Goal: Task Accomplishment & Management: Use online tool/utility

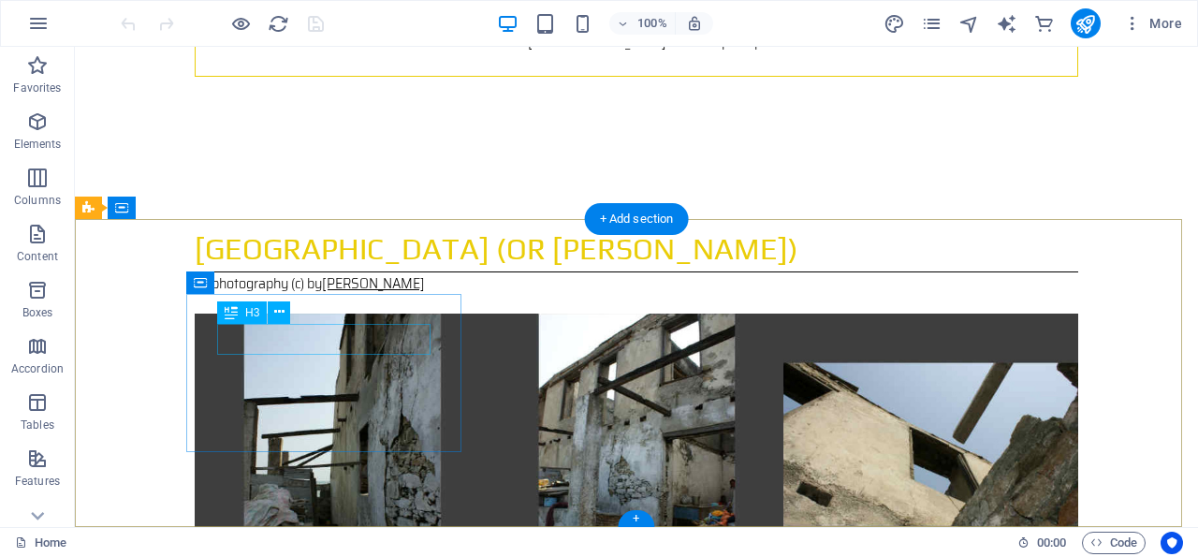
scroll to position [5811, 0]
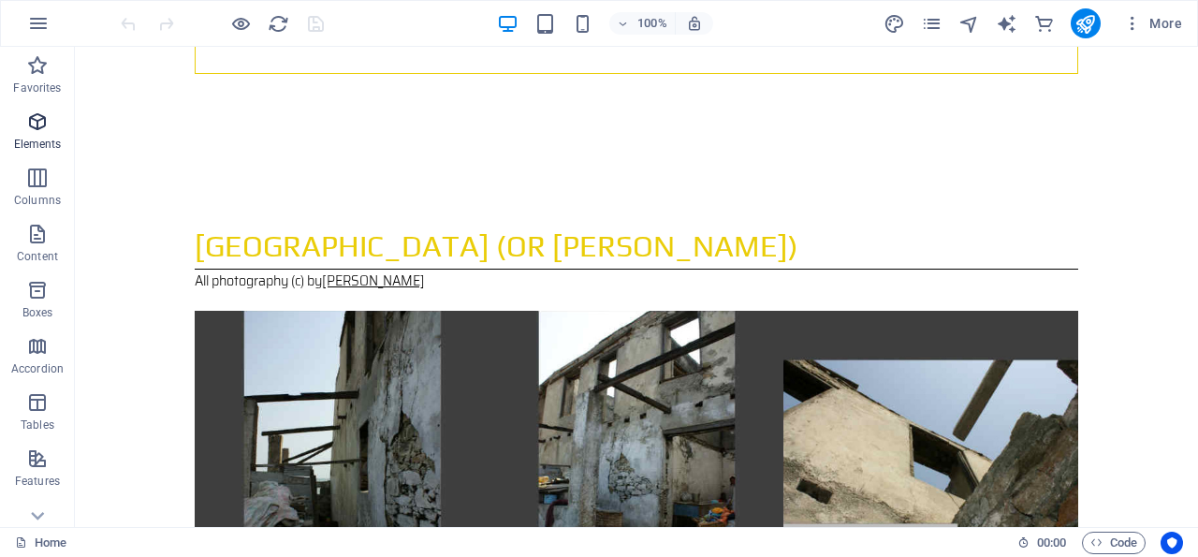
click at [37, 113] on icon "button" at bounding box center [37, 121] width 22 height 22
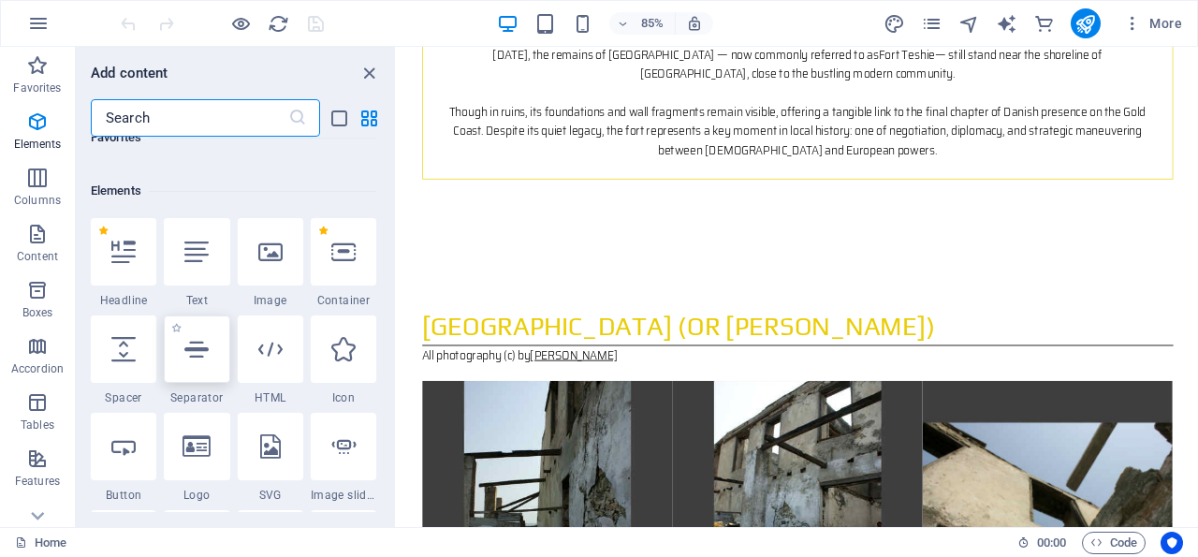
scroll to position [198, 0]
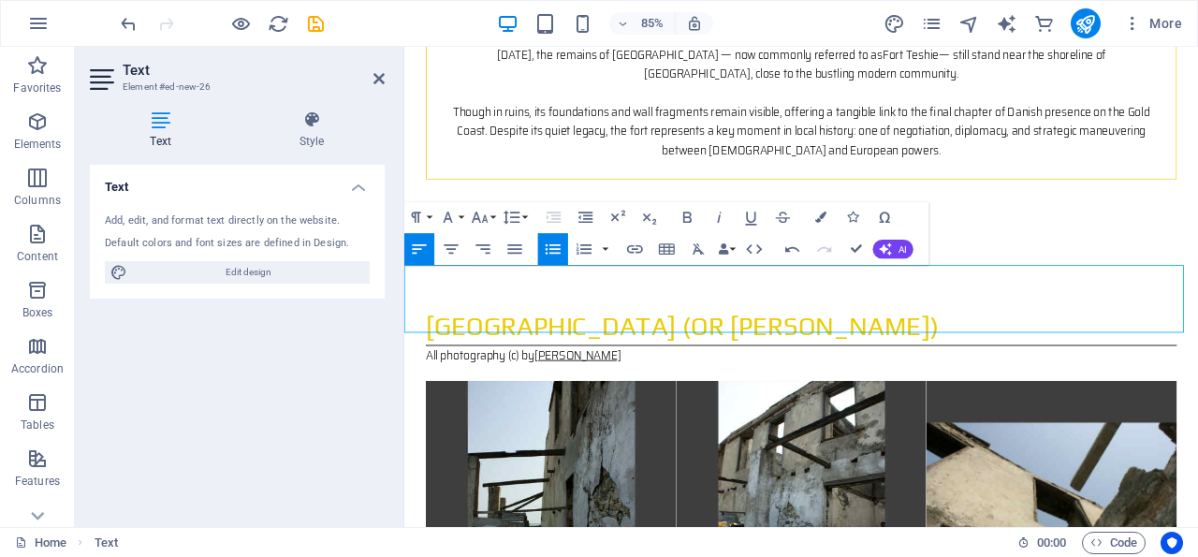
drag, startPoint x: 502, startPoint y: 319, endPoint x: 729, endPoint y: 319, distance: 227.4
drag, startPoint x: 712, startPoint y: 348, endPoint x: 402, endPoint y: 346, distance: 309.8
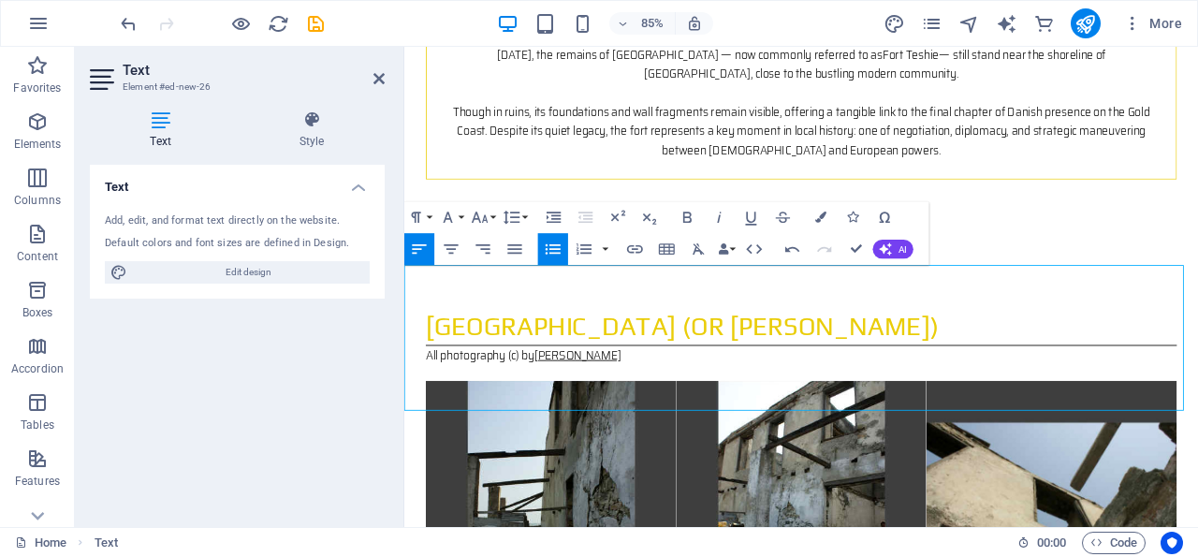
drag, startPoint x: 760, startPoint y: 460, endPoint x: 422, endPoint y: 466, distance: 337.9
click at [687, 213] on icon "button" at bounding box center [687, 217] width 19 height 19
click at [636, 246] on icon "button" at bounding box center [635, 249] width 16 height 8
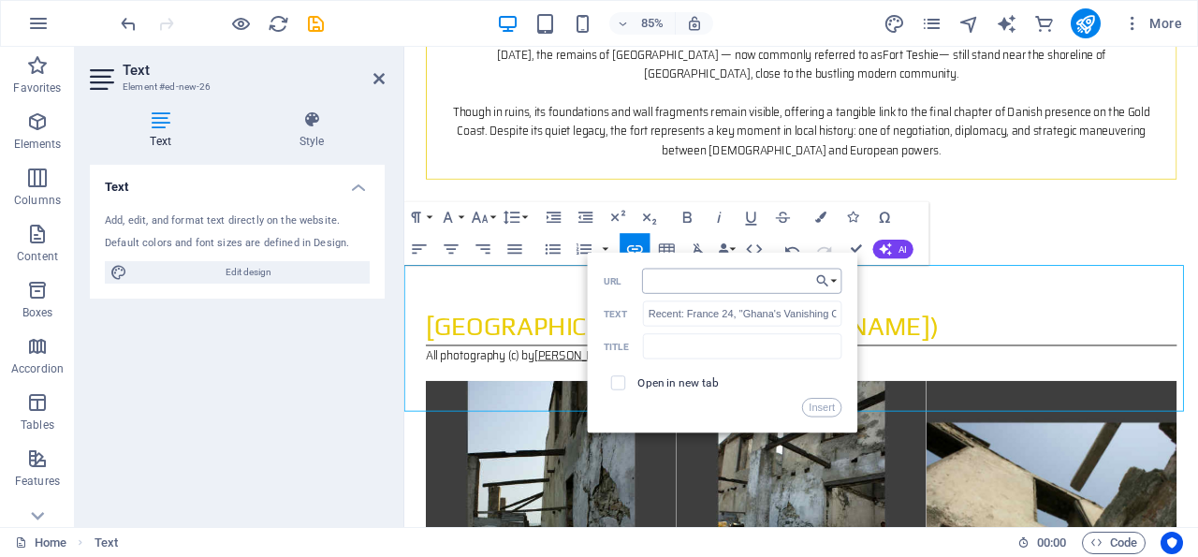
click at [686, 280] on input "URL" at bounding box center [742, 281] width 200 height 25
type input "[URL][DOMAIN_NAME]"
drag, startPoint x: 620, startPoint y: 382, endPoint x: 631, endPoint y: 388, distance: 13.0
click at [620, 381] on input "checkbox" at bounding box center [616, 380] width 14 height 14
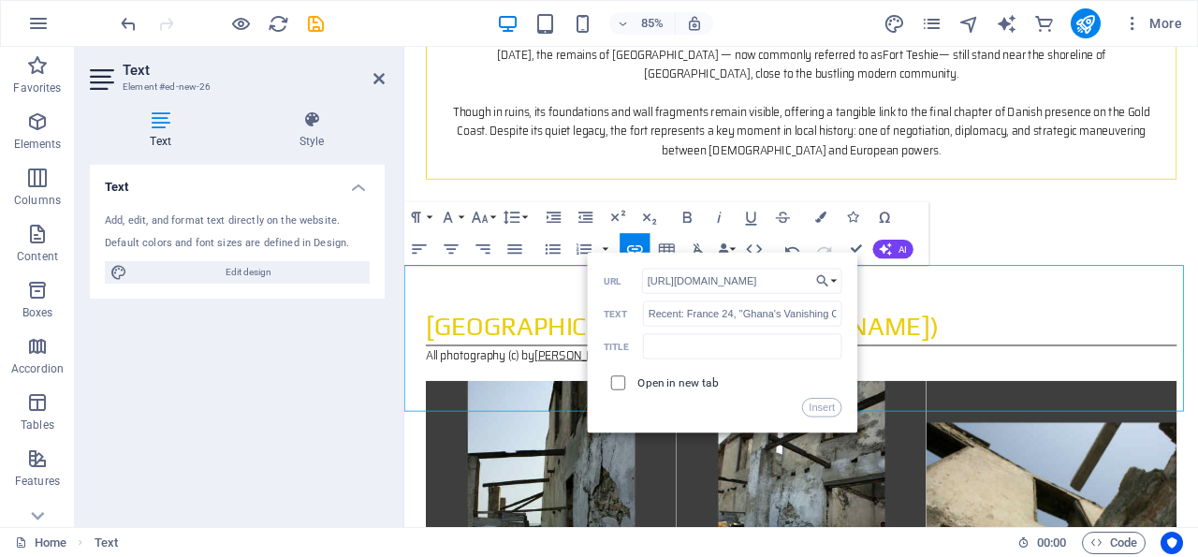
checkbox input "true"
click at [826, 408] on button "Insert" at bounding box center [822, 407] width 40 height 19
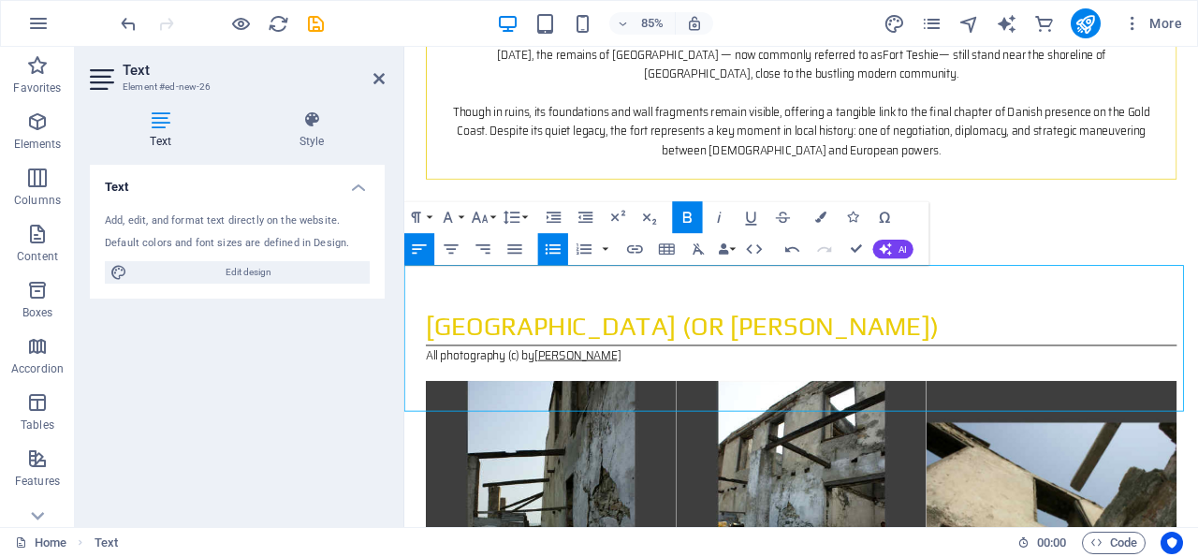
drag, startPoint x: 862, startPoint y: 416, endPoint x: 447, endPoint y: 406, distance: 414.7
click at [752, 219] on icon "button" at bounding box center [750, 217] width 19 height 19
type input "[GEOGRAPHIC_DATA], Forts and Castles Serial Site Report, 2024"
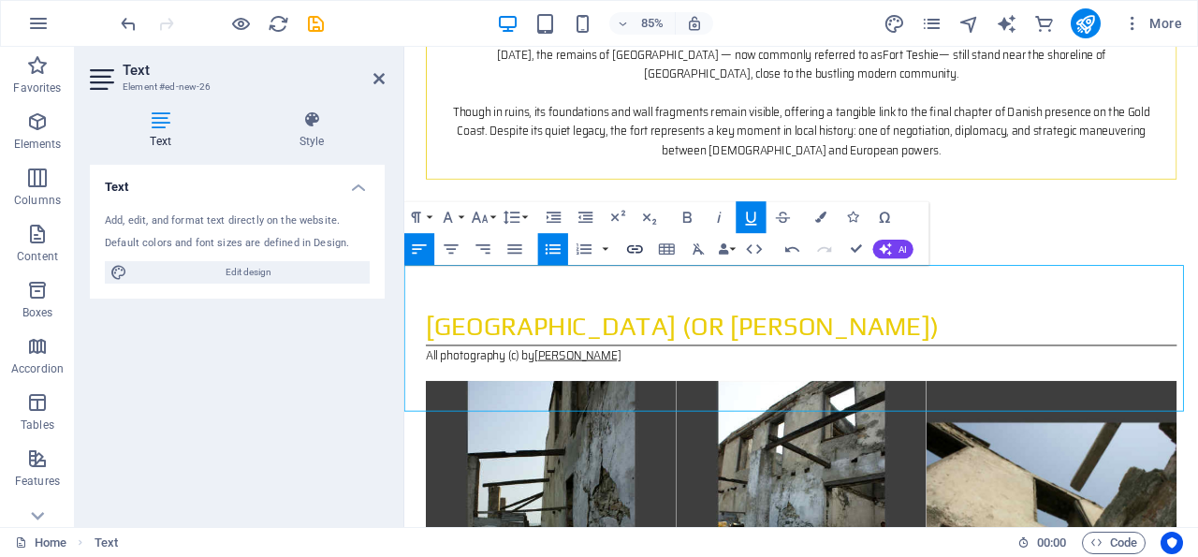
checkbox input "false"
click at [634, 244] on icon "button" at bounding box center [634, 249] width 19 height 19
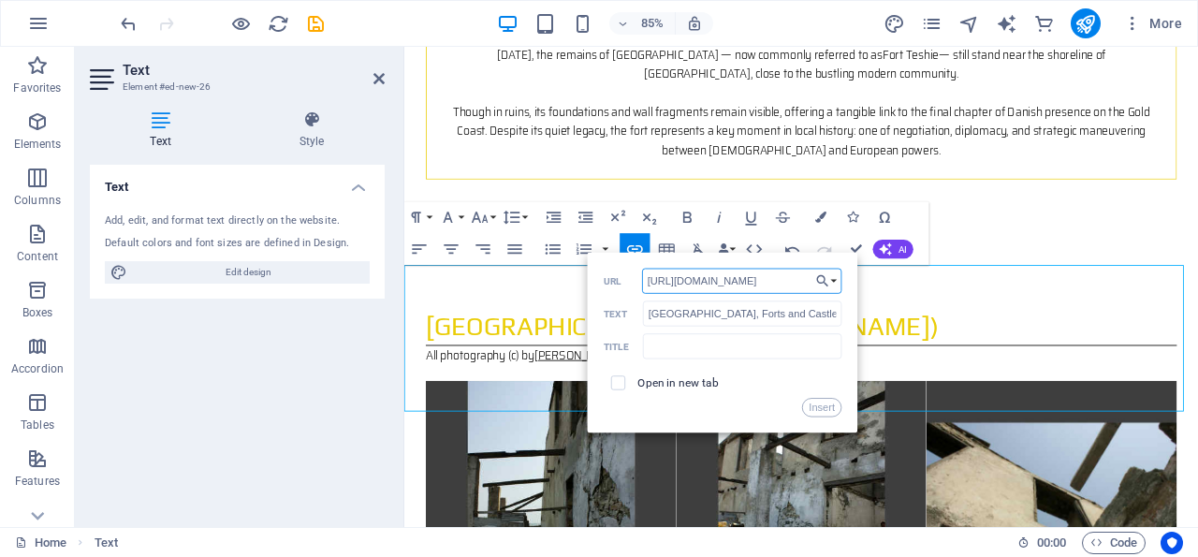
scroll to position [0, 37]
type input "[URL][DOMAIN_NAME]"
click at [619, 379] on input "checkbox" at bounding box center [616, 380] width 14 height 14
checkbox input "true"
drag, startPoint x: 824, startPoint y: 407, endPoint x: 495, endPoint y: 424, distance: 329.9
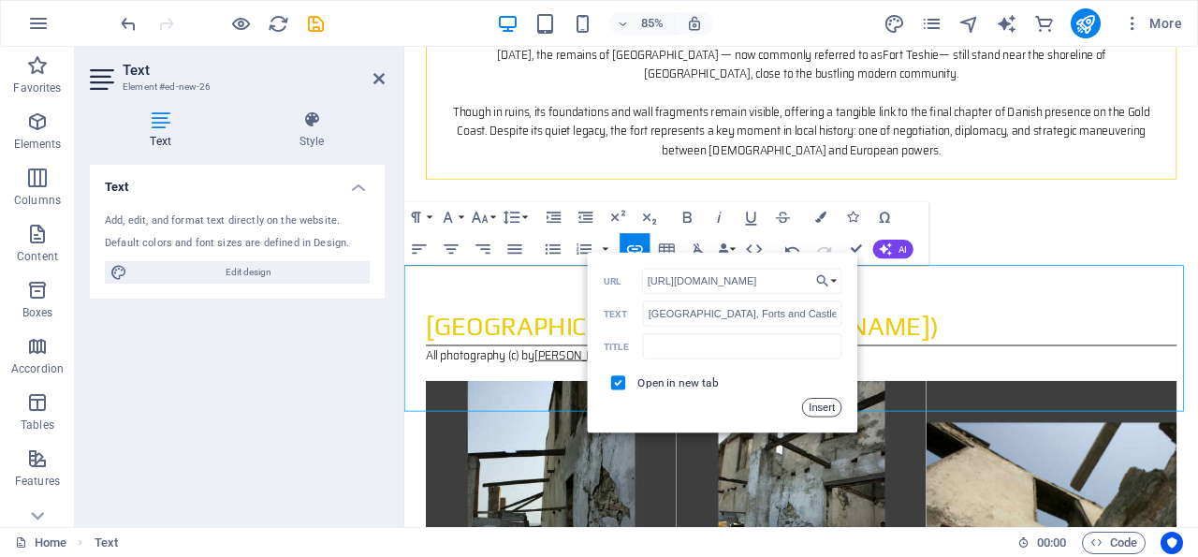
click at [824, 407] on button "Insert" at bounding box center [822, 407] width 40 height 19
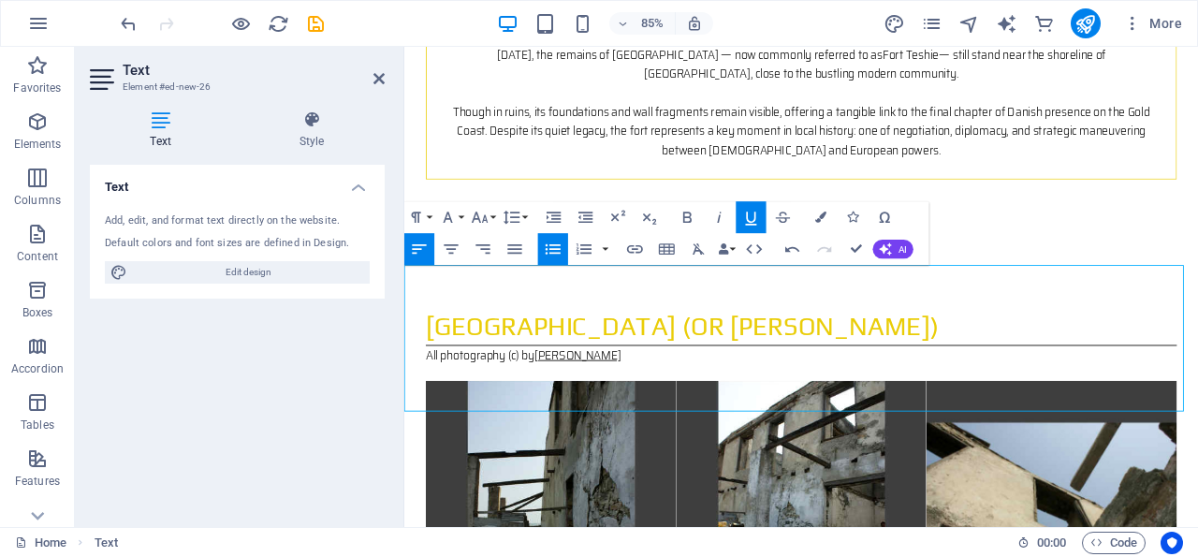
drag, startPoint x: 773, startPoint y: 460, endPoint x: 420, endPoint y: 467, distance: 352.9
click at [753, 216] on icon "button" at bounding box center [750, 217] width 19 height 19
click at [343, 375] on div "Text Add, edit, and format text directly on the website. Default colors and fon…" at bounding box center [237, 338] width 295 height 347
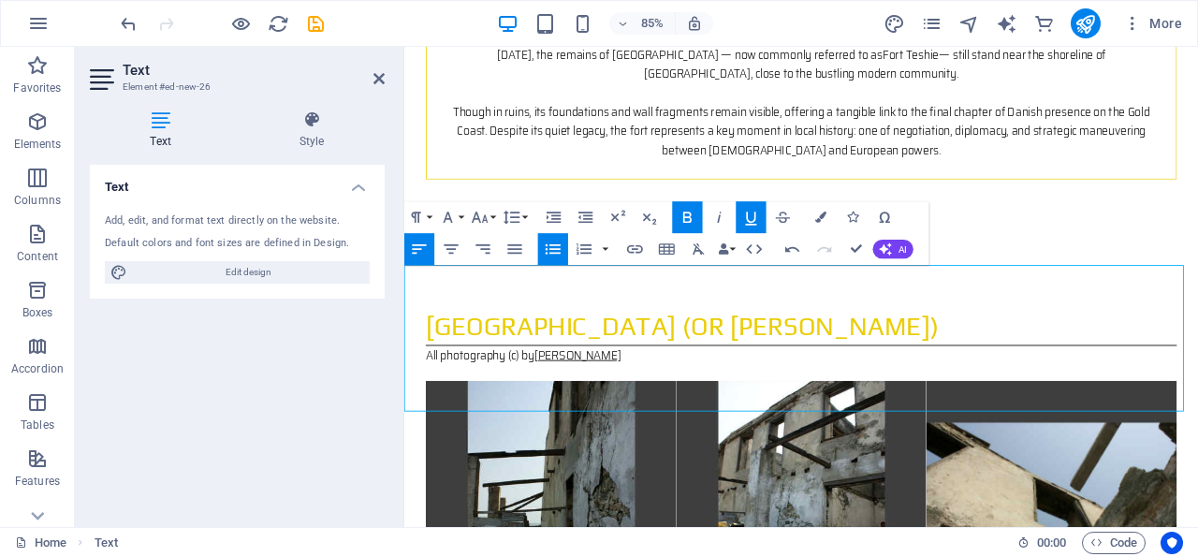
click at [385, 346] on div "Text Add, edit, and format text directly on the website. Default colors and fon…" at bounding box center [237, 338] width 295 height 347
drag, startPoint x: 861, startPoint y: 393, endPoint x: 422, endPoint y: 392, distance: 438.9
click at [751, 218] on icon "button" at bounding box center [750, 217] width 19 height 19
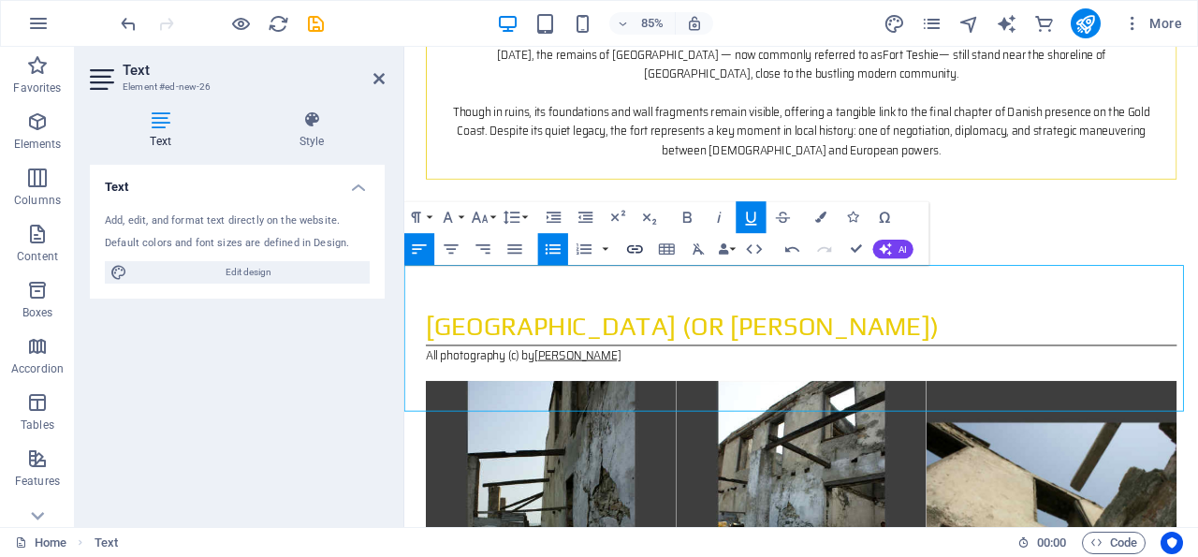
type input "[PERSON_NAME], I.S., Ancient Forts and Castles of the [GEOGRAPHIC_DATA], 1970 (…"
checkbox input "false"
click at [630, 246] on icon "button" at bounding box center [635, 249] width 16 height 8
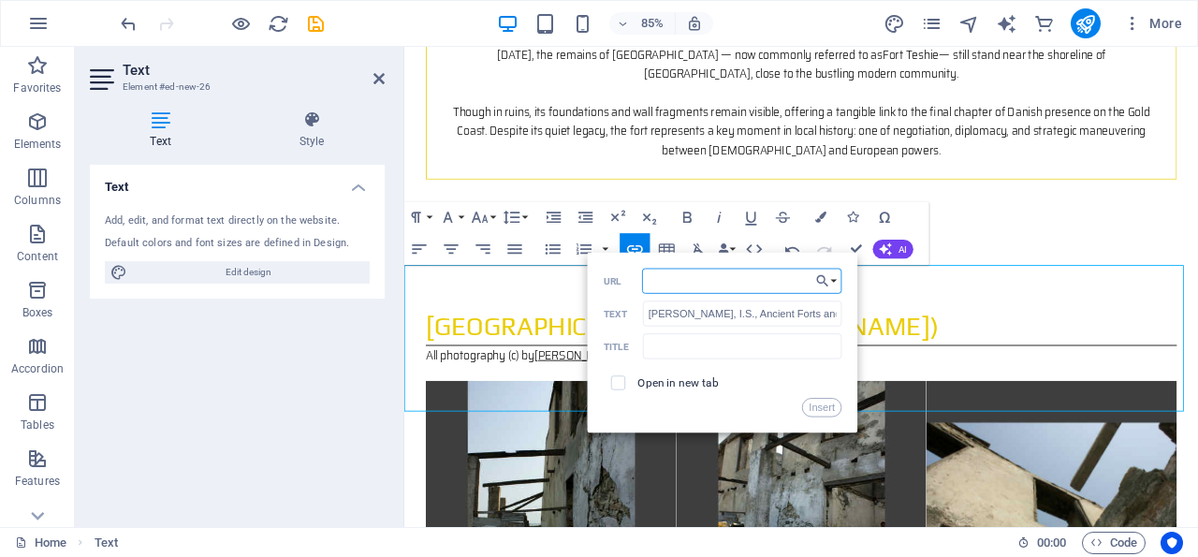
click at [708, 282] on input "URL" at bounding box center [742, 281] width 200 height 25
type input "[URL][DOMAIN_NAME]"
click at [620, 381] on input "checkbox" at bounding box center [616, 380] width 14 height 14
checkbox input "true"
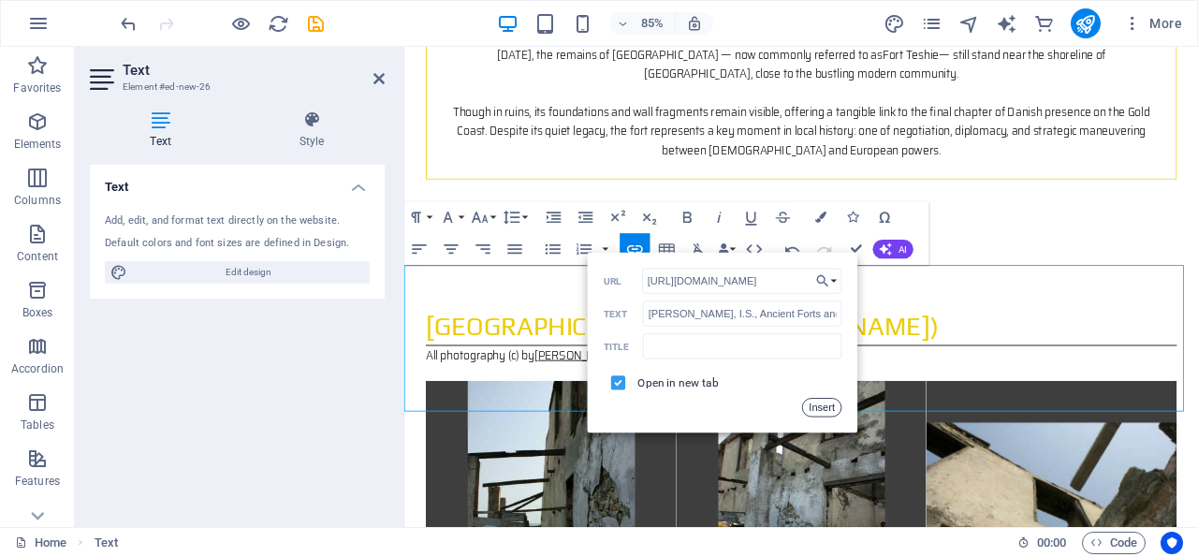
drag, startPoint x: 824, startPoint y: 403, endPoint x: 482, endPoint y: 418, distance: 341.9
click at [824, 403] on button "Insert" at bounding box center [822, 407] width 40 height 19
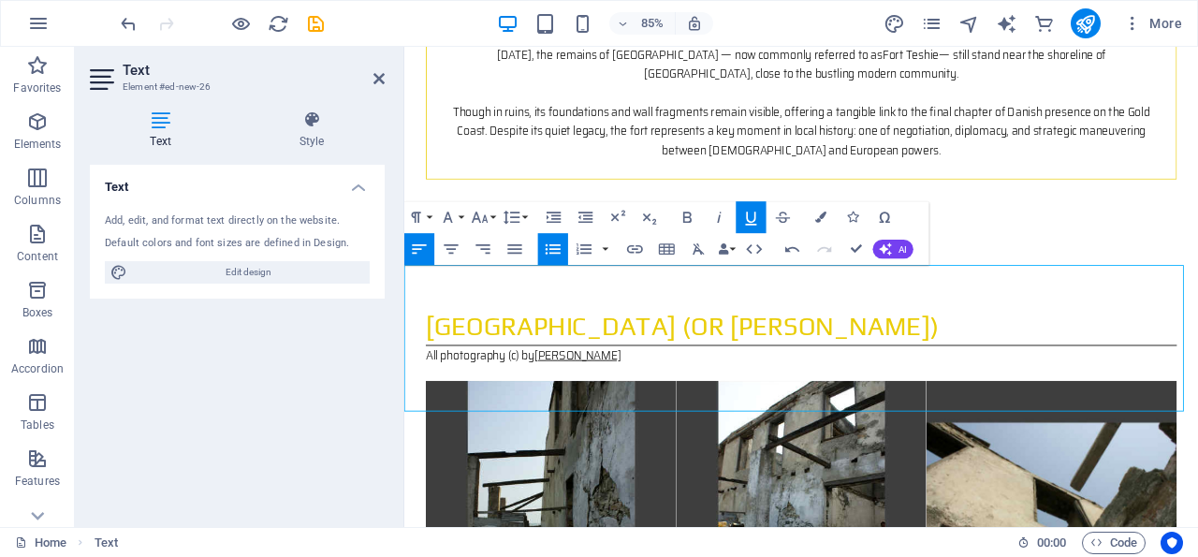
click at [325, 383] on div "Text Add, edit, and format text directly on the website. Default colors and fon…" at bounding box center [237, 338] width 295 height 347
click at [325, 375] on div "Text Add, edit, and format text directly on the website. Default colors and fon…" at bounding box center [237, 338] width 295 height 347
drag, startPoint x: 906, startPoint y: 369, endPoint x: 422, endPoint y: 381, distance: 484.0
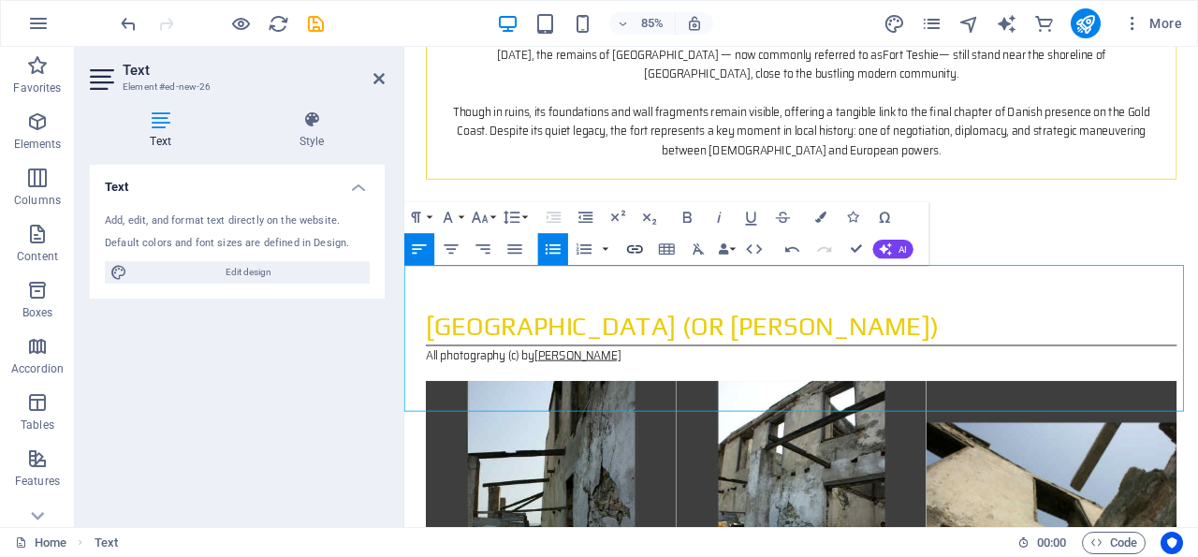
type input "Ghana Museums and Monuments Board (GMMB), [GEOGRAPHIC_DATA] Profile, 2024"
checkbox input "false"
click at [633, 244] on icon "button" at bounding box center [634, 249] width 19 height 19
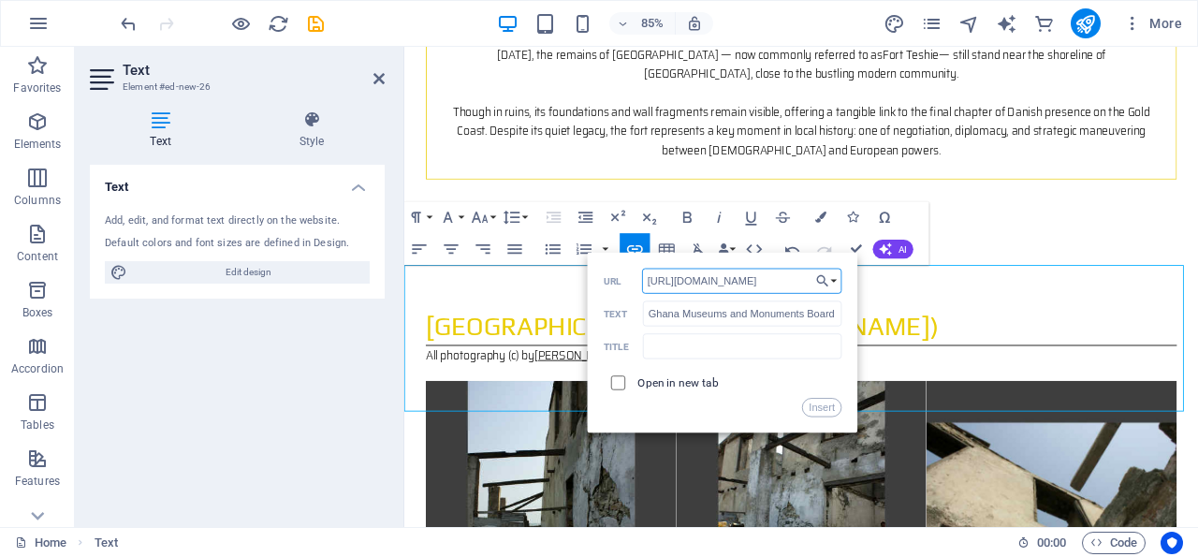
type input "[URL][DOMAIN_NAME]"
drag, startPoint x: 617, startPoint y: 381, endPoint x: 645, endPoint y: 387, distance: 28.8
click at [617, 381] on input "checkbox" at bounding box center [616, 380] width 14 height 14
checkbox input "true"
click at [823, 405] on button "Insert" at bounding box center [822, 407] width 40 height 19
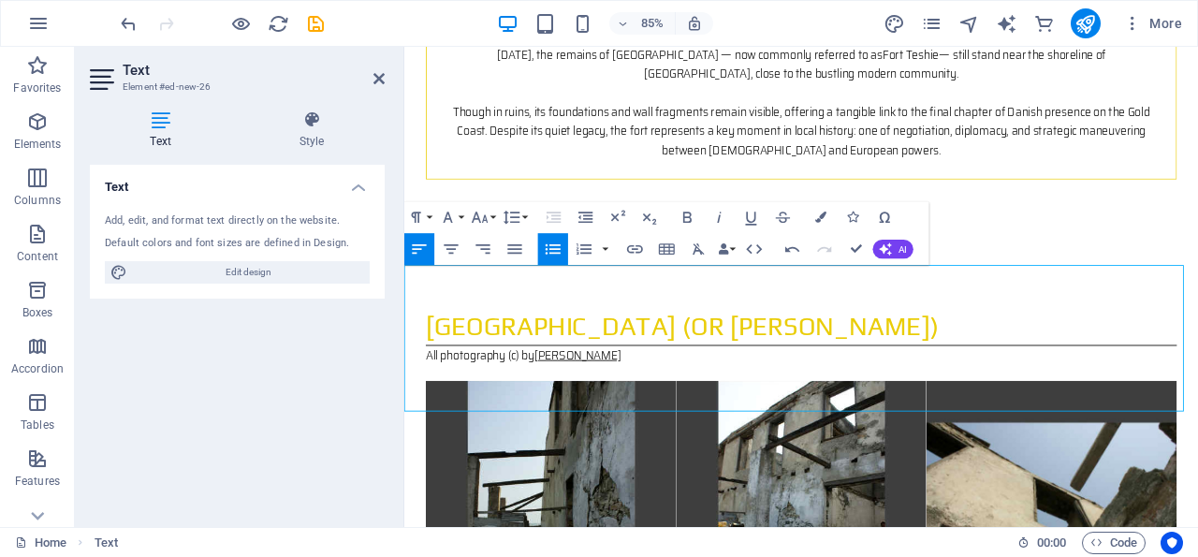
click at [345, 375] on div "Text Add, edit, and format text directly on the website. Default colors and fon…" at bounding box center [237, 338] width 295 height 347
click at [317, 23] on icon "save" at bounding box center [316, 24] width 22 height 22
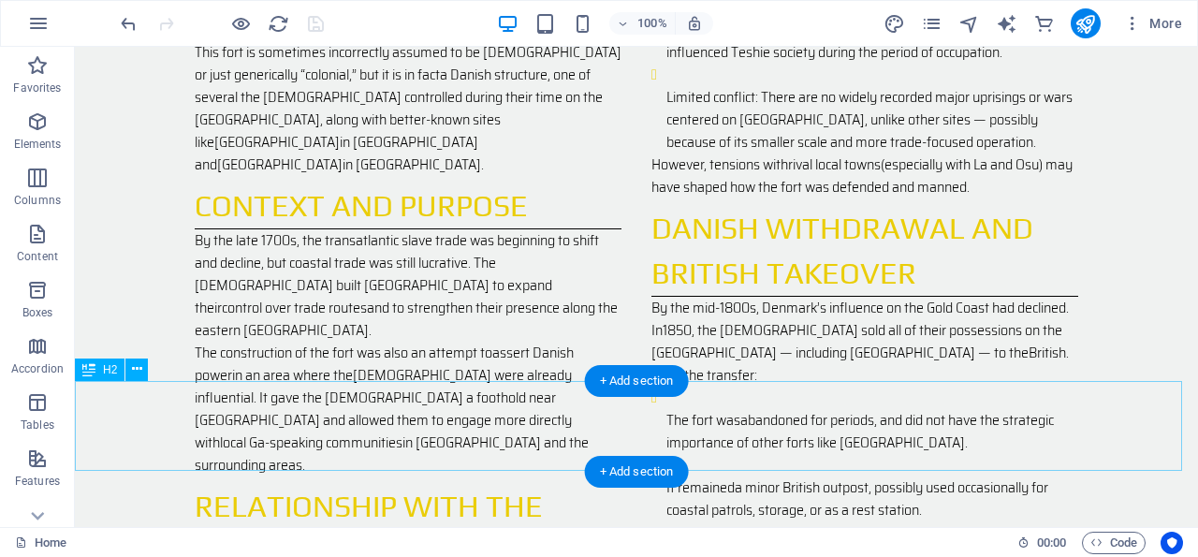
scroll to position [2089, 0]
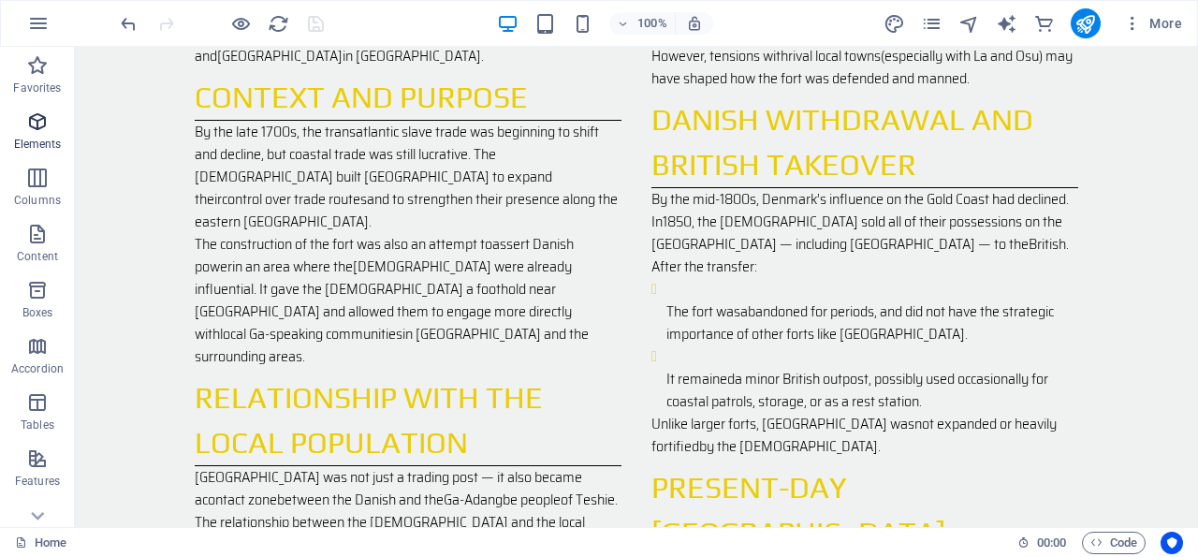
click at [36, 122] on icon "button" at bounding box center [37, 121] width 22 height 22
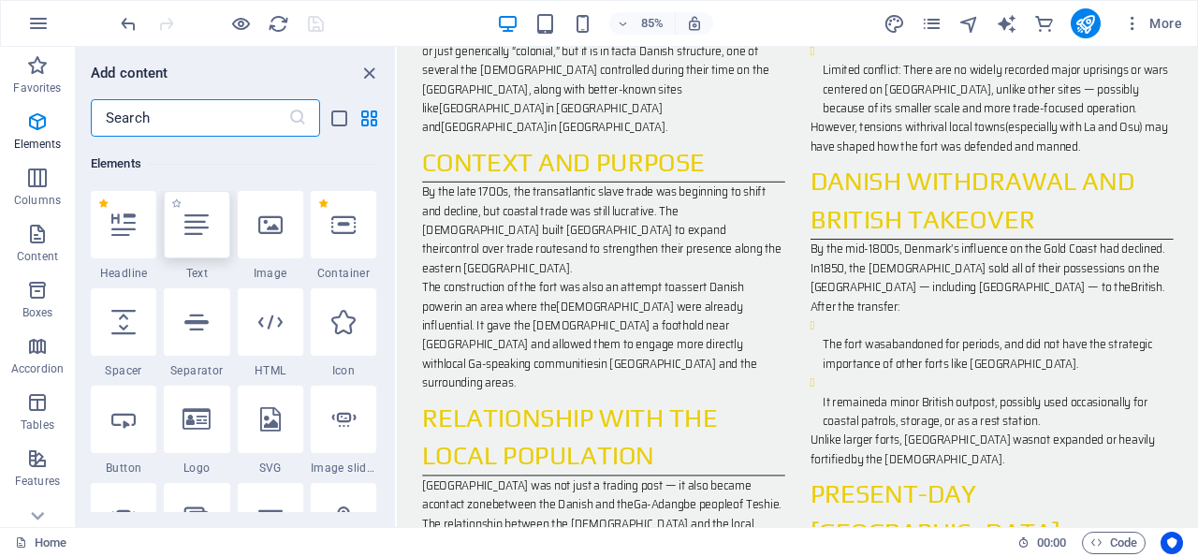
scroll to position [198, 0]
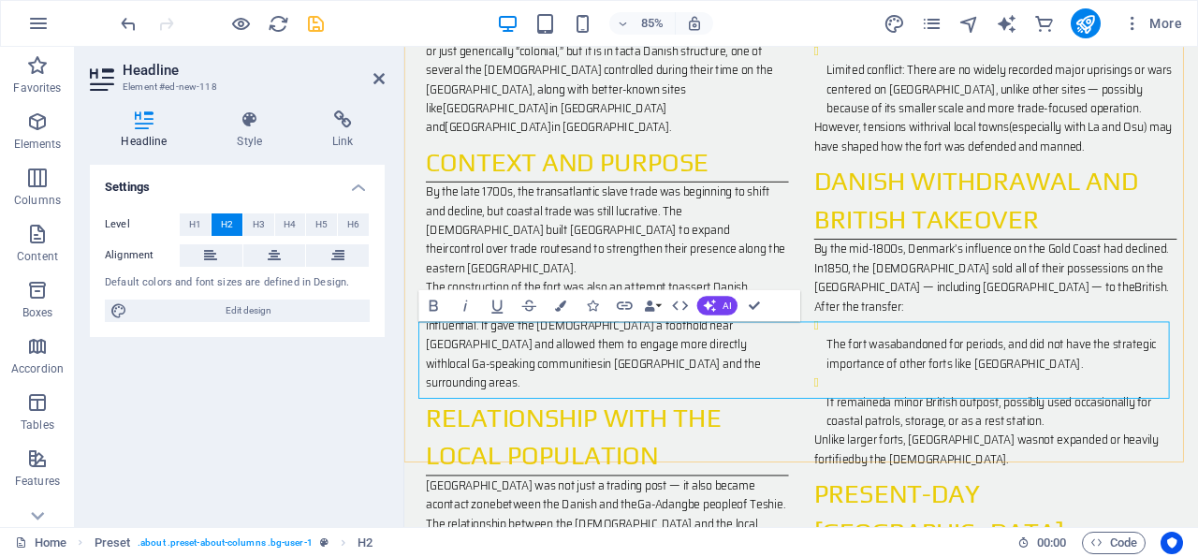
drag, startPoint x: 729, startPoint y: 437, endPoint x: 430, endPoint y: 395, distance: 302.4
drag, startPoint x: 668, startPoint y: 427, endPoint x: 423, endPoint y: 396, distance: 247.1
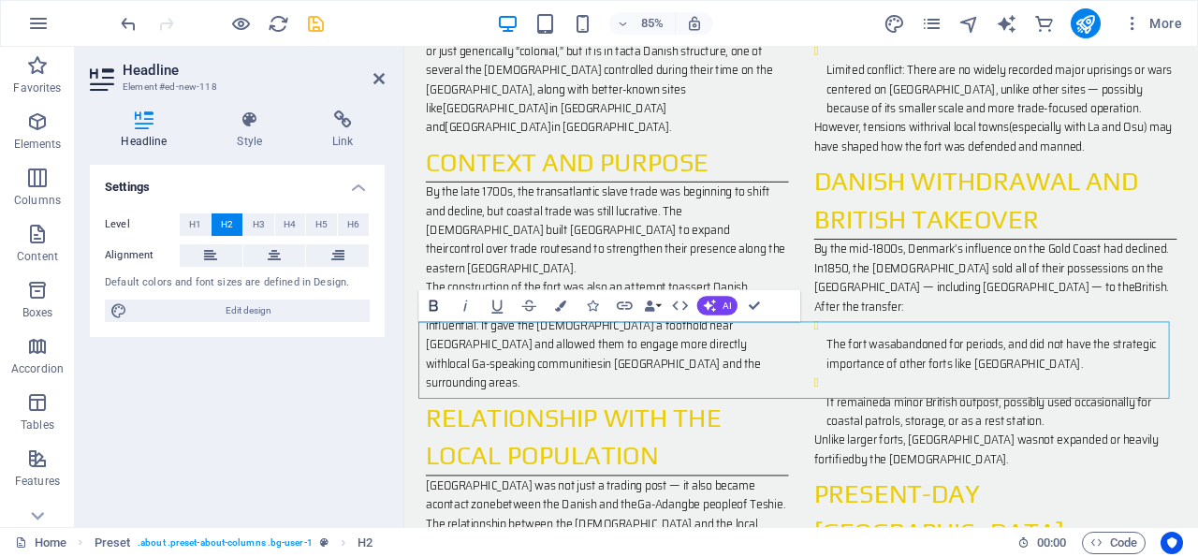
click at [433, 305] on icon "button" at bounding box center [434, 305] width 8 height 11
drag, startPoint x: 922, startPoint y: 435, endPoint x: 750, endPoint y: 437, distance: 172.2
click at [495, 307] on icon "button" at bounding box center [497, 305] width 19 height 19
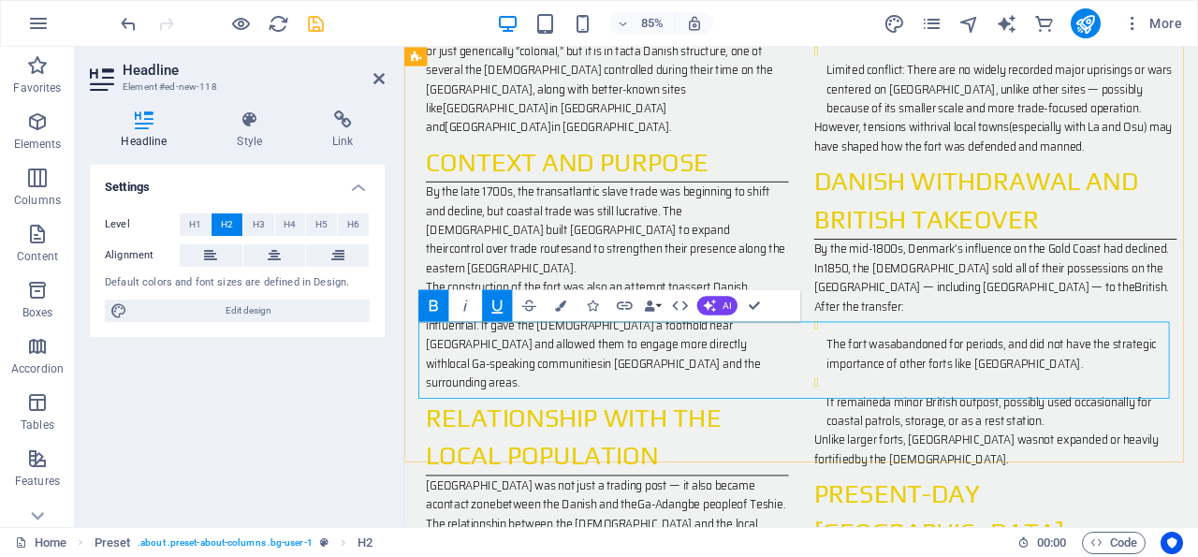
click at [38, 118] on icon "button" at bounding box center [37, 121] width 22 height 22
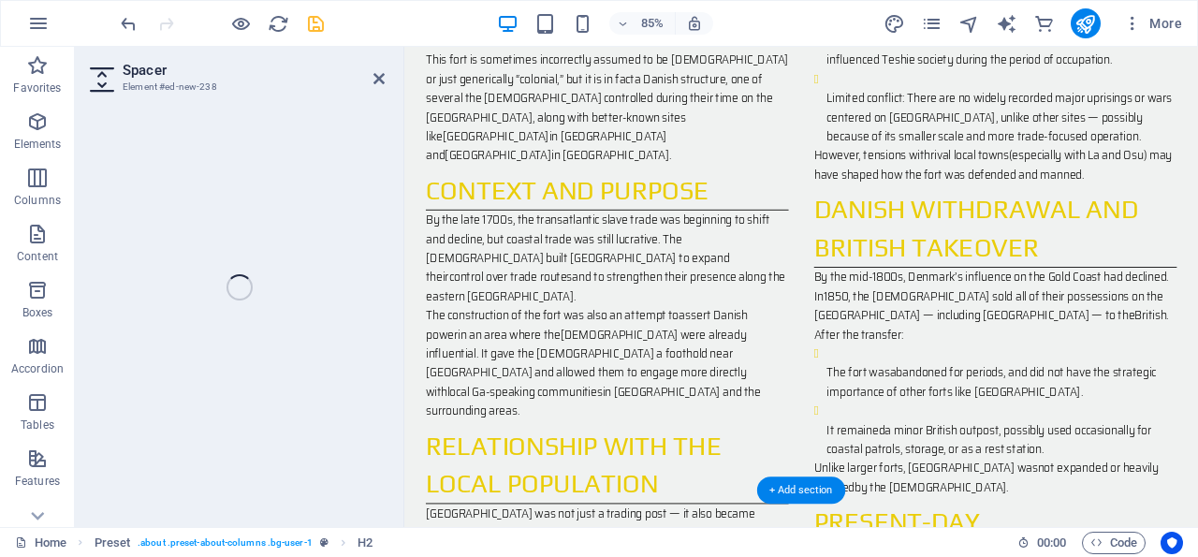
select select "px"
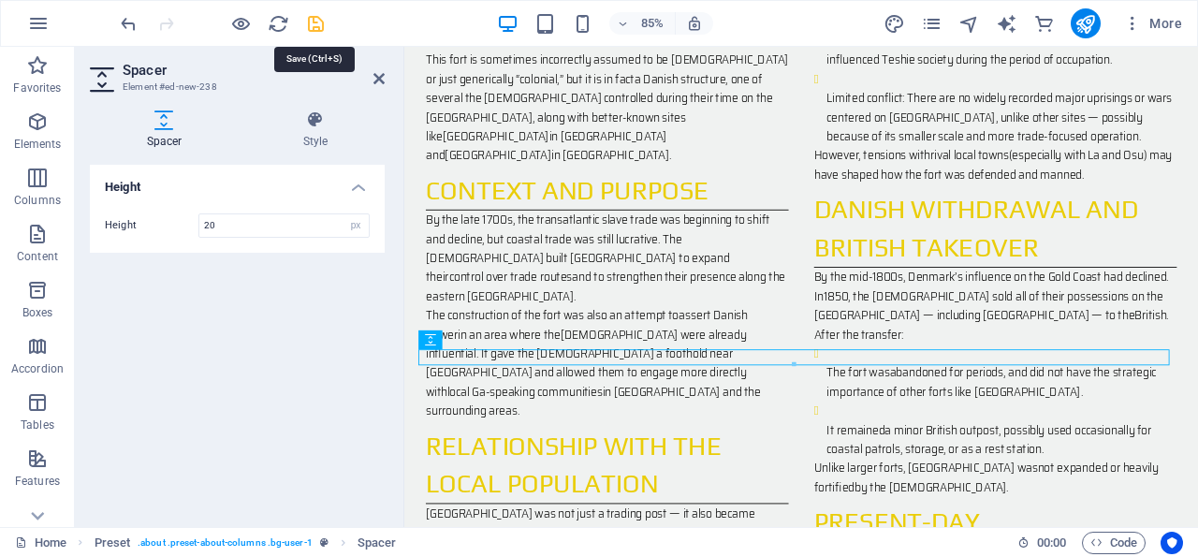
type input "20"
click at [317, 20] on icon "save" at bounding box center [316, 24] width 22 height 22
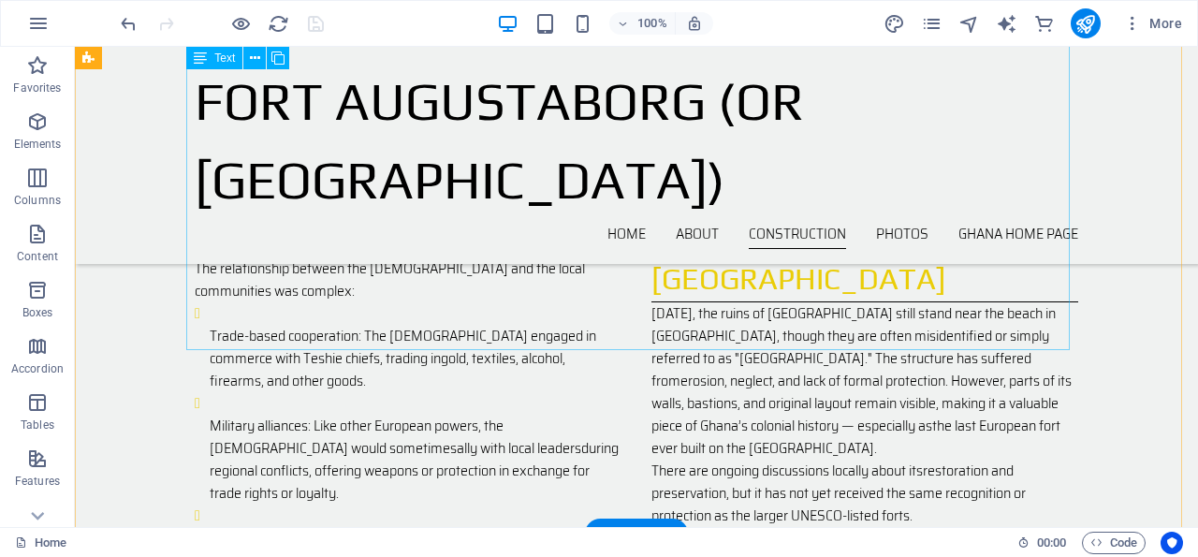
scroll to position [1875, 0]
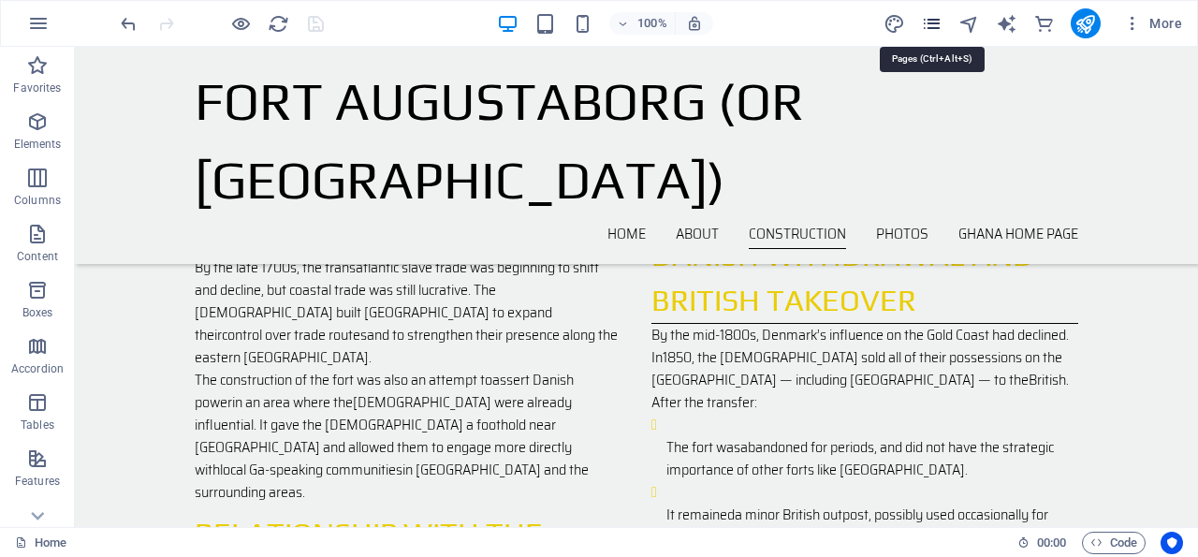
click at [934, 22] on icon "pages" at bounding box center [932, 24] width 22 height 22
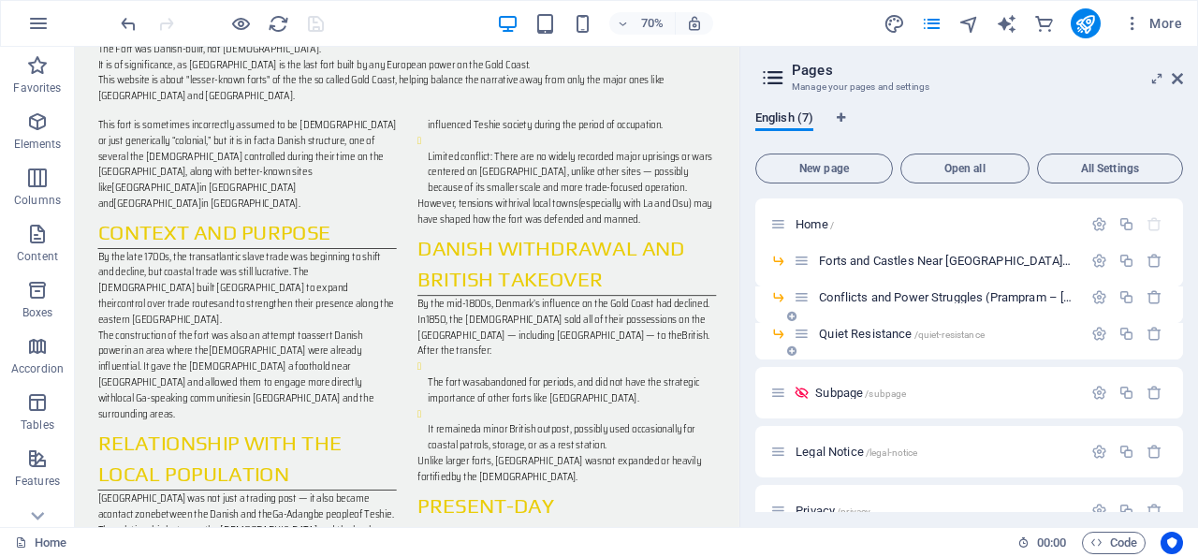
scroll to position [32, 0]
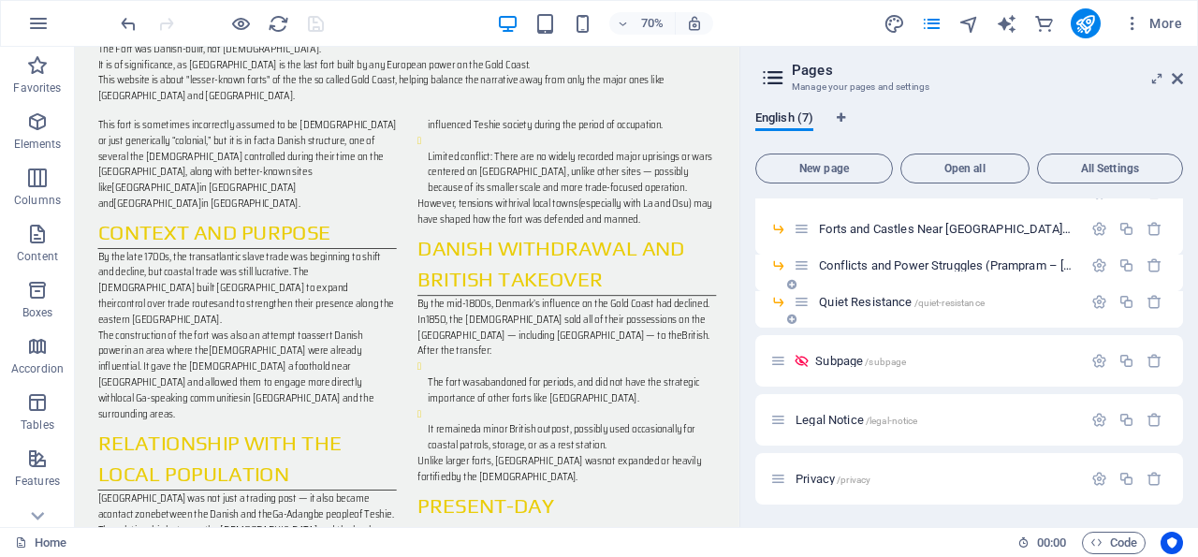
click at [897, 300] on span "Quiet Resistance /quiet-resistance" at bounding box center [902, 302] width 166 height 14
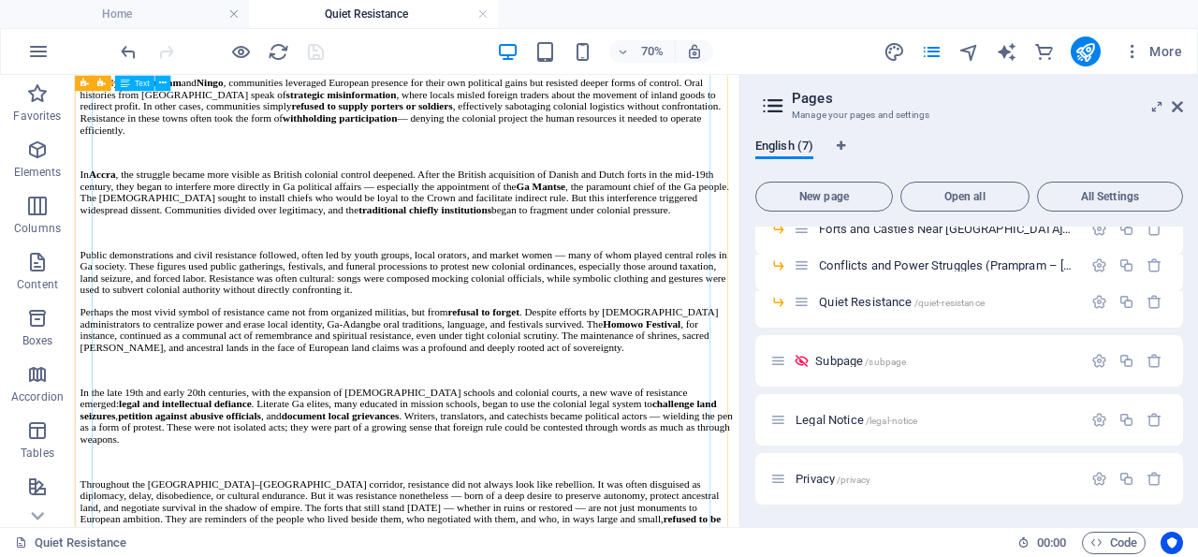
scroll to position [876, 0]
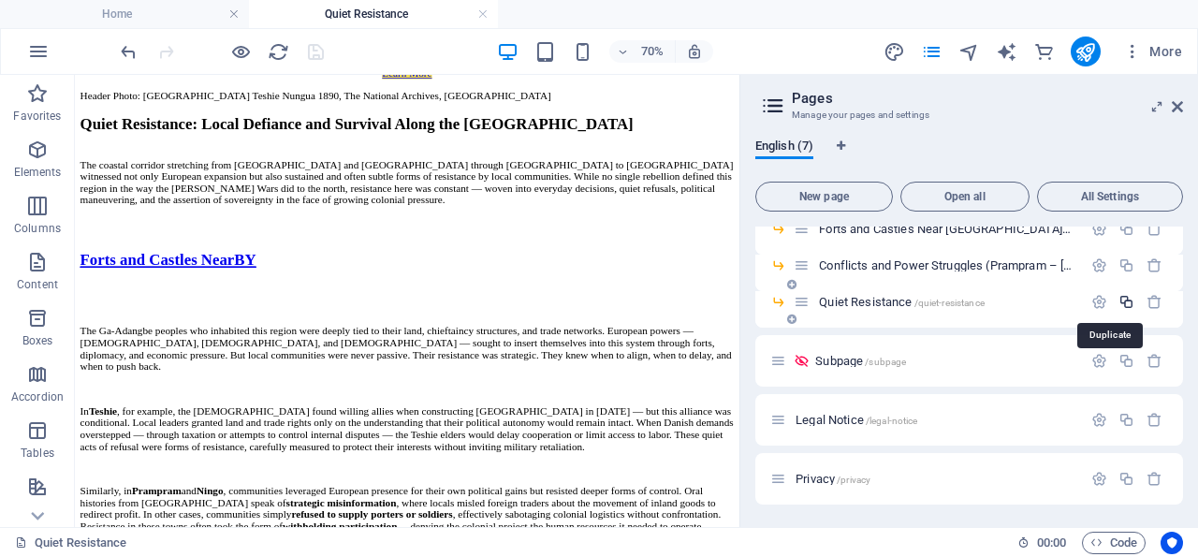
click at [1118, 300] on icon "button" at bounding box center [1126, 302] width 16 height 16
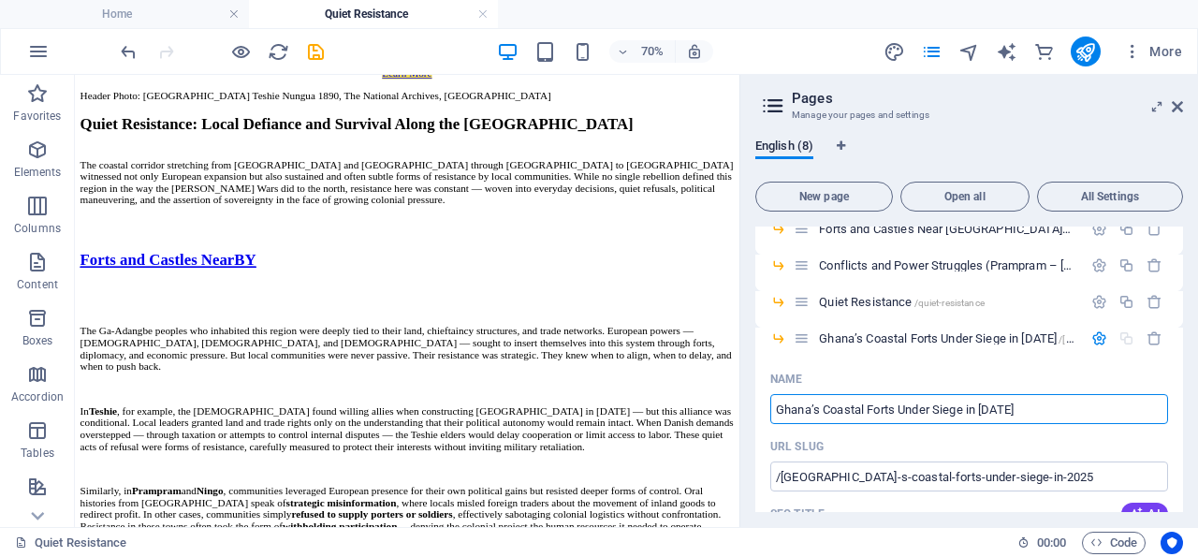
type input "Ghana’s Coastal Forts Under Siege in [DATE]"
type input "/[GEOGRAPHIC_DATA]-s-coastal-forts-under-siege-in-2025"
type input "Ghana’s Coastal Forts Under Siege in [DATE]"
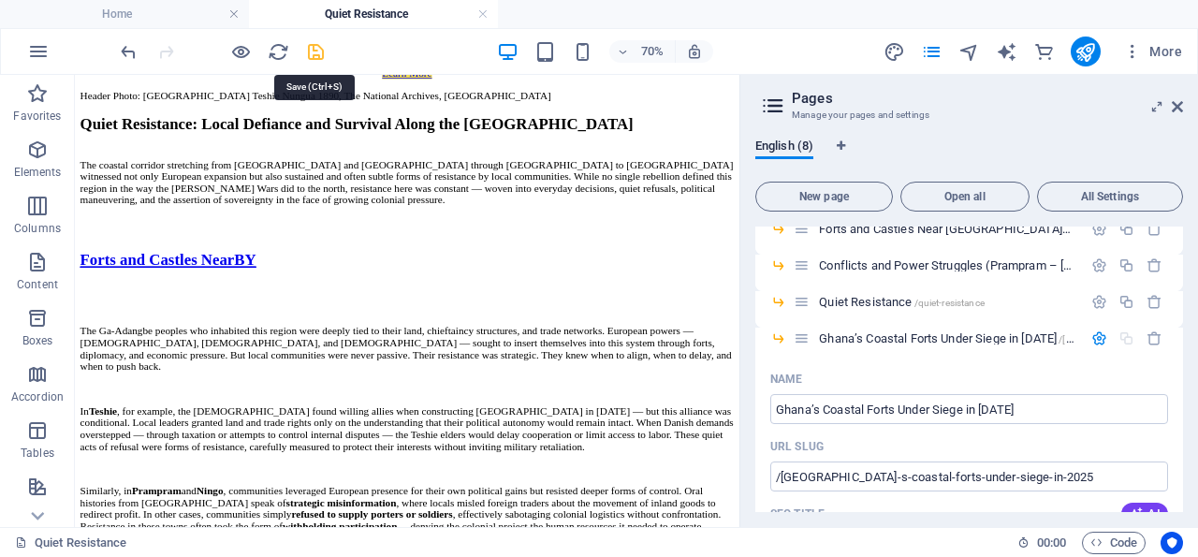
drag, startPoint x: 316, startPoint y: 48, endPoint x: 611, endPoint y: 441, distance: 491.3
click at [316, 48] on icon "save" at bounding box center [316, 52] width 22 height 22
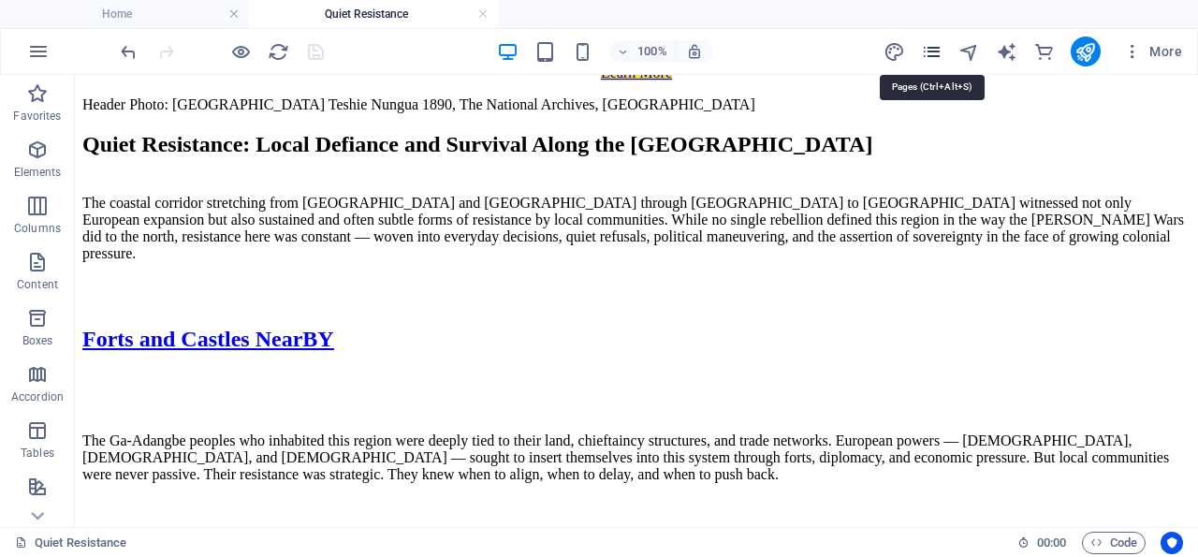
click at [935, 50] on icon "pages" at bounding box center [932, 52] width 22 height 22
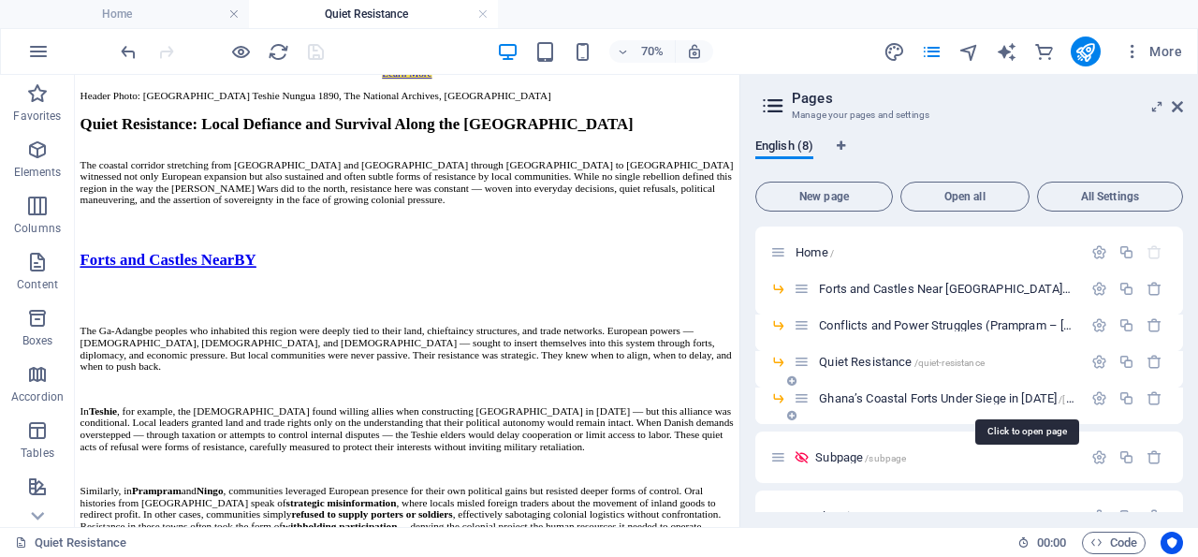
click at [875, 397] on span "Ghana’s Coastal Forts Under Siege in [DATE] /[GEOGRAPHIC_DATA]-s-coastal-forts-…" at bounding box center [1065, 398] width 492 height 14
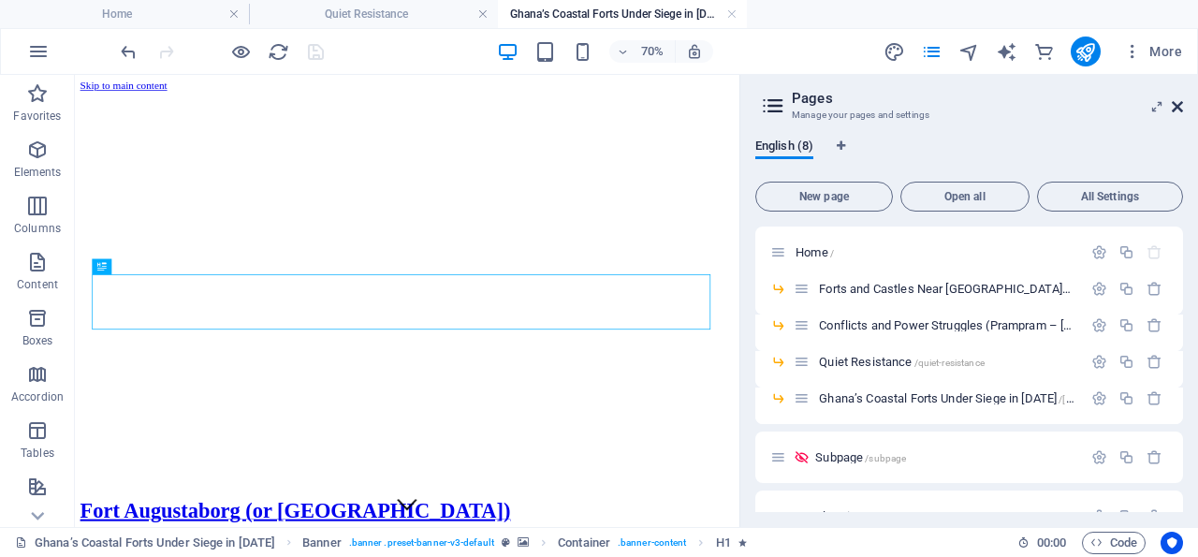
scroll to position [0, 0]
drag, startPoint x: 1177, startPoint y: 104, endPoint x: 1066, endPoint y: 58, distance: 120.4
click at [1177, 104] on icon at bounding box center [1177, 106] width 11 height 15
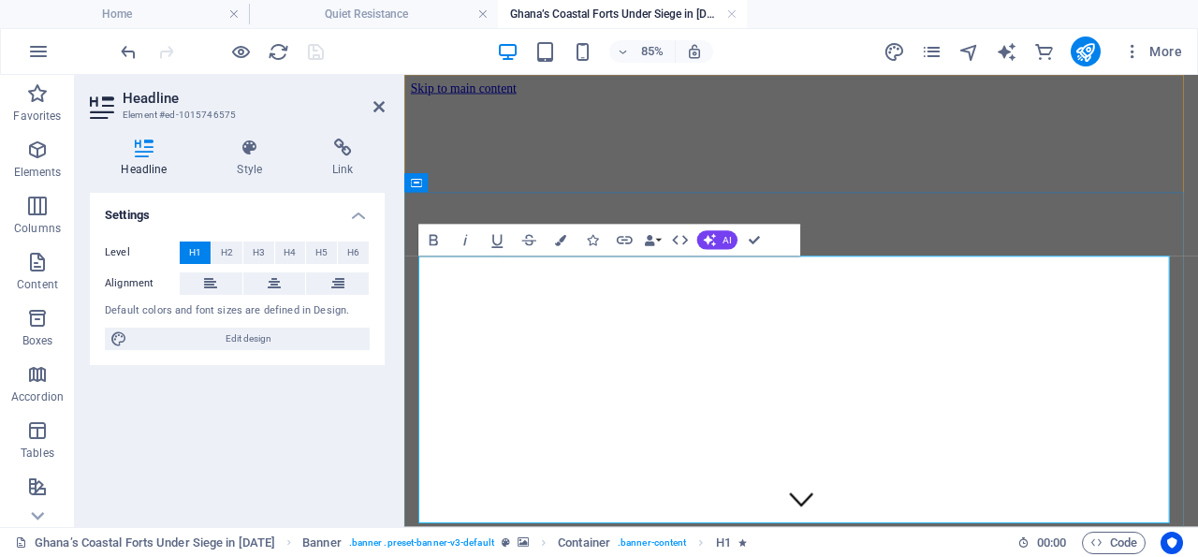
drag, startPoint x: 1274, startPoint y: 330, endPoint x: 1248, endPoint y: 547, distance: 217.7
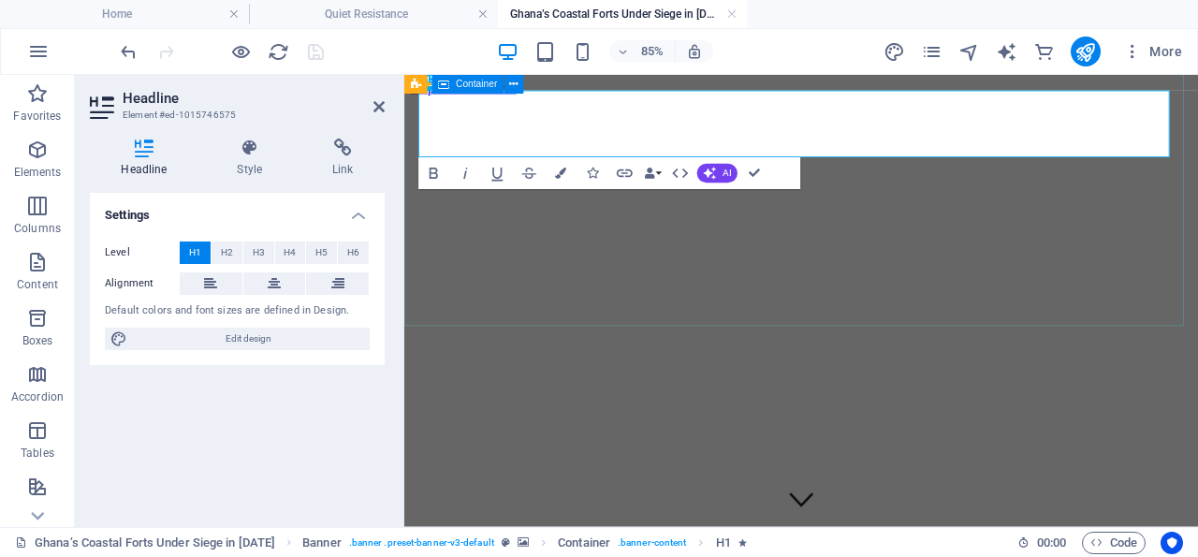
scroll to position [292, 0]
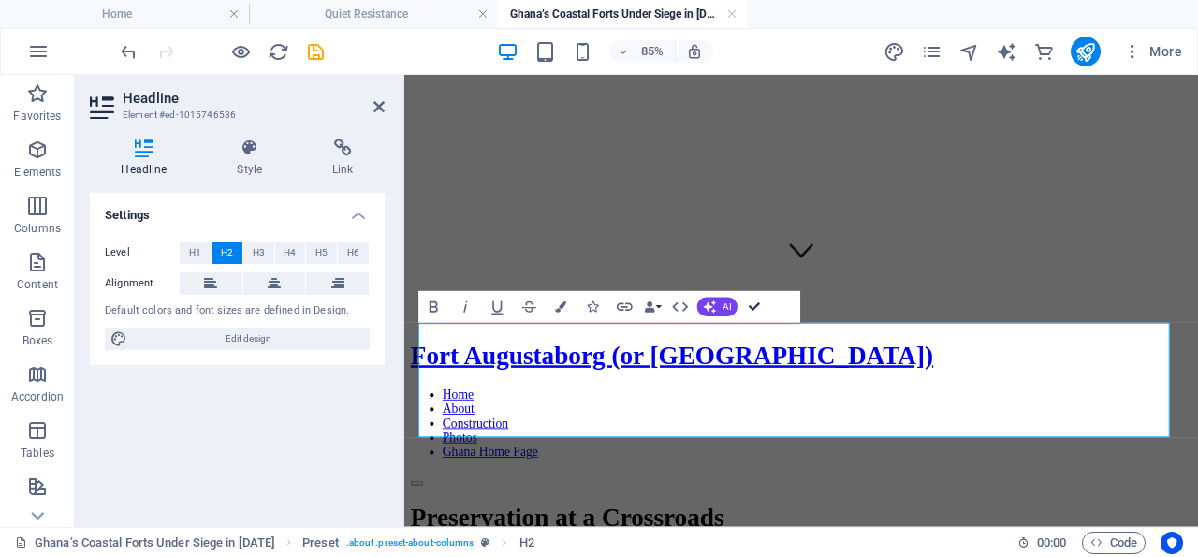
scroll to position [487, 0]
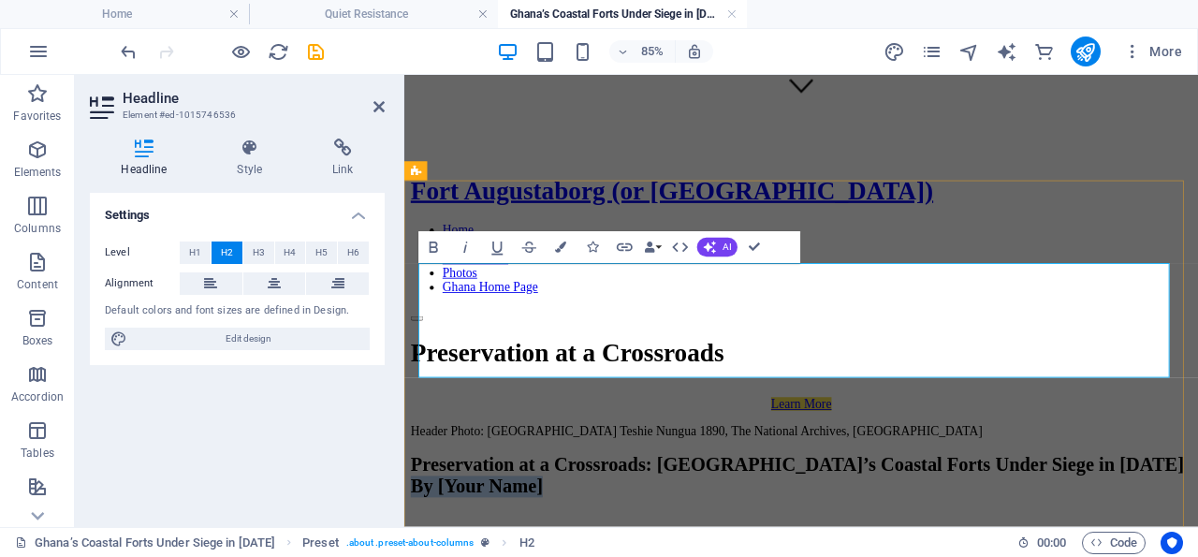
drag, startPoint x: 660, startPoint y: 404, endPoint x: 427, endPoint y: 410, distance: 233.1
click at [427, 521] on h2 "Preservation at a Crossroads: Ghana’s Coastal Forts Under Siege in [DATE] By [Y…" at bounding box center [871, 546] width 919 height 51
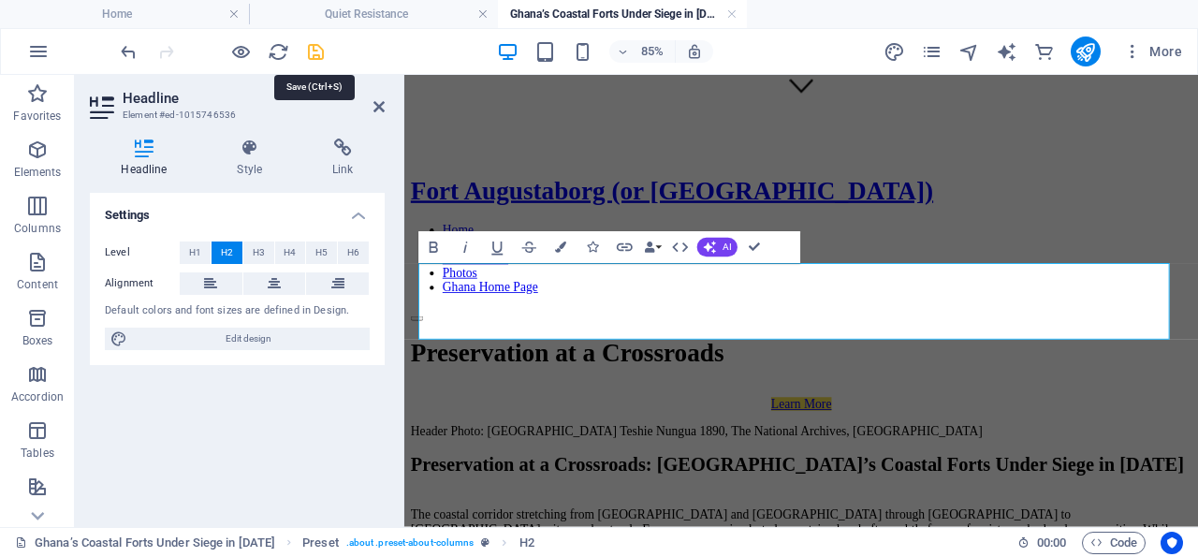
click at [315, 45] on icon "save" at bounding box center [316, 52] width 22 height 22
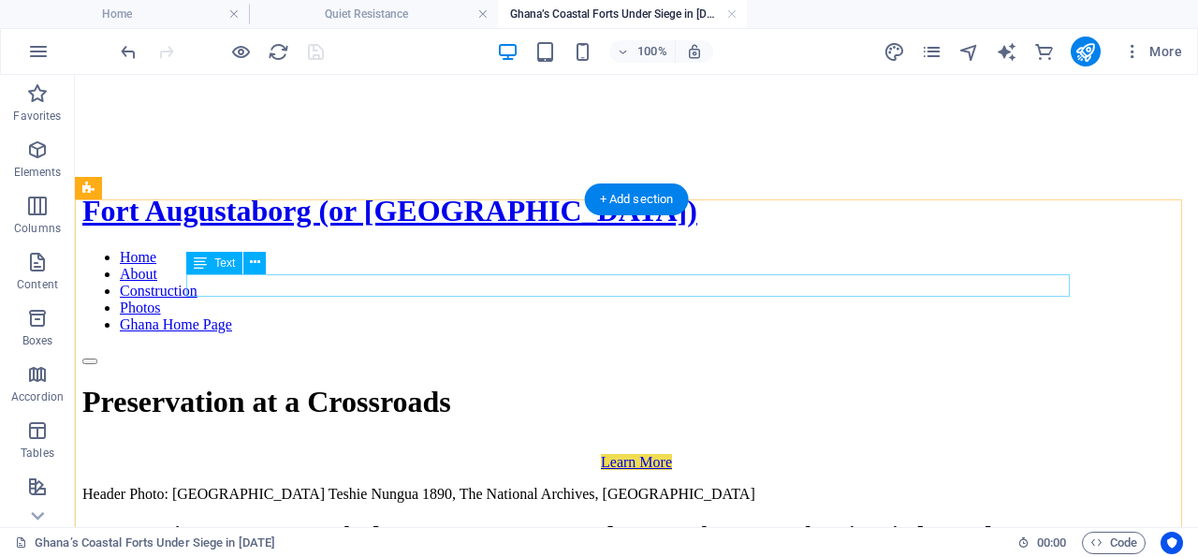
click at [716, 486] on div "Header Photo: [GEOGRAPHIC_DATA] Teshie Nungua 1890, The National Archives, [GEO…" at bounding box center [636, 494] width 1108 height 17
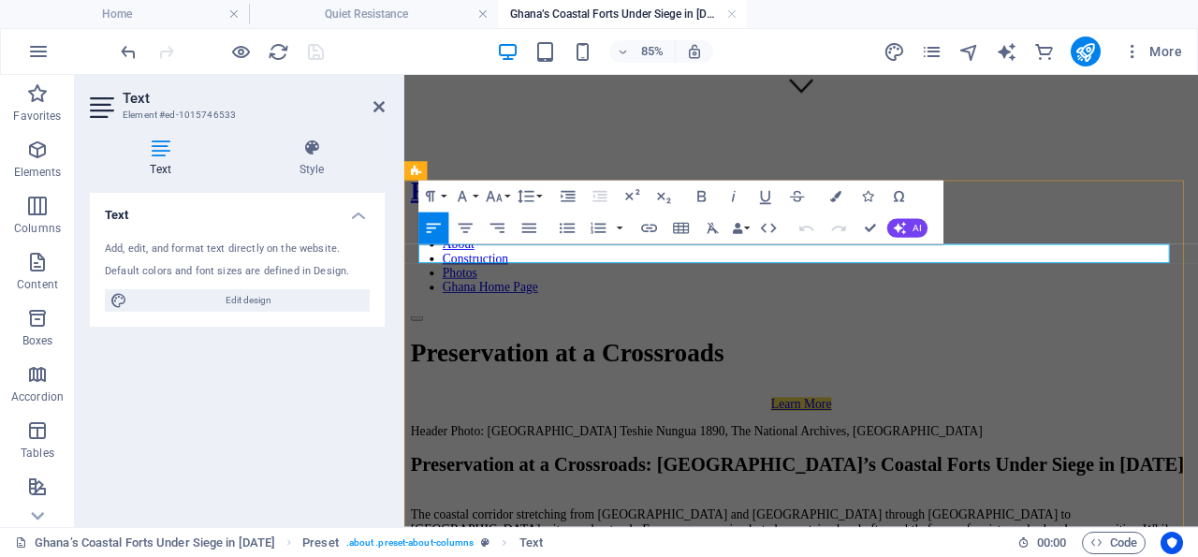
click at [951, 486] on p "Header Photo: [GEOGRAPHIC_DATA] Teshie Nungua 1890, The National Archives, [GEO…" at bounding box center [871, 494] width 919 height 17
click at [377, 105] on icon at bounding box center [378, 106] width 11 height 15
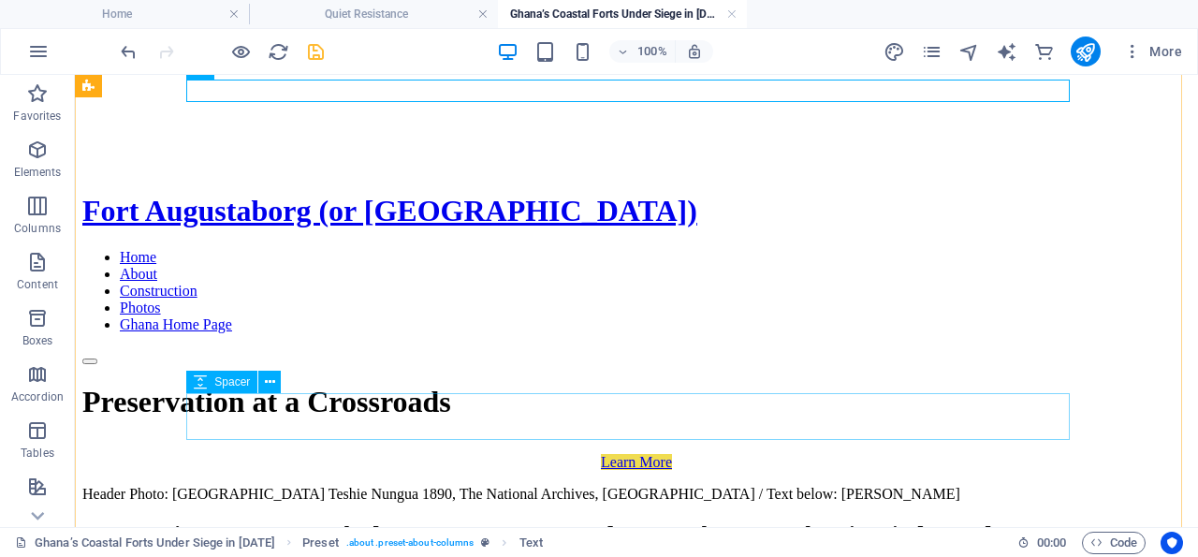
scroll to position [681, 0]
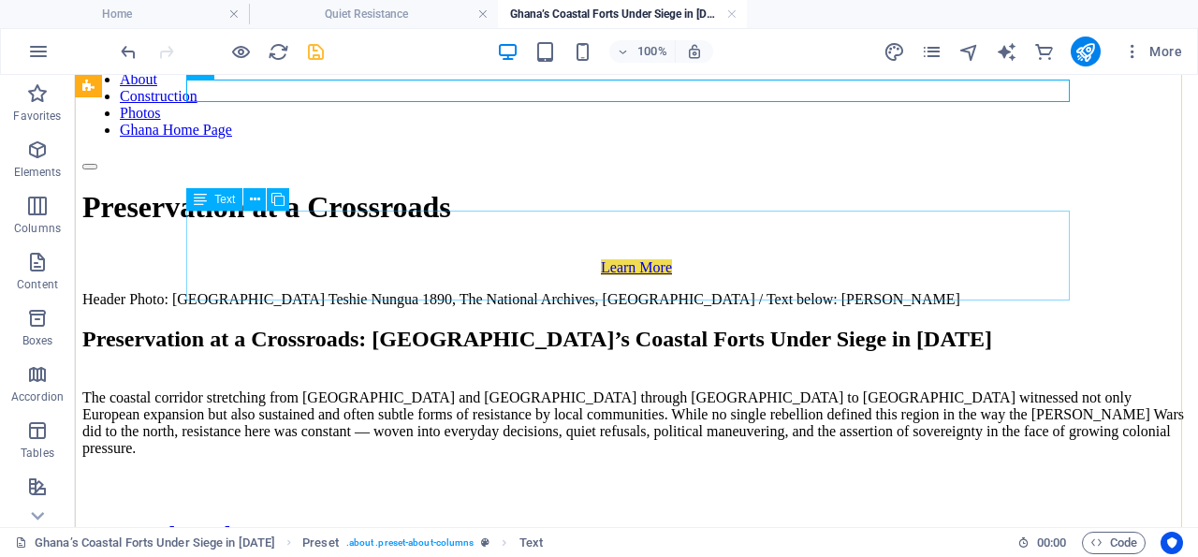
click at [469, 389] on div "The coastal corridor stretching from [GEOGRAPHIC_DATA] and [GEOGRAPHIC_DATA] th…" at bounding box center [636, 422] width 1108 height 67
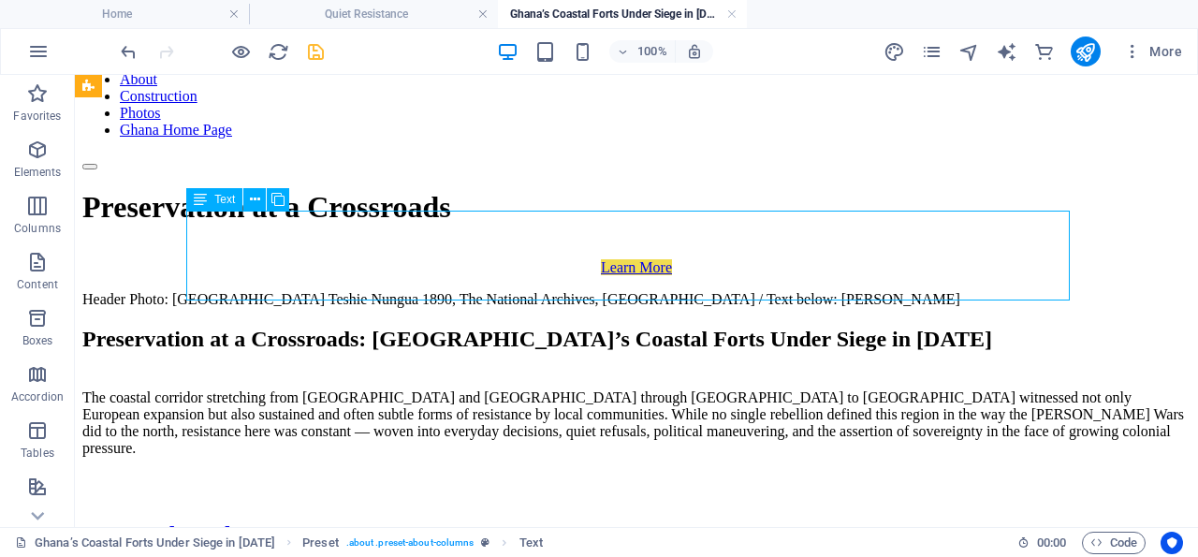
click at [469, 389] on div "The coastal corridor stretching from [GEOGRAPHIC_DATA] and [GEOGRAPHIC_DATA] th…" at bounding box center [636, 422] width 1108 height 67
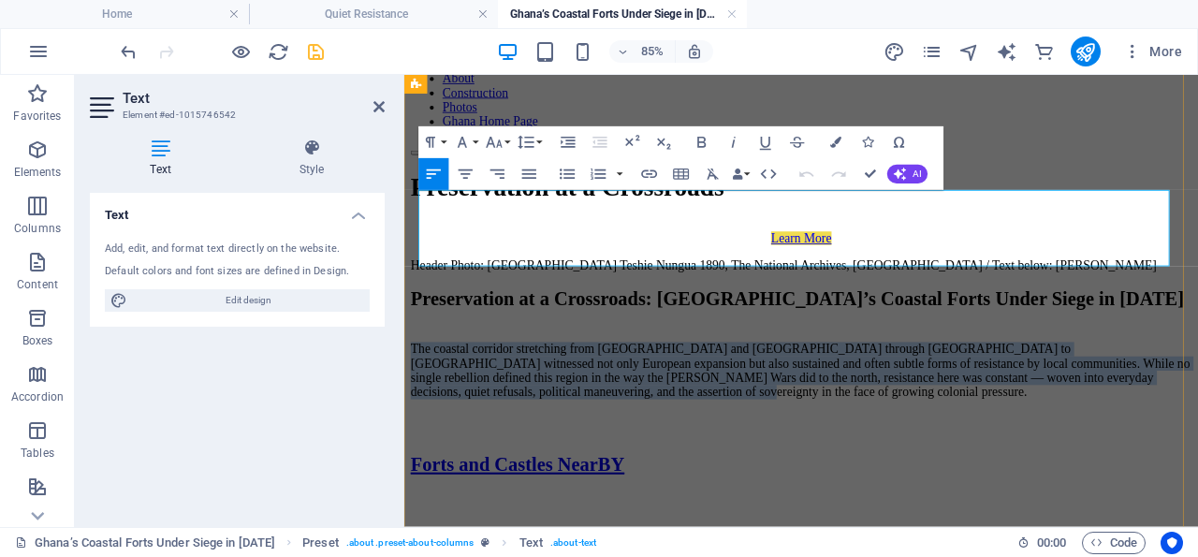
drag, startPoint x: 1277, startPoint y: 274, endPoint x: 490, endPoint y: 257, distance: 787.2
click at [421, 389] on div "The coastal corridor stretching from [GEOGRAPHIC_DATA] and [GEOGRAPHIC_DATA] th…" at bounding box center [871, 422] width 919 height 67
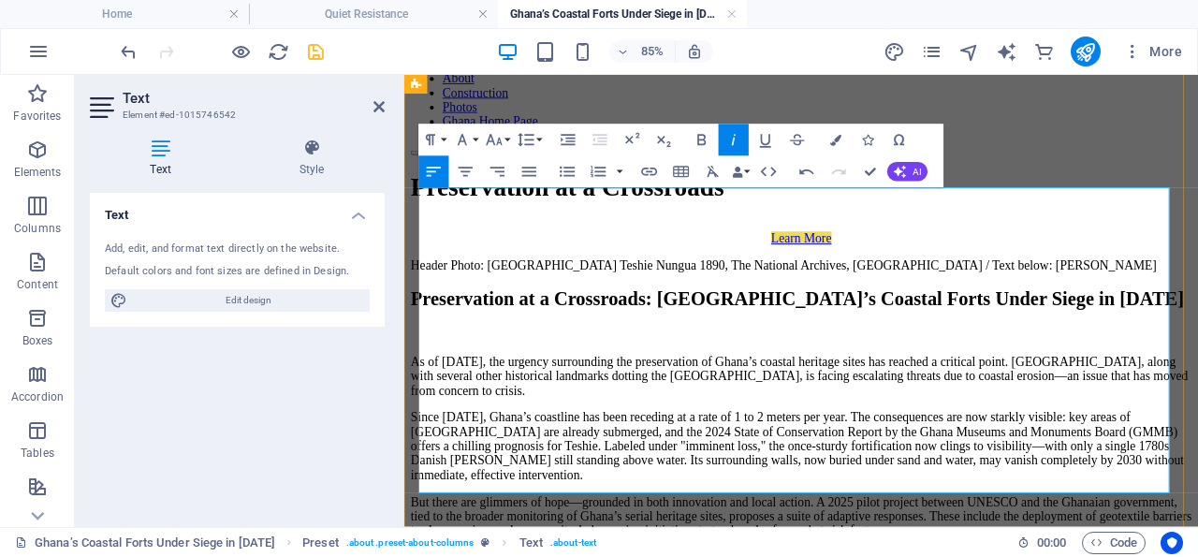
scroll to position [779, 0]
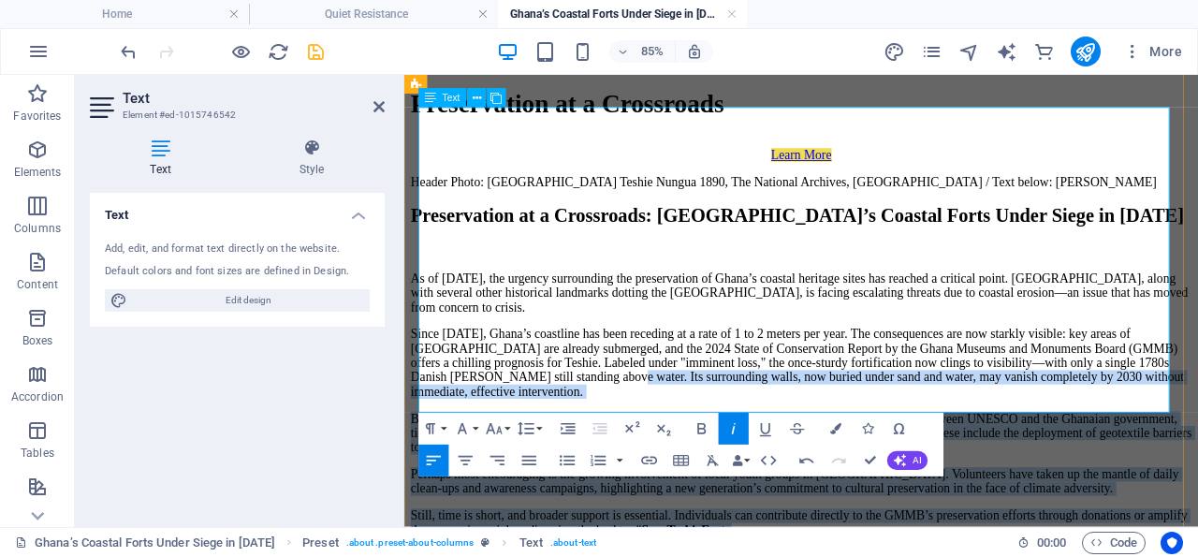
drag, startPoint x: 823, startPoint y: 370, endPoint x: 1086, endPoint y: 464, distance: 279.5
click at [1086, 464] on div "As of [DATE], the urgency surrounding the preservation of Ghana’s coastal herit…" at bounding box center [871, 495] width 919 height 376
copy div "Lor ipsumdolors ametc, adi elitse doeiu temp inc utlab, etd magnaa enimadmini v…"
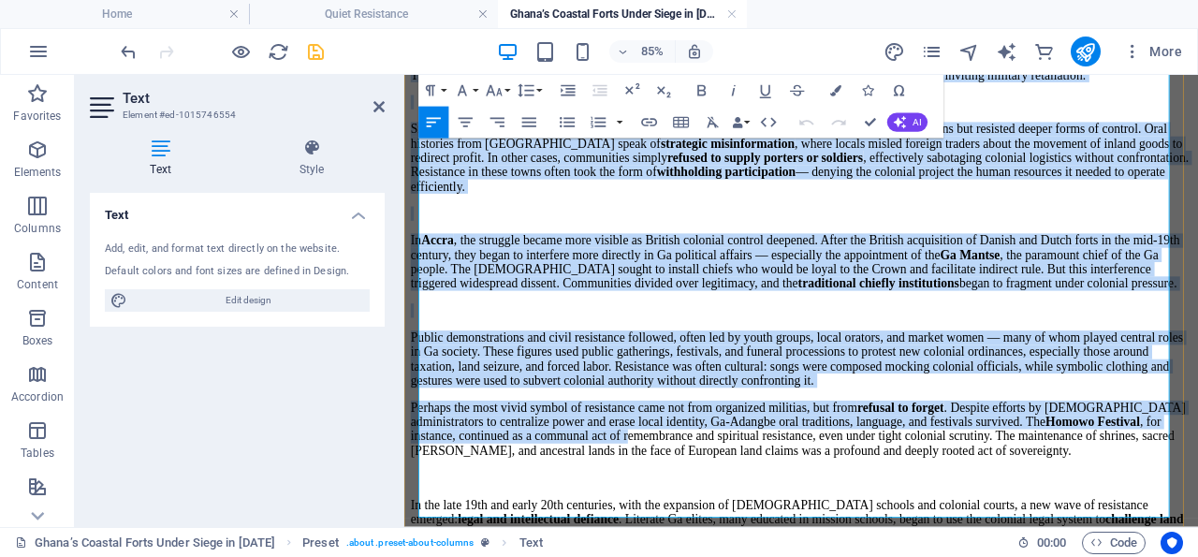
scroll to position [1556, 0]
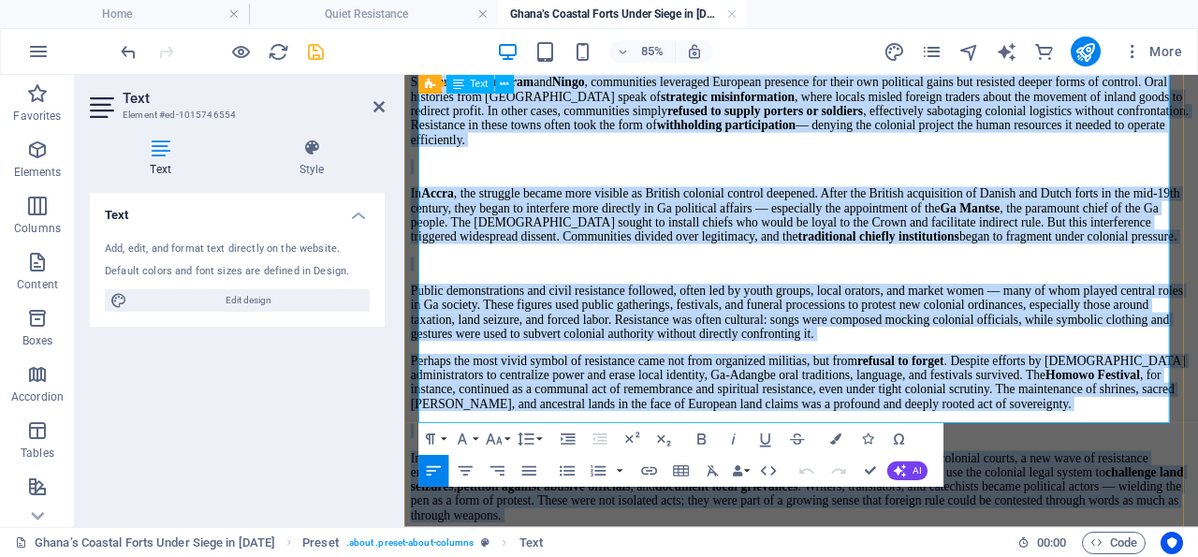
drag, startPoint x: 424, startPoint y: 397, endPoint x: 1259, endPoint y: 469, distance: 837.9
click at [1197, 469] on div "The Ga-Adangbe peoples who inhabited this region were deeply tied to their land…" at bounding box center [871, 289] width 919 height 885
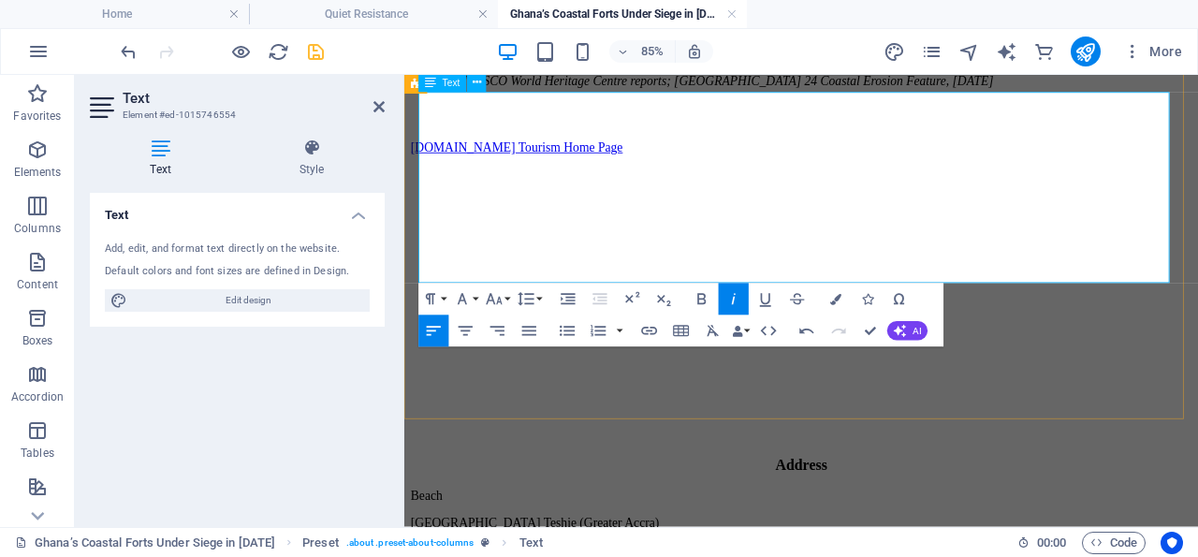
scroll to position [1070, 0]
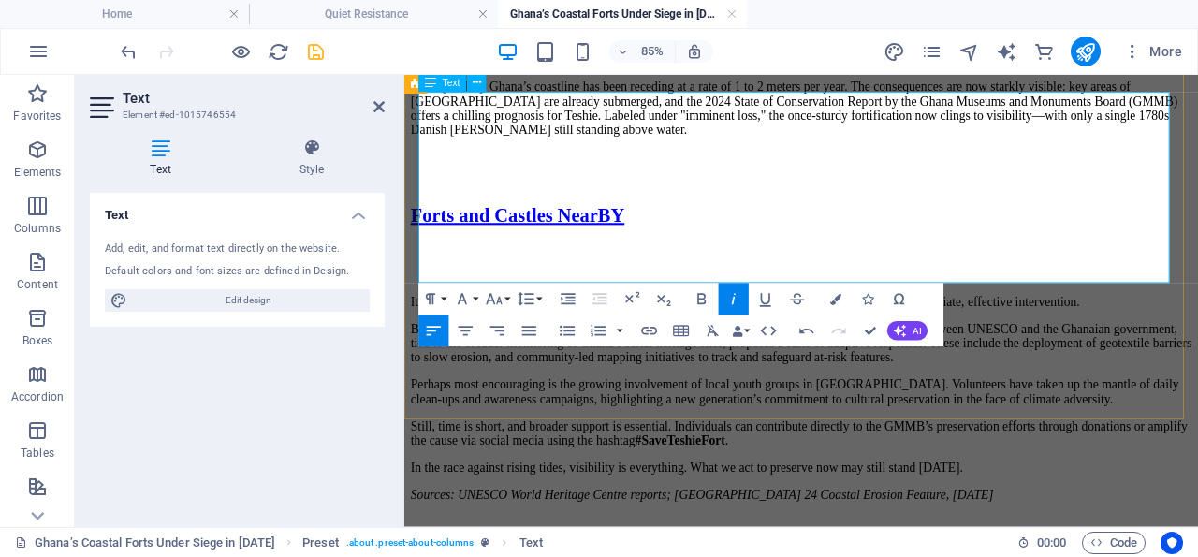
click at [1111, 529] on p "In the race against rising tides, visibility is everything. What we act to pres…" at bounding box center [871, 537] width 919 height 17
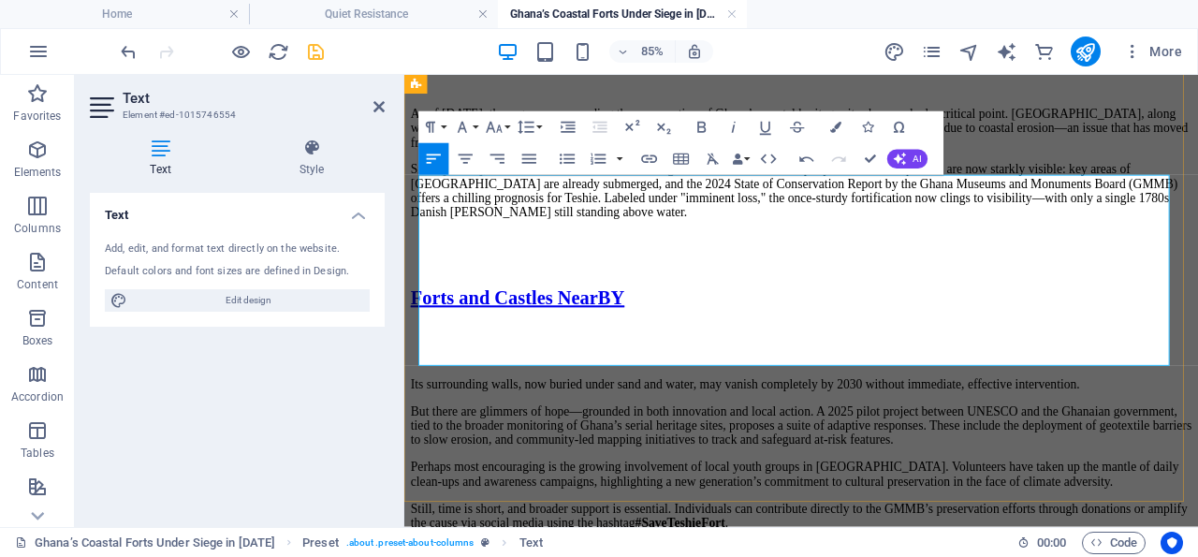
click at [1146, 462] on p "But there are glimmers of hope—grounded in both innovation and local action. A …" at bounding box center [871, 487] width 919 height 51
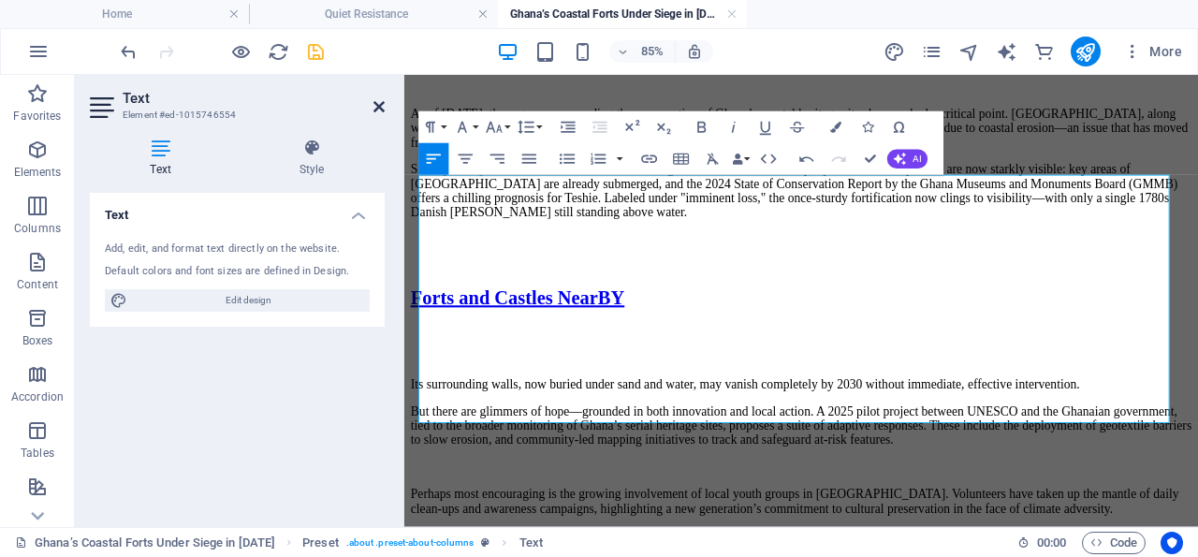
click at [379, 101] on icon at bounding box center [378, 106] width 11 height 15
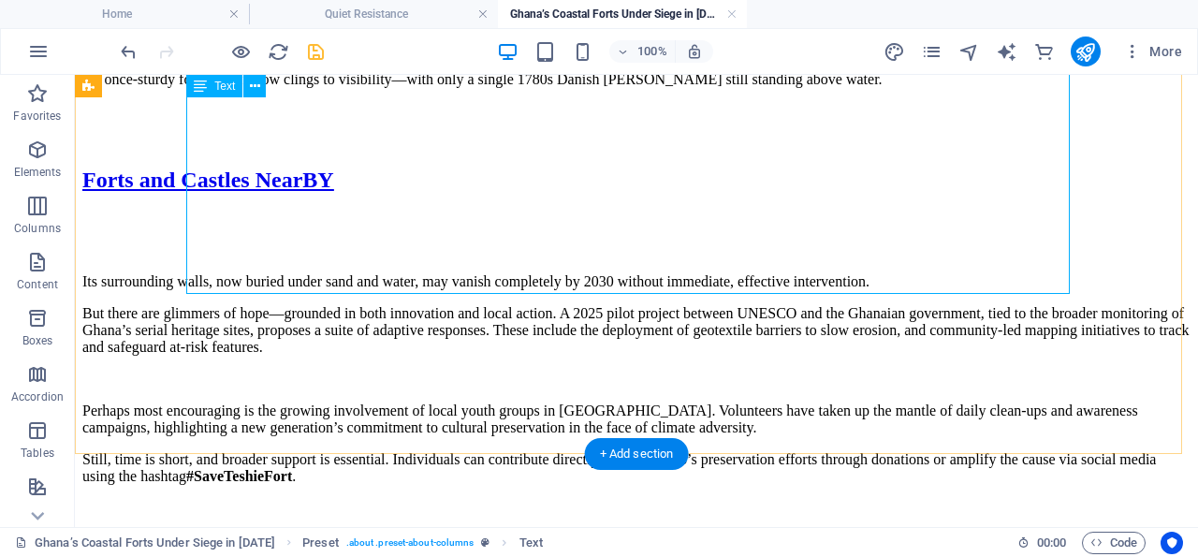
scroll to position [1168, 0]
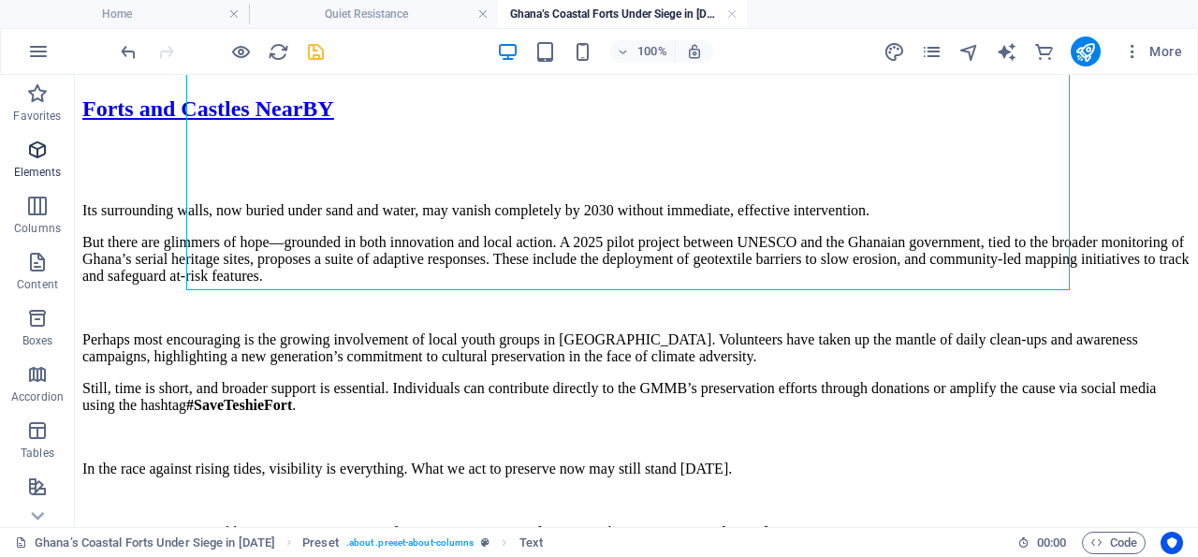
click at [42, 148] on icon "button" at bounding box center [37, 150] width 22 height 22
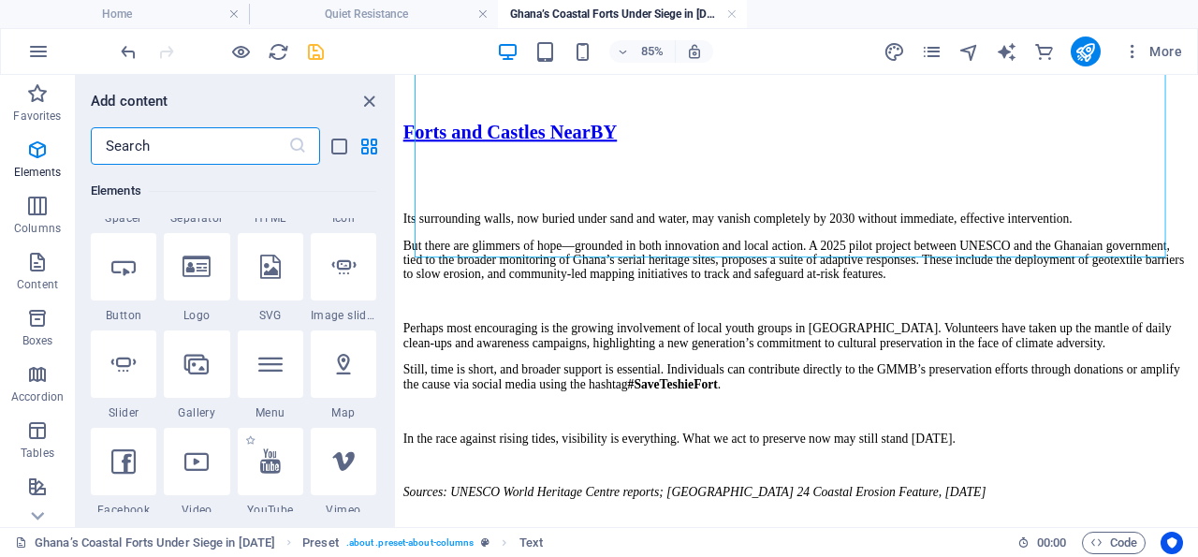
scroll to position [469, 0]
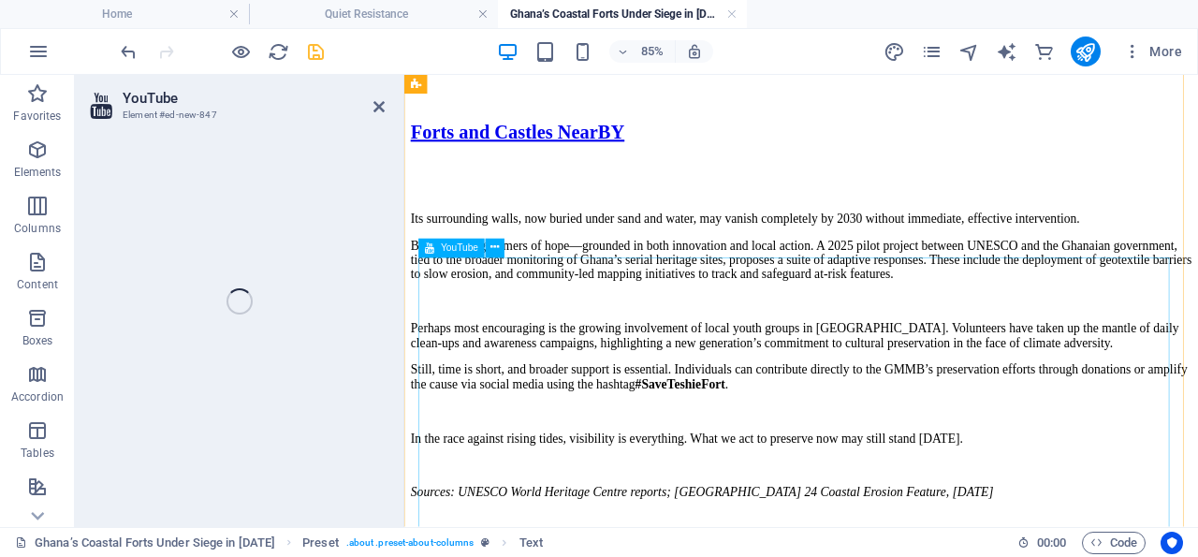
select select "ar16_9"
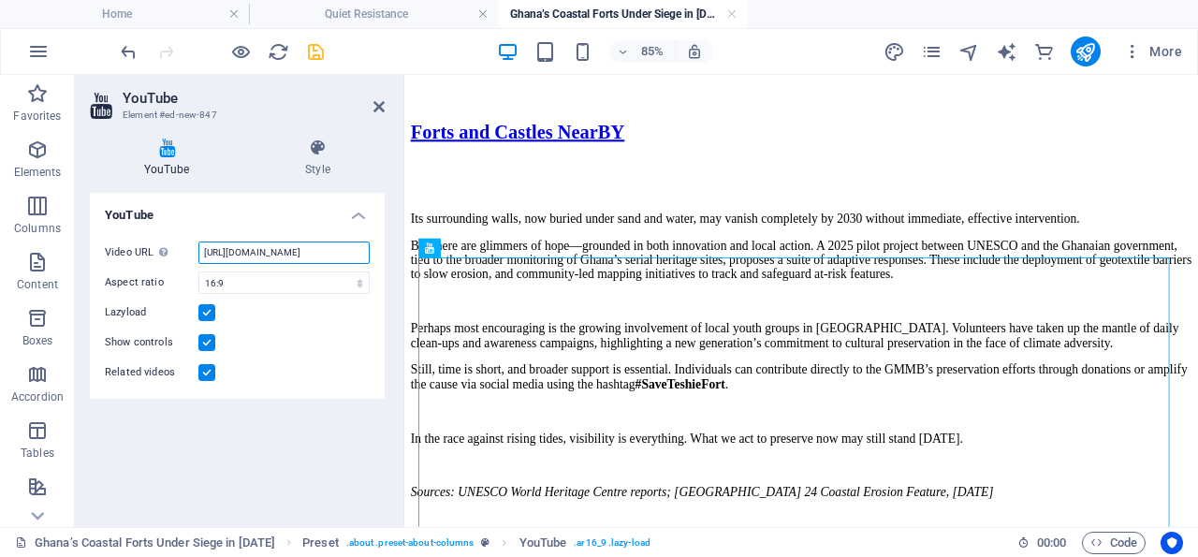
click at [315, 251] on input "[URL][DOMAIN_NAME]" at bounding box center [283, 252] width 171 height 22
click at [315, 251] on input "[URL]" at bounding box center [283, 252] width 171 height 22
type input "h"
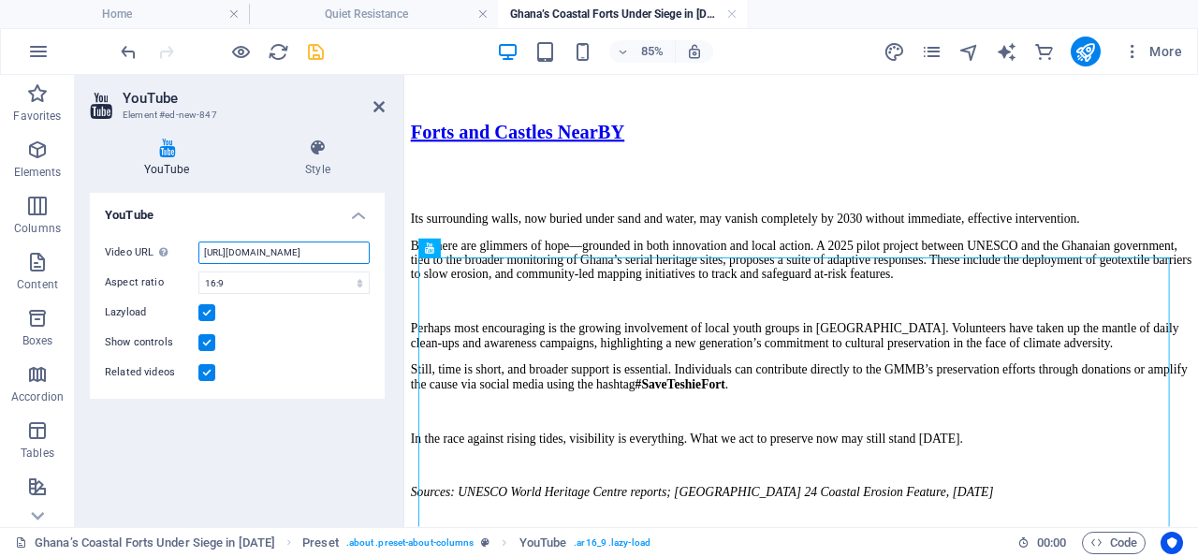
scroll to position [0, 34]
type input "[URL][DOMAIN_NAME]"
click at [206, 371] on label at bounding box center [206, 372] width 17 height 17
click at [0, 0] on input "Related videos" at bounding box center [0, 0] width 0 height 0
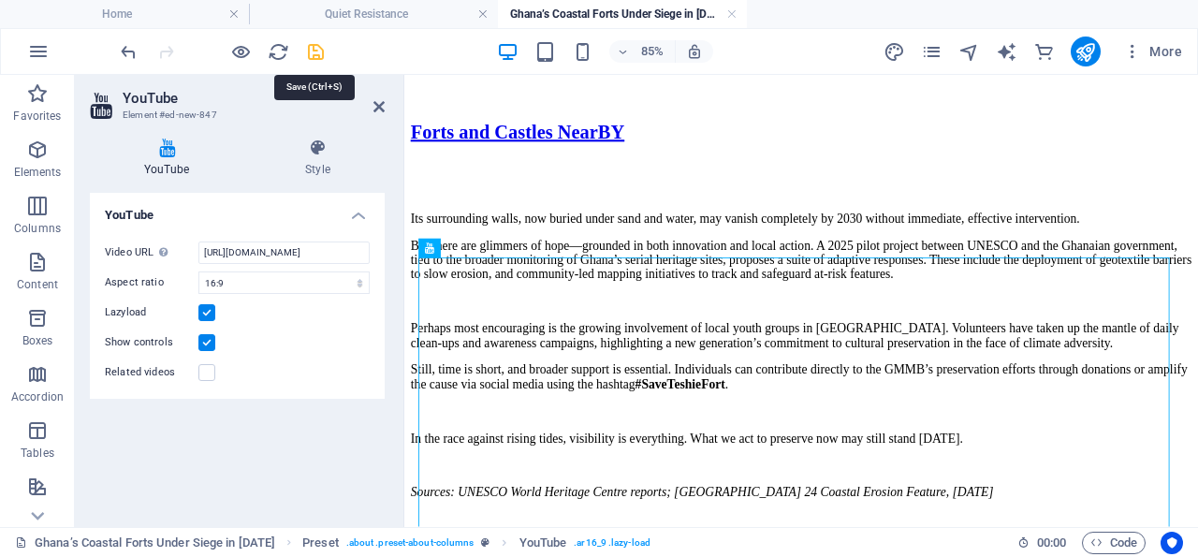
drag, startPoint x: 315, startPoint y: 48, endPoint x: 372, endPoint y: 63, distance: 59.0
click at [315, 48] on icon "save" at bounding box center [316, 52] width 22 height 22
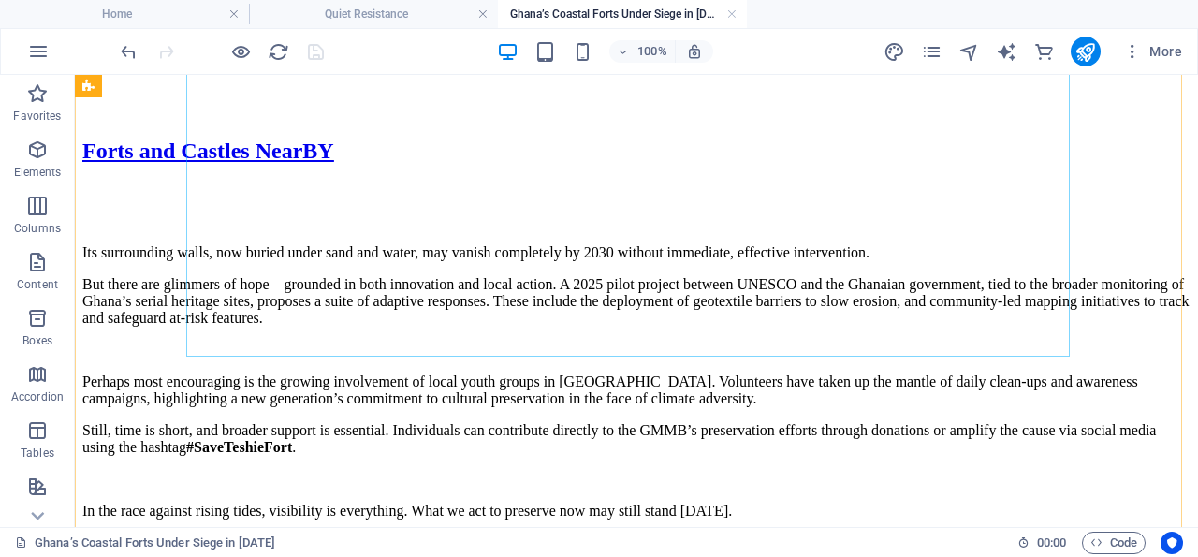
scroll to position [1168, 0]
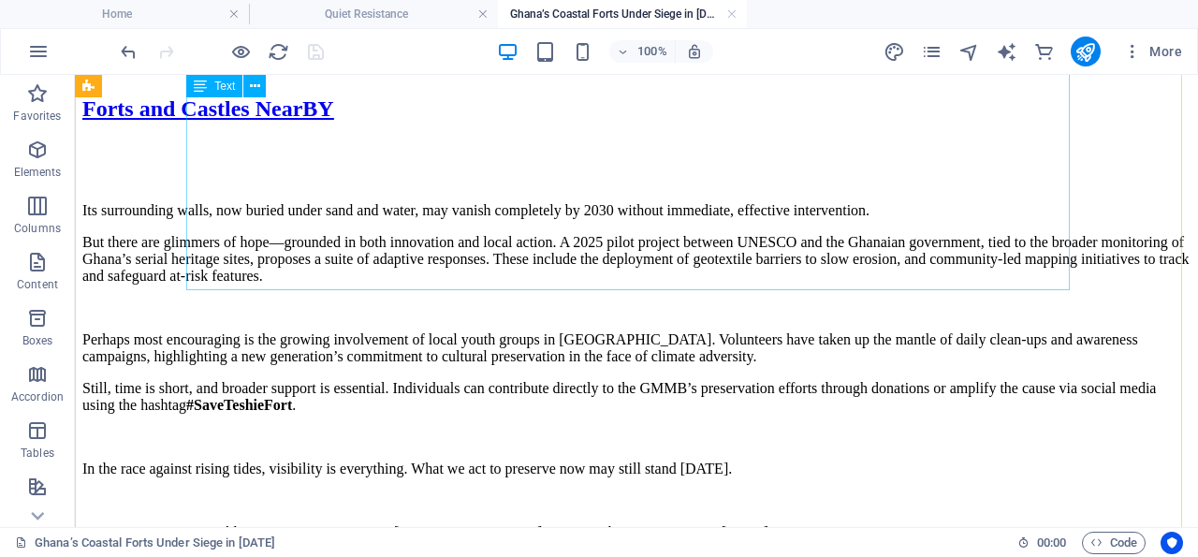
click at [856, 231] on div "Its surrounding walls, now buried under sand and water, may vanish completely b…" at bounding box center [636, 371] width 1108 height 339
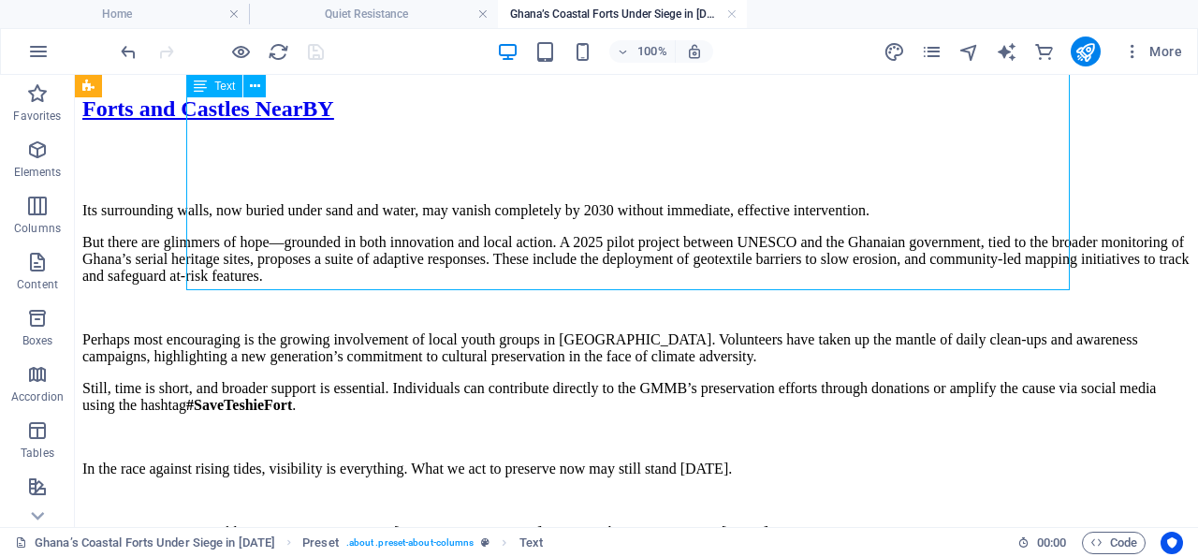
click at [856, 231] on div "Its surrounding walls, now buried under sand and water, may vanish completely b…" at bounding box center [636, 371] width 1108 height 339
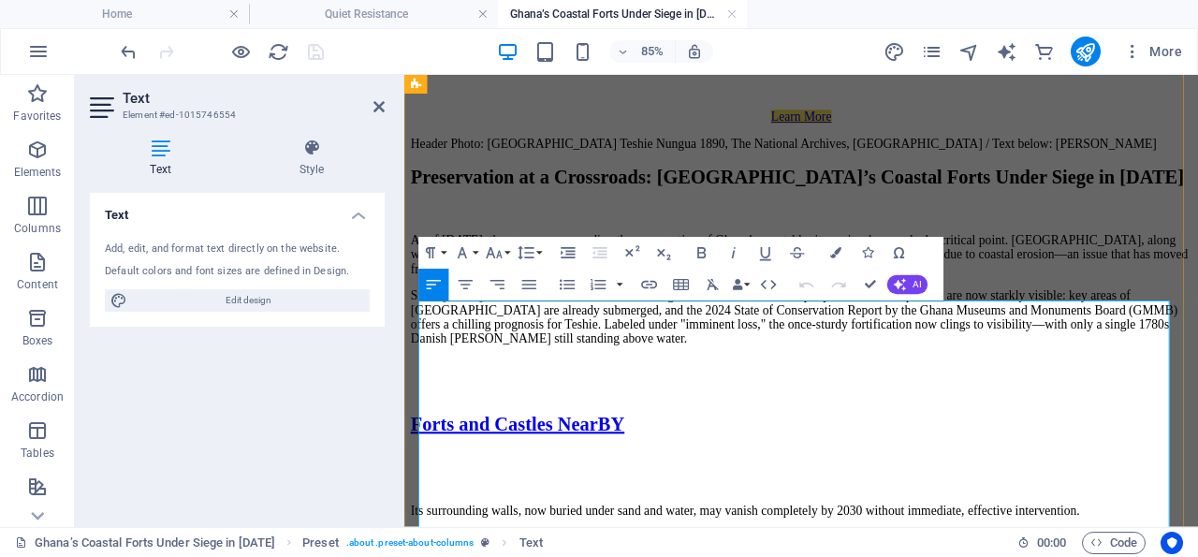
scroll to position [1019, 0]
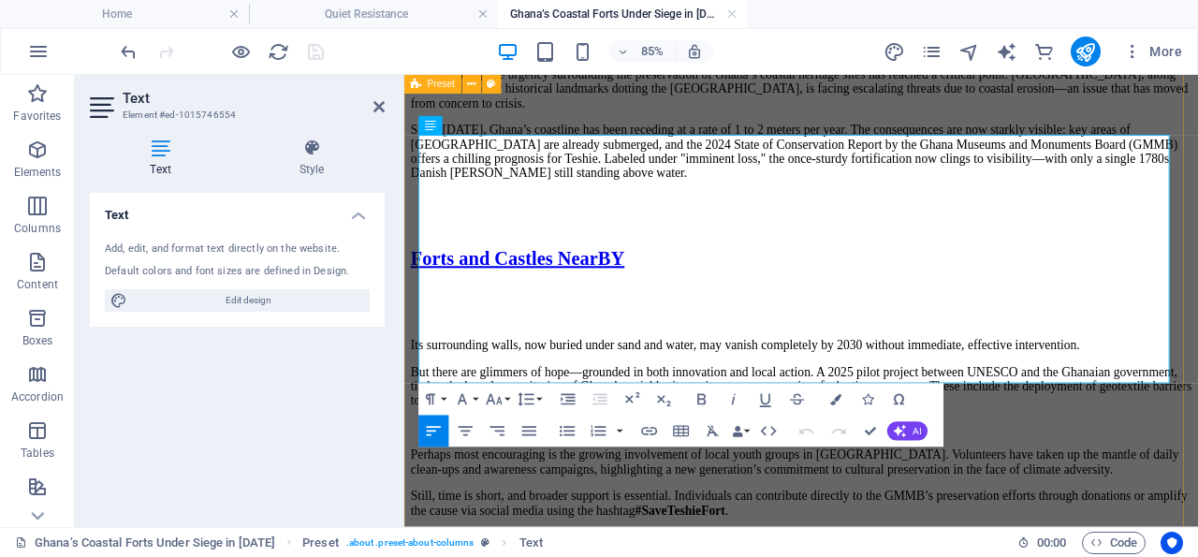
drag, startPoint x: 1086, startPoint y: 376, endPoint x: 417, endPoint y: 389, distance: 668.3
click at [417, 389] on div "Header Photo: [GEOGRAPHIC_DATA] Teshie Nungua 1890, The National Archives, [GEO…" at bounding box center [871, 450] width 919 height 994
drag, startPoint x: 488, startPoint y: 380, endPoint x: 600, endPoint y: 387, distance: 112.5
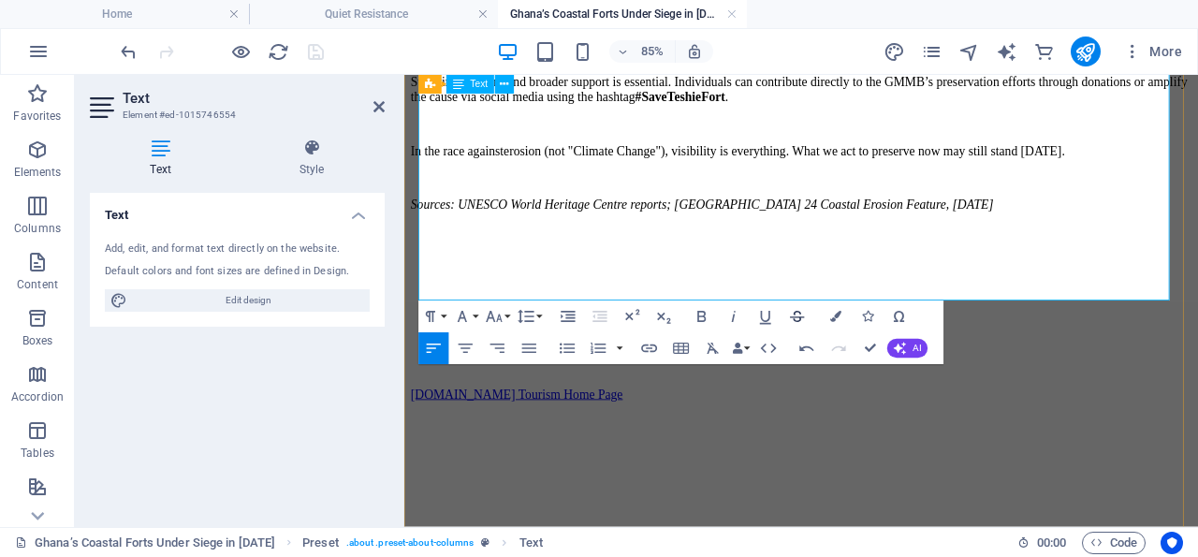
scroll to position [1116, 0]
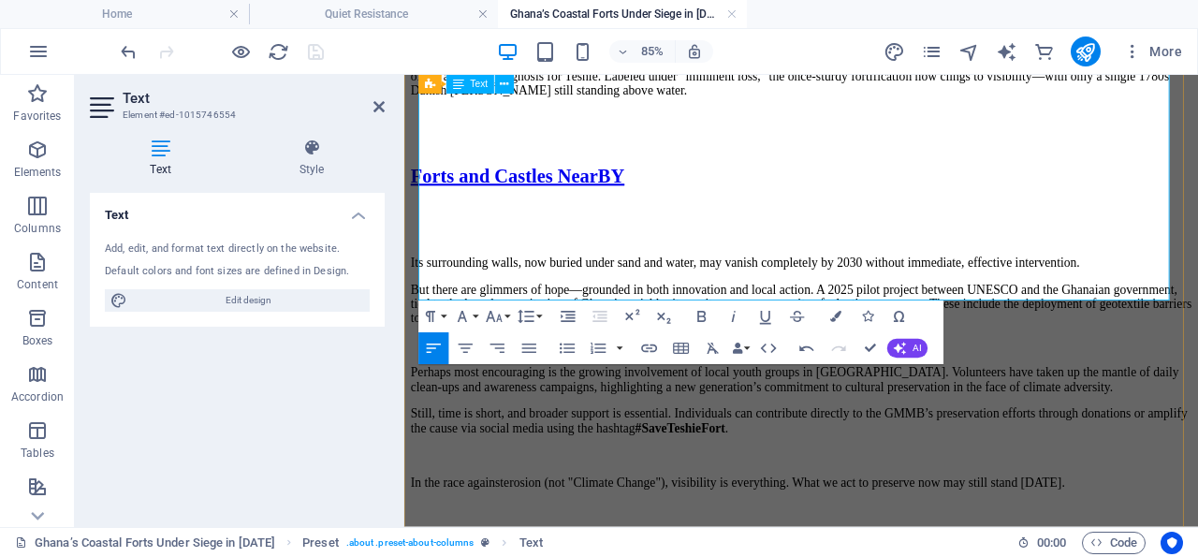
click at [377, 106] on icon at bounding box center [378, 106] width 11 height 15
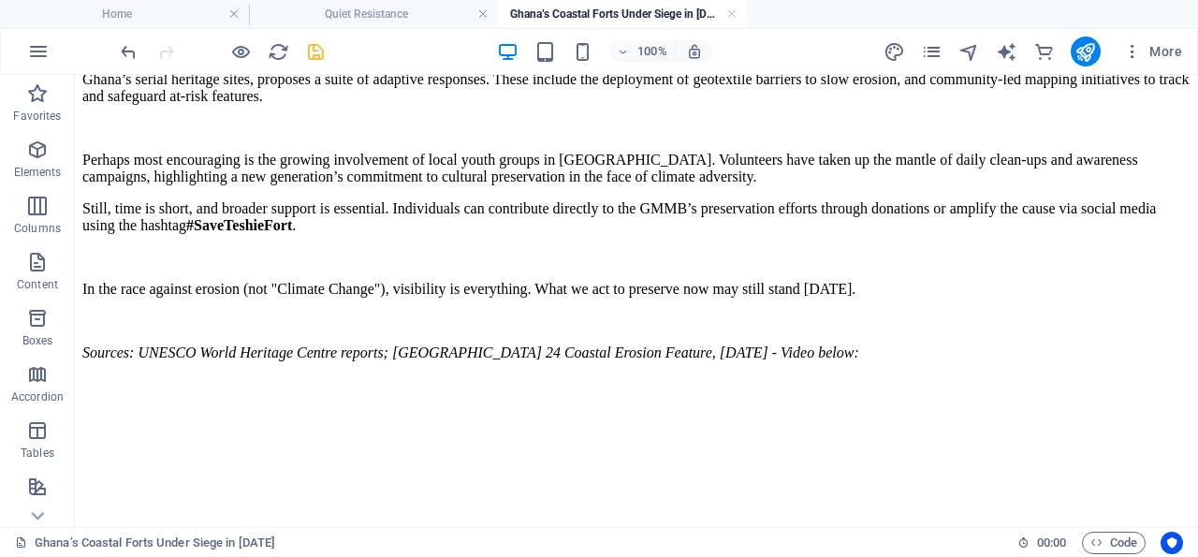
scroll to position [1249, 0]
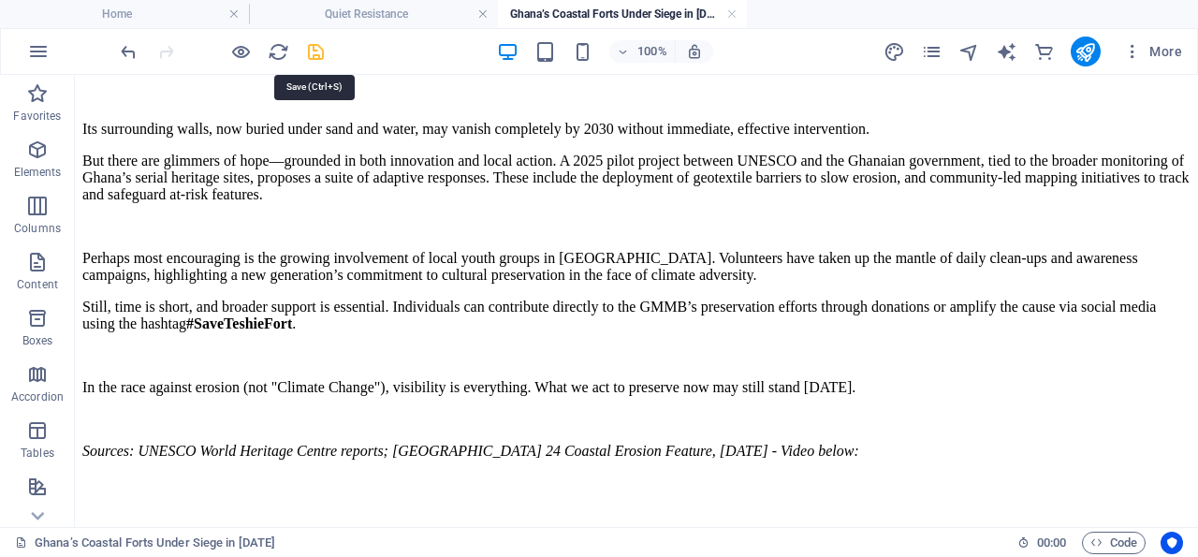
drag, startPoint x: 314, startPoint y: 50, endPoint x: 920, endPoint y: 168, distance: 618.0
click at [314, 50] on icon "save" at bounding box center [316, 52] width 22 height 22
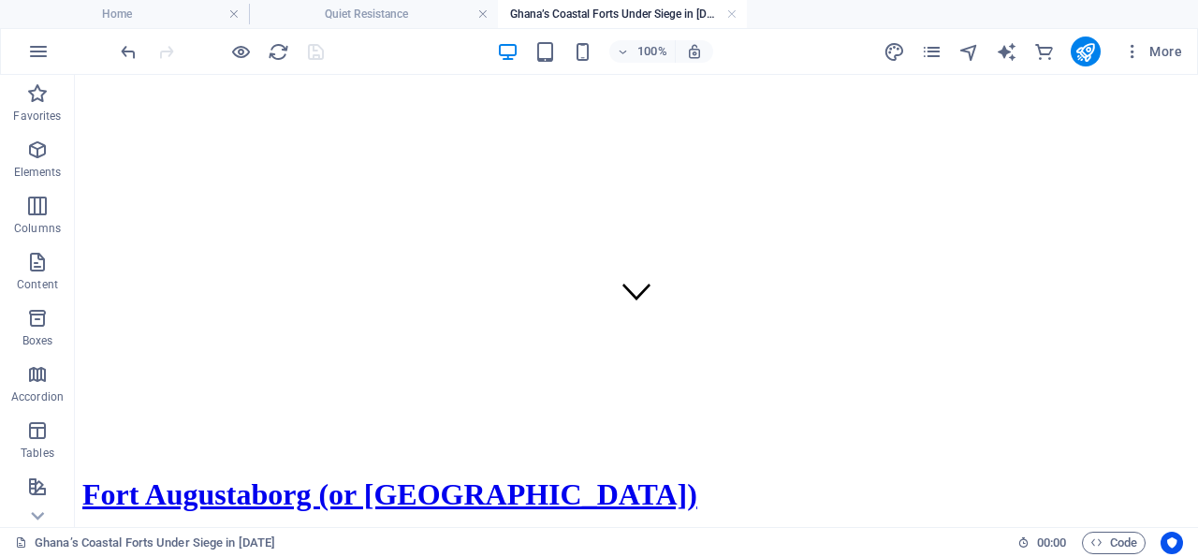
scroll to position [78, 0]
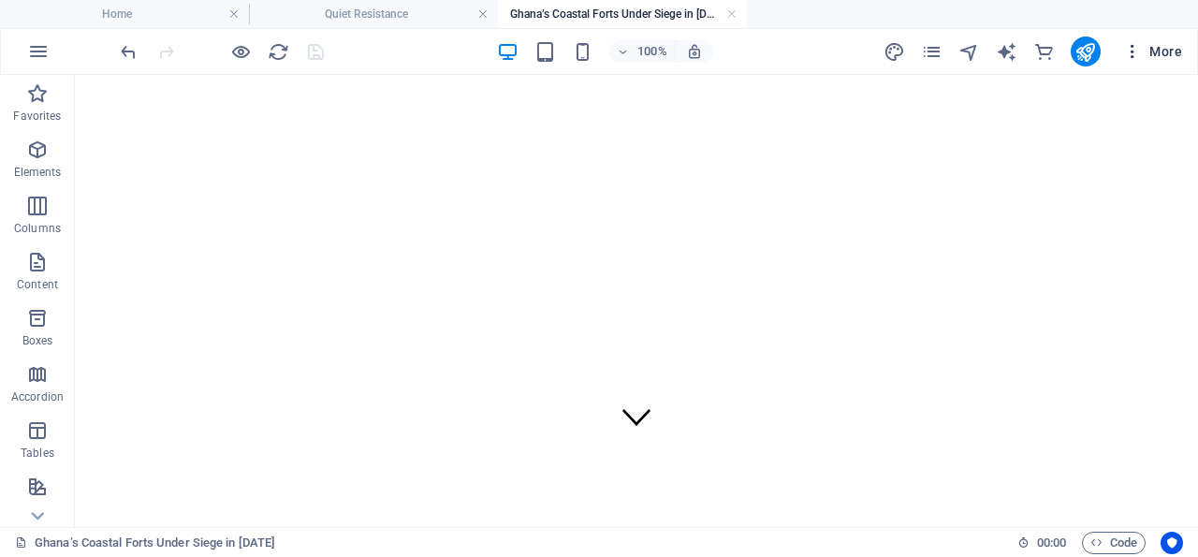
click at [1136, 51] on icon "button" at bounding box center [1132, 51] width 19 height 19
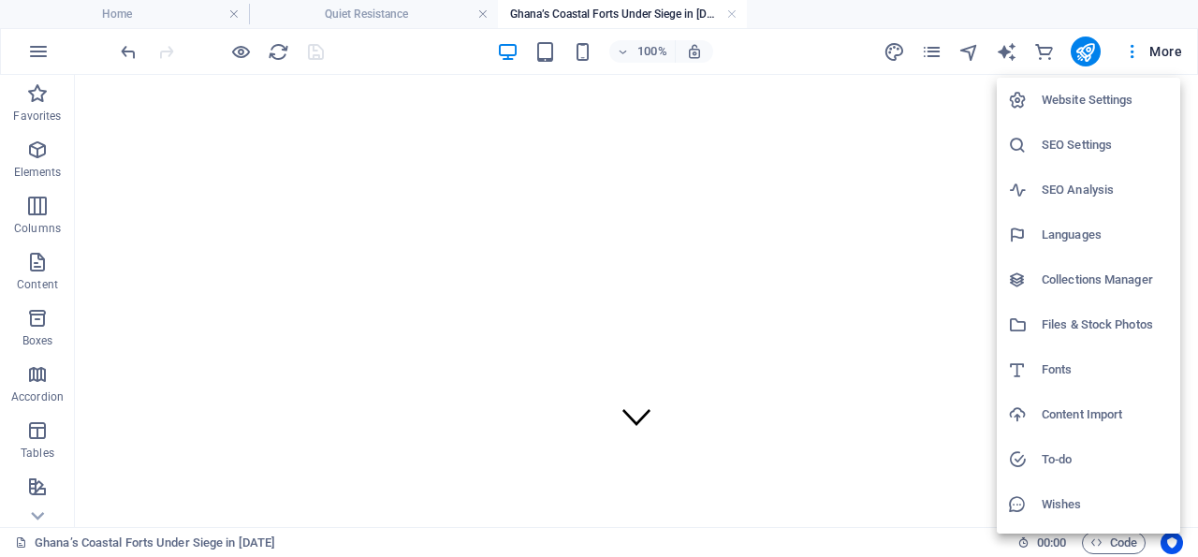
click at [1071, 323] on h6 "Files & Stock Photos" at bounding box center [1105, 325] width 127 height 22
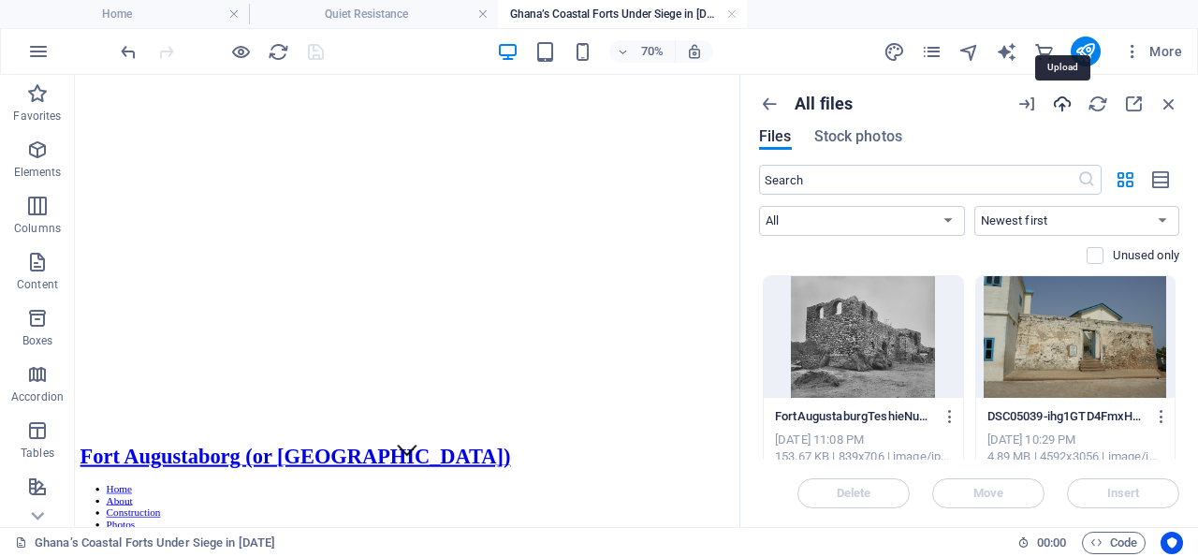
click at [1061, 102] on icon "button" at bounding box center [1062, 104] width 21 height 21
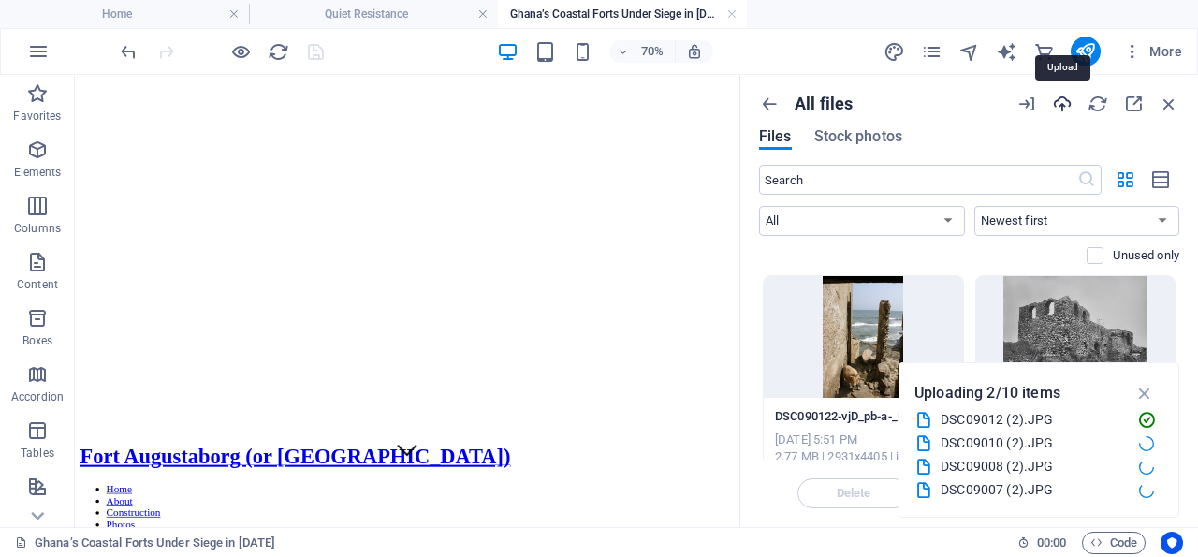
click at [1063, 104] on icon "button" at bounding box center [1062, 104] width 21 height 21
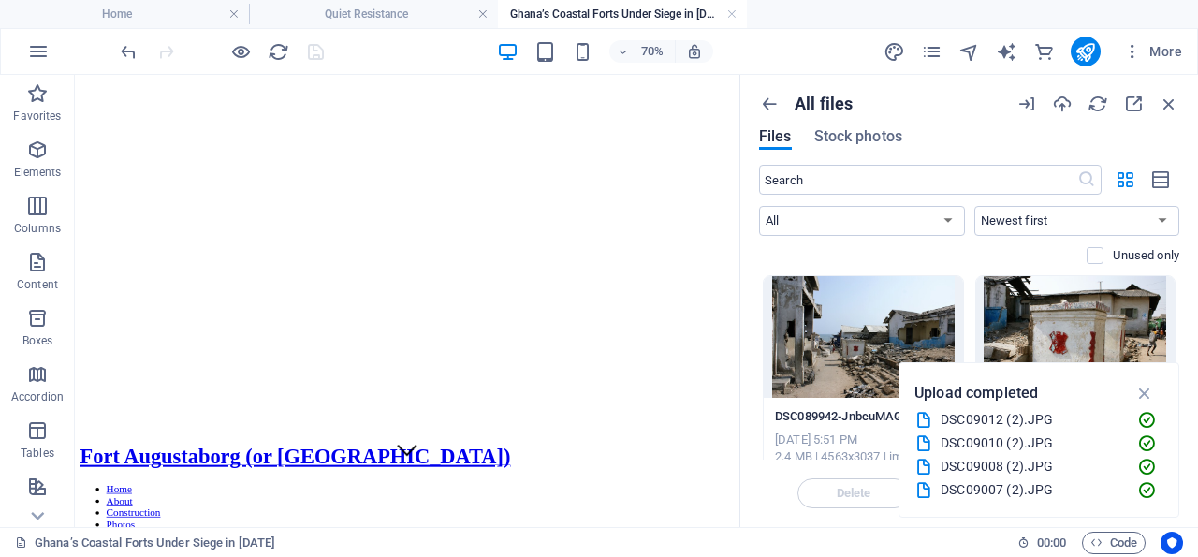
scroll to position [140, 0]
click at [1147, 390] on icon "button" at bounding box center [1145, 393] width 22 height 21
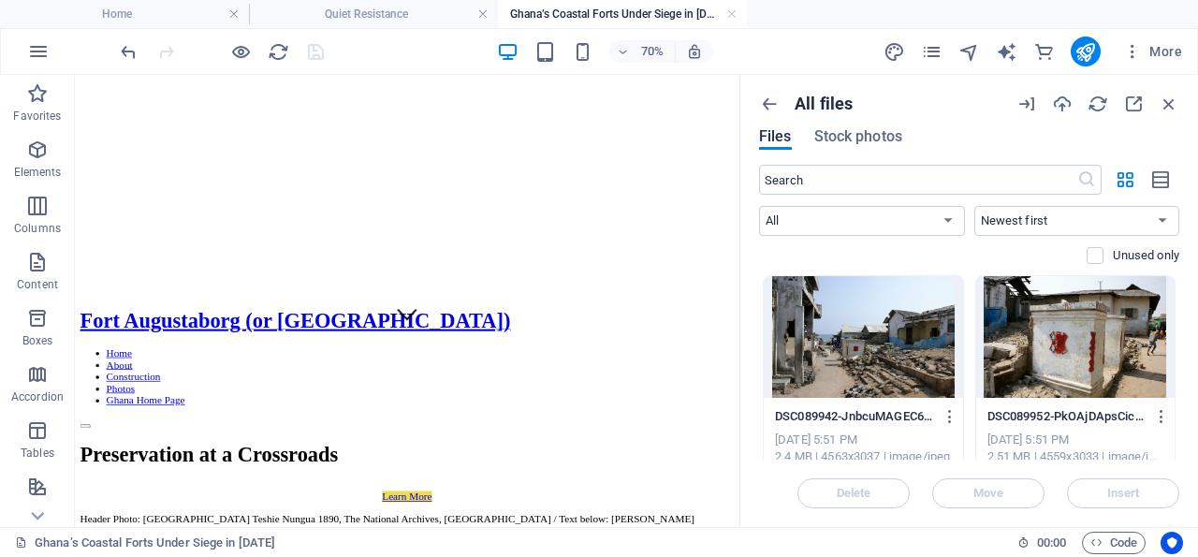
scroll to position [0, 0]
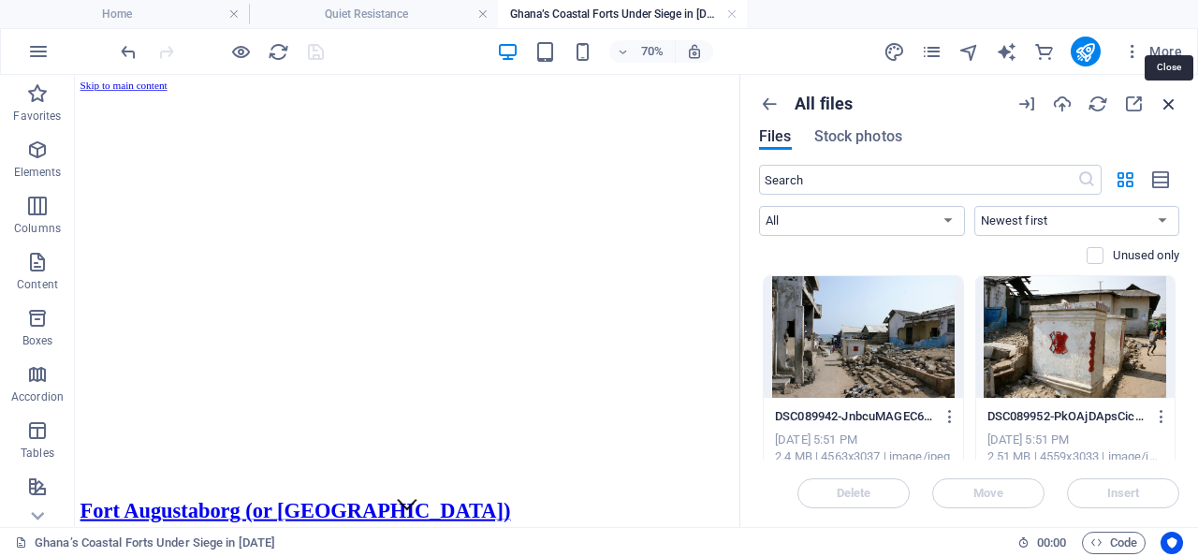
click at [1169, 102] on icon "button" at bounding box center [1169, 104] width 21 height 21
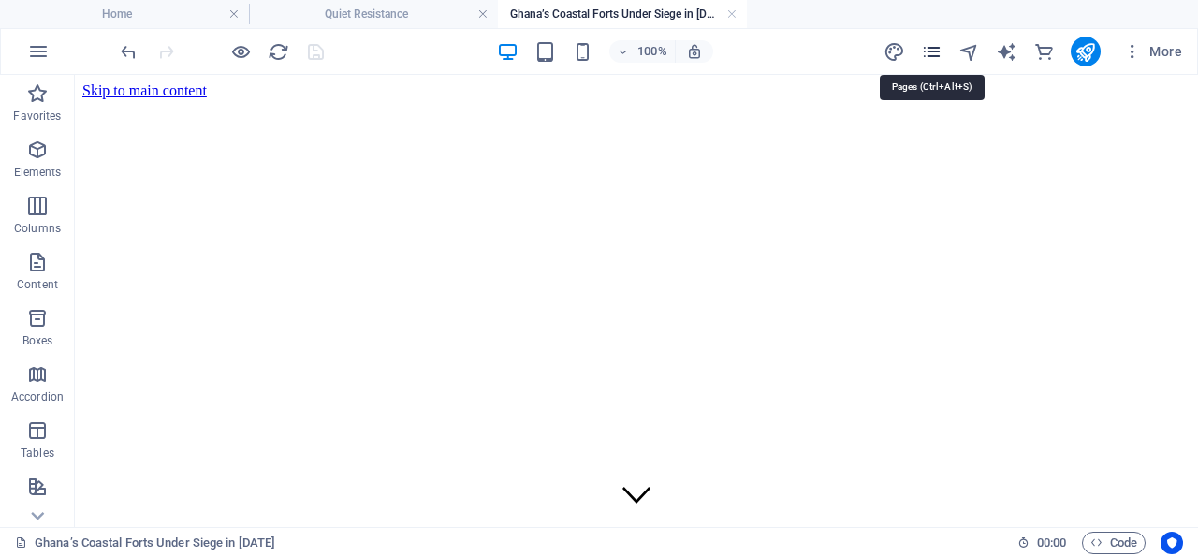
click at [932, 48] on icon "pages" at bounding box center [932, 52] width 22 height 22
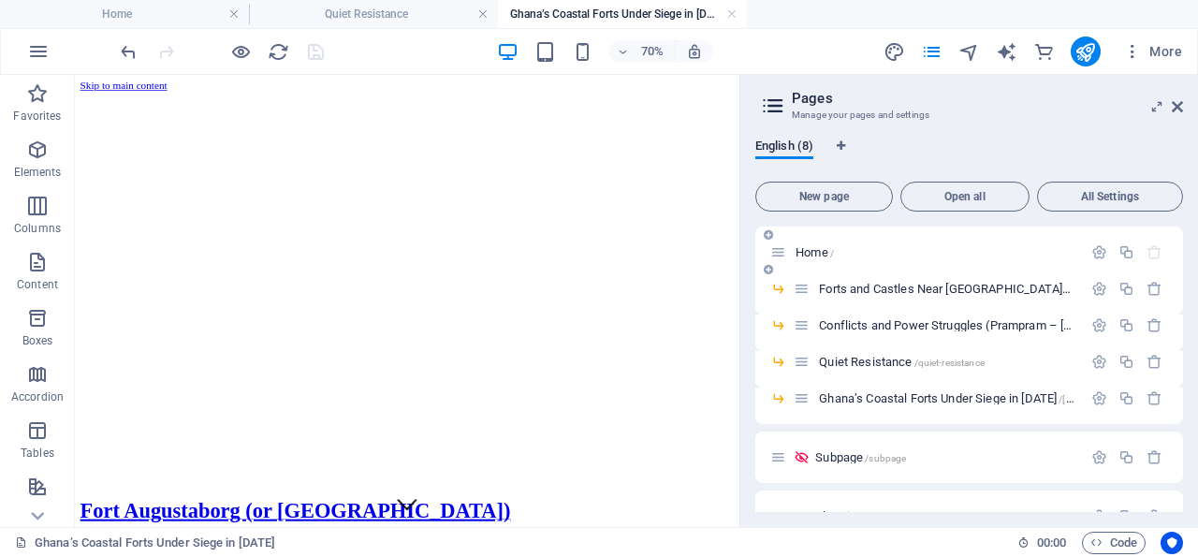
click at [815, 251] on span "Home /" at bounding box center [814, 252] width 38 height 14
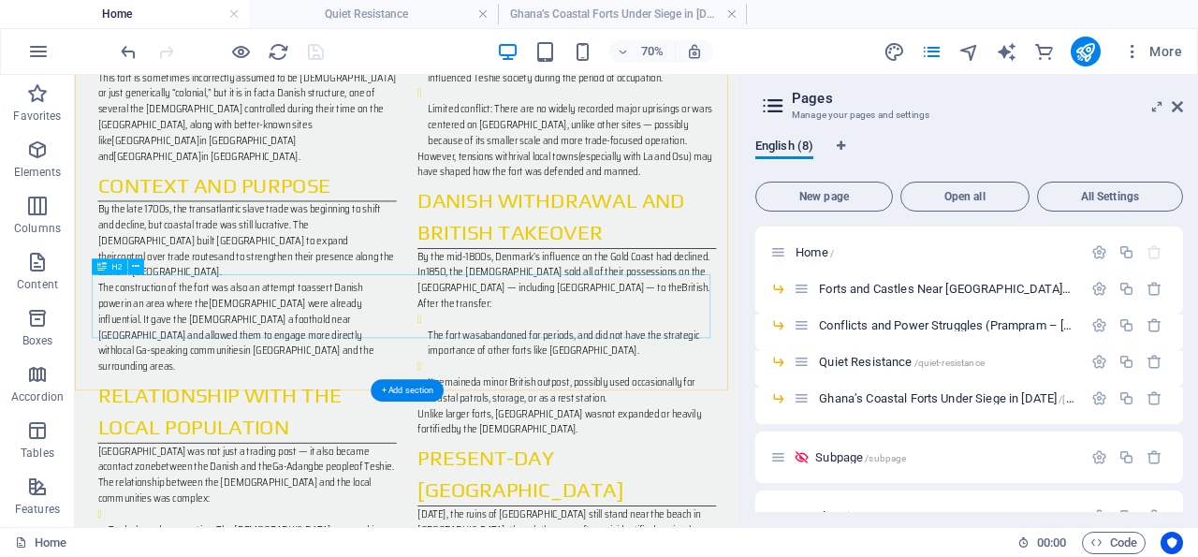
scroll to position [2733, 0]
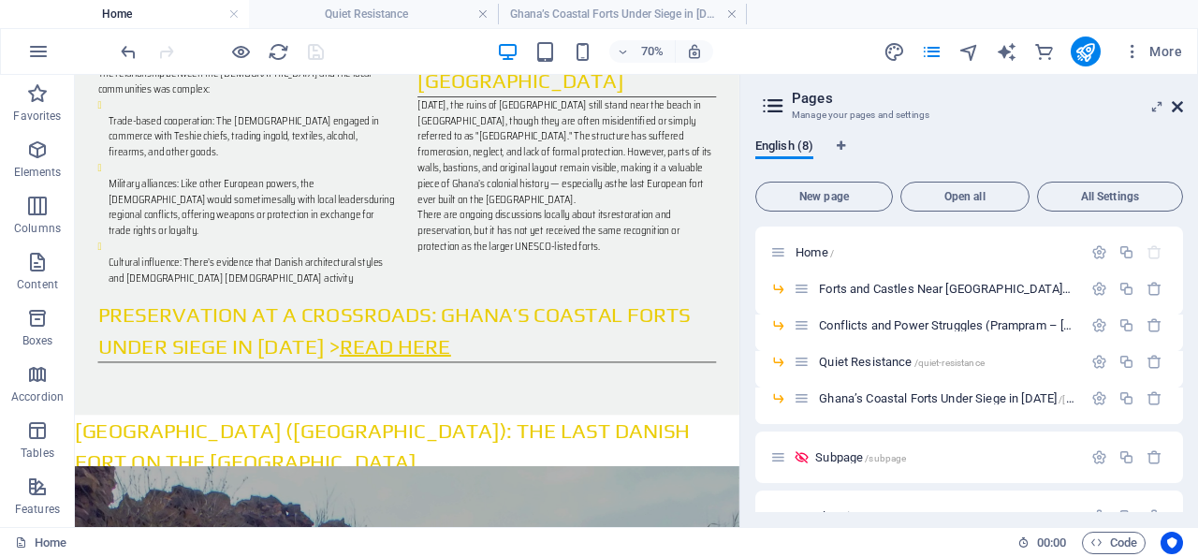
click at [1180, 106] on icon at bounding box center [1177, 106] width 11 height 15
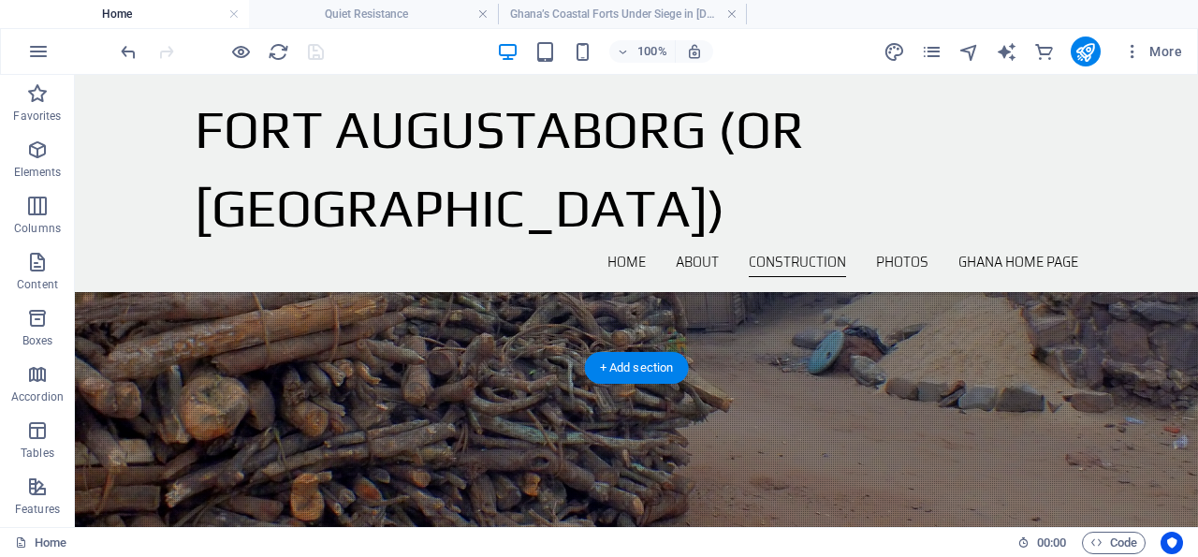
scroll to position [3901, 0]
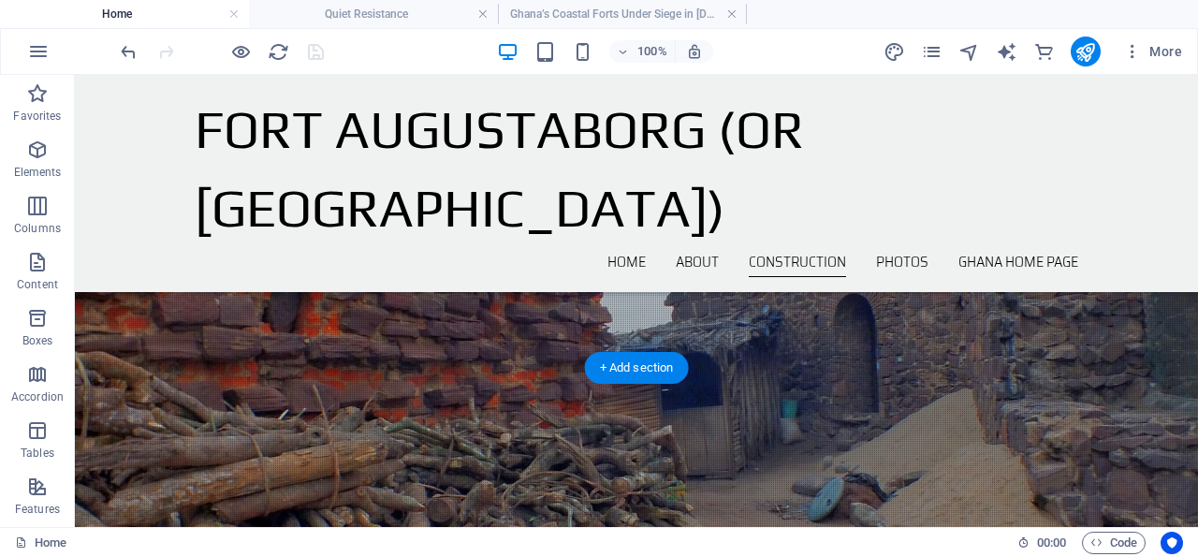
click at [119, 324] on figure at bounding box center [636, 392] width 1123 height 1036
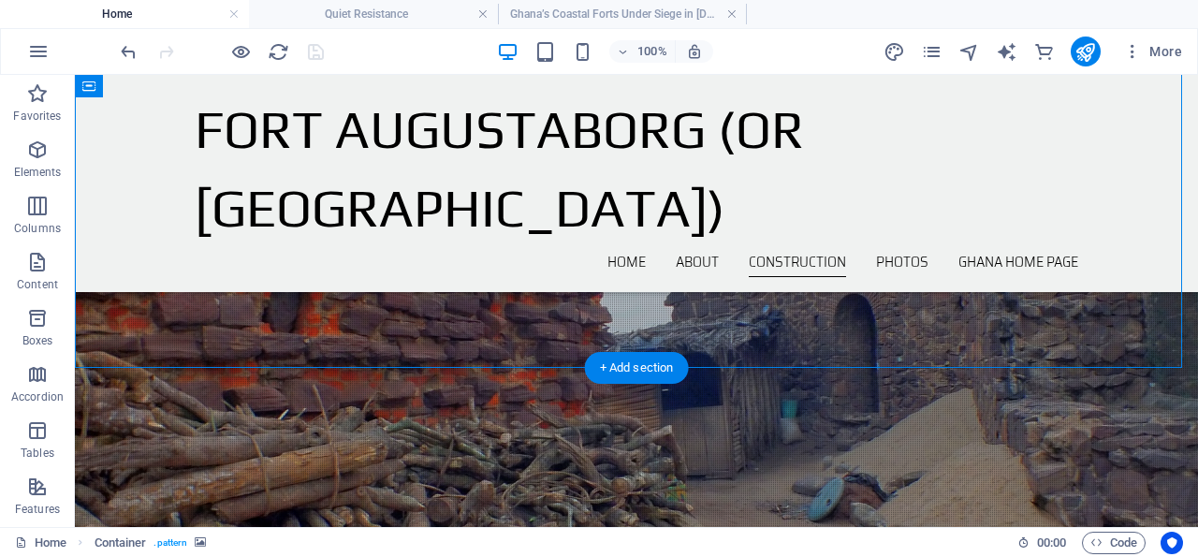
click at [99, 340] on figure at bounding box center [636, 392] width 1123 height 1036
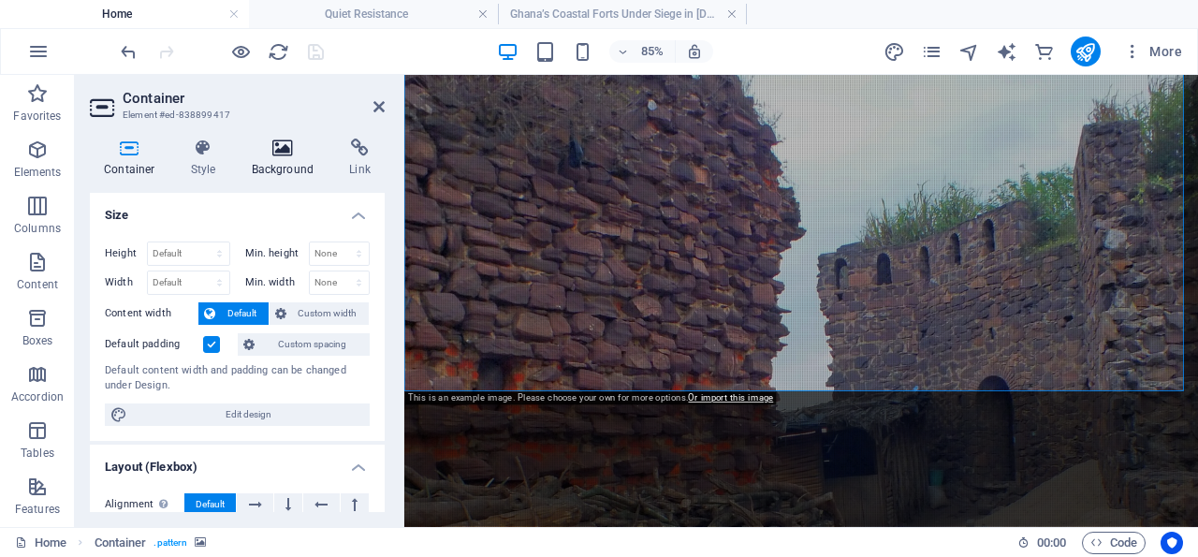
click at [285, 147] on icon at bounding box center [283, 148] width 91 height 19
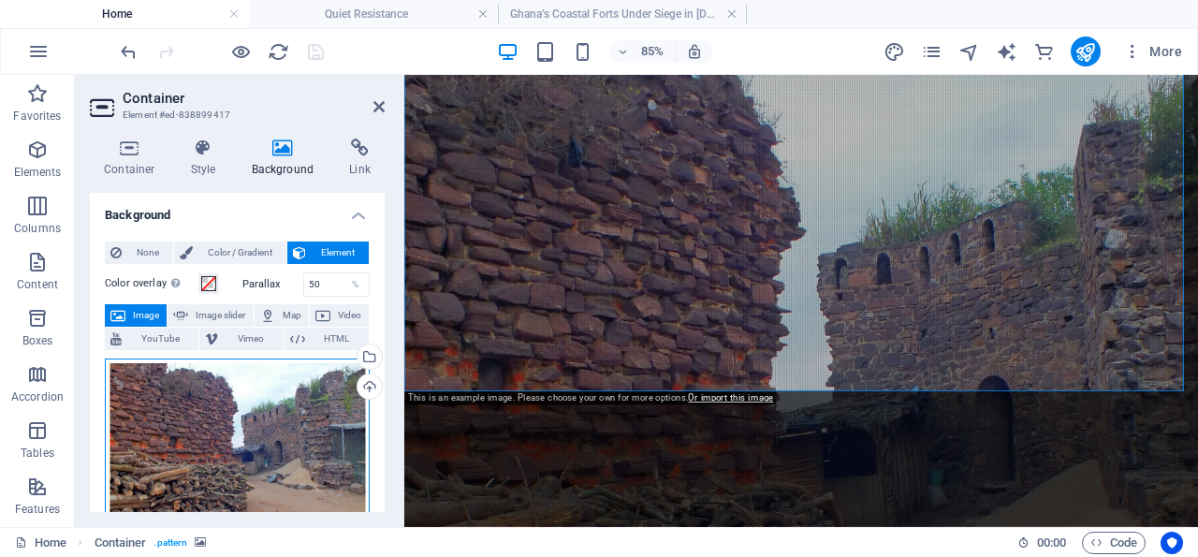
click at [214, 413] on div "Drag files here, click to choose files or select files from Files or our free s…" at bounding box center [237, 458] width 265 height 201
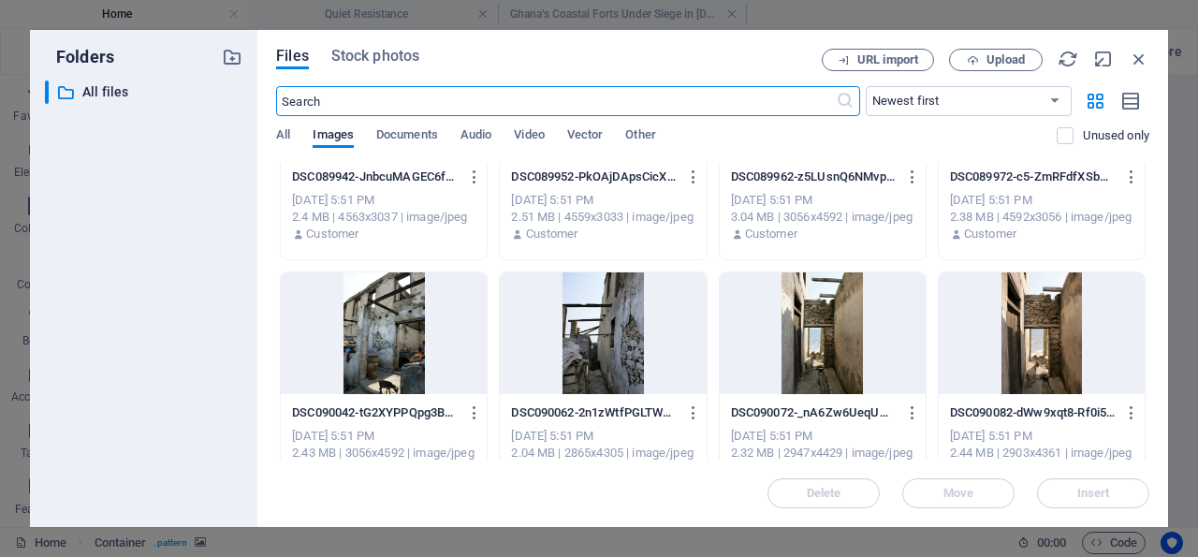
scroll to position [180, 0]
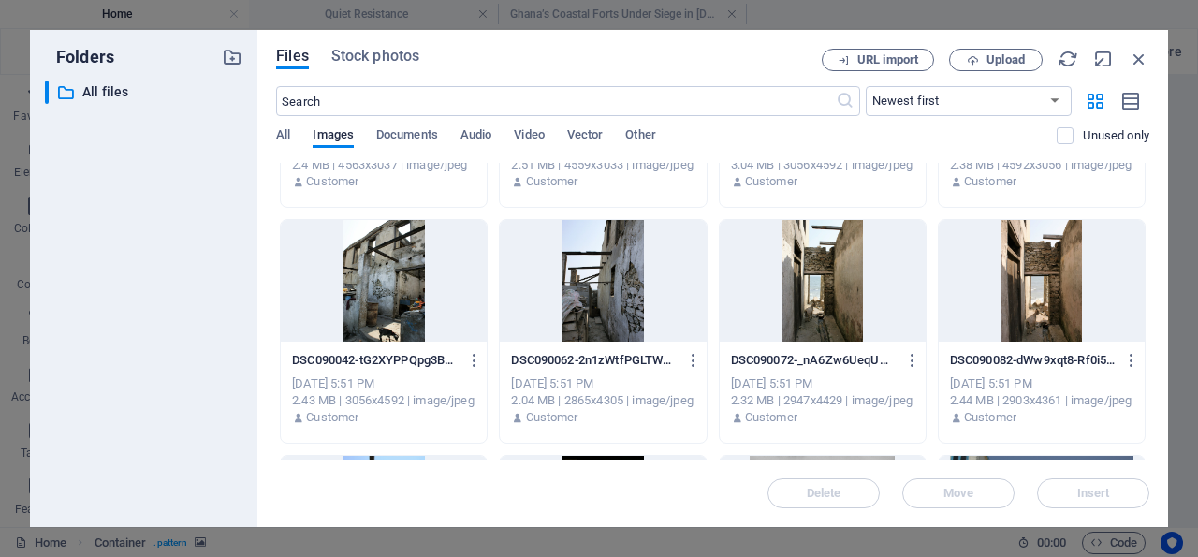
click at [606, 289] on div at bounding box center [603, 281] width 206 height 122
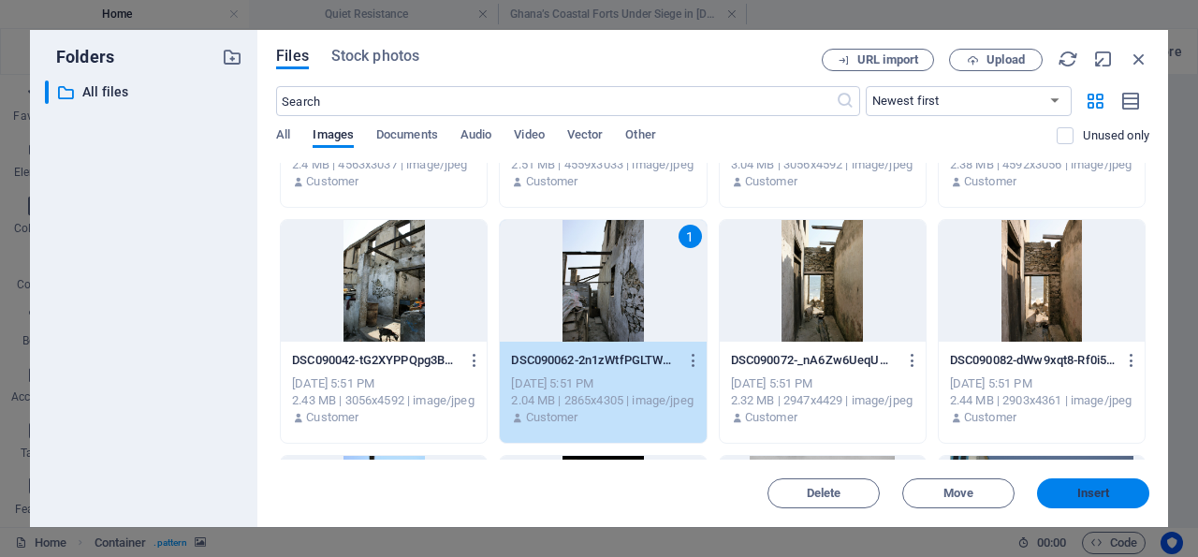
click at [1097, 491] on span "Insert" at bounding box center [1093, 493] width 33 height 11
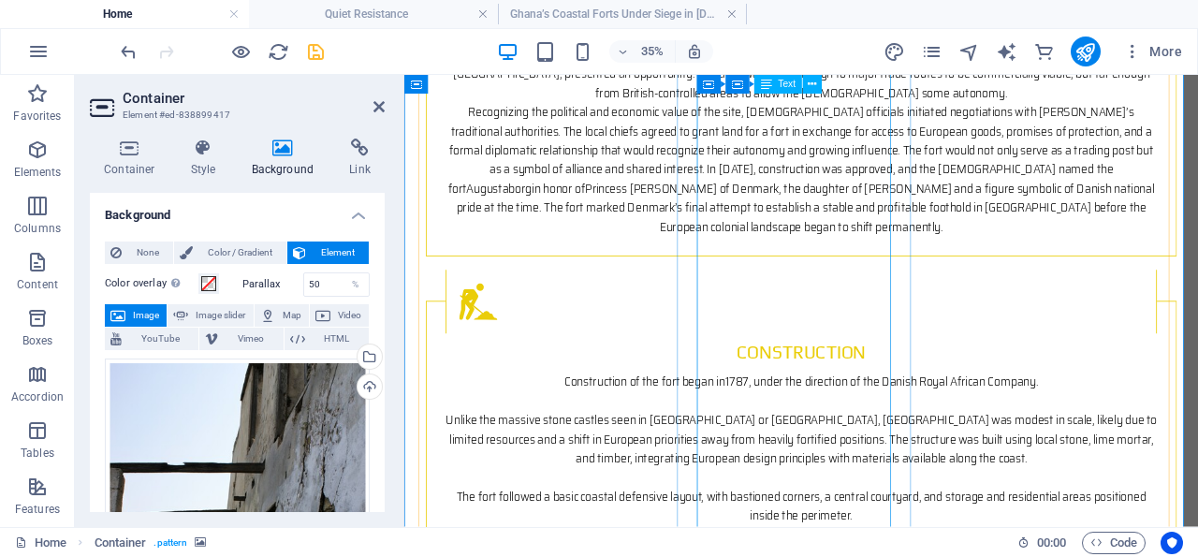
scroll to position [3197, 0]
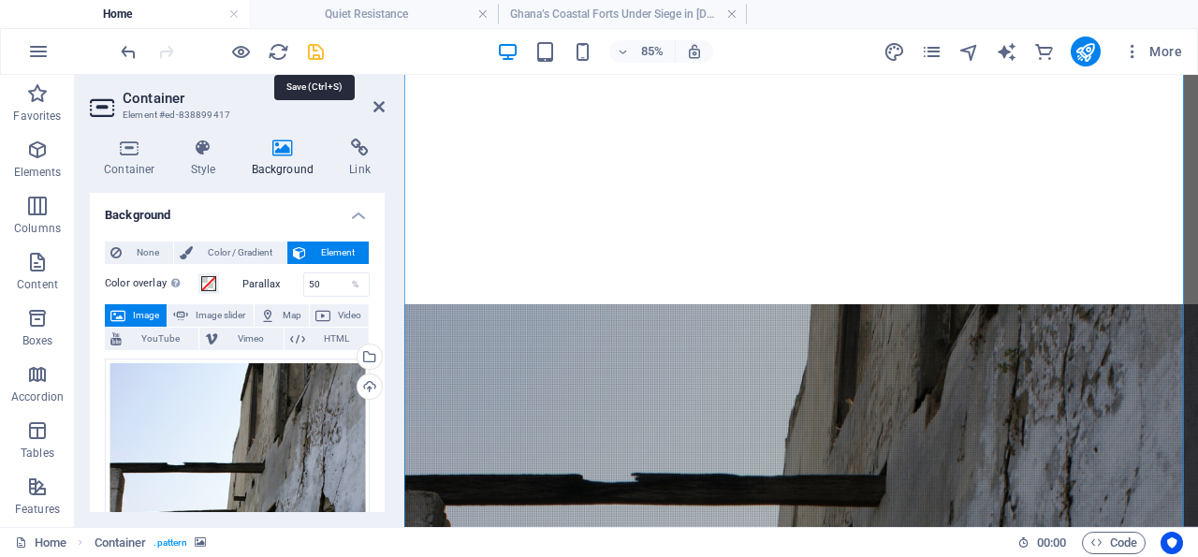
drag, startPoint x: 316, startPoint y: 47, endPoint x: 234, endPoint y: 201, distance: 175.0
click at [316, 47] on icon "save" at bounding box center [316, 52] width 22 height 22
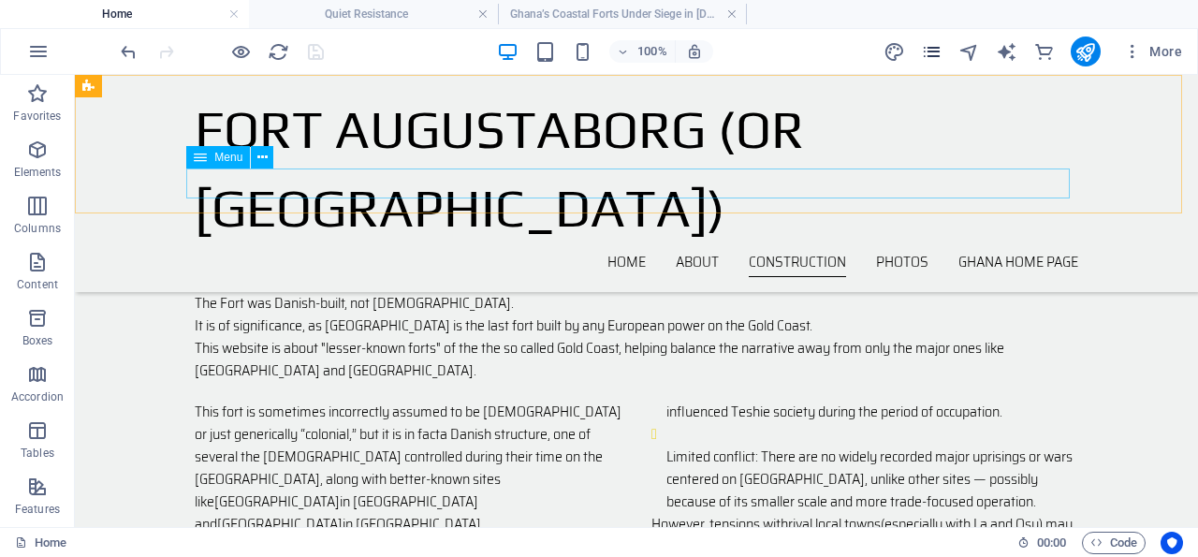
scroll to position [1463, 0]
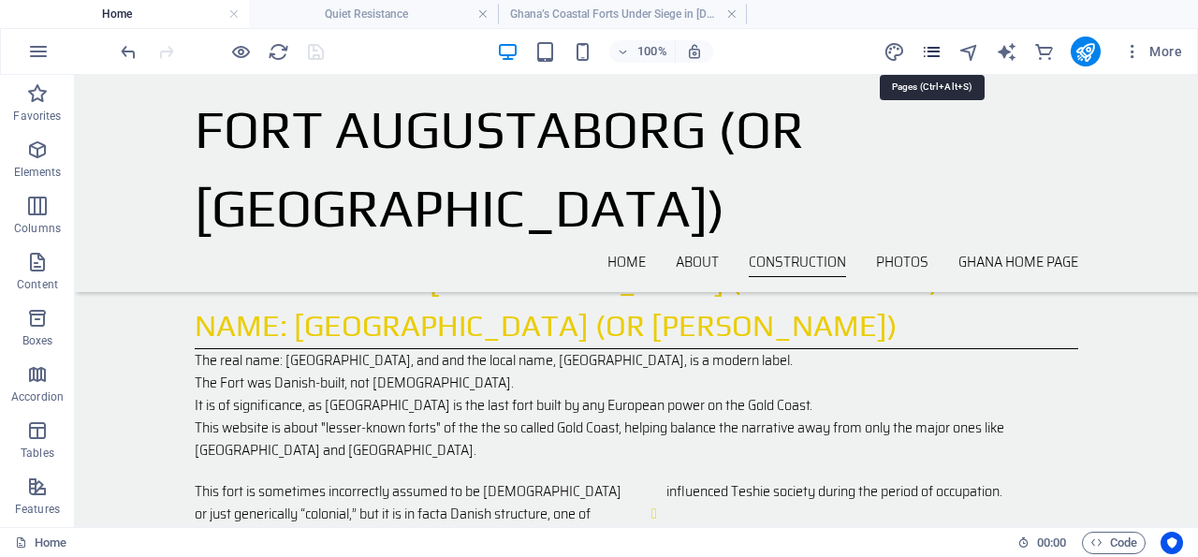
click at [933, 49] on icon "pages" at bounding box center [932, 52] width 22 height 22
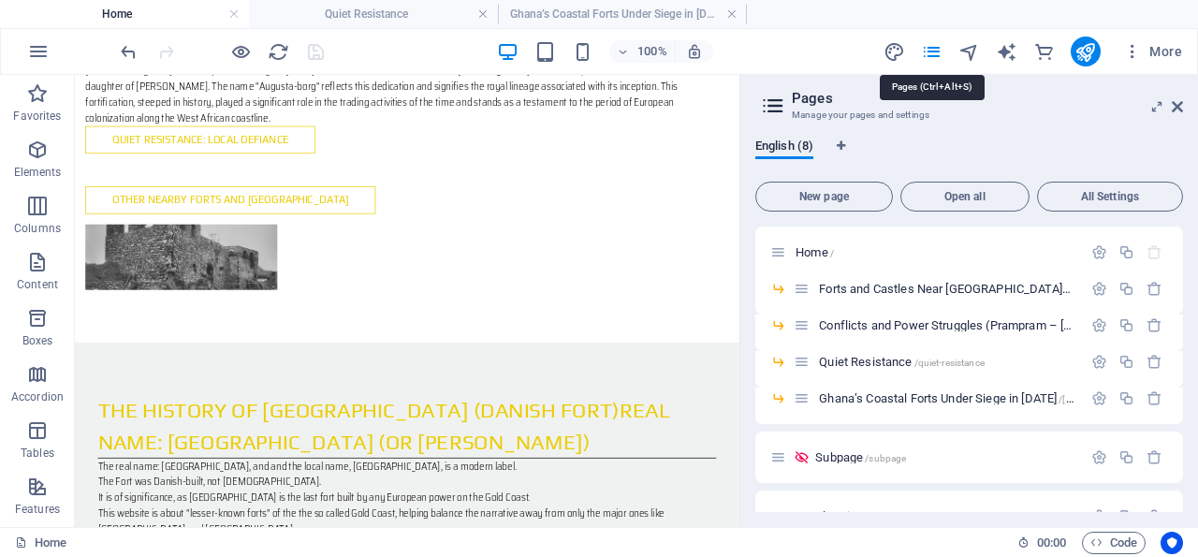
scroll to position [1656, 0]
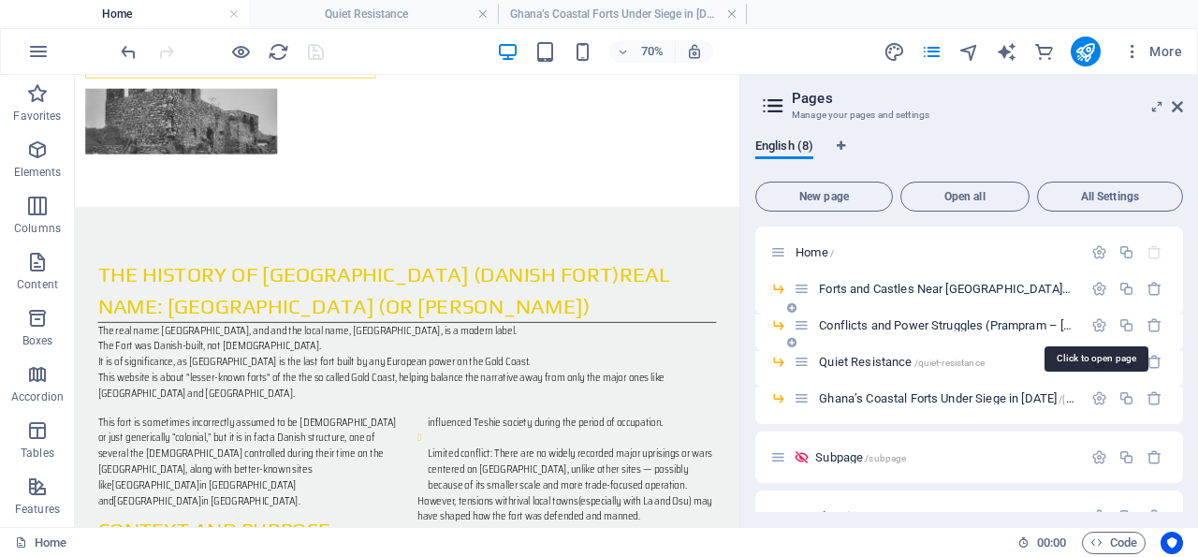
click at [896, 325] on span "Conflicts and Power Struggles (Prampram – [GEOGRAPHIC_DATA] region) /conflicts-…" at bounding box center [1173, 325] width 708 height 14
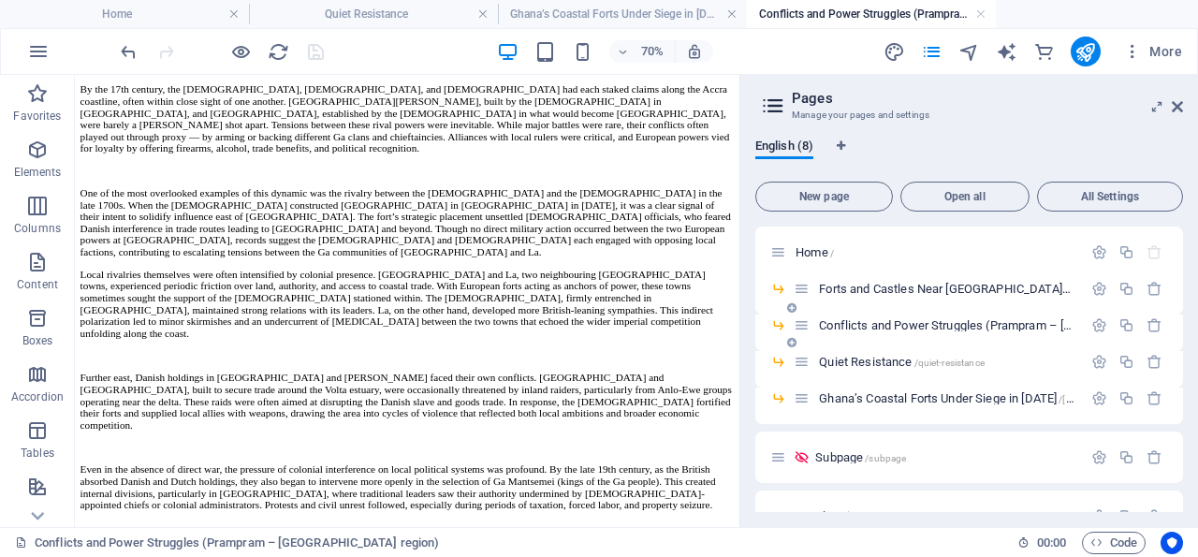
scroll to position [779, 0]
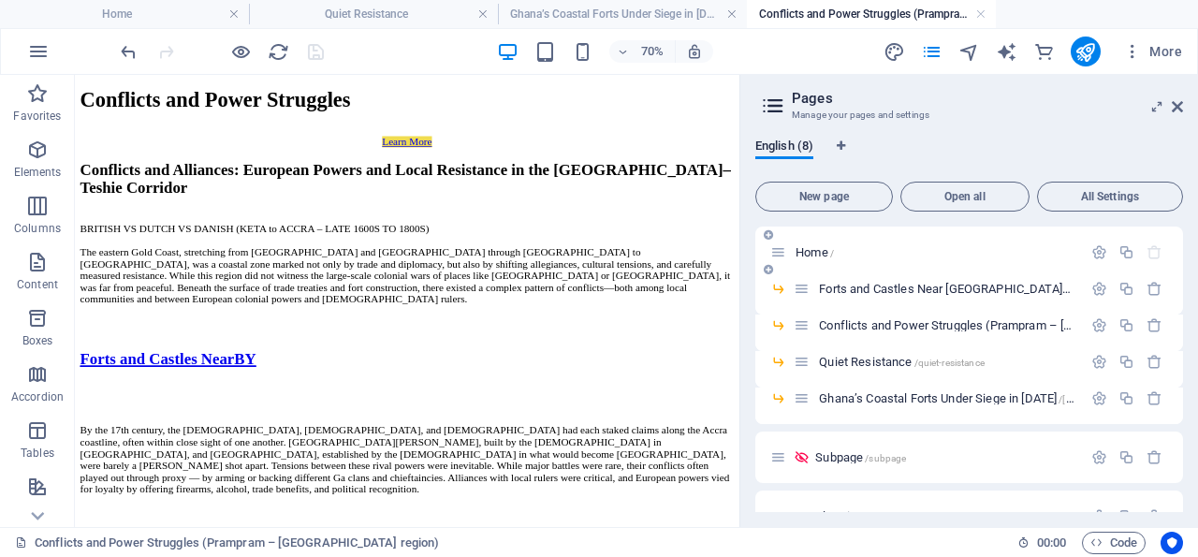
click at [818, 252] on span "Home /" at bounding box center [814, 252] width 38 height 14
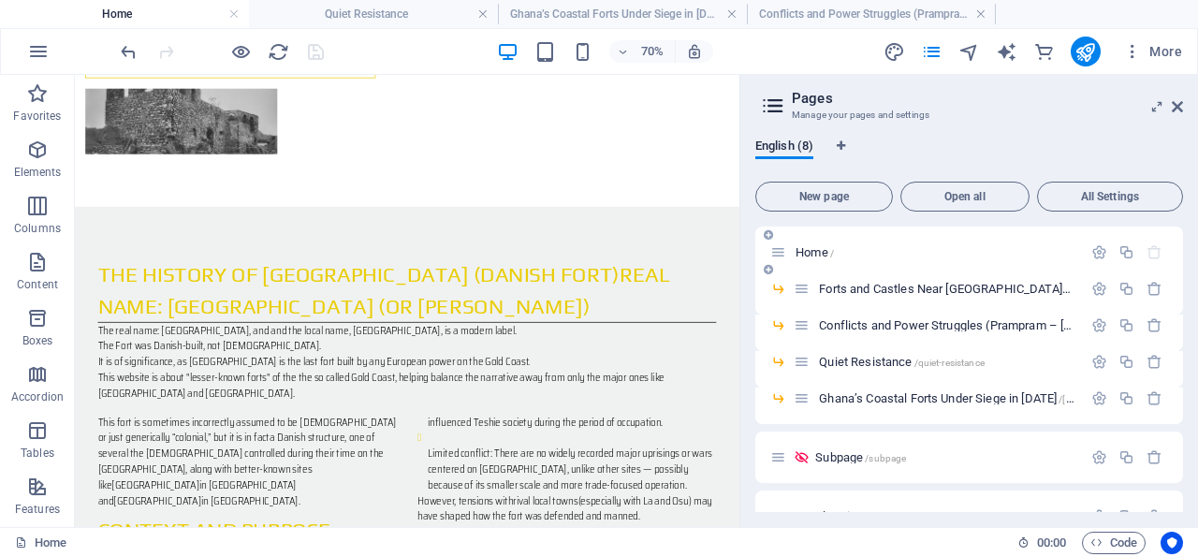
scroll to position [1765, 0]
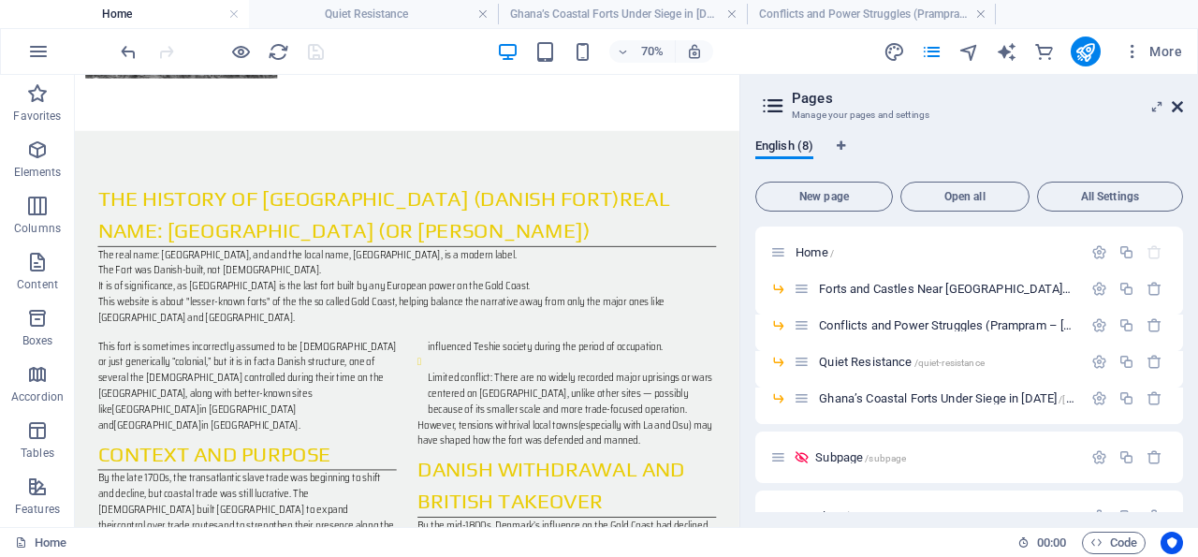
click at [1180, 104] on icon at bounding box center [1177, 106] width 11 height 15
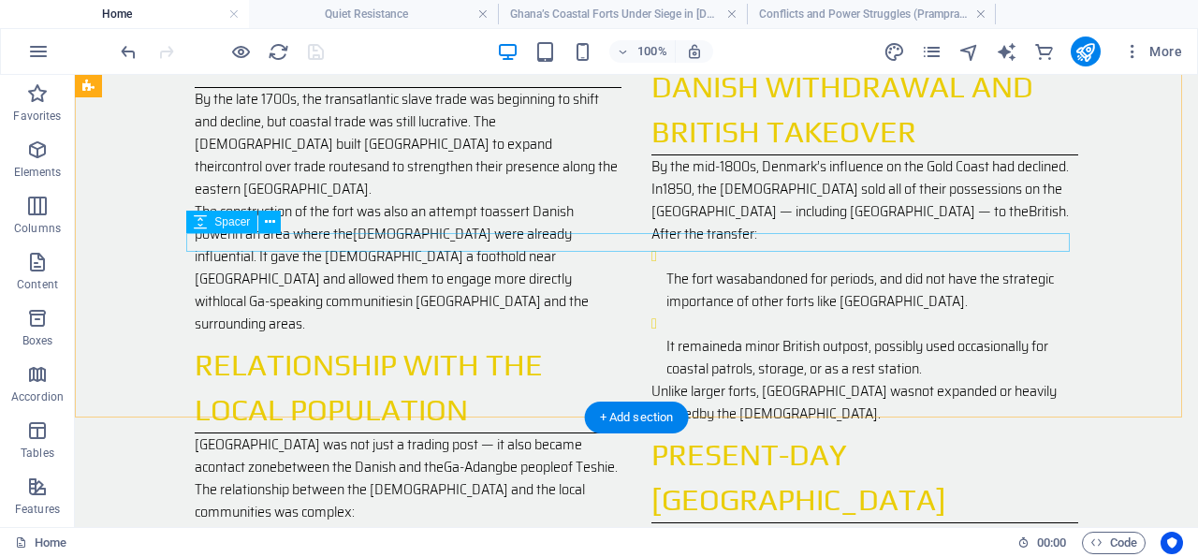
scroll to position [2155, 0]
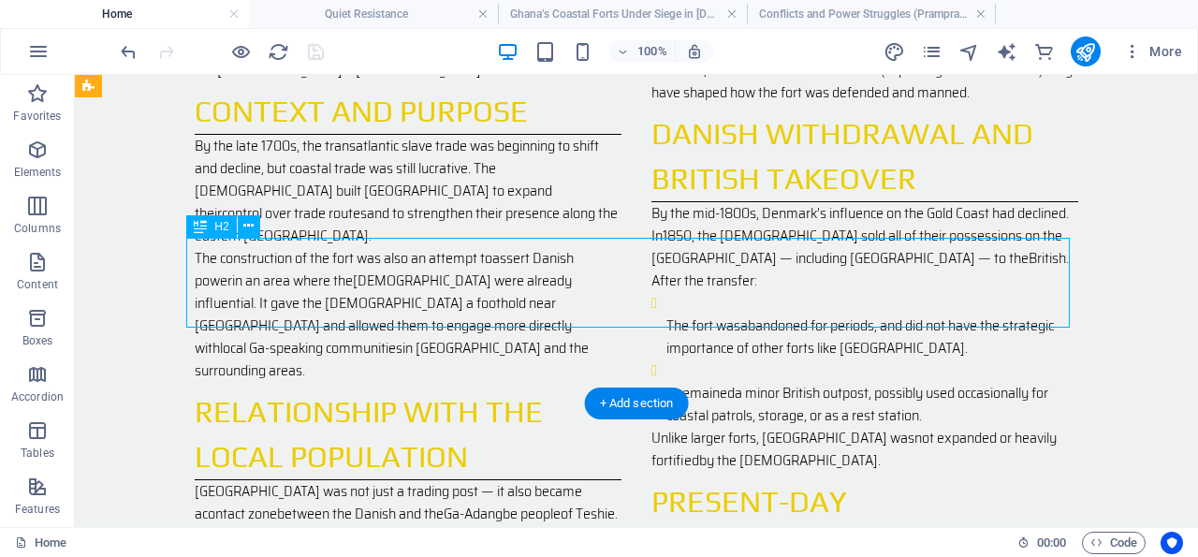
scroll to position [2235, 0]
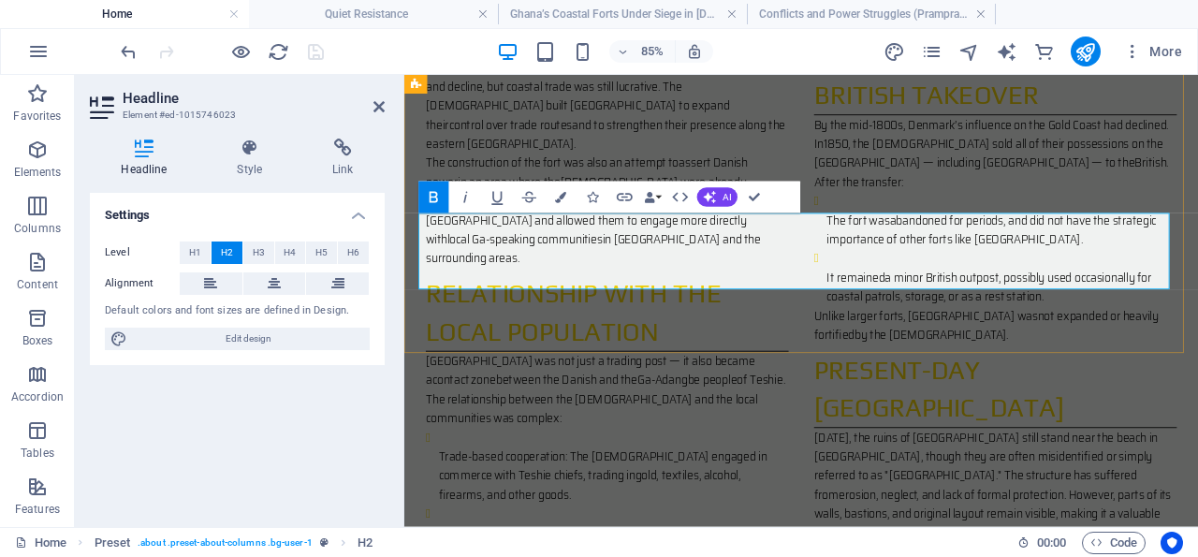
drag, startPoint x: 917, startPoint y: 305, endPoint x: 752, endPoint y: 305, distance: 165.6
click at [627, 196] on icon "button" at bounding box center [624, 197] width 19 height 19
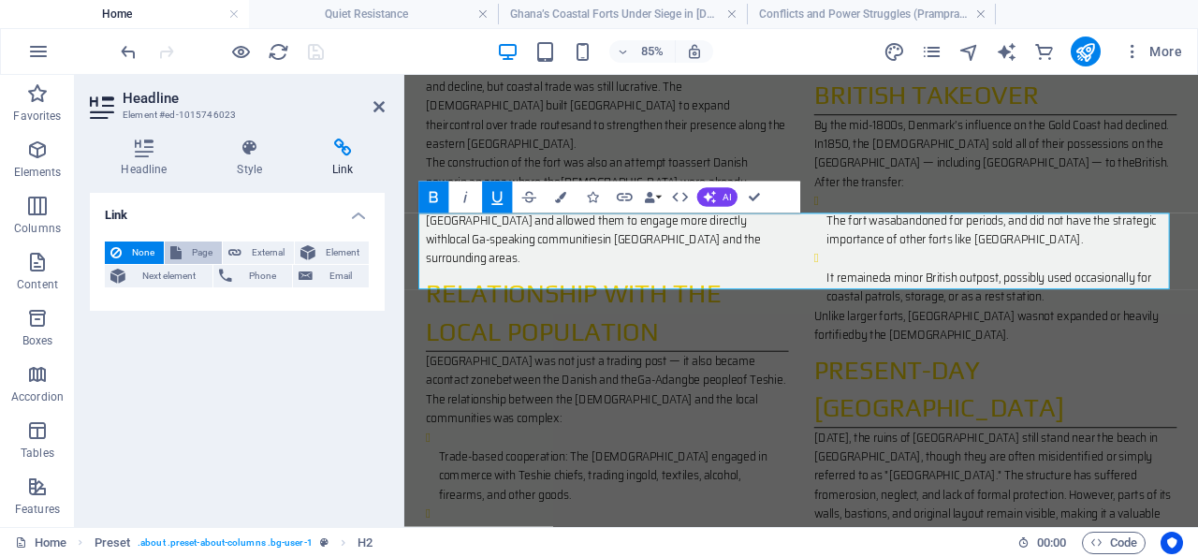
click at [201, 250] on span "Page" at bounding box center [201, 252] width 29 height 22
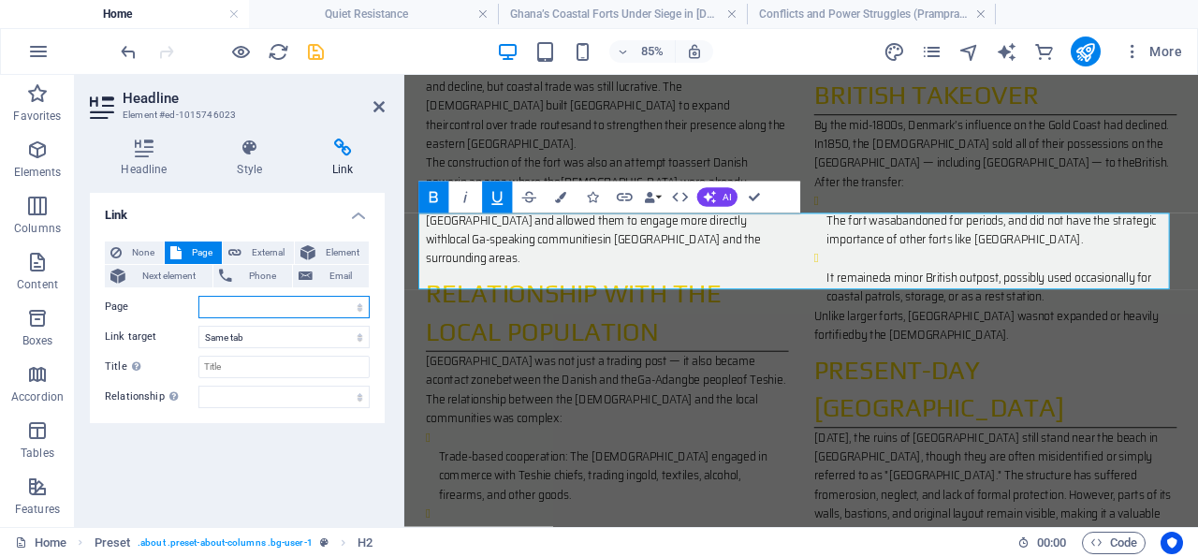
select select "4"
click option "-- [GEOGRAPHIC_DATA]’s Coastal Forts Under Siege in [DATE]" at bounding box center [0, 0] width 0 height 0
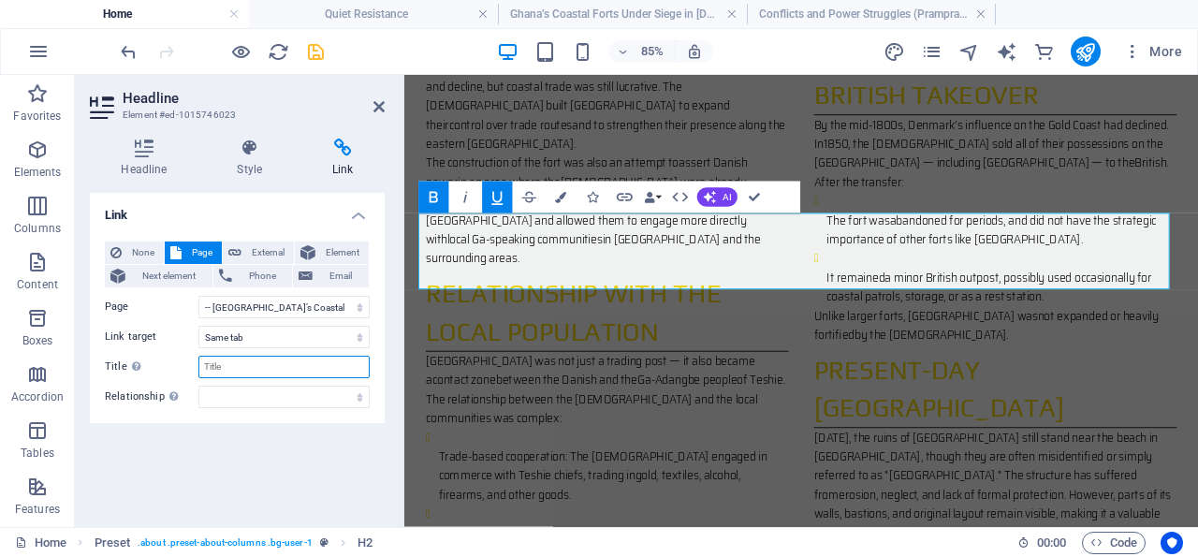
click at [257, 366] on input "Title Additional link description, should not be the same as the link text. The…" at bounding box center [283, 367] width 171 height 22
type input "Under Siege"
select select "author"
click option "author" at bounding box center [0, 0] width 0 height 0
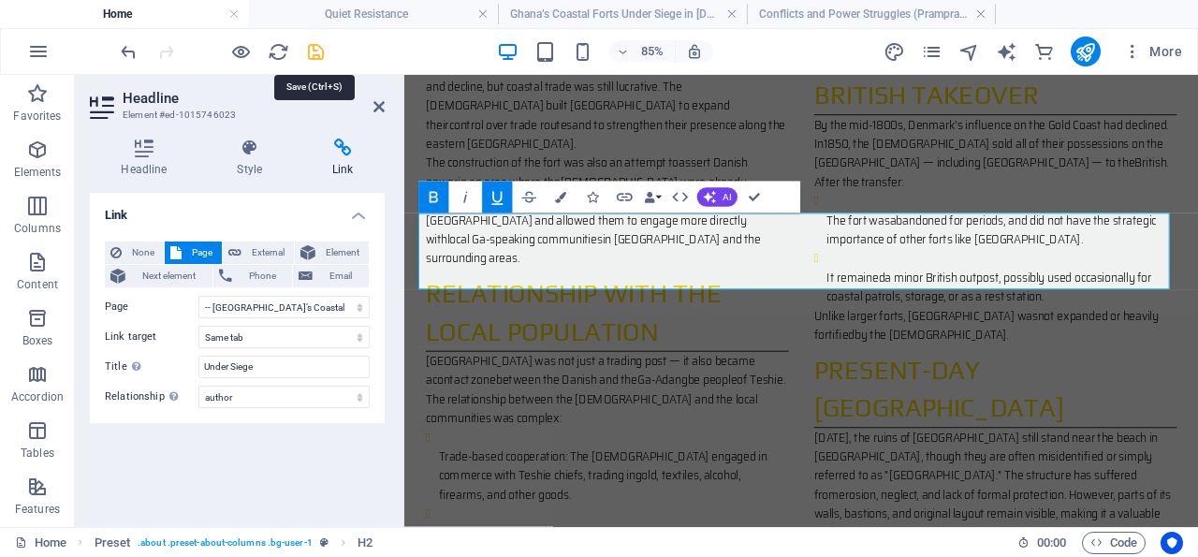
drag, startPoint x: 315, startPoint y: 49, endPoint x: 238, endPoint y: 1, distance: 91.2
click at [315, 49] on icon "save" at bounding box center [316, 52] width 22 height 22
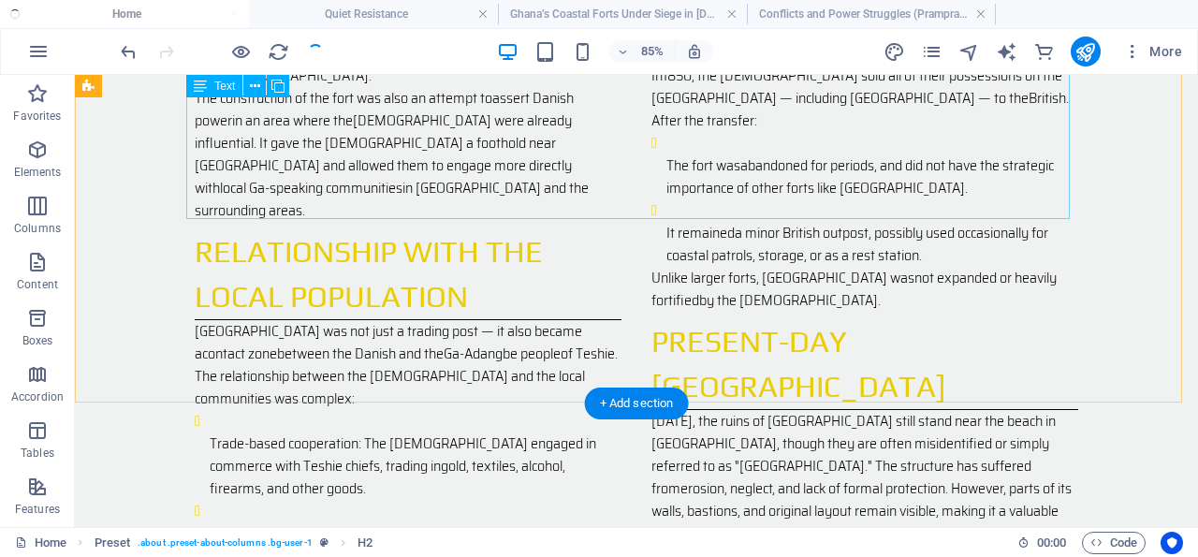
scroll to position [2155, 0]
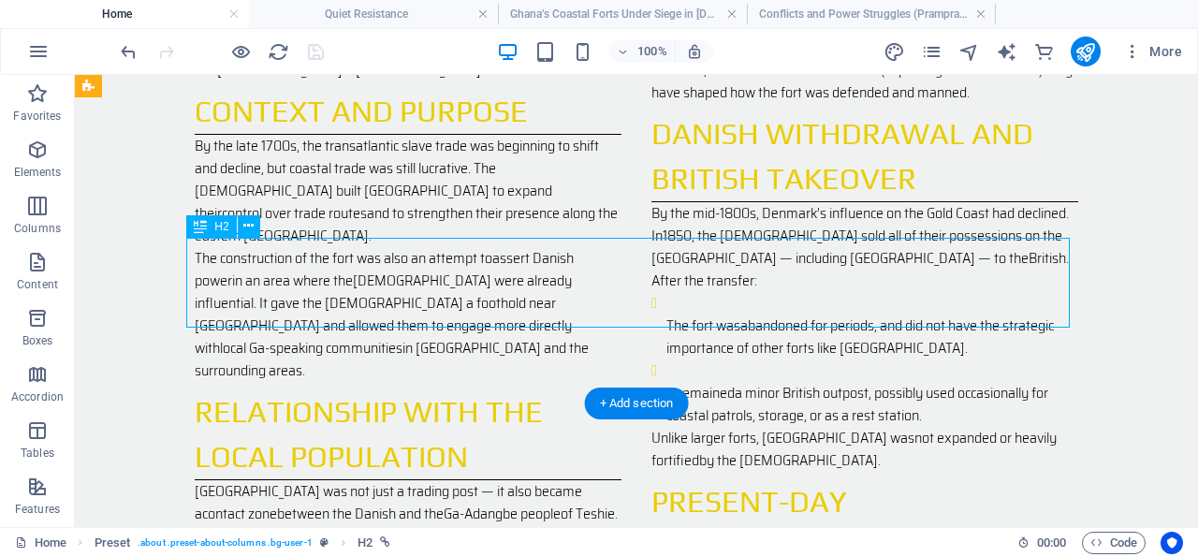
scroll to position [2235, 0]
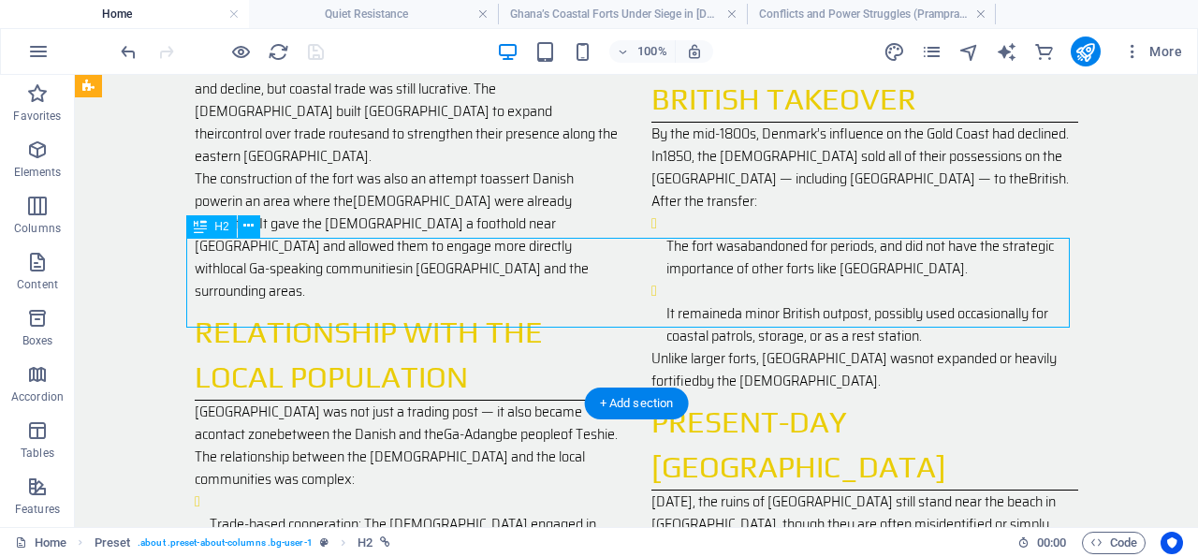
select select "4"
select select
select select "author"
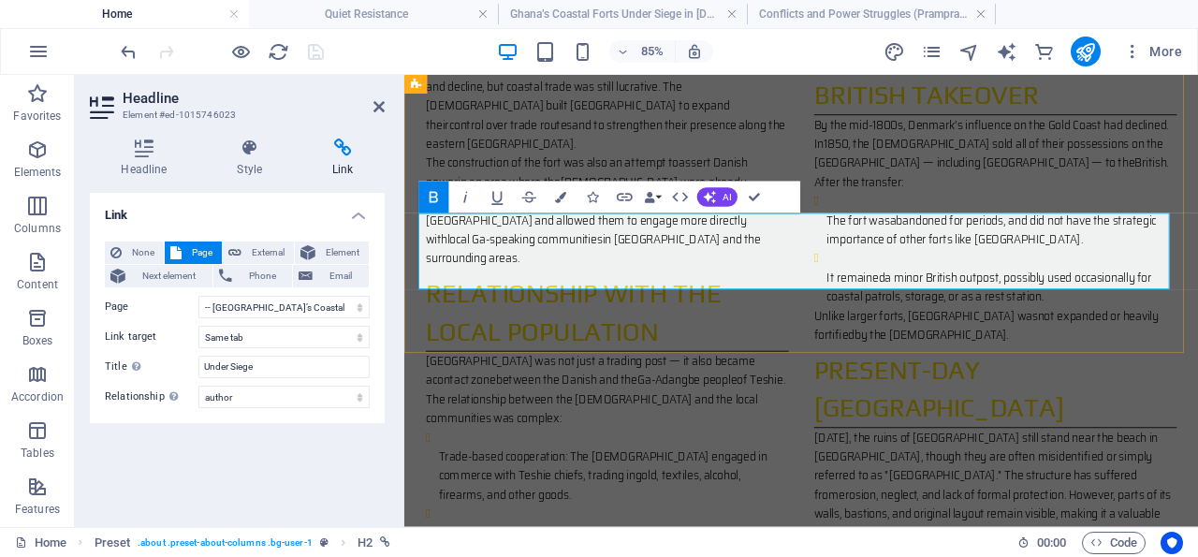
drag, startPoint x: 906, startPoint y: 306, endPoint x: 637, endPoint y: 277, distance: 270.2
click at [409, 260] on div "The History of [GEOGRAPHIC_DATA] (Danish Fort)Real Name: [GEOGRAPHIC_DATA] (or …" at bounding box center [871, 257] width 934 height 1374
click at [500, 204] on icon "button" at bounding box center [497, 198] width 11 height 13
click at [494, 366] on div "The History of [GEOGRAPHIC_DATA] (Danish Fort)Real Name: [GEOGRAPHIC_DATA] (or …" at bounding box center [871, 257] width 934 height 1374
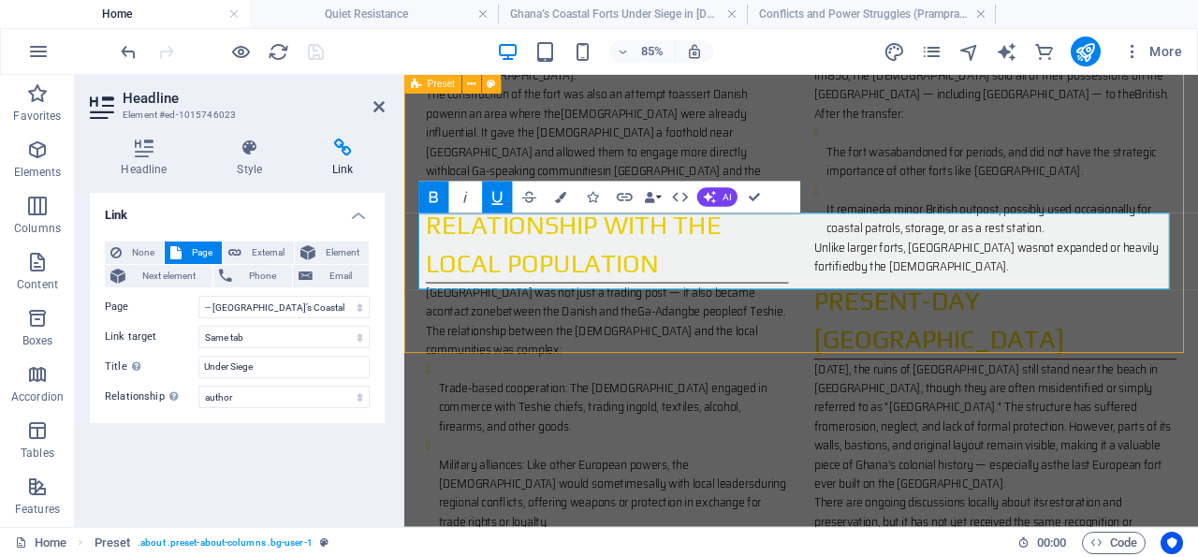
scroll to position [2155, 0]
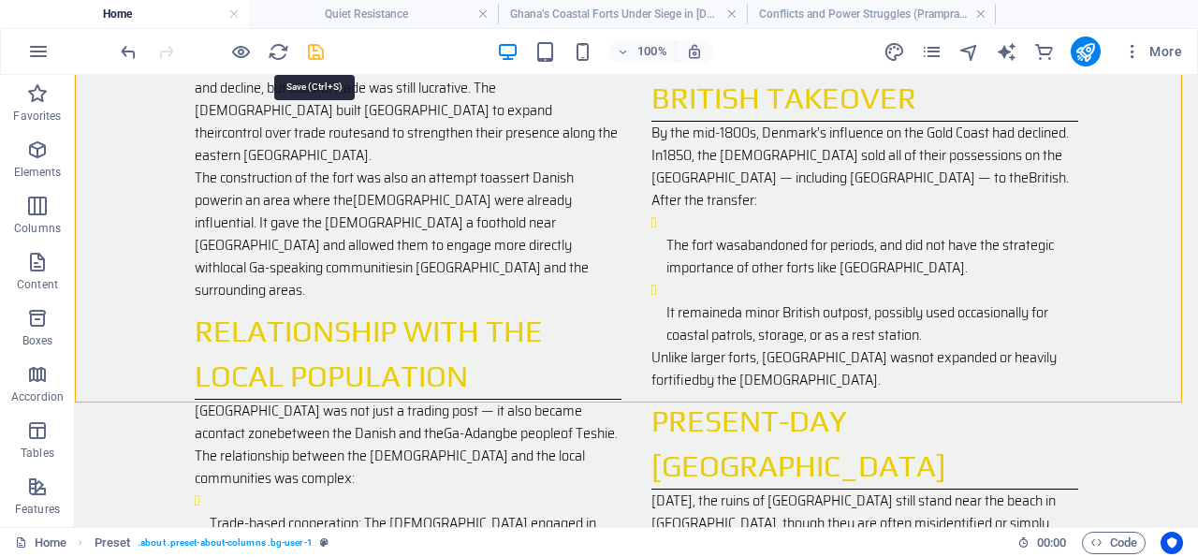
drag, startPoint x: 315, startPoint y: 50, endPoint x: 55, endPoint y: 143, distance: 276.5
click at [315, 50] on icon "save" at bounding box center [316, 52] width 22 height 22
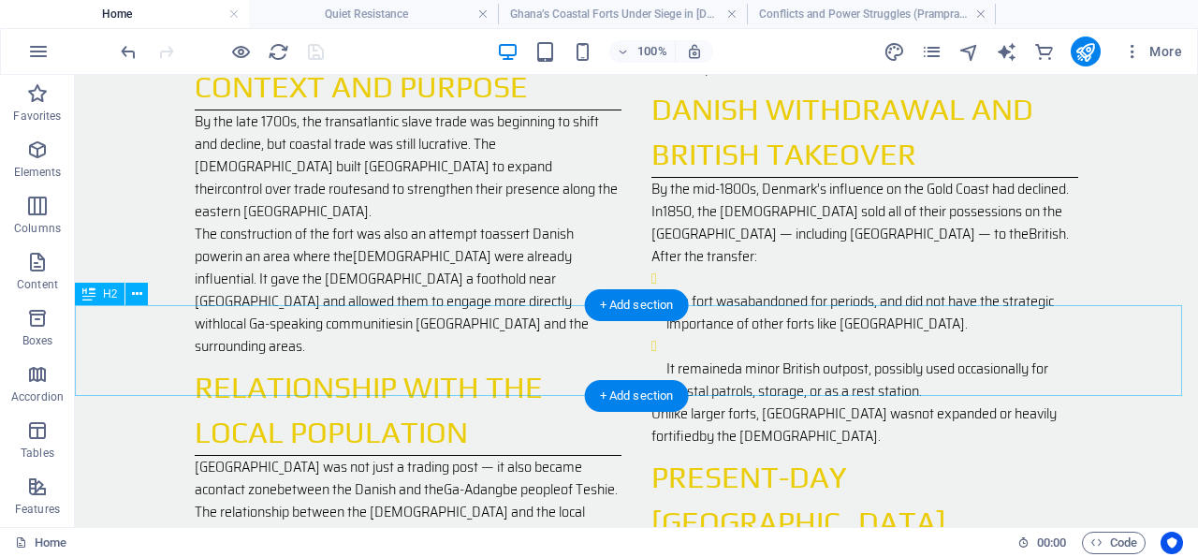
scroll to position [2253, 0]
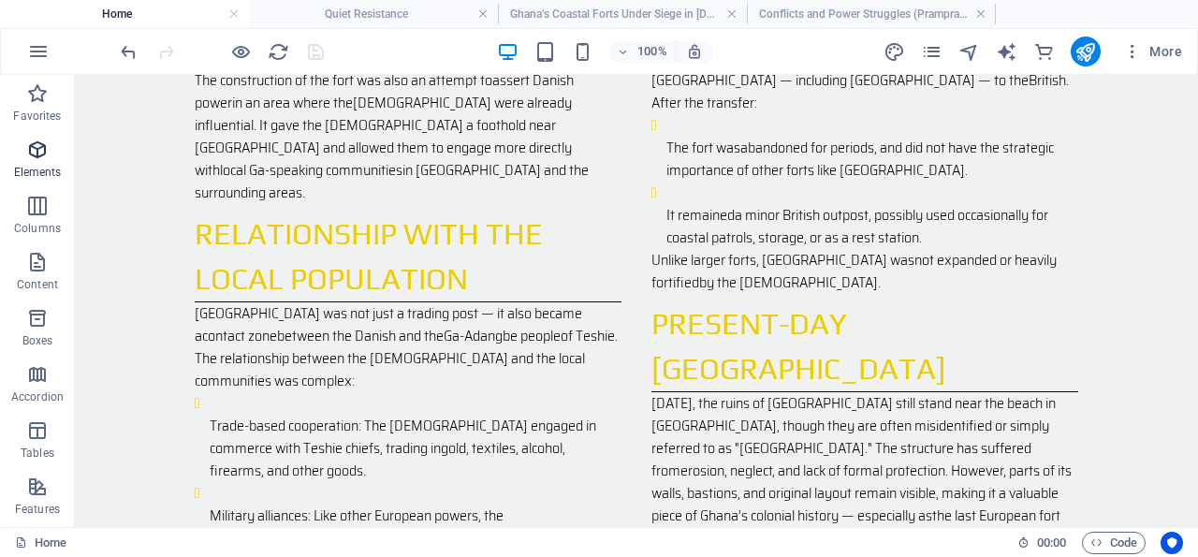
click at [38, 147] on icon "button" at bounding box center [37, 150] width 22 height 22
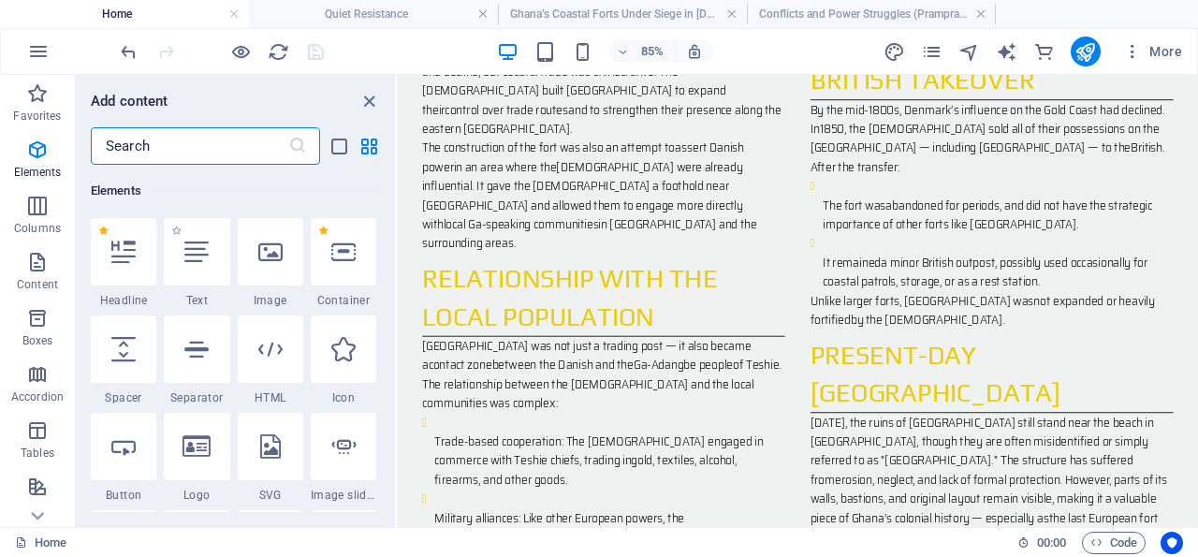
scroll to position [198, 0]
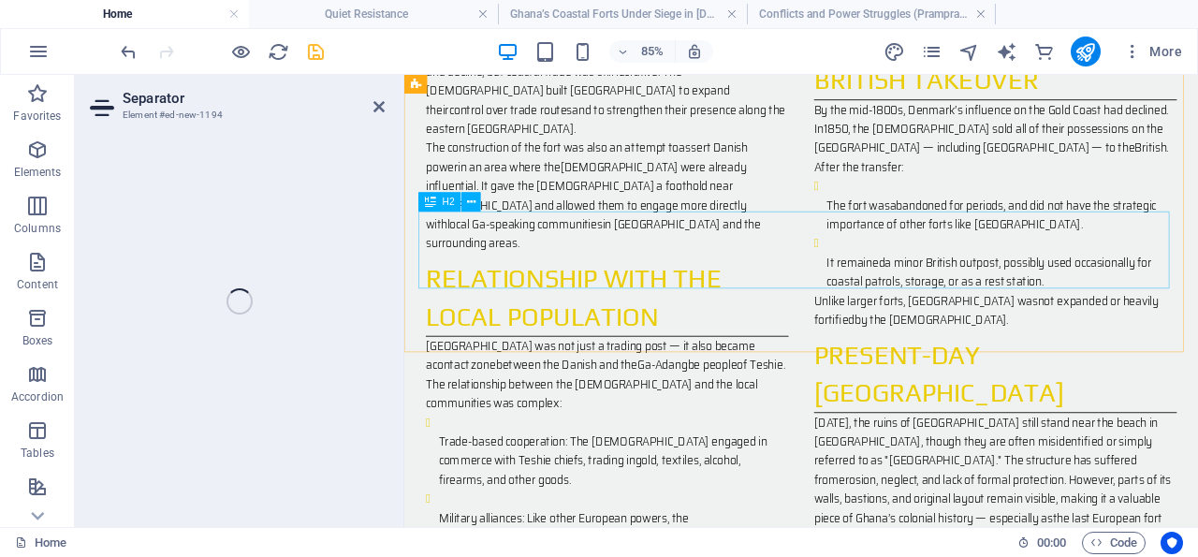
select select "%"
select select "px"
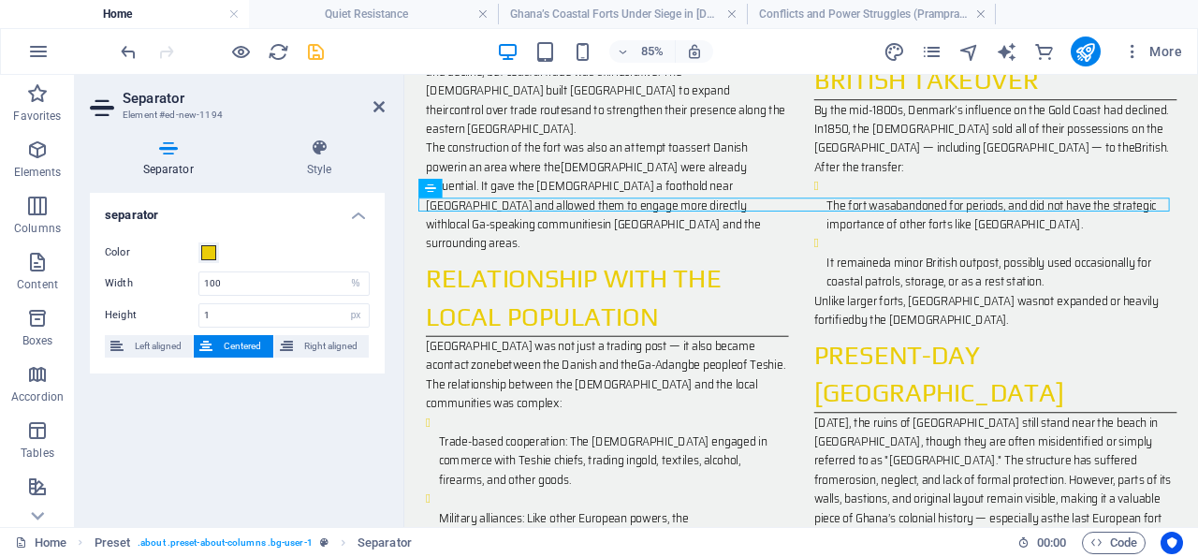
click at [334, 412] on div "separator Color Width 100 px rem % vh vw Height 1 px rem vh vw Left aligned Cen…" at bounding box center [237, 352] width 295 height 319
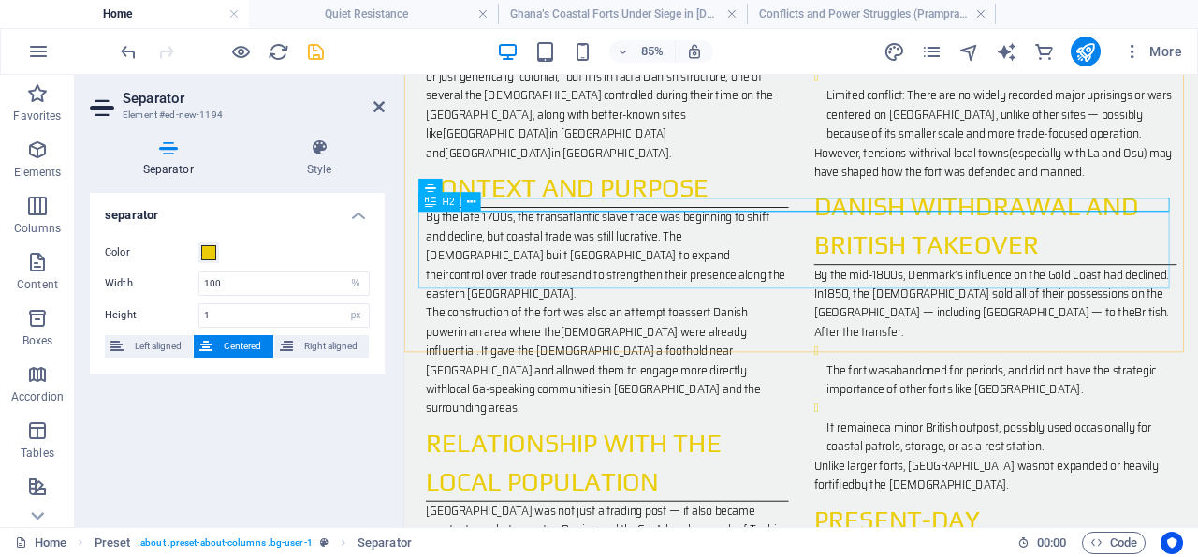
scroll to position [2253, 0]
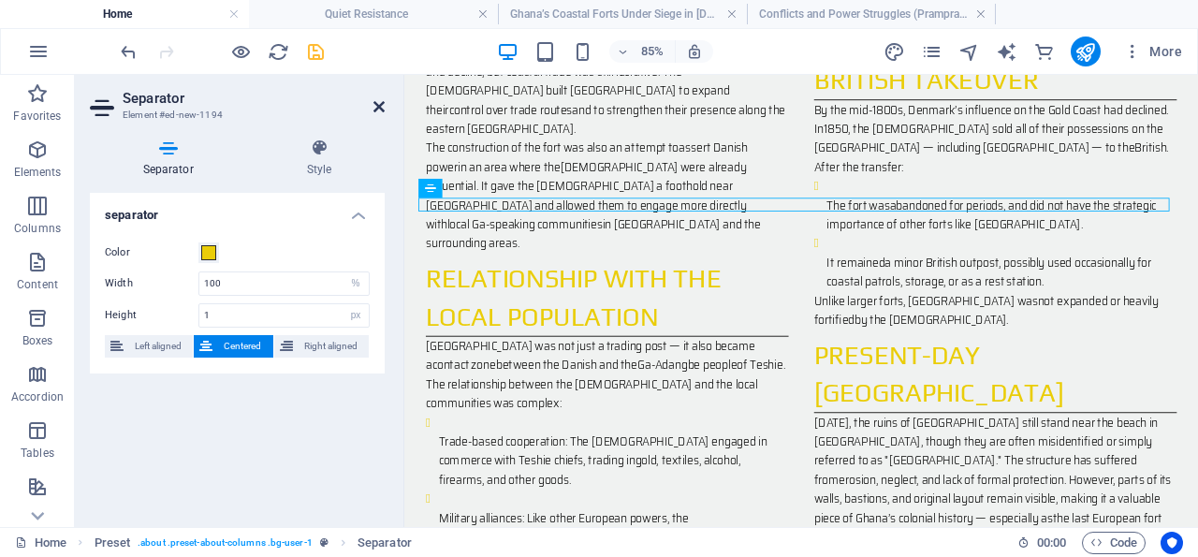
click at [383, 108] on icon at bounding box center [378, 106] width 11 height 15
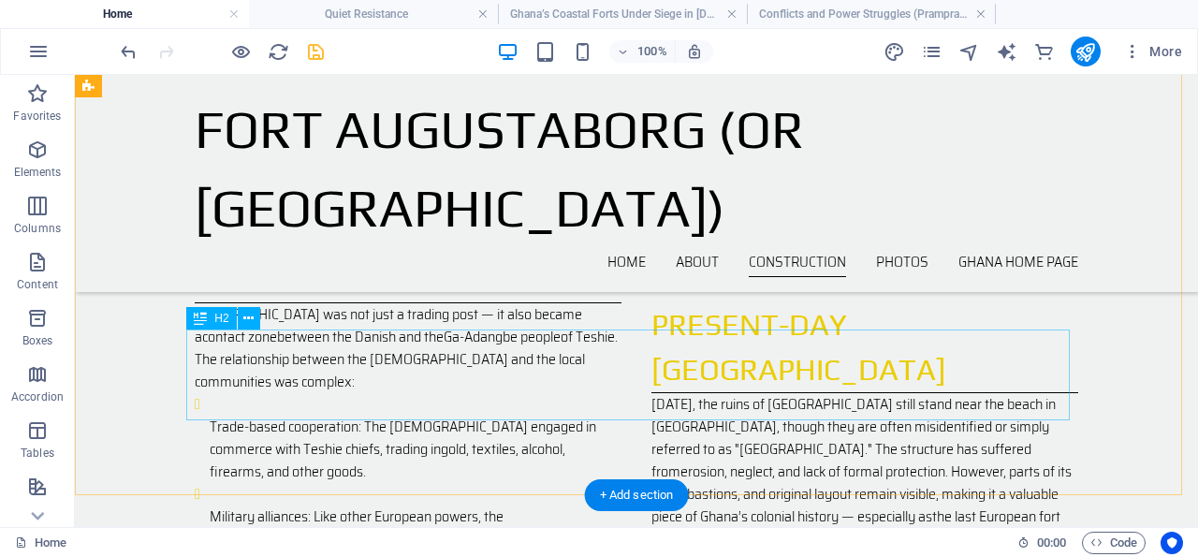
scroll to position [2076, 0]
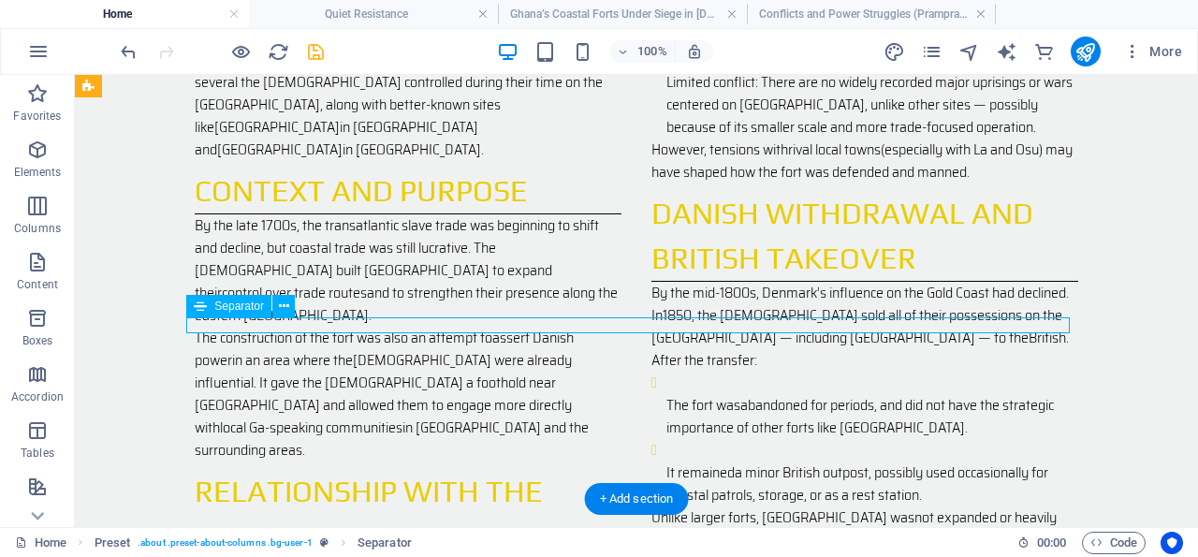
select select "%"
select select "px"
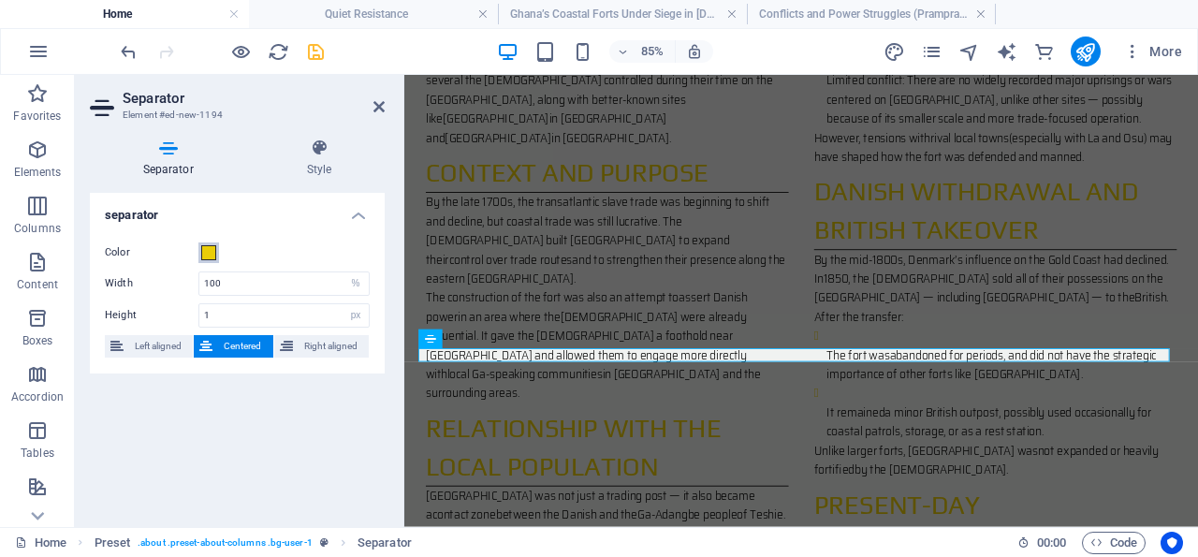
click at [207, 251] on span at bounding box center [208, 252] width 15 height 15
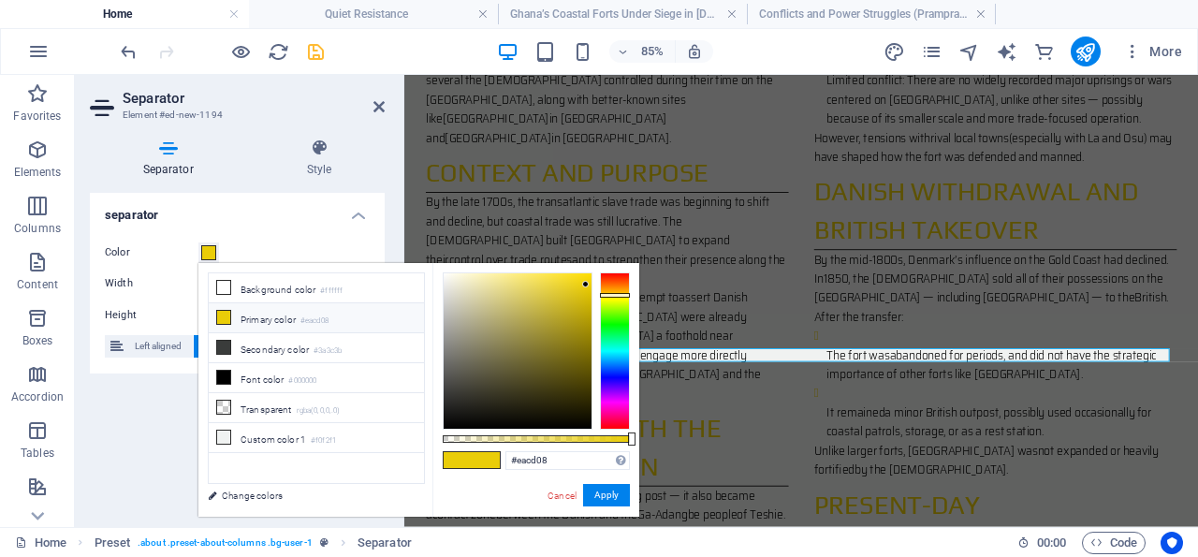
type input "#070706"
click at [445, 424] on div at bounding box center [518, 350] width 148 height 155
drag, startPoint x: 609, startPoint y: 491, endPoint x: 227, endPoint y: 482, distance: 381.9
click at [609, 491] on button "Apply" at bounding box center [606, 495] width 47 height 22
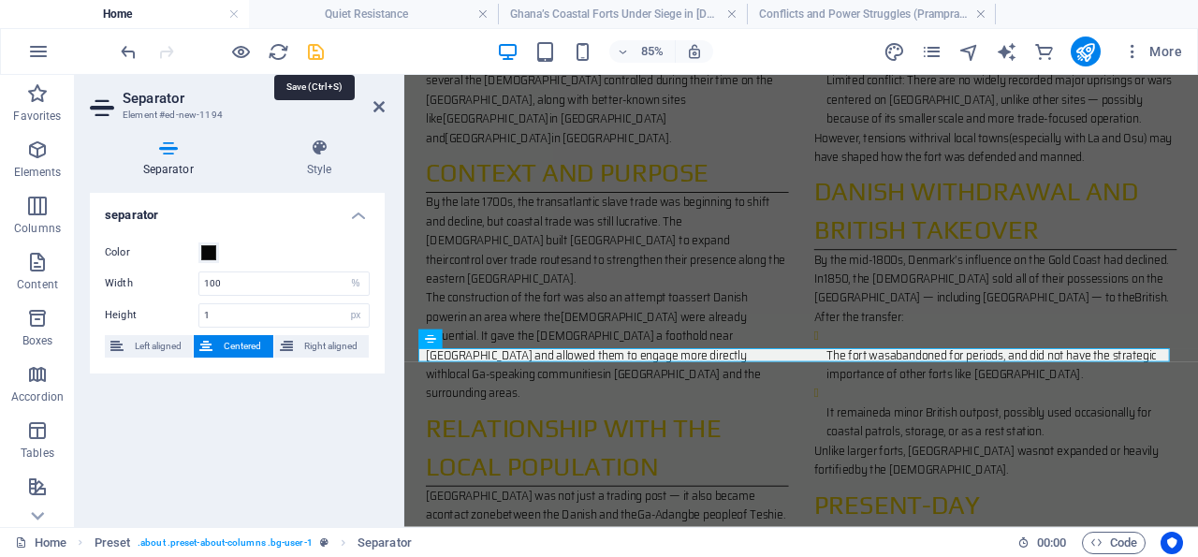
drag, startPoint x: 314, startPoint y: 47, endPoint x: 493, endPoint y: 253, distance: 272.7
click at [315, 47] on icon "save" at bounding box center [316, 52] width 22 height 22
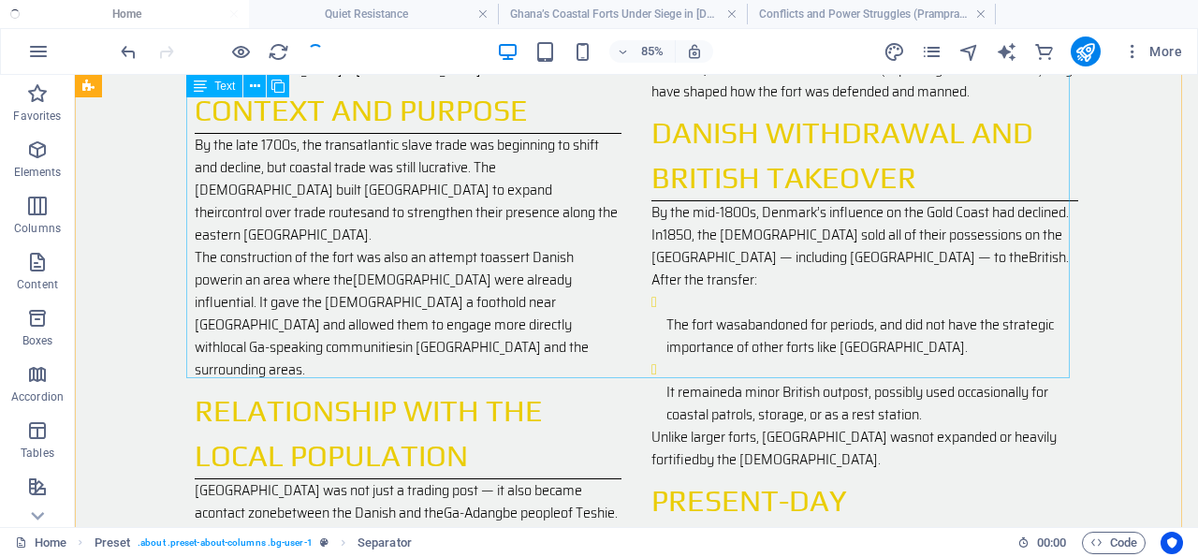
scroll to position [1995, 0]
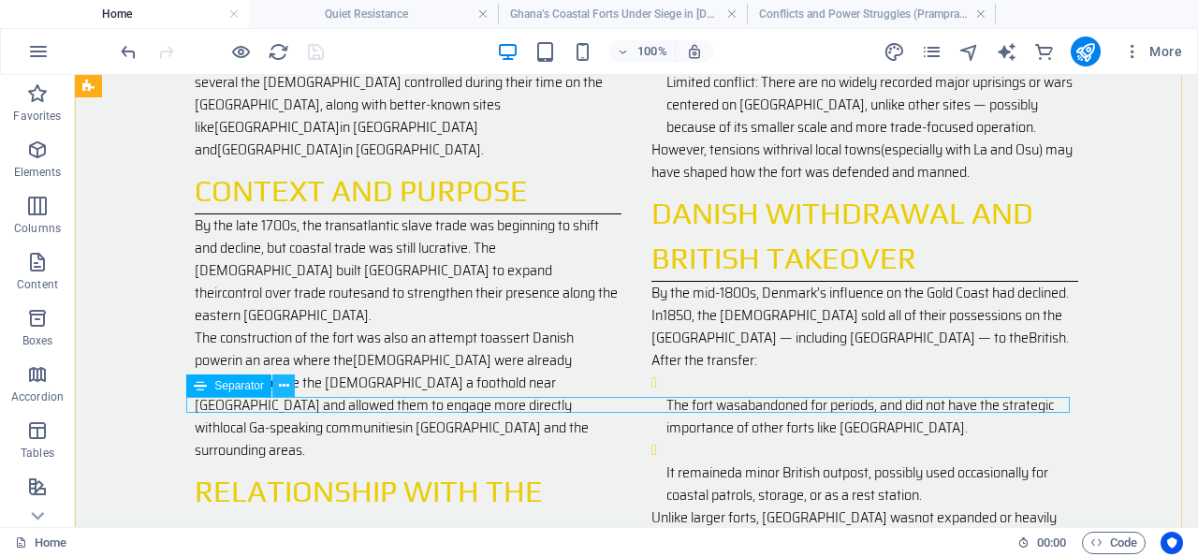
click at [284, 387] on icon at bounding box center [284, 386] width 10 height 20
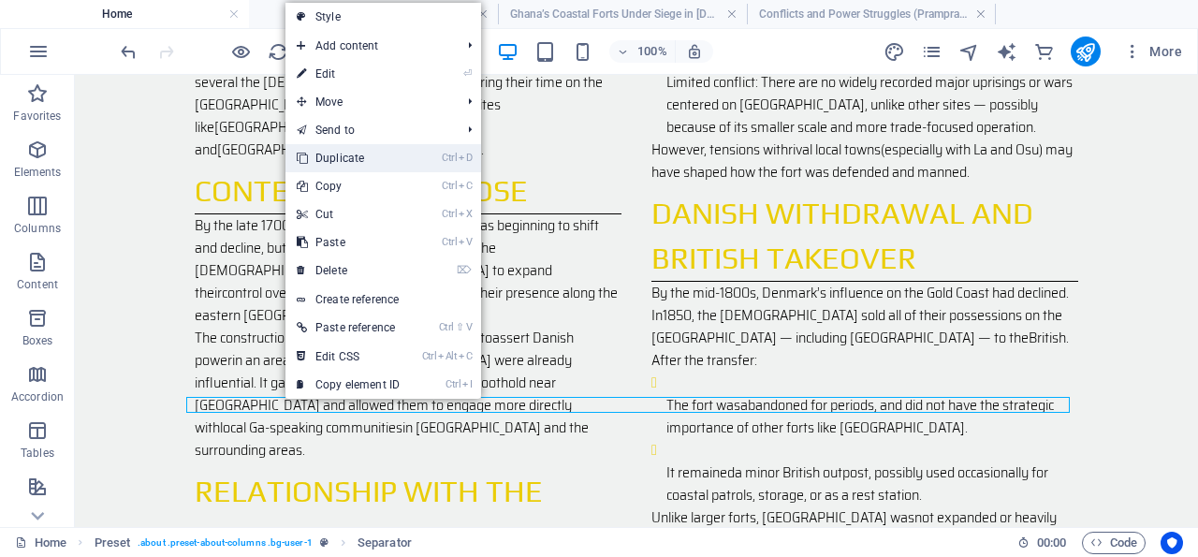
click at [371, 155] on link "Ctrl D Duplicate" at bounding box center [347, 158] width 125 height 28
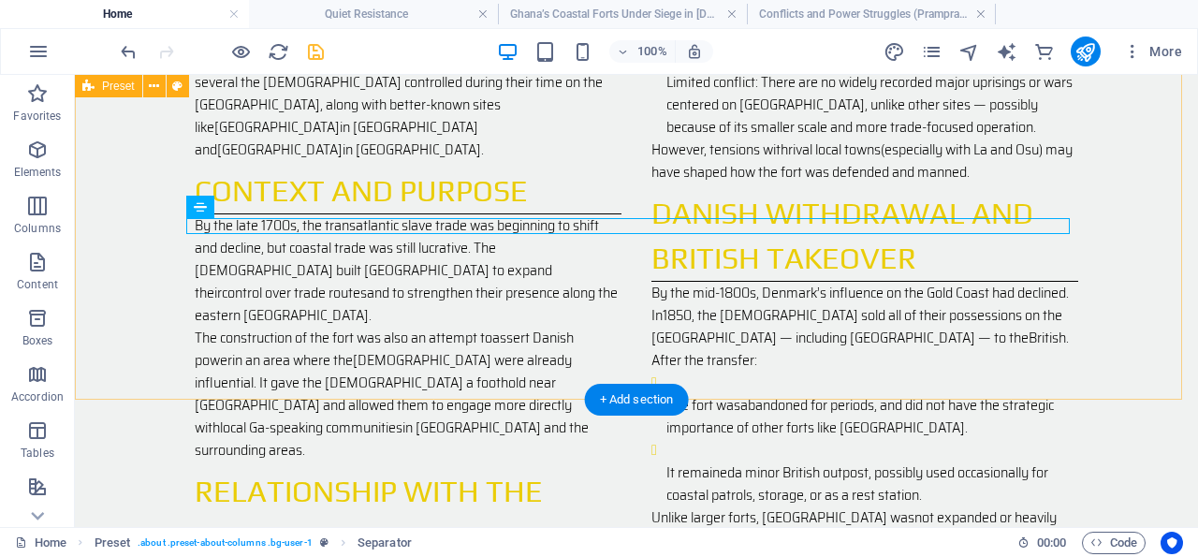
scroll to position [2190, 0]
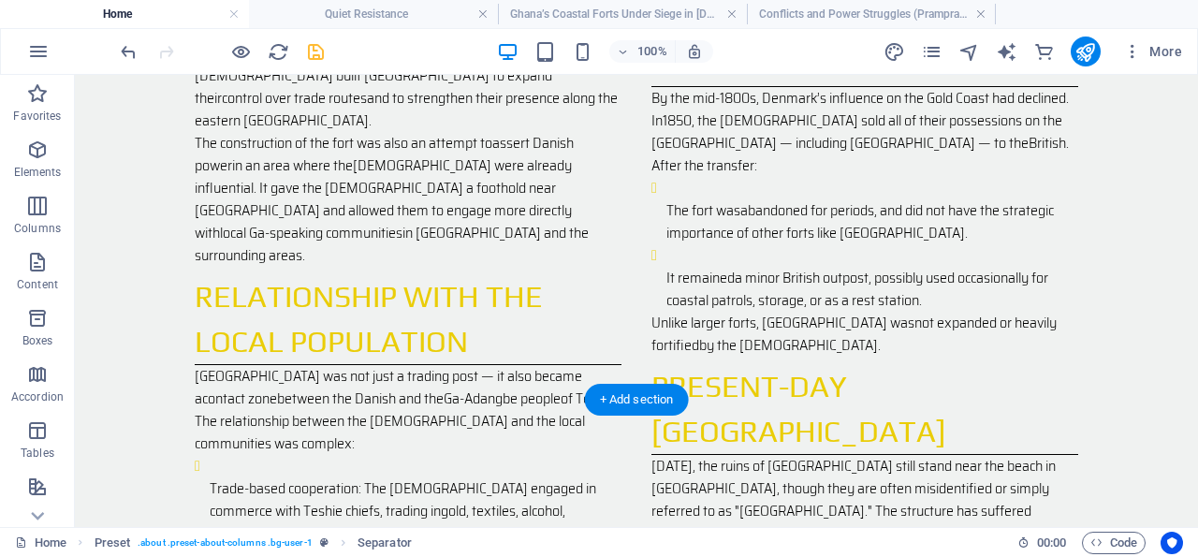
drag, startPoint x: 289, startPoint y: 281, endPoint x: 523, endPoint y: 314, distance: 236.4
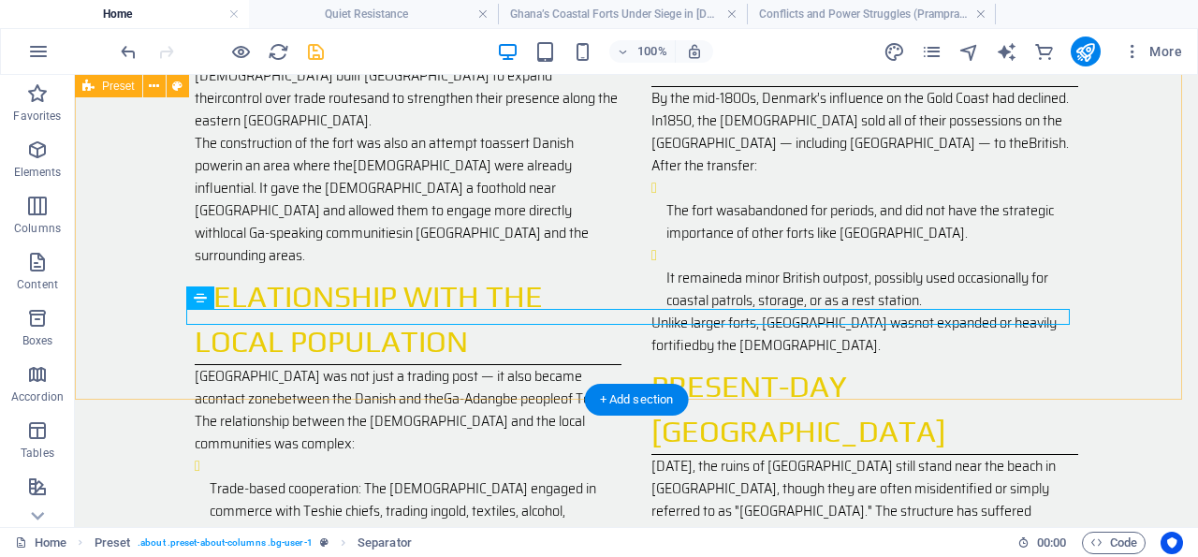
click at [163, 241] on div "The History of [GEOGRAPHIC_DATA] (Danish Fort)Real Name: [GEOGRAPHIC_DATA] (or …" at bounding box center [636, 238] width 1123 height 1406
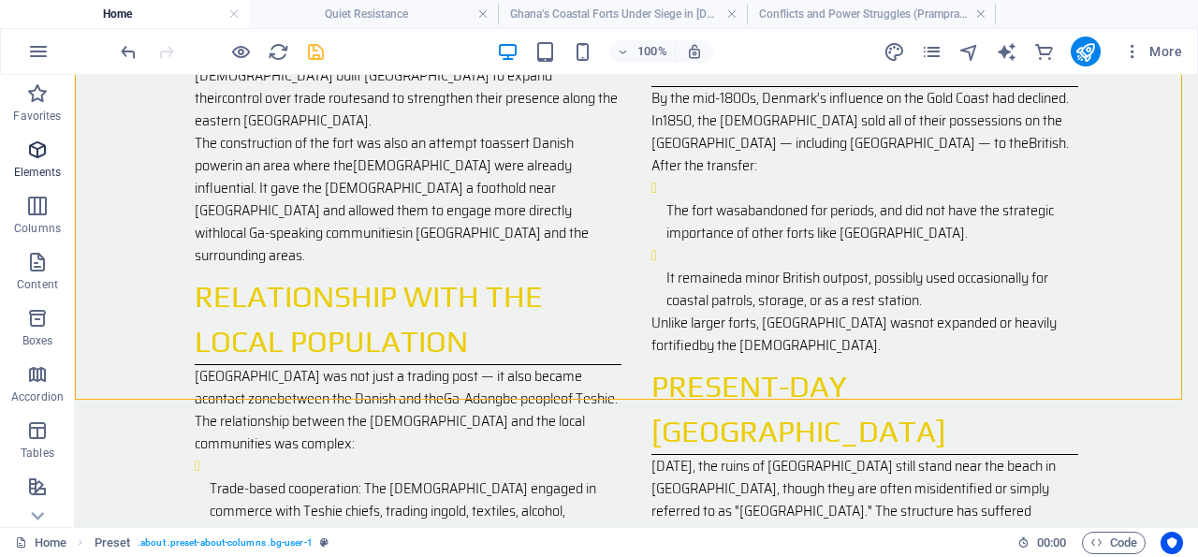
click at [42, 145] on icon "button" at bounding box center [37, 150] width 22 height 22
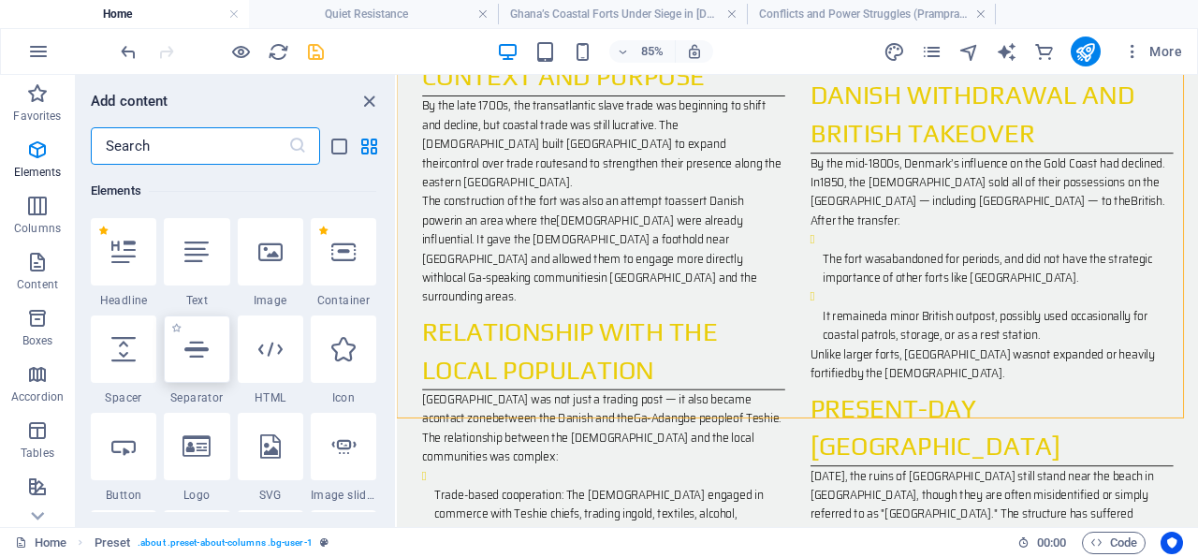
scroll to position [199, 0]
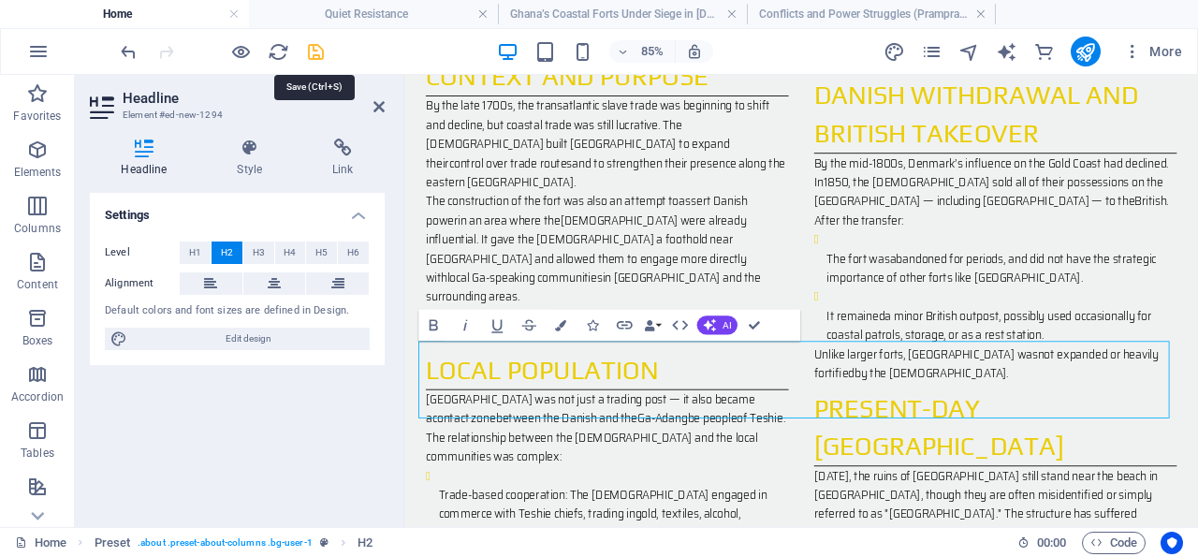
click at [312, 51] on icon "save" at bounding box center [316, 52] width 22 height 22
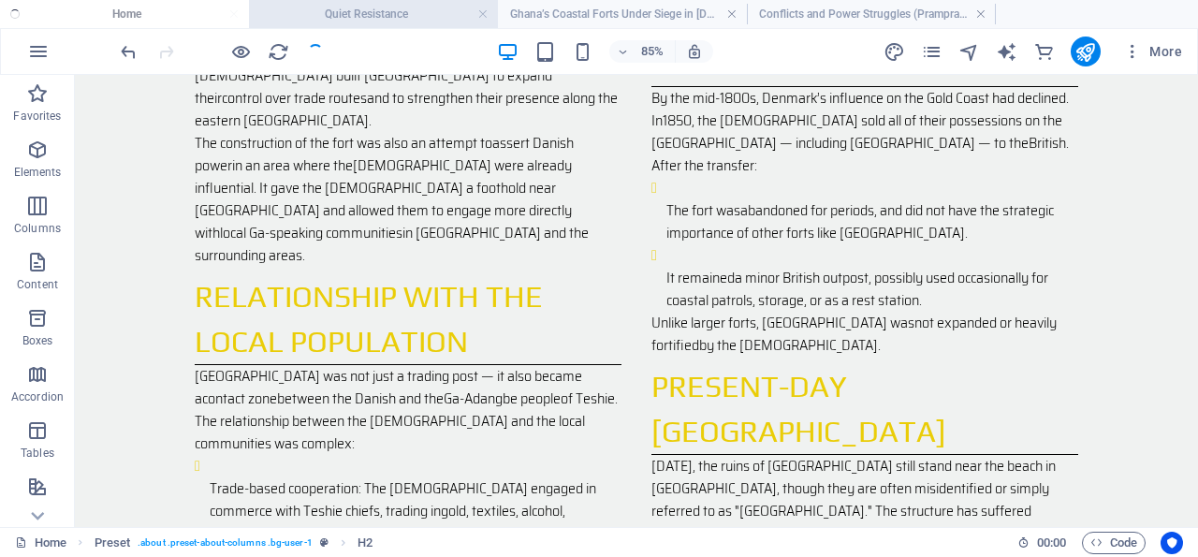
scroll to position [2110, 0]
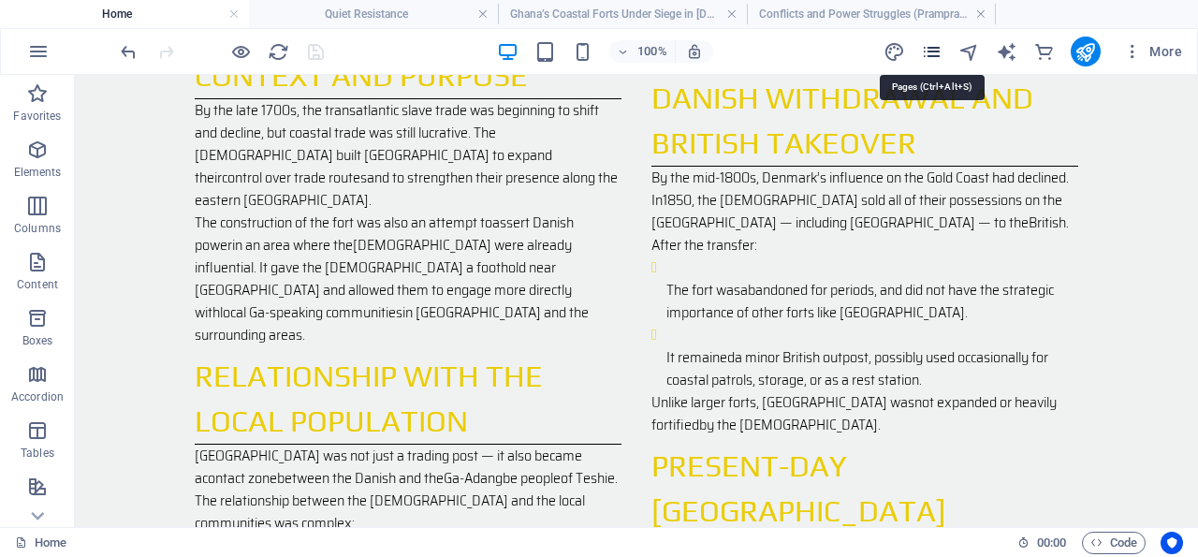
click at [936, 48] on icon "pages" at bounding box center [932, 52] width 22 height 22
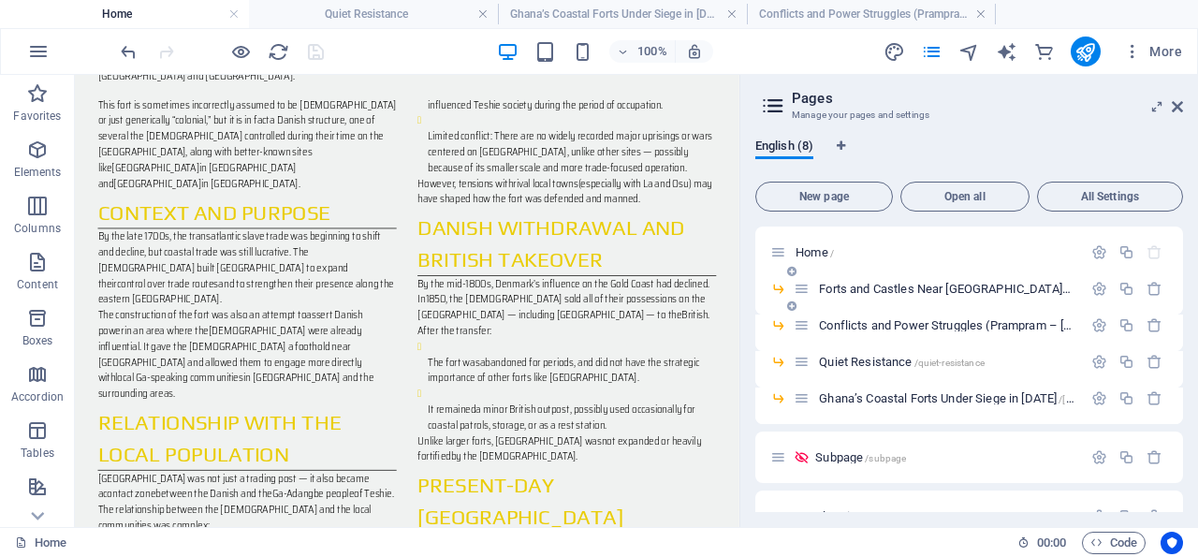
scroll to position [2304, 0]
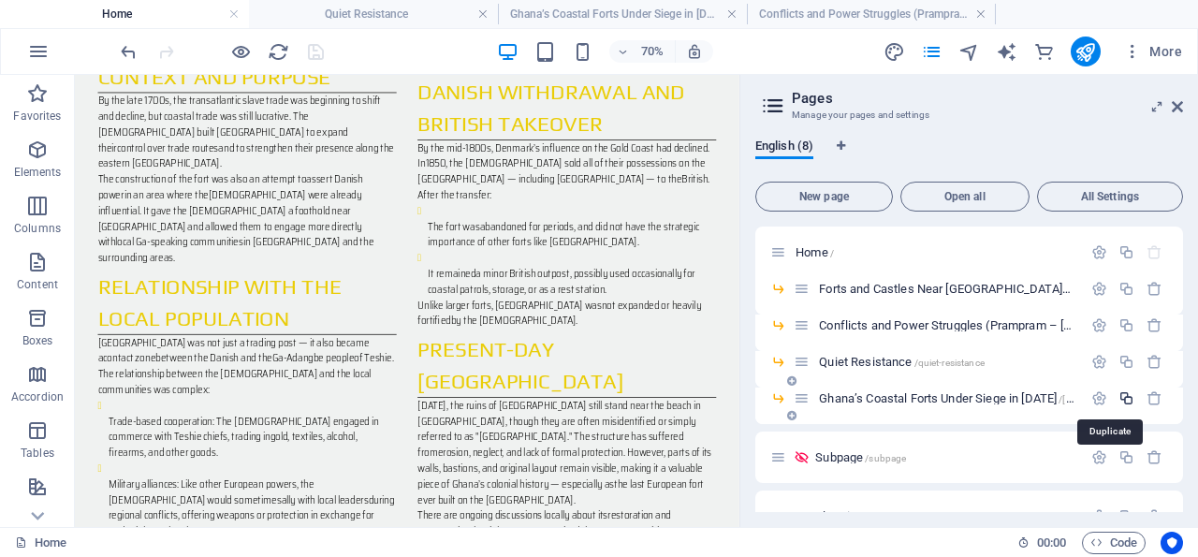
click at [1118, 398] on icon "button" at bounding box center [1126, 398] width 16 height 16
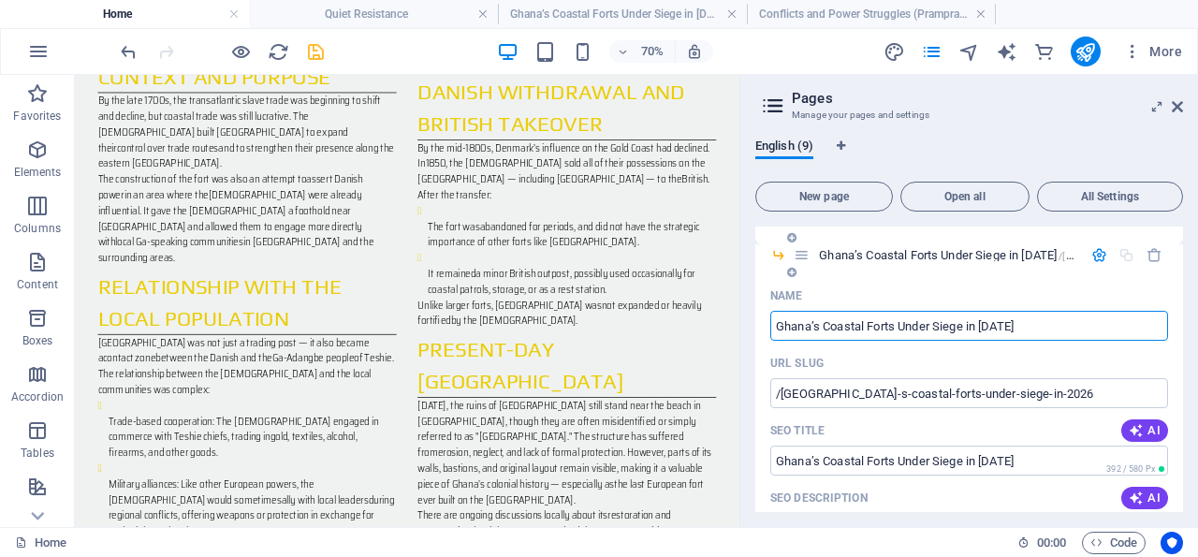
scroll to position [180, 0]
type input "Ga-Adangbe Memories of [GEOGRAPHIC_DATA]"
type input "/ga-adangbe-memories-of-[GEOGRAPHIC_DATA]"
type input "Ga-Adangbe Memories of [GEOGRAPHIC_DATA]"
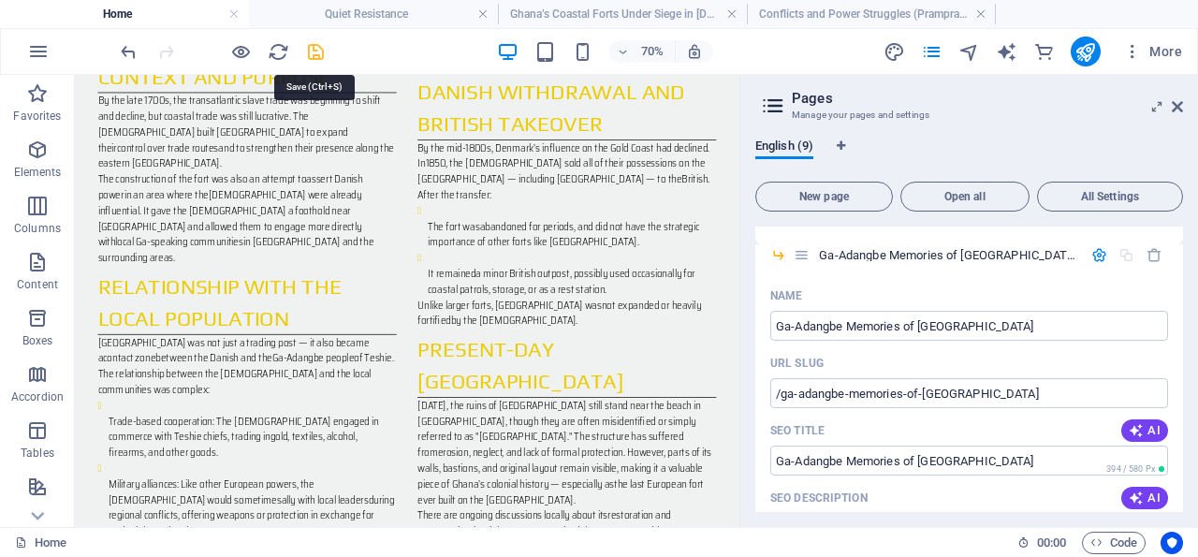
click at [313, 51] on icon "save" at bounding box center [316, 52] width 22 height 22
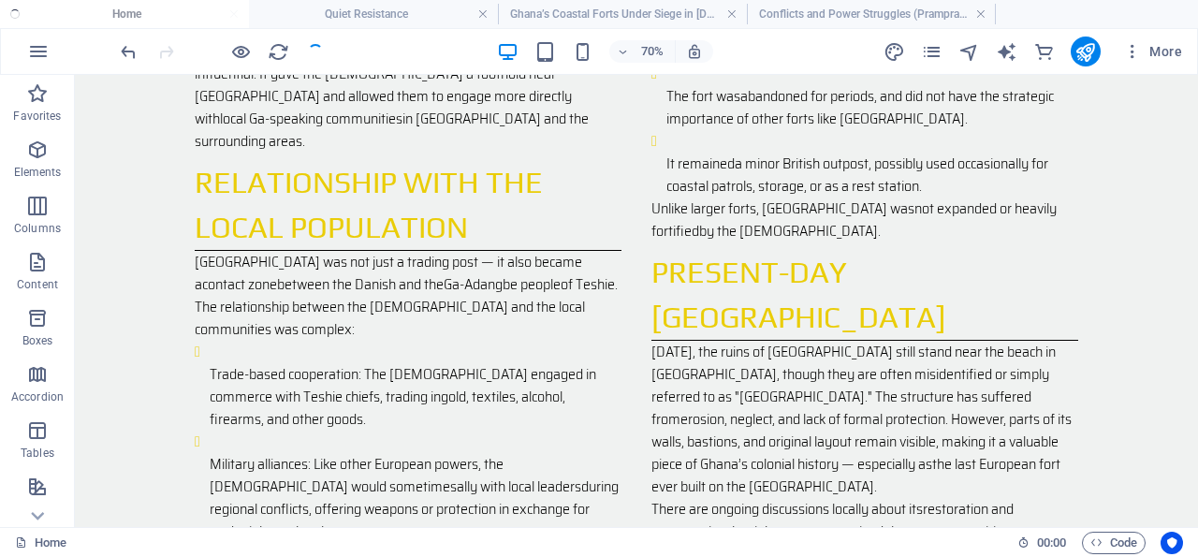
scroll to position [2110, 0]
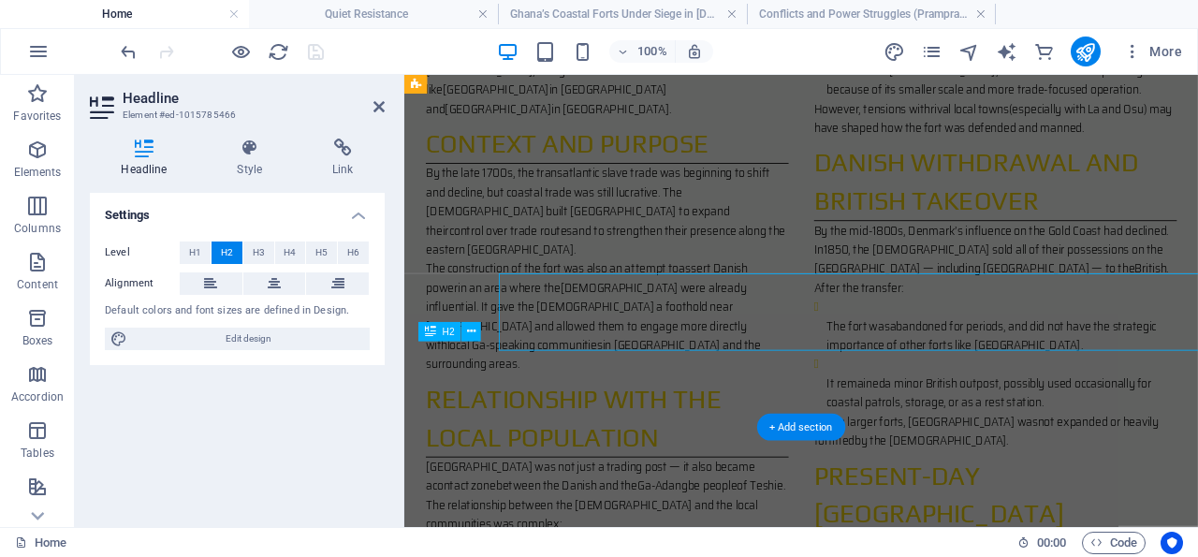
scroll to position [2190, 0]
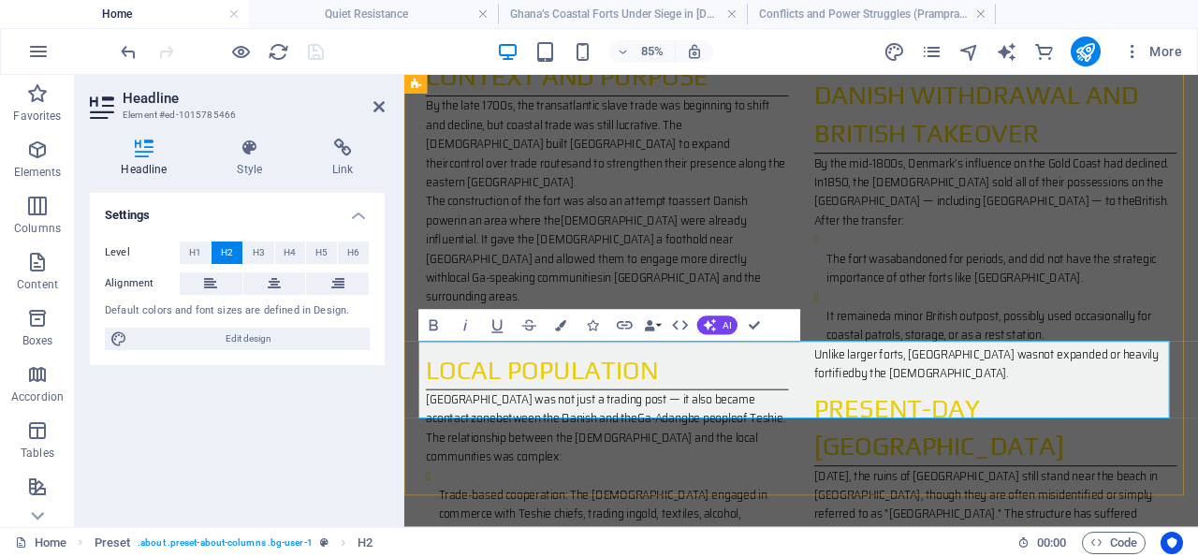
drag, startPoint x: 821, startPoint y: 455, endPoint x: 430, endPoint y: 410, distance: 392.8
click at [497, 326] on icon "button" at bounding box center [497, 325] width 19 height 19
click at [624, 324] on icon "button" at bounding box center [624, 325] width 19 height 19
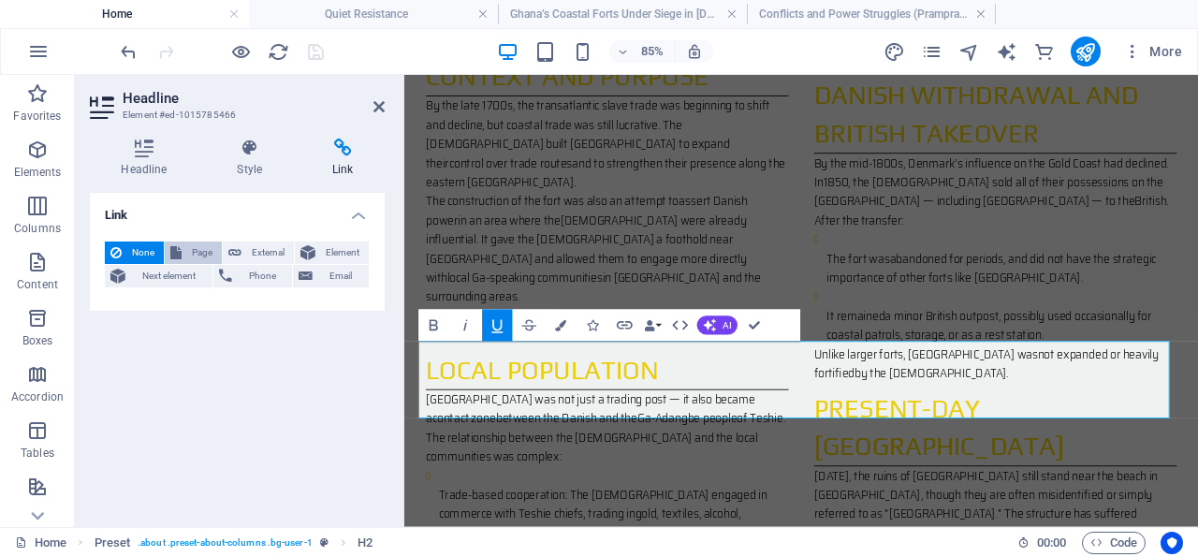
click at [201, 251] on span "Page" at bounding box center [201, 252] width 29 height 22
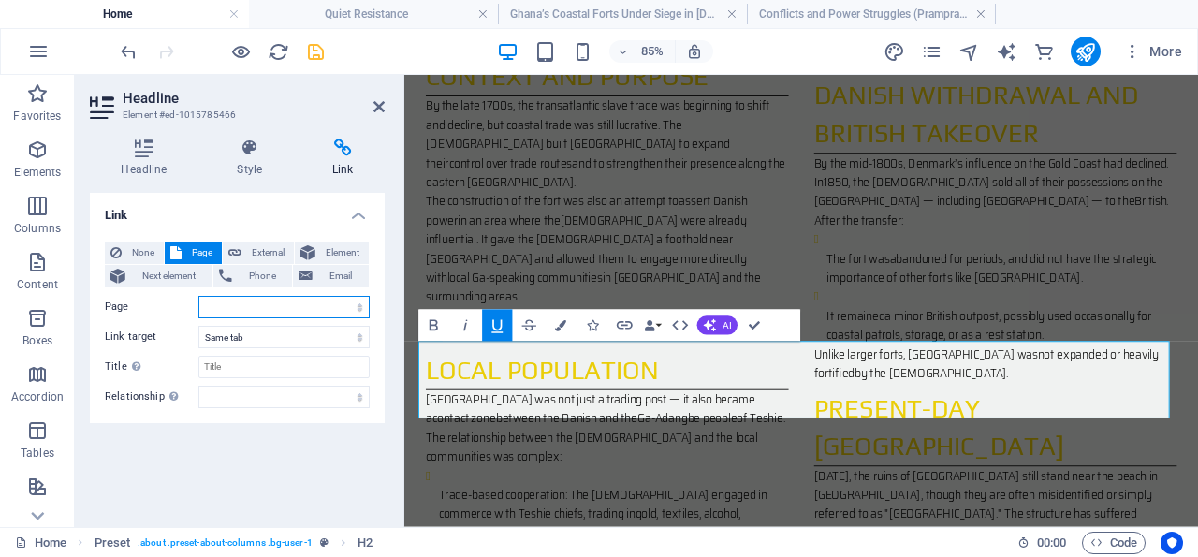
select select "5"
click option "-- Ga-Adangbe Memories of [GEOGRAPHIC_DATA]" at bounding box center [0, 0] width 0 height 0
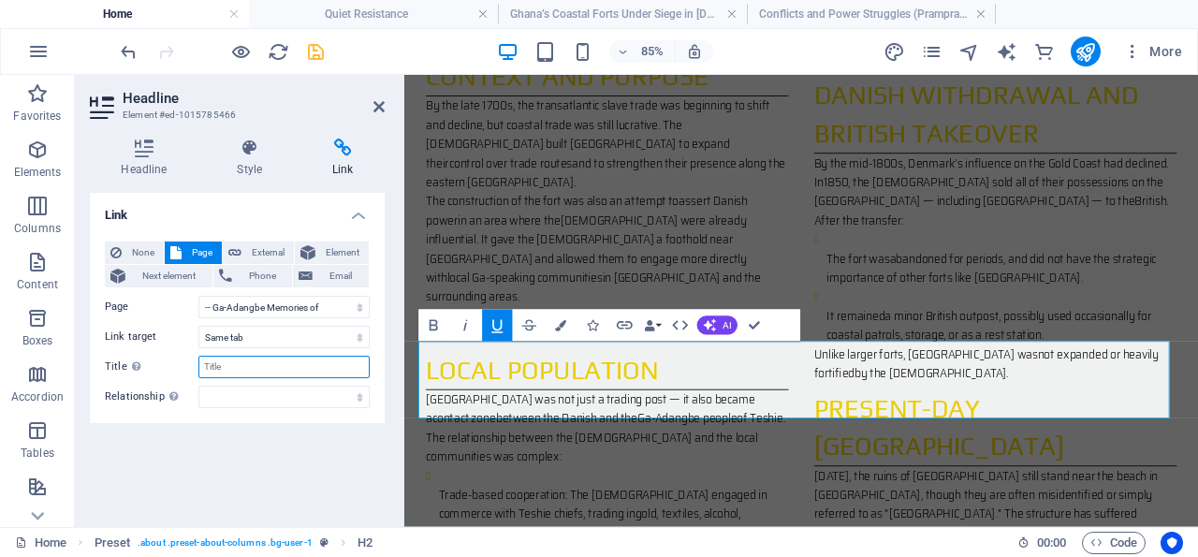
click at [221, 366] on input "Title Additional link description, should not be the same as the link text. The…" at bounding box center [283, 367] width 171 height 22
paste input "Ga-Adangbe Memories of [GEOGRAPHIC_DATA]"
click at [319, 366] on input "Ga-Adangbe Memories of [GEOGRAPHIC_DATA]" at bounding box center [283, 367] width 171 height 22
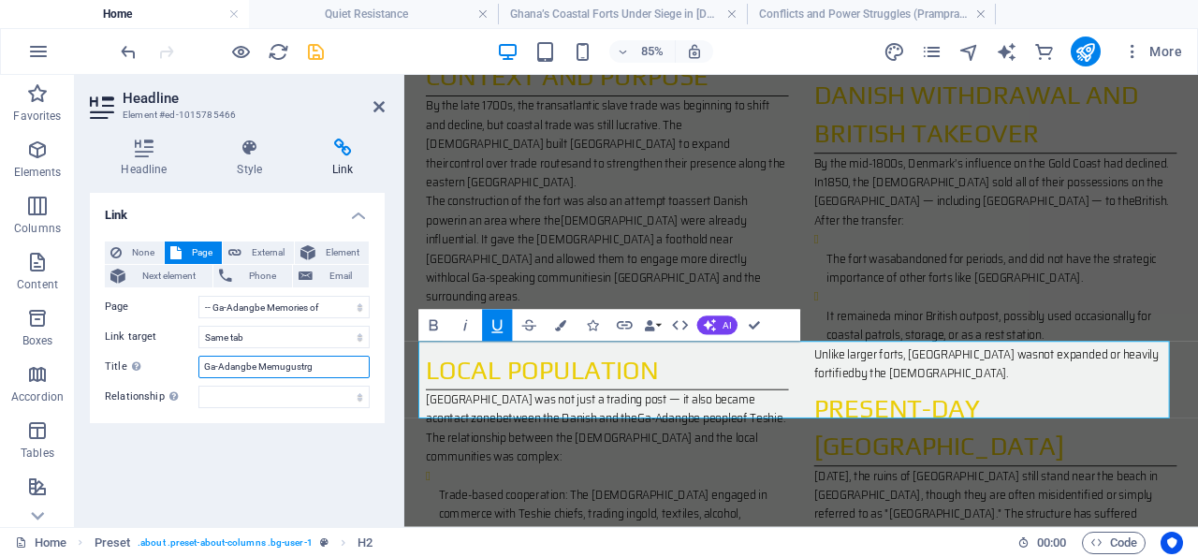
click at [315, 359] on input "Ga-Adangbe Memugustrg" at bounding box center [283, 367] width 171 height 22
type input "G"
click at [315, 359] on input "Title Additional link description, should not be the same as the link text. The…" at bounding box center [283, 367] width 171 height 22
paste input "Ga-Adangbe Perspectives and Oral Histories"
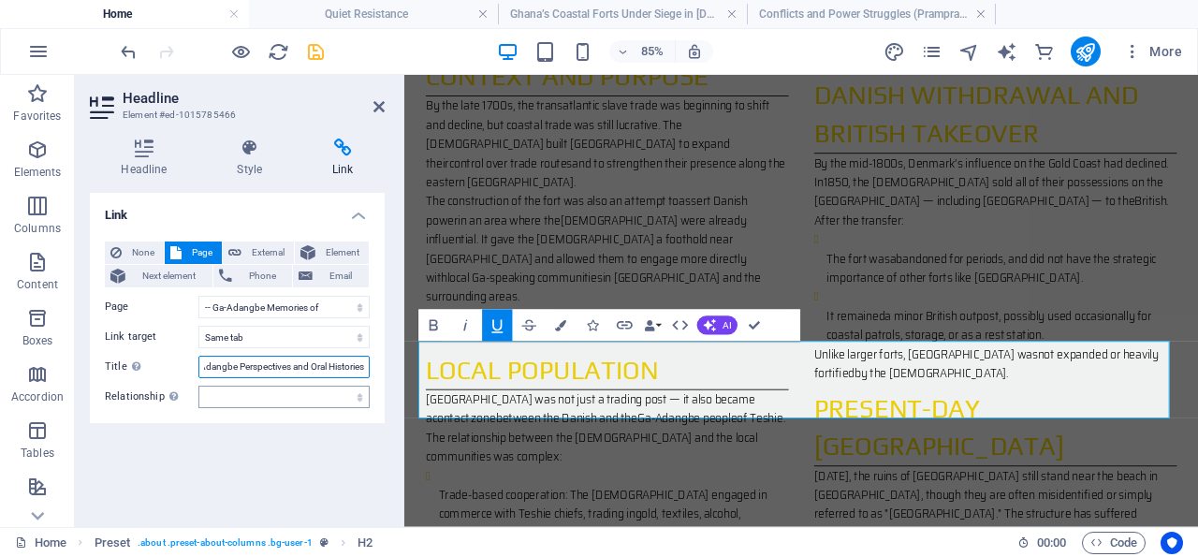
type input "Ga-Adangbe Perspectives and Oral Histories"
select select "author"
click option "author" at bounding box center [0, 0] width 0 height 0
click at [314, 51] on icon "save" at bounding box center [316, 52] width 22 height 22
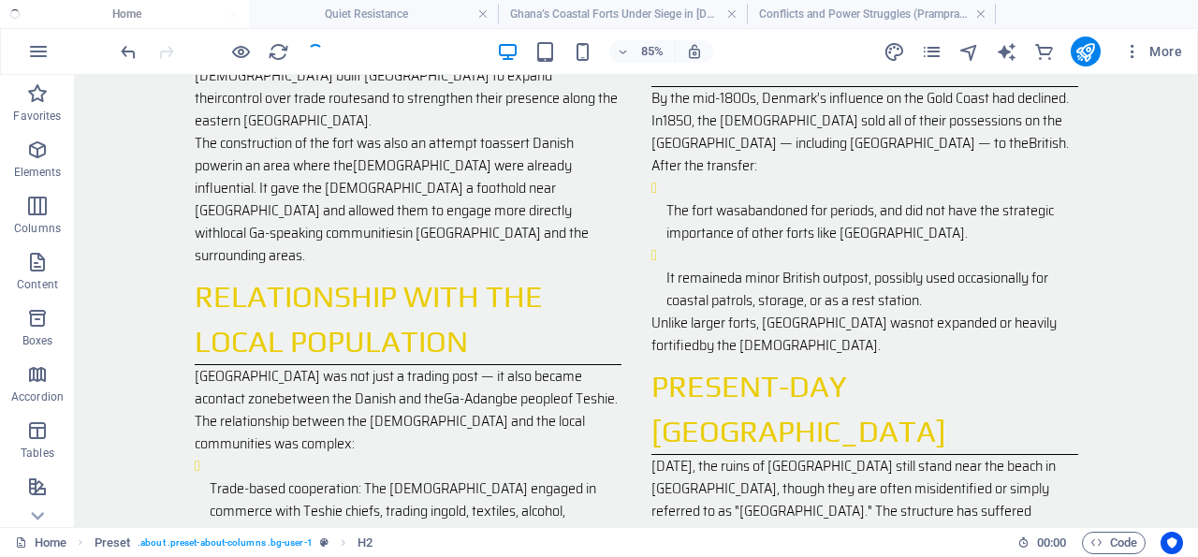
scroll to position [2110, 0]
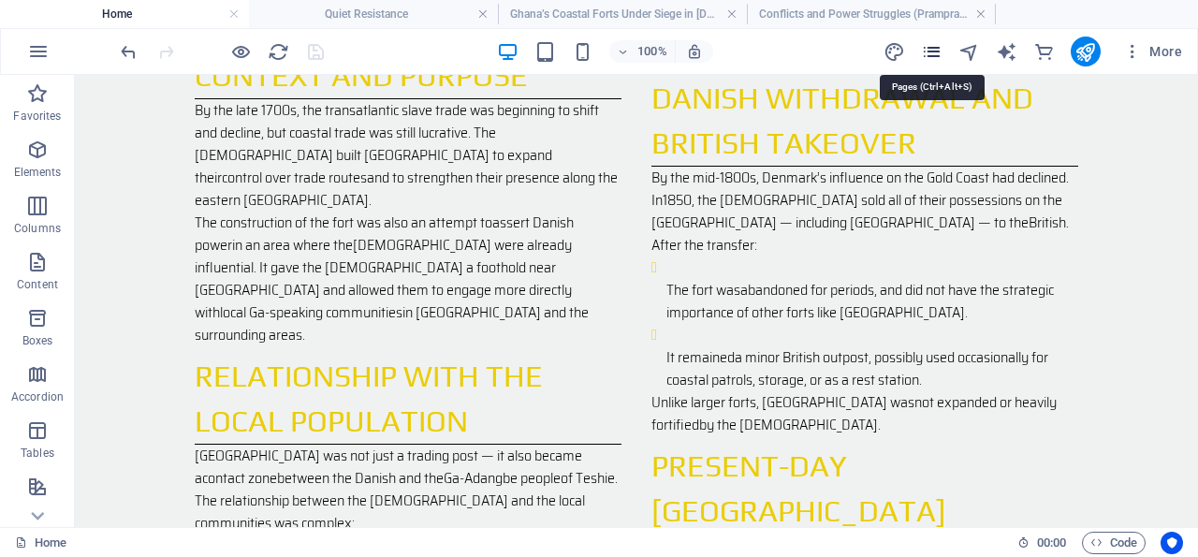
click at [937, 51] on icon "pages" at bounding box center [932, 52] width 22 height 22
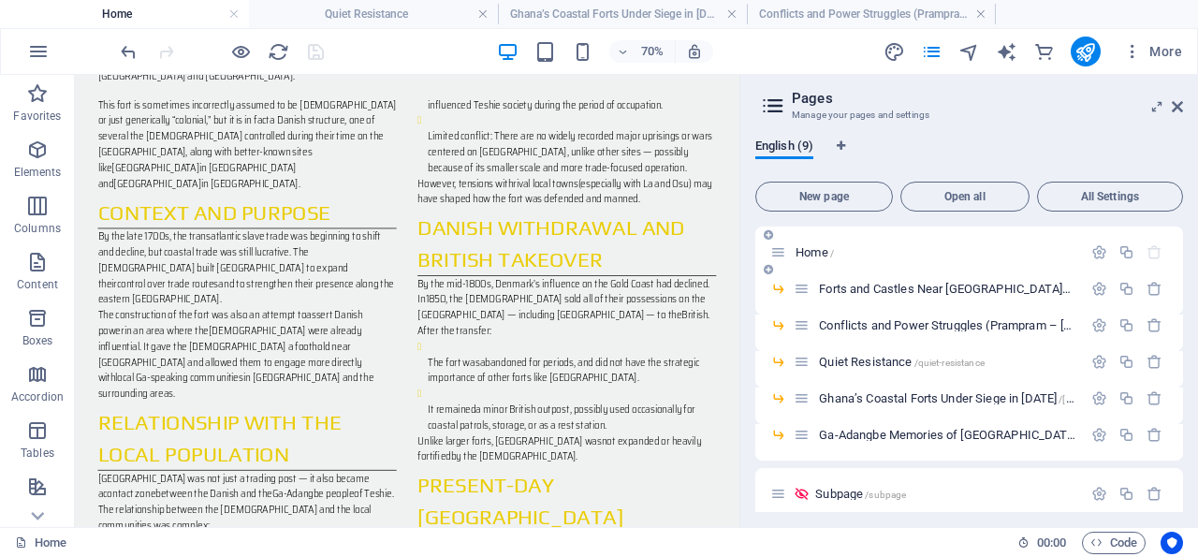
scroll to position [2304, 0]
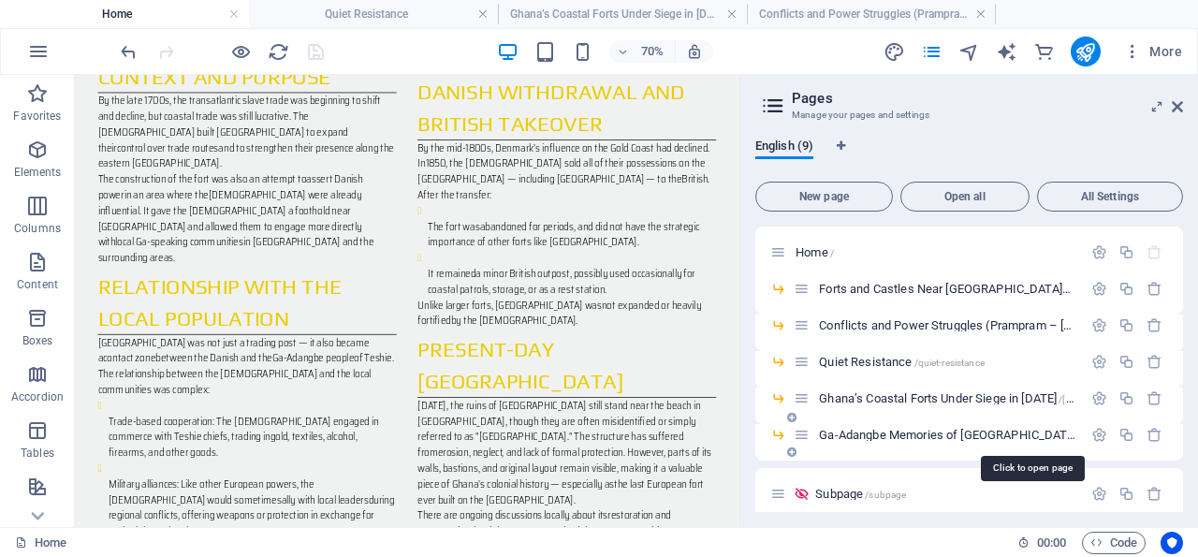
click at [913, 434] on span "Ga-Adangbe Memories of [GEOGRAPHIC_DATA] /[GEOGRAPHIC_DATA]-[GEOGRAPHIC_DATA]-m…" at bounding box center [1054, 435] width 470 height 14
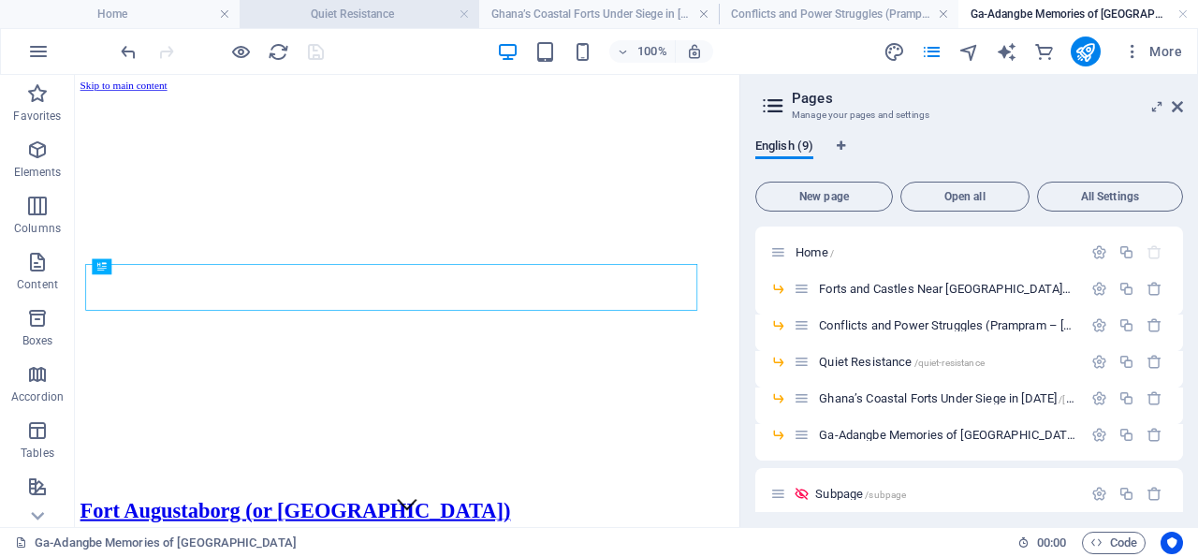
scroll to position [0, 0]
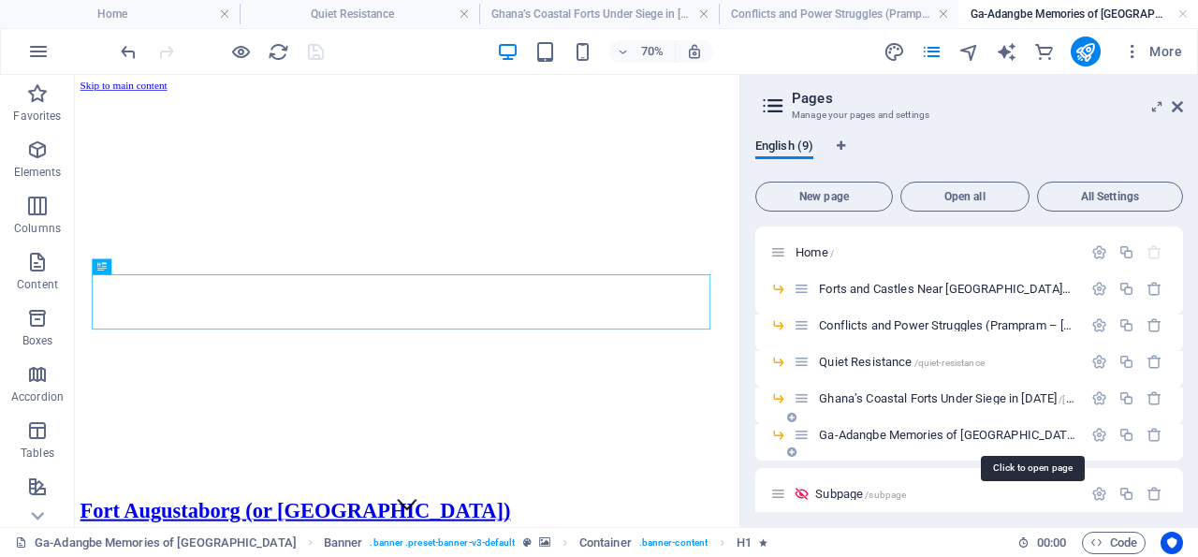
click at [890, 434] on span "Ga-Adangbe Memories of [GEOGRAPHIC_DATA] /[GEOGRAPHIC_DATA]-[GEOGRAPHIC_DATA]-m…" at bounding box center [1054, 435] width 470 height 14
drag, startPoint x: 1175, startPoint y: 104, endPoint x: 252, endPoint y: 203, distance: 929.0
click at [1175, 104] on icon at bounding box center [1177, 106] width 11 height 15
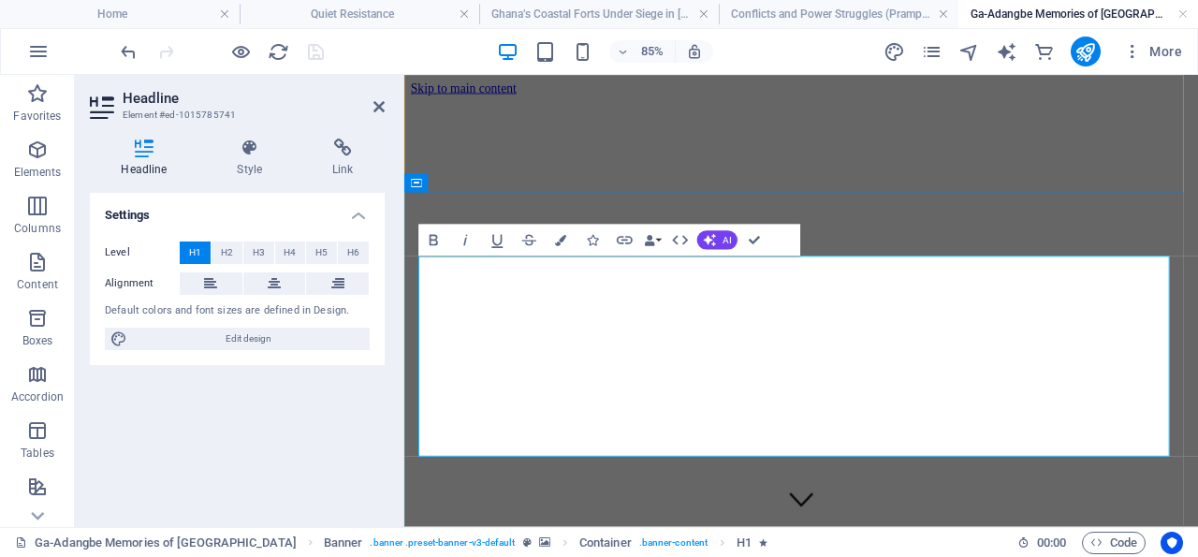
drag, startPoint x: 1114, startPoint y: 328, endPoint x: 1216, endPoint y: 458, distance: 164.6
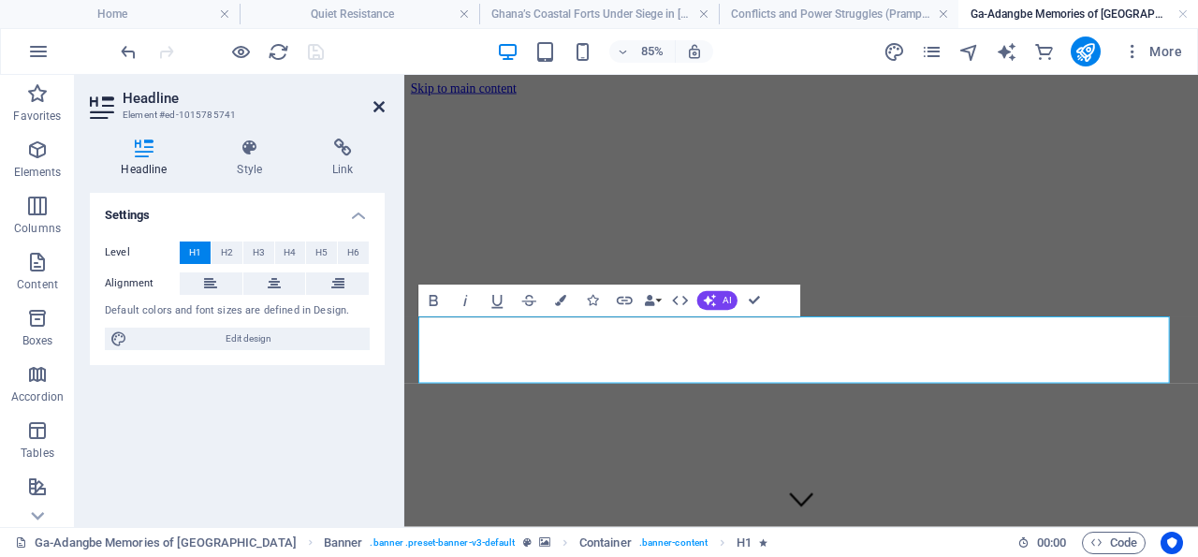
click at [380, 103] on icon at bounding box center [378, 106] width 11 height 15
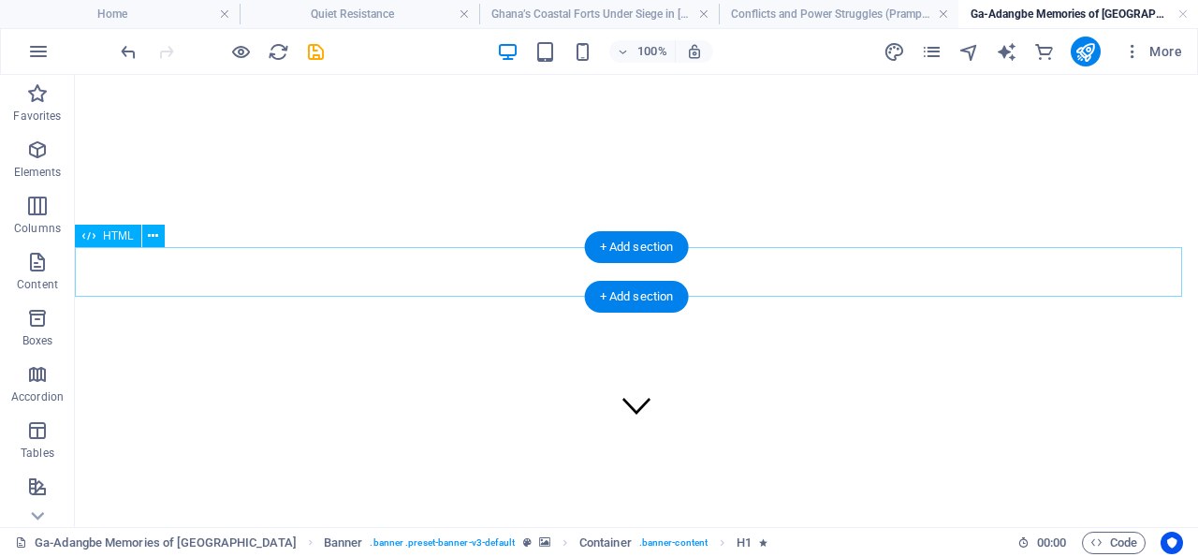
scroll to position [389, 0]
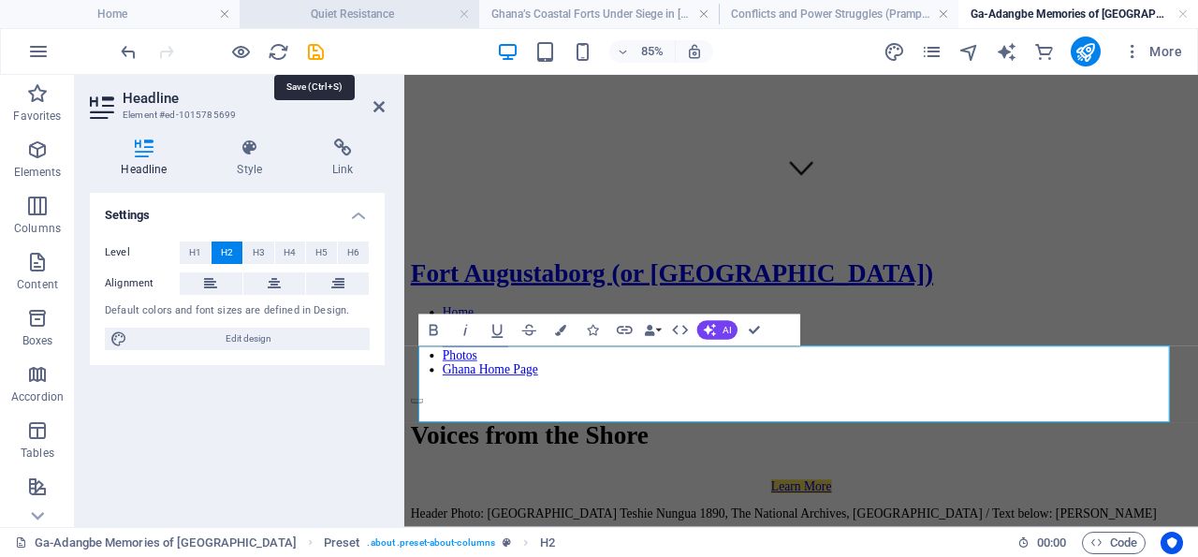
drag, startPoint x: 315, startPoint y: 48, endPoint x: 317, endPoint y: 2, distance: 45.9
click at [317, 48] on icon "save" at bounding box center [316, 52] width 22 height 22
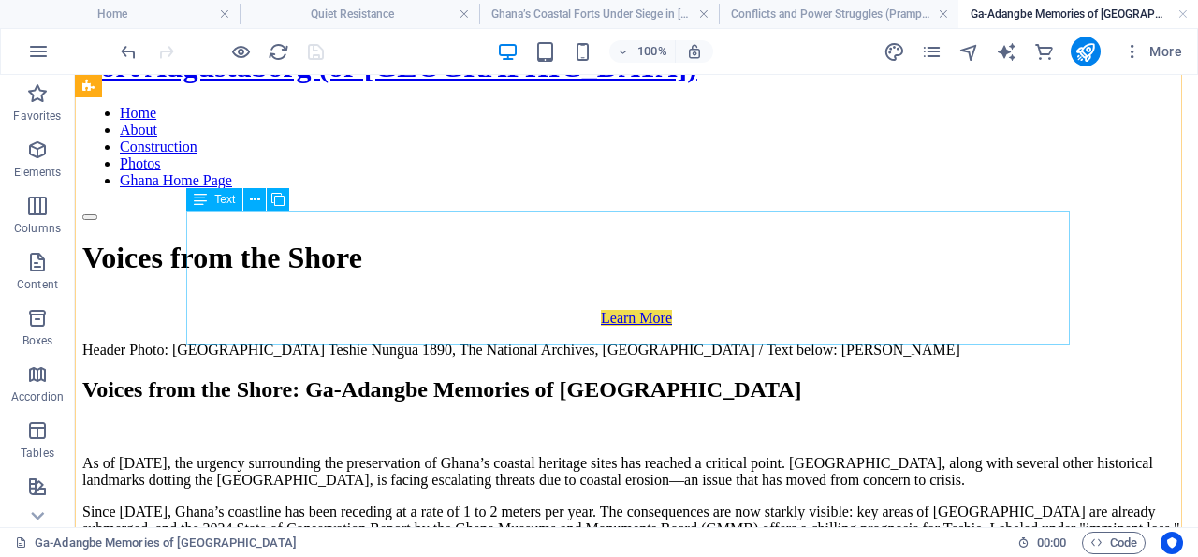
scroll to position [681, 0]
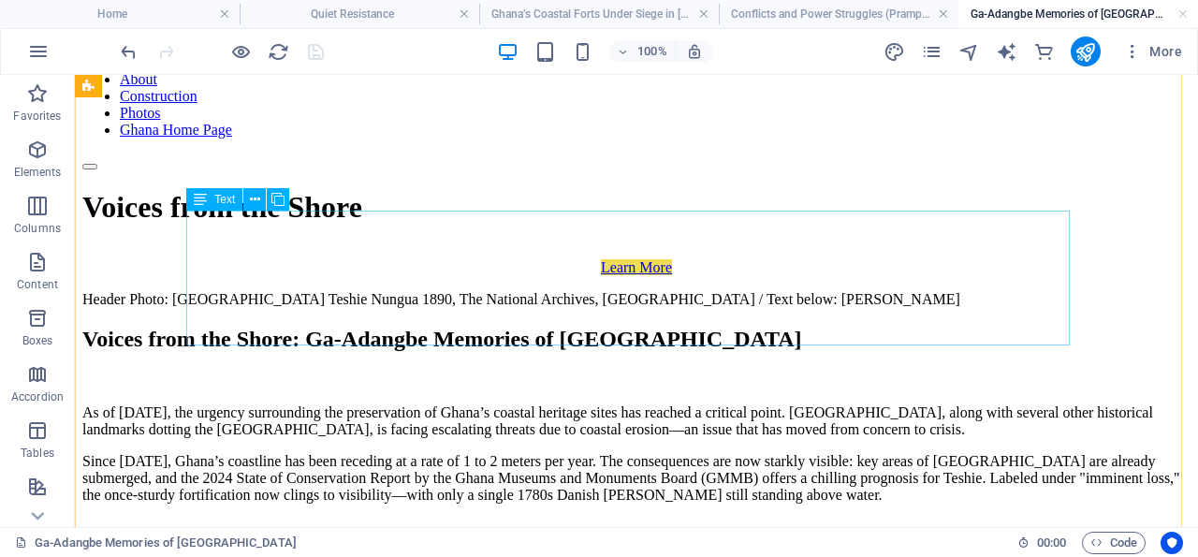
click at [401, 404] on div "As of [DATE], the urgency surrounding the preservation of Ghana’s coastal herit…" at bounding box center [636, 453] width 1108 height 99
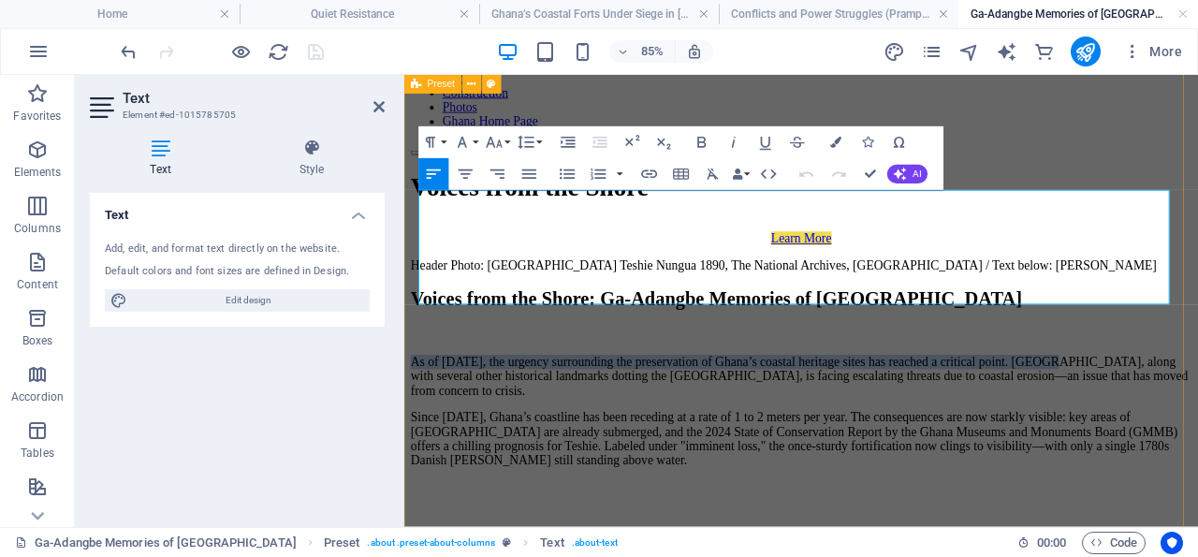
drag, startPoint x: 768, startPoint y: 241, endPoint x: 416, endPoint y: 232, distance: 352.0
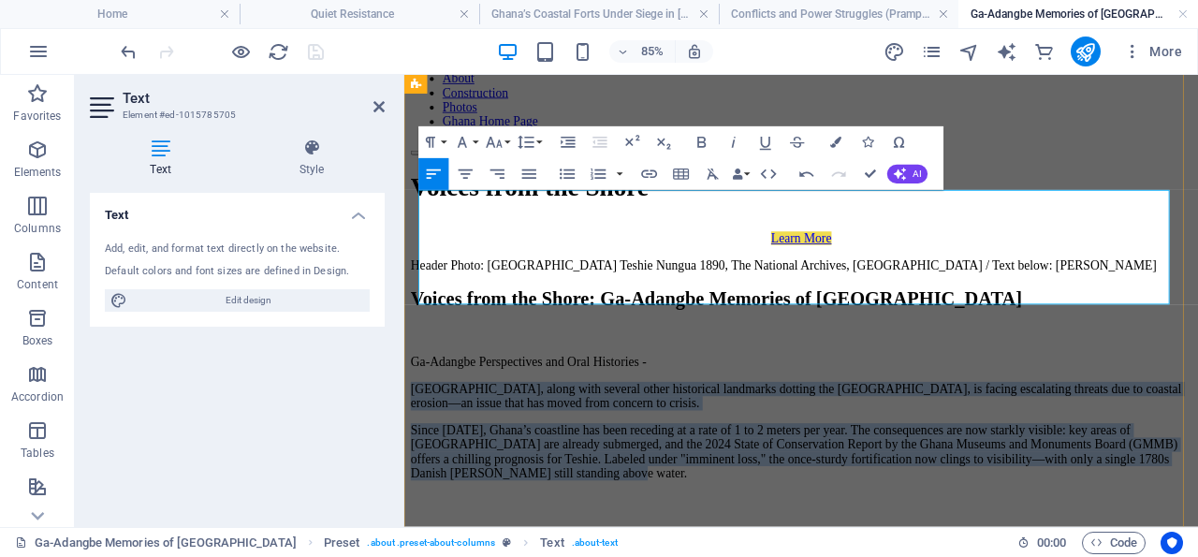
drag, startPoint x: 1285, startPoint y: 321, endPoint x: 423, endPoint y: 253, distance: 864.6
click at [423, 404] on div "Ga-Adangbe Perspectives and Oral Histories - [GEOGRAPHIC_DATA], along with seve…" at bounding box center [871, 478] width 919 height 148
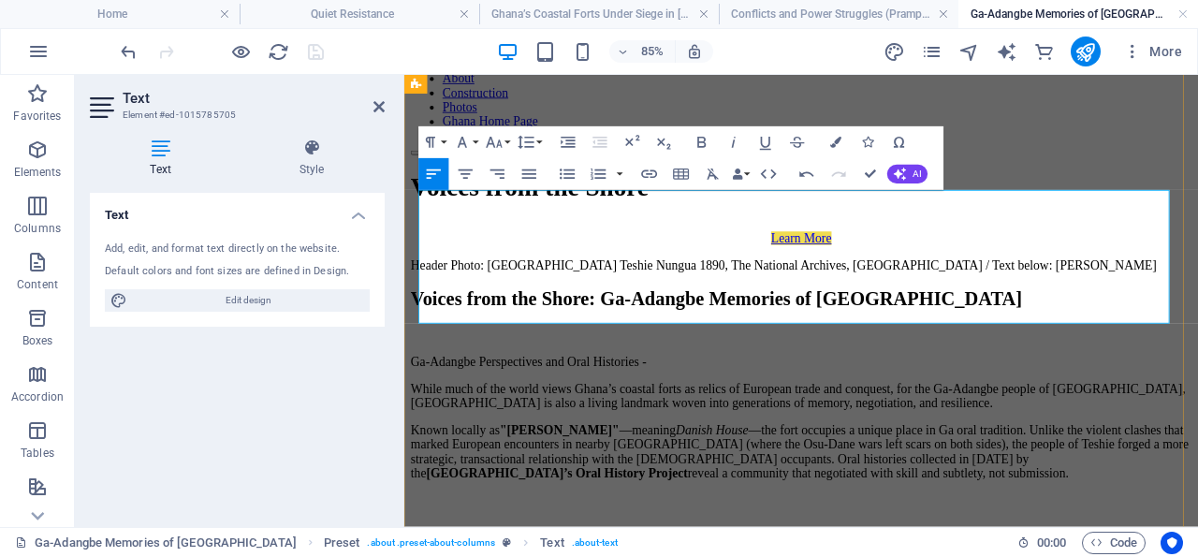
click at [671, 436] on p "While much of the world views Ghana’s coastal forts as relics of European trade…" at bounding box center [871, 453] width 919 height 34
drag, startPoint x: 381, startPoint y: 103, endPoint x: 306, endPoint y: 42, distance: 96.5
click at [382, 102] on icon at bounding box center [378, 106] width 11 height 15
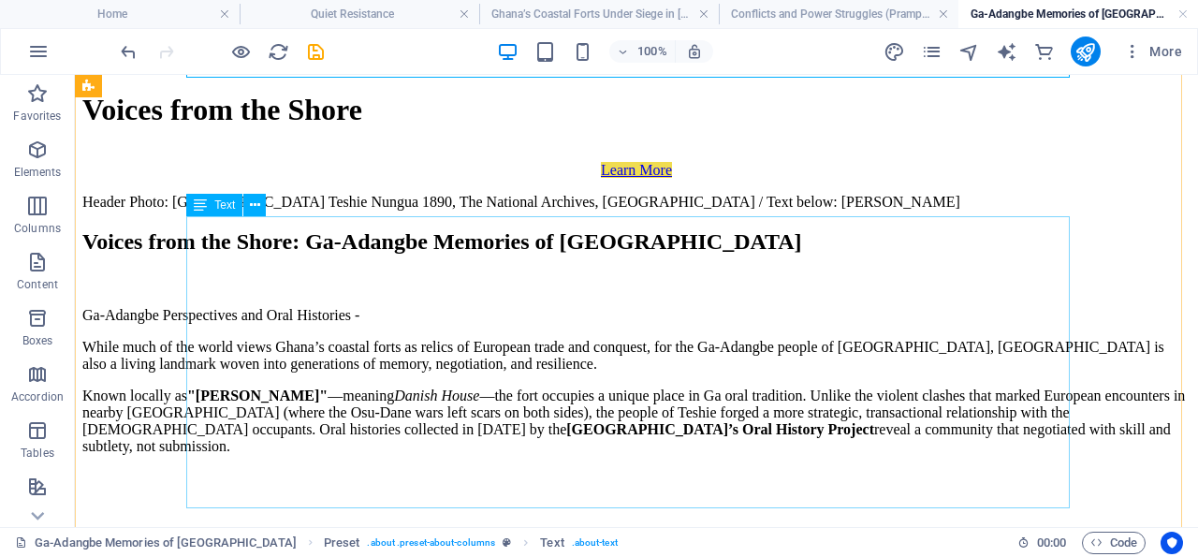
scroll to position [973, 0]
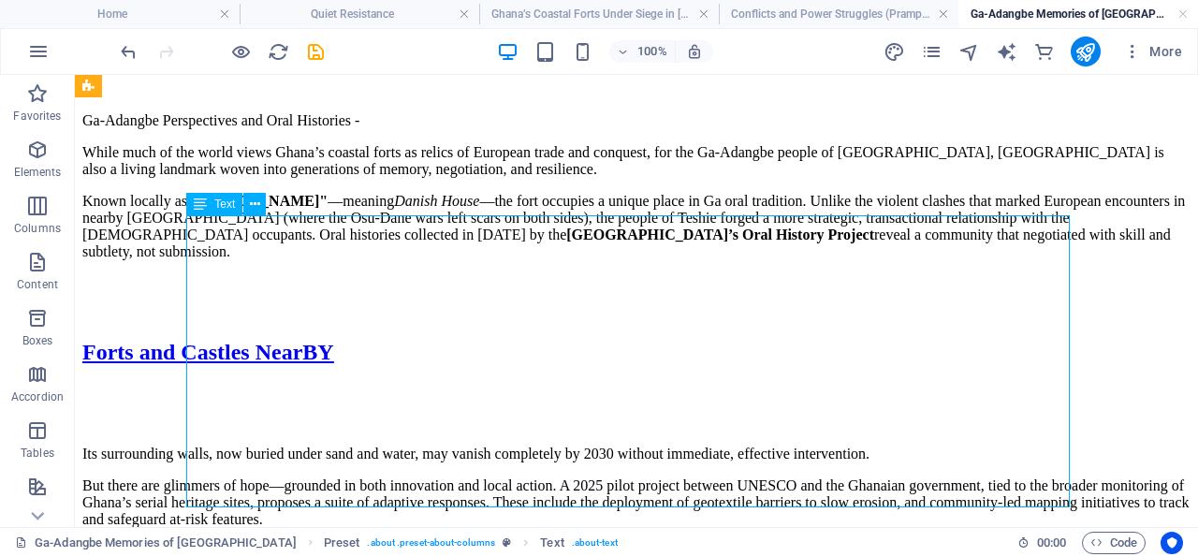
drag, startPoint x: 496, startPoint y: 278, endPoint x: 182, endPoint y: 313, distance: 315.4
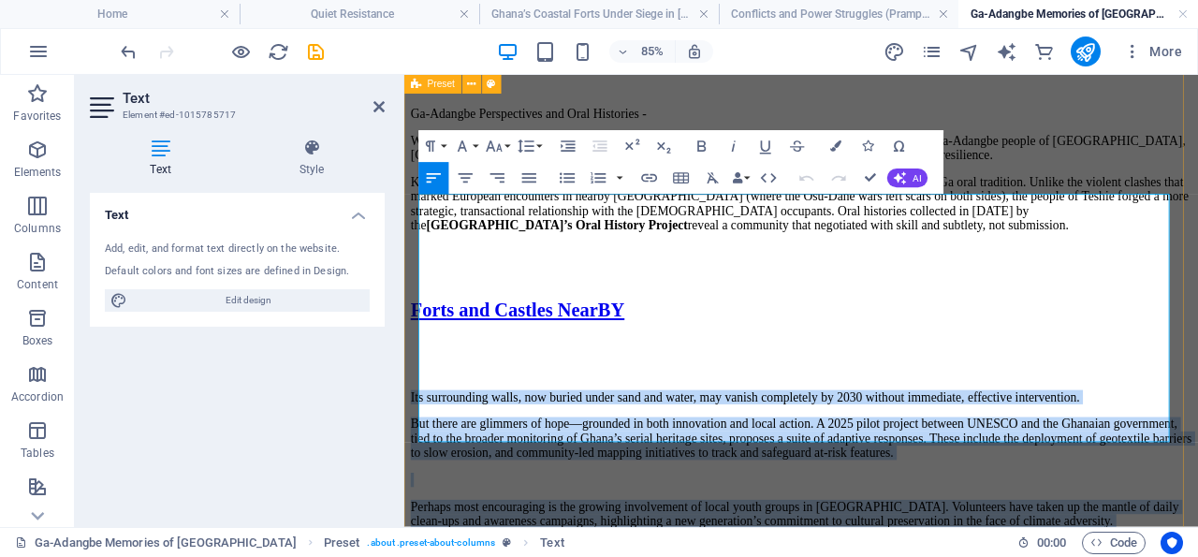
drag, startPoint x: 1097, startPoint y: 492, endPoint x: 419, endPoint y: 226, distance: 727.8
click at [419, 226] on div "Header Photo: [GEOGRAPHIC_DATA] Teshie Nungua 1890, The National Archives, [GEO…" at bounding box center [871, 503] width 919 height 1009
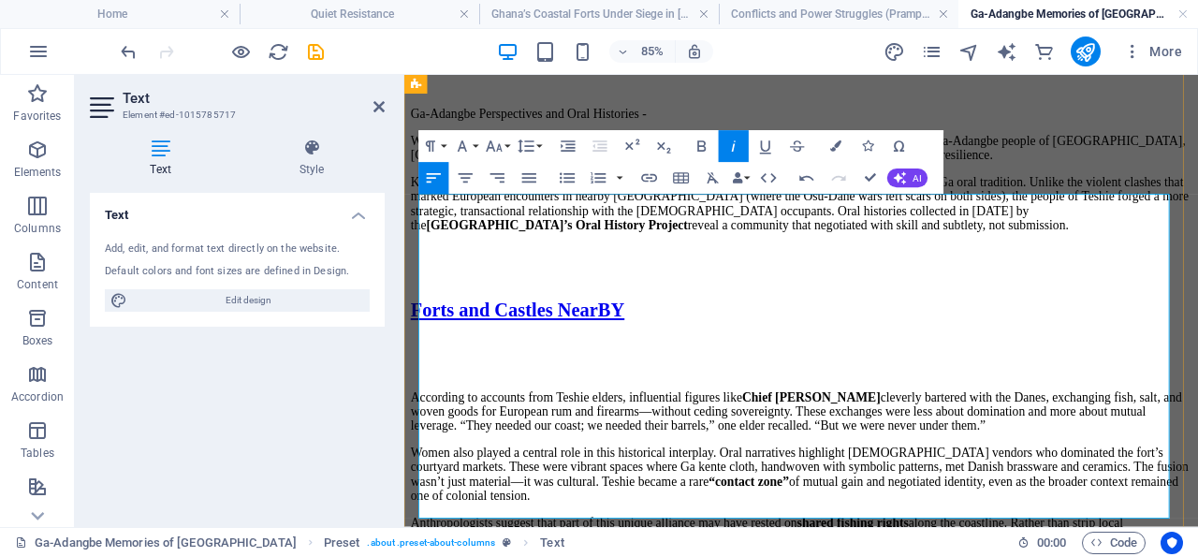
click at [705, 511] on p "Women also played a central role in this historical interplay. Oral narratives …" at bounding box center [871, 544] width 919 height 67
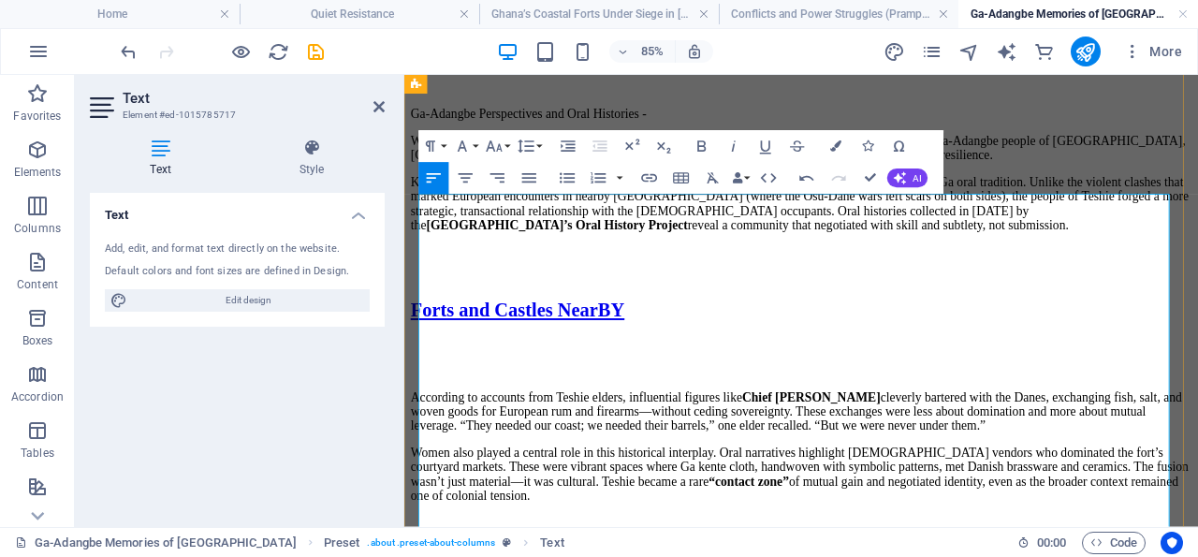
click at [1121, 445] on p "According to accounts from Teshie elders, influential figures like Chief [PERSO…" at bounding box center [871, 470] width 919 height 51
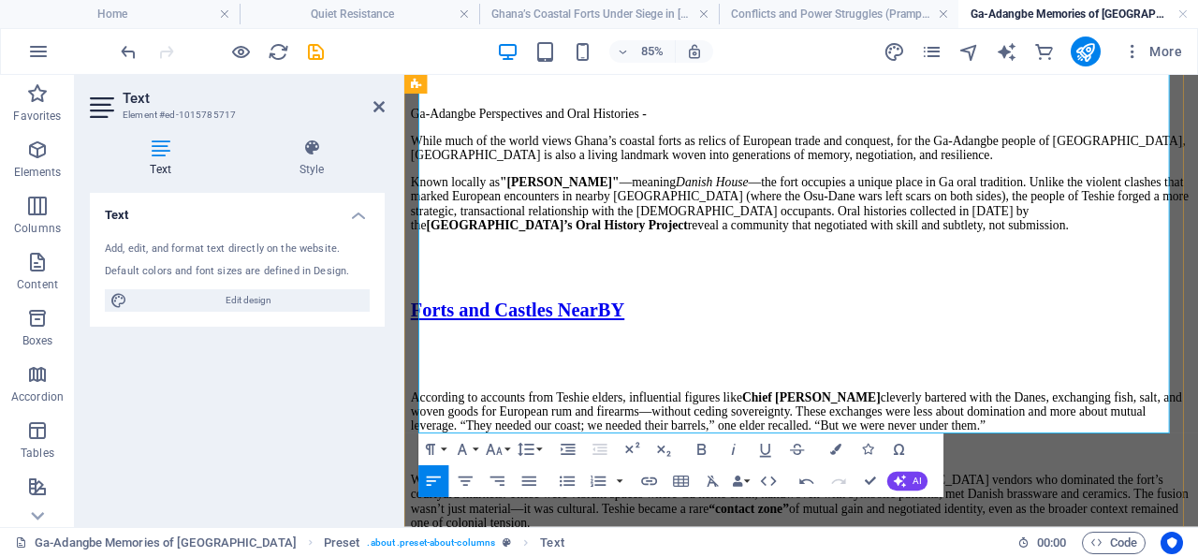
scroll to position [1167, 0]
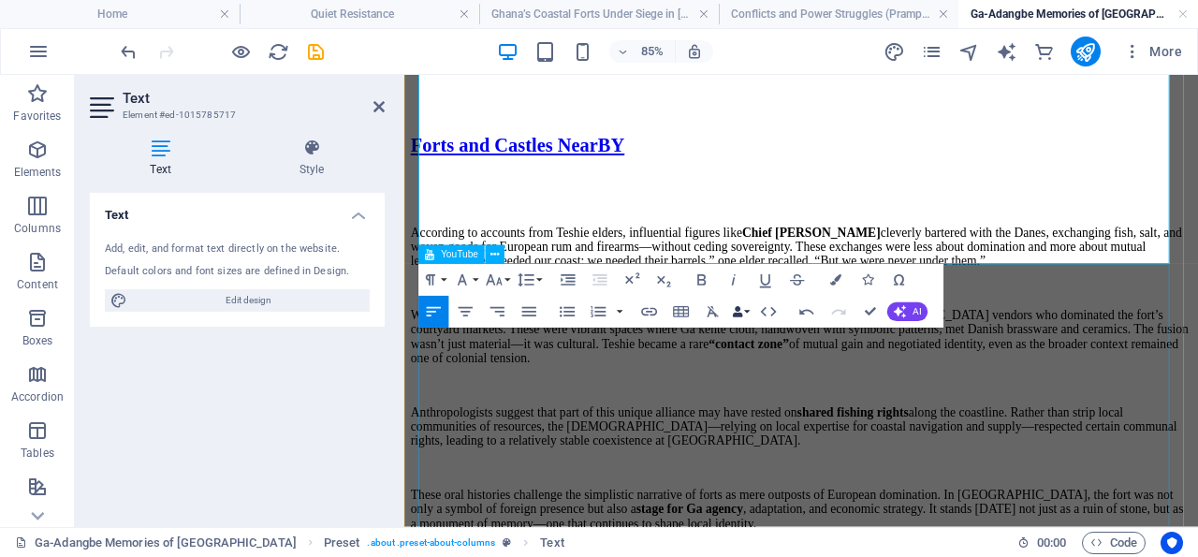
scroll to position [1362, 0]
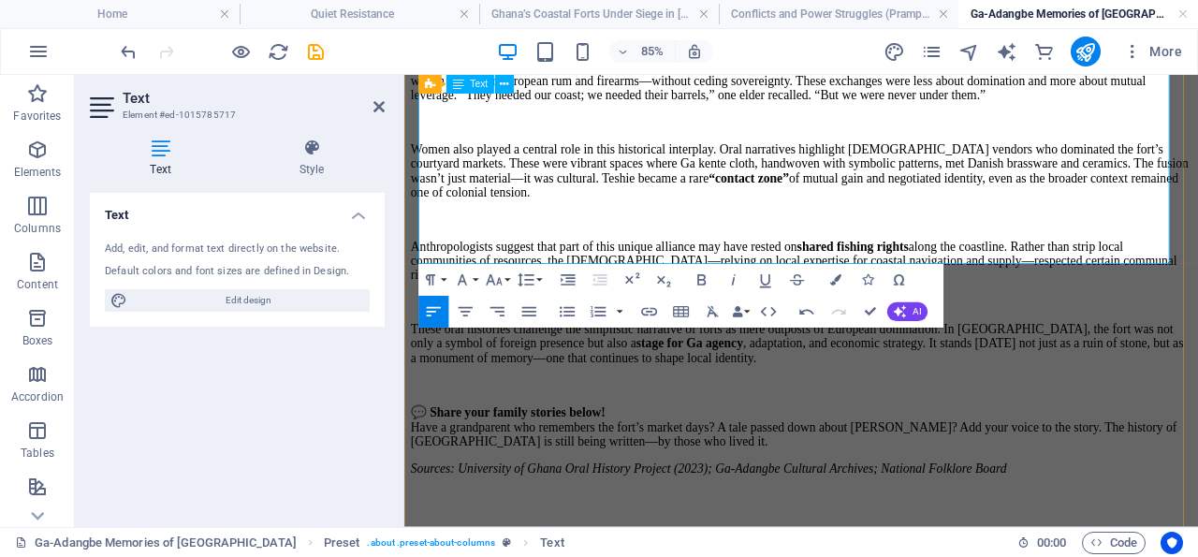
click at [1103, 530] on p "Sources: University of Ghana Oral History Project (2023); Ga-Adangbe Cultural A…" at bounding box center [871, 538] width 919 height 17
click at [771, 463] on p "💬 Share your family stories below! Have a grandparent who remembers the fort’s …" at bounding box center [871, 488] width 919 height 51
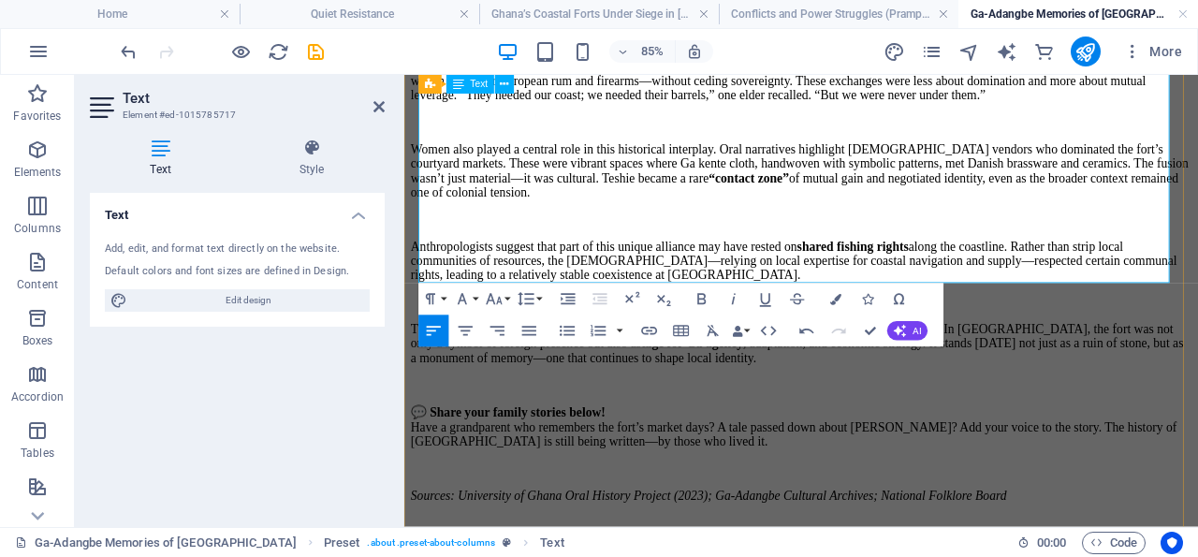
click at [635, 464] on strong "💬 Share your family stories below!" at bounding box center [526, 472] width 229 height 16
click at [789, 463] on p "💬 Share your family stories! Have a grandparent who remembers the fort’s market…" at bounding box center [871, 488] width 919 height 51
drag, startPoint x: 858, startPoint y: 265, endPoint x: 766, endPoint y: 265, distance: 91.7
click at [766, 463] on p "💬 Share your family stories! Have a grandparent who remembers the fort’s market…" at bounding box center [871, 488] width 919 height 51
click at [767, 300] on icon "button" at bounding box center [765, 299] width 19 height 19
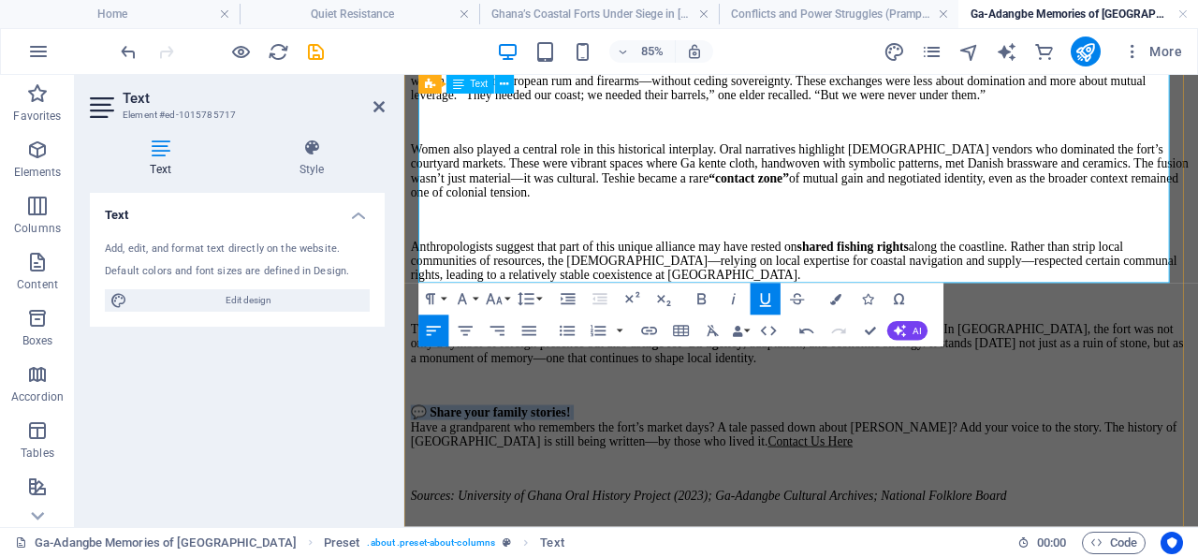
click at [839, 498] on u "Contact Us Here" at bounding box center [882, 506] width 100 height 16
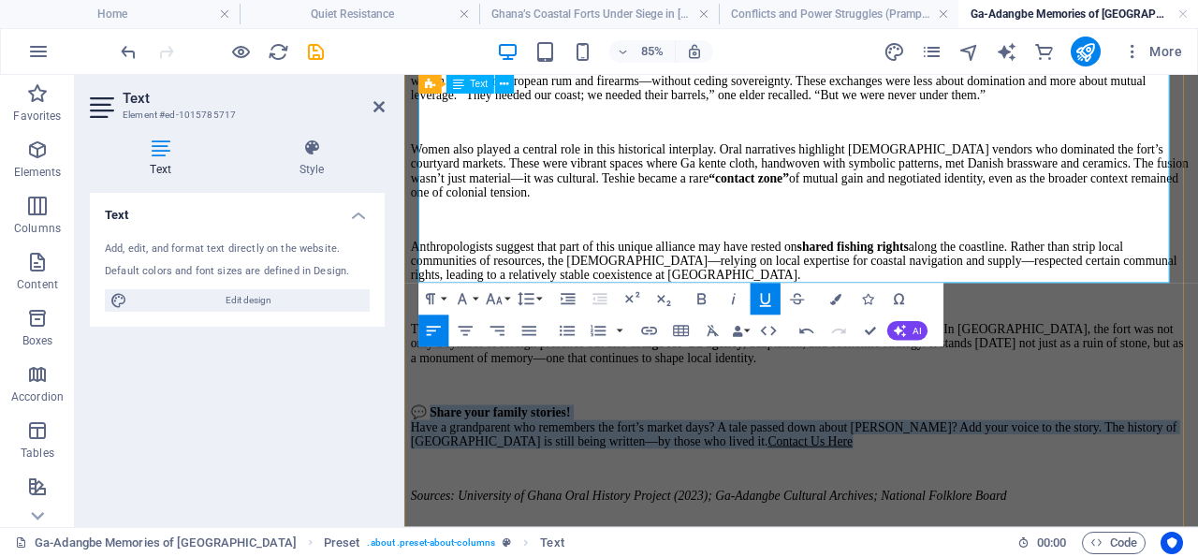
drag, startPoint x: 869, startPoint y: 264, endPoint x: 447, endPoint y: 216, distance: 424.8
click at [447, 463] on p "💬 Share your family stories! Have a grandparent who remembers the fort’s market…" at bounding box center [871, 488] width 919 height 51
click at [766, 300] on icon "button" at bounding box center [765, 299] width 19 height 19
drag, startPoint x: 649, startPoint y: 328, endPoint x: 211, endPoint y: 243, distance: 446.2
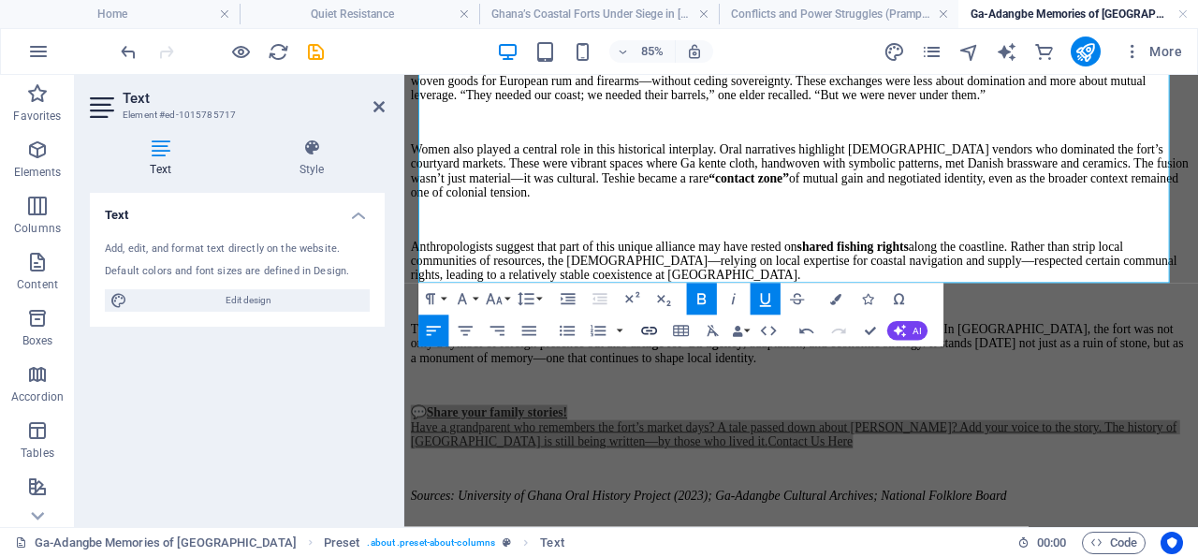
click at [649, 328] on icon "button" at bounding box center [649, 331] width 19 height 19
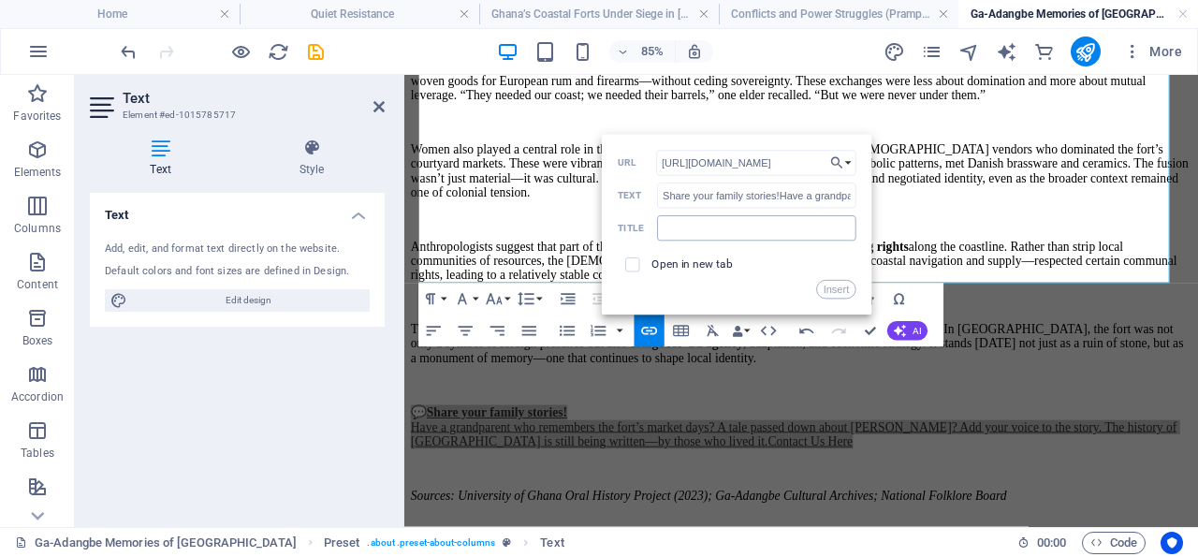
type input "[URL][DOMAIN_NAME]"
click at [703, 228] on input "text" at bounding box center [756, 227] width 199 height 25
click at [716, 228] on input "Share Your Story!" at bounding box center [756, 227] width 199 height 25
type input "Share Your Family Story!"
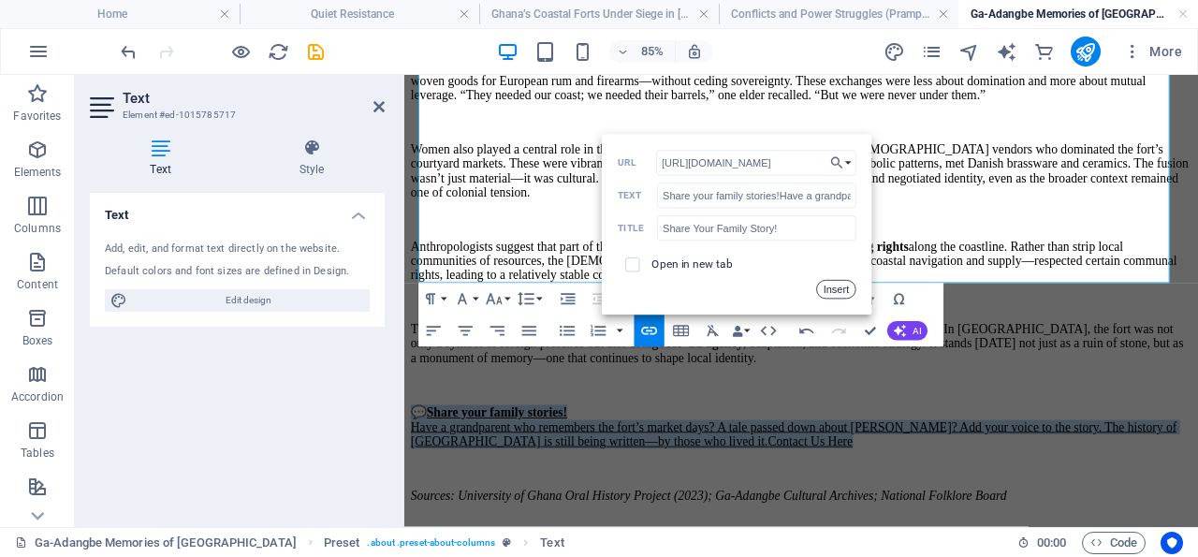
click at [839, 289] on button "Insert" at bounding box center [836, 289] width 40 height 19
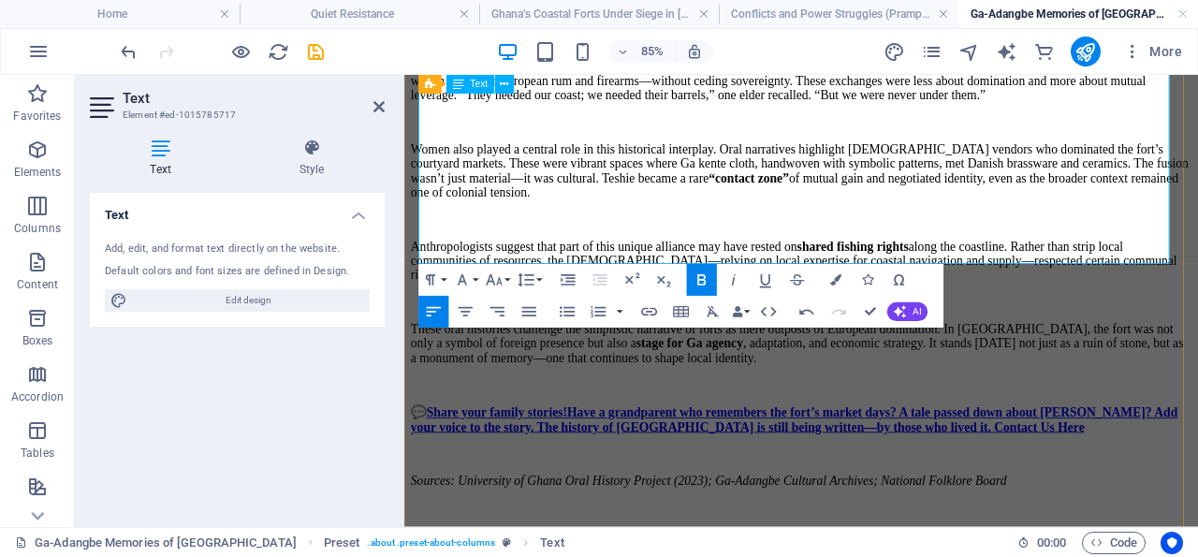
click at [996, 366] on p "These oral histories challenge the simplistic narrative of forts as mere outpos…" at bounding box center [871, 391] width 919 height 51
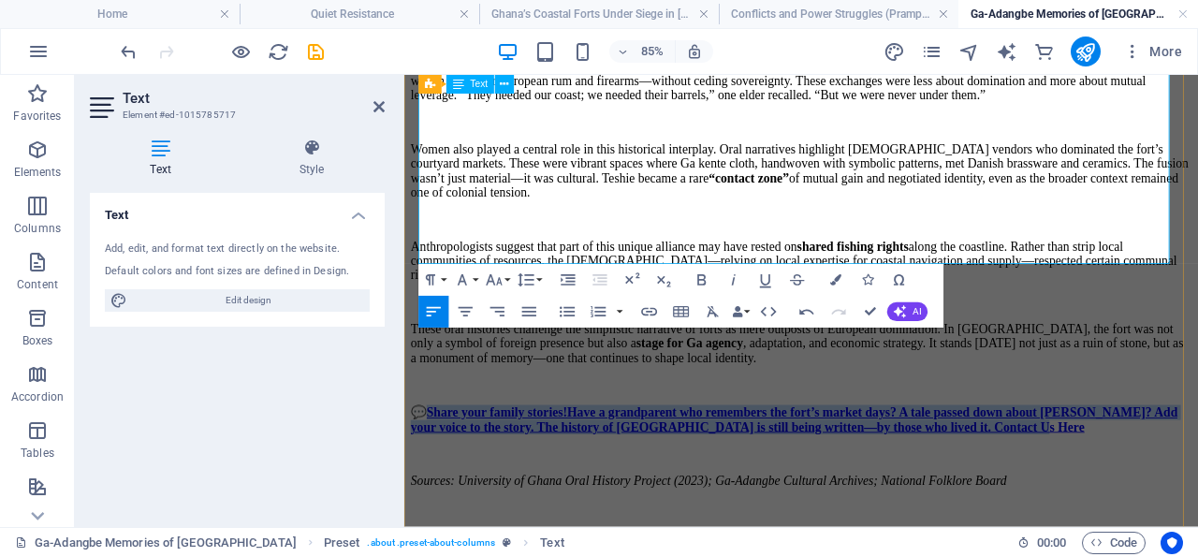
drag, startPoint x: 1037, startPoint y: 237, endPoint x: 519, endPoint y: 189, distance: 519.7
click at [449, 463] on p "💬 Share your family stories!Have a grandparent who remembers the fort’s market …" at bounding box center [871, 480] width 919 height 35
click at [767, 280] on icon "button" at bounding box center [765, 279] width 19 height 19
drag, startPoint x: 446, startPoint y: 218, endPoint x: 1036, endPoint y: 246, distance: 590.3
click at [1036, 463] on p "💬 S hare your family stories!Have a grandparent who remembers the fort’s market…" at bounding box center [871, 480] width 919 height 35
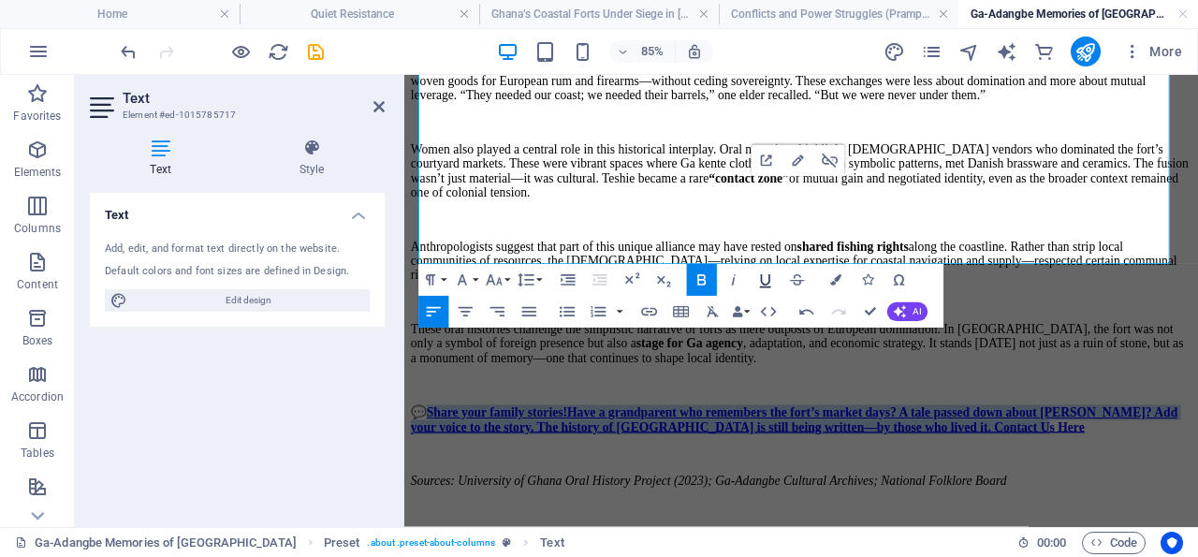
click at [767, 278] on icon "button" at bounding box center [765, 279] width 19 height 19
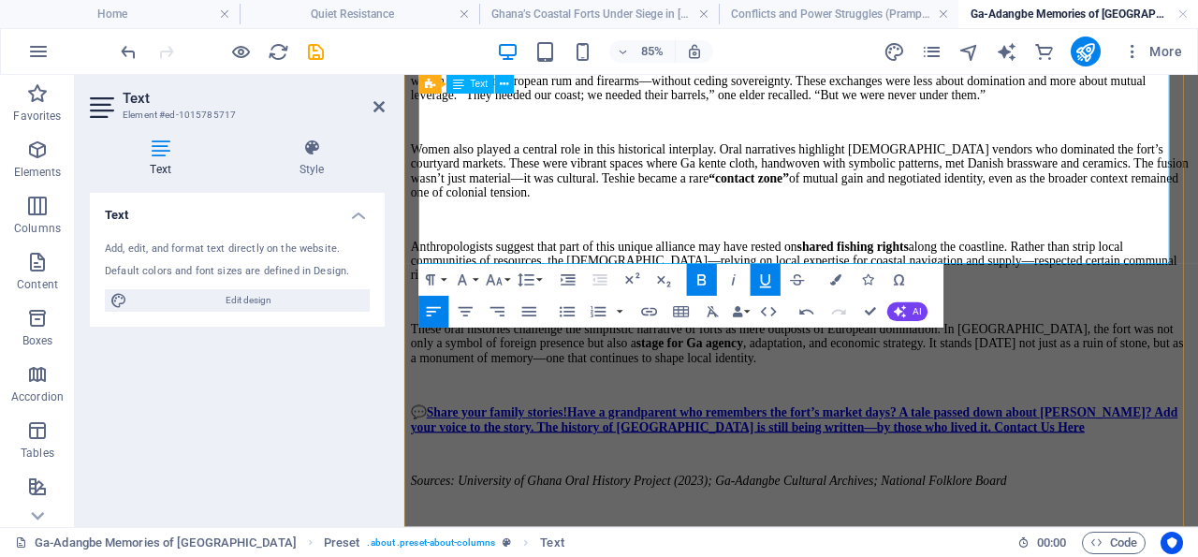
click at [842, 366] on p "These oral histories challenge the simplistic narrative of forts as mere outpos…" at bounding box center [871, 391] width 919 height 51
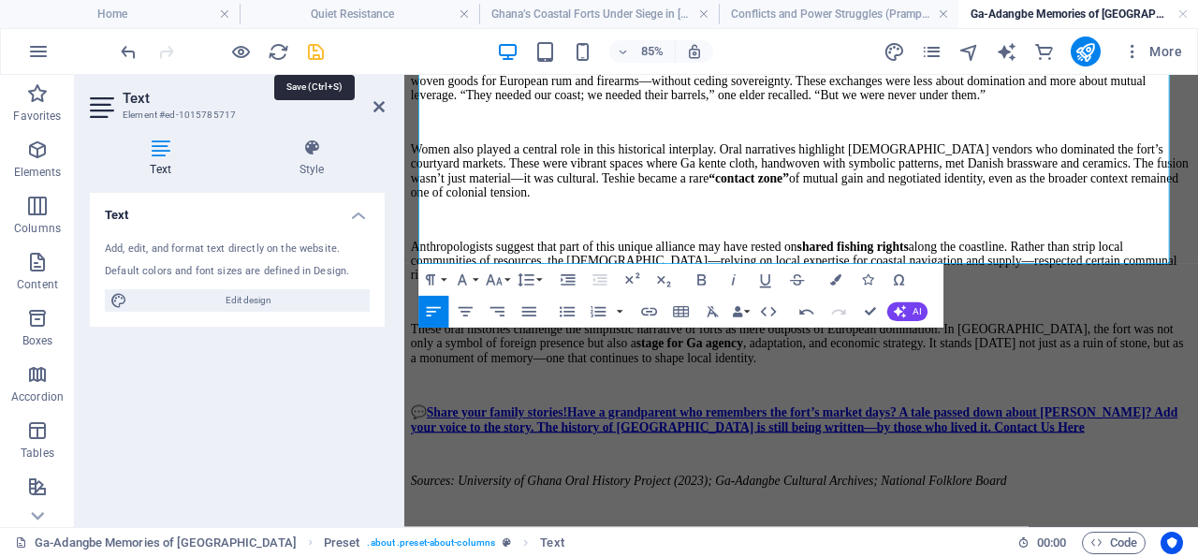
click at [317, 51] on icon "save" at bounding box center [316, 52] width 22 height 22
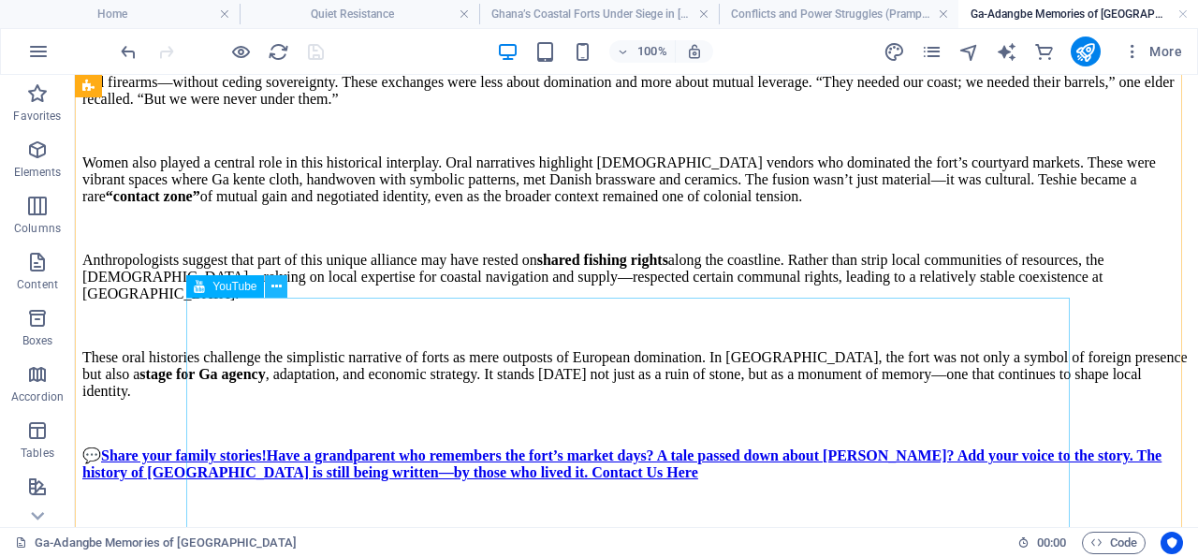
click at [276, 285] on icon at bounding box center [276, 287] width 10 height 20
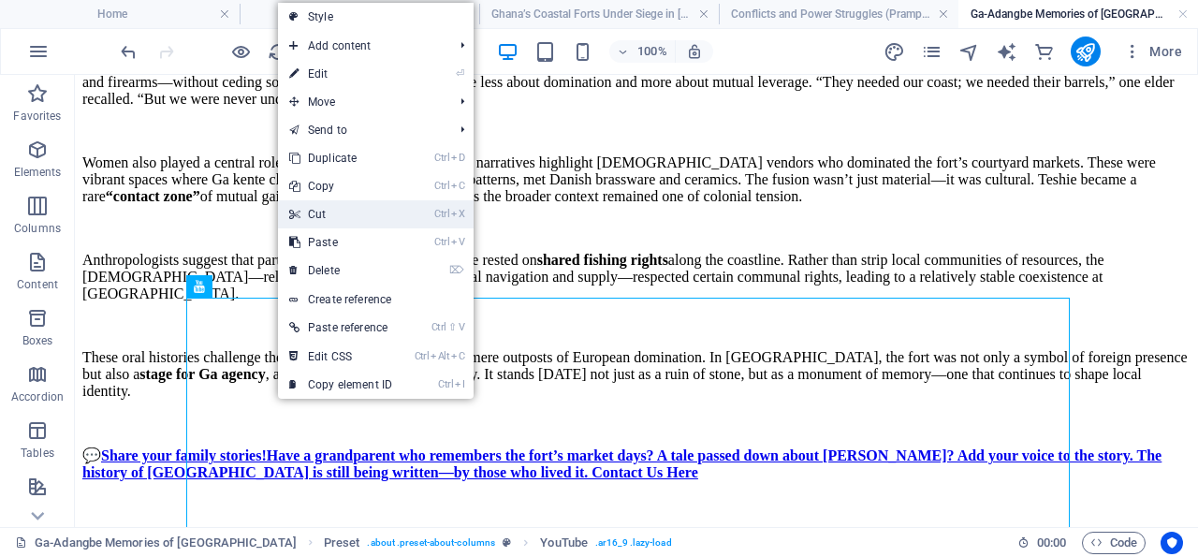
click at [343, 214] on link "Ctrl X Cut" at bounding box center [340, 214] width 125 height 28
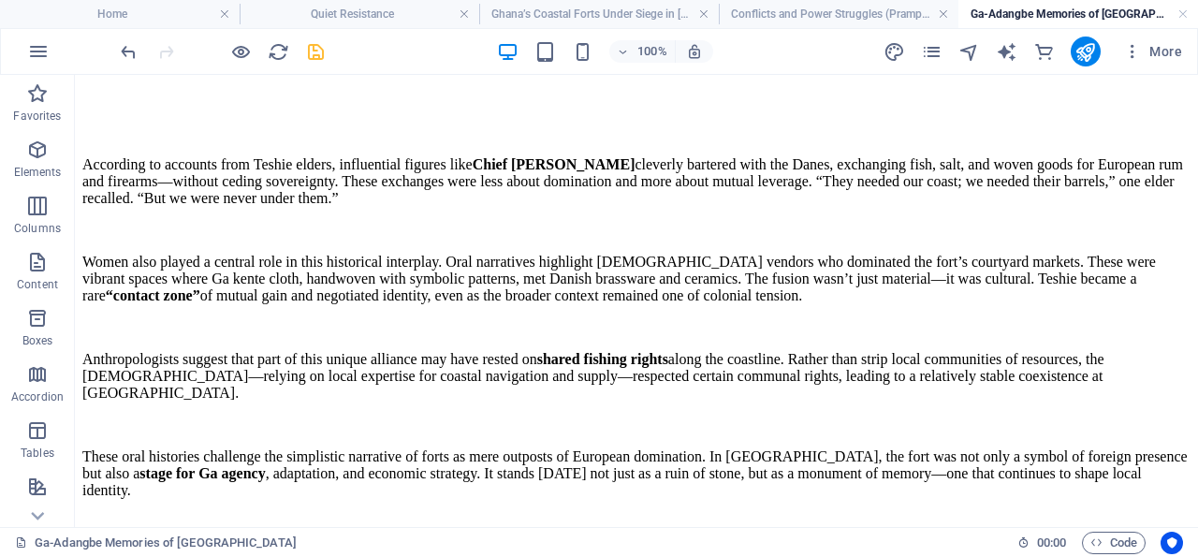
scroll to position [1131, 0]
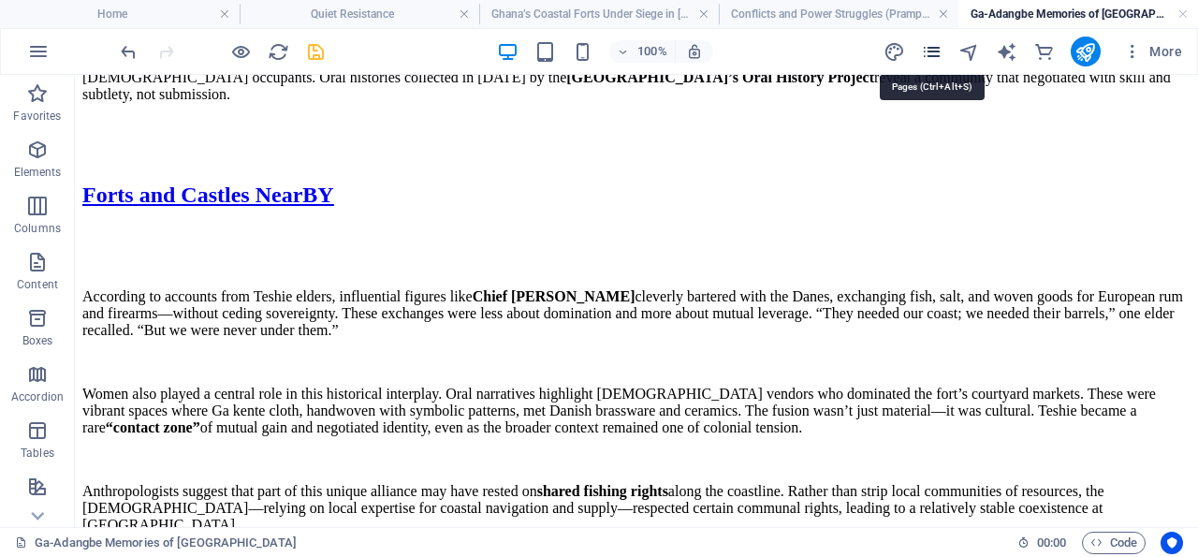
click at [937, 48] on icon "pages" at bounding box center [932, 52] width 22 height 22
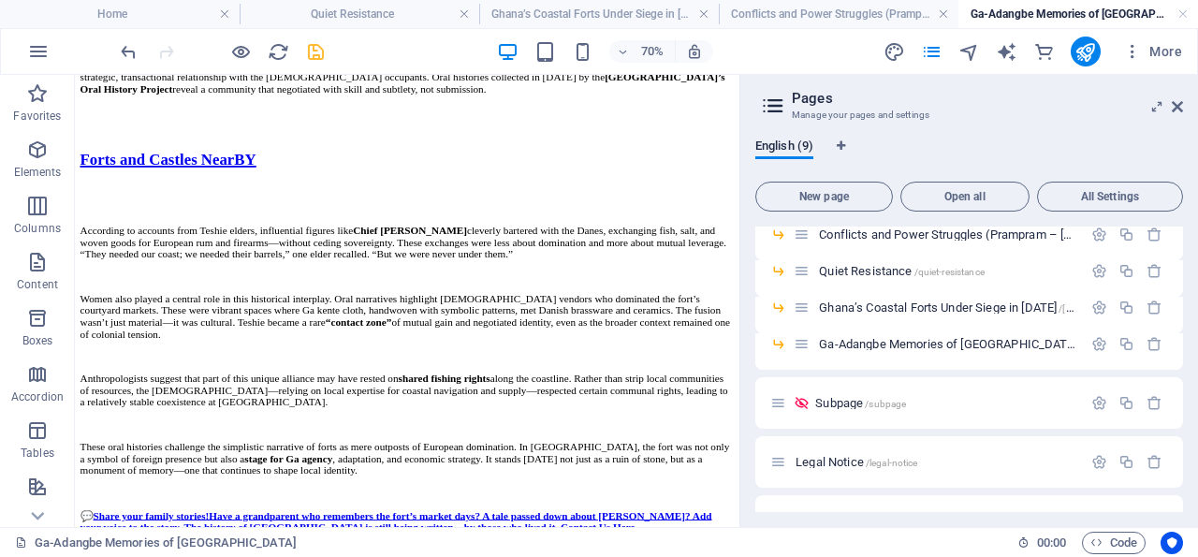
scroll to position [105, 0]
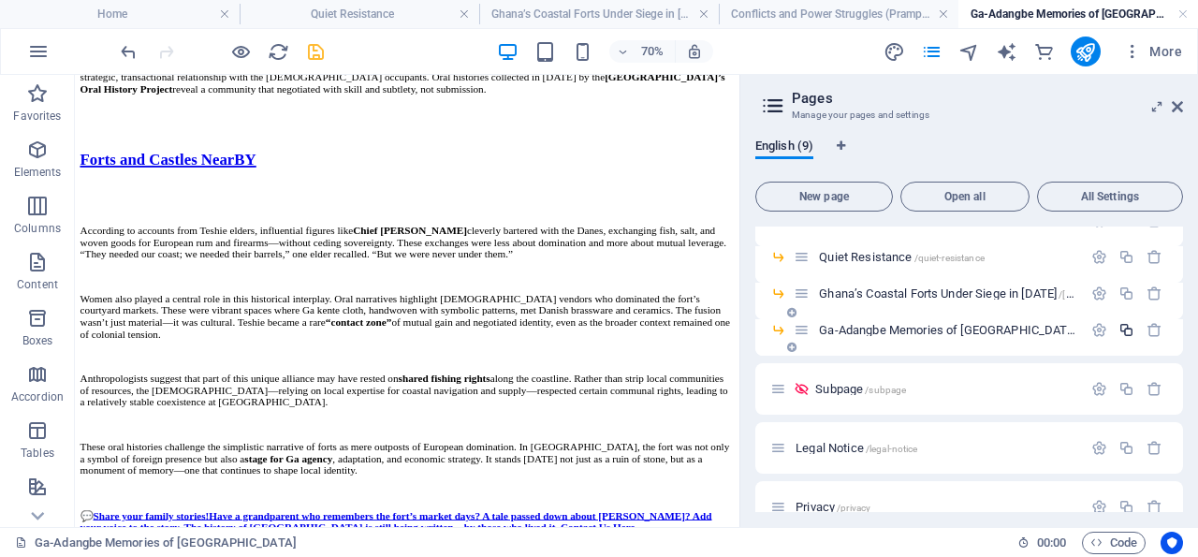
click at [1118, 328] on icon "button" at bounding box center [1126, 330] width 16 height 16
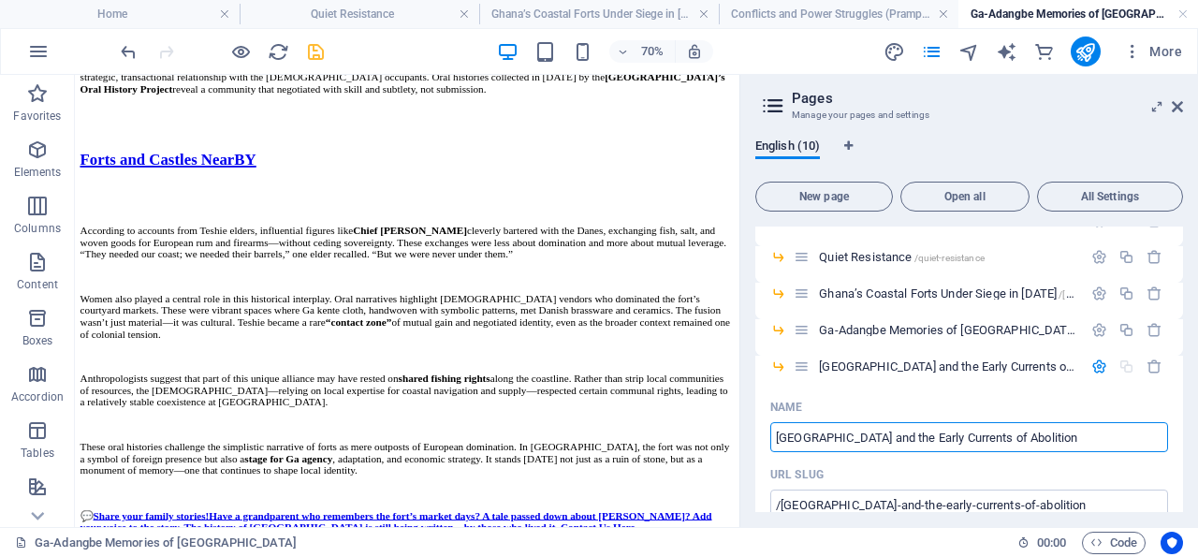
type input "[GEOGRAPHIC_DATA] and the Early Currents of Abolition"
type input "/[GEOGRAPHIC_DATA]-and-the-early-currents-of-abolition"
type input "[GEOGRAPHIC_DATA] and the Early Currents of Abolition"
click at [317, 51] on icon "save" at bounding box center [316, 52] width 22 height 22
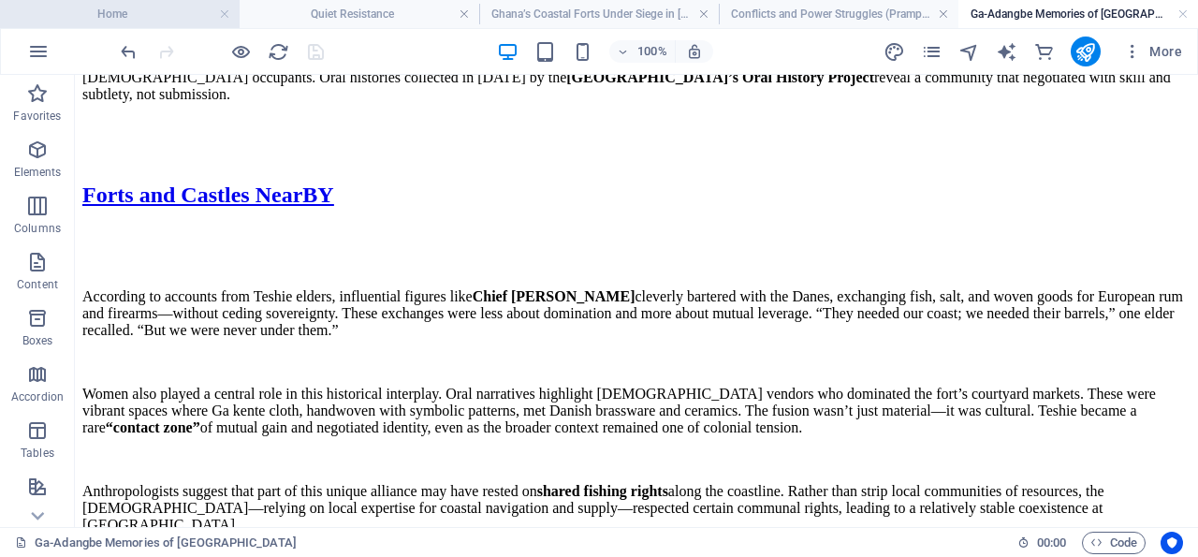
click at [106, 10] on h4 "Home" at bounding box center [120, 14] width 240 height 21
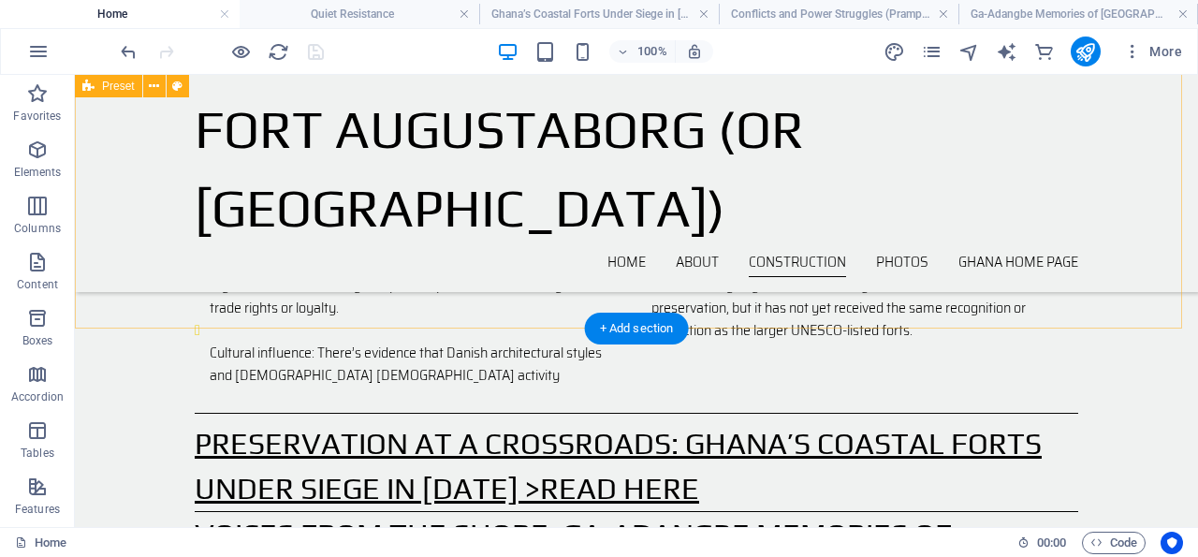
scroll to position [2352, 0]
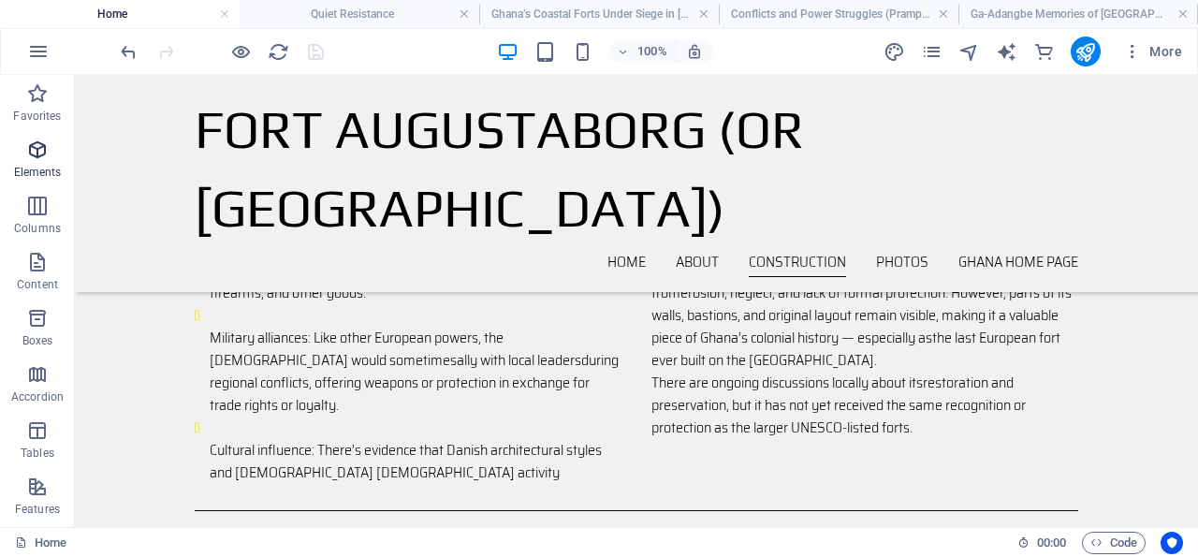
click at [38, 141] on icon "button" at bounding box center [37, 150] width 22 height 22
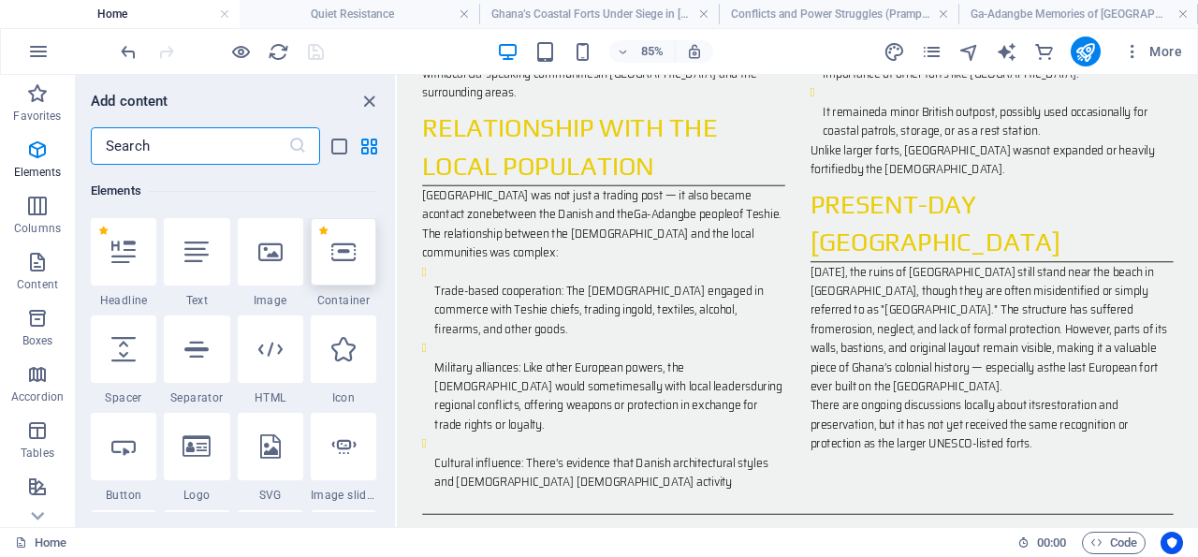
scroll to position [198, 0]
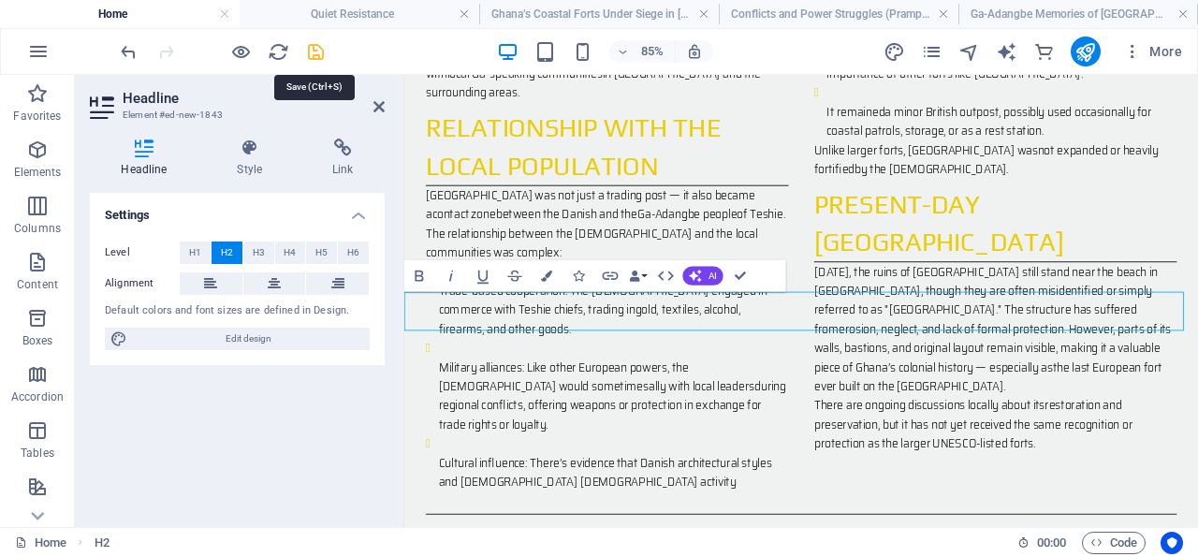
drag, startPoint x: 319, startPoint y: 51, endPoint x: 229, endPoint y: 16, distance: 96.6
click at [319, 51] on icon "save" at bounding box center [316, 52] width 22 height 22
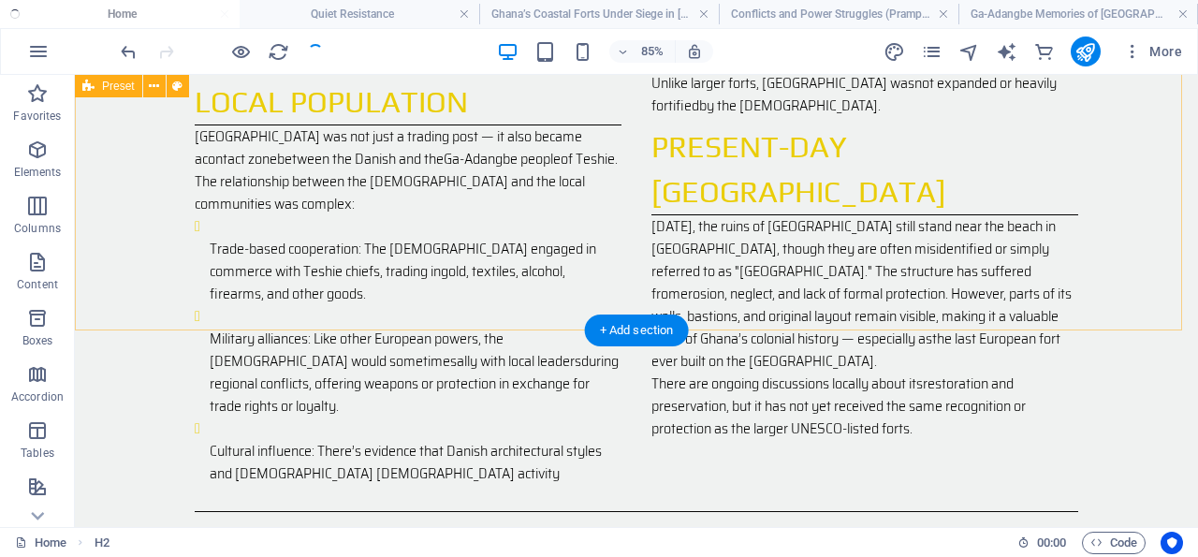
scroll to position [2350, 0]
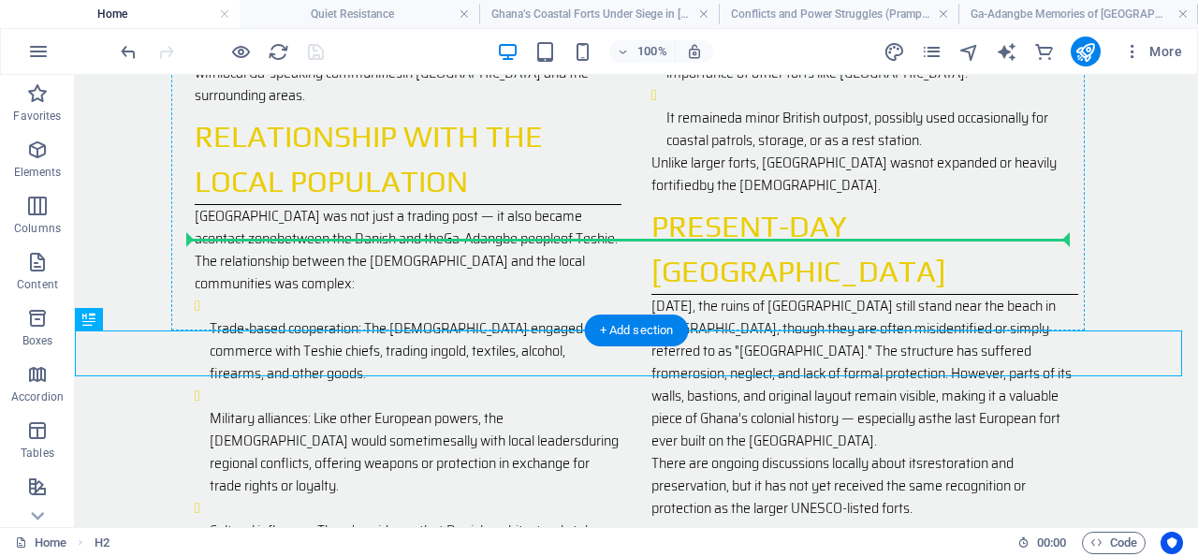
drag, startPoint x: 180, startPoint y: 391, endPoint x: 239, endPoint y: 238, distance: 164.4
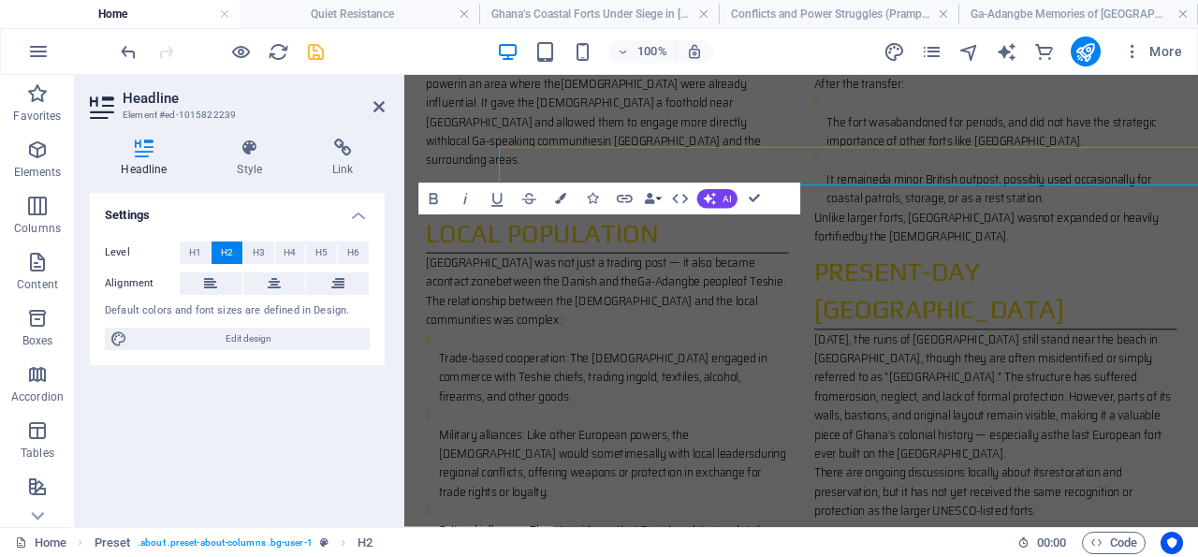
scroll to position [2430, 0]
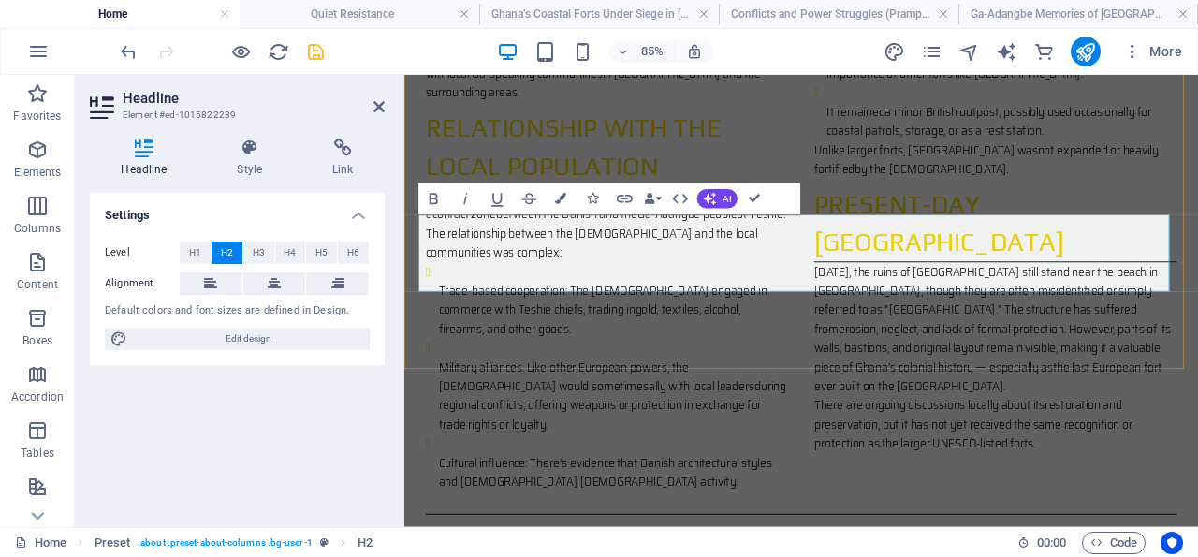
drag, startPoint x: 1047, startPoint y: 309, endPoint x: 426, endPoint y: 263, distance: 623.1
click at [498, 198] on icon "button" at bounding box center [497, 199] width 19 height 19
click at [624, 196] on icon "button" at bounding box center [625, 199] width 16 height 8
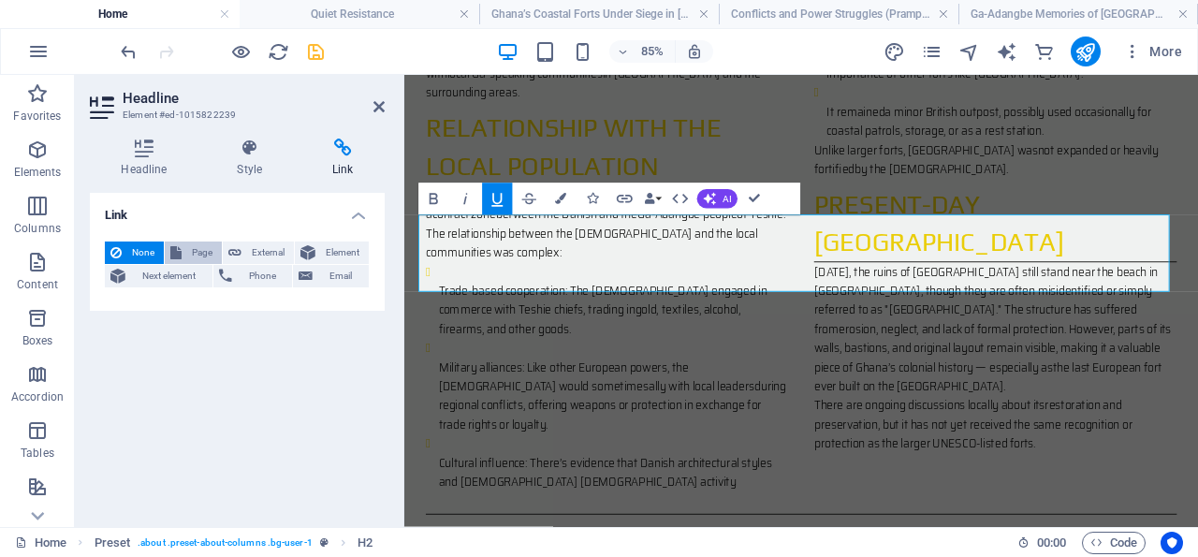
click at [197, 249] on span "Page" at bounding box center [201, 252] width 29 height 22
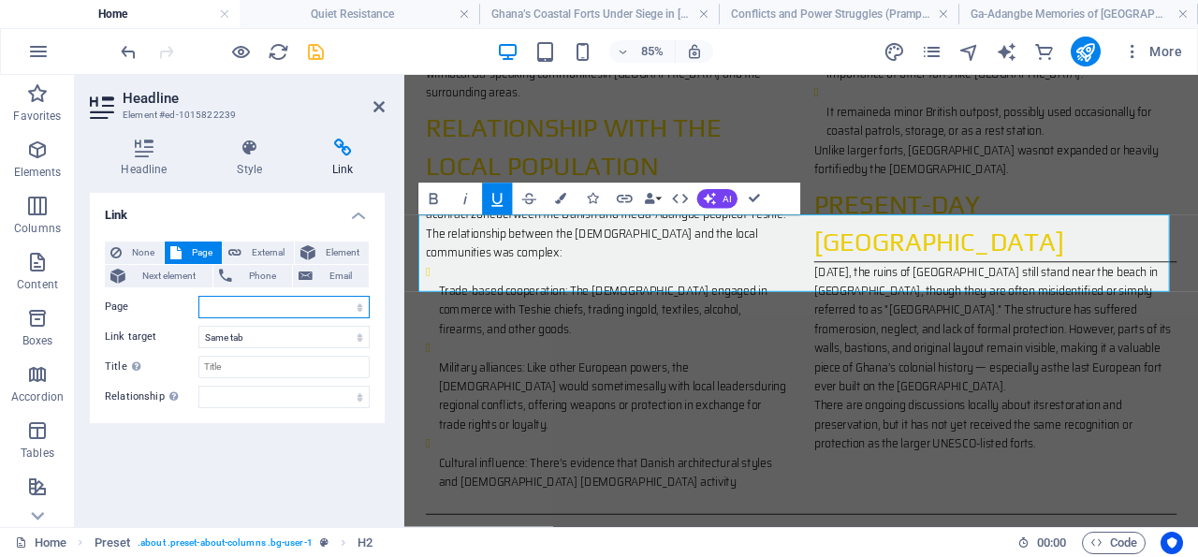
click at [198, 296] on select "Home -- Forts and Castles Near [GEOGRAPHIC_DATA] -- Conflicts and Power Struggl…" at bounding box center [283, 307] width 171 height 22
select select "6"
click option "-- [GEOGRAPHIC_DATA] and the Early Currents of Abolition" at bounding box center [0, 0] width 0 height 0
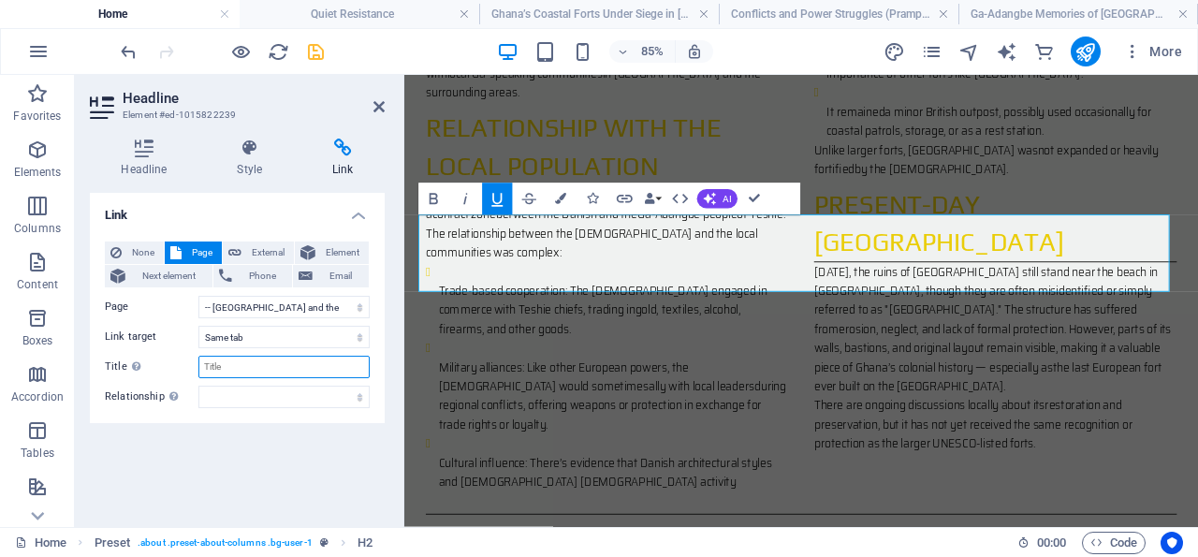
click at [241, 362] on input "Title Additional link description, should not be the same as the link text. The…" at bounding box center [283, 367] width 171 height 22
paste input "From Chains to Change: [GEOGRAPHIC_DATA] and the Early Currents of Abolition"
drag, startPoint x: 362, startPoint y: 366, endPoint x: 299, endPoint y: 366, distance: 62.7
click at [299, 366] on input "From Chains to Change: [GEOGRAPHIC_DATA] and the Early Currents of Abolition" at bounding box center [283, 367] width 171 height 22
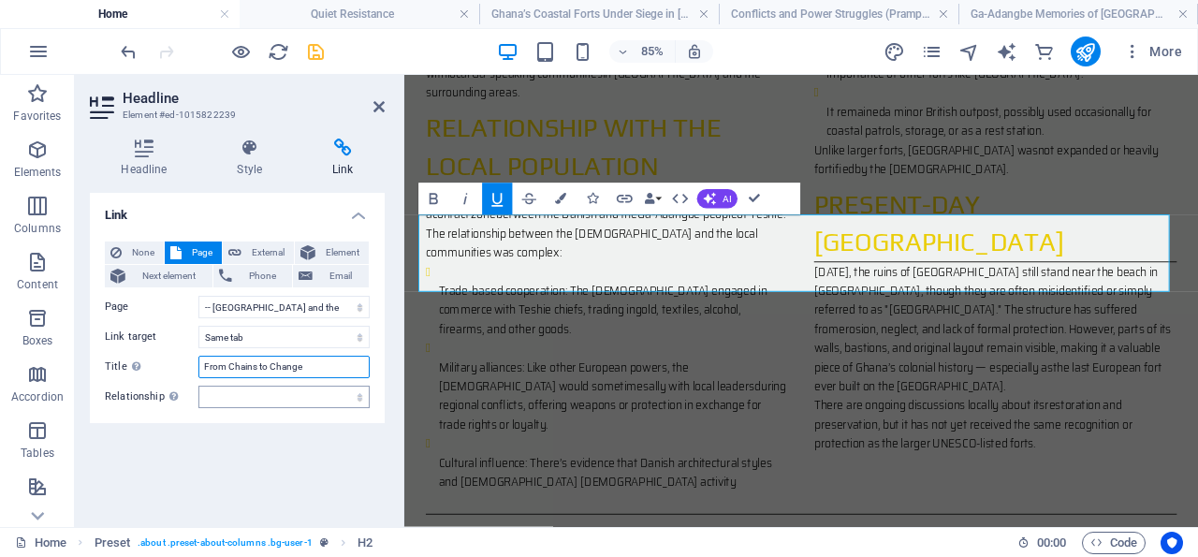
type input "From Chains to Change"
select select "author"
click option "author" at bounding box center [0, 0] width 0 height 0
drag, startPoint x: 315, startPoint y: 51, endPoint x: 265, endPoint y: 102, distance: 71.5
click at [315, 51] on icon "save" at bounding box center [316, 52] width 22 height 22
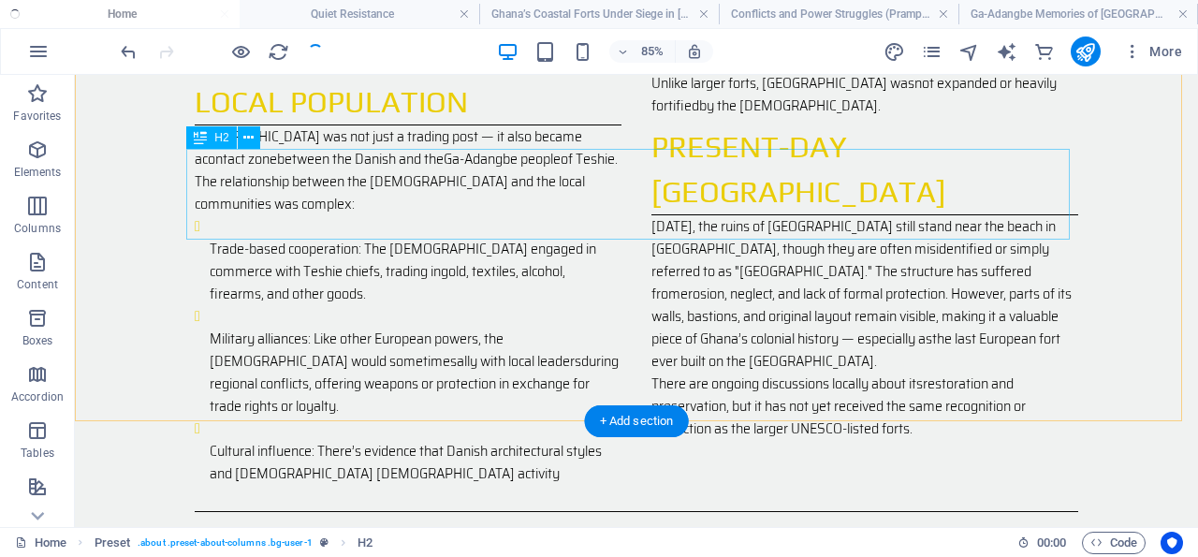
scroll to position [2350, 0]
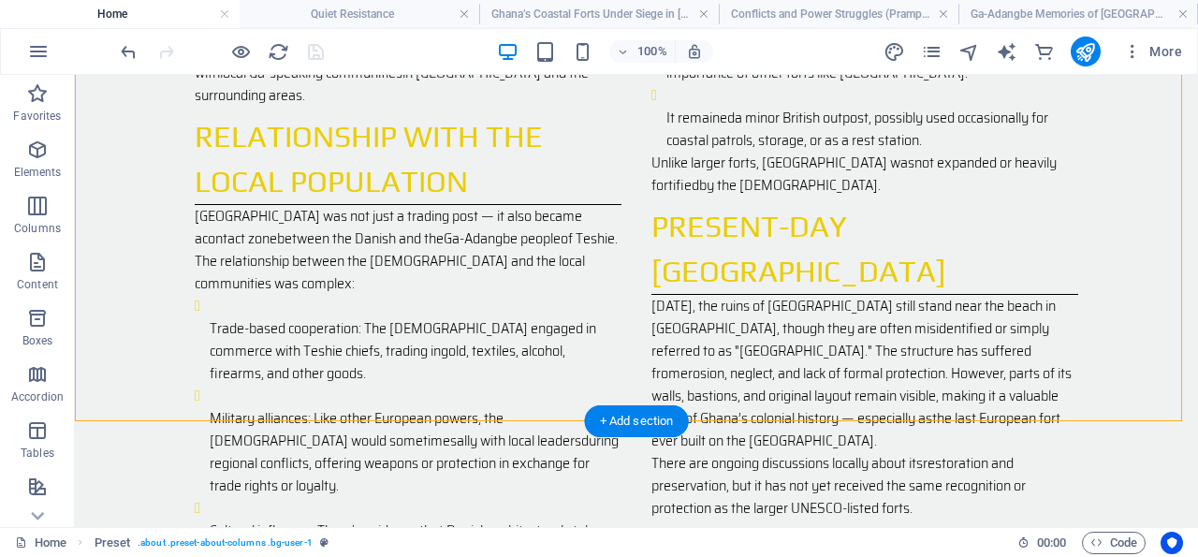
drag, startPoint x: 298, startPoint y: 395, endPoint x: 199, endPoint y: 345, distance: 110.1
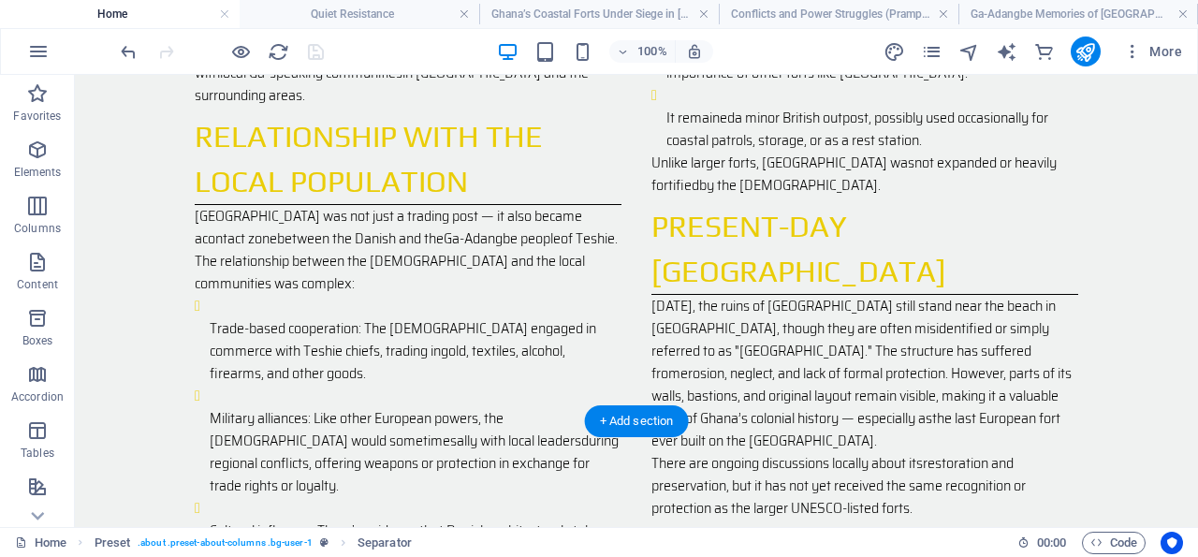
drag, startPoint x: 310, startPoint y: 396, endPoint x: 224, endPoint y: 249, distance: 170.3
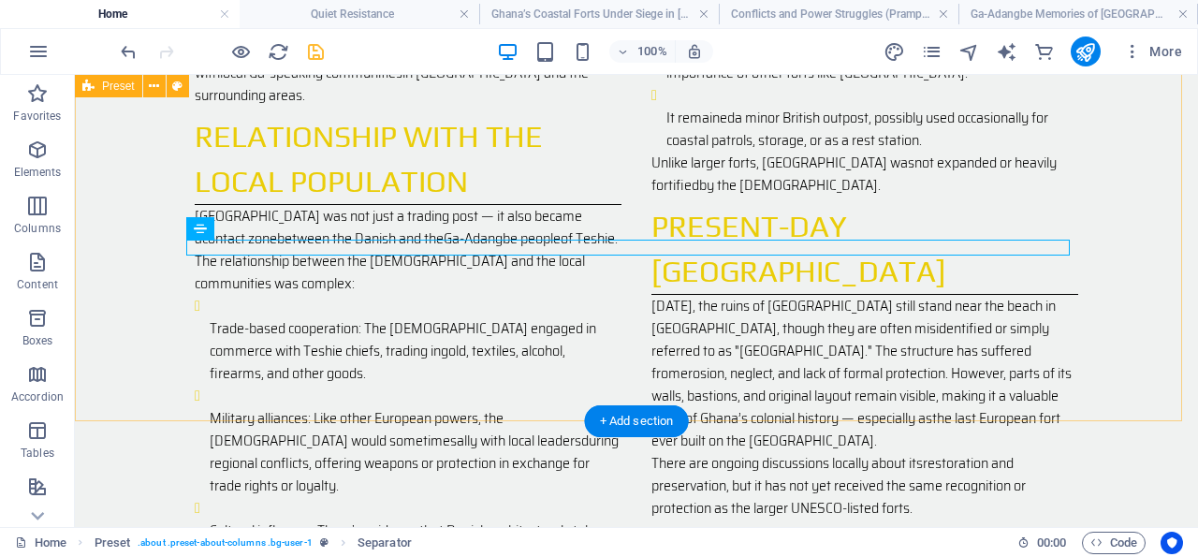
click at [141, 185] on div "The History of [GEOGRAPHIC_DATA] (Danish Fort)Real Name: [GEOGRAPHIC_DATA] (or …" at bounding box center [636, 168] width 1123 height 1587
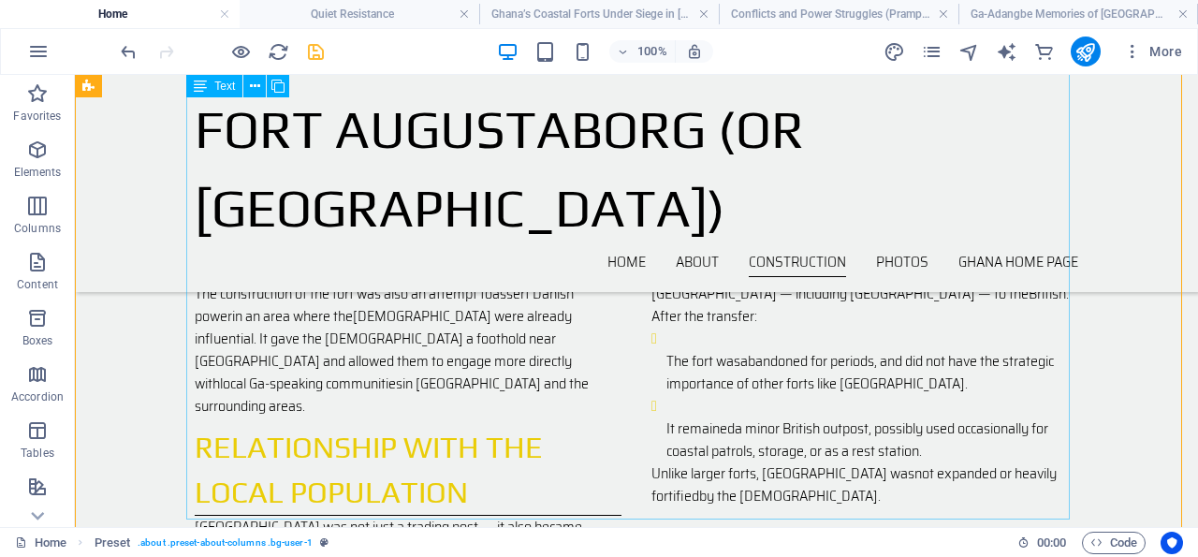
scroll to position [1669, 0]
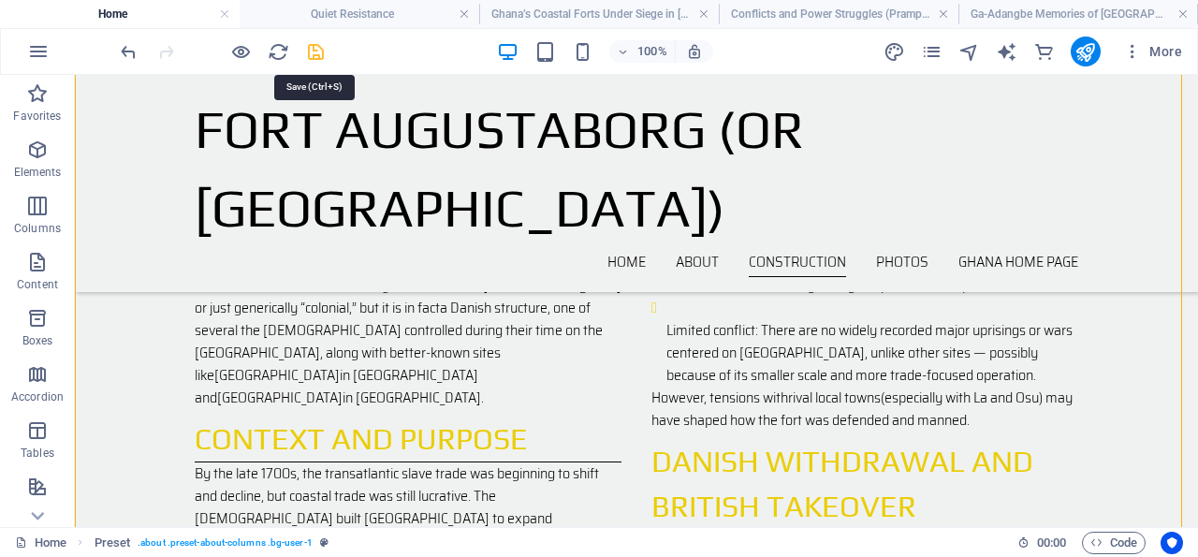
click at [311, 53] on icon "save" at bounding box center [316, 52] width 22 height 22
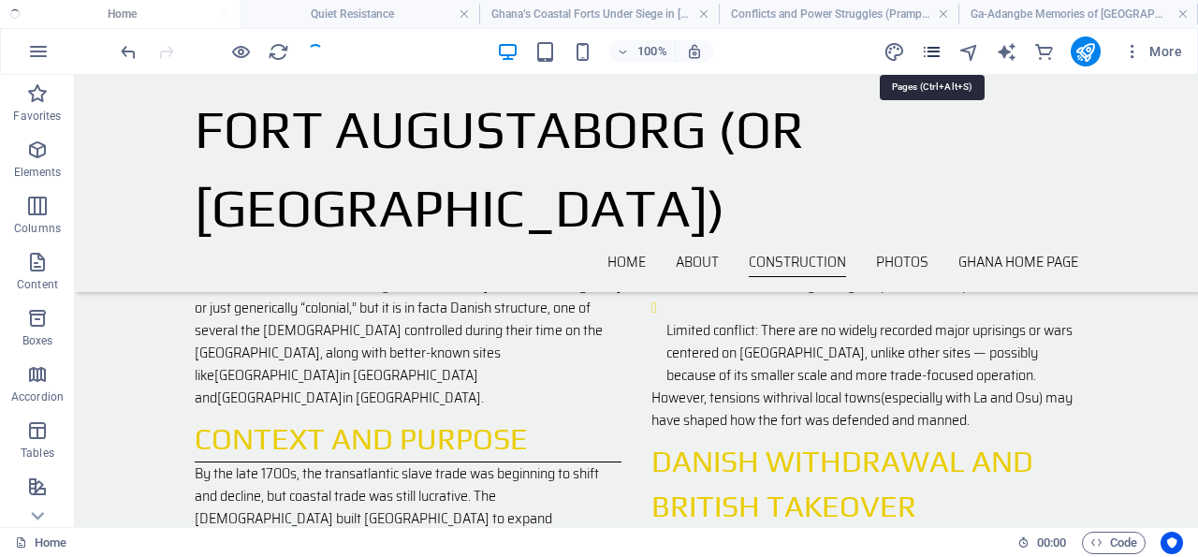
click at [931, 49] on icon "pages" at bounding box center [932, 52] width 22 height 22
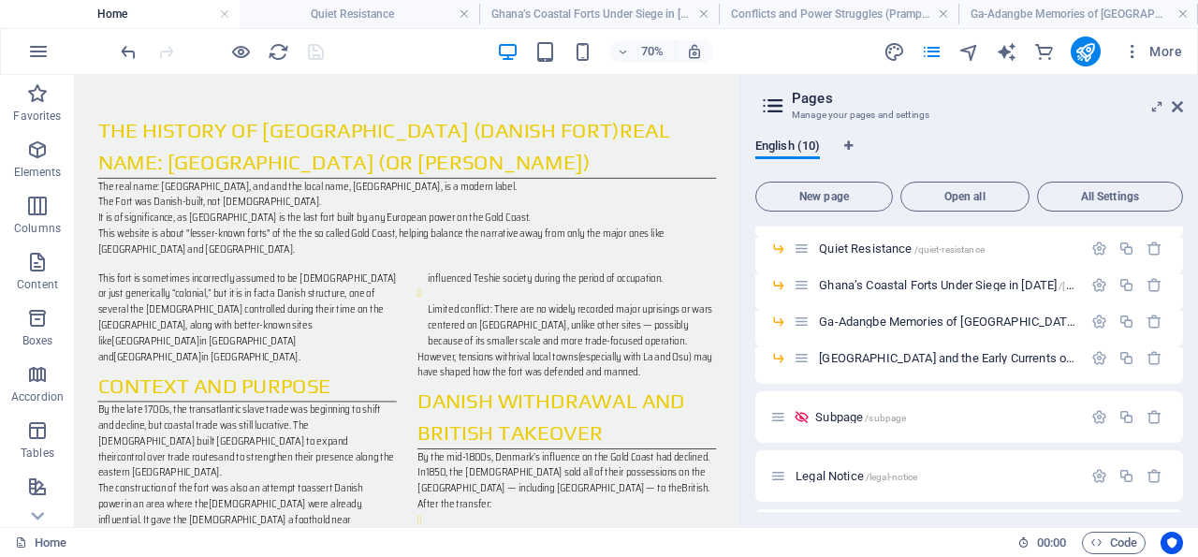
scroll to position [151, 0]
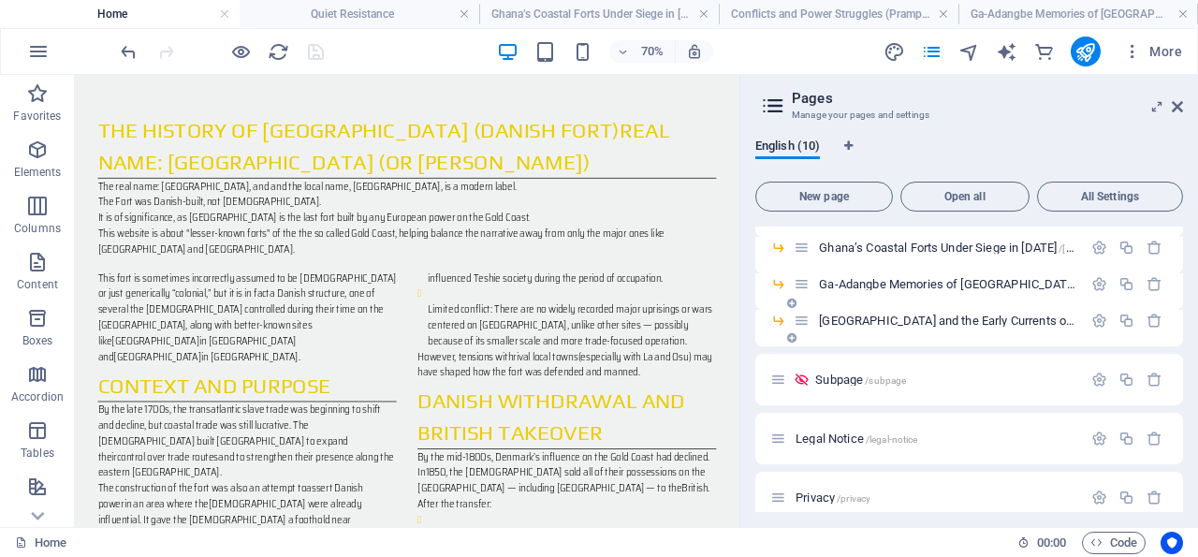
click at [948, 317] on span "[GEOGRAPHIC_DATA] and the Early Currents of Abolition /[GEOGRAPHIC_DATA]-and-th…" at bounding box center [1094, 321] width 550 height 14
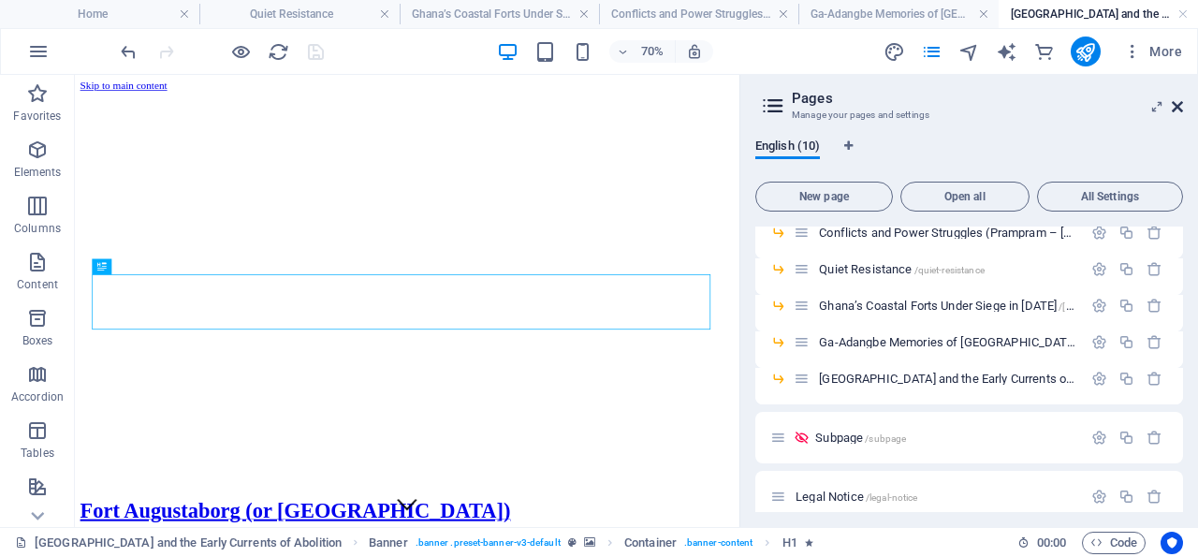
scroll to position [0, 0]
click at [1180, 106] on icon at bounding box center [1177, 106] width 11 height 15
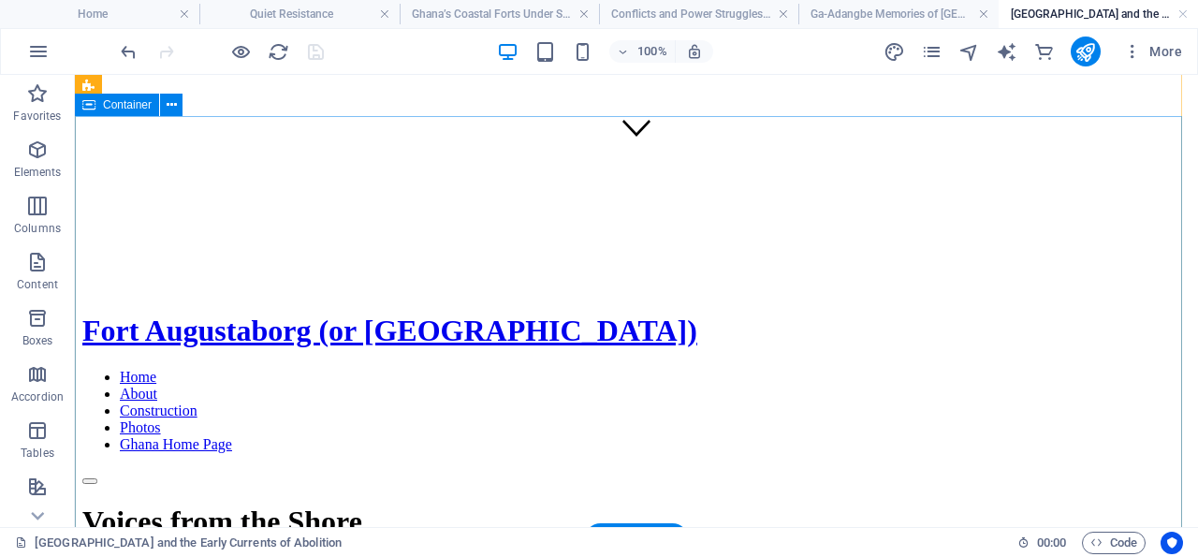
scroll to position [97, 0]
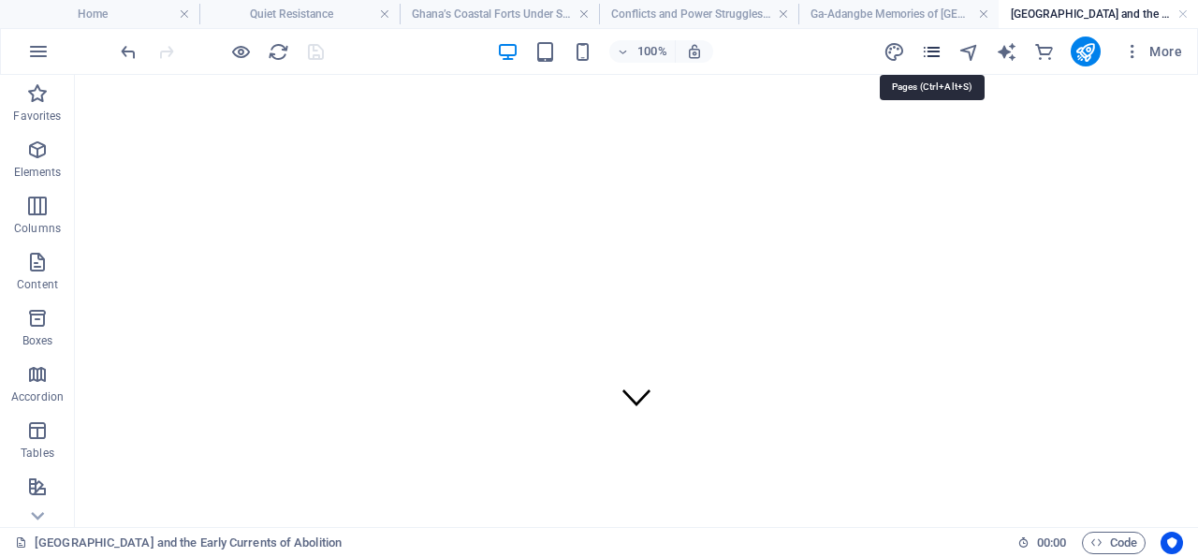
click at [935, 50] on icon "pages" at bounding box center [932, 52] width 22 height 22
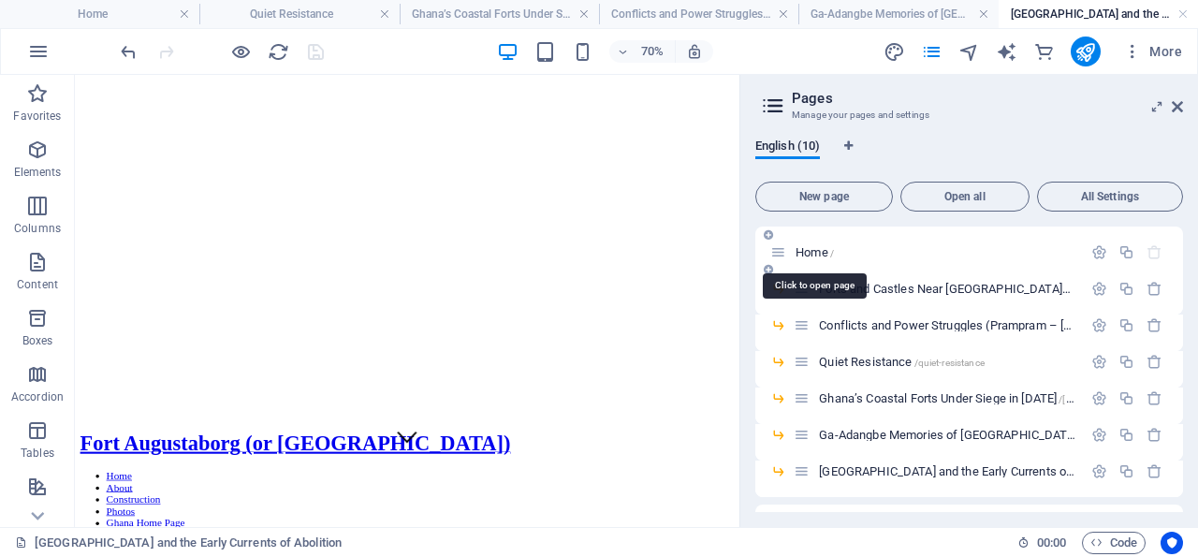
click at [817, 250] on span "Home /" at bounding box center [814, 252] width 38 height 14
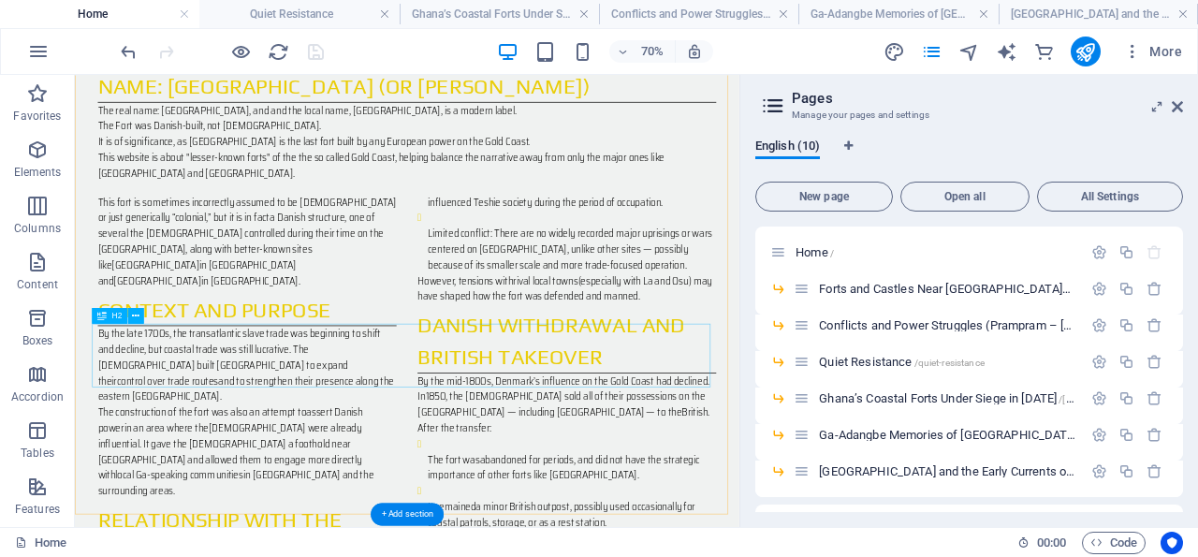
scroll to position [2264, 0]
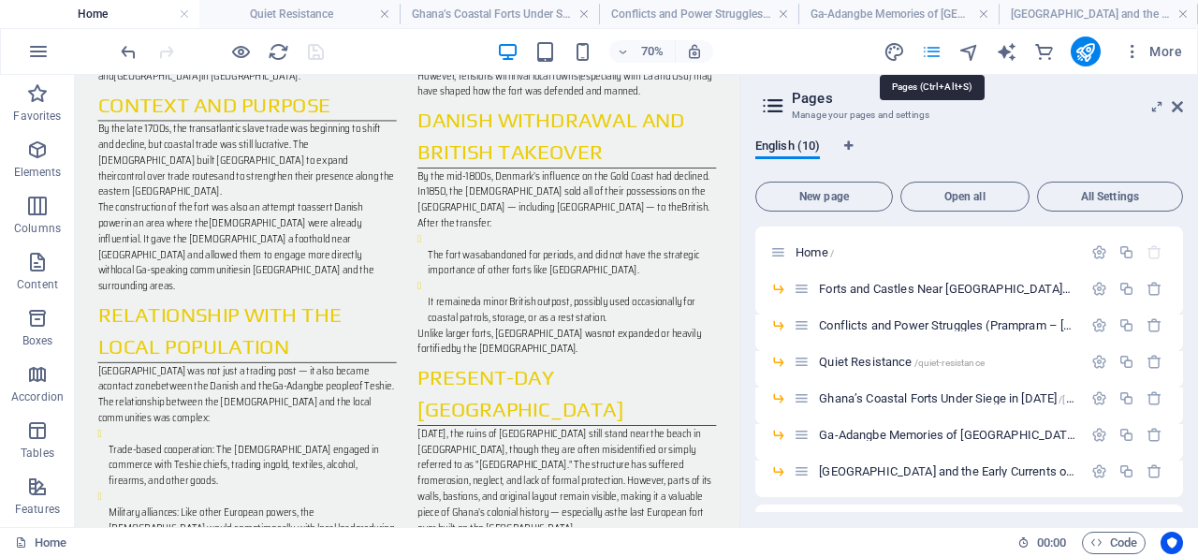
click at [935, 51] on icon "pages" at bounding box center [932, 52] width 22 height 22
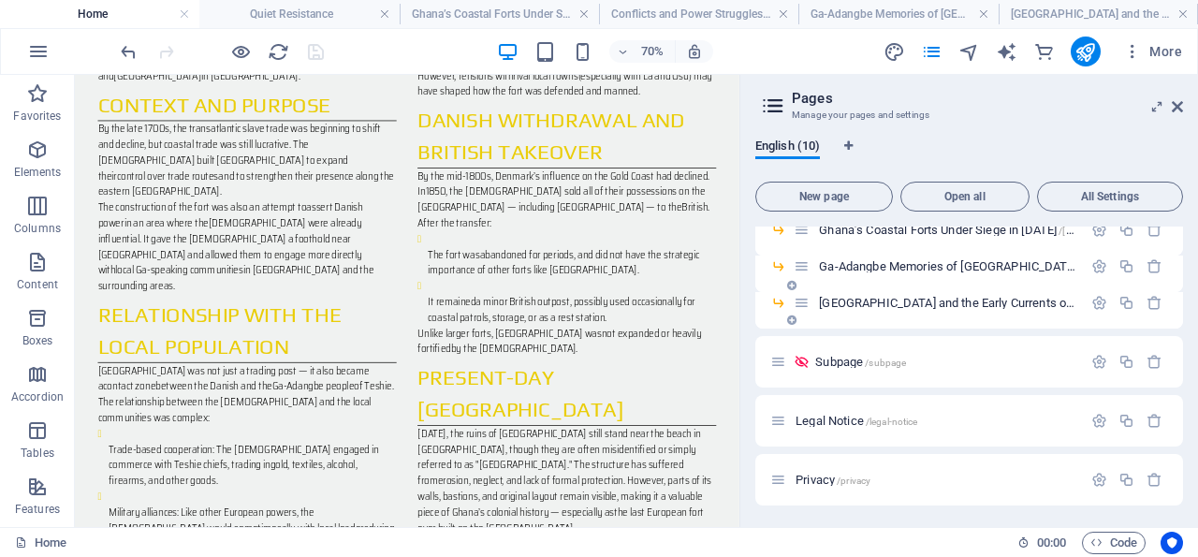
click at [895, 299] on span "[GEOGRAPHIC_DATA] and the Early Currents of Abolition /[GEOGRAPHIC_DATA]-and-th…" at bounding box center [1094, 303] width 550 height 14
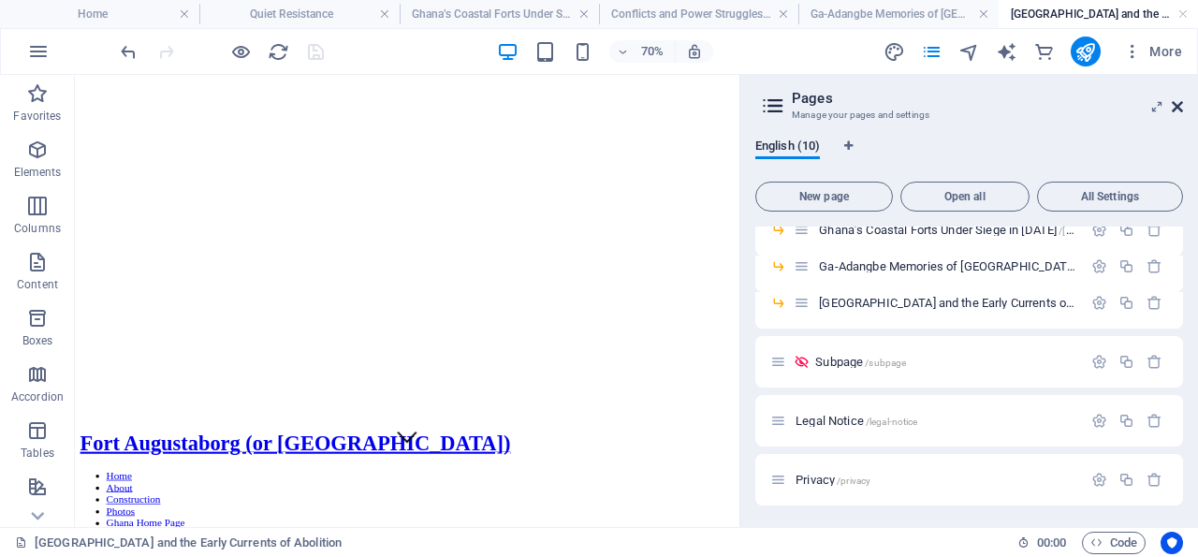
drag, startPoint x: 1179, startPoint y: 104, endPoint x: 375, endPoint y: 194, distance: 808.9
click at [1179, 104] on icon at bounding box center [1177, 106] width 11 height 15
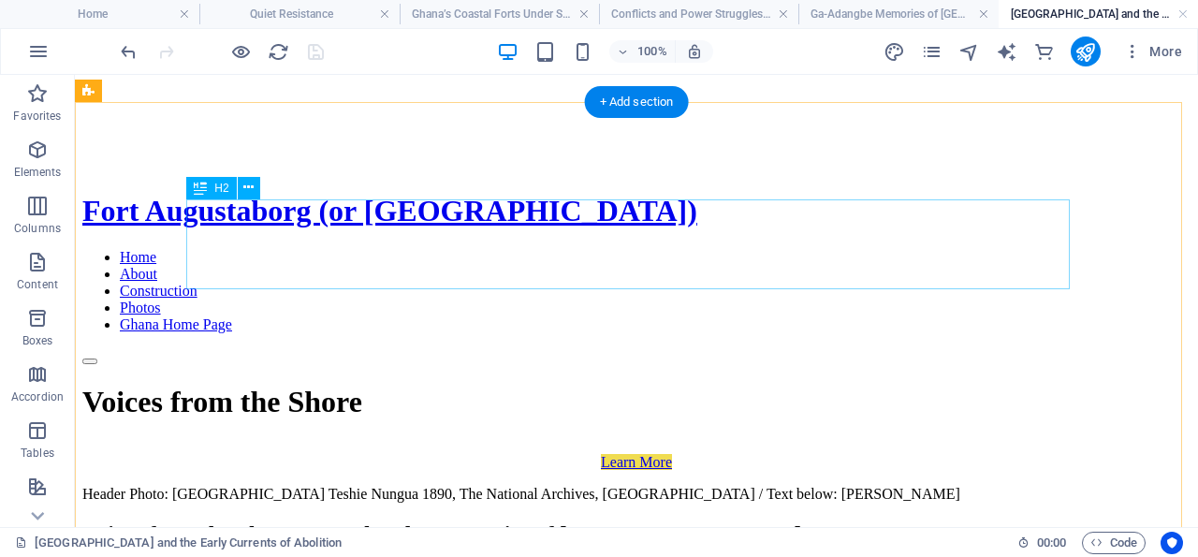
scroll to position [584, 0]
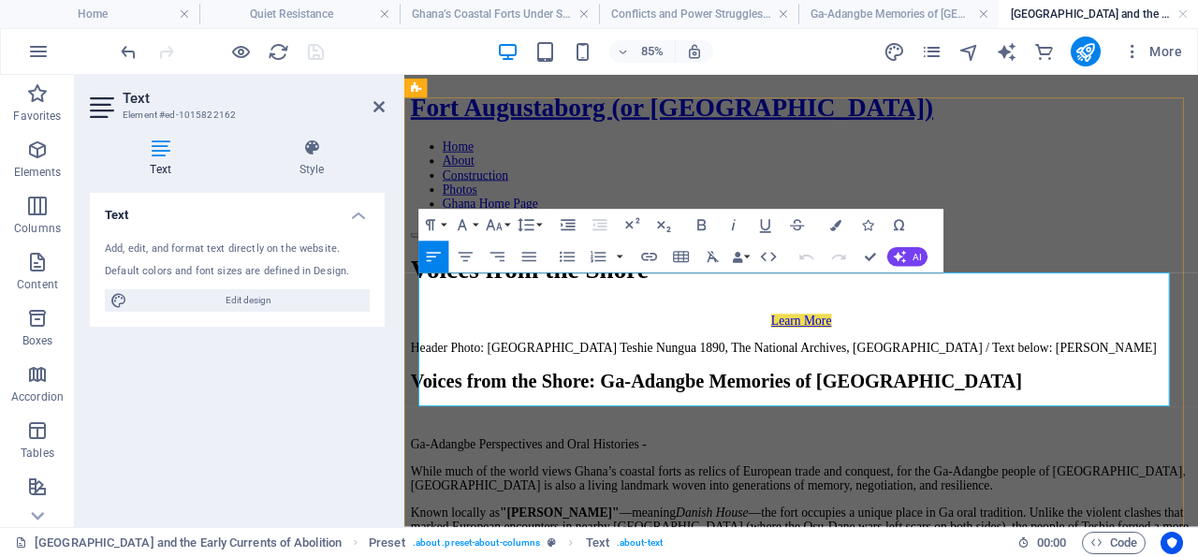
drag, startPoint x: 706, startPoint y: 319, endPoint x: 424, endPoint y: 312, distance: 281.8
click at [424, 502] on p "Ga-Adangbe Perspectives and Oral Histories -" at bounding box center [871, 510] width 919 height 17
click at [690, 502] on p "Ga-Adangbe Perspectives and Oral Histories -" at bounding box center [871, 510] width 919 height 17
drag, startPoint x: 691, startPoint y: 321, endPoint x: 422, endPoint y: 314, distance: 268.7
click at [422, 502] on p "Ga-Adangbe Perspectives and Oral Histories -" at bounding box center [871, 510] width 919 height 17
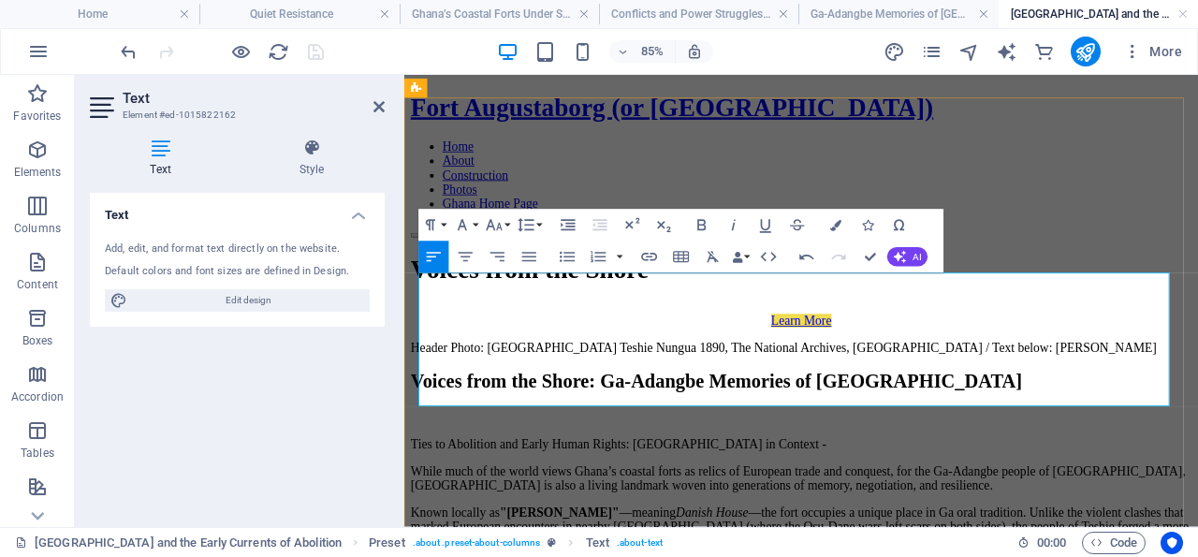
drag, startPoint x: 423, startPoint y: 360, endPoint x: 1001, endPoint y: 451, distance: 585.4
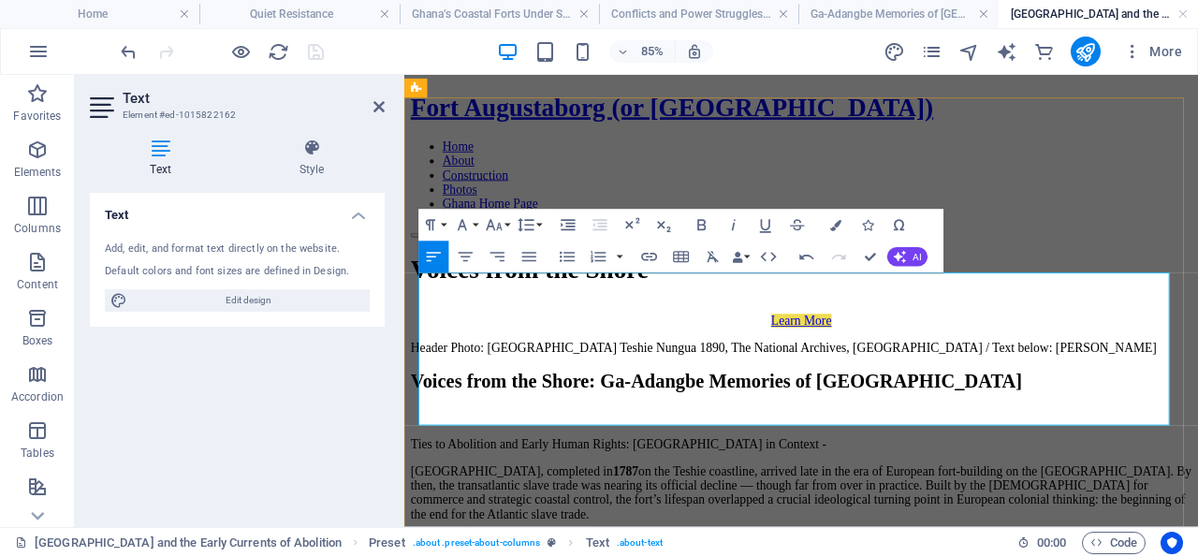
click at [423, 533] on p "[GEOGRAPHIC_DATA], completed in [DATE] on the Teshie coastline, arrived late in…" at bounding box center [871, 566] width 919 height 67
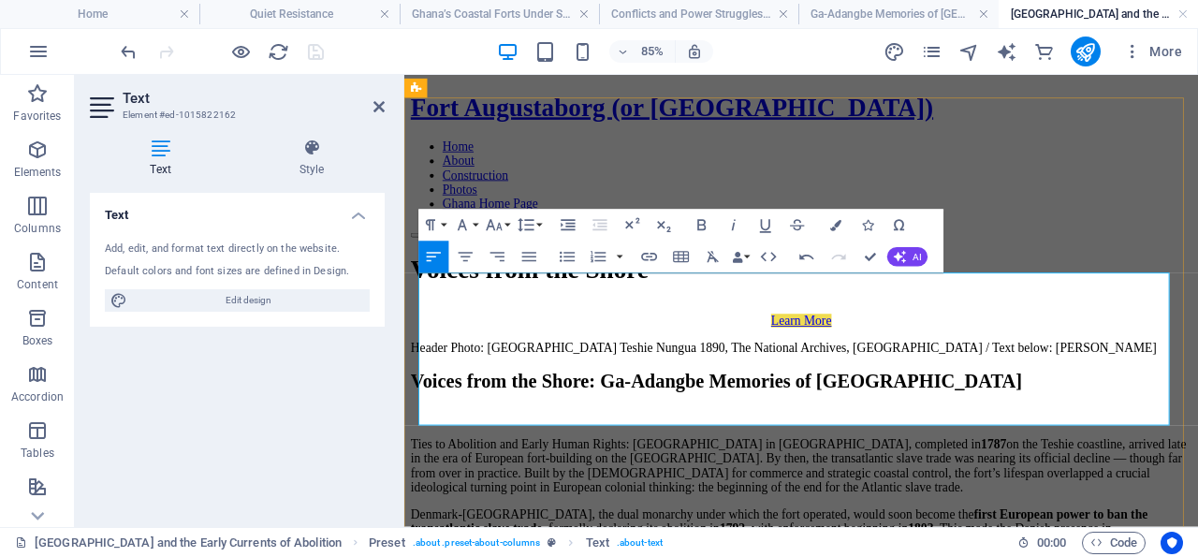
click at [457, 502] on p "Ties to Abolition and Early Human Rights: [GEOGRAPHIC_DATA] in [GEOGRAPHIC_DATA…" at bounding box center [871, 535] width 919 height 67
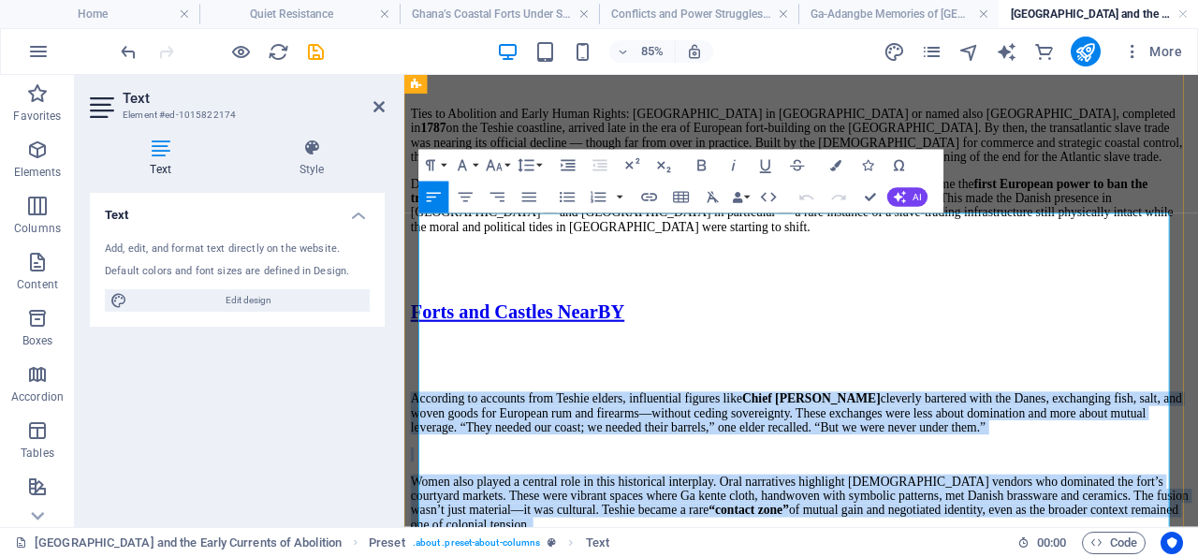
drag, startPoint x: 1108, startPoint y: 399, endPoint x: 423, endPoint y: 254, distance: 700.2
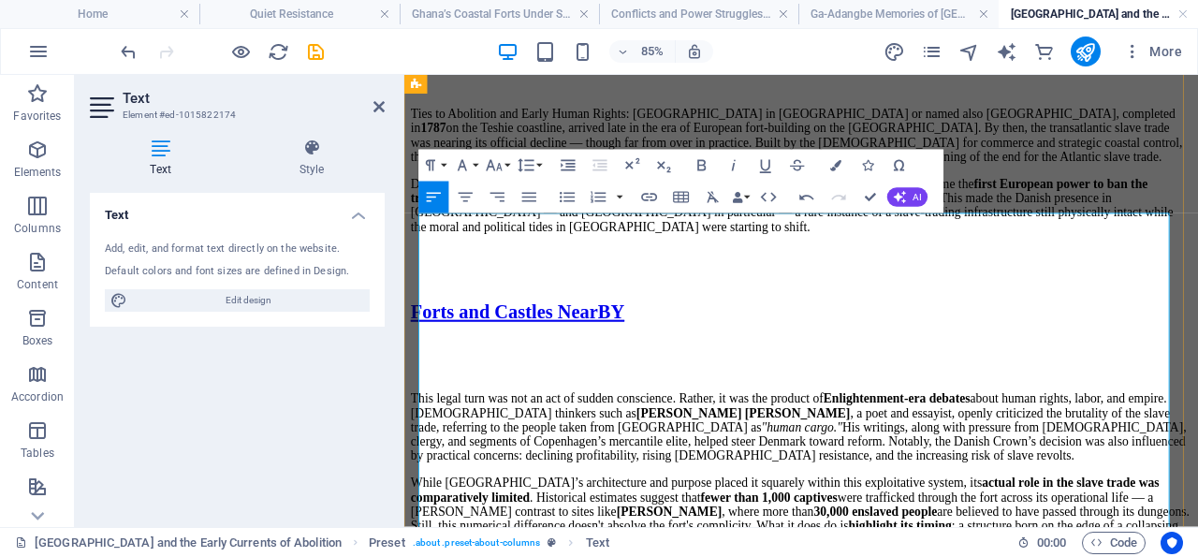
click at [908, 448] on p "This legal turn was not an act of sudden conscience. Rather, it was the product…" at bounding box center [871, 490] width 919 height 84
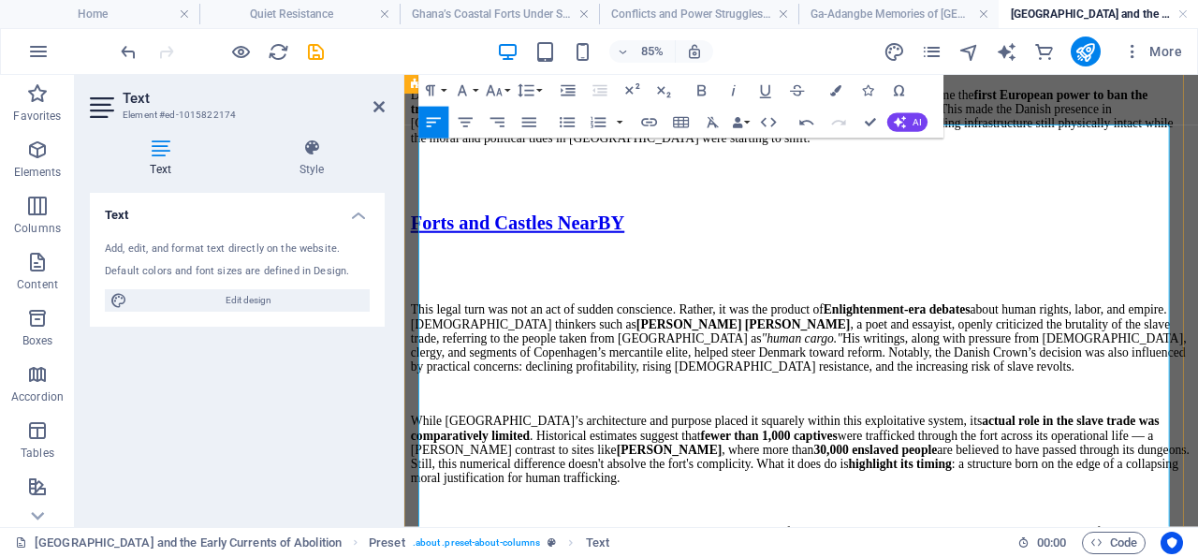
scroll to position [1264, 0]
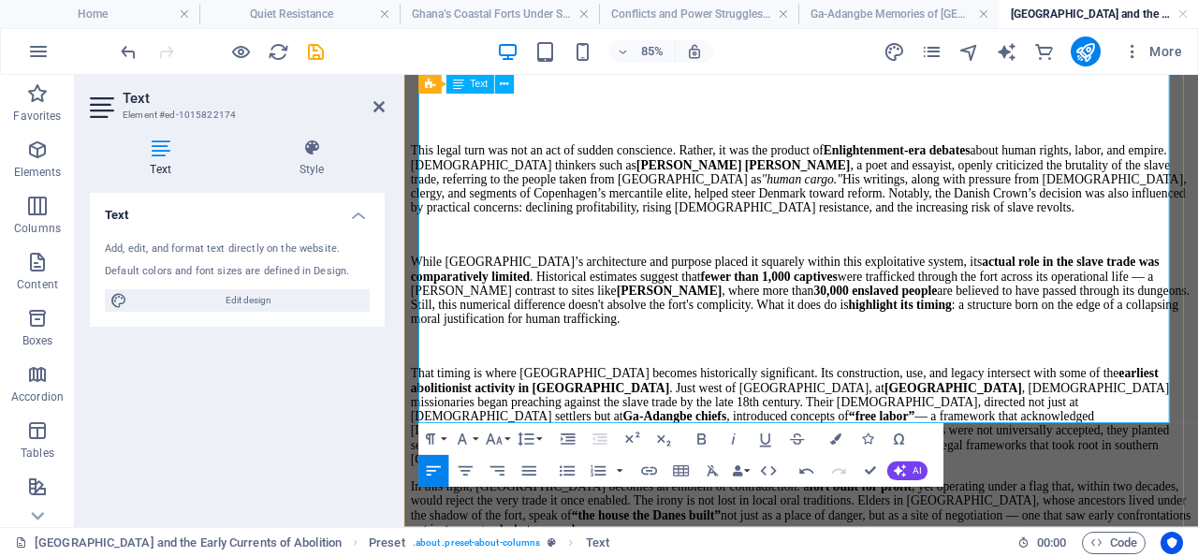
click at [842, 418] on p "That timing is where [GEOGRAPHIC_DATA] becomes historically significant. Its co…" at bounding box center [871, 477] width 919 height 118
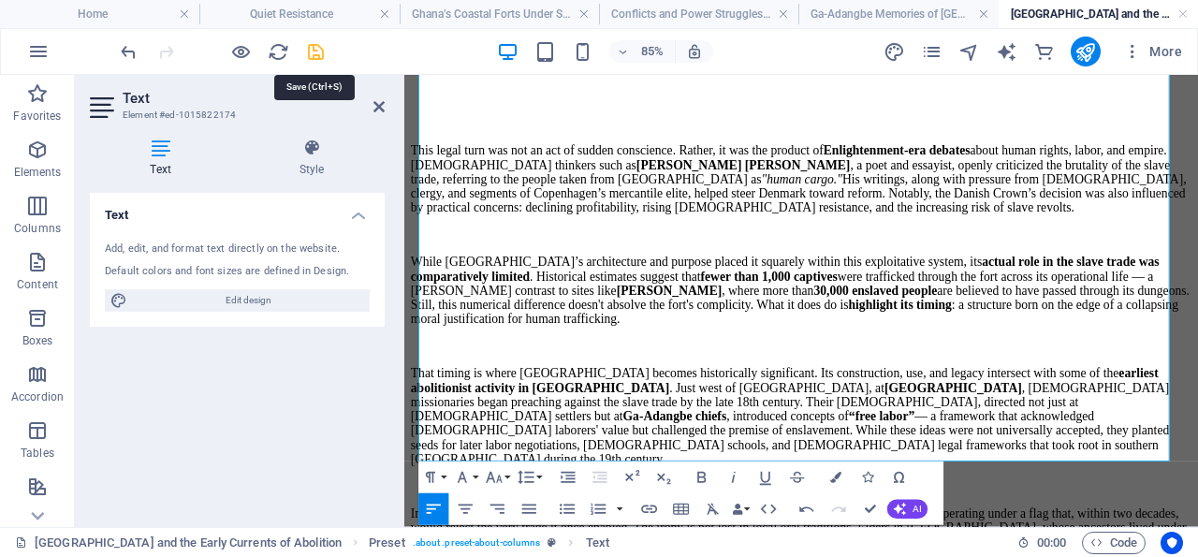
drag, startPoint x: 314, startPoint y: 52, endPoint x: 355, endPoint y: 109, distance: 70.4
click at [314, 52] on icon "save" at bounding box center [316, 52] width 22 height 22
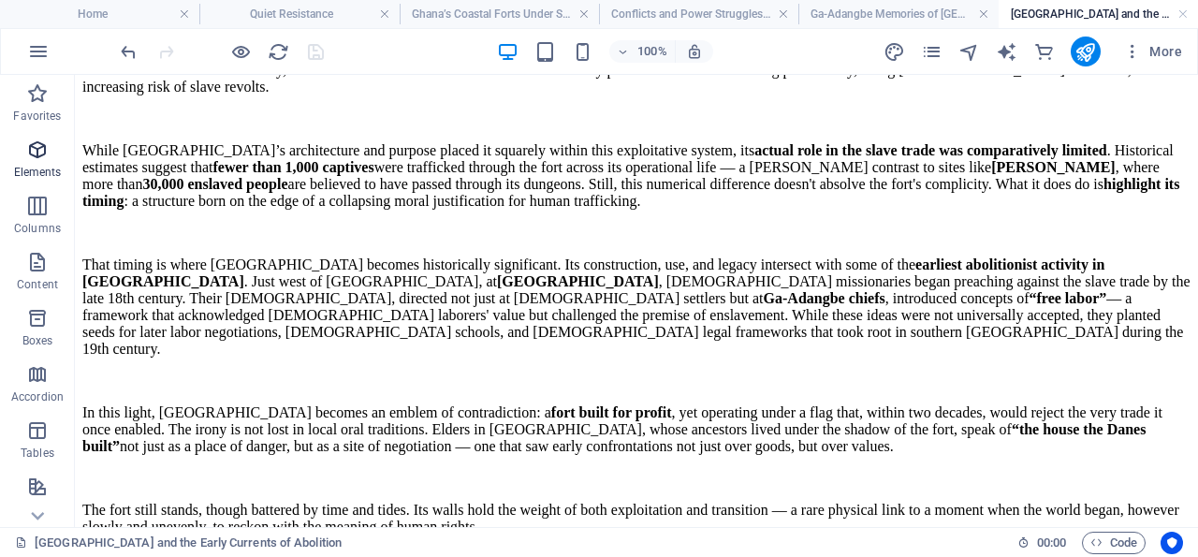
scroll to position [1556, 0]
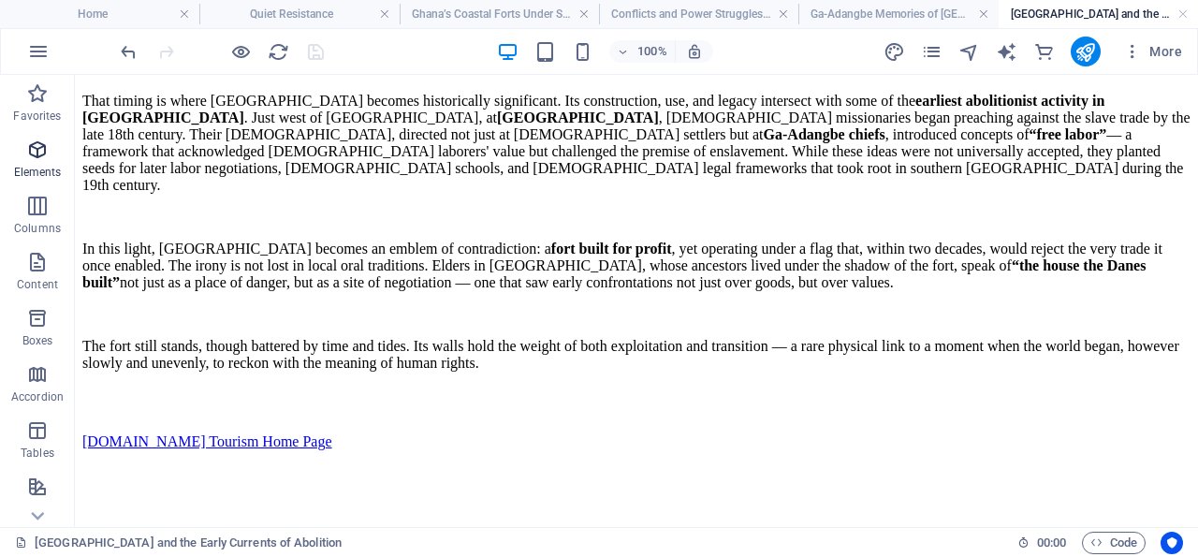
click at [36, 153] on icon "button" at bounding box center [37, 150] width 22 height 22
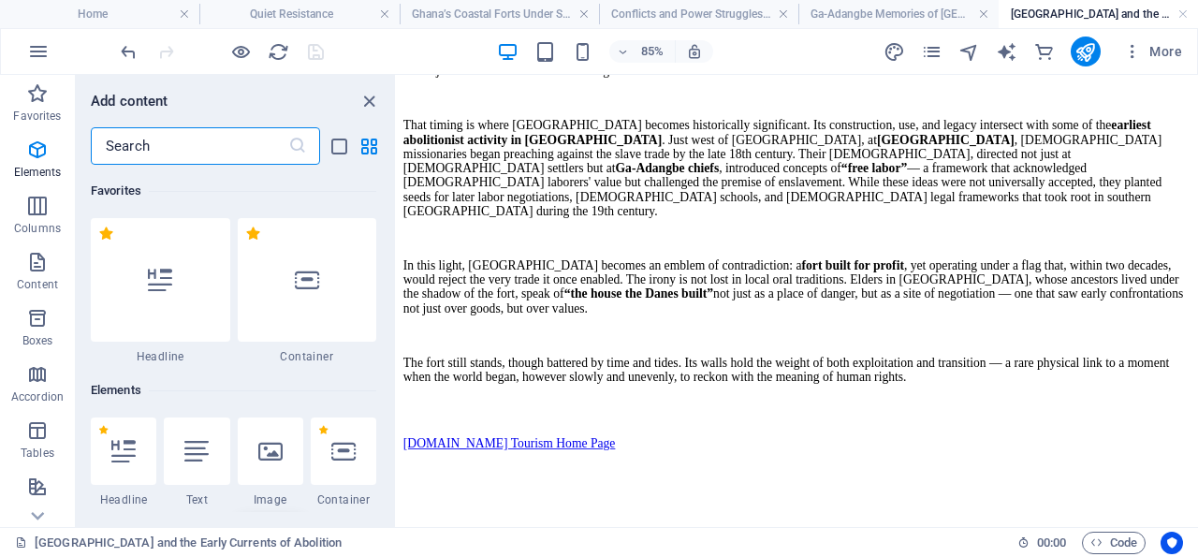
scroll to position [199, 0]
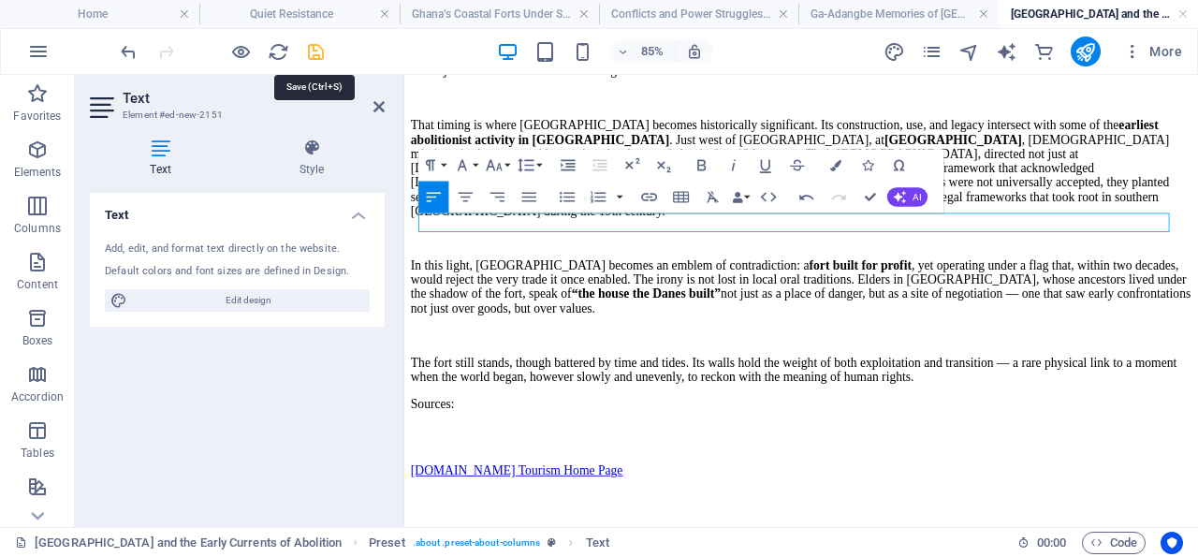
drag, startPoint x: 318, startPoint y: 47, endPoint x: 136, endPoint y: 67, distance: 183.7
click at [318, 47] on icon "save" at bounding box center [316, 52] width 22 height 22
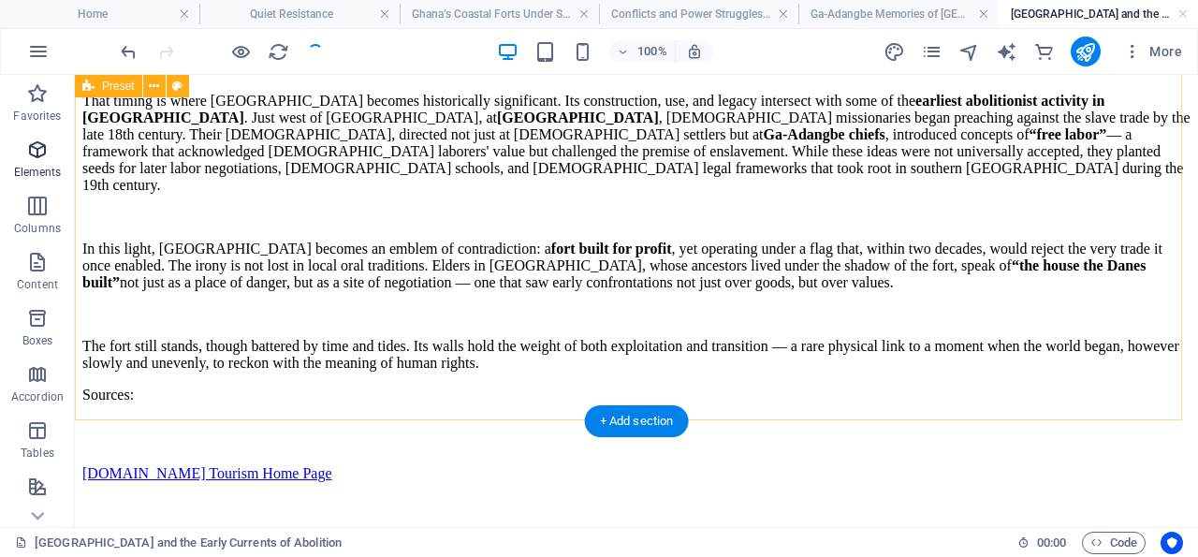
click at [35, 153] on icon "button" at bounding box center [37, 150] width 22 height 22
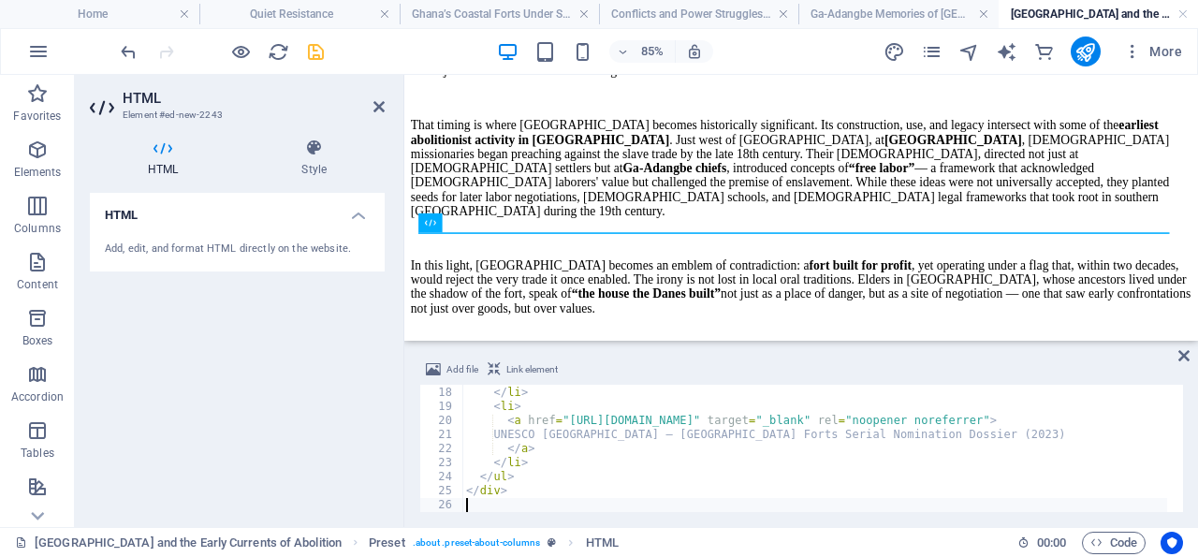
scroll to position [238, 0]
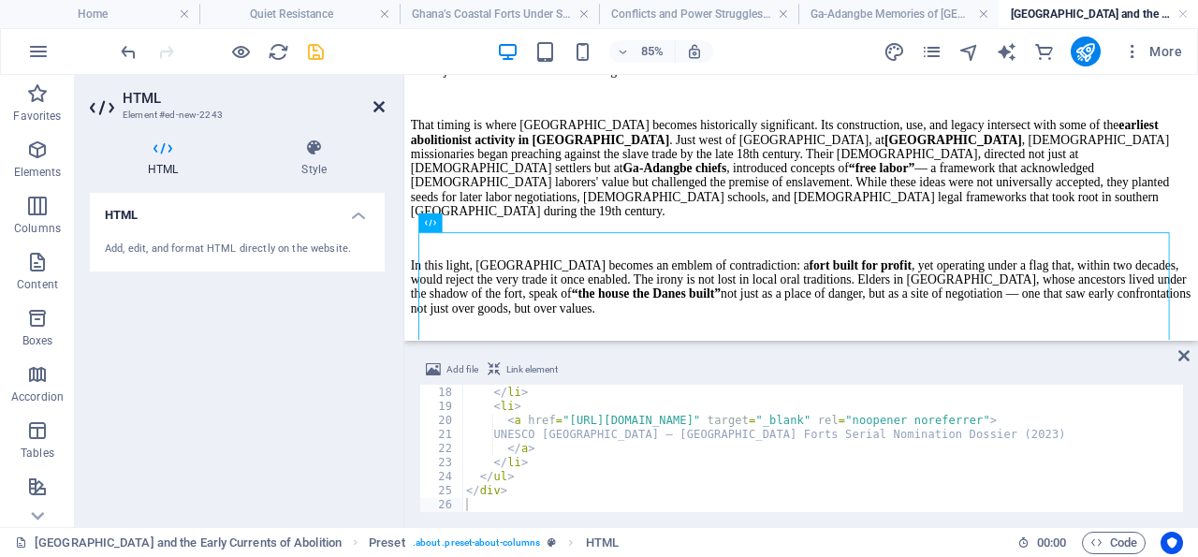
click at [377, 101] on icon at bounding box center [378, 106] width 11 height 15
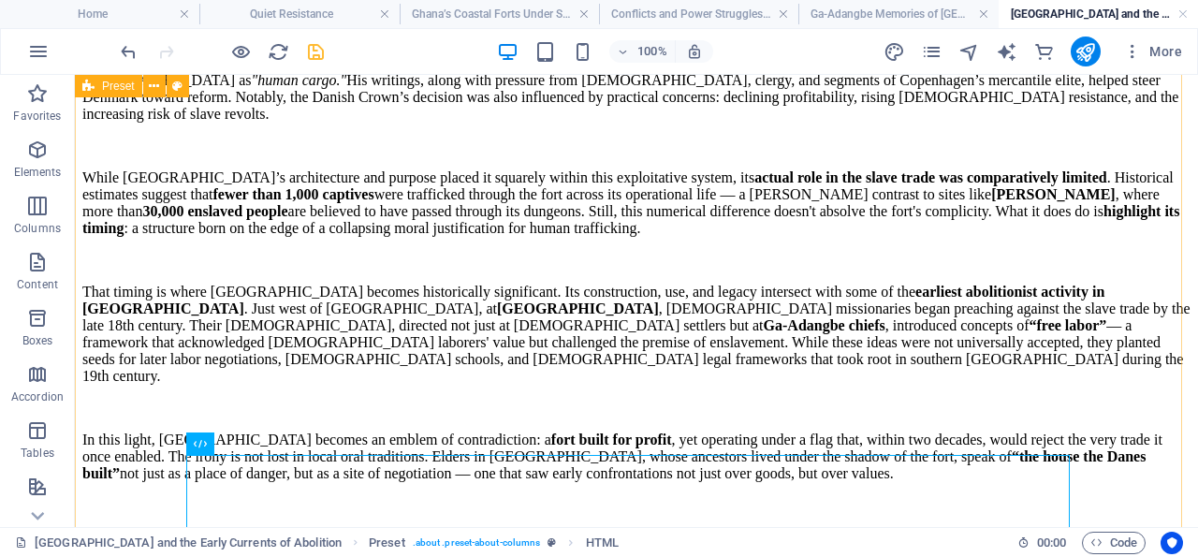
scroll to position [1362, 0]
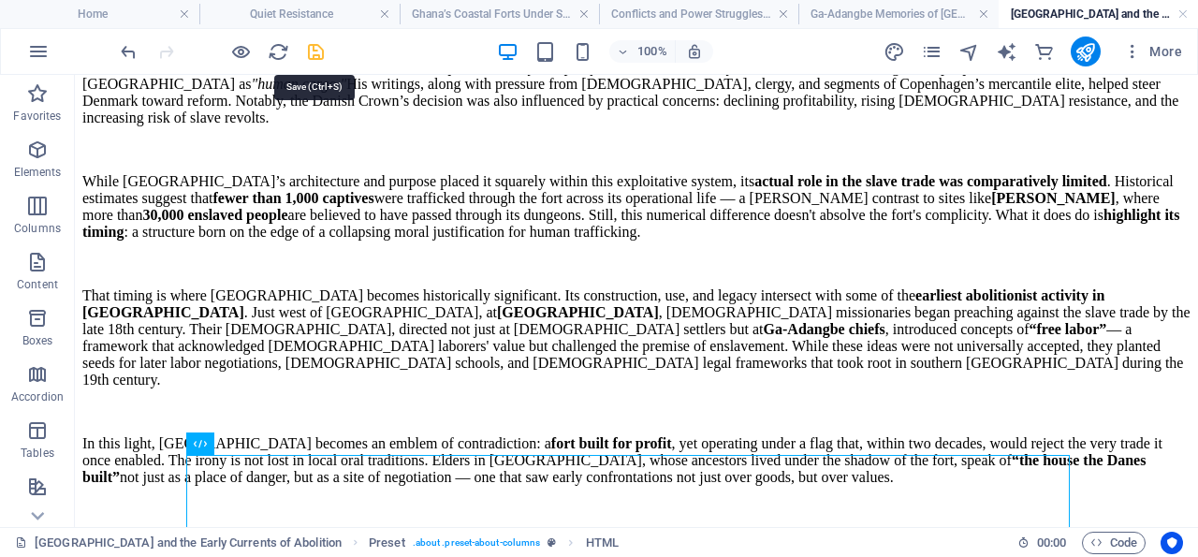
click at [315, 48] on icon "save" at bounding box center [316, 52] width 22 height 22
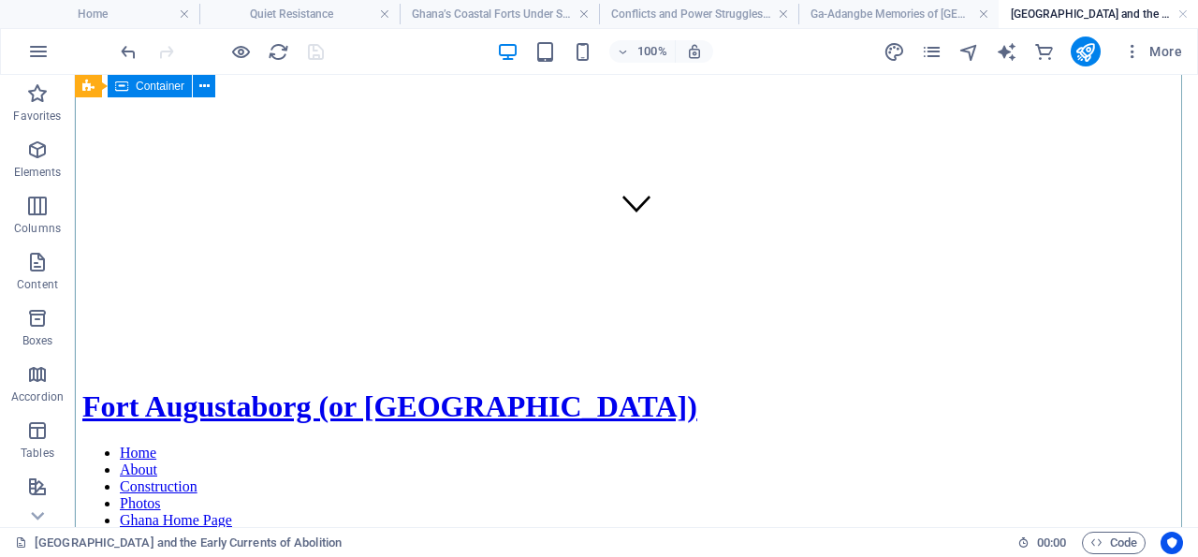
scroll to position [0, 0]
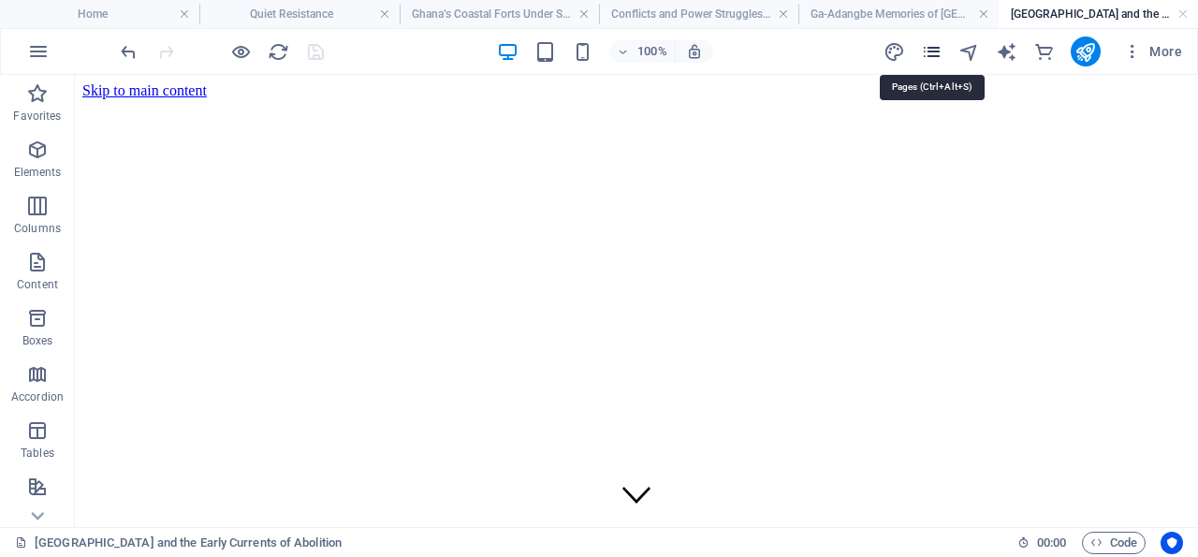
click at [937, 50] on icon "pages" at bounding box center [932, 52] width 22 height 22
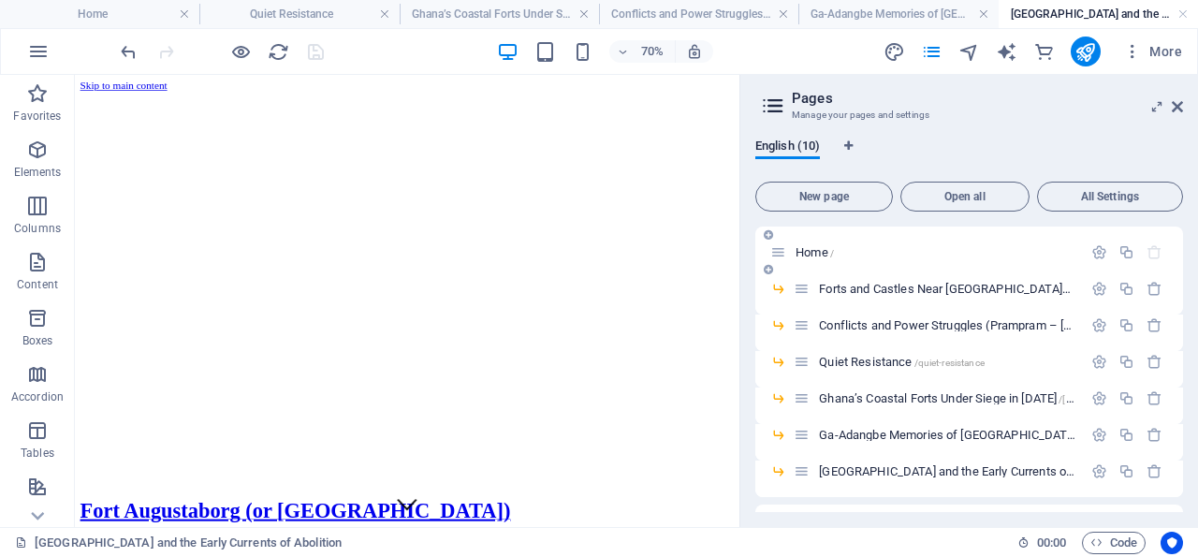
click at [813, 250] on span "Home /" at bounding box center [814, 252] width 38 height 14
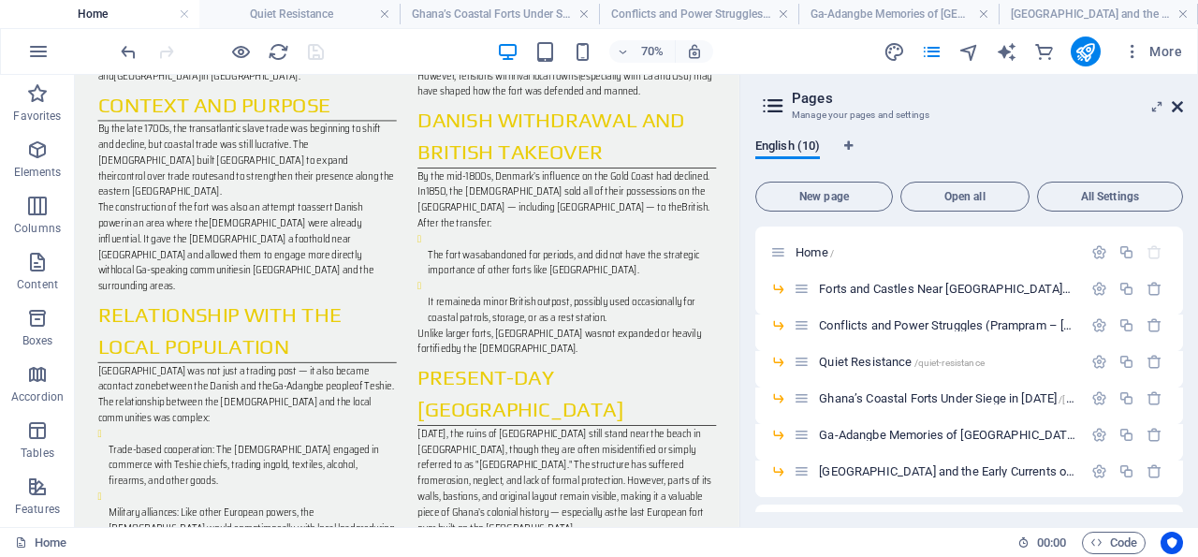
click at [1177, 104] on icon at bounding box center [1177, 106] width 11 height 15
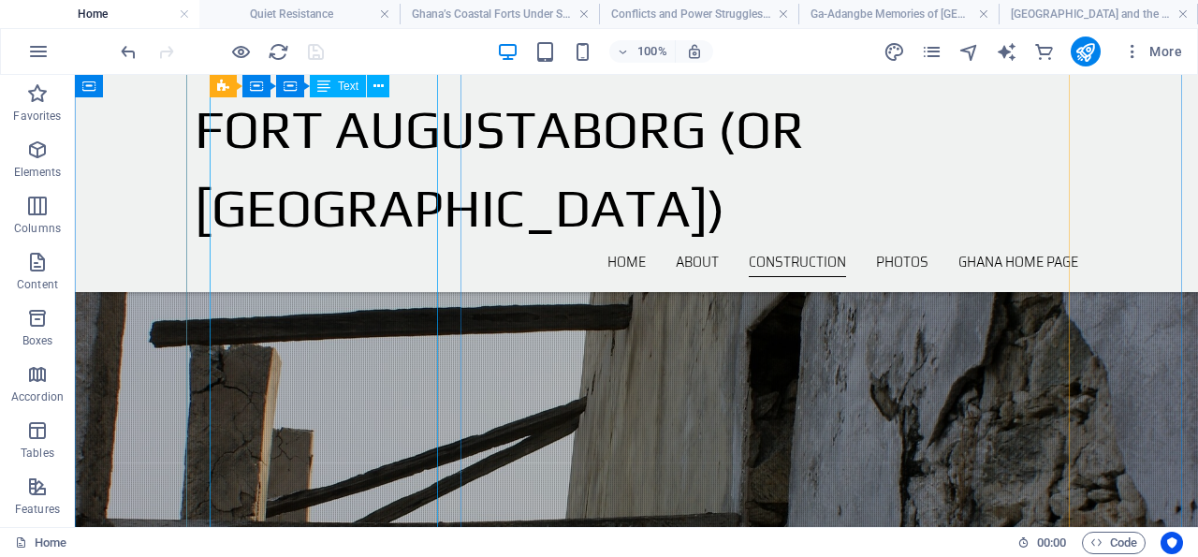
scroll to position [3784, 0]
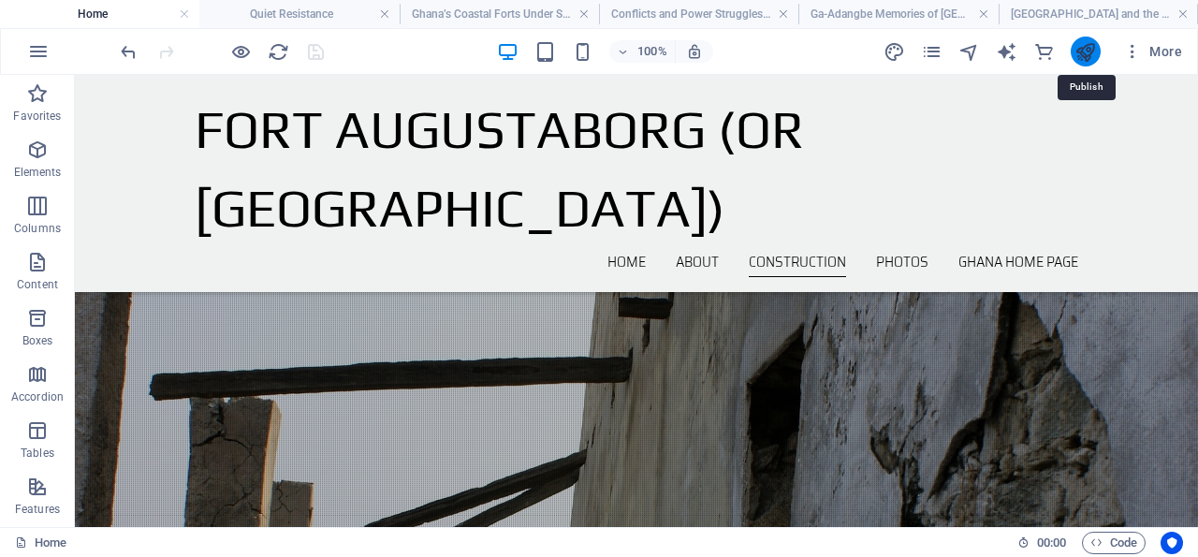
click at [1087, 51] on icon "publish" at bounding box center [1085, 52] width 22 height 22
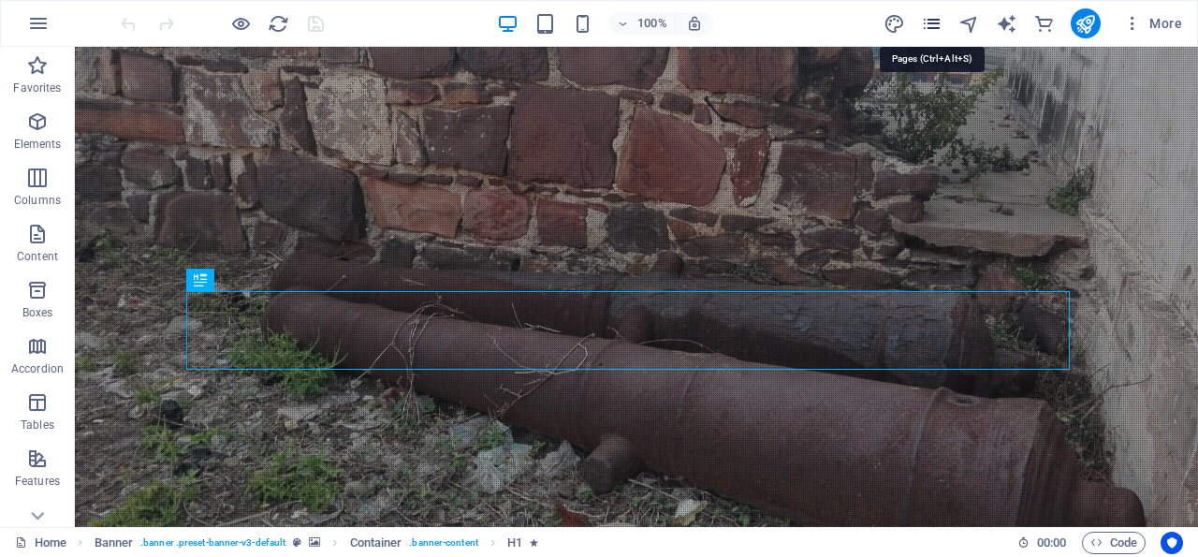
click at [935, 25] on icon "pages" at bounding box center [932, 24] width 22 height 22
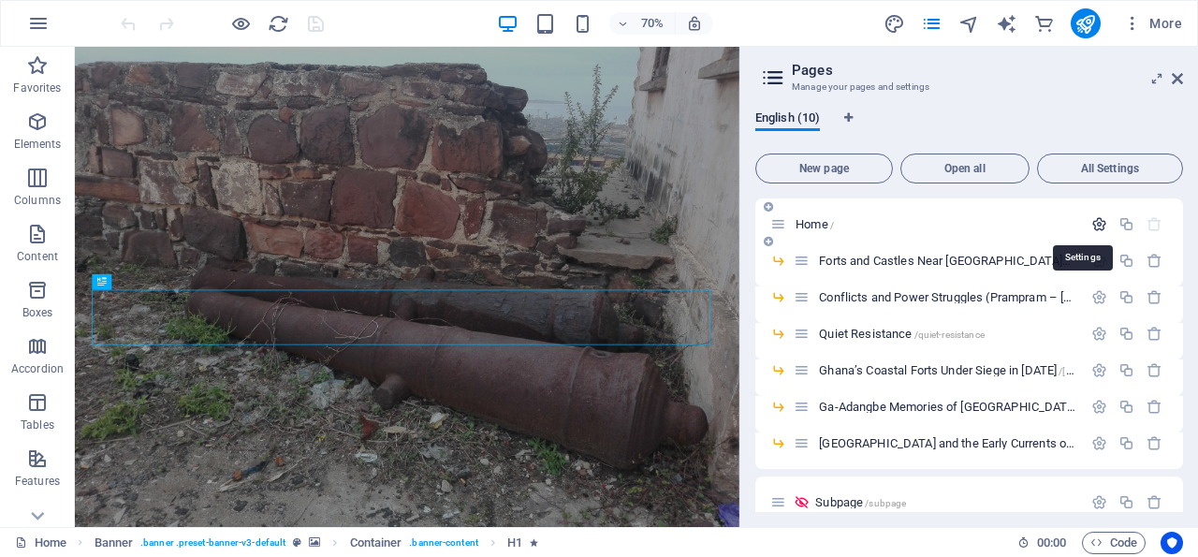
click at [1091, 227] on icon "button" at bounding box center [1099, 224] width 16 height 16
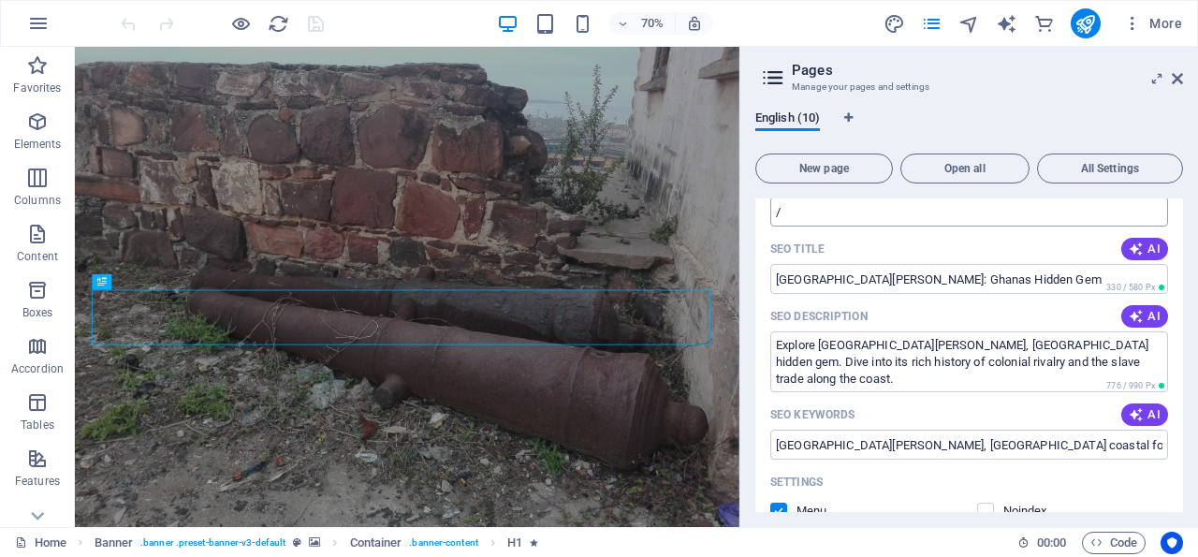
scroll to position [180, 0]
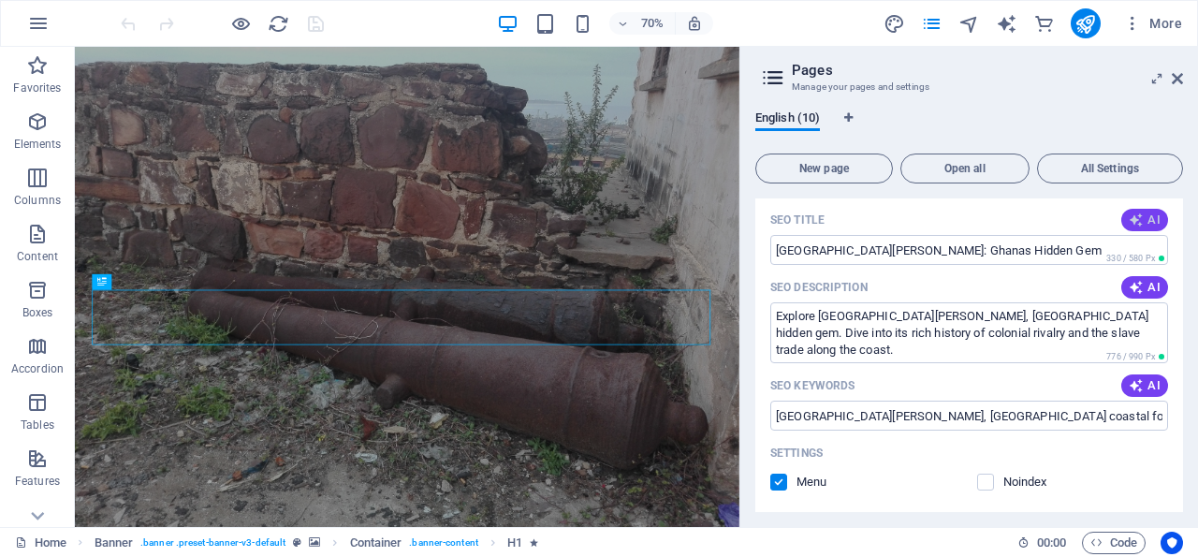
click at [1133, 221] on span "AI" at bounding box center [1145, 219] width 32 height 15
type input "**SEO Title:** Fort Teshie: Last Danish Fort"
click at [1129, 286] on icon "button" at bounding box center [1136, 287] width 15 height 15
type textarea "Explore Fort Teshie, Ghana’s last Danish fort, steeped in history and culture. …"
click at [1129, 387] on icon "button" at bounding box center [1136, 385] width 15 height 15
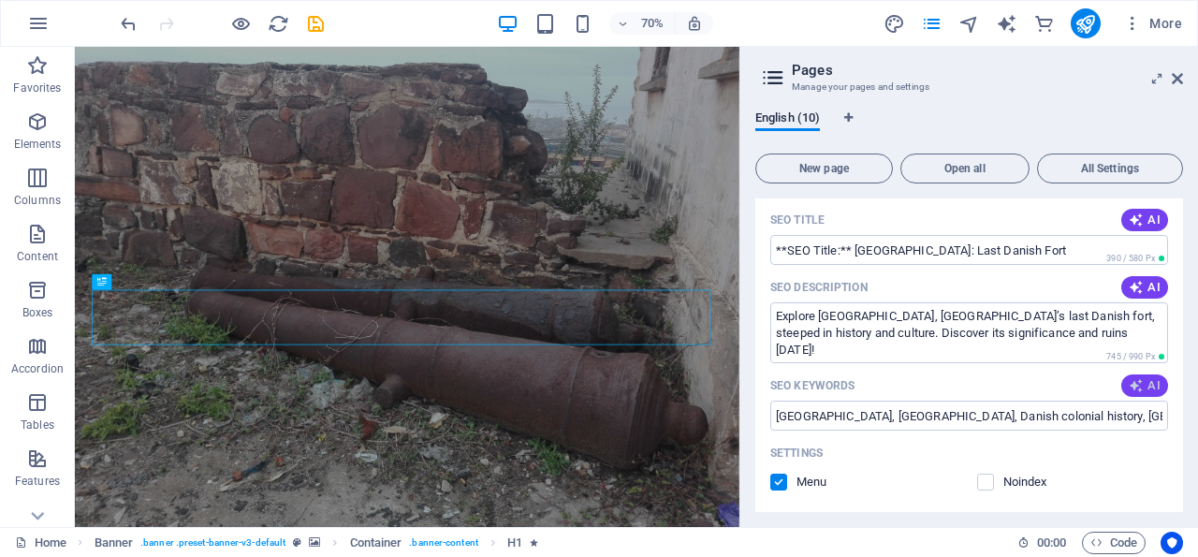
type input "Fort Teshie, Fort Augustaborg, Danish colonial history, Gold Coast forts, Accra…"
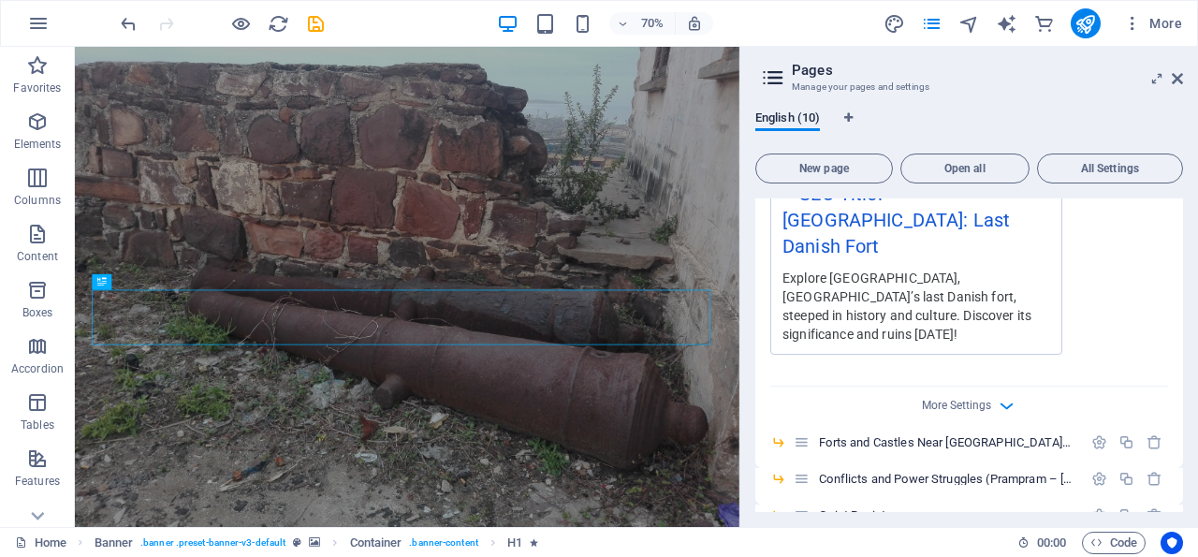
scroll to position [719, 0]
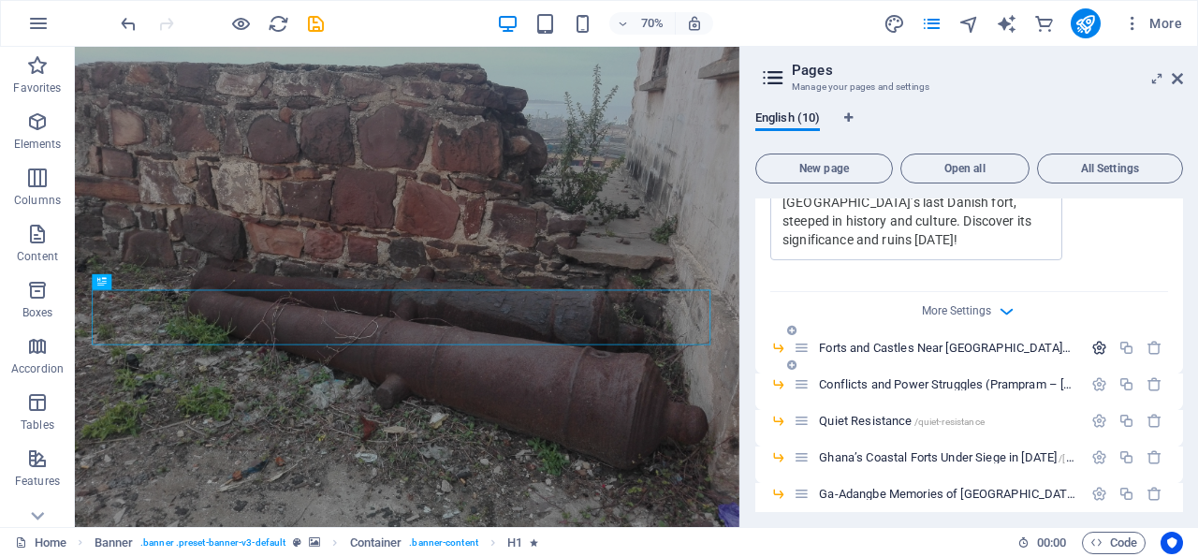
click at [1091, 340] on icon "button" at bounding box center [1099, 348] width 16 height 16
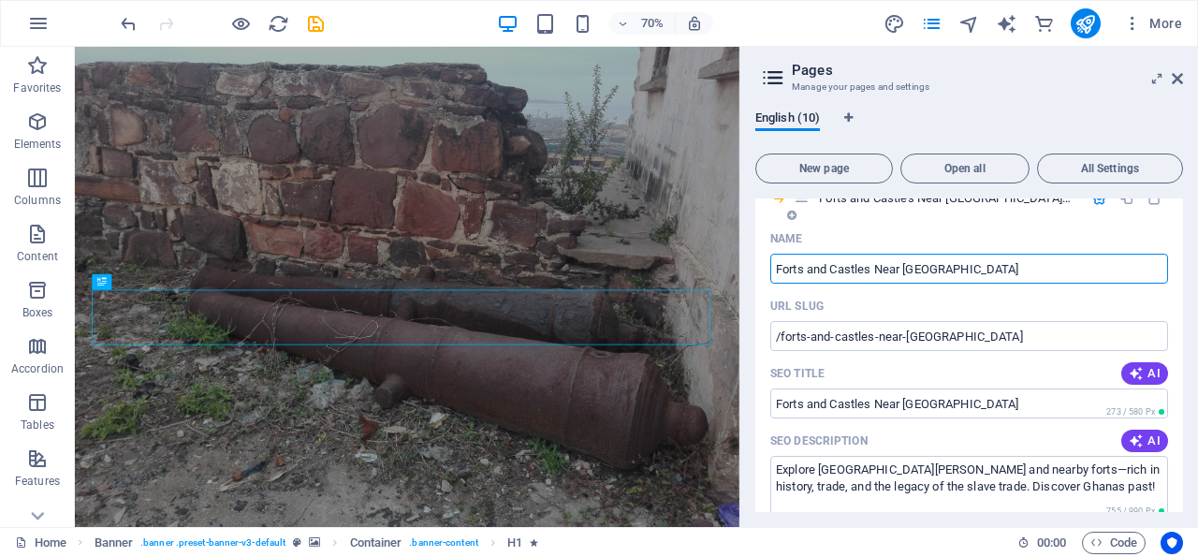
scroll to position [898, 0]
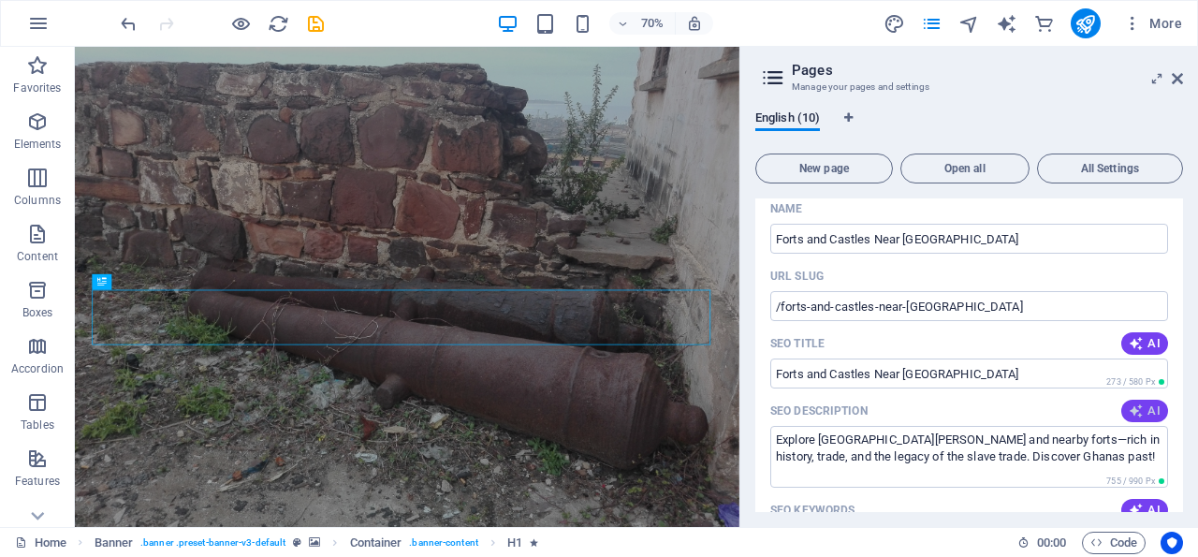
click at [1129, 403] on icon "button" at bounding box center [1136, 410] width 15 height 15
type textarea "Explore the historic forts and castles of Ghana, rich in heritage and stories. …"
click at [1130, 503] on span "AI" at bounding box center [1145, 510] width 32 height 15
type input "Forts in Ghana, Danish fortifications, historical castles Ghana, Forts and Cast…"
click at [1131, 336] on span "AI" at bounding box center [1145, 343] width 32 height 15
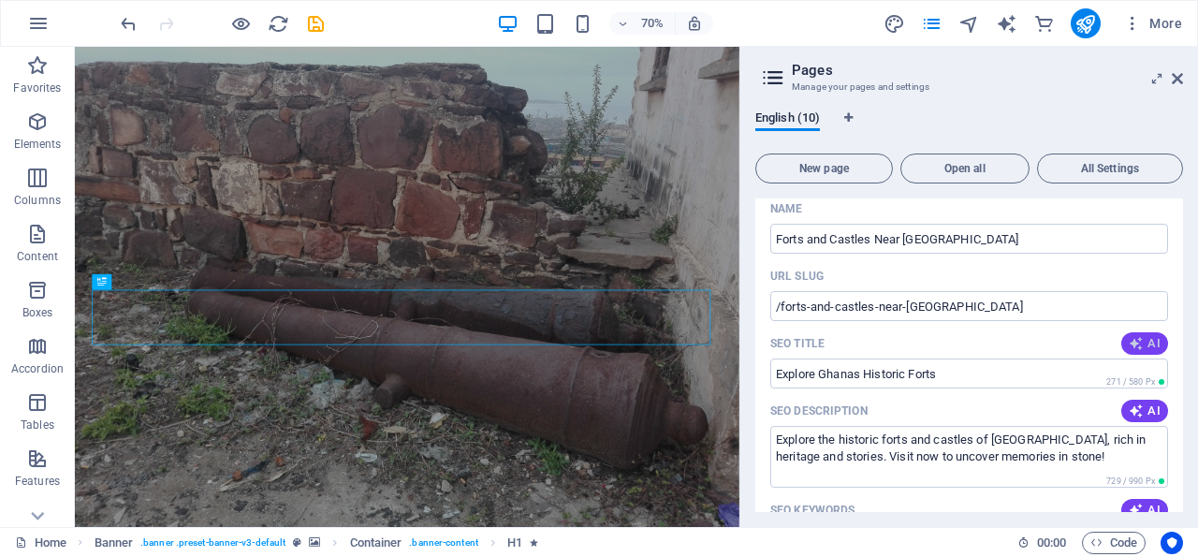
type input "Explore Ghanas Historic Forts"
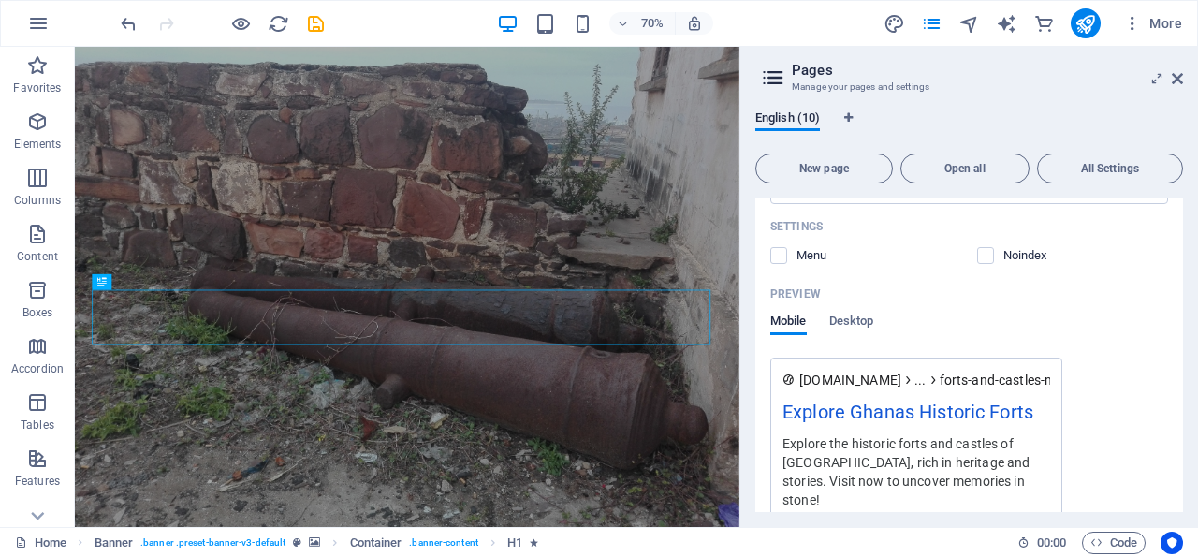
scroll to position [1437, 0]
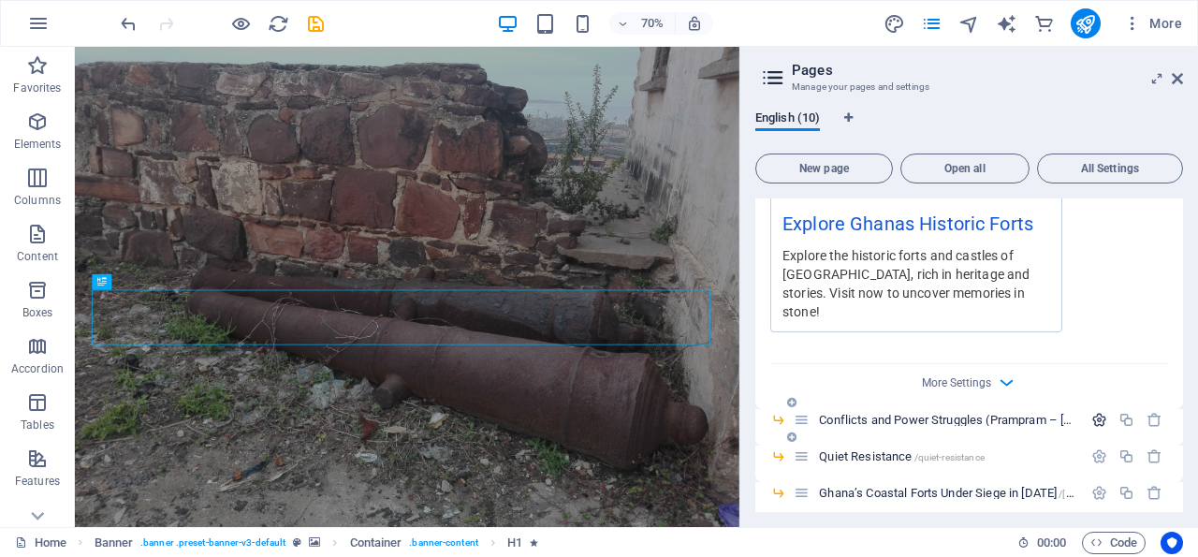
click at [1091, 412] on icon "button" at bounding box center [1099, 420] width 16 height 16
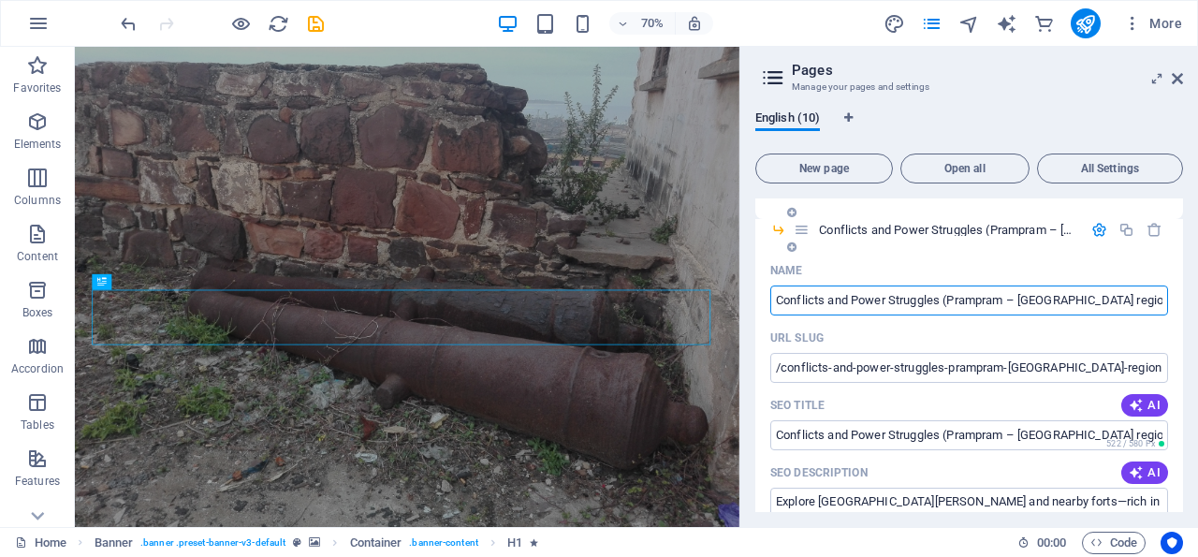
scroll to position [1707, 0]
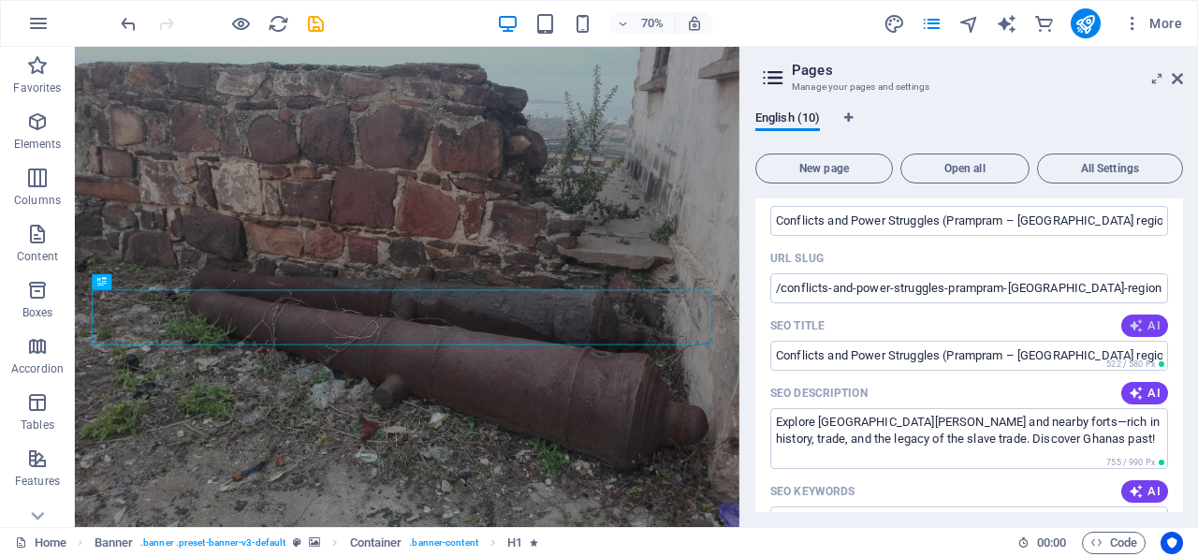
click at [1130, 318] on span "AI" at bounding box center [1145, 325] width 32 height 15
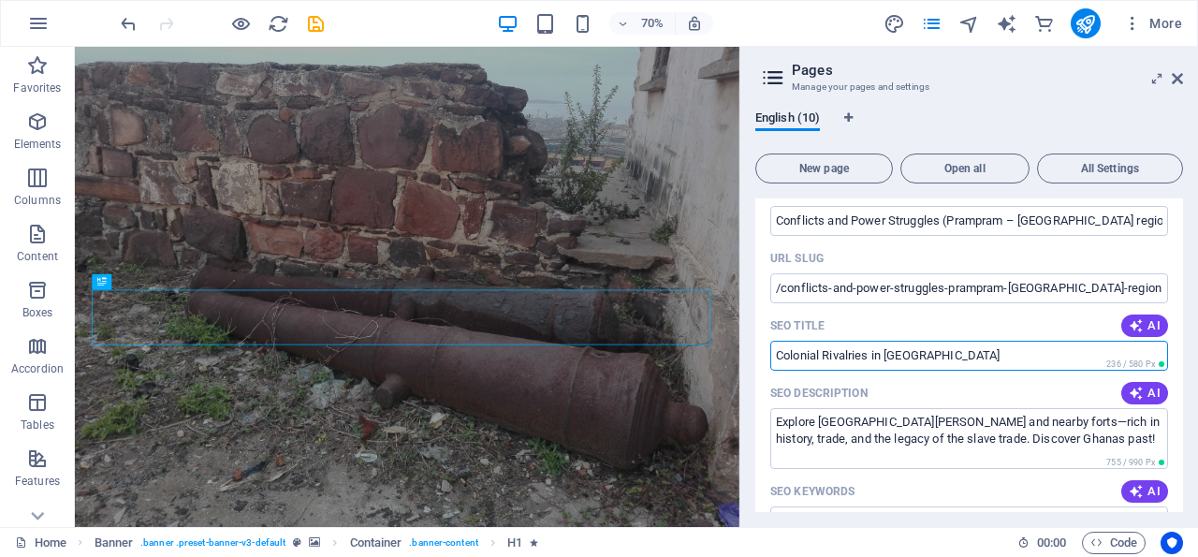
click at [954, 341] on input "Colonial Rivalries in Accra" at bounding box center [969, 356] width 398 height 30
type input "Colonial Rivalries in Accra and around"
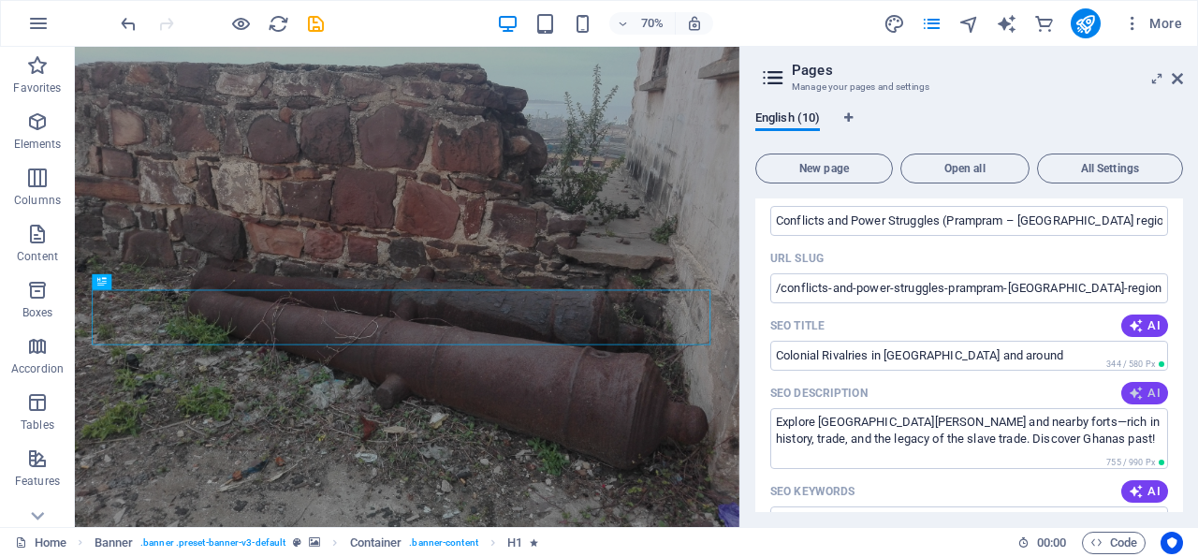
click at [1131, 386] on span "AI" at bounding box center [1145, 393] width 32 height 15
type textarea "Explore the complex history of the Accra-Teshie corridor, featuring conflicts b…"
click at [1131, 484] on span "AI" at bounding box center [1145, 491] width 32 height 15
type input "Accra Teshie conflicts, European colonial rivalries, coastal trade history, Ga …"
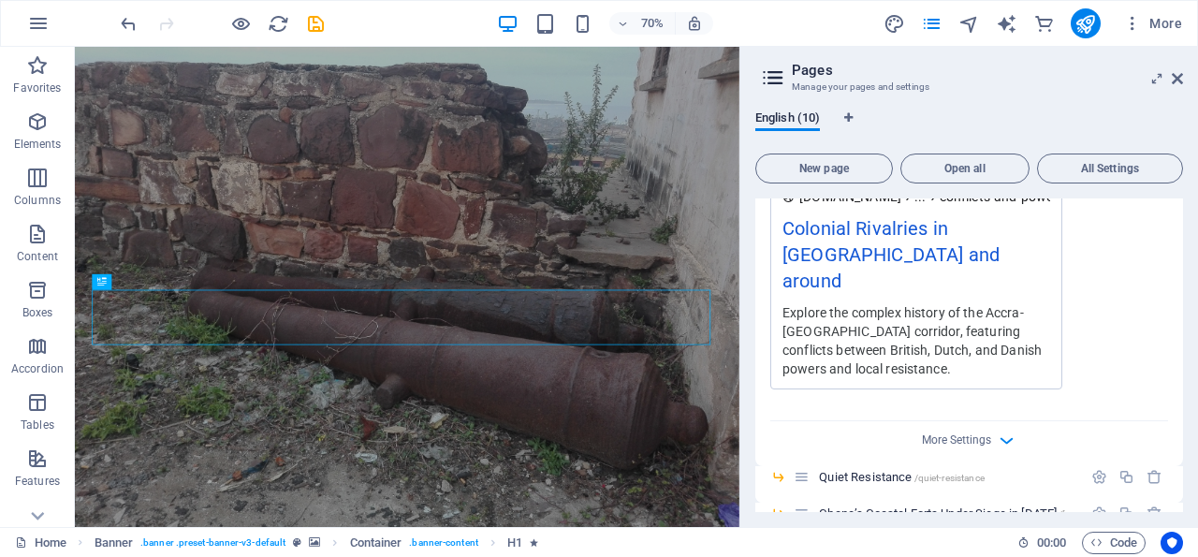
scroll to position [2246, 0]
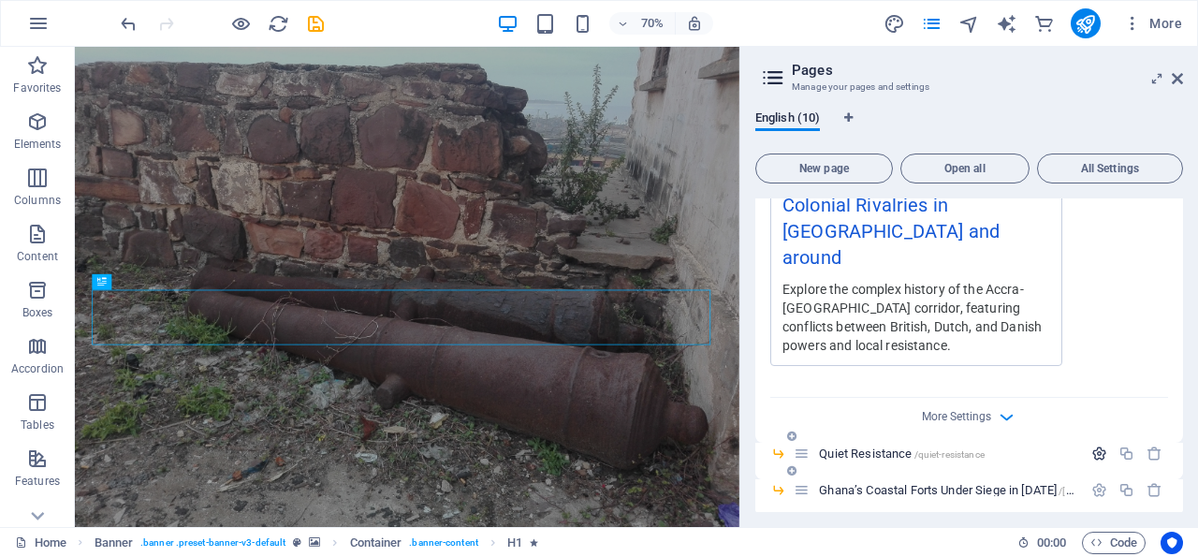
click at [1091, 445] on icon "button" at bounding box center [1099, 453] width 16 height 16
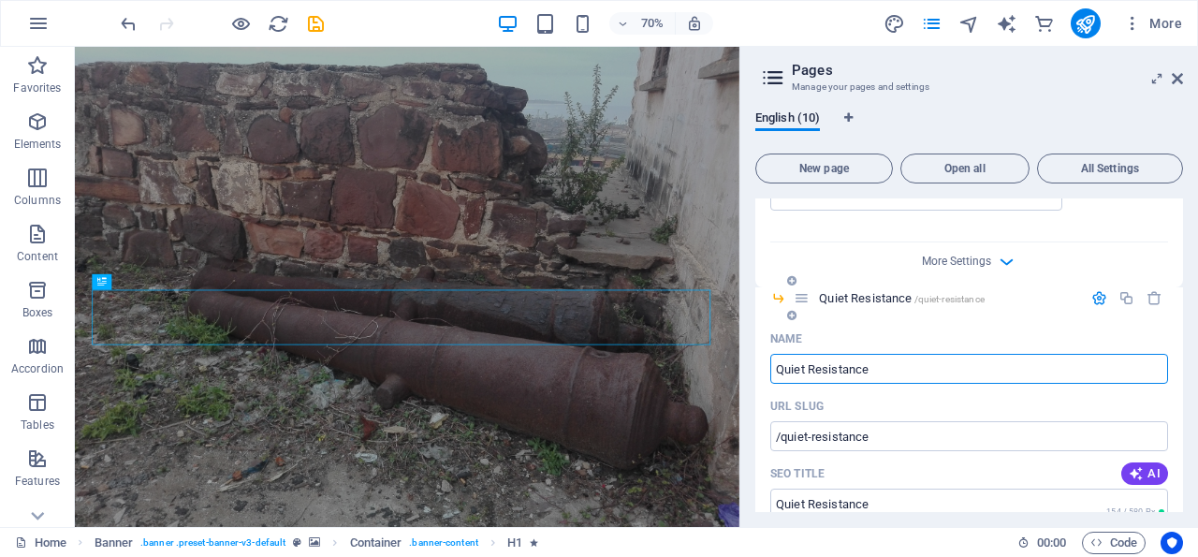
scroll to position [2426, 0]
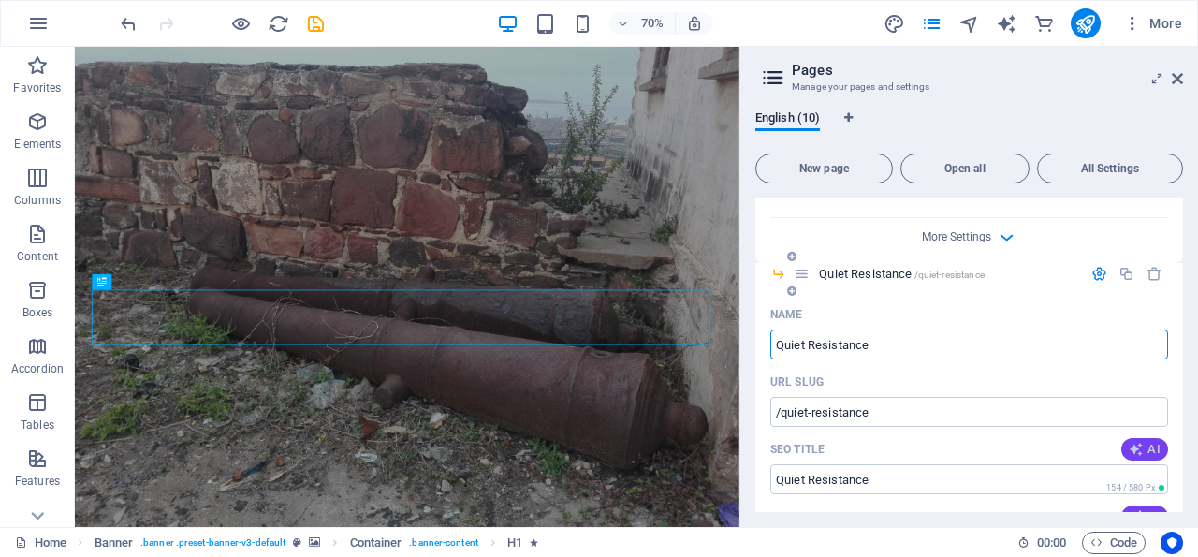
click at [1129, 442] on icon "button" at bounding box center [1136, 449] width 15 height 15
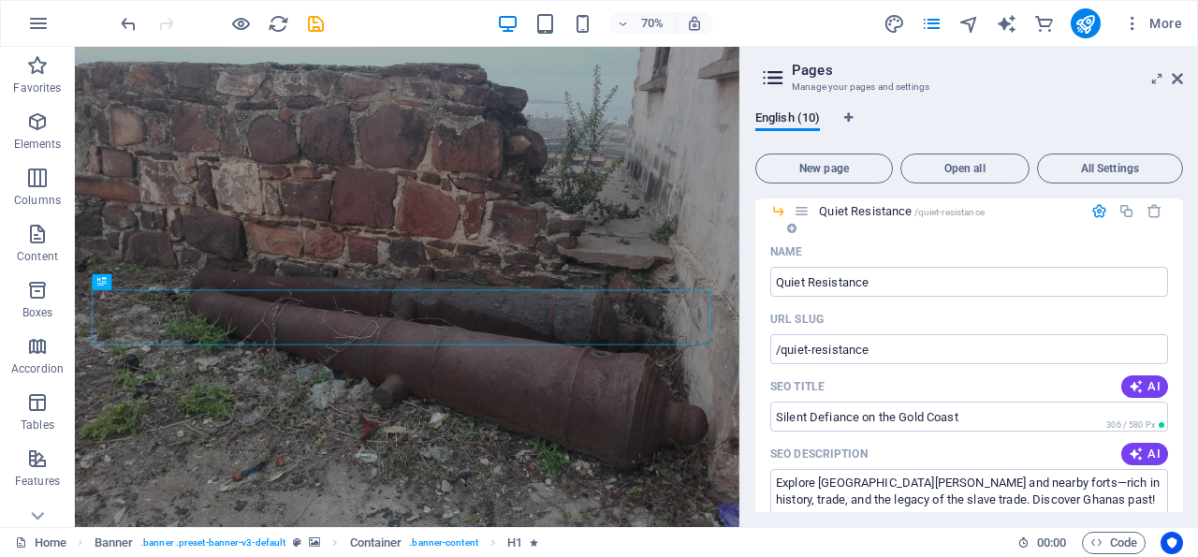
scroll to position [2516, 0]
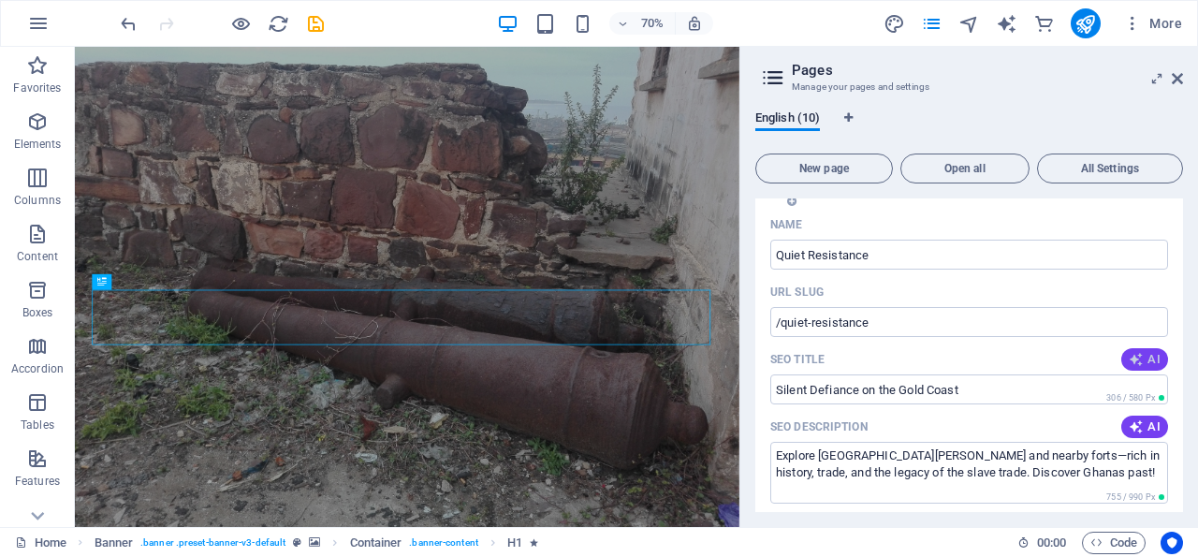
click at [1131, 352] on span "AI" at bounding box center [1145, 359] width 32 height 15
type input "Quiet Resistance: Eastern Gold Coast"
click at [1129, 419] on icon "button" at bounding box center [1136, 426] width 15 height 15
type textarea "Explore local defiance along the Eastern Gold Coast, where quiet resistance sha…"
click at [1131, 518] on span "AI" at bounding box center [1145, 525] width 32 height 15
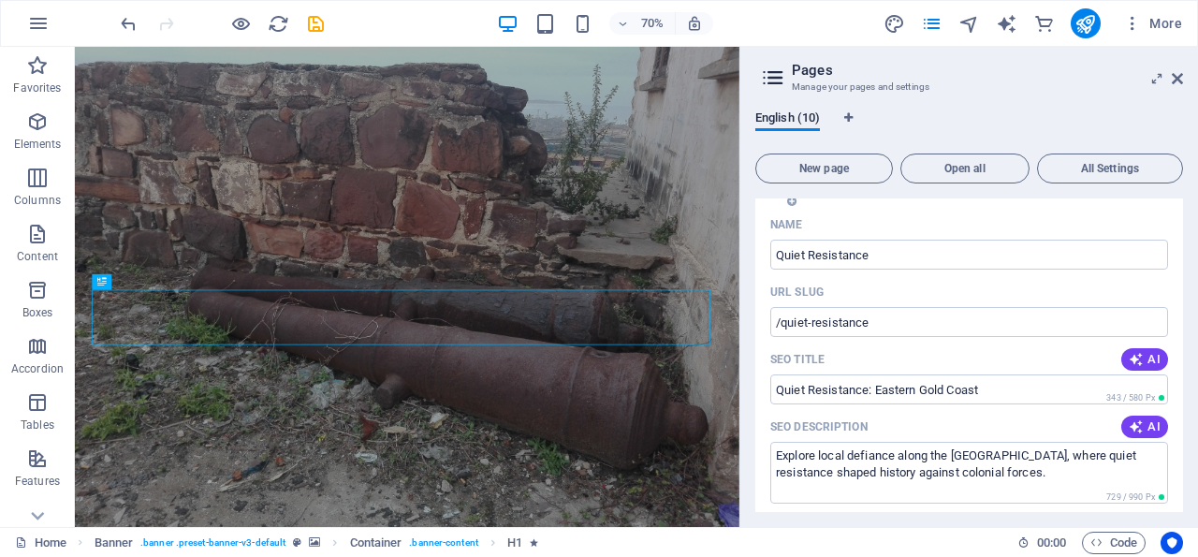
type input "Quiet resistance, Eastern Gold Coast, Ga-Adangbe, colonial defiance, Fort Augus…"
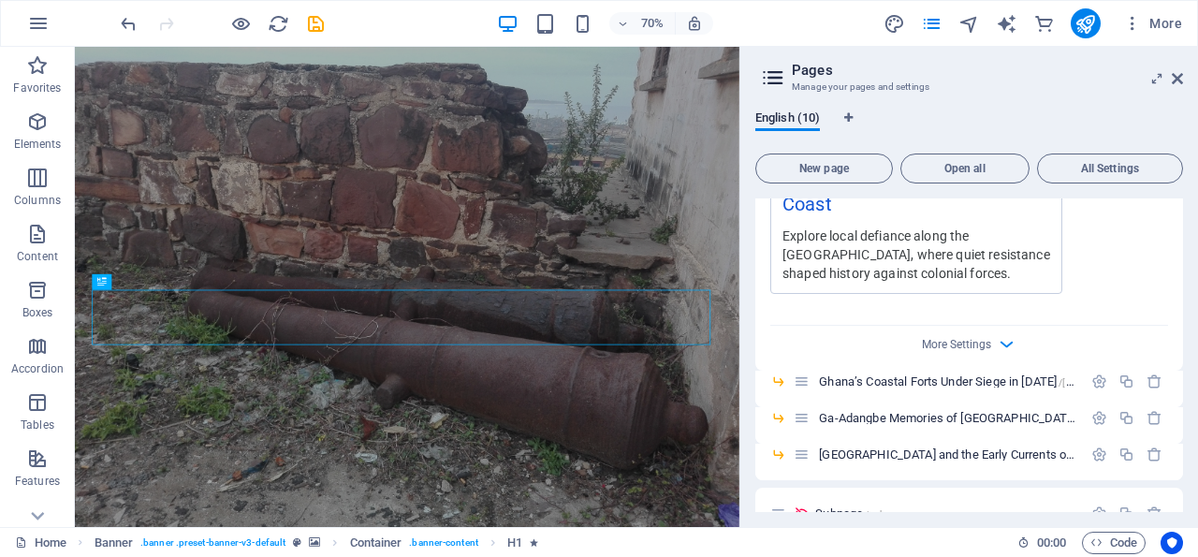
scroll to position [3145, 0]
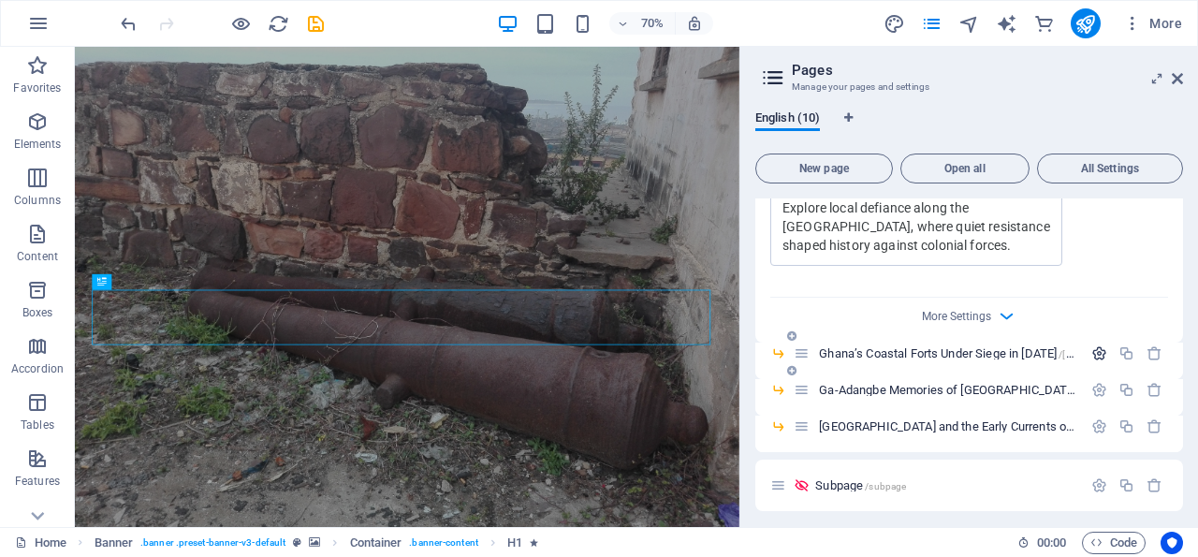
click at [1091, 345] on icon "button" at bounding box center [1099, 353] width 16 height 16
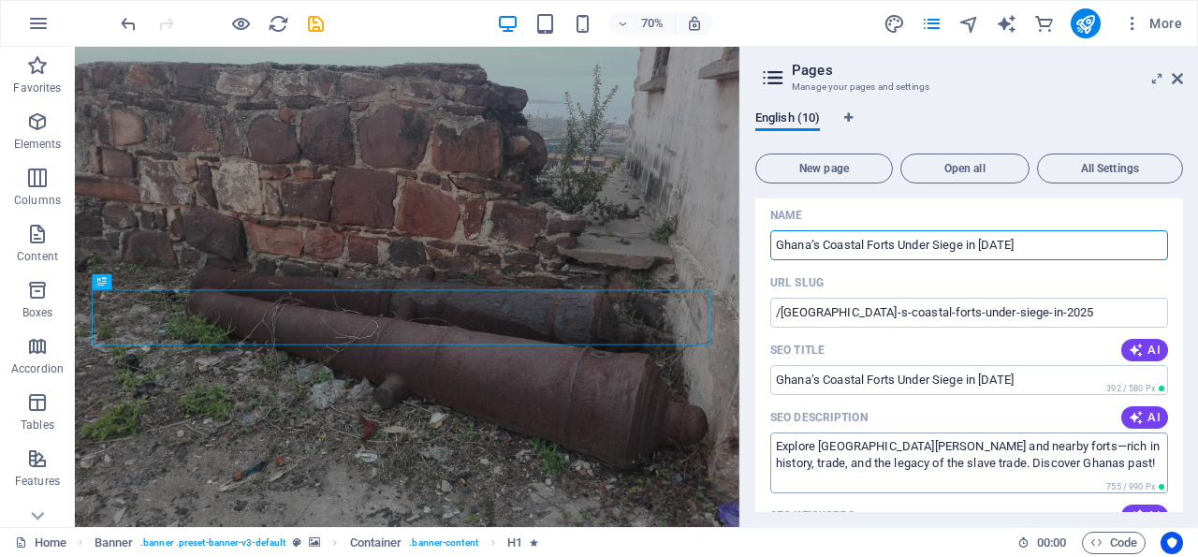
scroll to position [3324, 0]
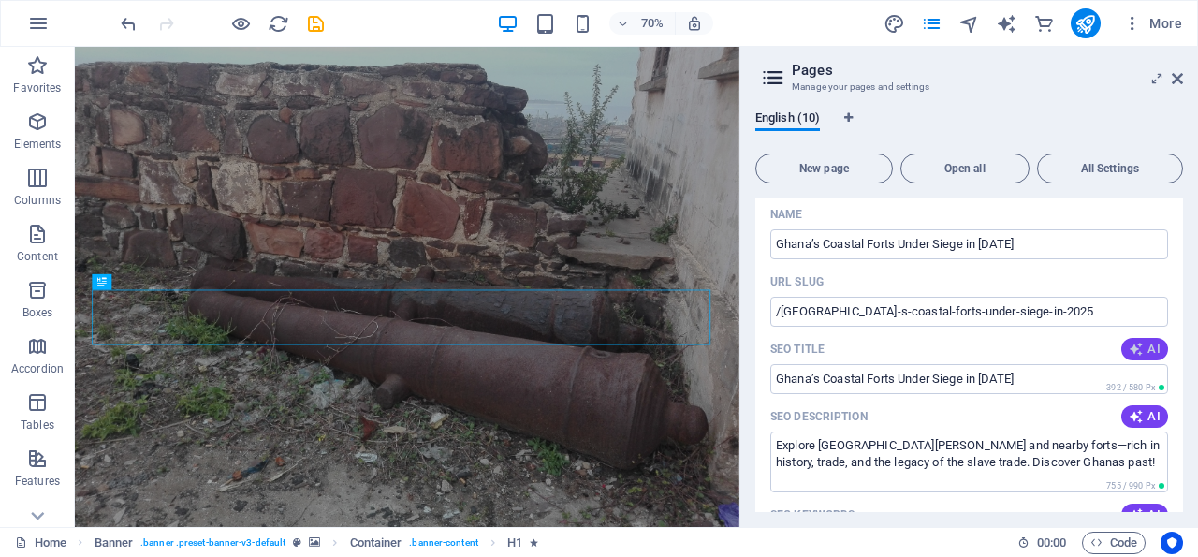
click at [1132, 342] on span "AI" at bounding box center [1145, 349] width 32 height 15
type input "Save Ghanas Coastal Heritage"
click at [1129, 409] on span "AI" at bounding box center [1145, 416] width 32 height 15
type textarea "Discover the urgent fight to preserve Ghanas coastal forts from erosion in 2025…"
click at [1133, 507] on span "AI" at bounding box center [1145, 514] width 32 height 15
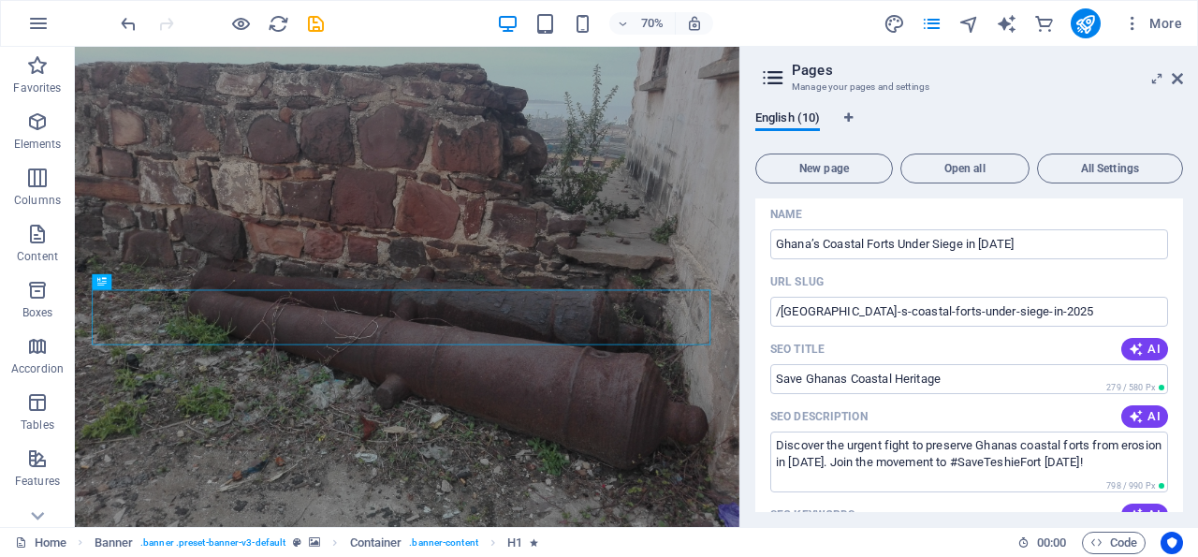
type input "Ghana coastal preservation, Fort Augustaborg, coastal erosion in Ghana, Teshie …"
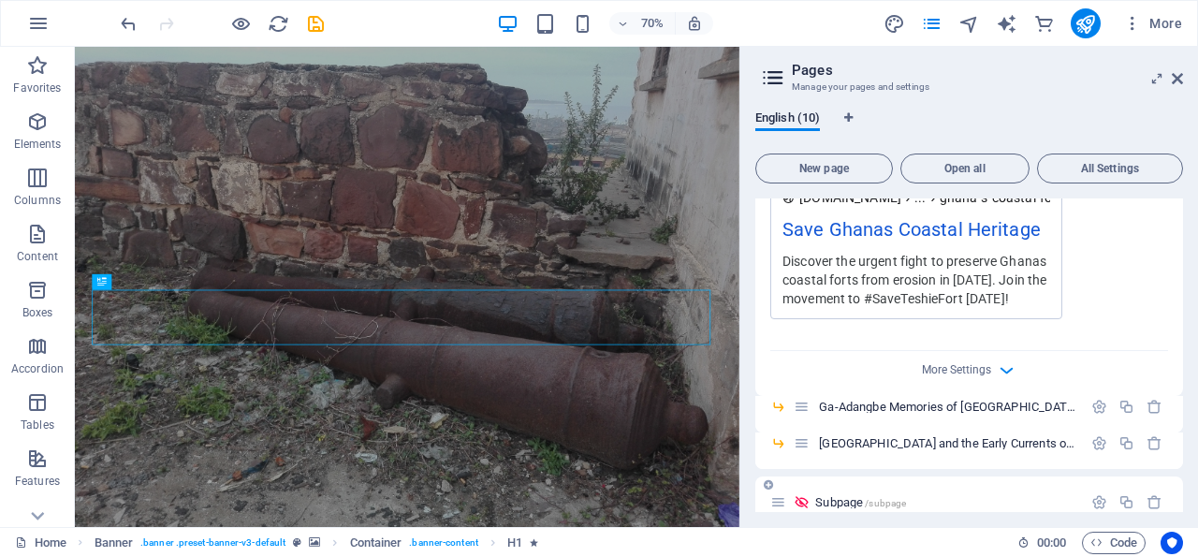
scroll to position [3863, 0]
click at [1091, 398] on icon "button" at bounding box center [1099, 406] width 16 height 16
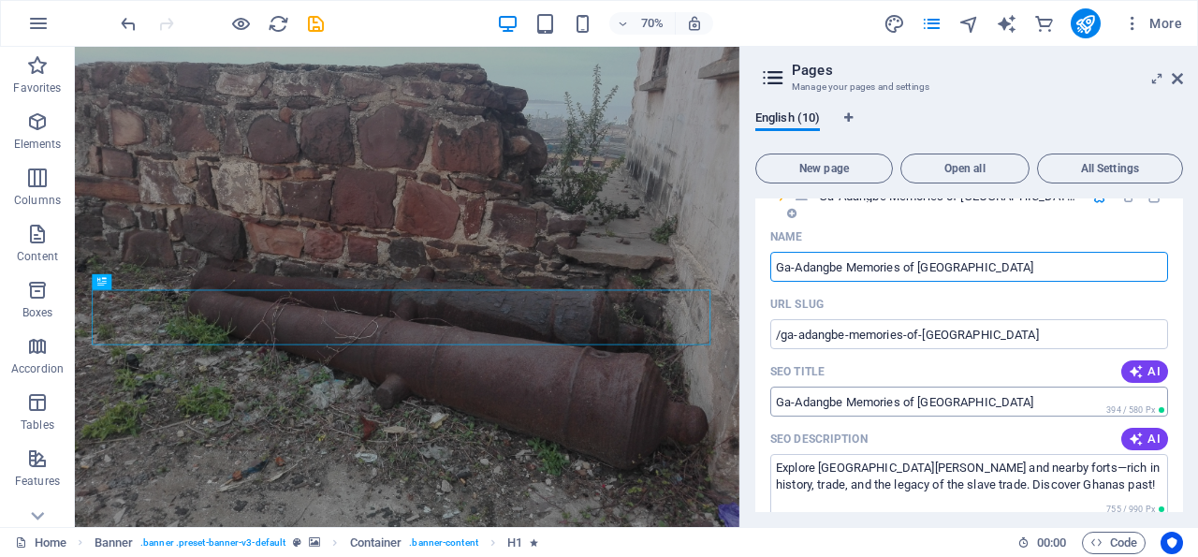
scroll to position [4133, 0]
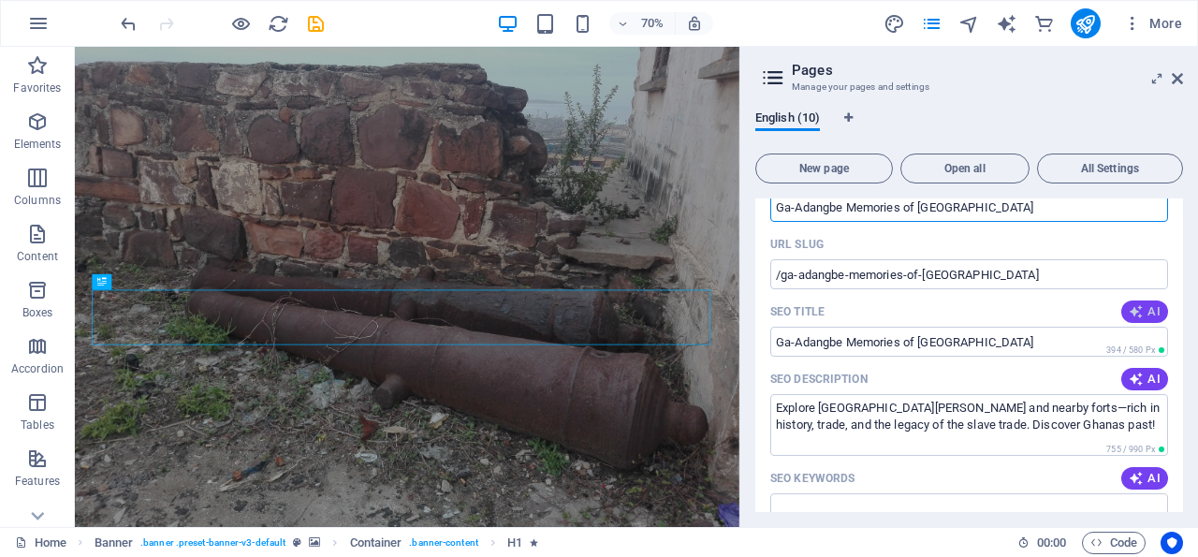
click at [1129, 304] on icon "button" at bounding box center [1136, 311] width 15 height 15
type input "Fort Augustaborgs Legacy"
click at [1129, 372] on icon "button" at bounding box center [1136, 379] width 15 height 15
type textarea "Explore the Ga-Adangbe memories of Fort Augustaborg, a living landmark of resil…"
click at [1129, 471] on icon "button" at bounding box center [1136, 478] width 15 height 15
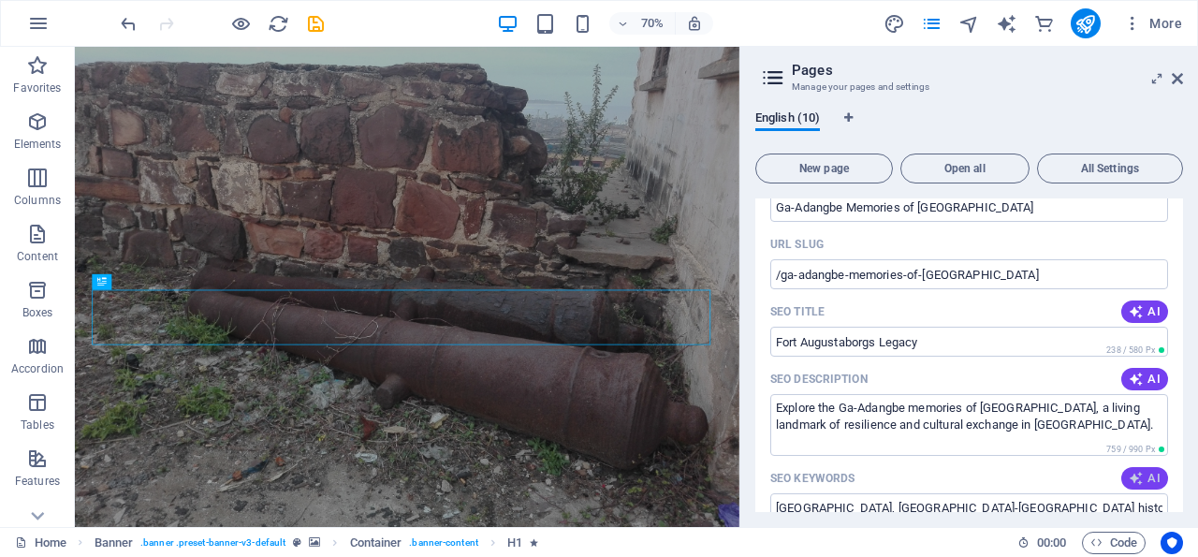
type input "Fort Augustaborg, Ga-Adangbe history, oral traditions Ghana, coastal forts Ghan…"
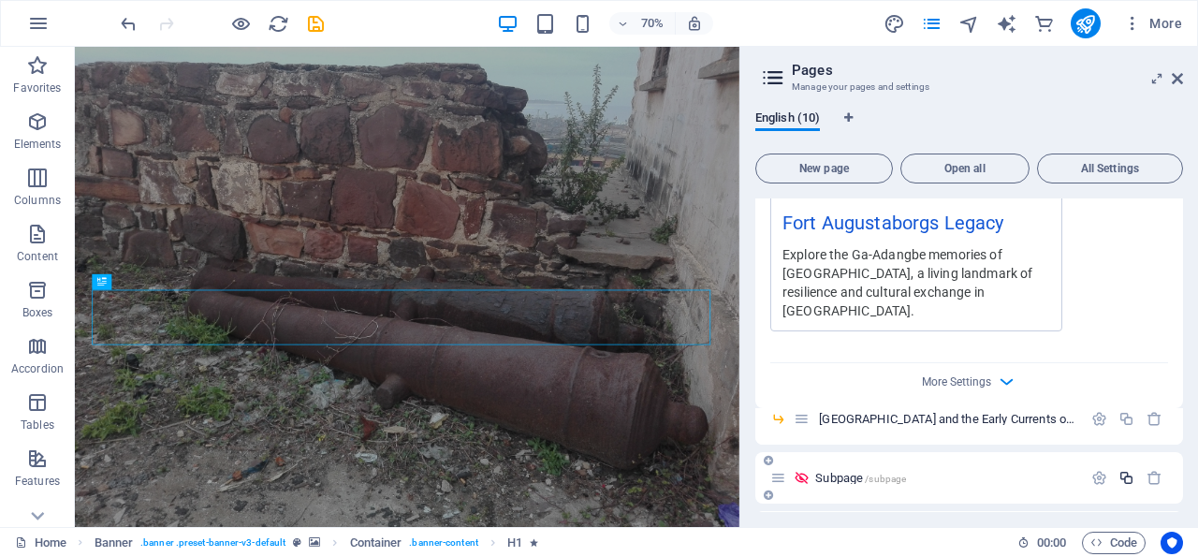
scroll to position [4645, 0]
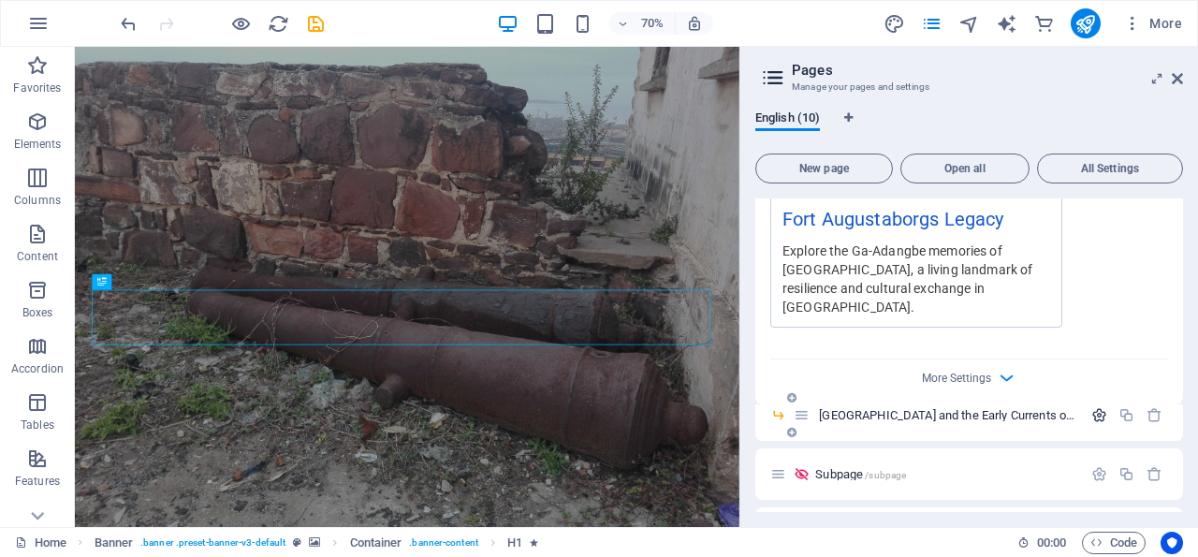
click at [1091, 407] on icon "button" at bounding box center [1099, 415] width 16 height 16
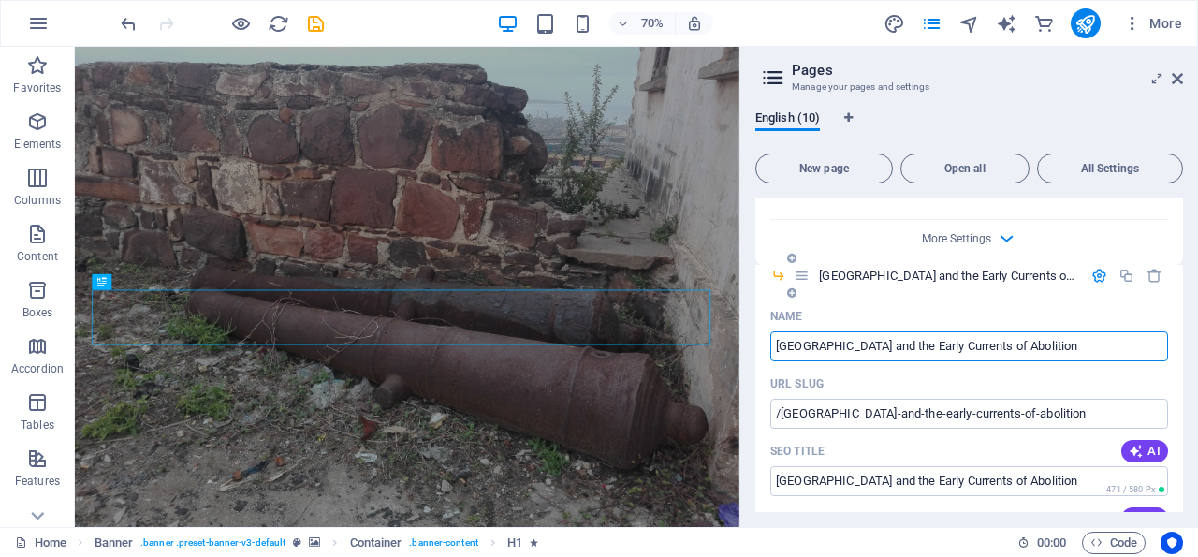
scroll to position [4824, 0]
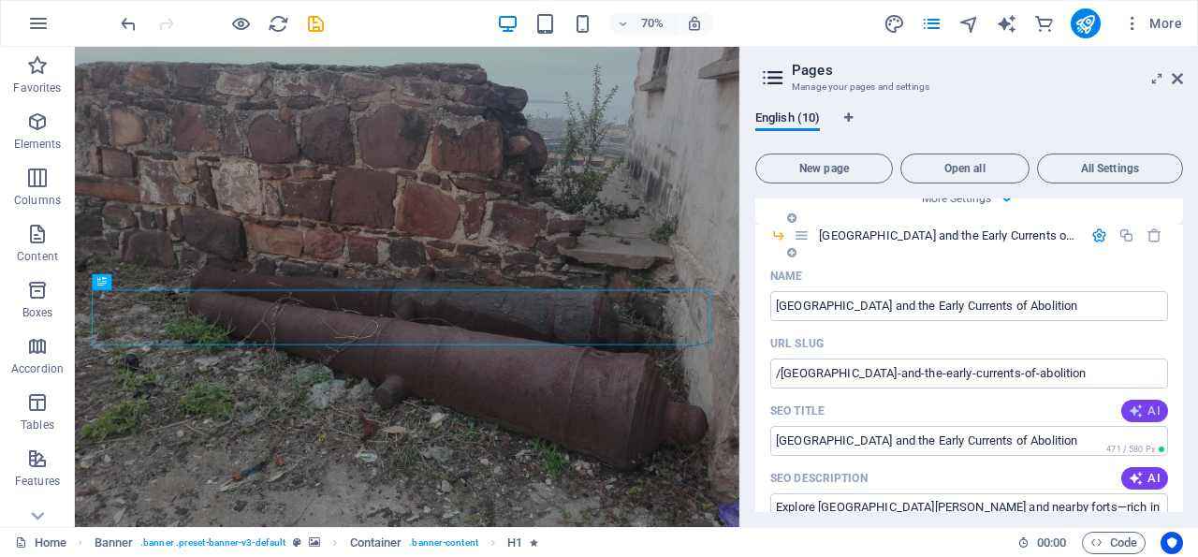
click at [1129, 403] on icon "button" at bounding box center [1136, 410] width 15 height 15
type input "Fort Augustaborg: A Human Rights Landmark"
click at [1129, 471] on icon "button" at bounding box center [1136, 478] width 15 height 15
type textarea "Explore Fort Augustaborgs legacy at the crossroads of abolition and human right…"
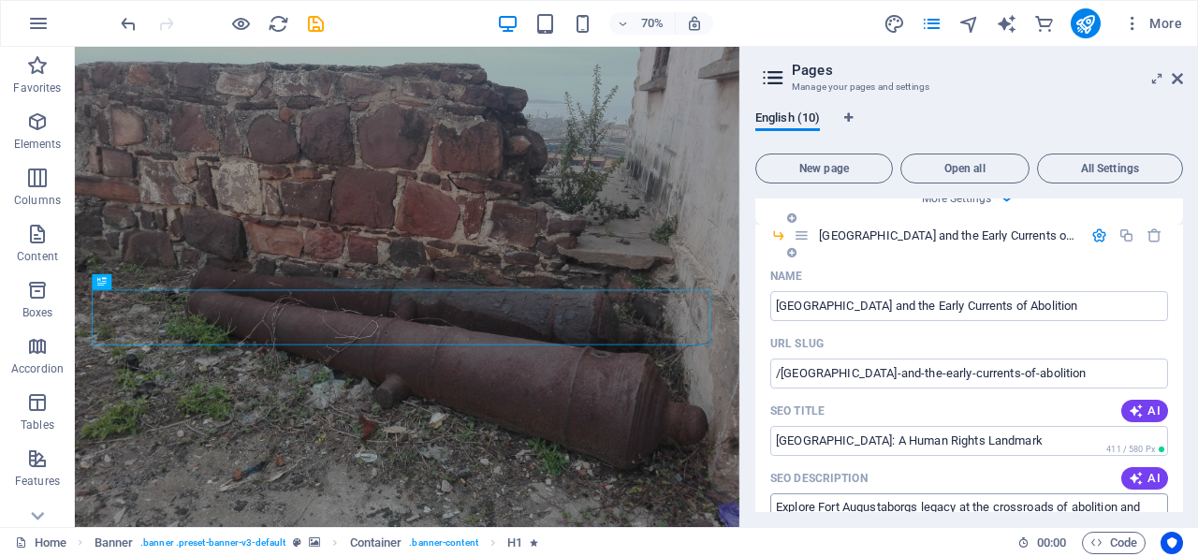
type input "Fort Augustaborg, Ga-Adangbe history, abolitionist movement, Danish slave trade…"
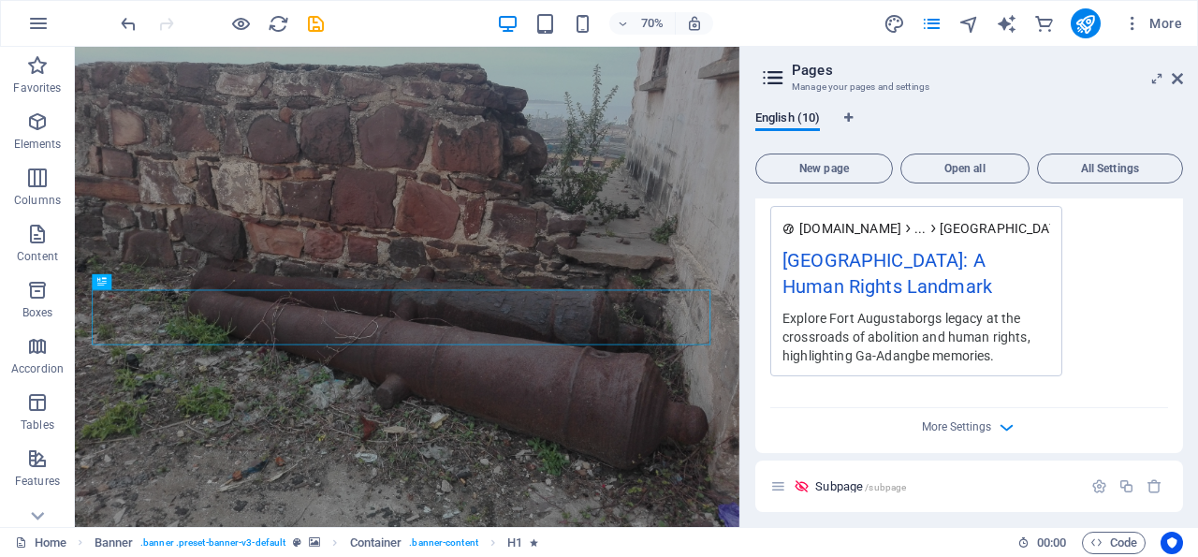
scroll to position [5406, 0]
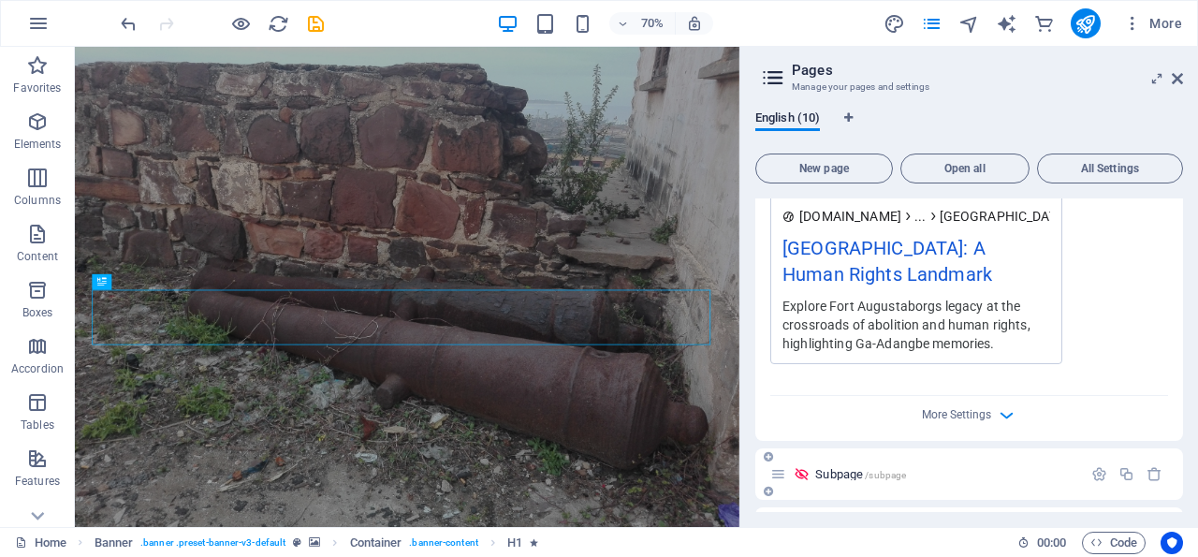
click at [850, 467] on span "Subpage /subpage" at bounding box center [860, 474] width 91 height 14
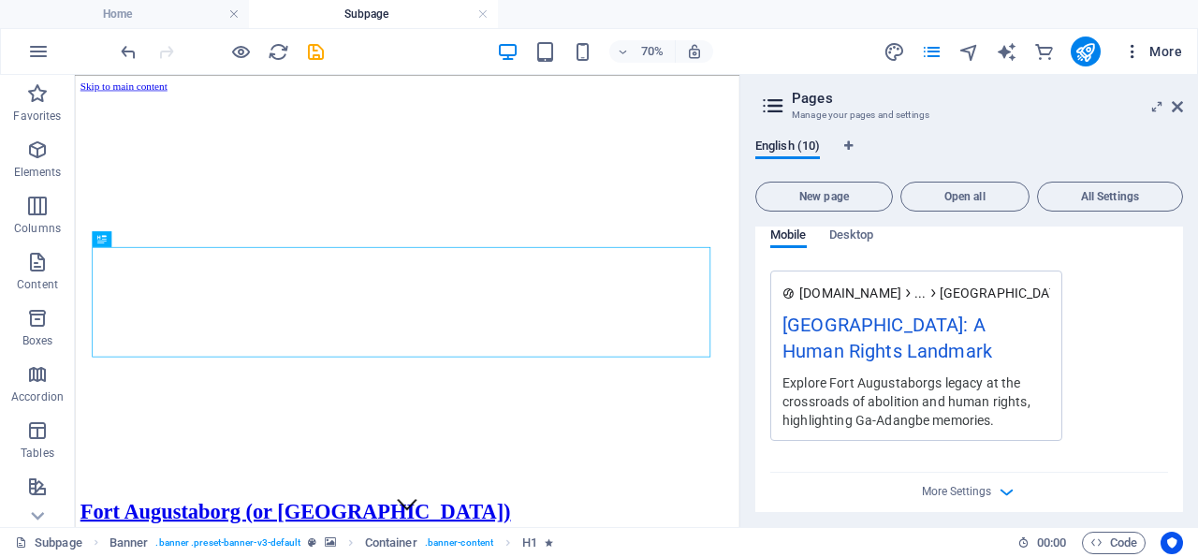
scroll to position [0, 0]
drag, startPoint x: 1175, startPoint y: 101, endPoint x: 459, endPoint y: 278, distance: 738.4
click at [1175, 101] on icon at bounding box center [1177, 106] width 11 height 15
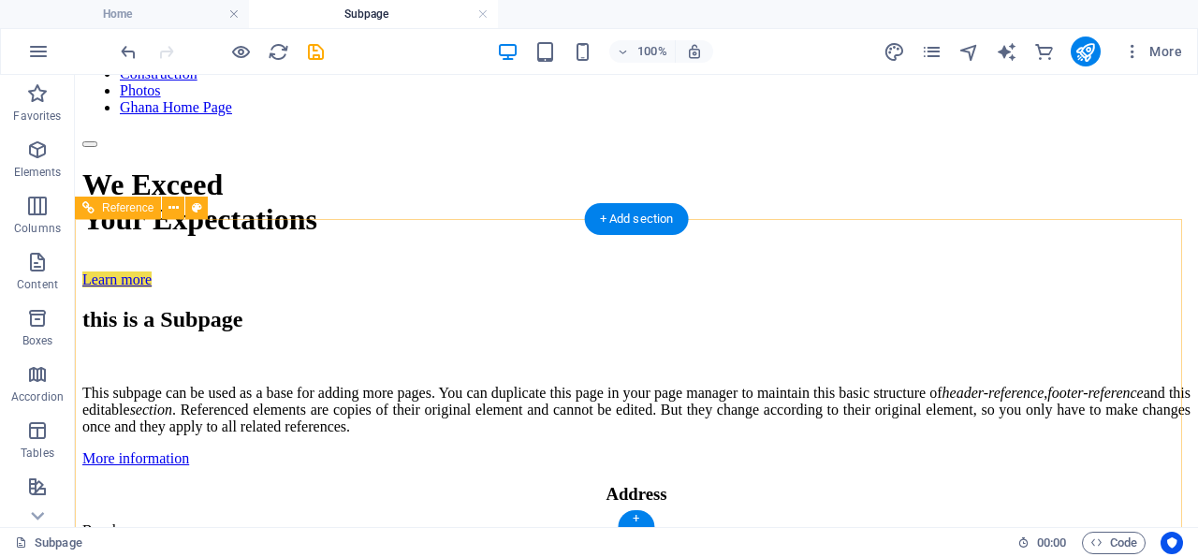
scroll to position [429, 0]
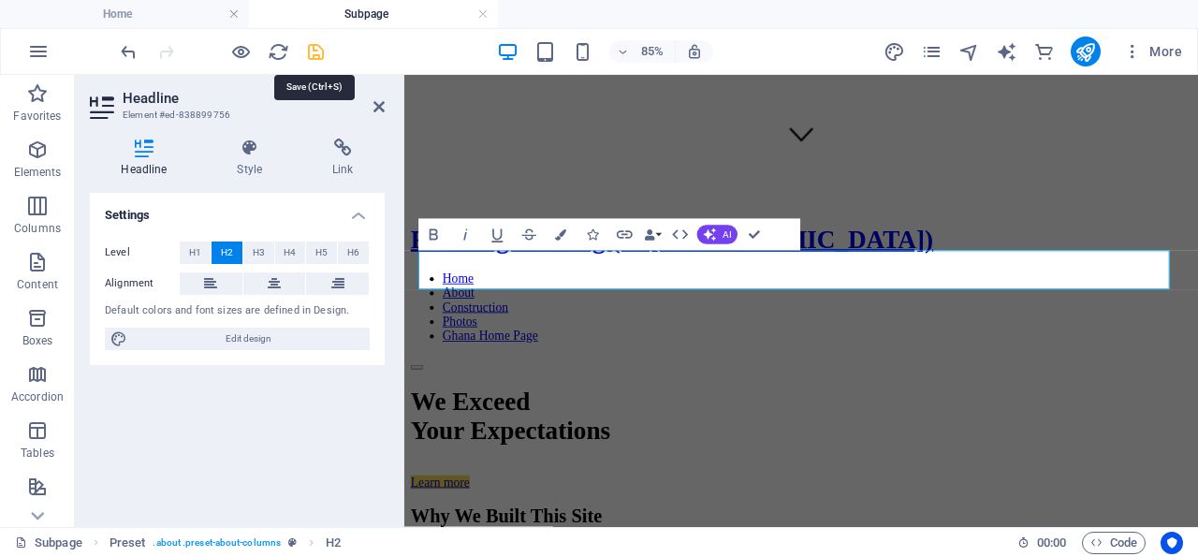
click at [314, 50] on icon "save" at bounding box center [316, 52] width 22 height 22
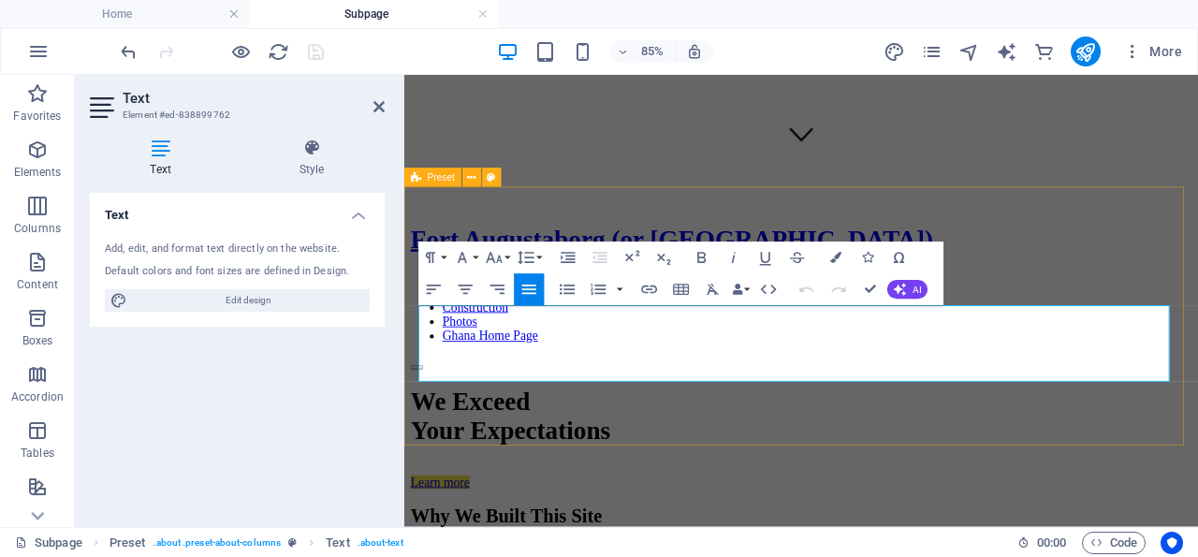
drag, startPoint x: 947, startPoint y: 398, endPoint x: 419, endPoint y: 351, distance: 529.9
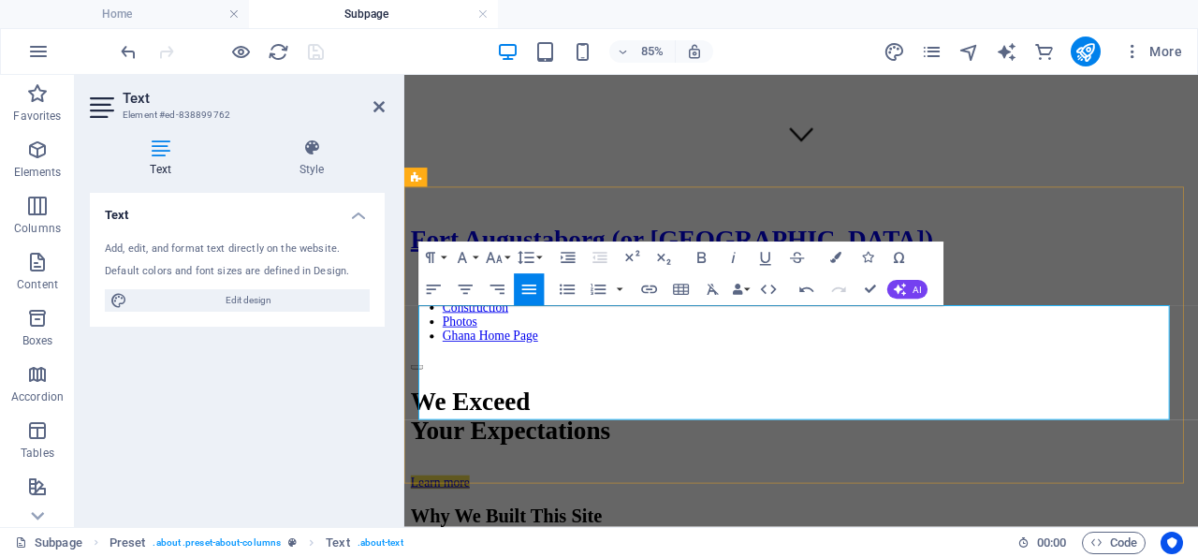
drag, startPoint x: 996, startPoint y: 470, endPoint x: 892, endPoint y: 467, distance: 103.9
click at [649, 286] on icon "button" at bounding box center [649, 289] width 16 height 8
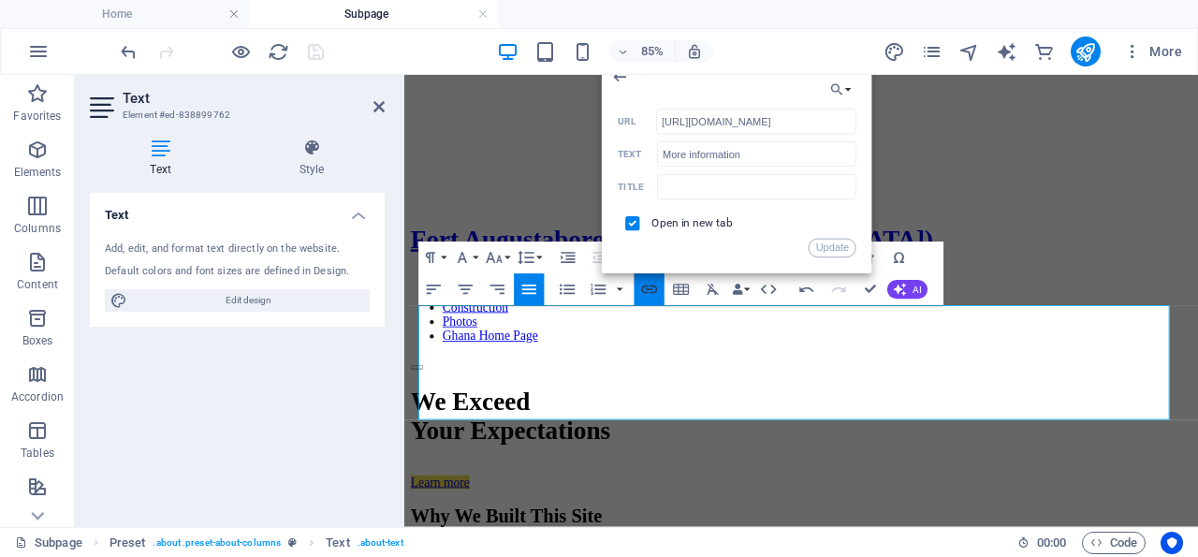
scroll to position [0, 347]
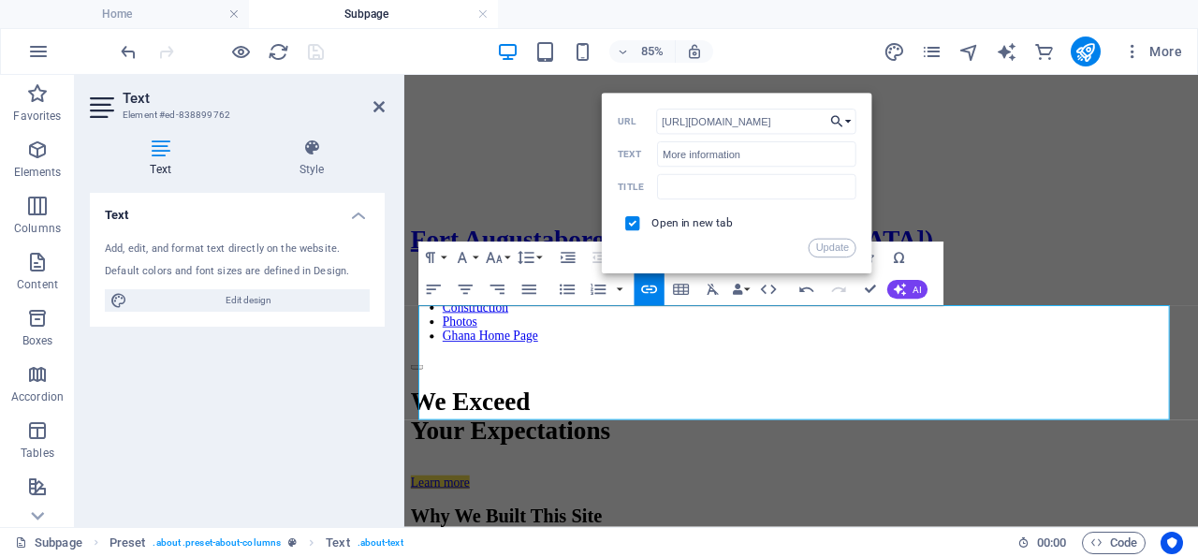
click at [846, 122] on button "Choose Link" at bounding box center [841, 121] width 30 height 25
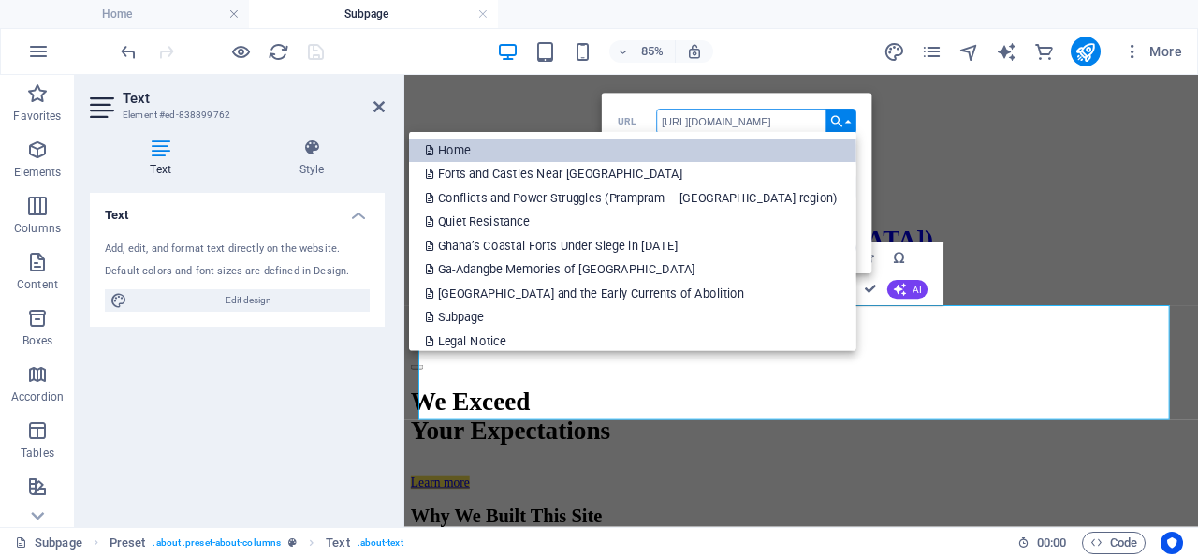
click at [570, 149] on link "Home" at bounding box center [632, 151] width 447 height 24
type input "/"
checkbox input "false"
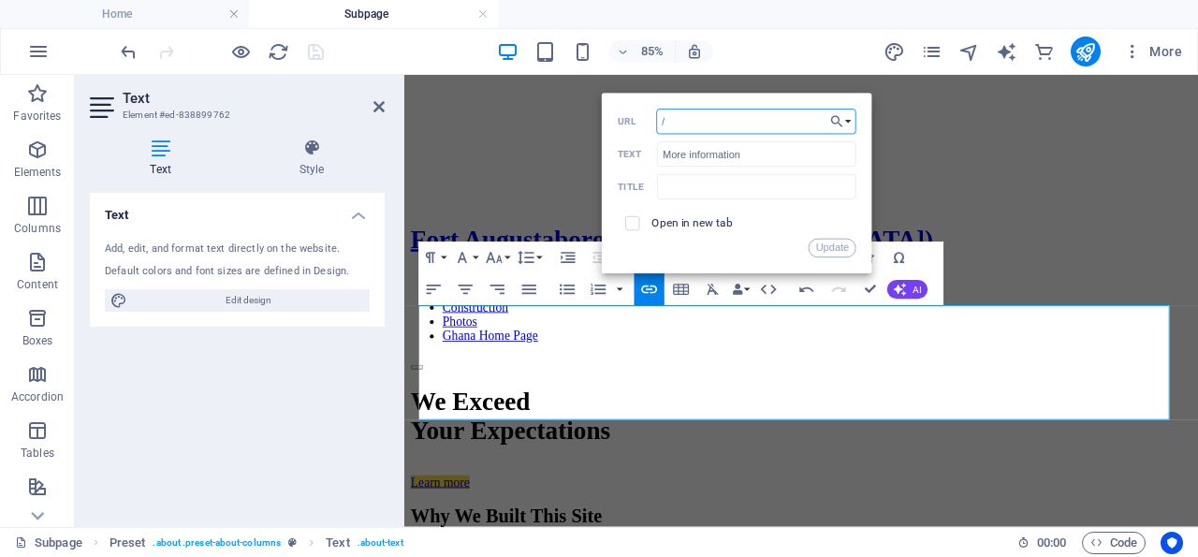
scroll to position [0, 0]
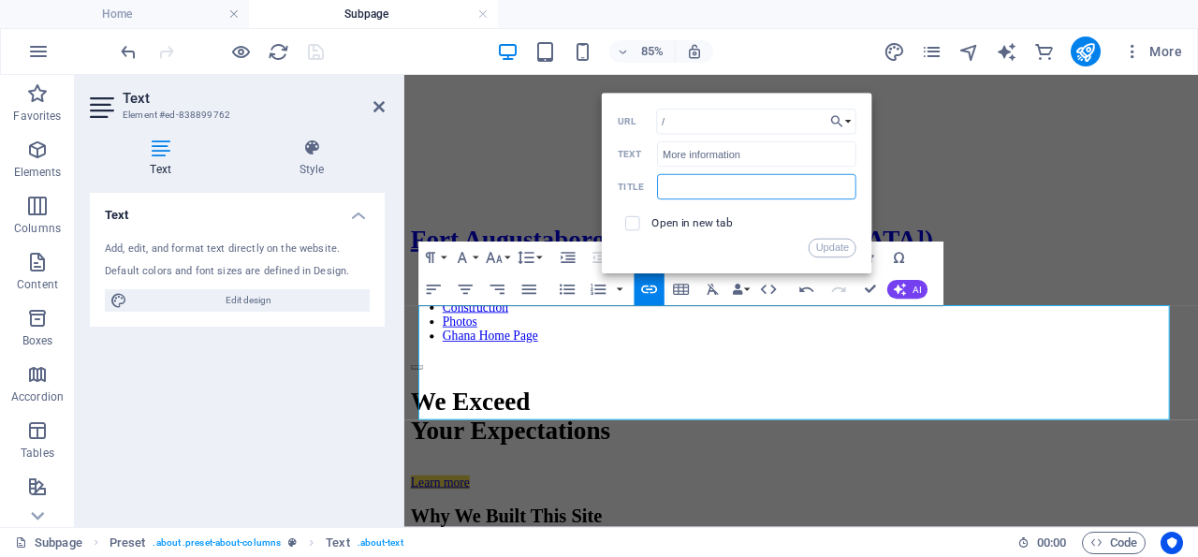
click at [701, 180] on input "text" at bounding box center [756, 186] width 199 height 25
type input "Home"
click at [843, 250] on button "Update" at bounding box center [833, 248] width 48 height 19
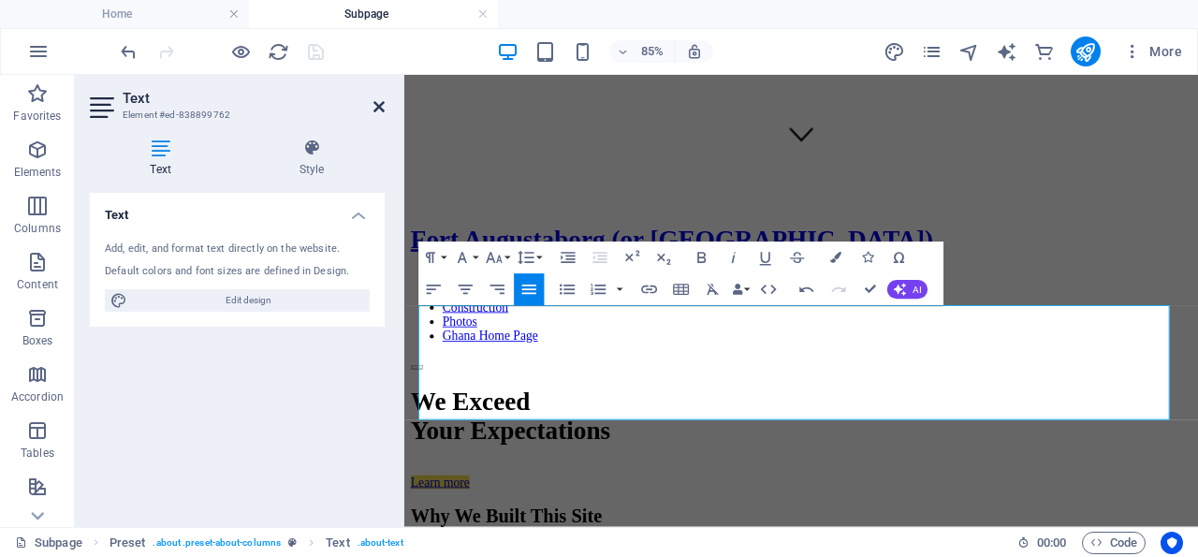
click at [378, 102] on icon at bounding box center [378, 106] width 11 height 15
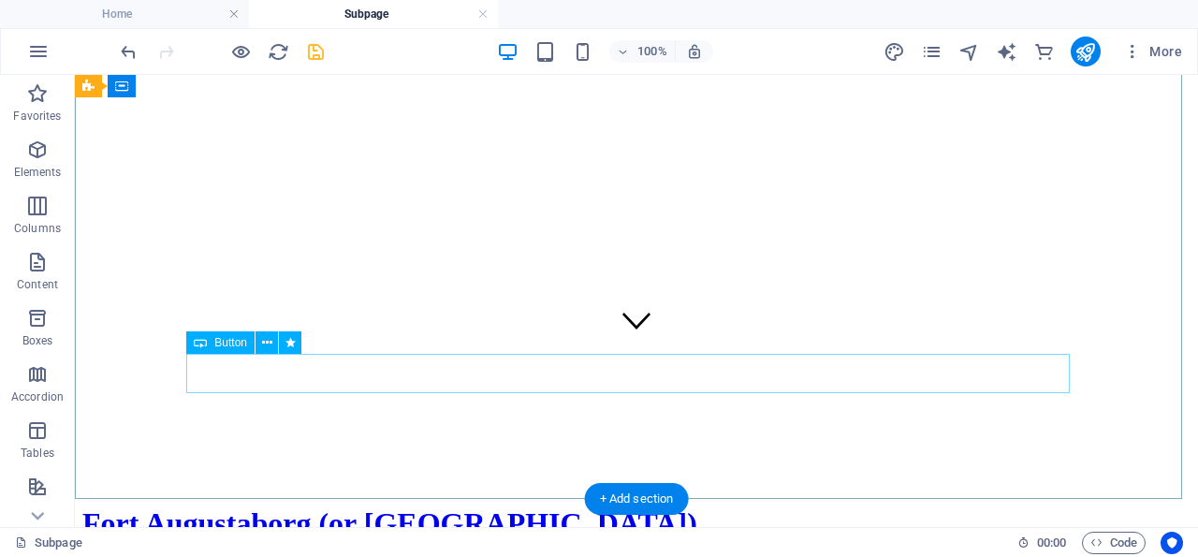
scroll to position [137, 0]
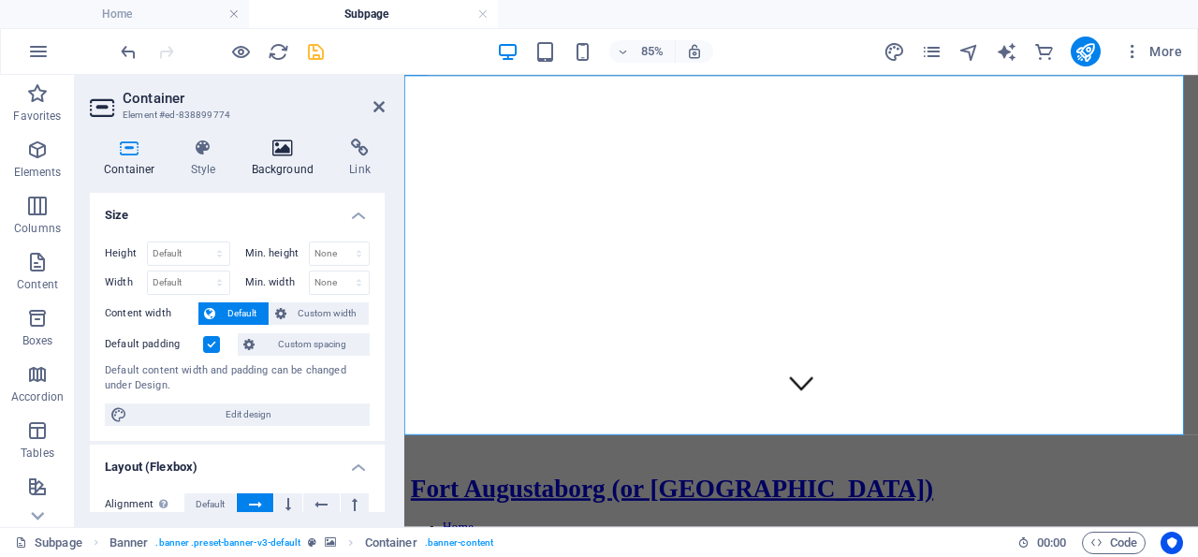
click at [282, 147] on icon at bounding box center [283, 148] width 91 height 19
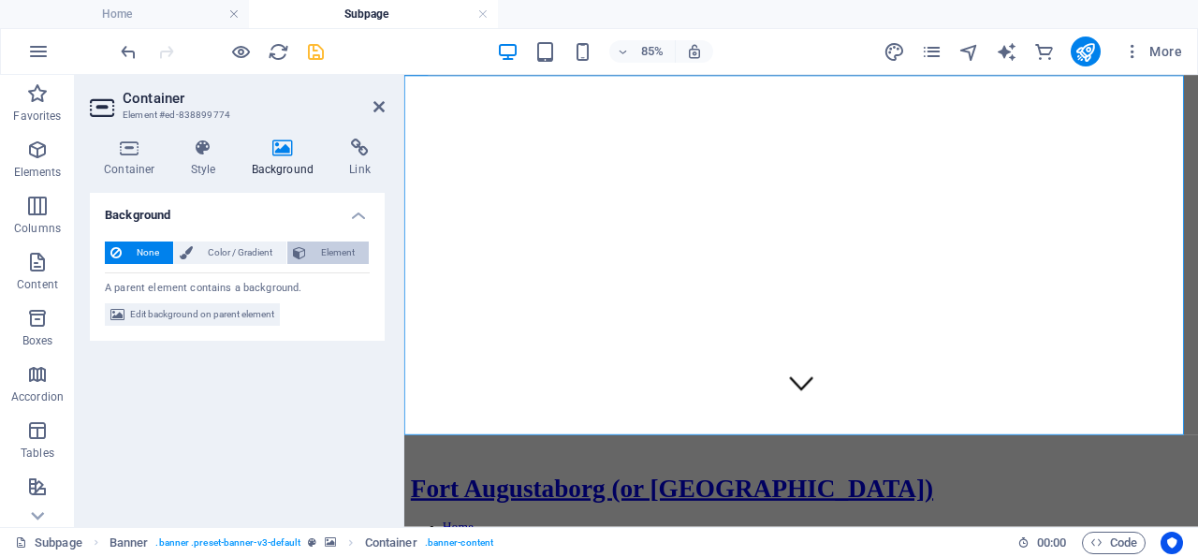
click at [342, 249] on span "Element" at bounding box center [337, 252] width 51 height 22
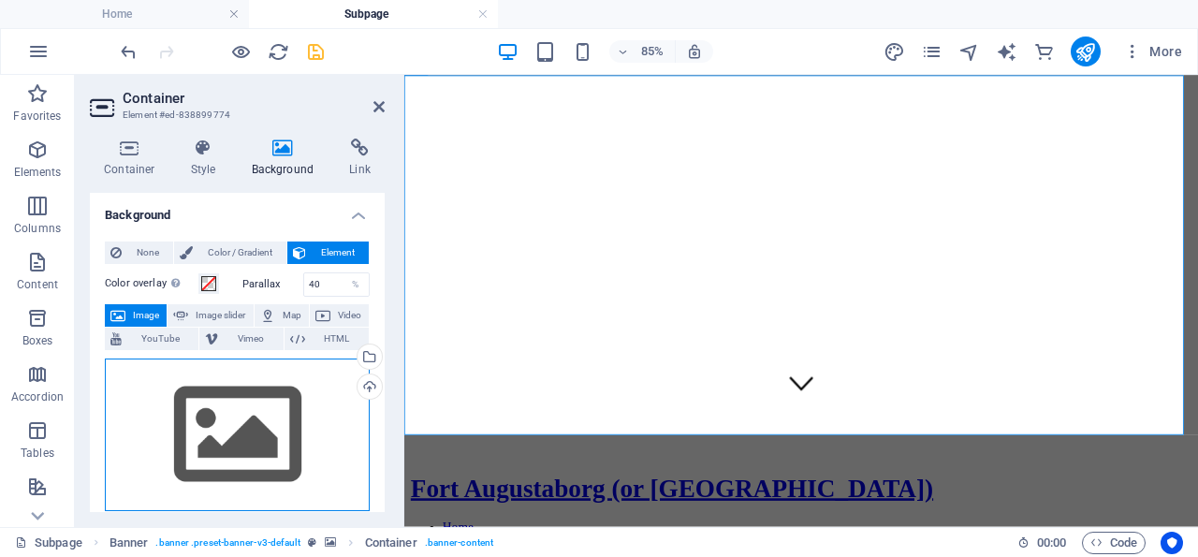
click at [242, 418] on div "Drag files here, click to choose files or select files from Files or our free s…" at bounding box center [237, 434] width 265 height 153
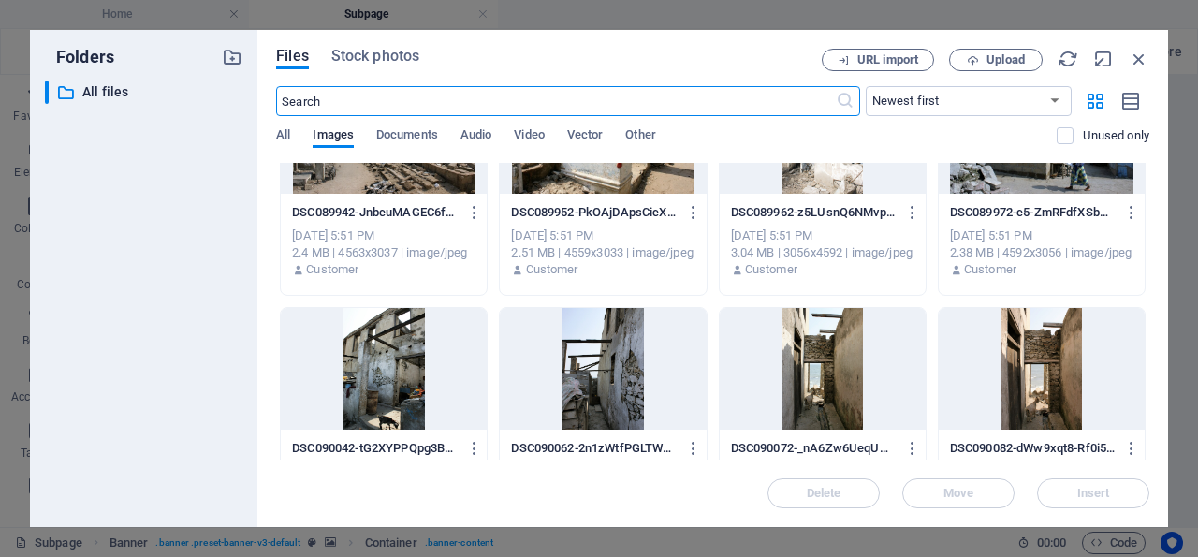
scroll to position [90, 0]
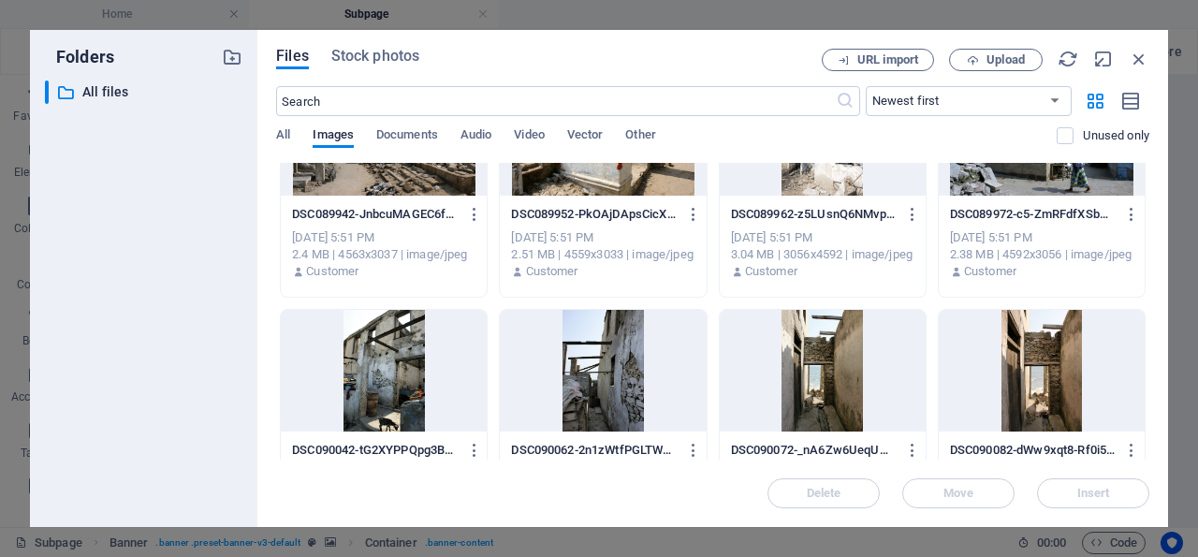
click at [600, 383] on div at bounding box center [603, 371] width 206 height 122
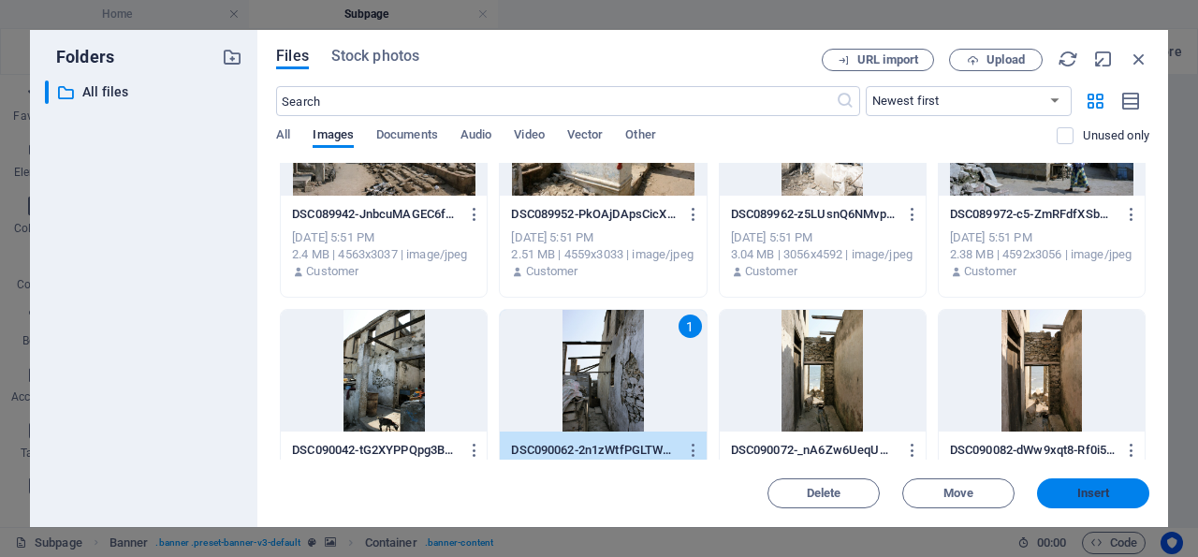
click at [1093, 493] on span "Insert" at bounding box center [1093, 493] width 33 height 11
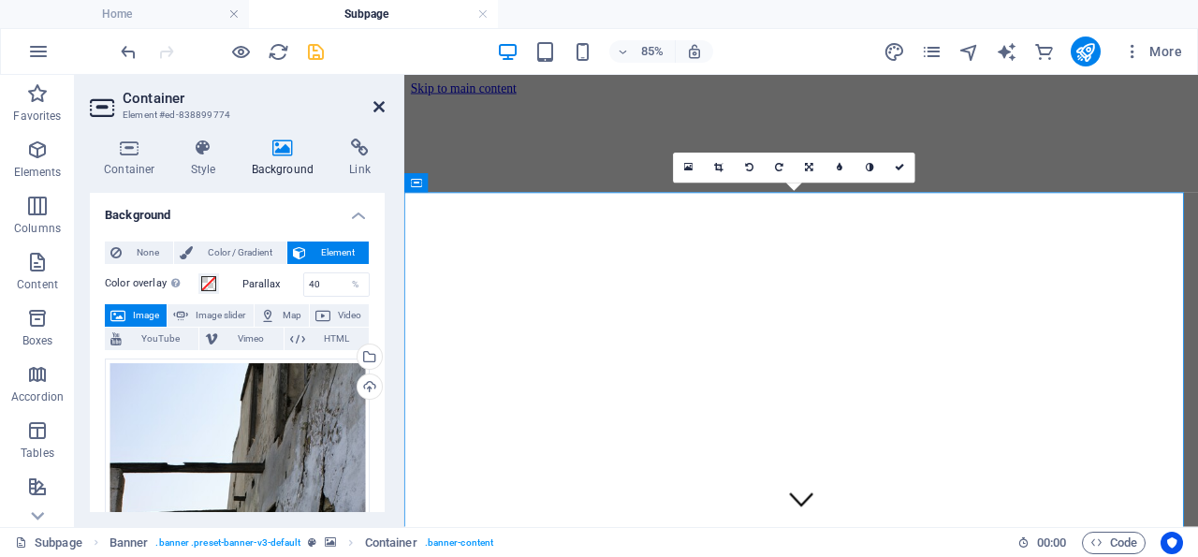
drag, startPoint x: 381, startPoint y: 102, endPoint x: 318, endPoint y: 82, distance: 65.7
click at [381, 102] on icon at bounding box center [378, 106] width 11 height 15
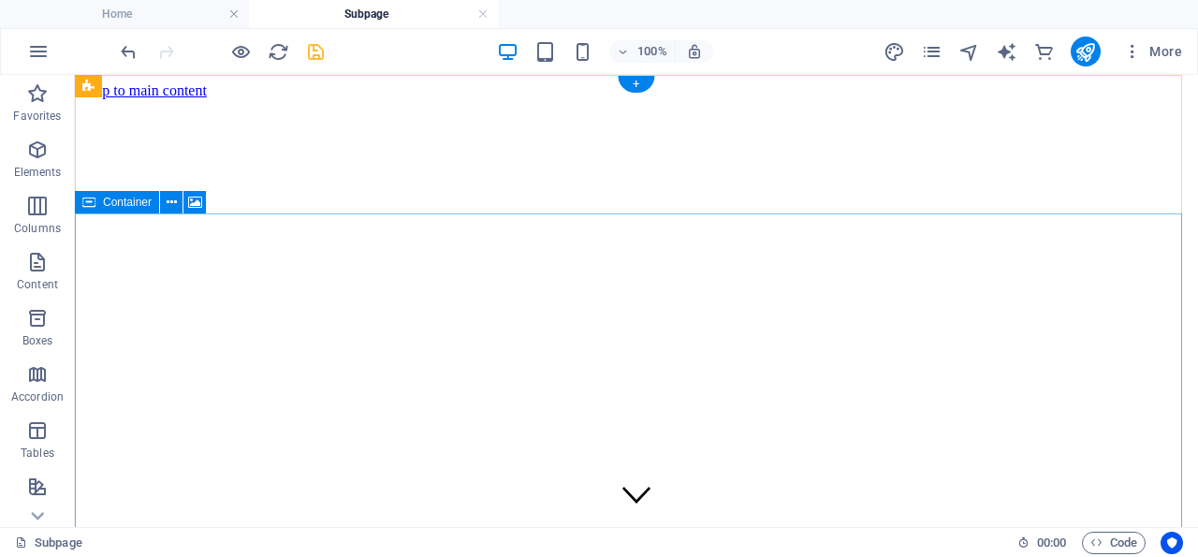
scroll to position [292, 0]
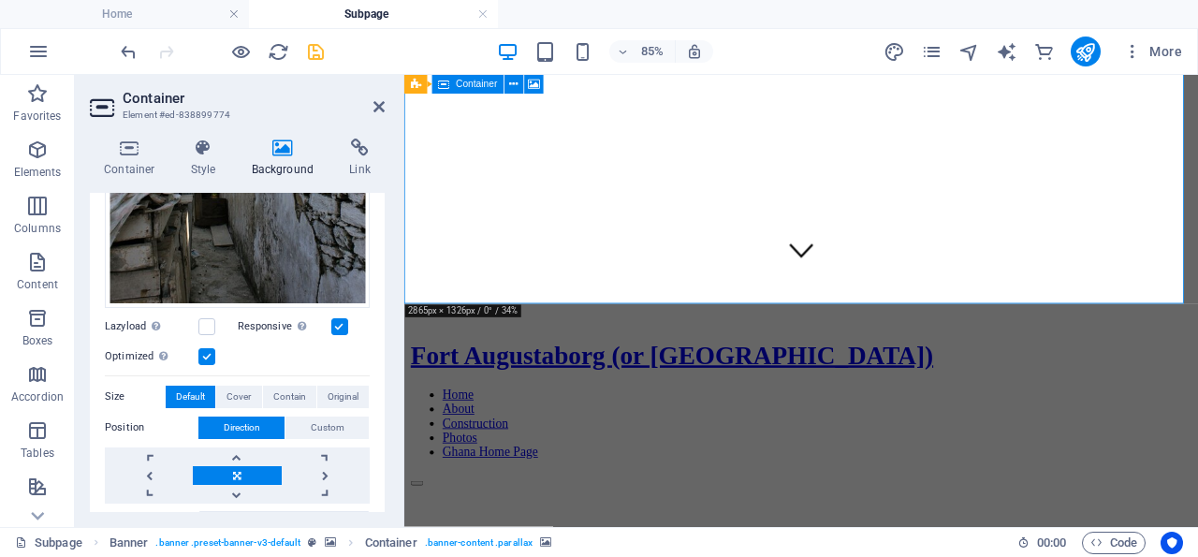
scroll to position [449, 0]
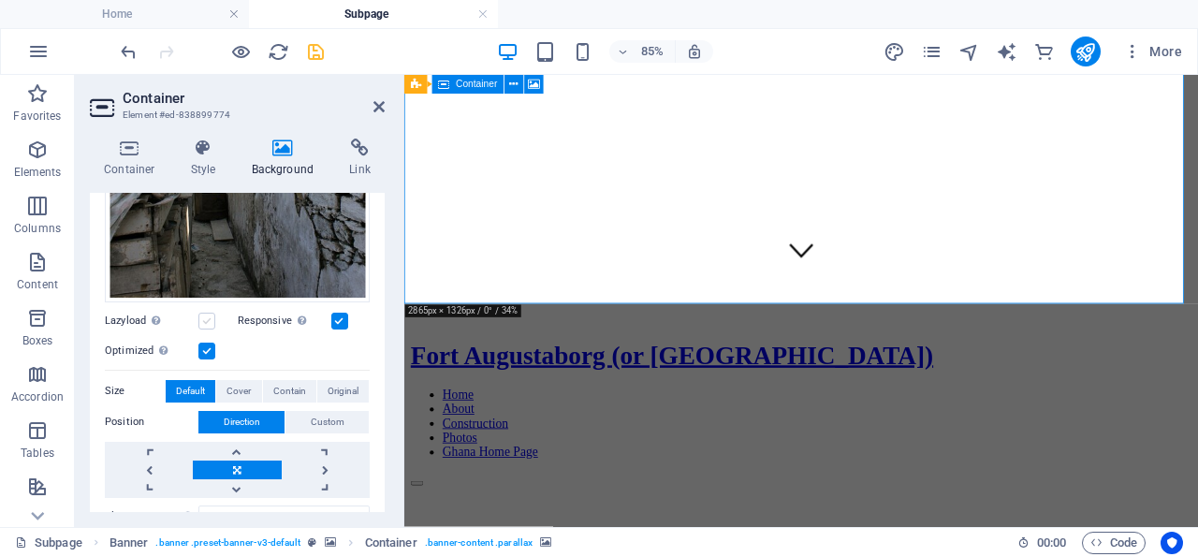
click at [207, 313] on label at bounding box center [206, 321] width 17 height 17
click at [0, 0] on input "Lazyload Loading images after the page loads improves page speed." at bounding box center [0, 0] width 0 height 0
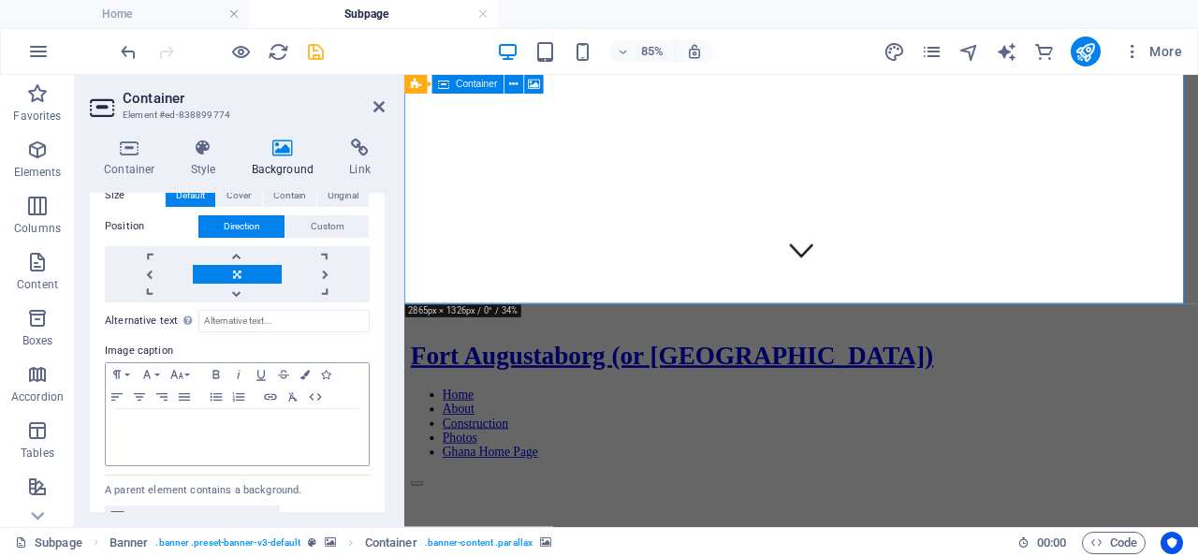
scroll to position [649, 0]
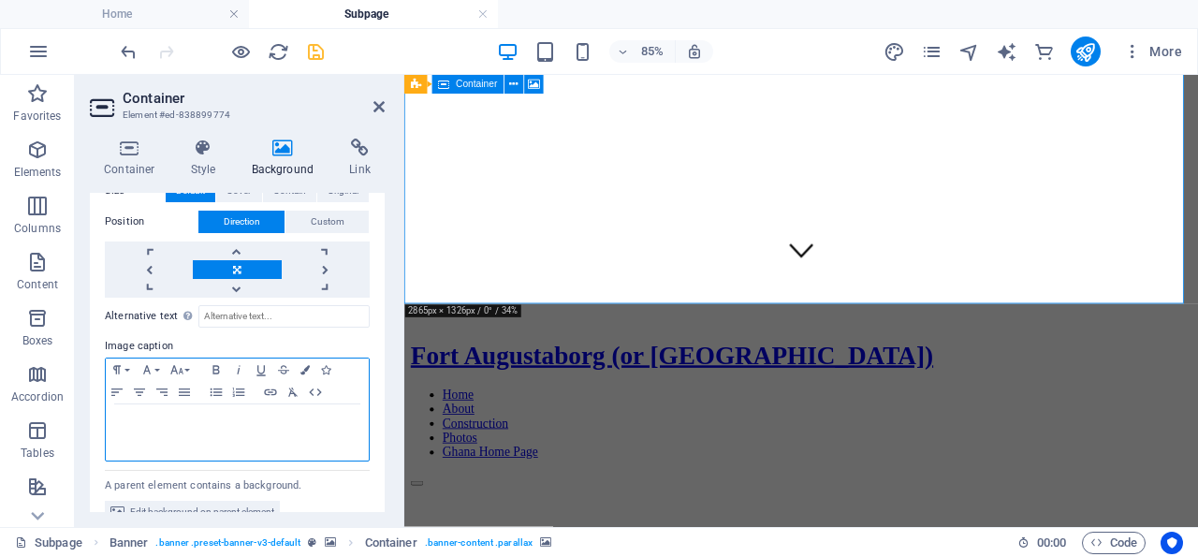
click at [203, 414] on p at bounding box center [237, 422] width 244 height 17
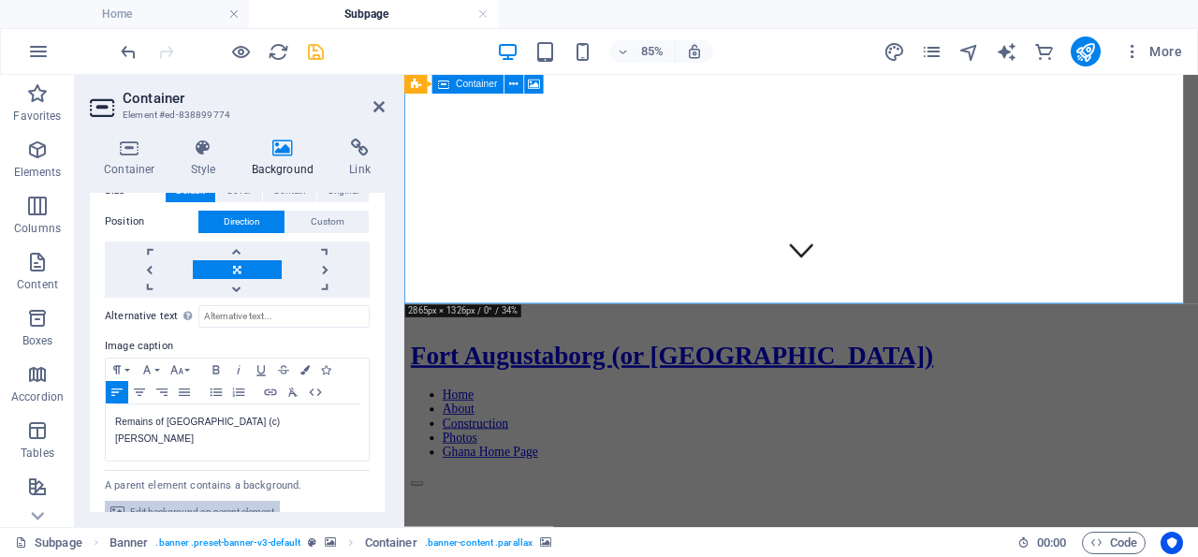
click at [207, 501] on span "Edit background on parent element" at bounding box center [202, 512] width 144 height 22
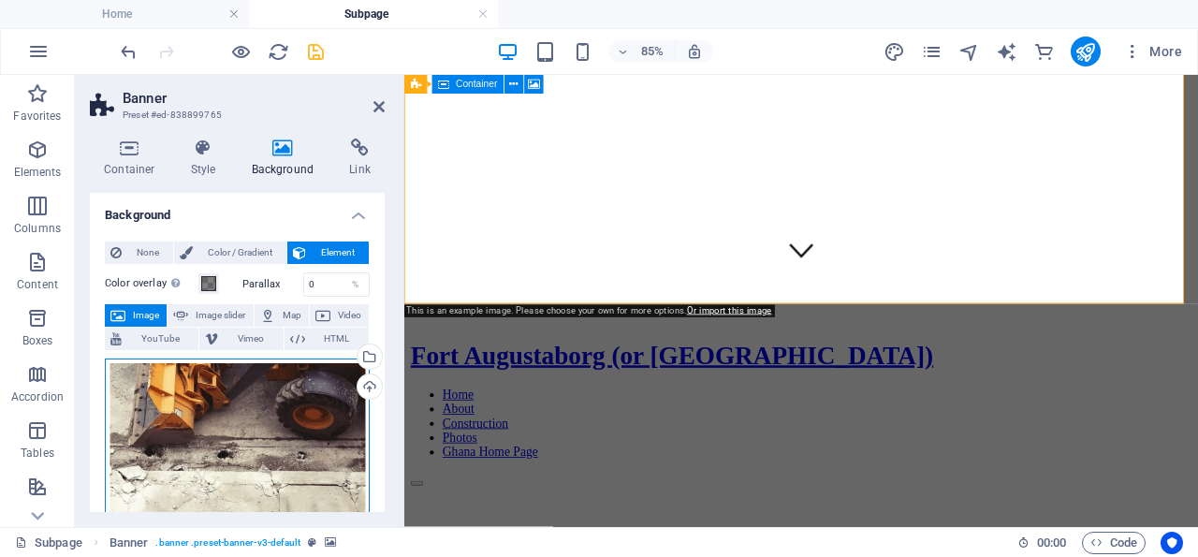
click at [269, 398] on div "Drag files here, click to choose files or select files from Files or our free s…" at bounding box center [237, 448] width 265 height 180
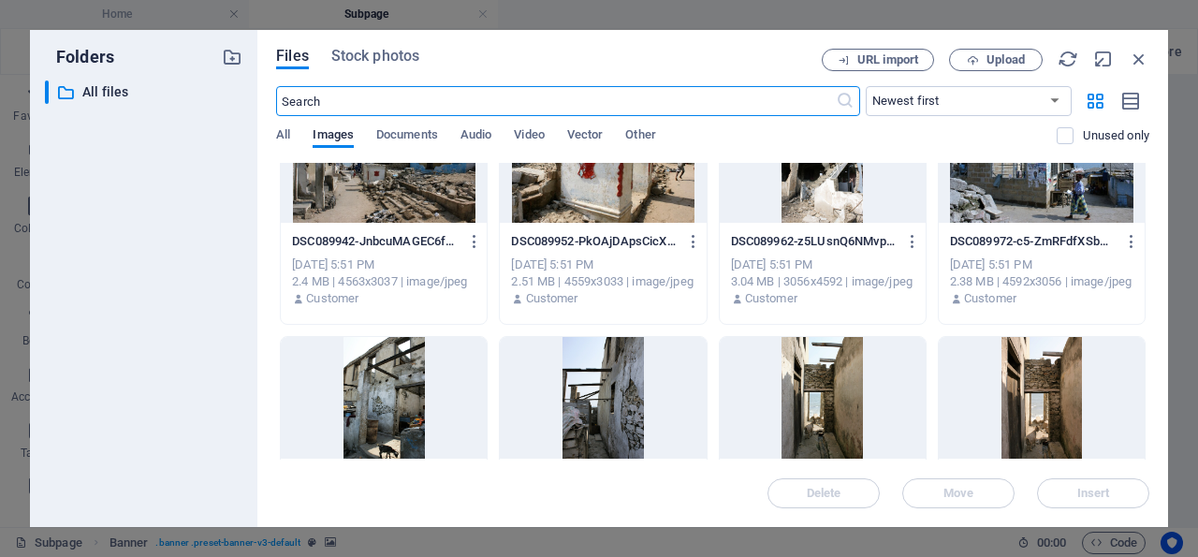
scroll to position [180, 0]
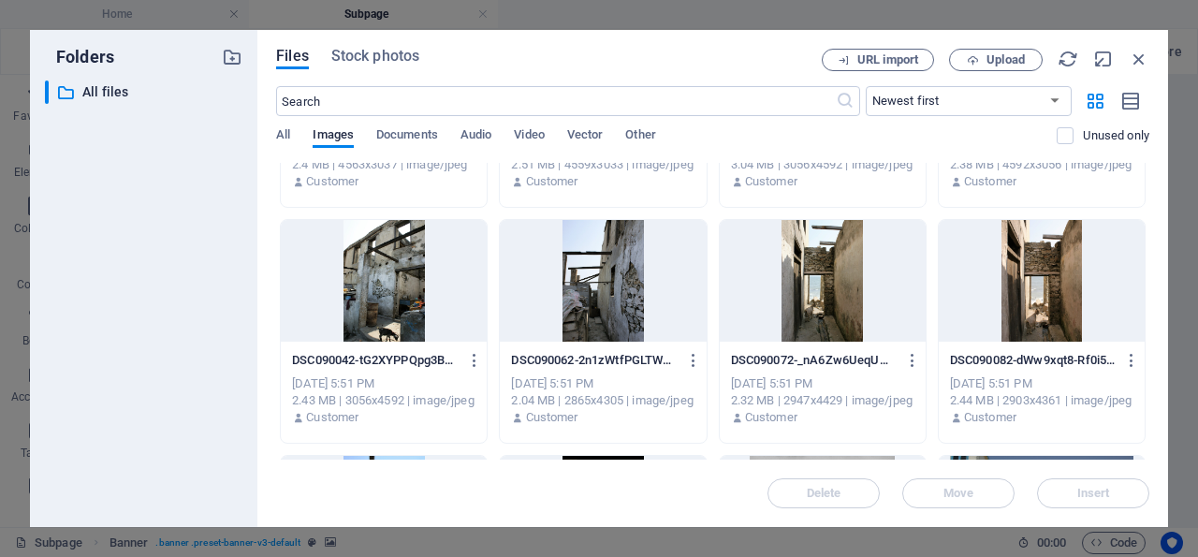
click at [615, 291] on div at bounding box center [603, 281] width 206 height 122
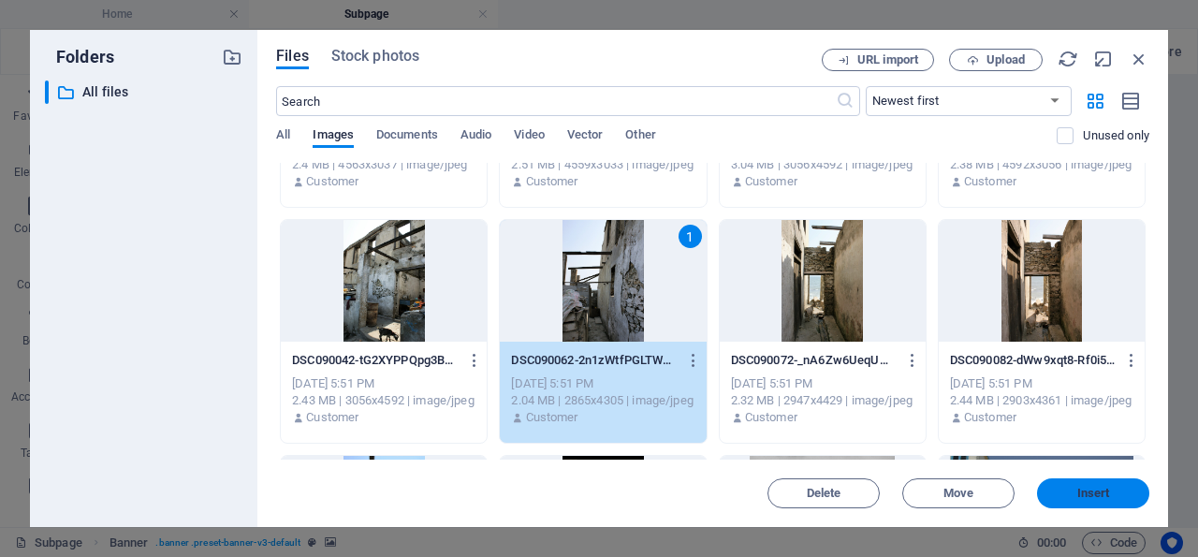
drag, startPoint x: 1094, startPoint y: 491, endPoint x: 575, endPoint y: 455, distance: 520.7
click at [1094, 491] on span "Insert" at bounding box center [1093, 493] width 33 height 11
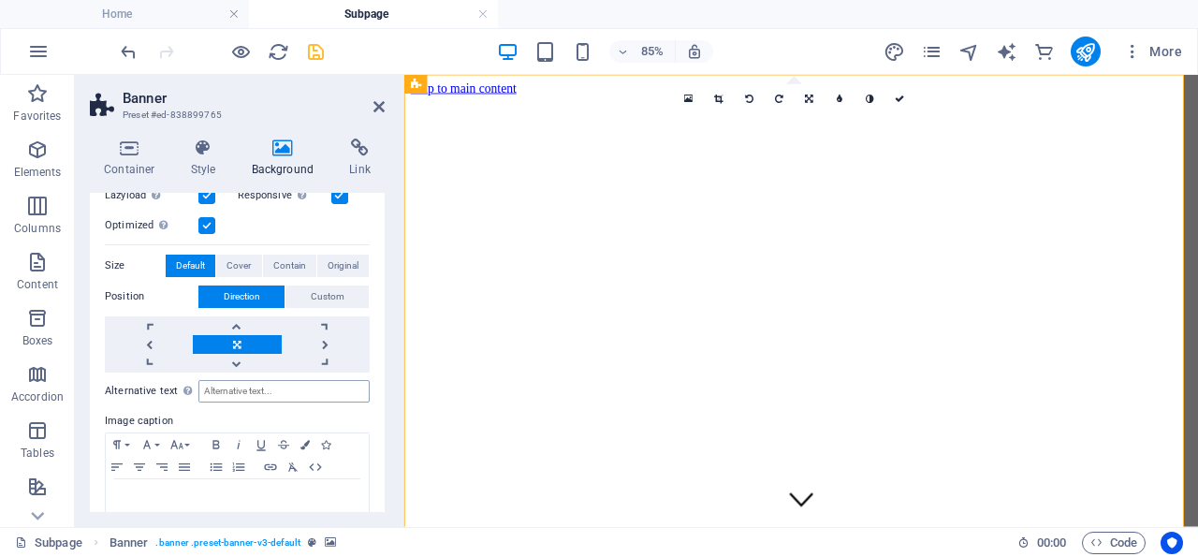
scroll to position [589, 0]
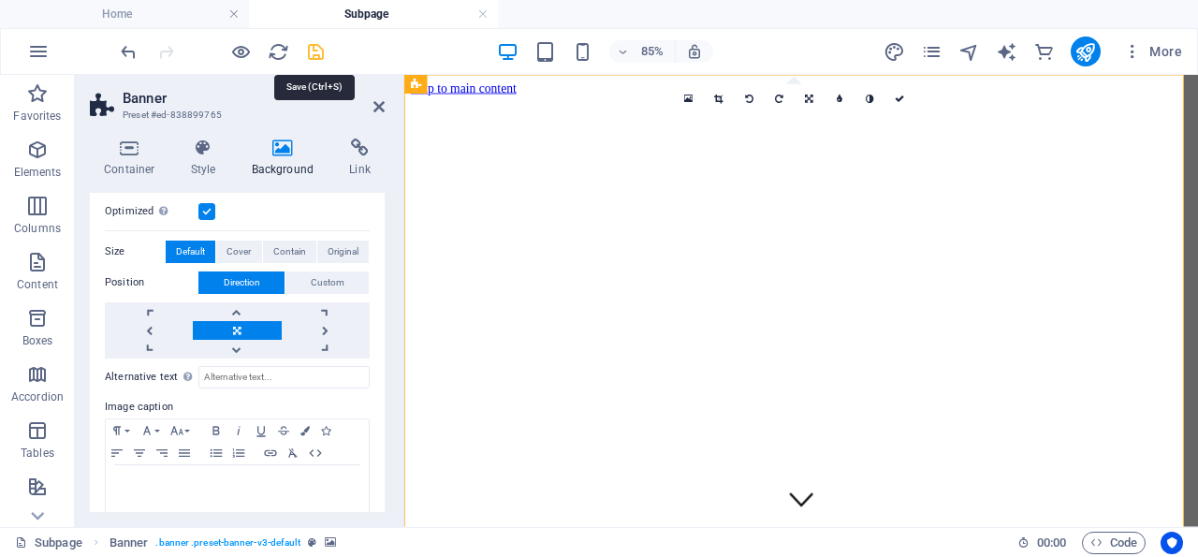
drag, startPoint x: 317, startPoint y: 50, endPoint x: 203, endPoint y: 163, distance: 160.8
click at [317, 50] on icon "save" at bounding box center [316, 52] width 22 height 22
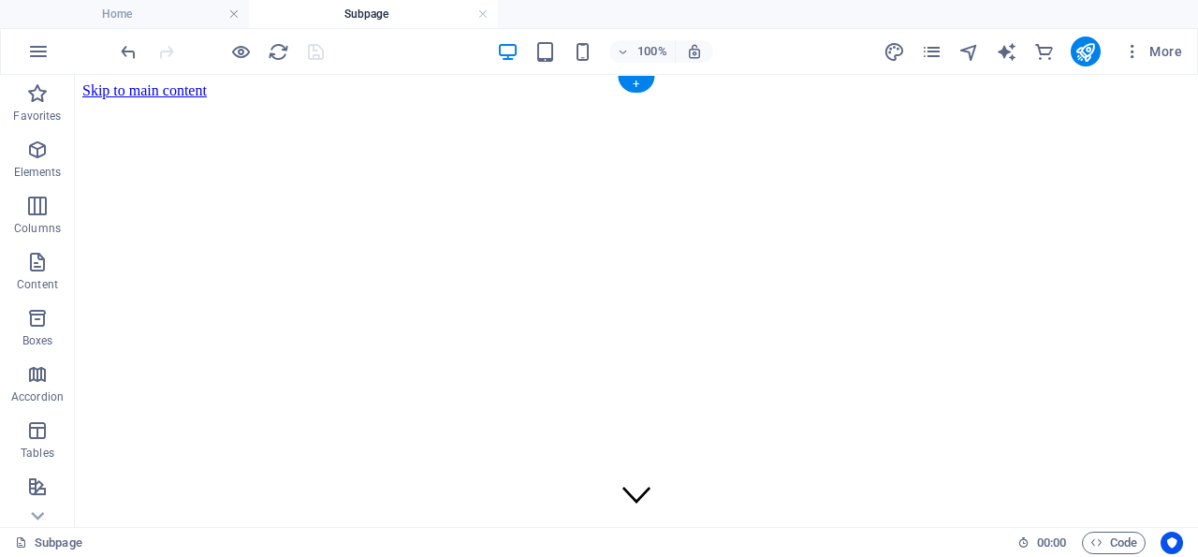
scroll to position [292, 0]
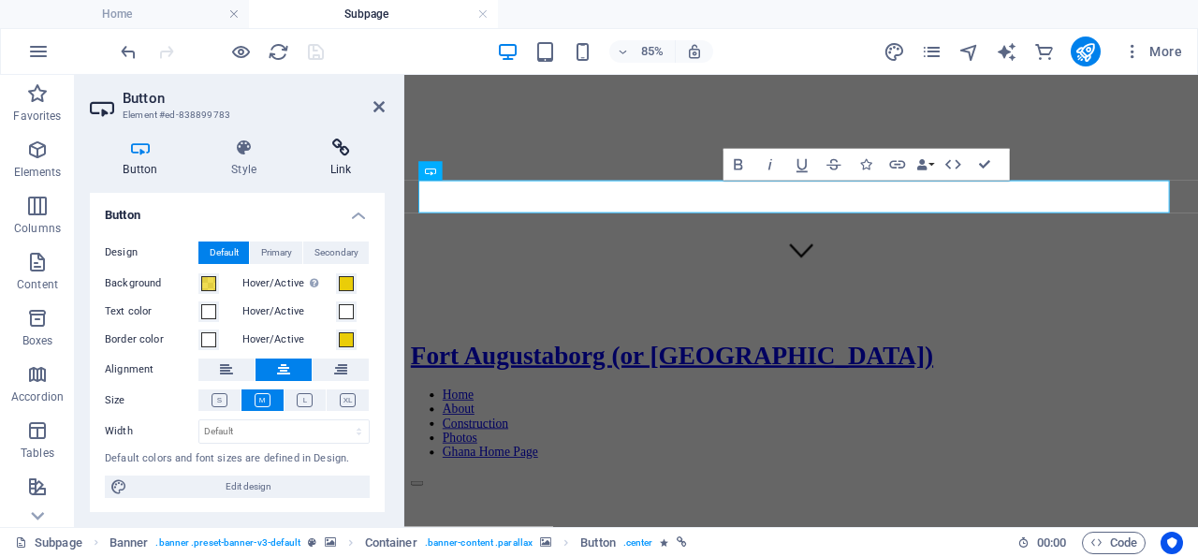
click at [346, 148] on icon at bounding box center [341, 148] width 88 height 19
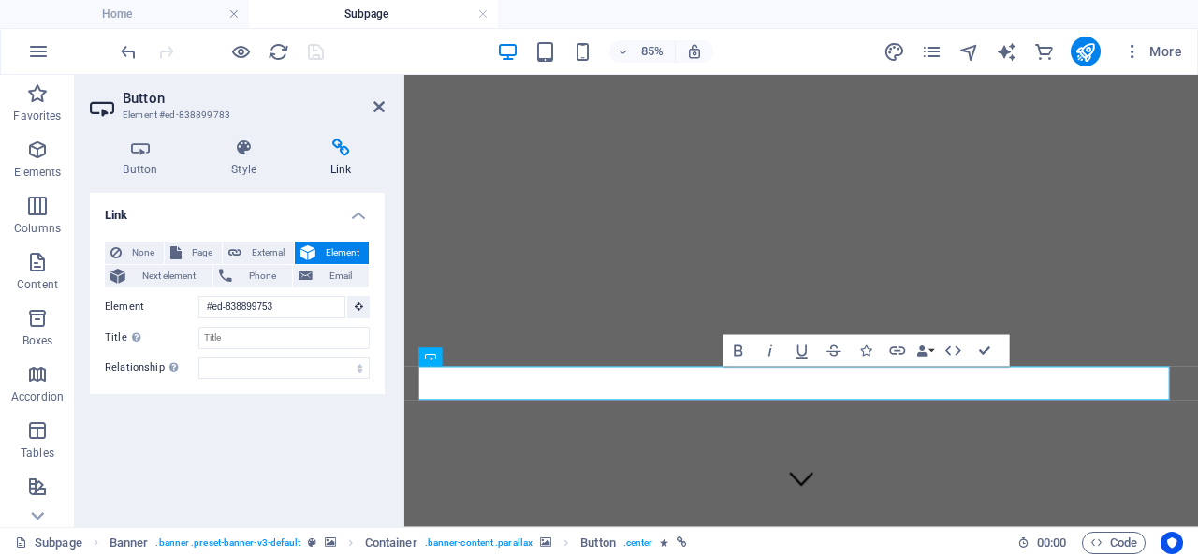
scroll to position [153, 0]
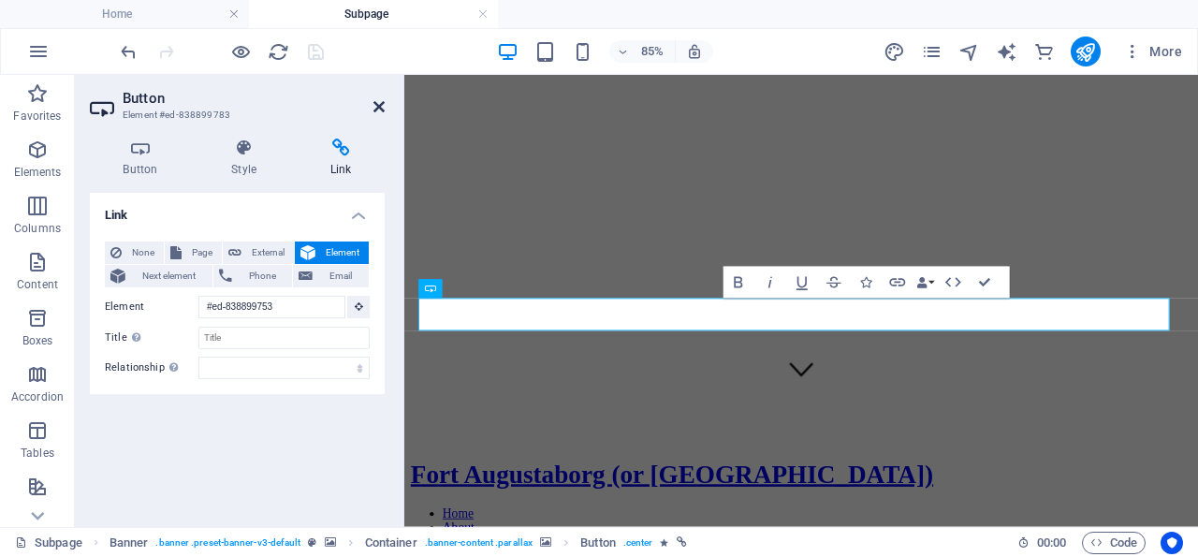
click at [380, 104] on icon at bounding box center [378, 106] width 11 height 15
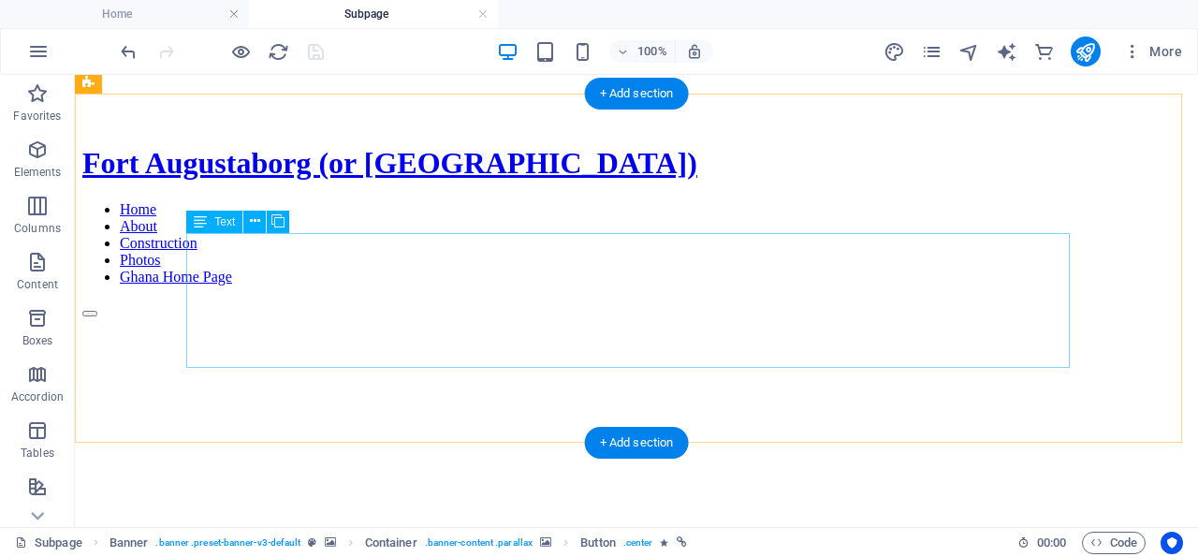
scroll to position [542, 0]
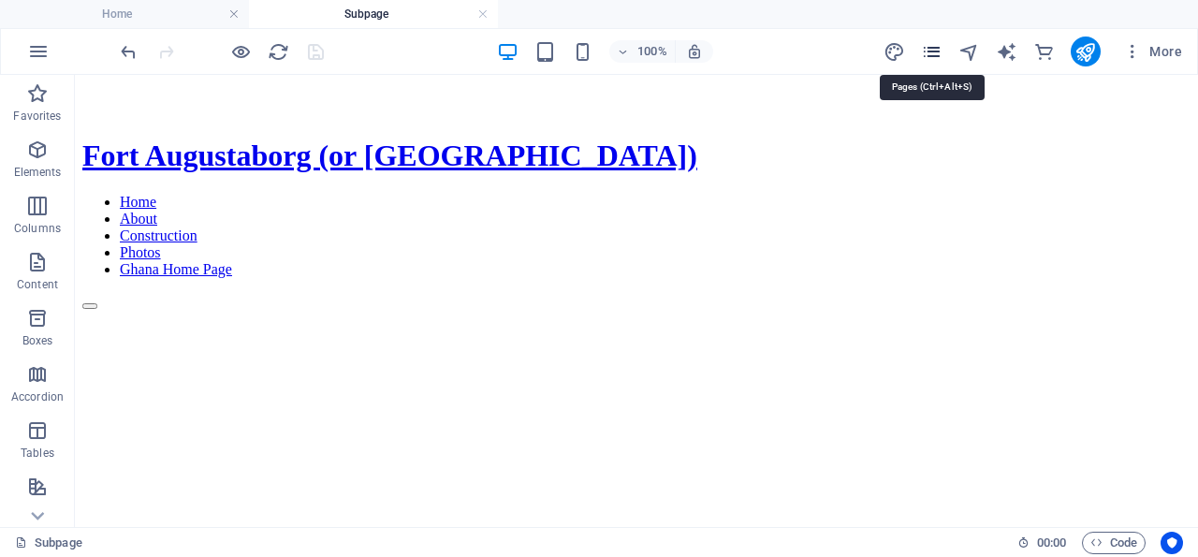
click at [939, 50] on icon "pages" at bounding box center [932, 52] width 22 height 22
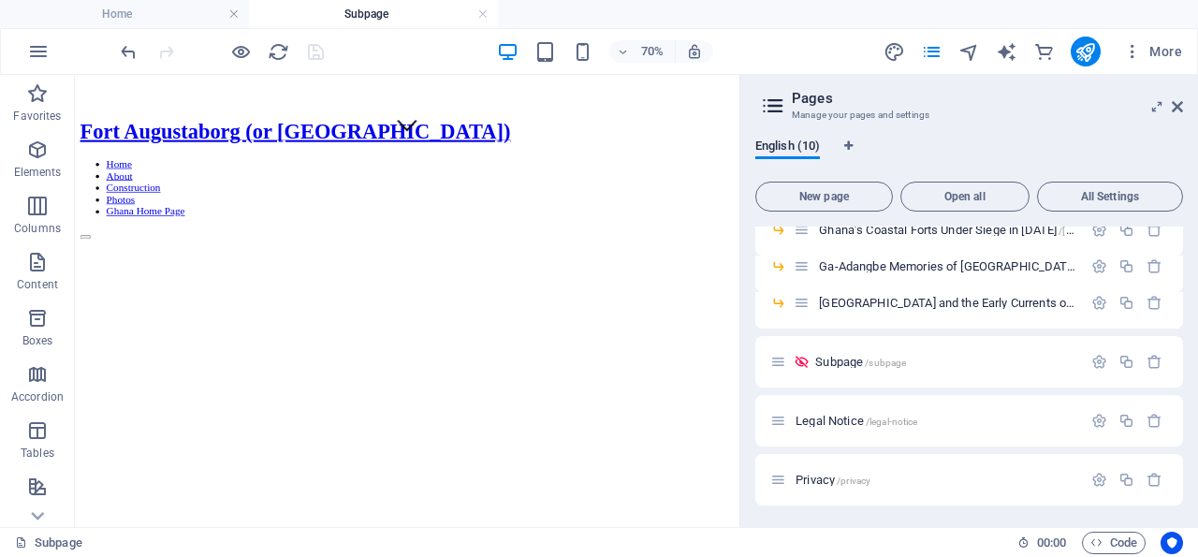
scroll to position [166, 0]
click at [913, 365] on p "Subpage /subpage" at bounding box center [945, 364] width 261 height 12
click at [1091, 362] on icon "button" at bounding box center [1099, 365] width 16 height 16
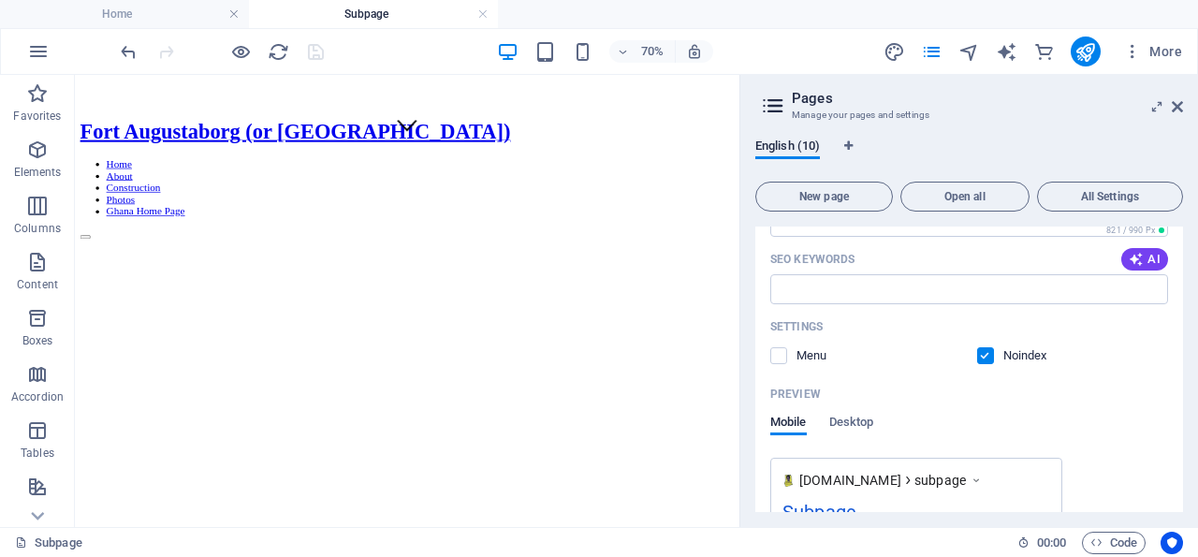
scroll to position [615, 0]
click at [977, 353] on label at bounding box center [985, 352] width 17 height 17
click at [0, 0] on input "checkbox" at bounding box center [0, 0] width 0 height 0
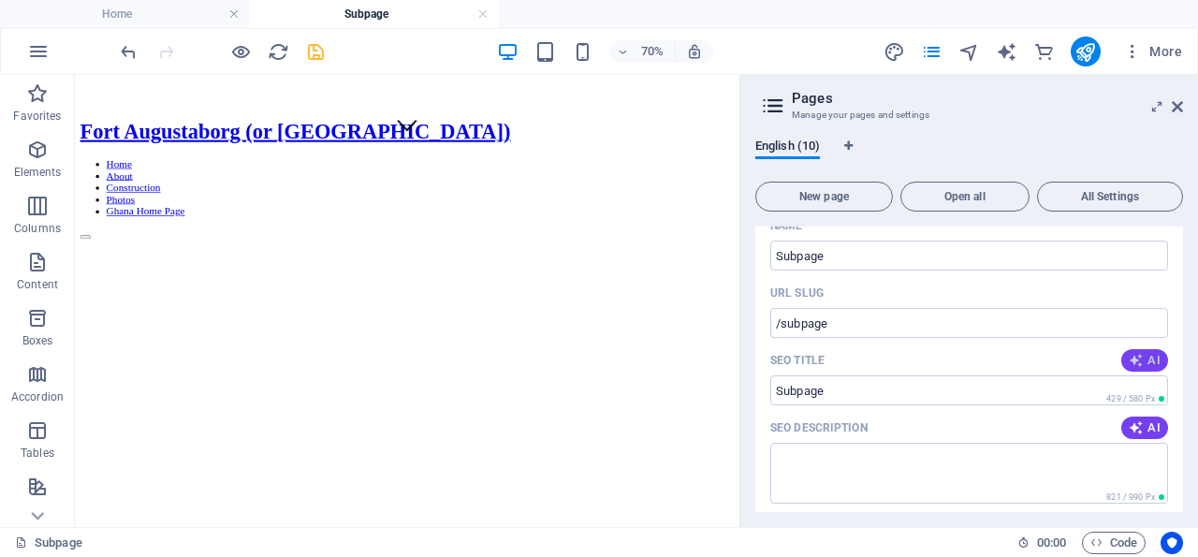
click at [1130, 358] on span "AI" at bounding box center [1145, 360] width 32 height 15
type input "Discover Fort Teshie’s Legacy"
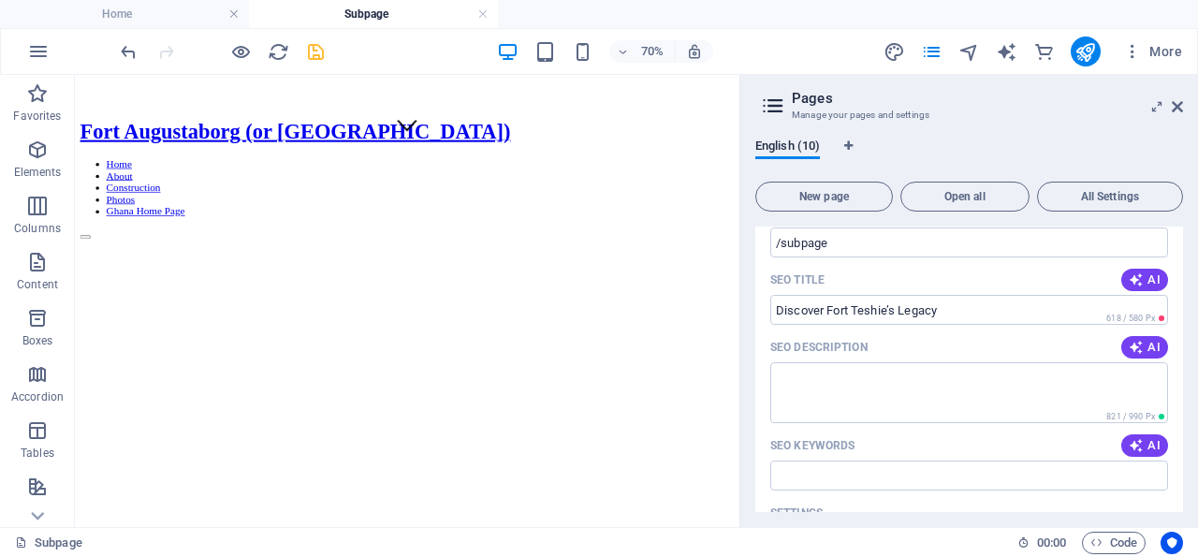
scroll to position [435, 0]
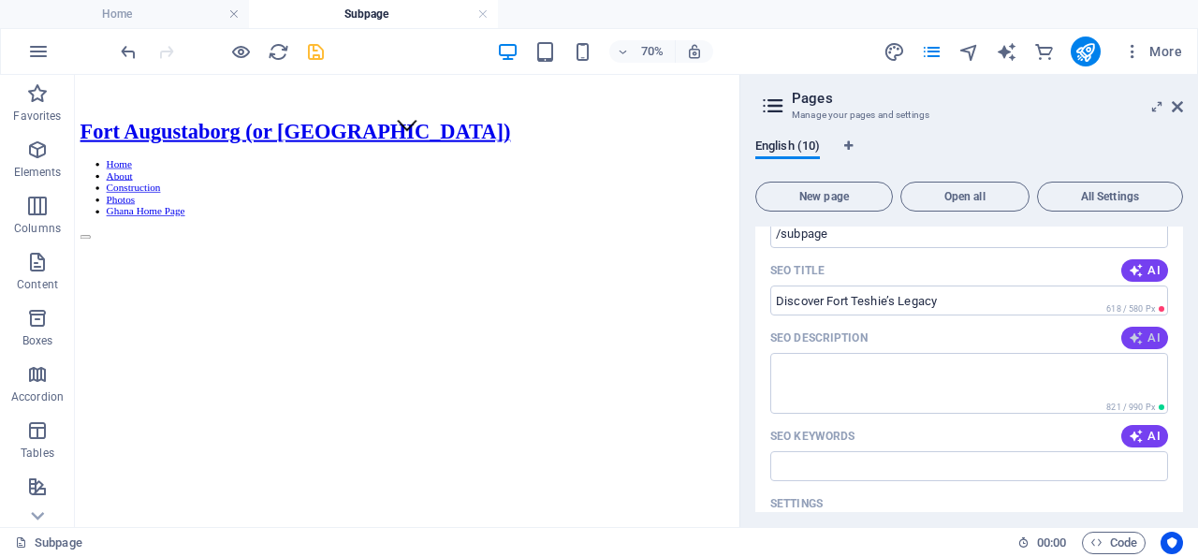
click at [1129, 330] on span "AI" at bounding box center [1145, 337] width 32 height 15
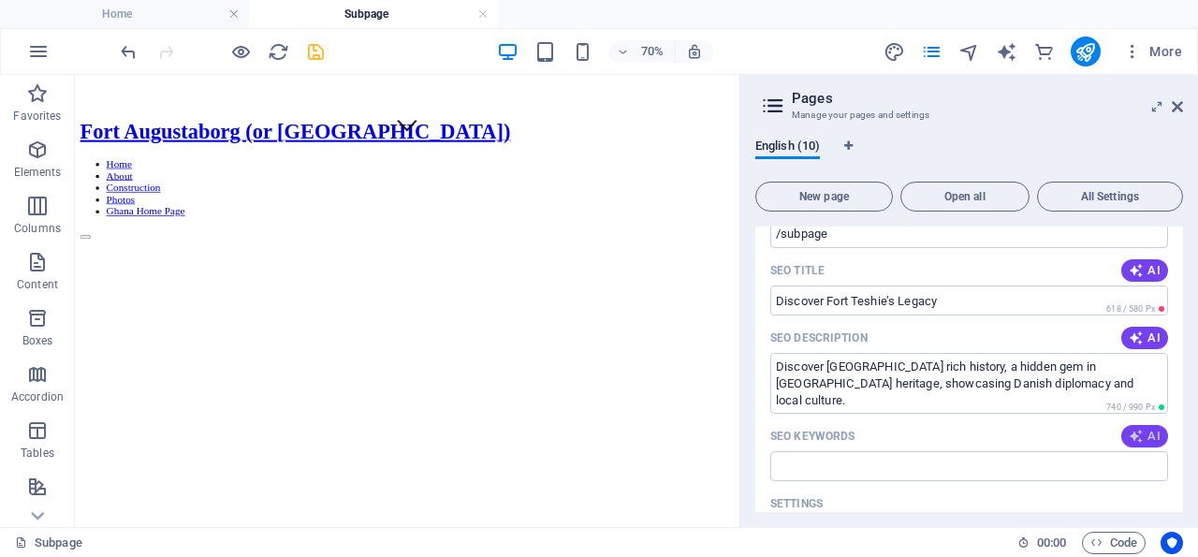
type textarea "Discover Fort Teshies rich history, a hidden gem in Ghanas heritage, showcasing…"
click at [1131, 441] on span "AI" at bounding box center [1145, 436] width 32 height 15
type input "Fort Teshie, Ghana coastal heritage, Fort Augustaborg history, Danish diplomacy…"
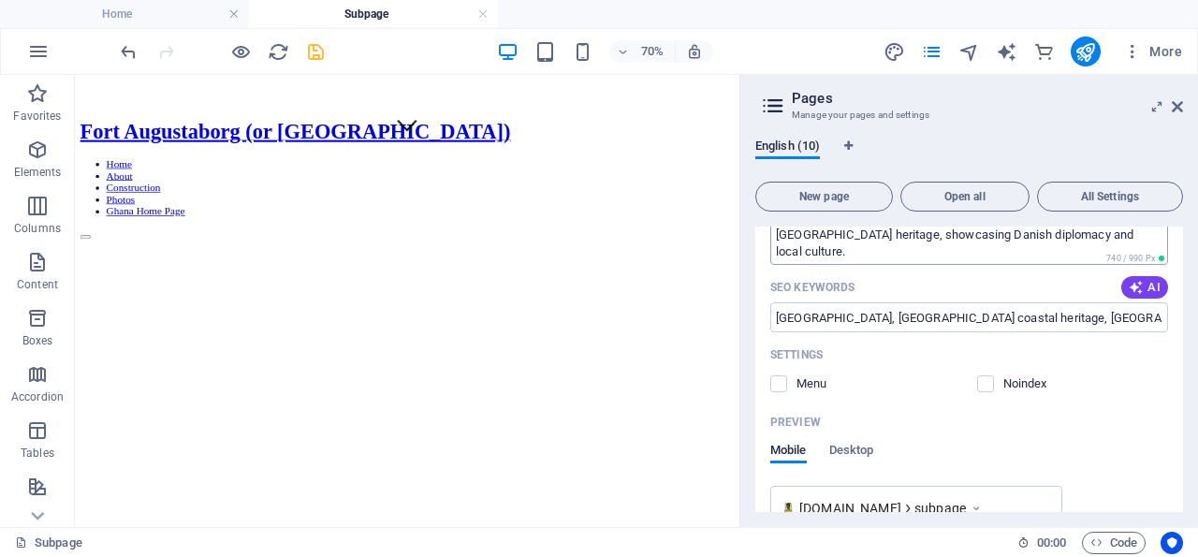
scroll to position [615, 0]
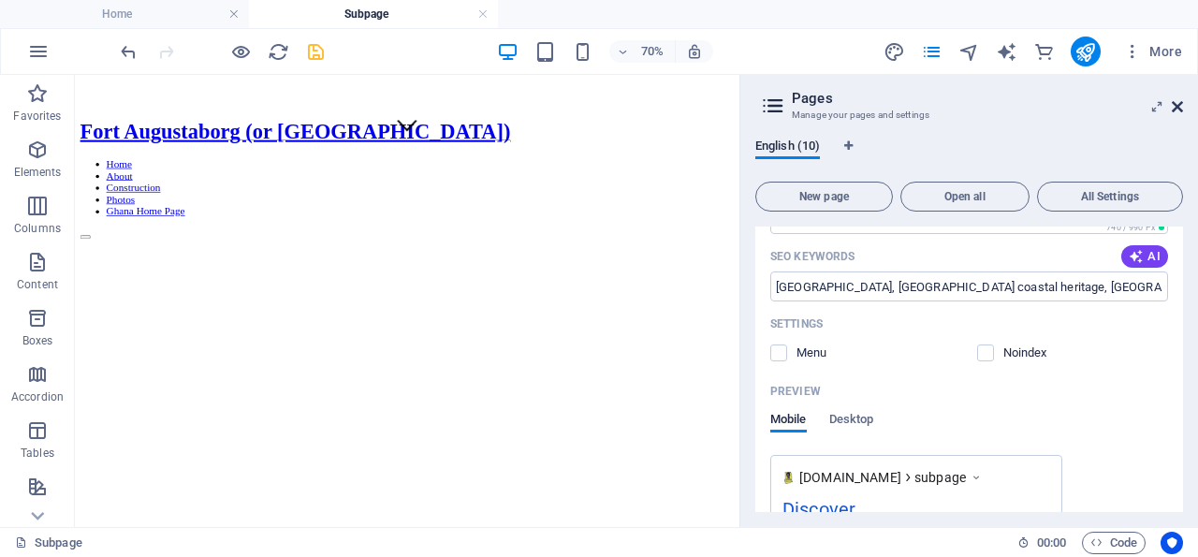
click at [1180, 102] on icon at bounding box center [1177, 106] width 11 height 15
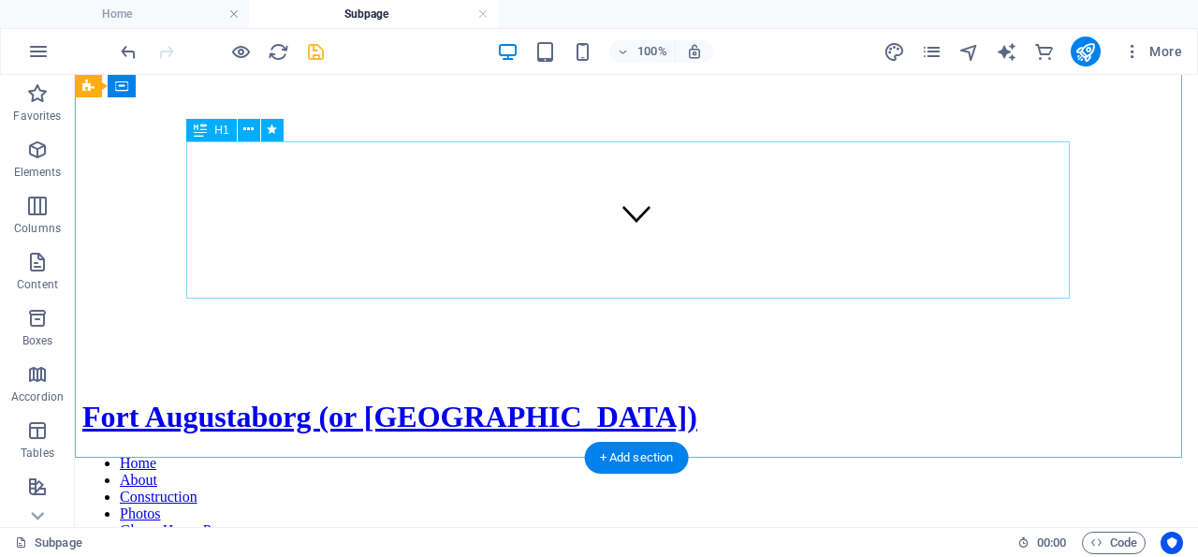
scroll to position [97, 0]
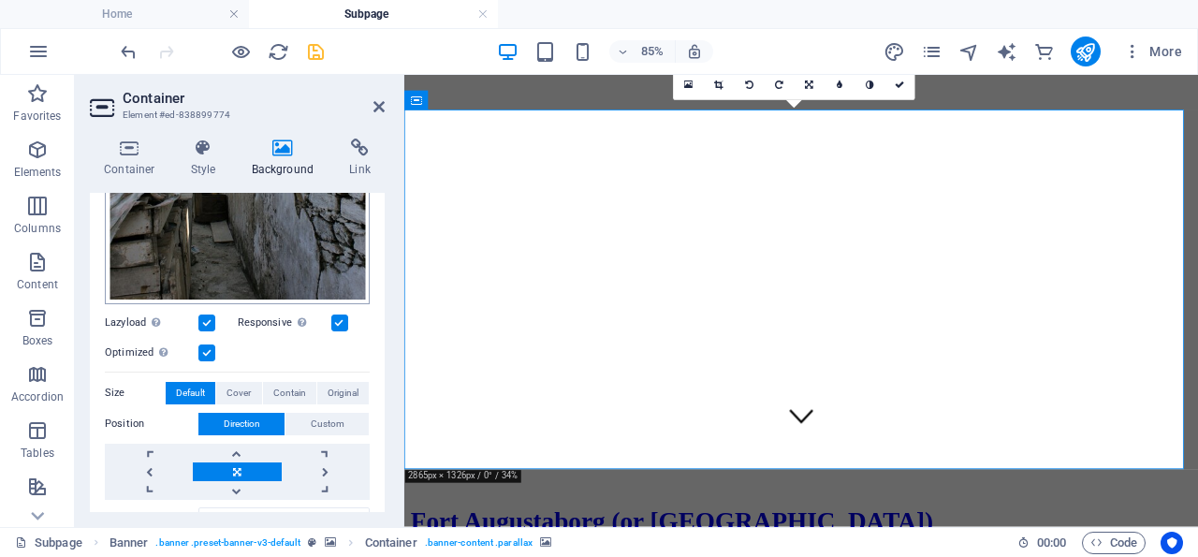
scroll to position [449, 0]
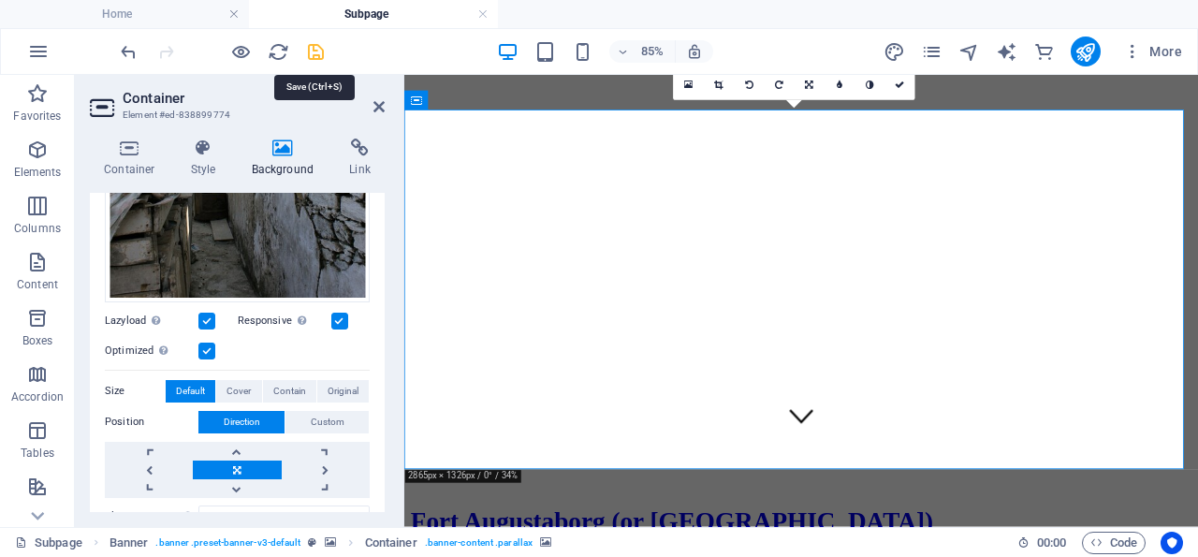
drag, startPoint x: 311, startPoint y: 51, endPoint x: 304, endPoint y: 7, distance: 44.5
click at [311, 51] on icon "save" at bounding box center [316, 52] width 22 height 22
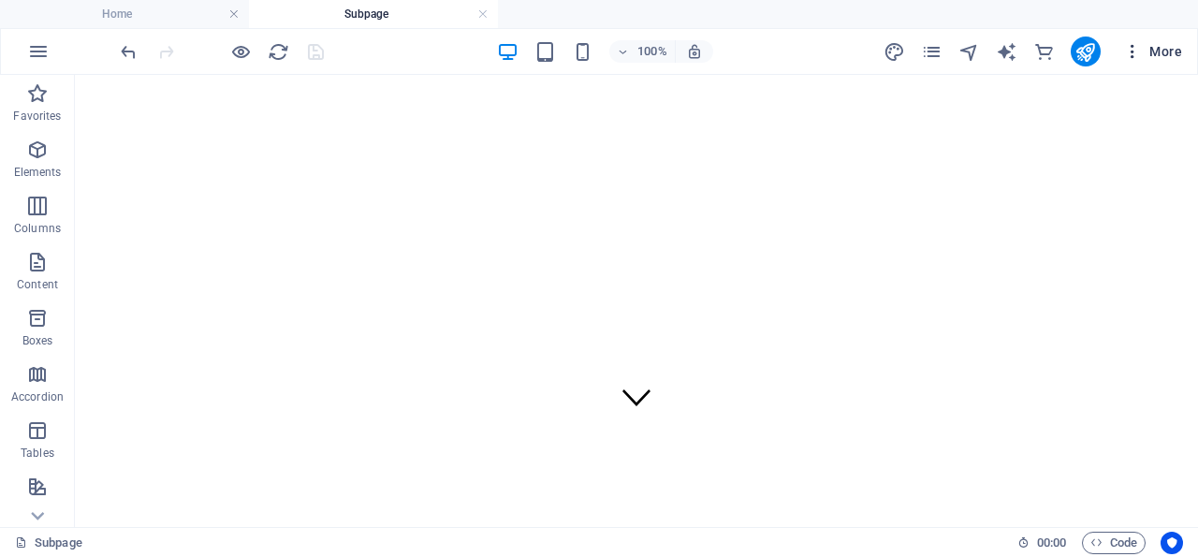
click at [1135, 47] on icon "button" at bounding box center [1132, 51] width 19 height 19
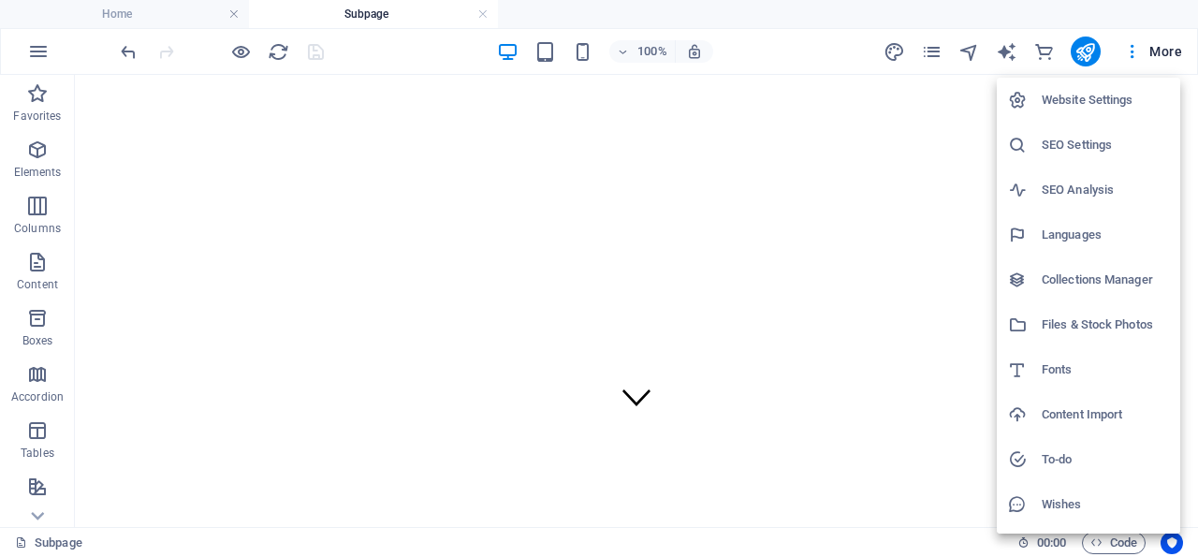
click at [1094, 101] on h6 "Website Settings" at bounding box center [1105, 100] width 127 height 22
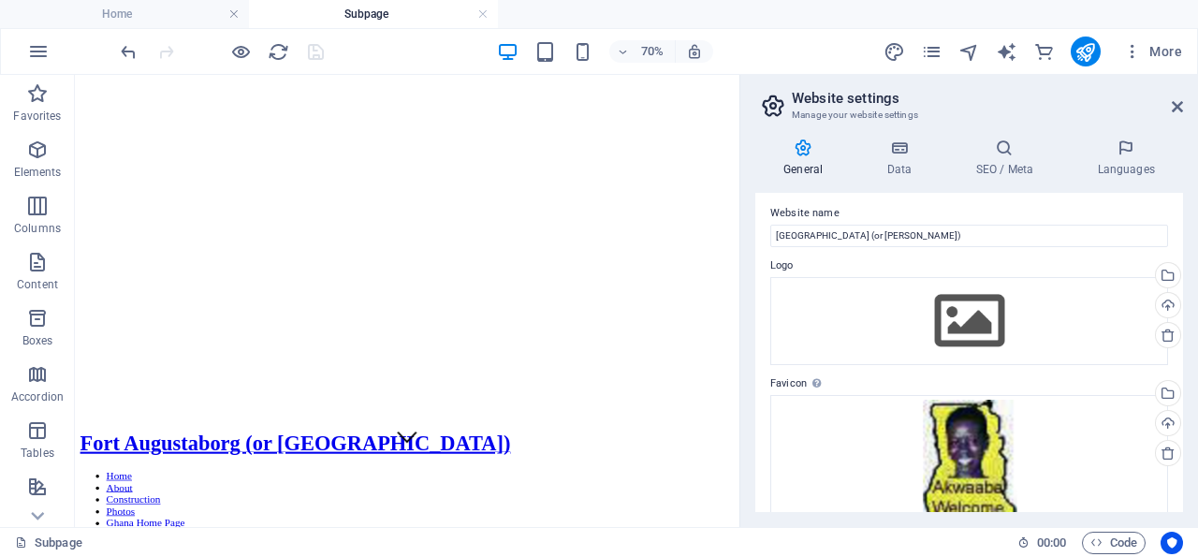
scroll to position [0, 0]
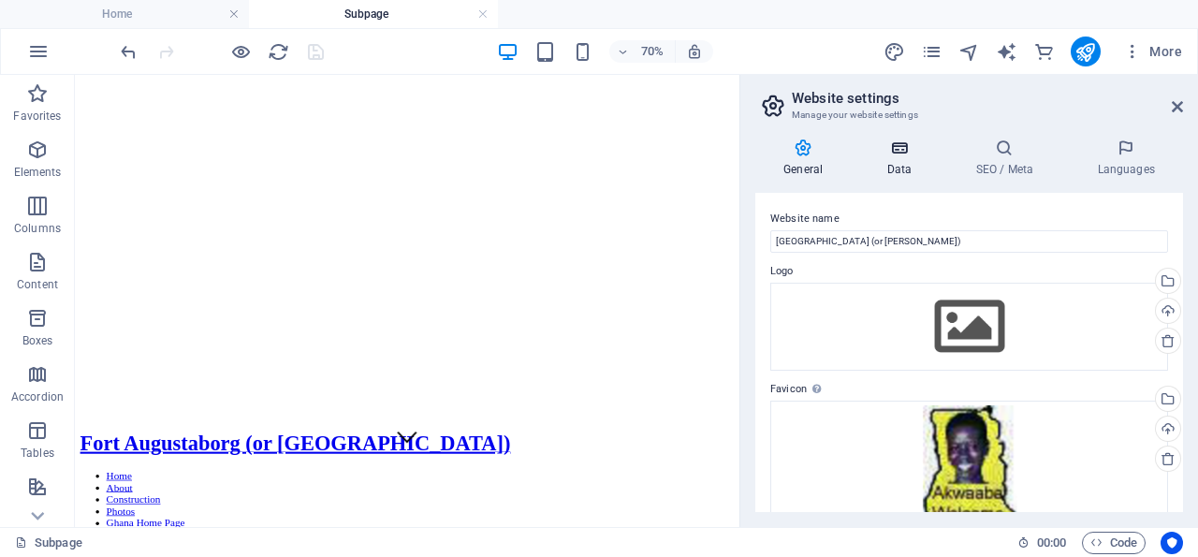
click at [900, 152] on icon at bounding box center [898, 148] width 81 height 19
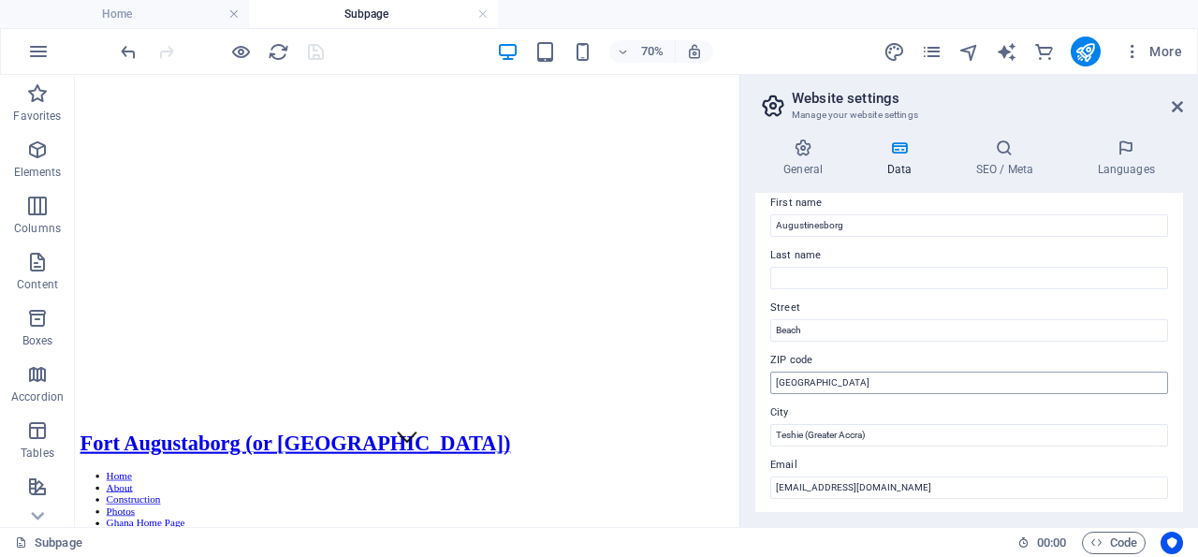
scroll to position [90, 0]
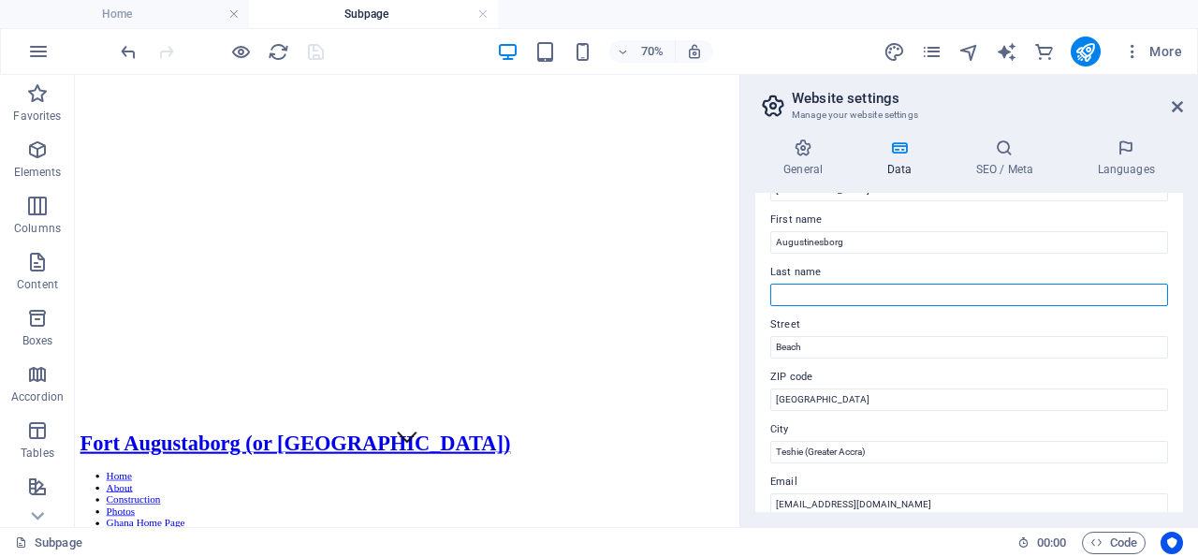
click at [783, 290] on input "Last name" at bounding box center [969, 295] width 398 height 22
type input "Fort Teshie"
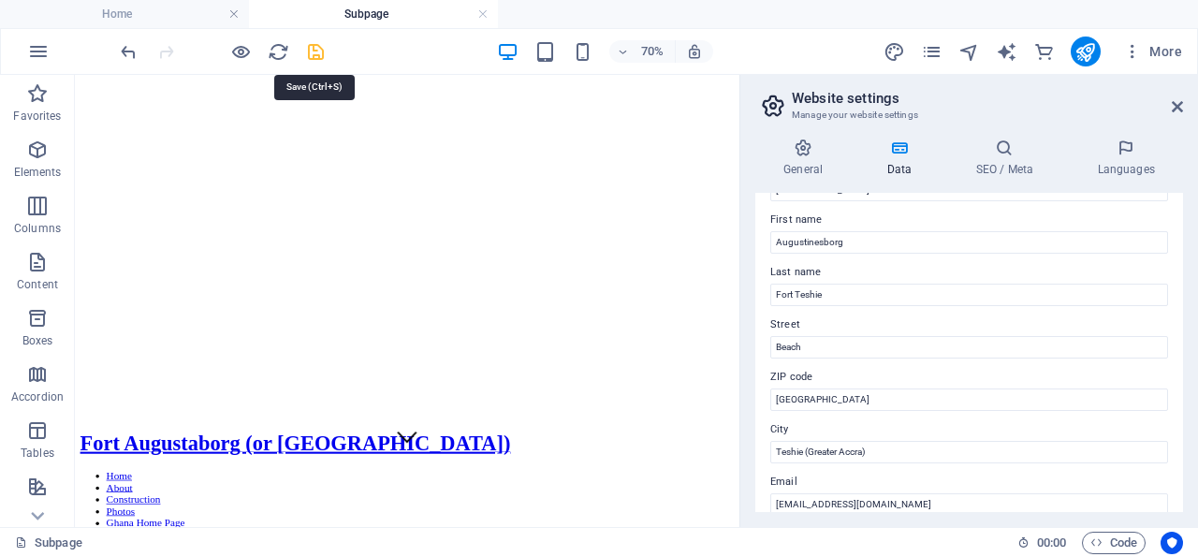
drag, startPoint x: 314, startPoint y: 48, endPoint x: 720, endPoint y: 26, distance: 406.7
click at [314, 48] on icon "save" at bounding box center [316, 52] width 22 height 22
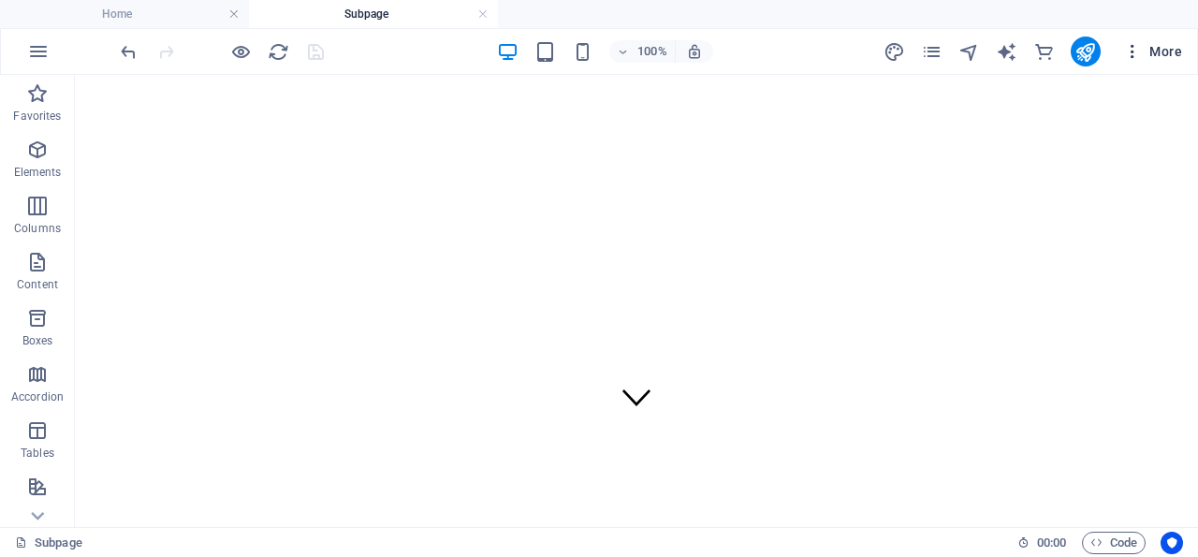
click at [1135, 55] on icon "button" at bounding box center [1132, 51] width 19 height 19
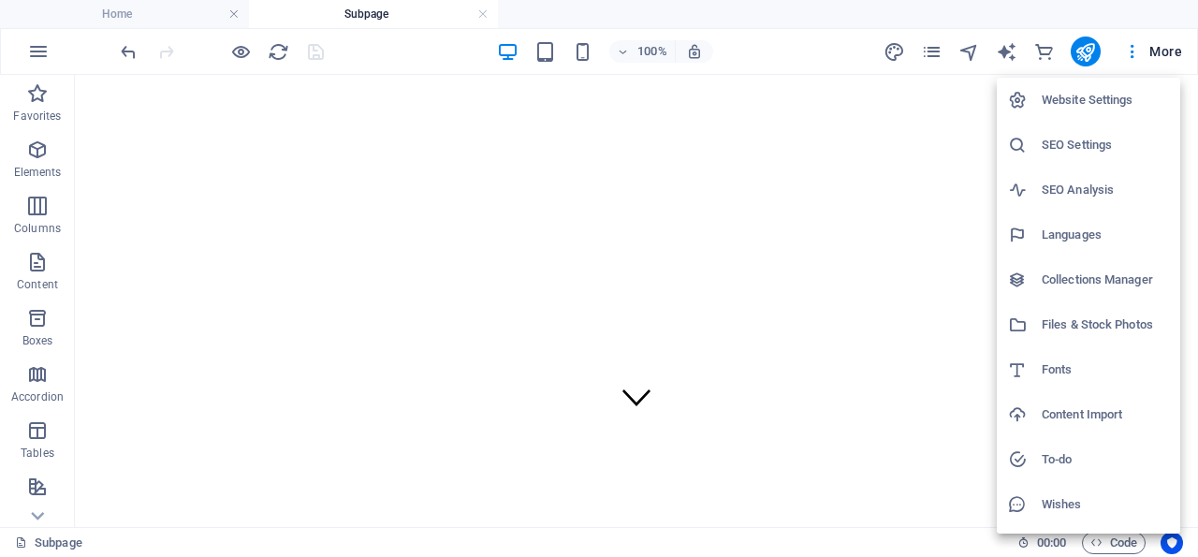
click at [1101, 143] on h6 "SEO Settings" at bounding box center [1105, 145] width 127 height 22
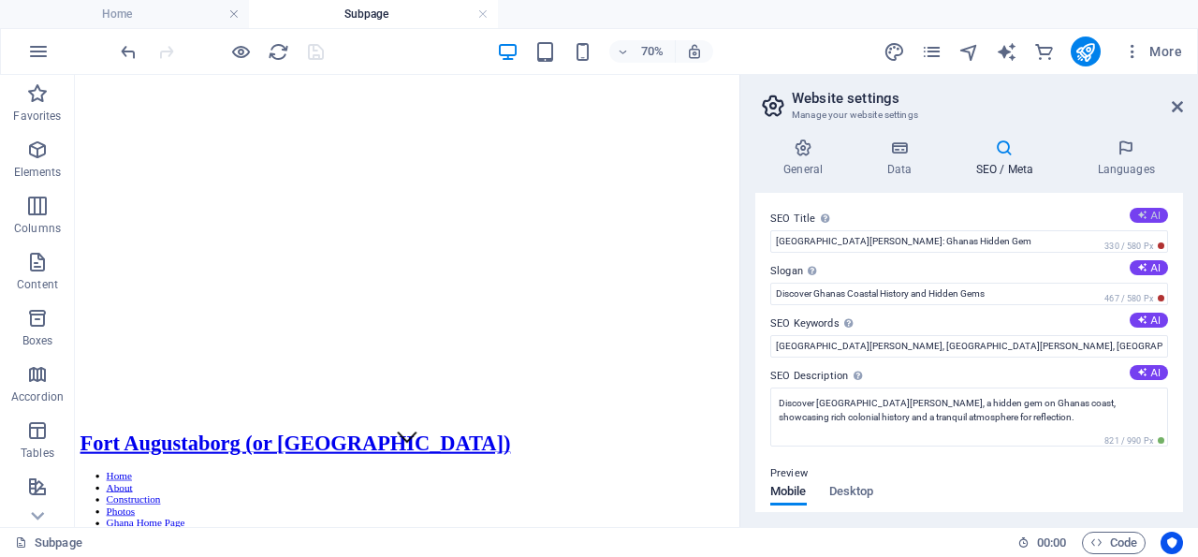
click at [1133, 212] on button "AI" at bounding box center [1149, 215] width 38 height 15
type input "Fort Teshie: The Last Danish Fort"
click at [1134, 266] on button "AI" at bounding box center [1149, 267] width 38 height 15
type input "Exploring the Secrets of Coastal History"
click at [1137, 319] on icon at bounding box center [1142, 319] width 10 height 10
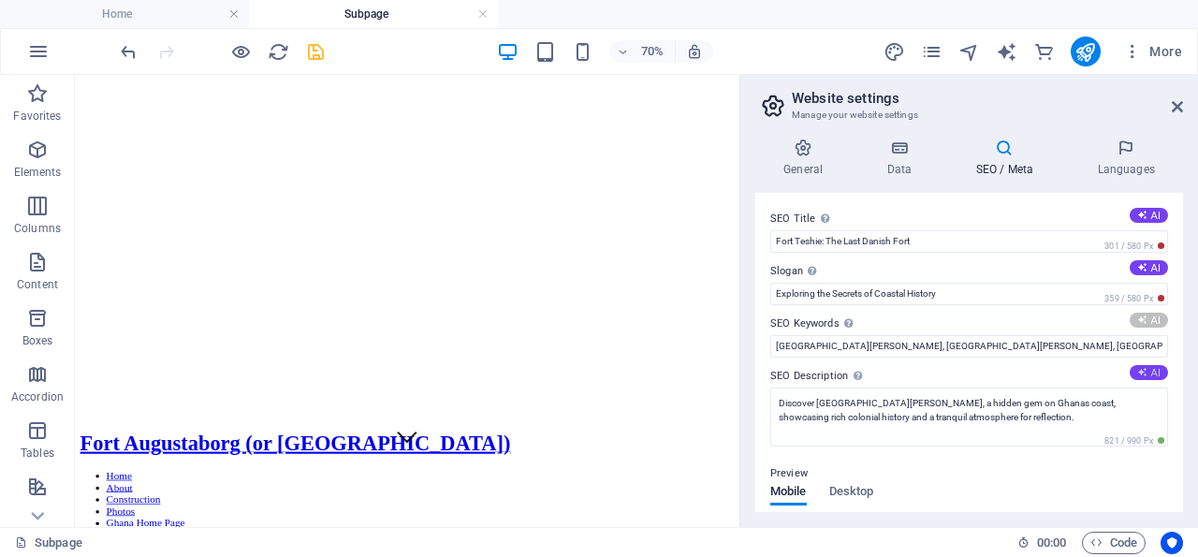
type input "Fort Teshie, Fort Augustaborg, Danish fort, Gold Coast history, Accra colonial …"
click at [1133, 372] on button "AI" at bounding box center [1149, 372] width 38 height 15
type textarea "Discover Fort Teshie (Fort Augustaborg), the last Danish-built fort on Ghanas G…"
click at [318, 52] on icon "save" at bounding box center [316, 52] width 22 height 22
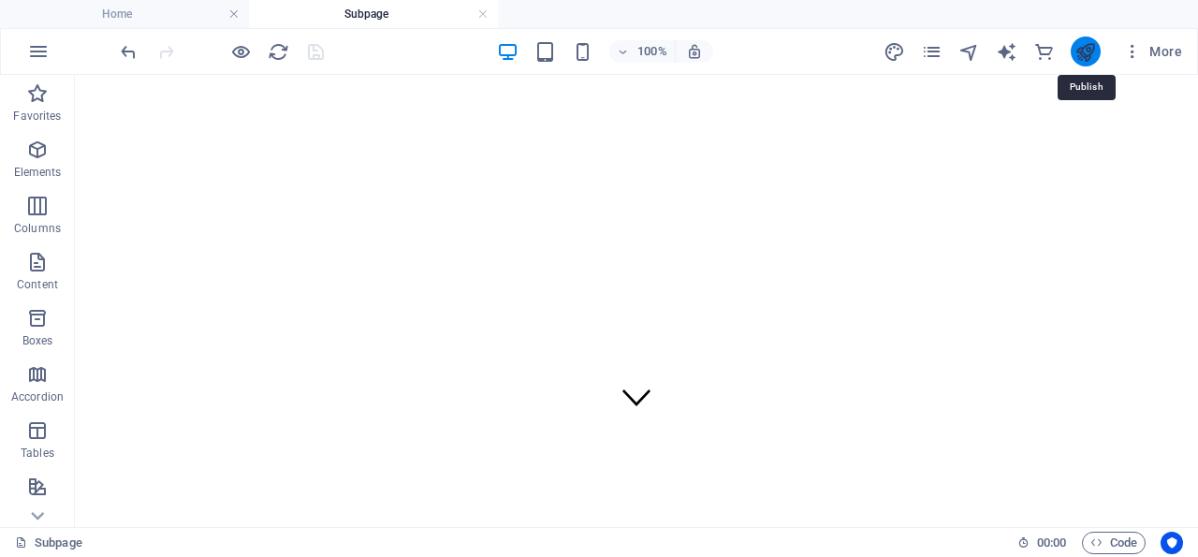
drag, startPoint x: 1091, startPoint y: 46, endPoint x: 984, endPoint y: 36, distance: 108.0
click at [1091, 46] on icon "publish" at bounding box center [1085, 52] width 22 height 22
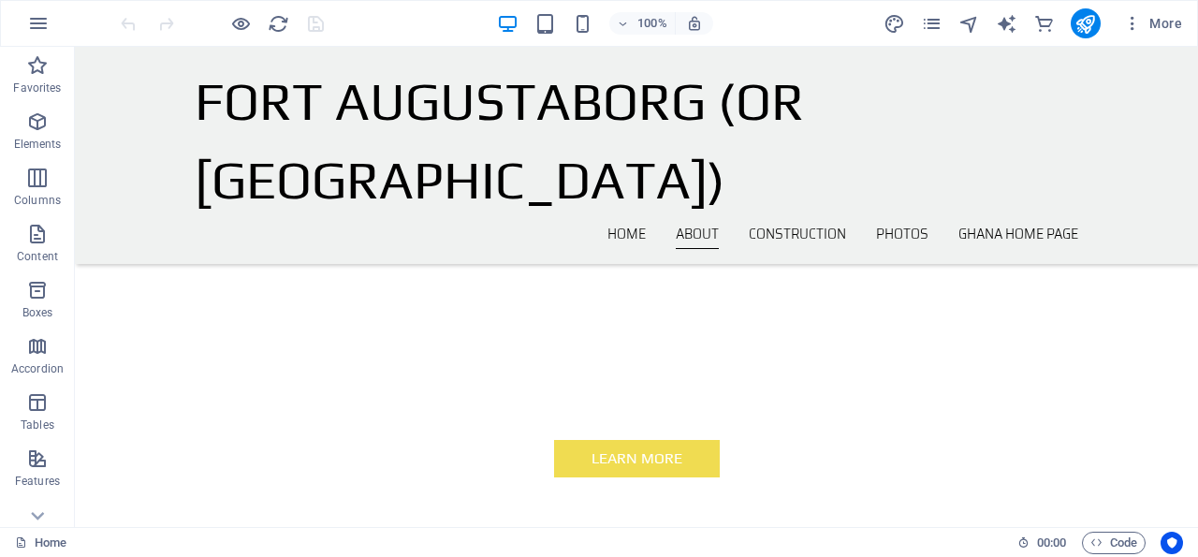
scroll to position [356, 0]
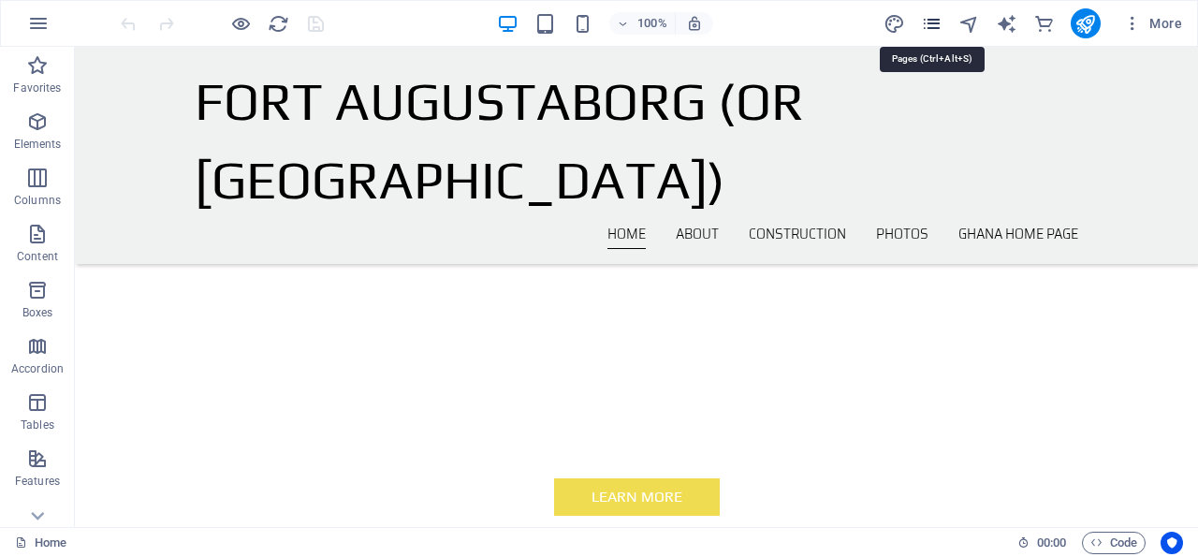
click at [935, 22] on icon "pages" at bounding box center [932, 24] width 22 height 22
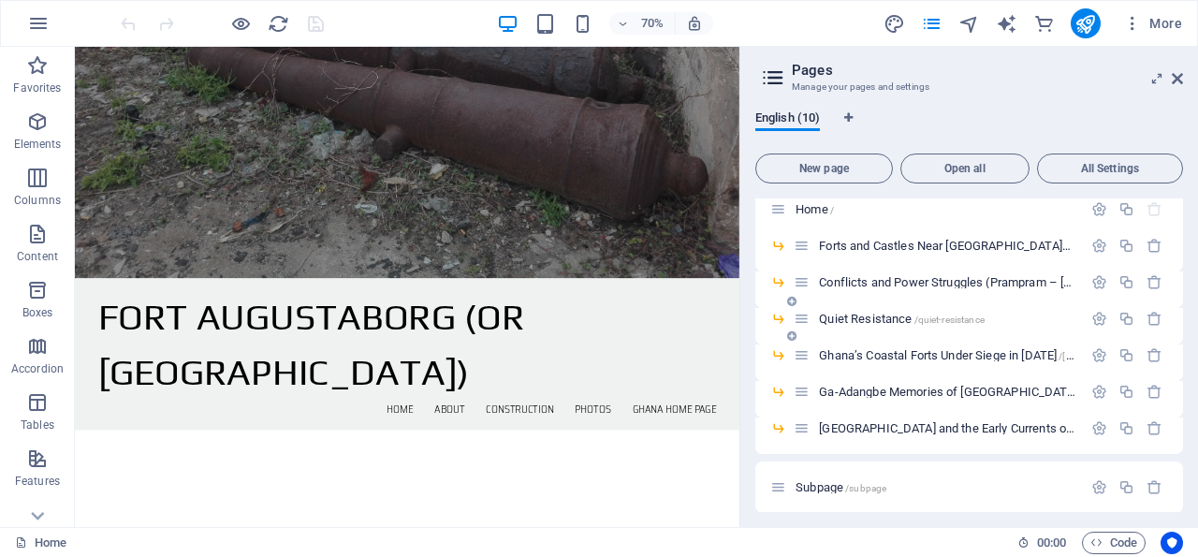
scroll to position [0, 0]
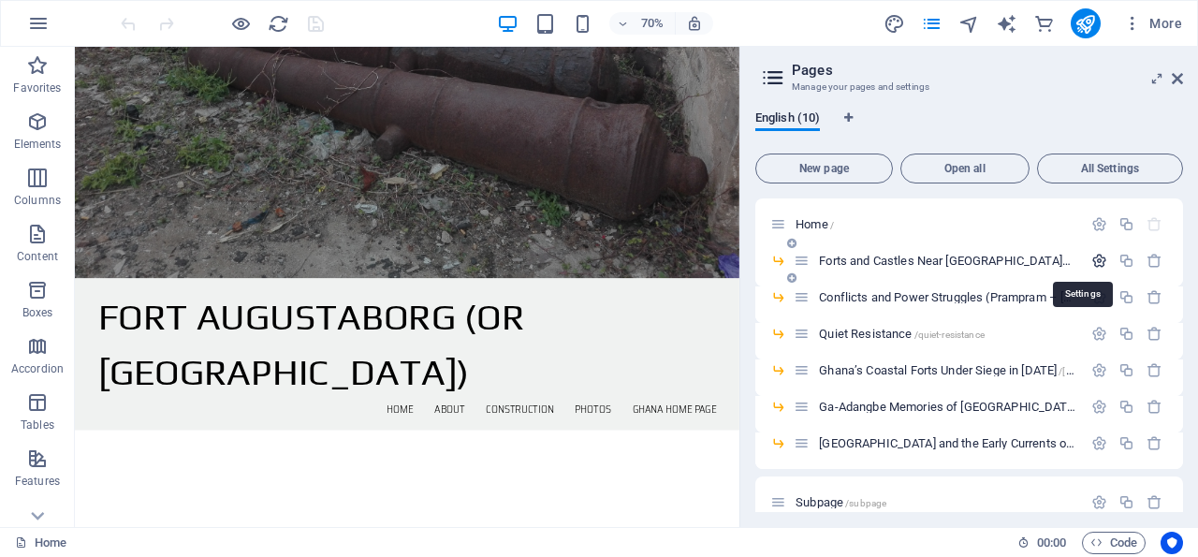
click at [1091, 258] on icon "button" at bounding box center [1099, 261] width 16 height 16
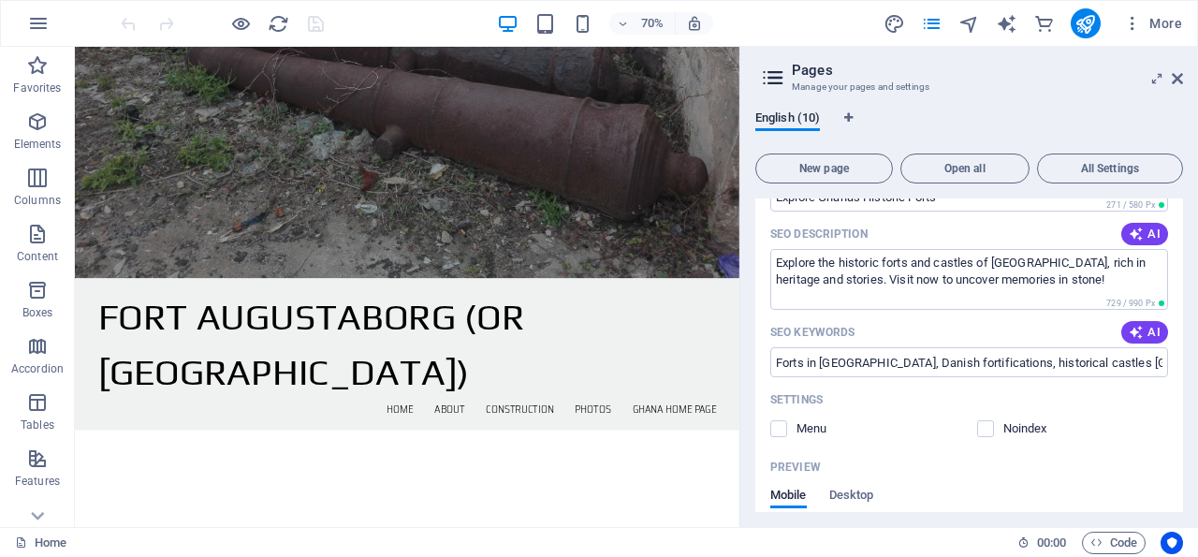
scroll to position [359, 0]
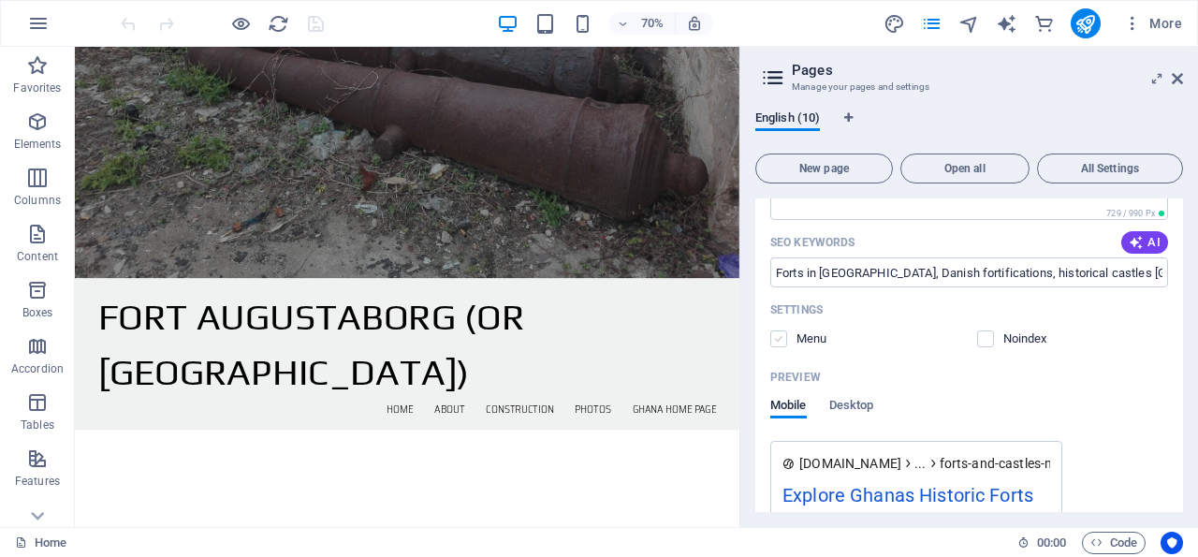
click at [778, 337] on label at bounding box center [778, 338] width 17 height 17
click at [0, 0] on input "checkbox" at bounding box center [0, 0] width 0 height 0
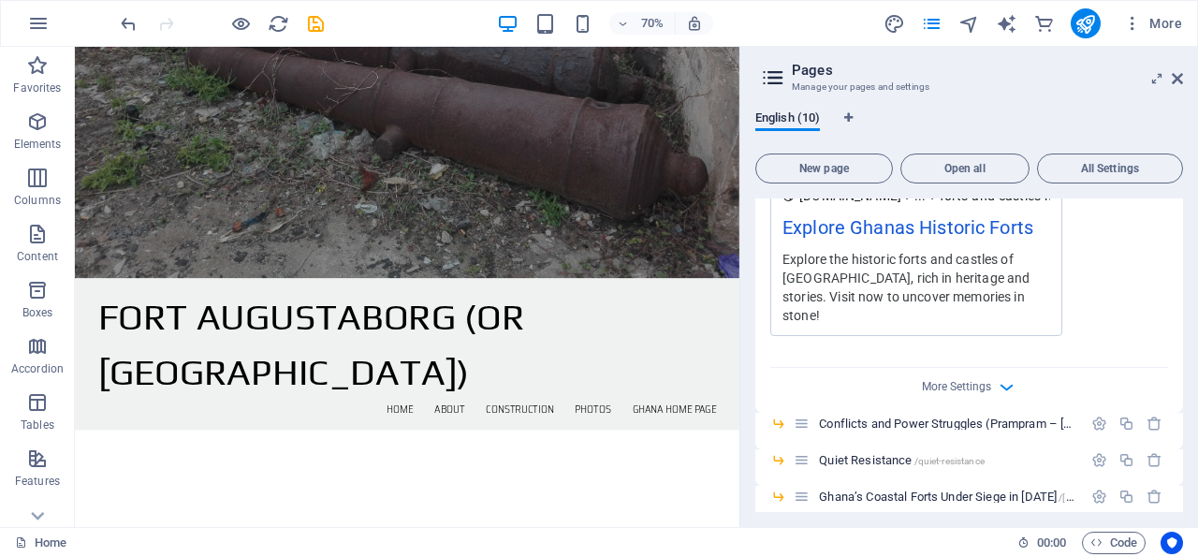
scroll to position [629, 0]
click at [1091, 414] on icon "button" at bounding box center [1099, 422] width 16 height 16
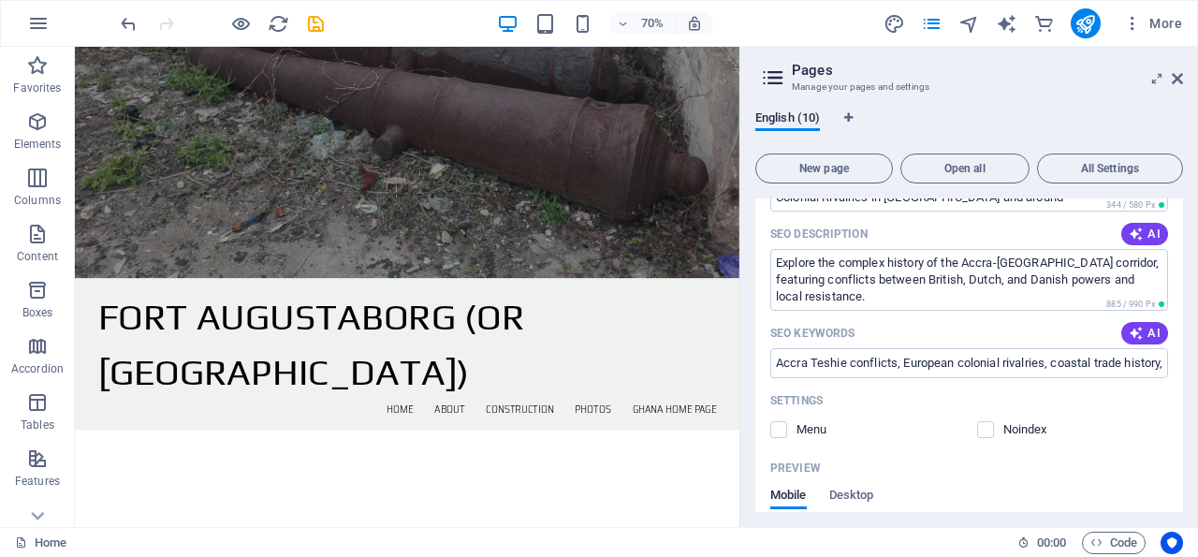
scroll to position [1078, 0]
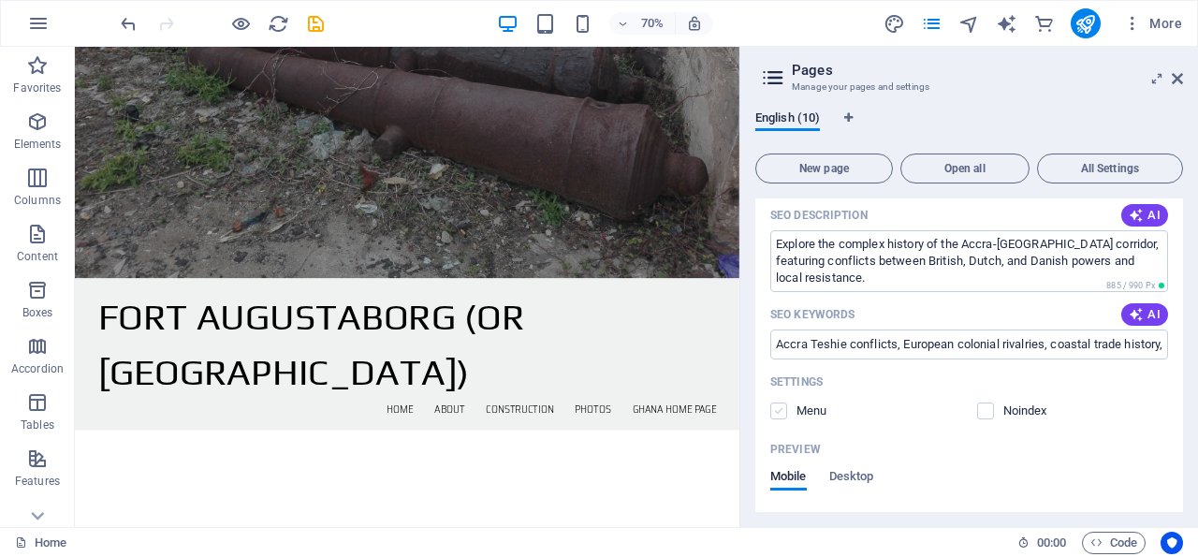
click at [778, 402] on label at bounding box center [778, 410] width 17 height 17
click at [0, 0] on input "checkbox" at bounding box center [0, 0] width 0 height 0
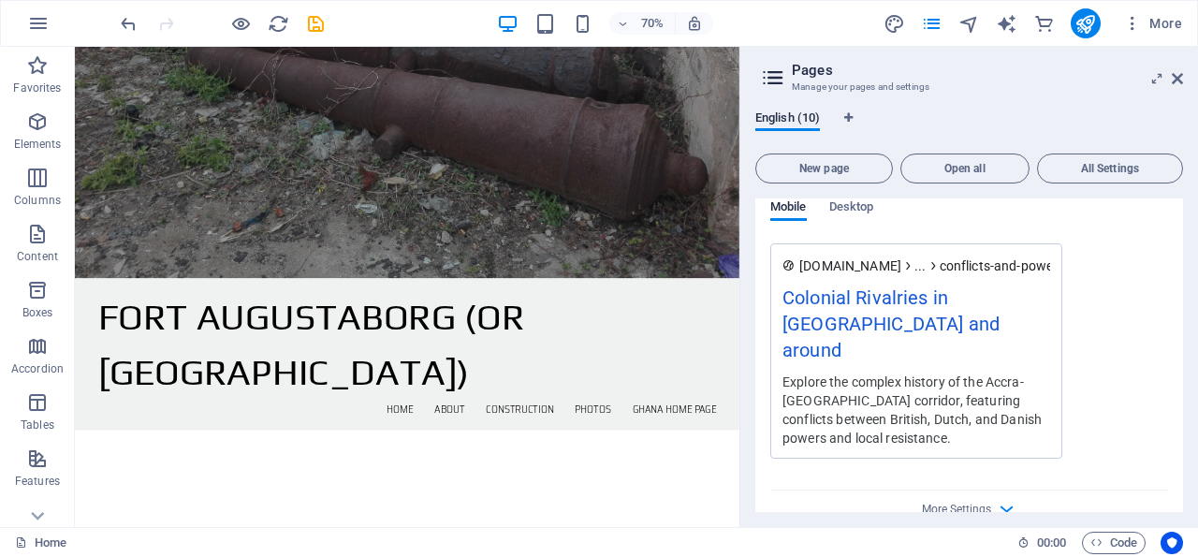
scroll to position [1527, 0]
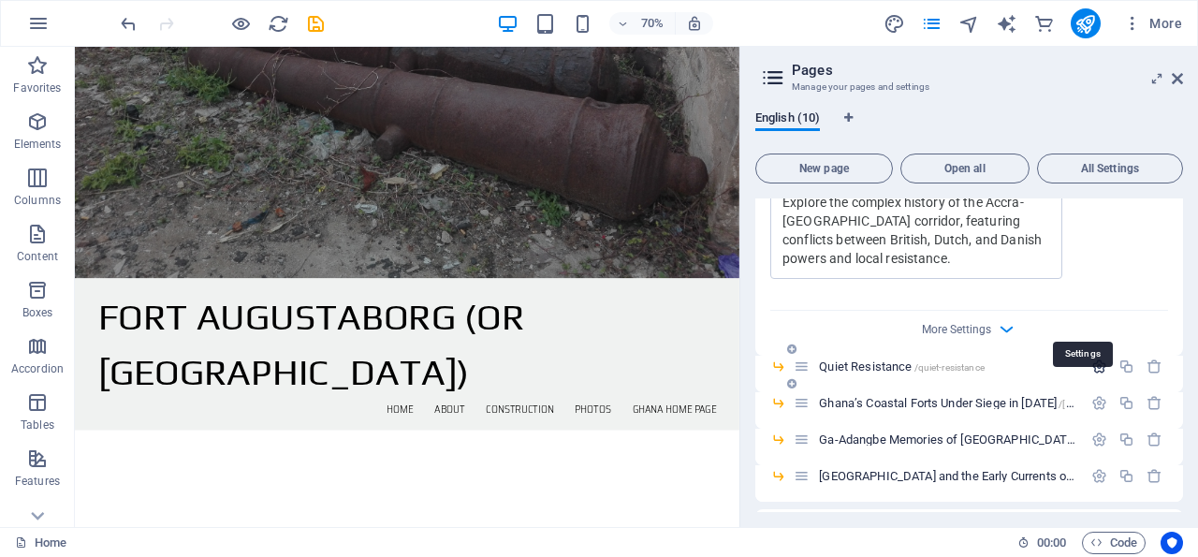
click at [1091, 358] on icon "button" at bounding box center [1099, 366] width 16 height 16
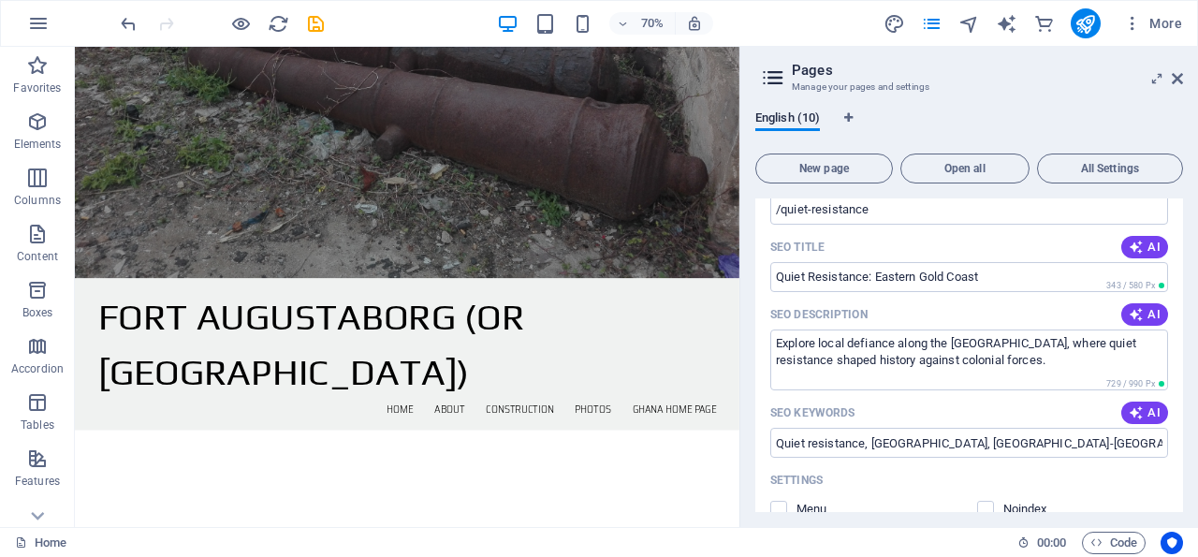
scroll to position [1887, 0]
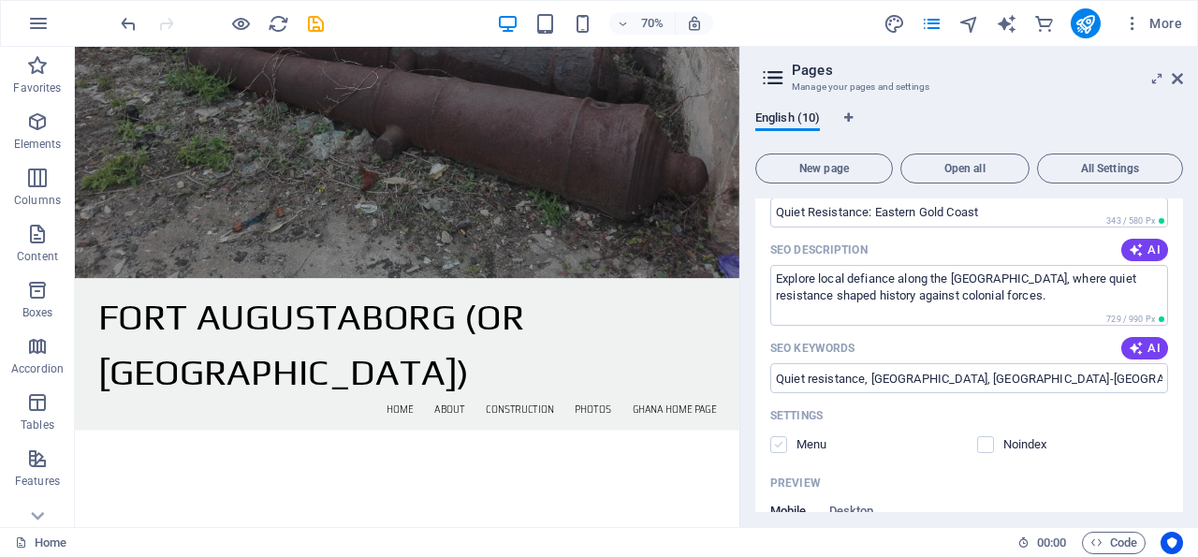
click at [780, 436] on label at bounding box center [778, 444] width 17 height 17
click at [0, 0] on input "checkbox" at bounding box center [0, 0] width 0 height 0
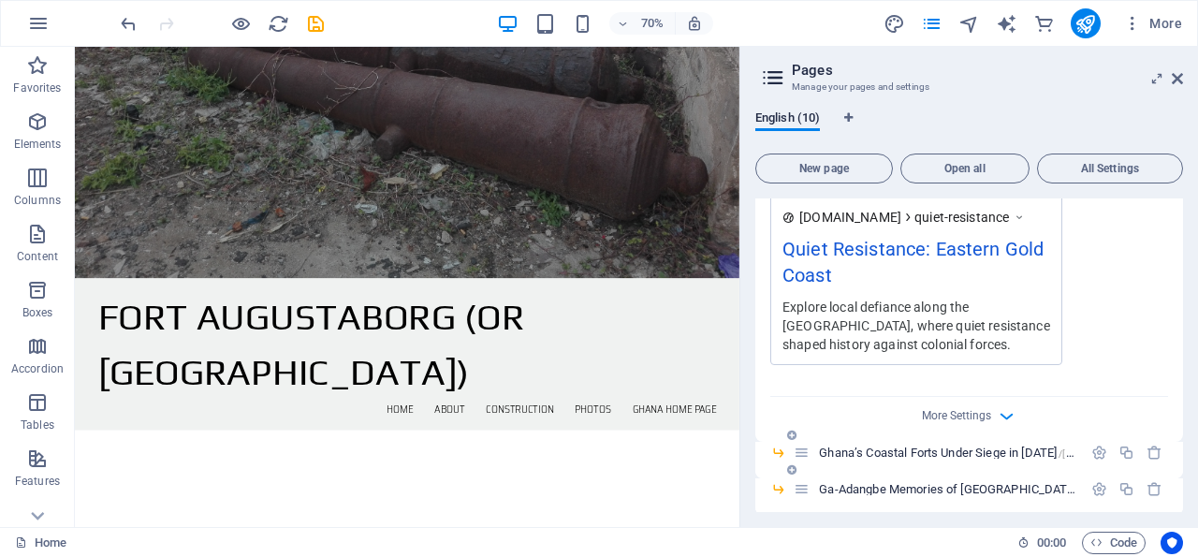
scroll to position [2246, 0]
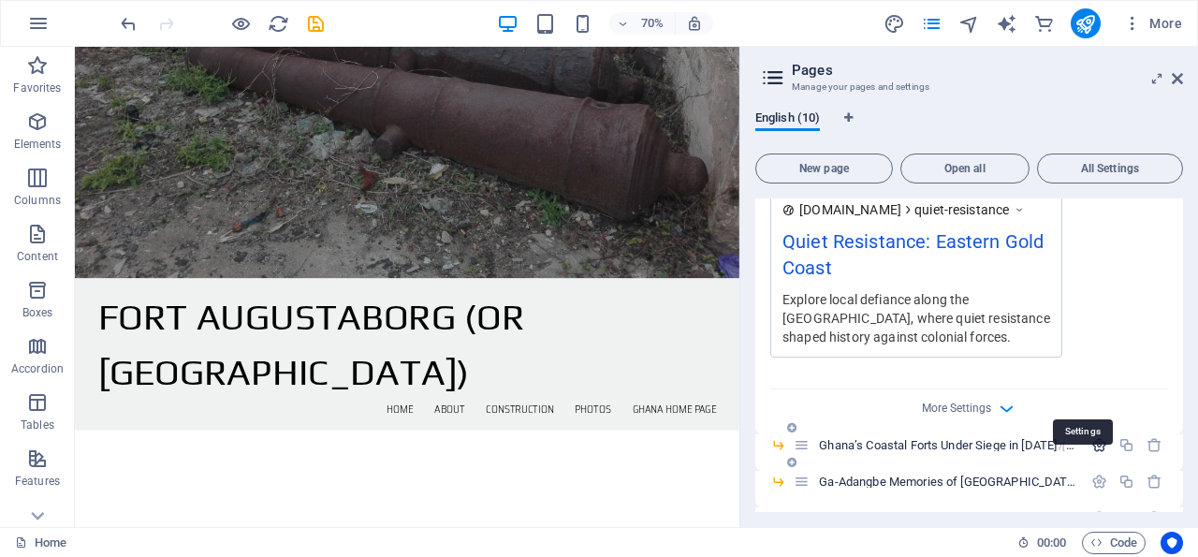
click at [1091, 437] on icon "button" at bounding box center [1099, 445] width 16 height 16
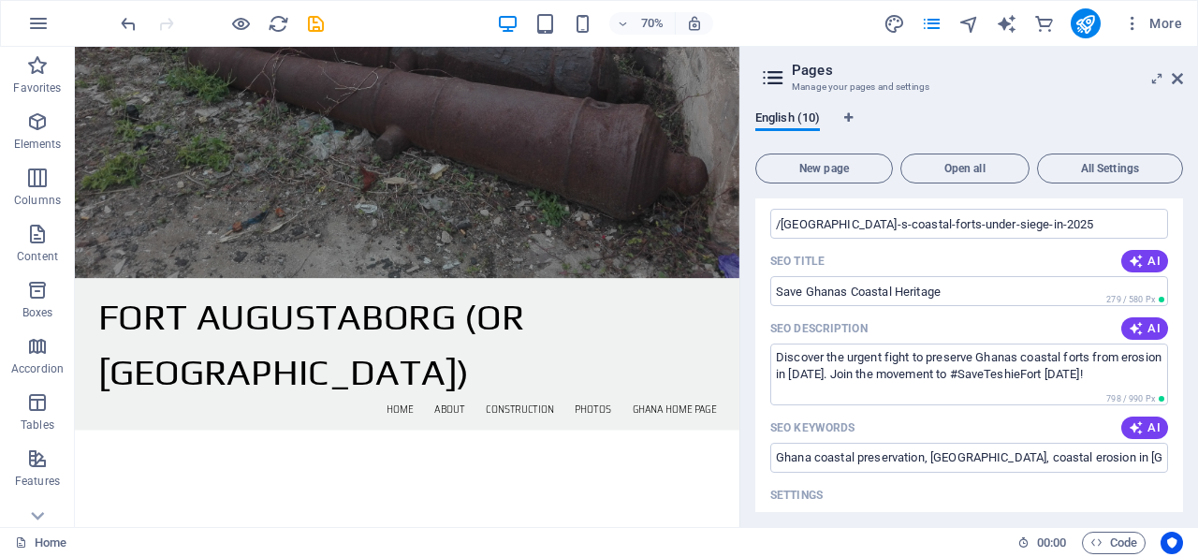
scroll to position [2695, 0]
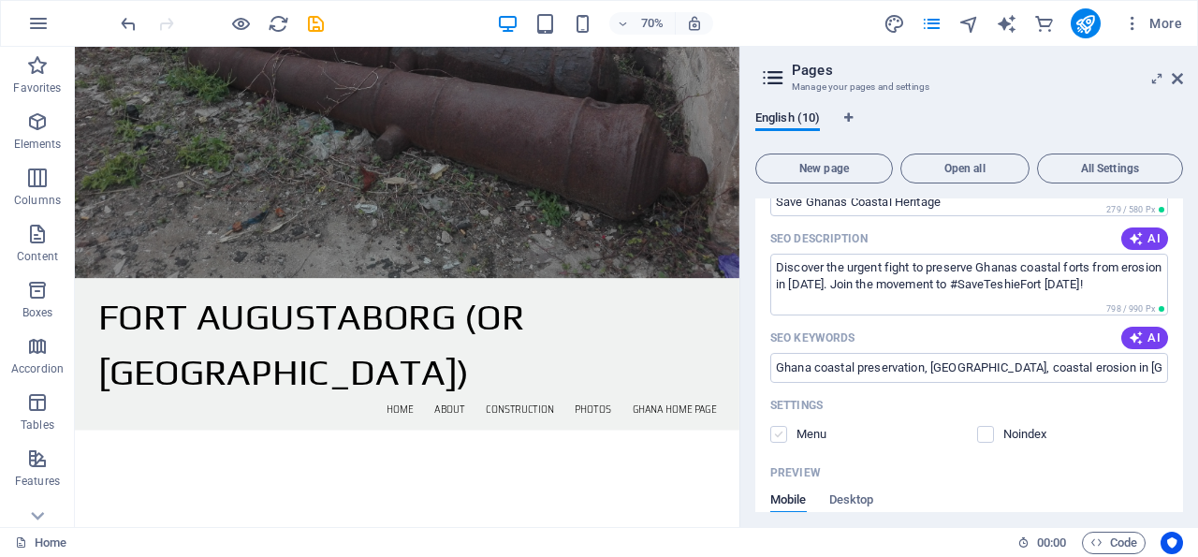
click at [781, 426] on label at bounding box center [778, 434] width 17 height 17
click at [0, 0] on input "checkbox" at bounding box center [0, 0] width 0 height 0
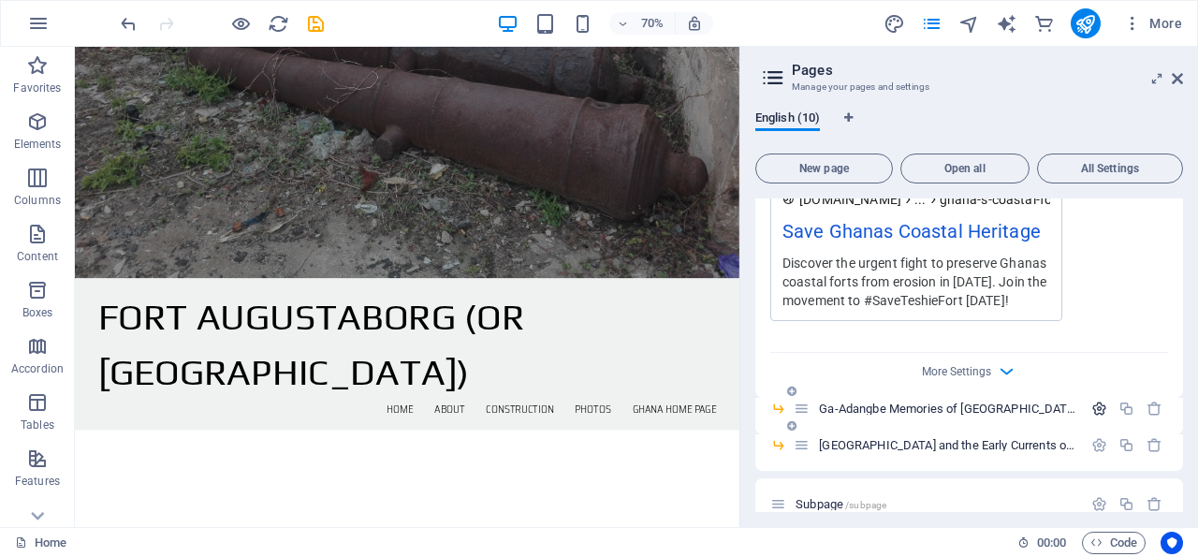
click at [1091, 401] on icon "button" at bounding box center [1099, 409] width 16 height 16
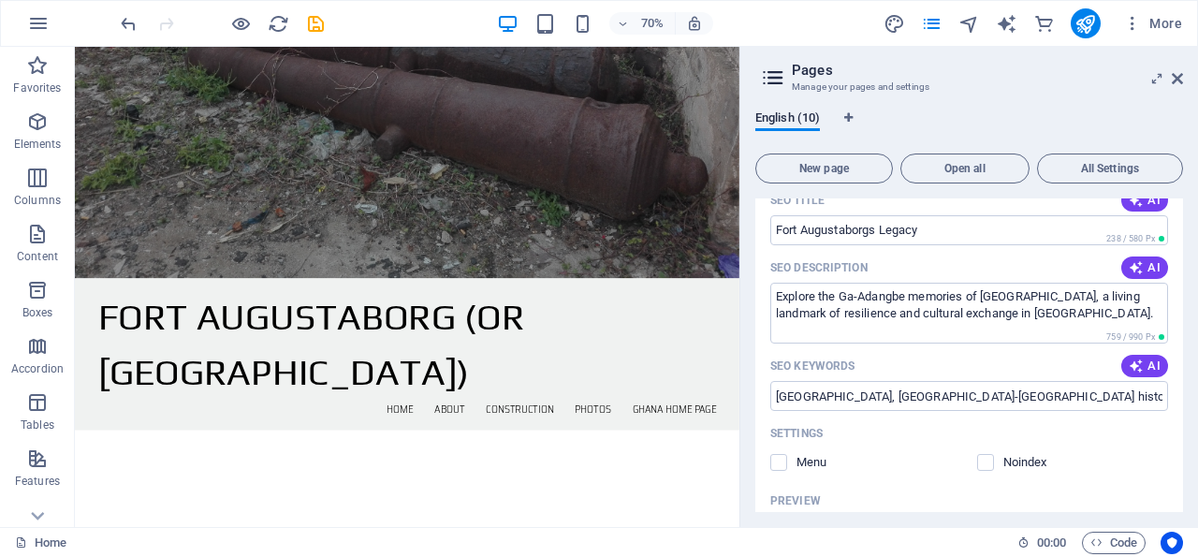
scroll to position [3504, 0]
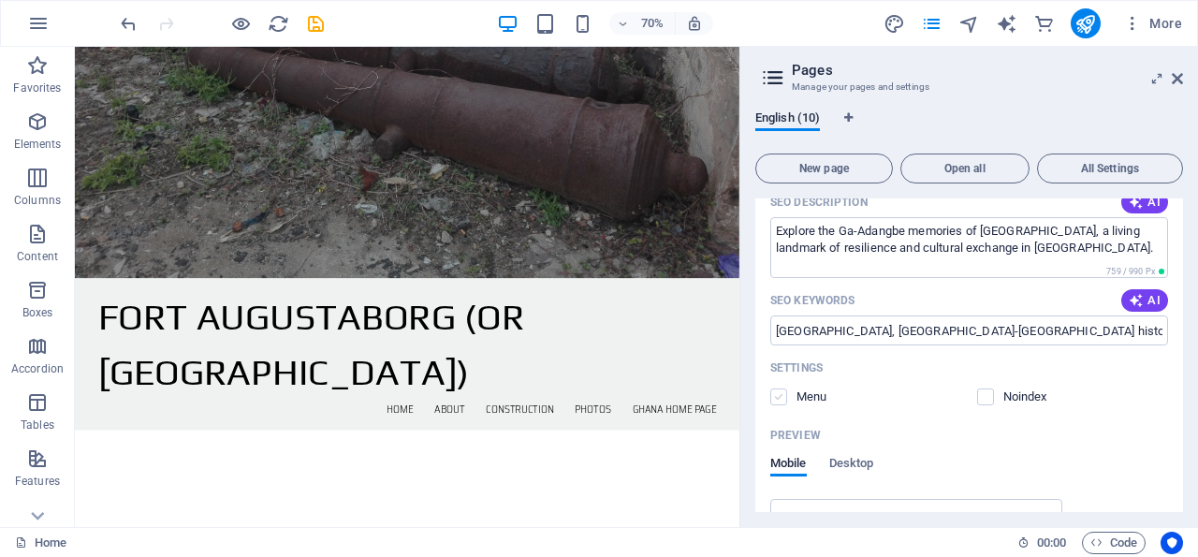
click at [777, 388] on label at bounding box center [778, 396] width 17 height 17
click at [0, 0] on input "checkbox" at bounding box center [0, 0] width 0 height 0
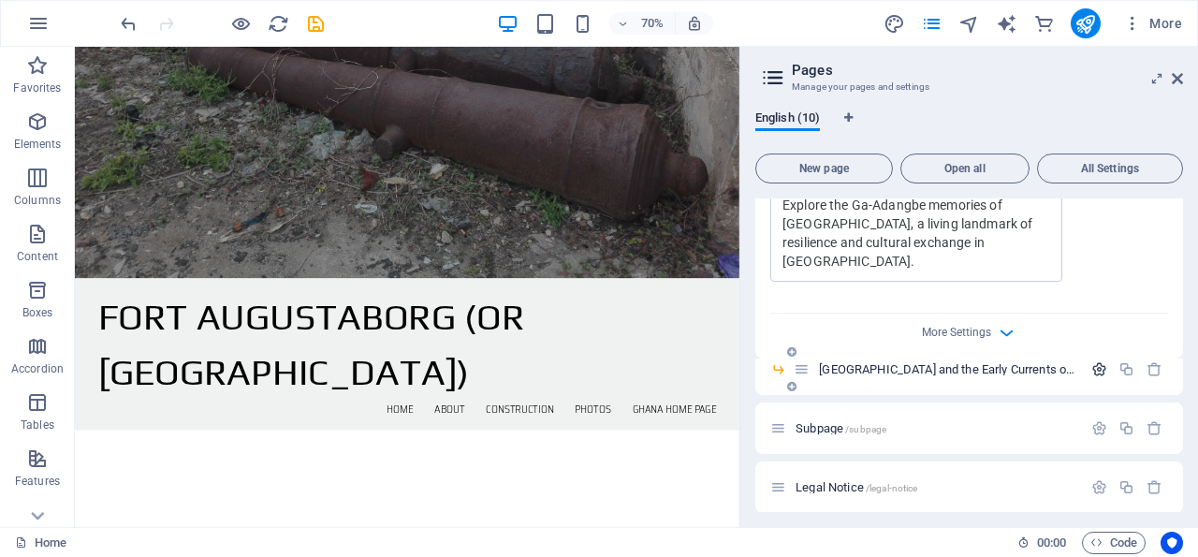
click at [1091, 361] on icon "button" at bounding box center [1099, 369] width 16 height 16
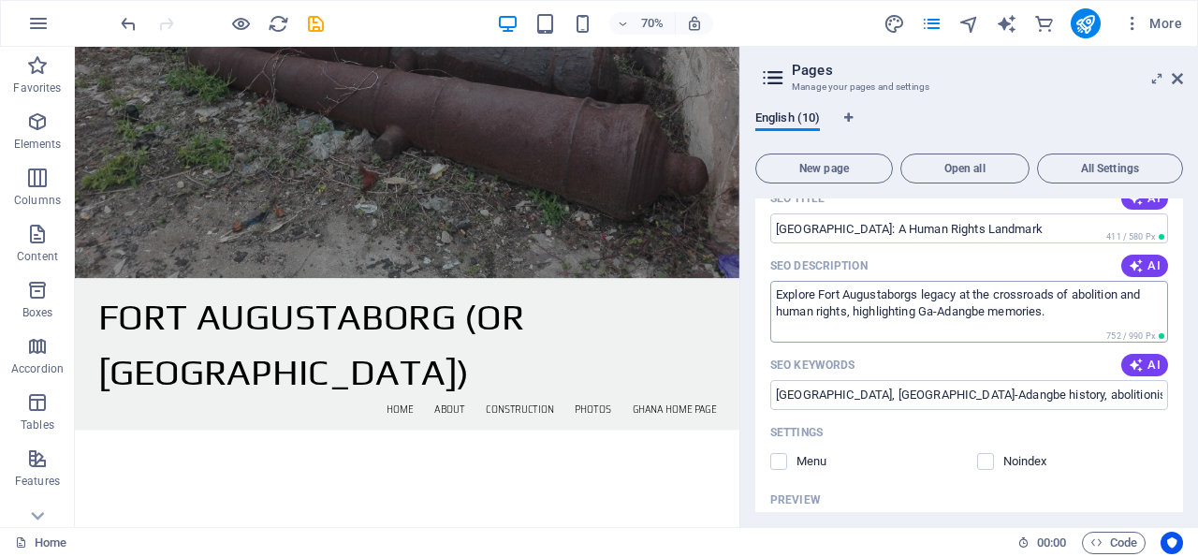
scroll to position [4243, 0]
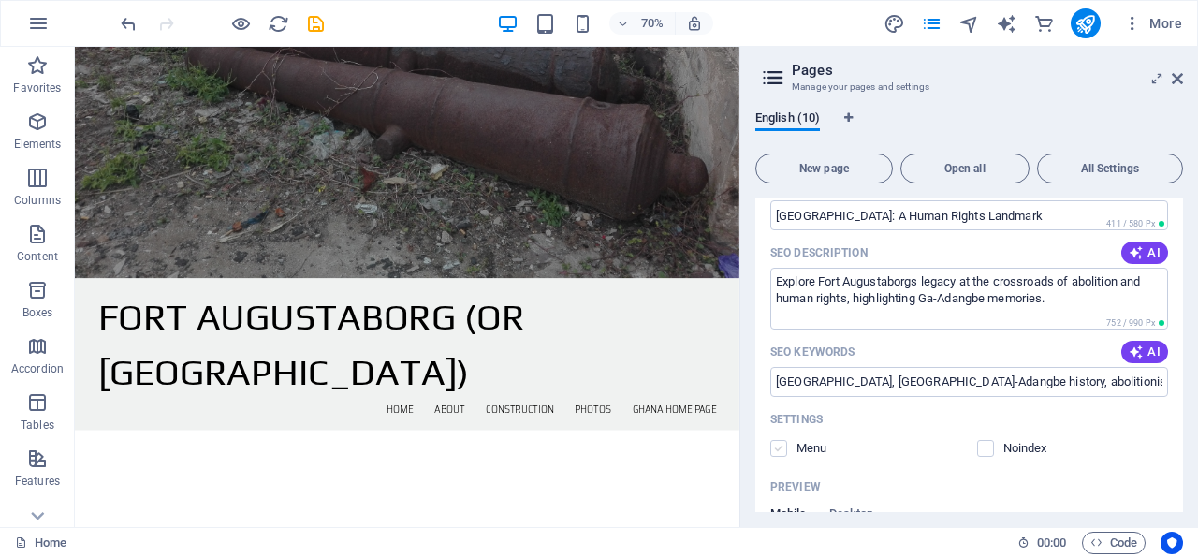
click at [778, 440] on label at bounding box center [778, 448] width 17 height 17
click at [0, 0] on input "checkbox" at bounding box center [0, 0] width 0 height 0
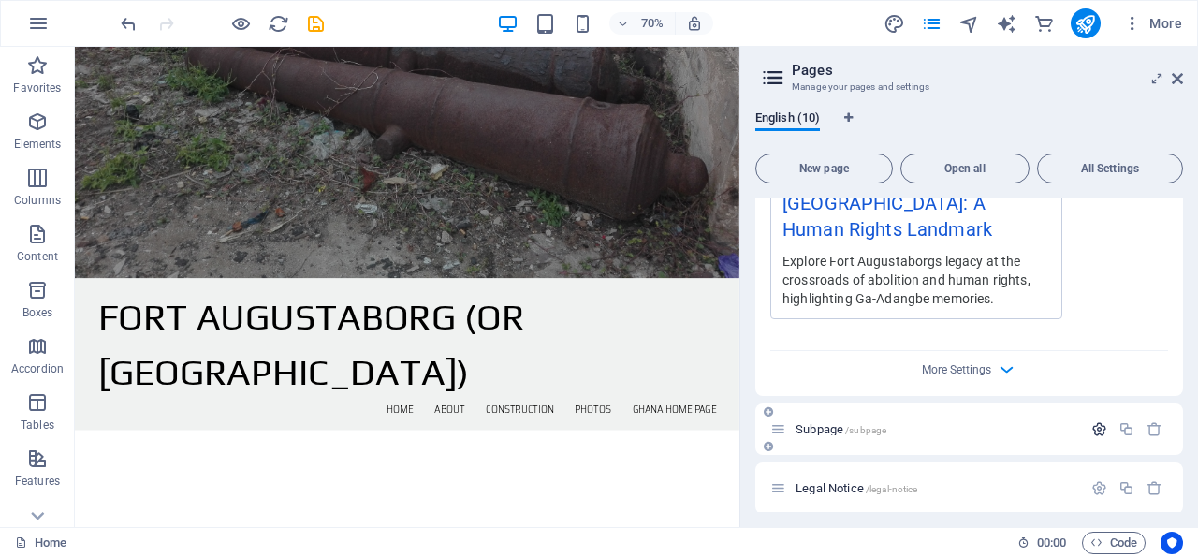
click at [1091, 421] on icon "button" at bounding box center [1099, 429] width 16 height 16
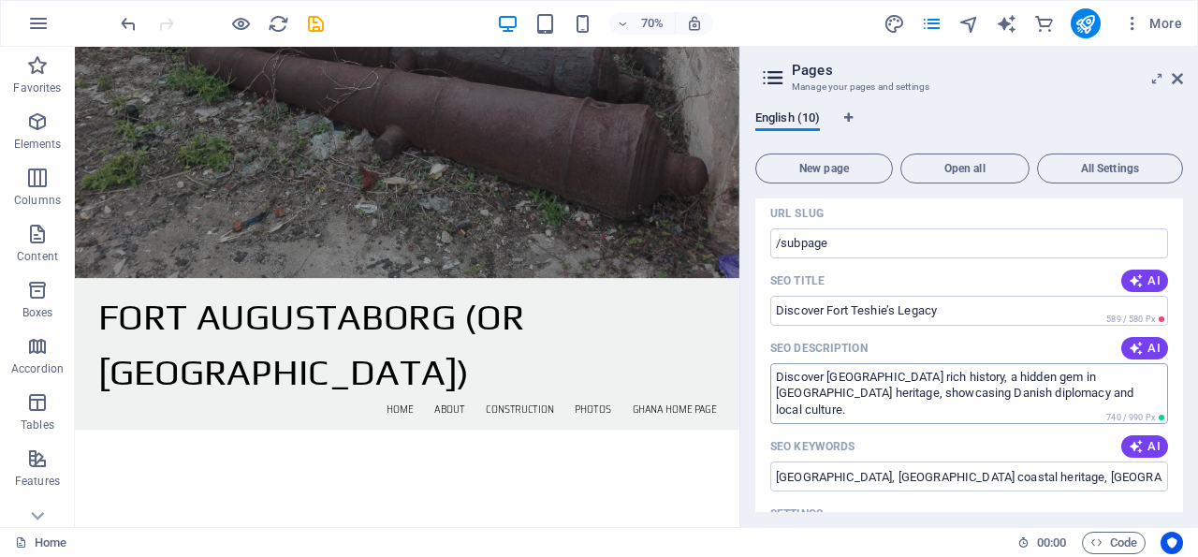
scroll to position [5004, 0]
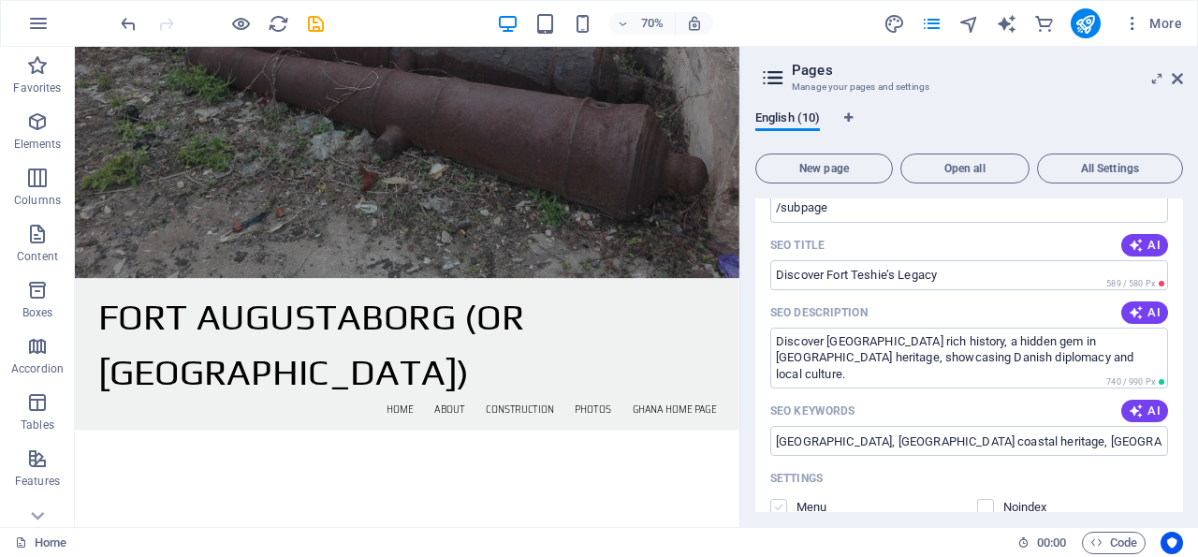
click at [780, 499] on label at bounding box center [778, 507] width 17 height 17
click at [0, 0] on input "checkbox" at bounding box center [0, 0] width 0 height 0
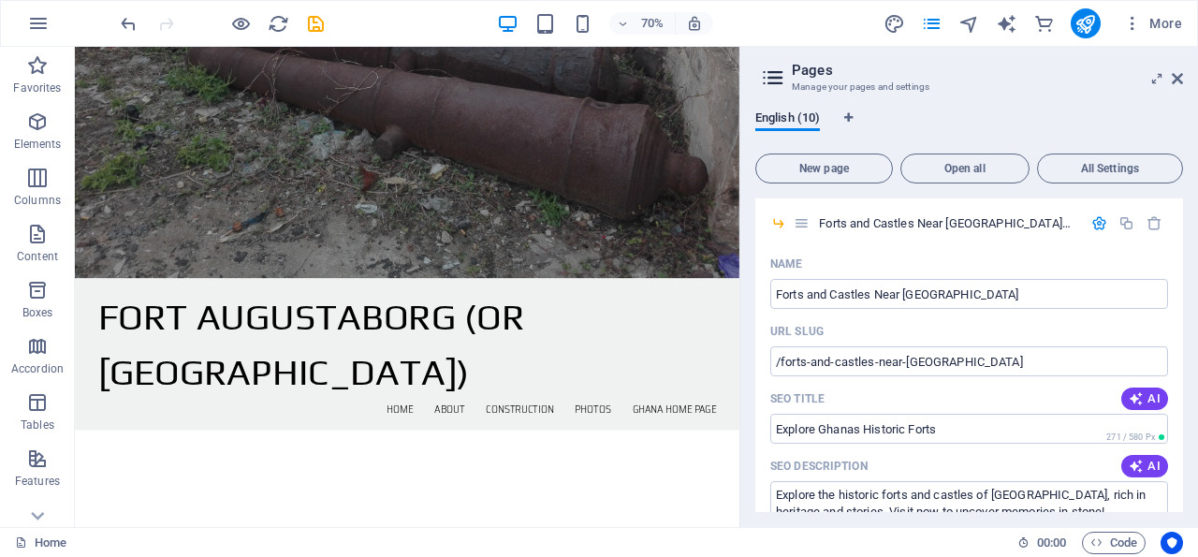
scroll to position [0, 0]
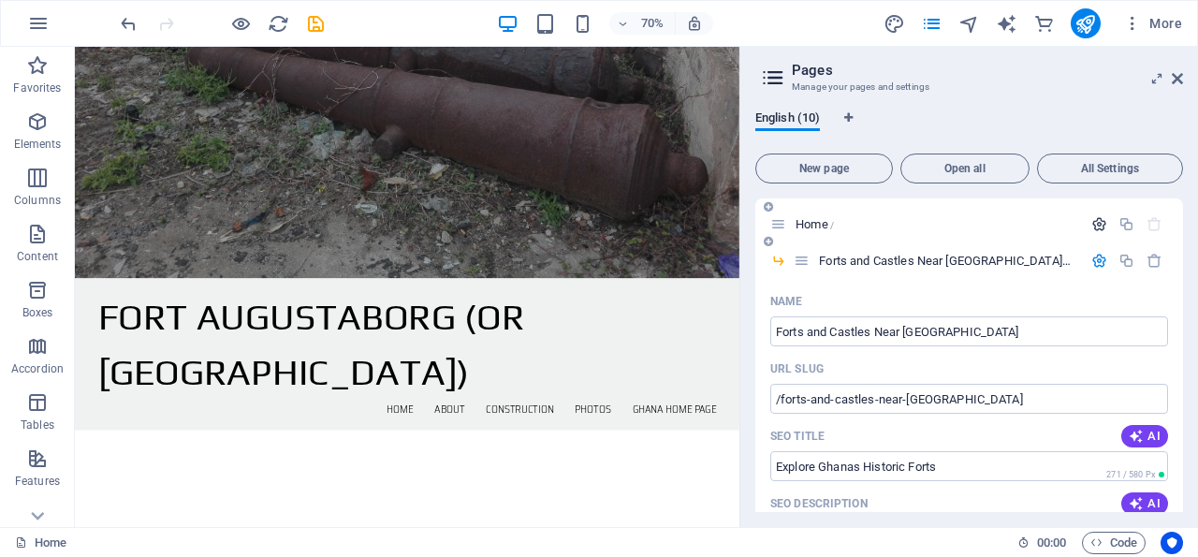
click at [1091, 222] on icon "button" at bounding box center [1099, 224] width 16 height 16
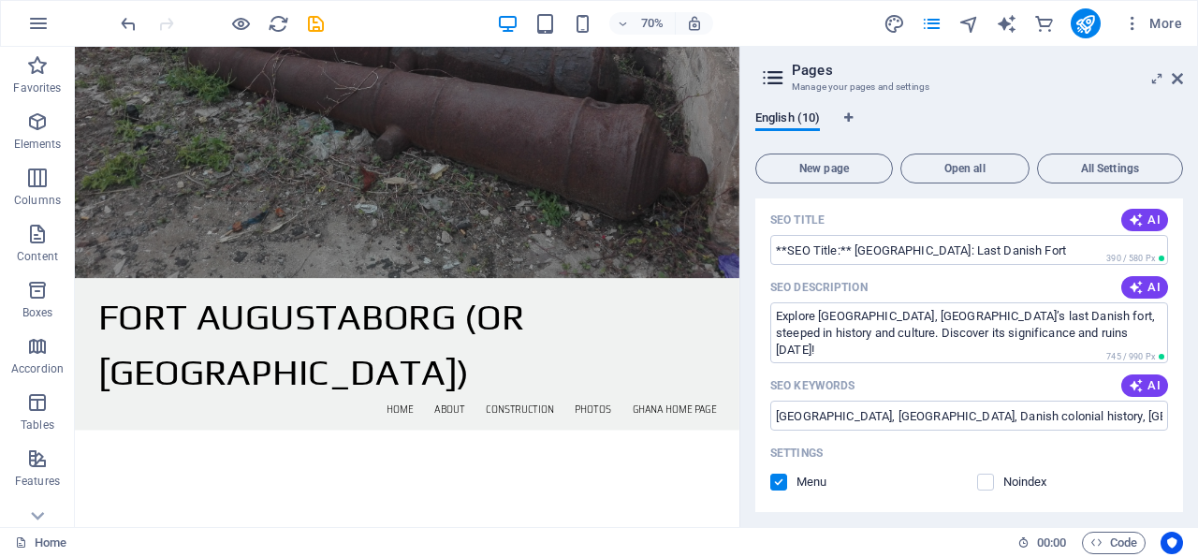
scroll to position [270, 0]
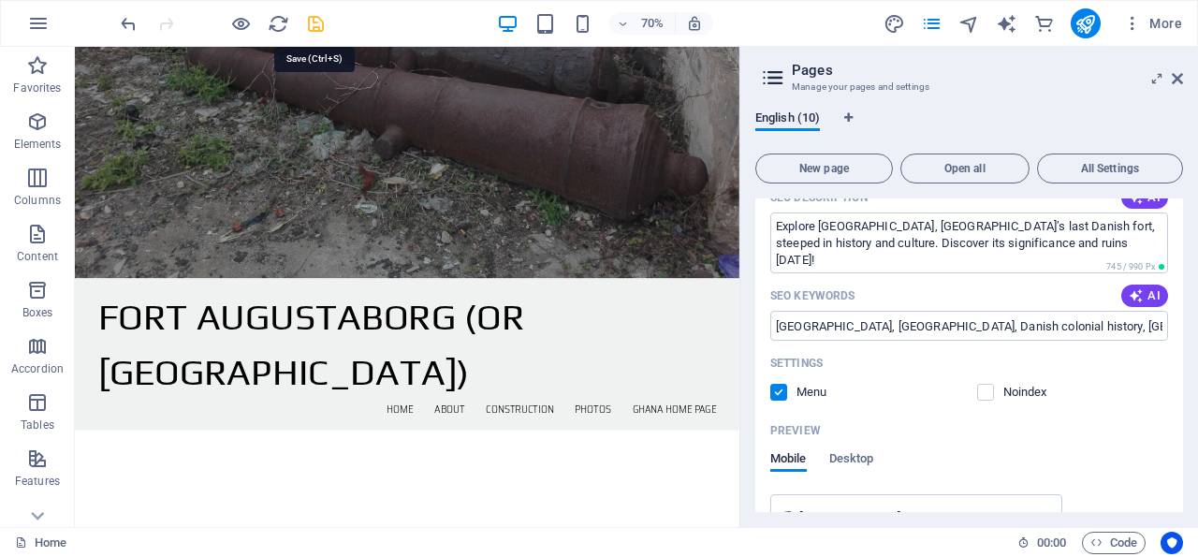
click at [317, 22] on icon "save" at bounding box center [316, 24] width 22 height 22
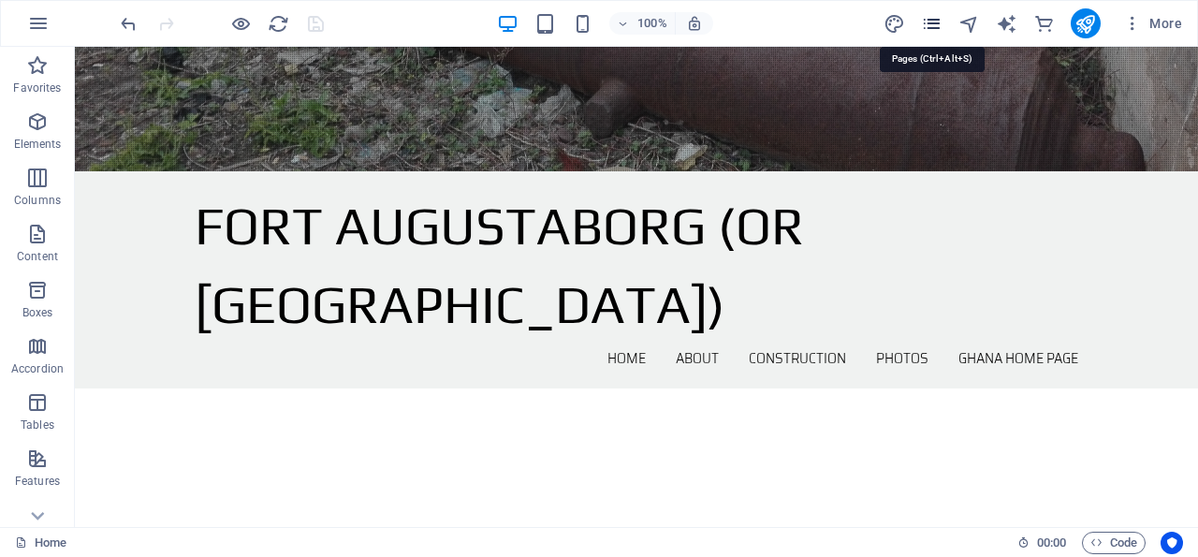
click at [937, 22] on icon "pages" at bounding box center [932, 24] width 22 height 22
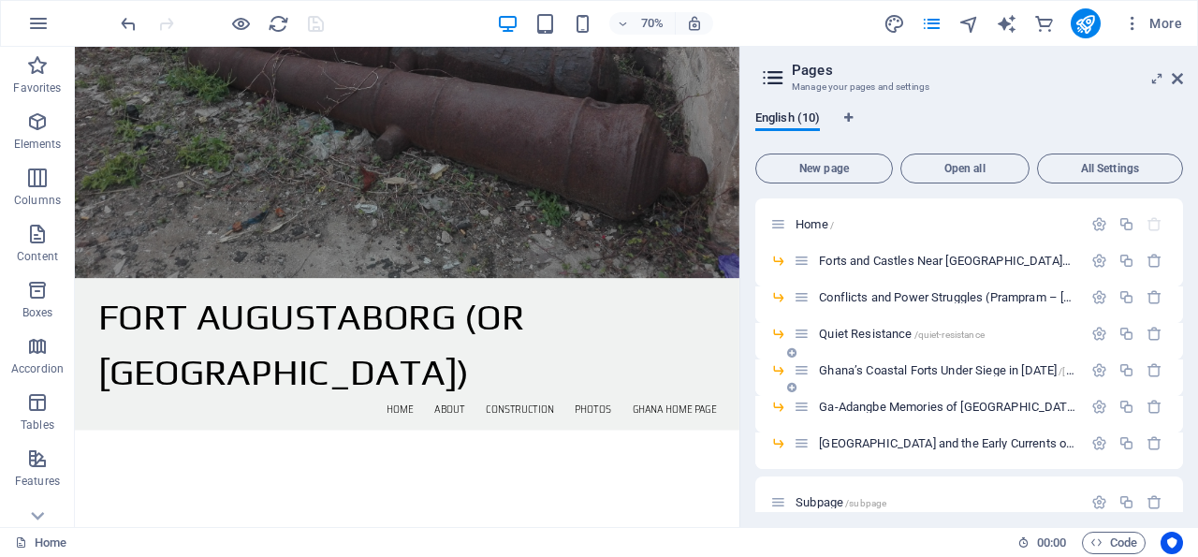
scroll to position [140, 0]
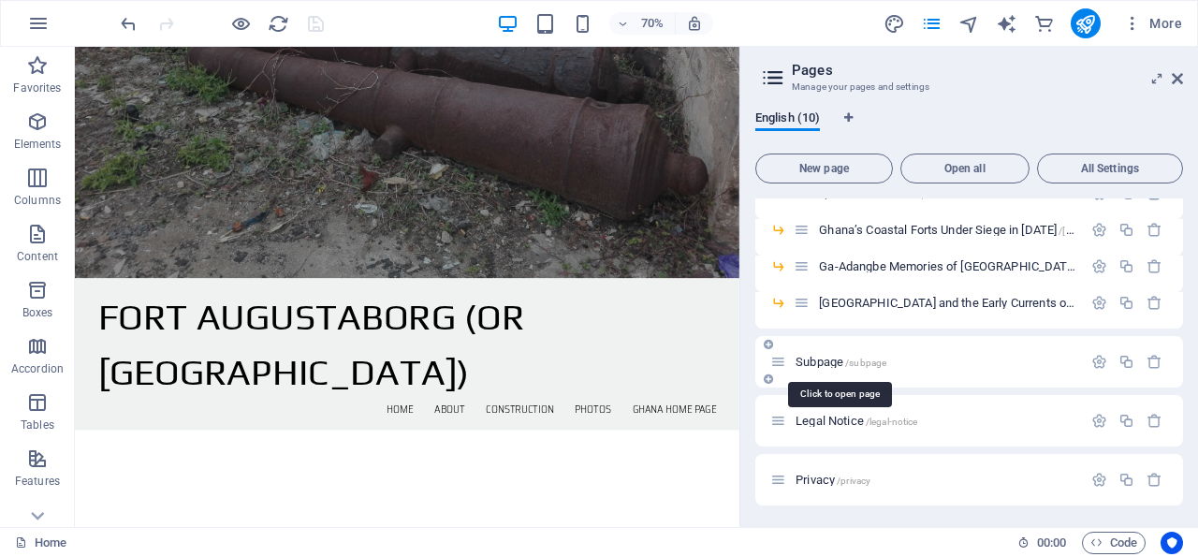
click at [841, 358] on span "Subpage /subpage" at bounding box center [840, 362] width 91 height 14
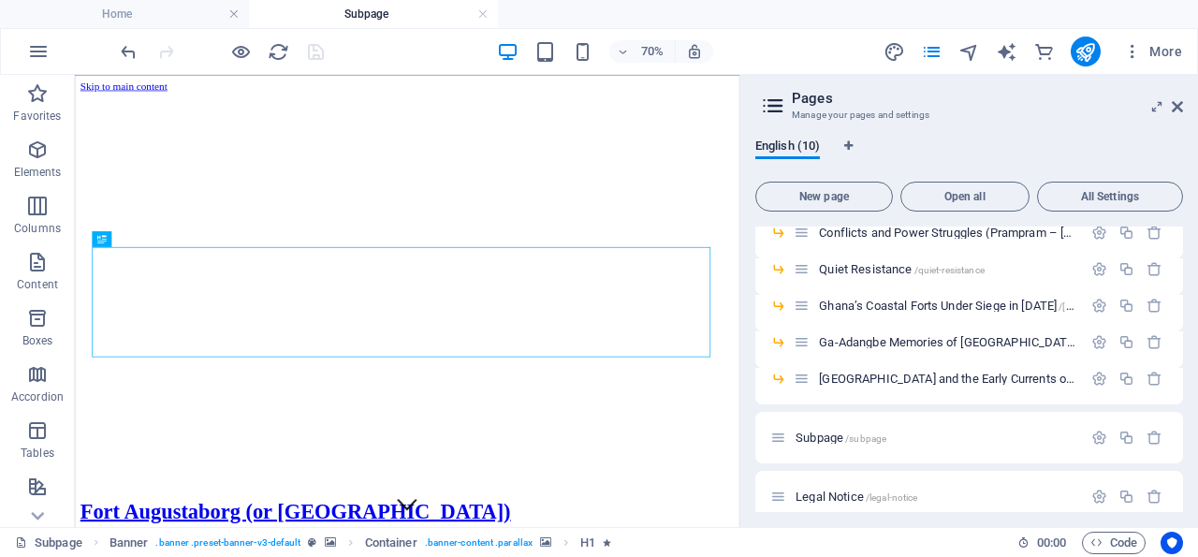
scroll to position [0, 0]
drag, startPoint x: 1177, startPoint y: 105, endPoint x: 962, endPoint y: 124, distance: 216.1
click at [1177, 105] on icon at bounding box center [1177, 106] width 11 height 15
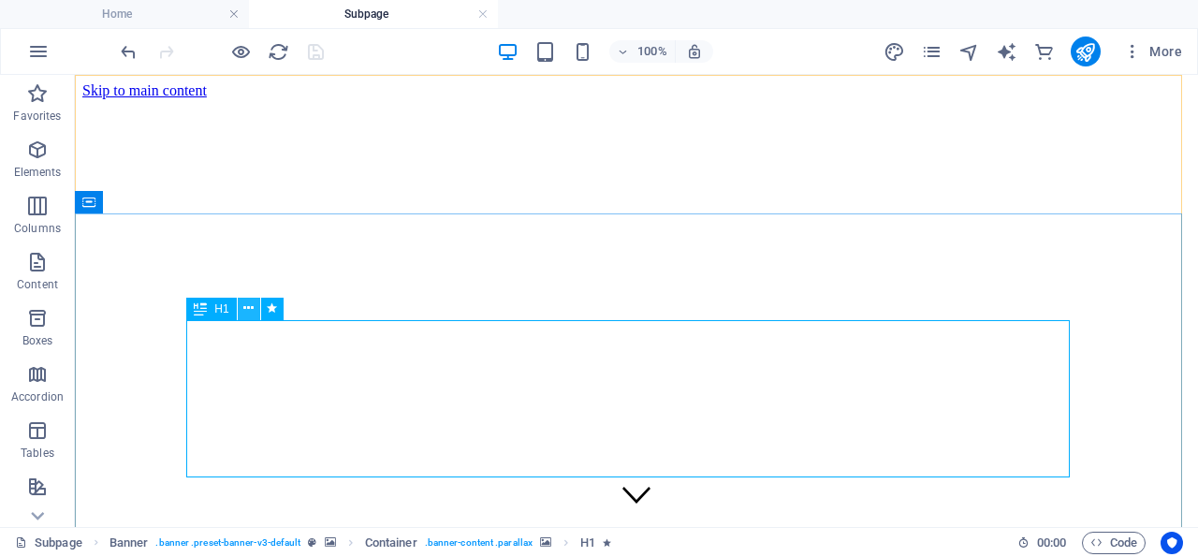
click at [248, 308] on icon at bounding box center [248, 309] width 10 height 20
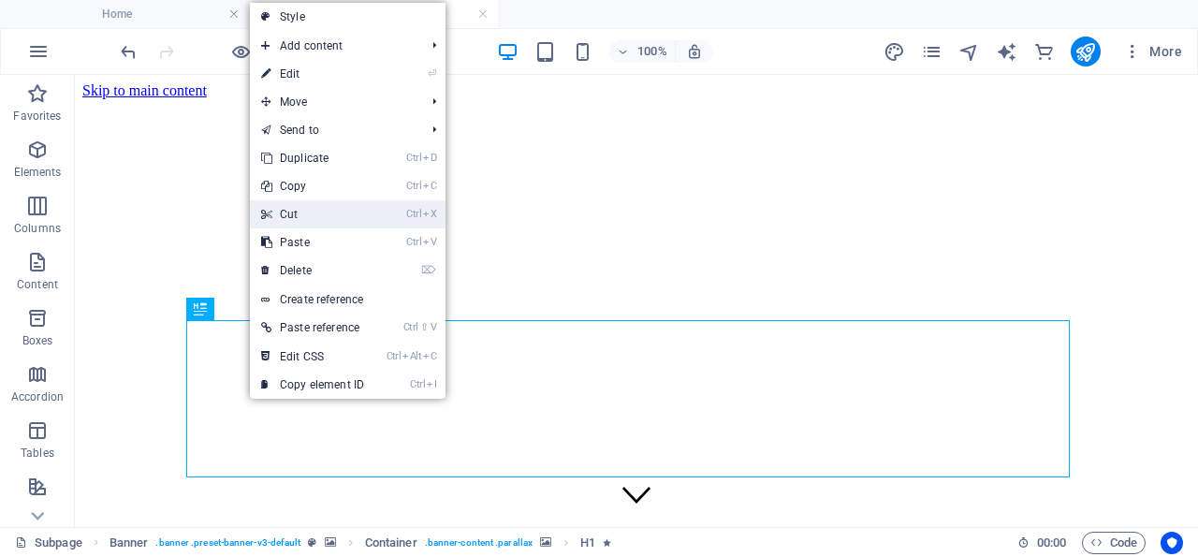
drag, startPoint x: 307, startPoint y: 207, endPoint x: 232, endPoint y: 139, distance: 100.7
click at [307, 207] on link "Ctrl X Cut" at bounding box center [312, 214] width 125 height 28
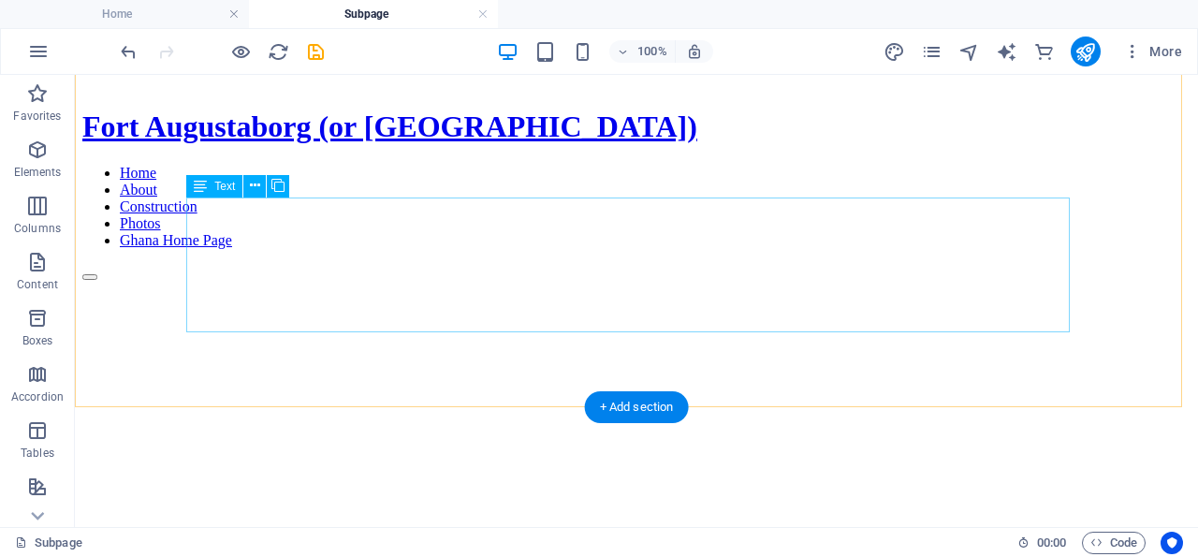
scroll to position [584, 0]
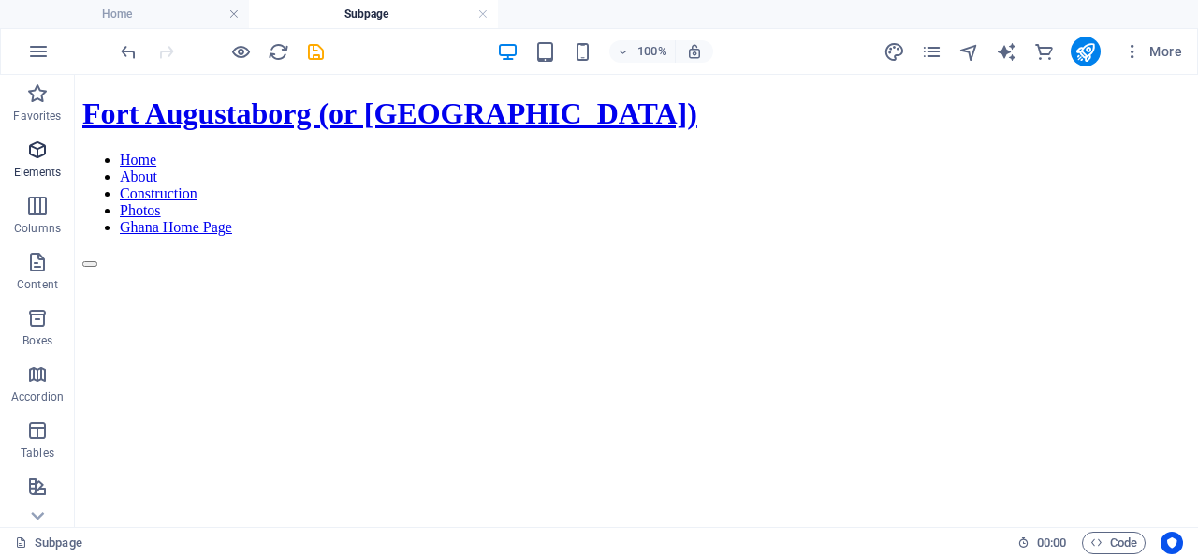
click at [35, 147] on icon "button" at bounding box center [37, 150] width 22 height 22
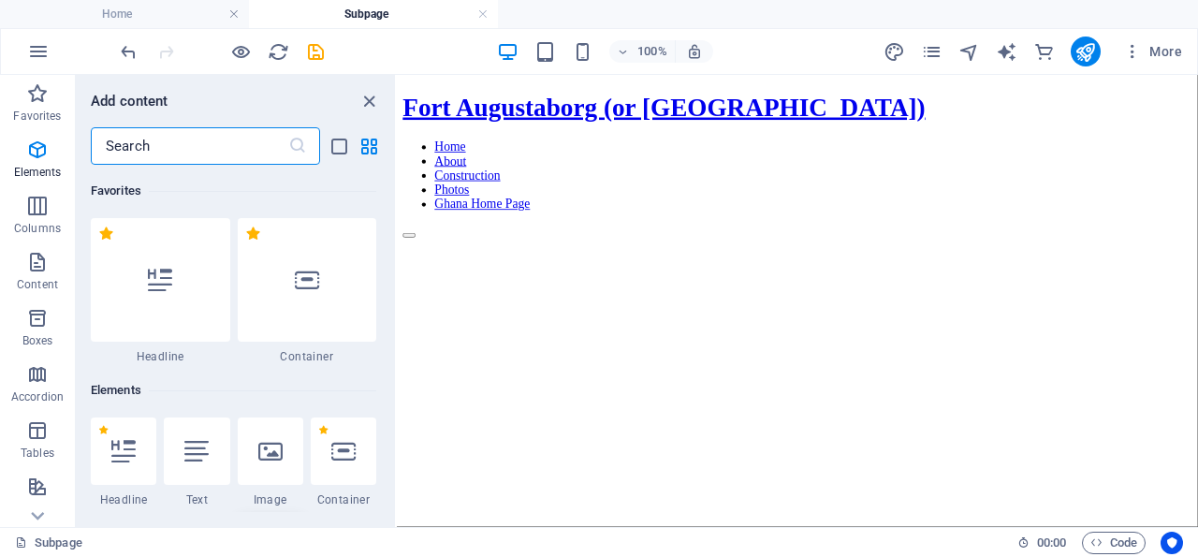
scroll to position [199, 0]
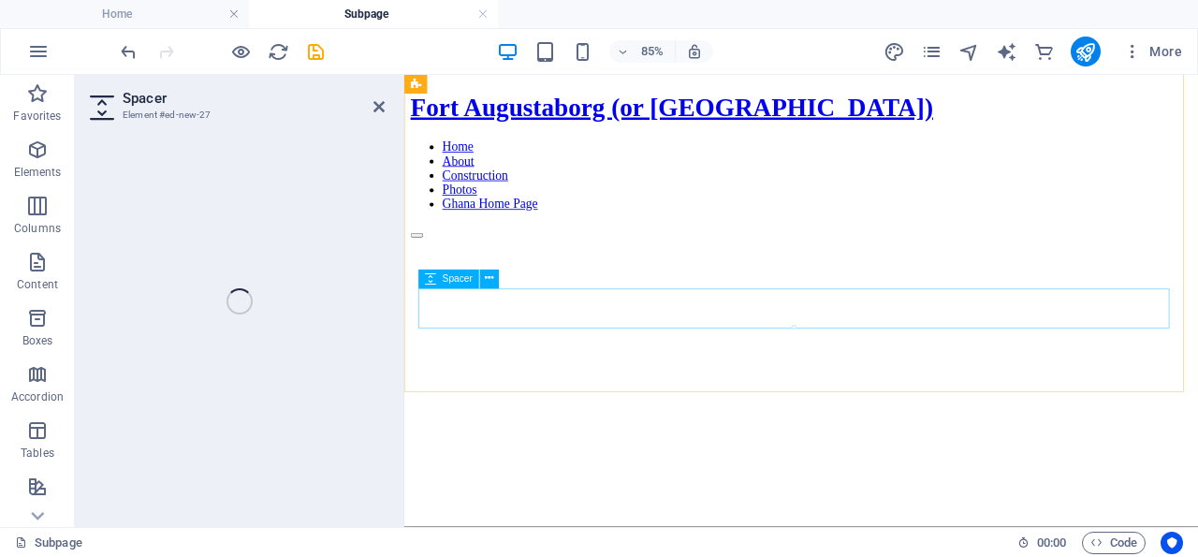
select select "px"
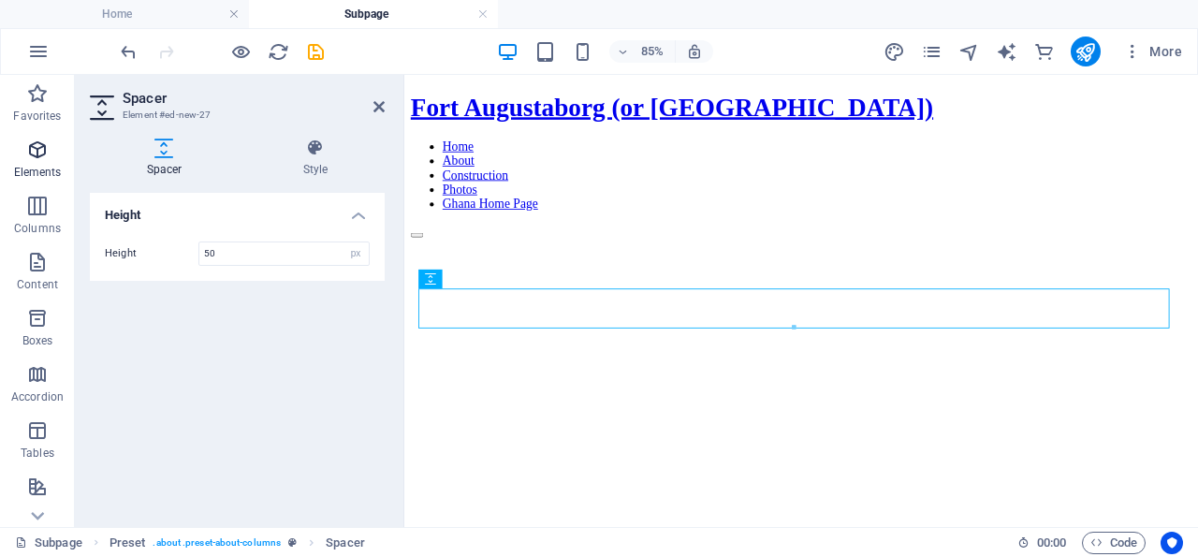
click at [36, 146] on icon "button" at bounding box center [37, 150] width 22 height 22
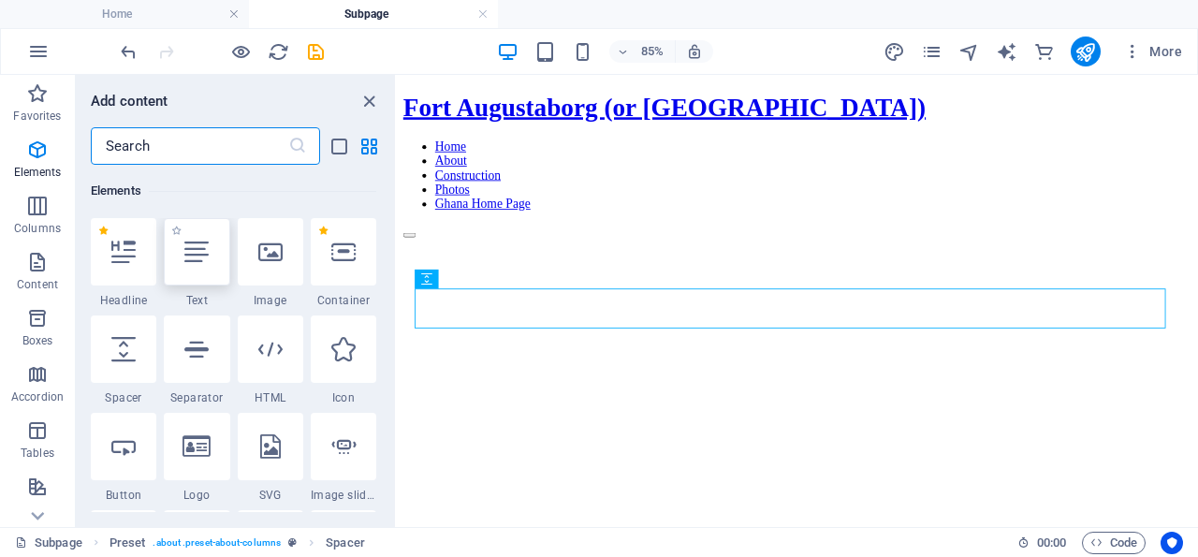
scroll to position [198, 0]
click at [176, 141] on input "text" at bounding box center [189, 145] width 197 height 37
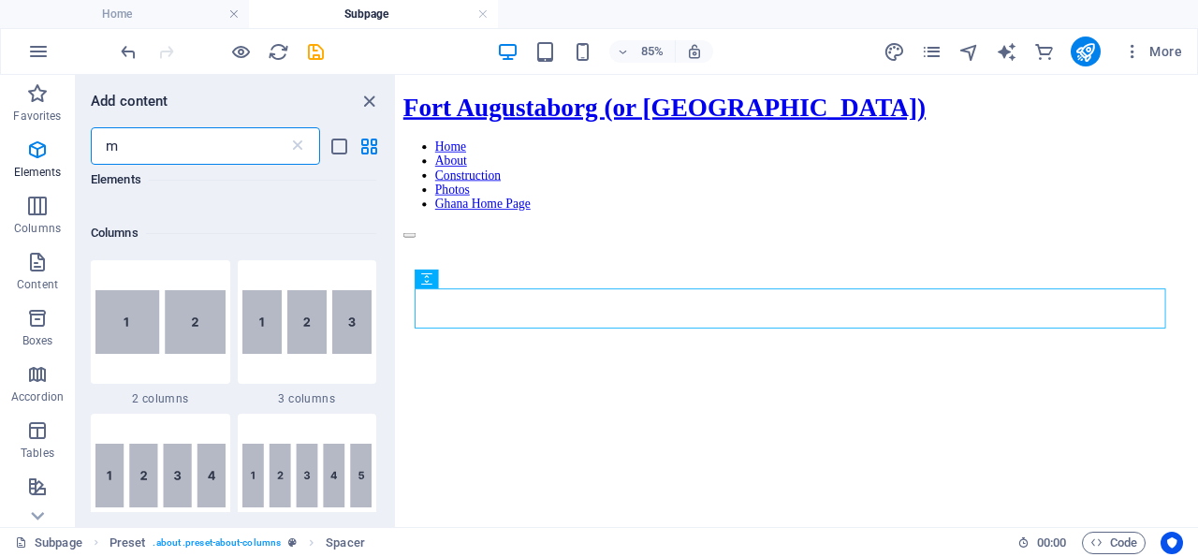
scroll to position [0, 0]
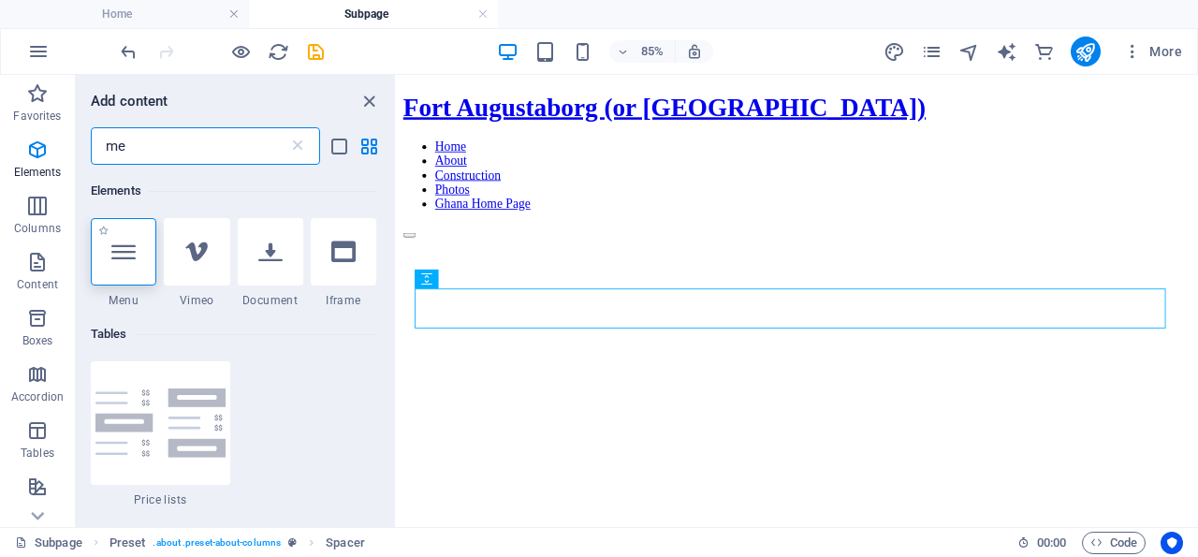
type input "me"
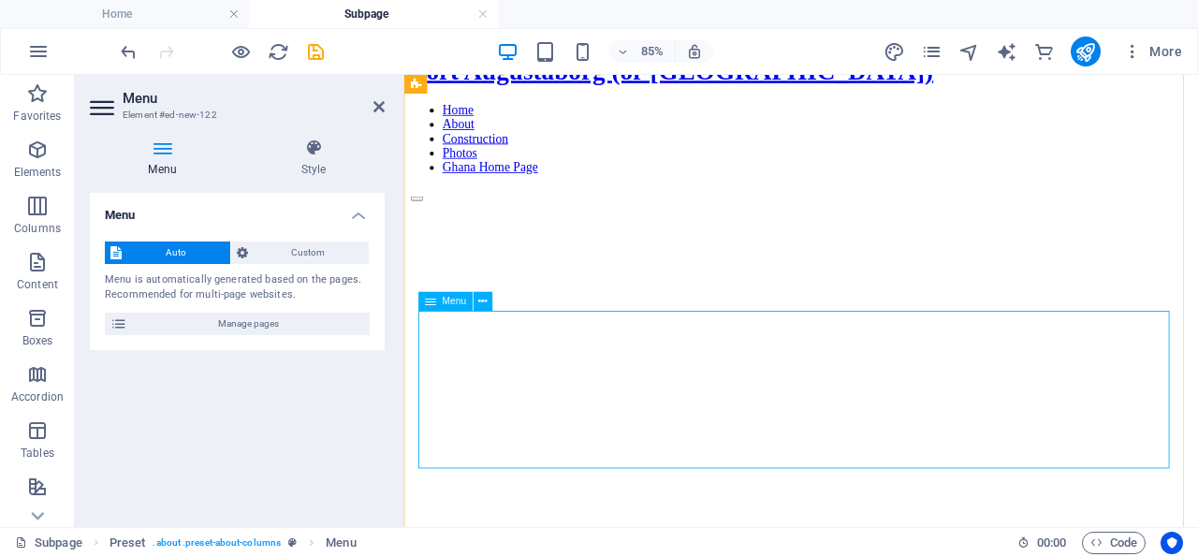
scroll to position [528, 0]
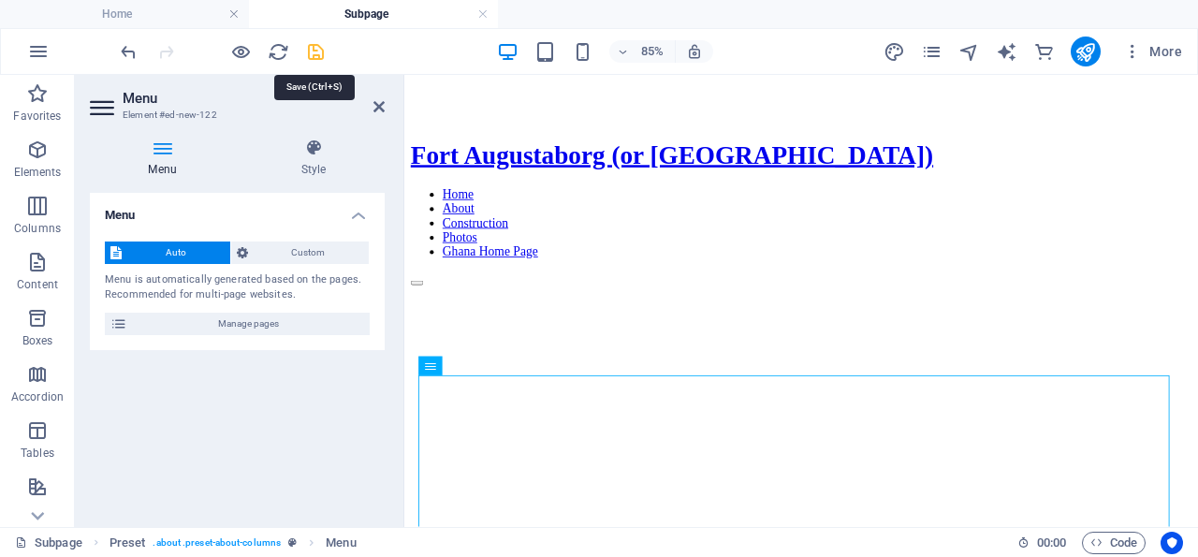
drag, startPoint x: 315, startPoint y: 50, endPoint x: 427, endPoint y: 137, distance: 141.3
click at [315, 50] on icon "save" at bounding box center [316, 52] width 22 height 22
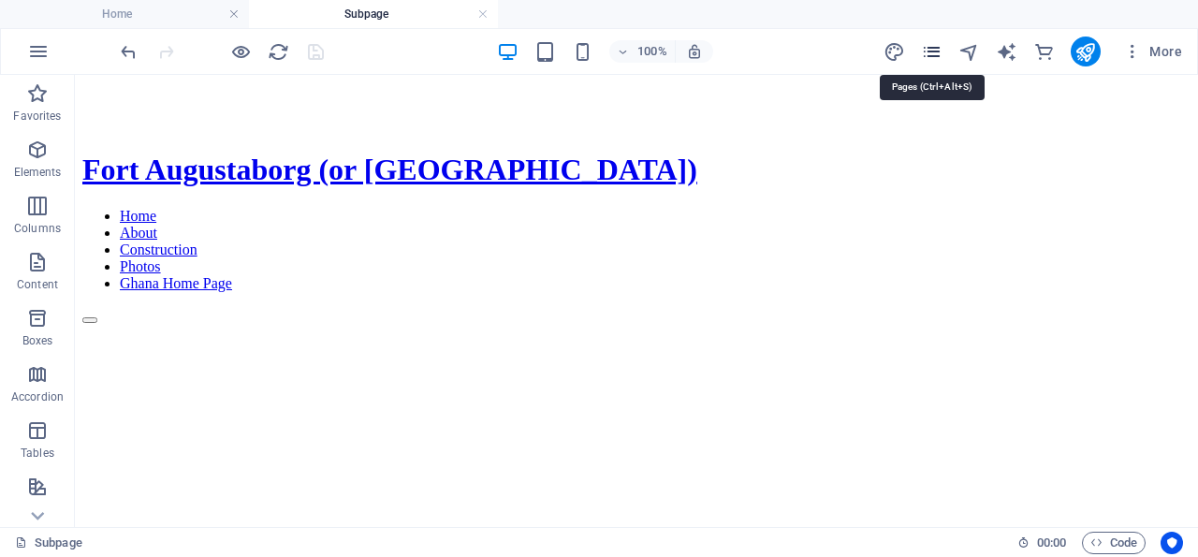
click at [937, 47] on icon "pages" at bounding box center [932, 52] width 22 height 22
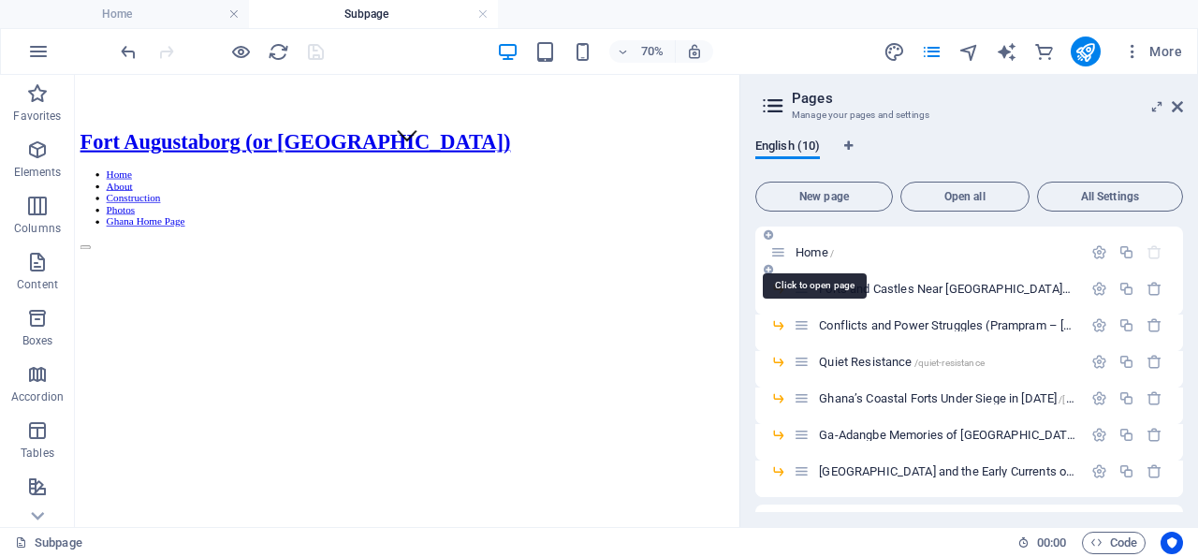
click at [814, 254] on span "Home /" at bounding box center [814, 252] width 38 height 14
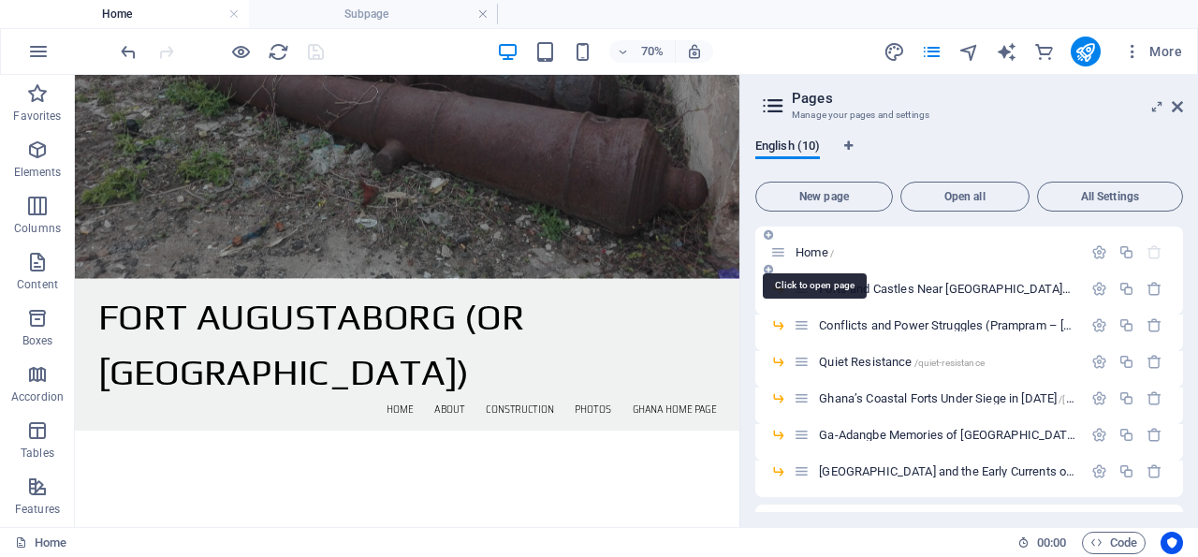
scroll to position [356, 0]
click at [1179, 105] on icon at bounding box center [1177, 106] width 11 height 15
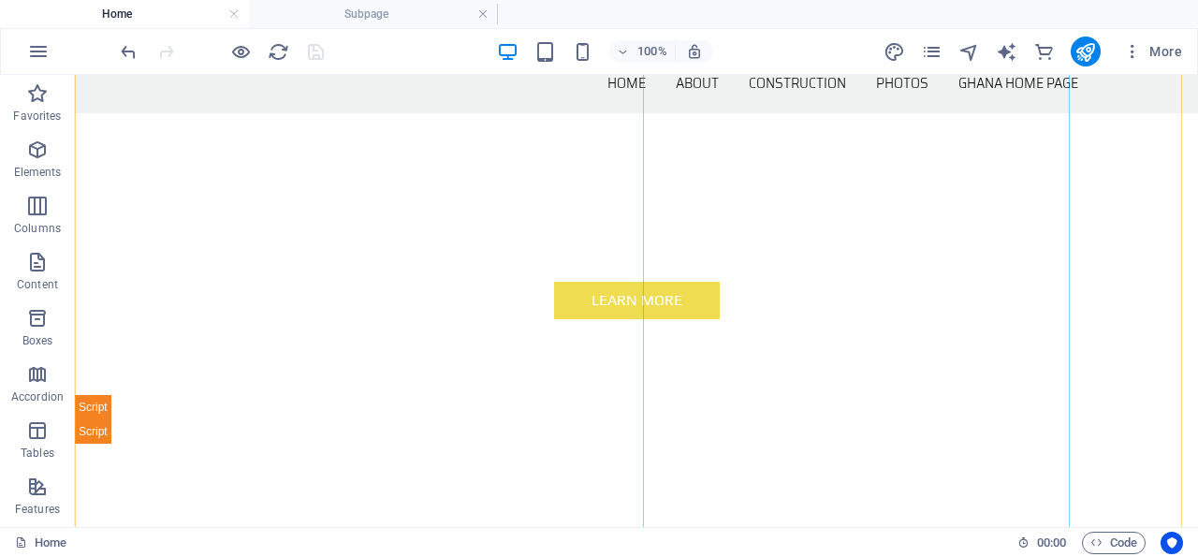
scroll to position [745, 0]
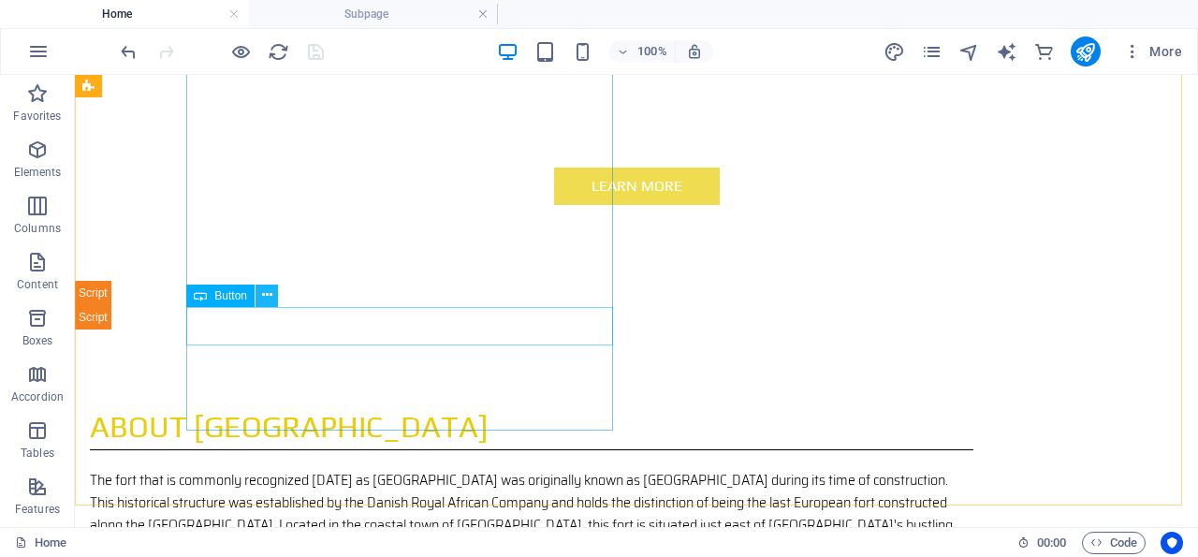
click at [267, 293] on icon at bounding box center [267, 295] width 10 height 20
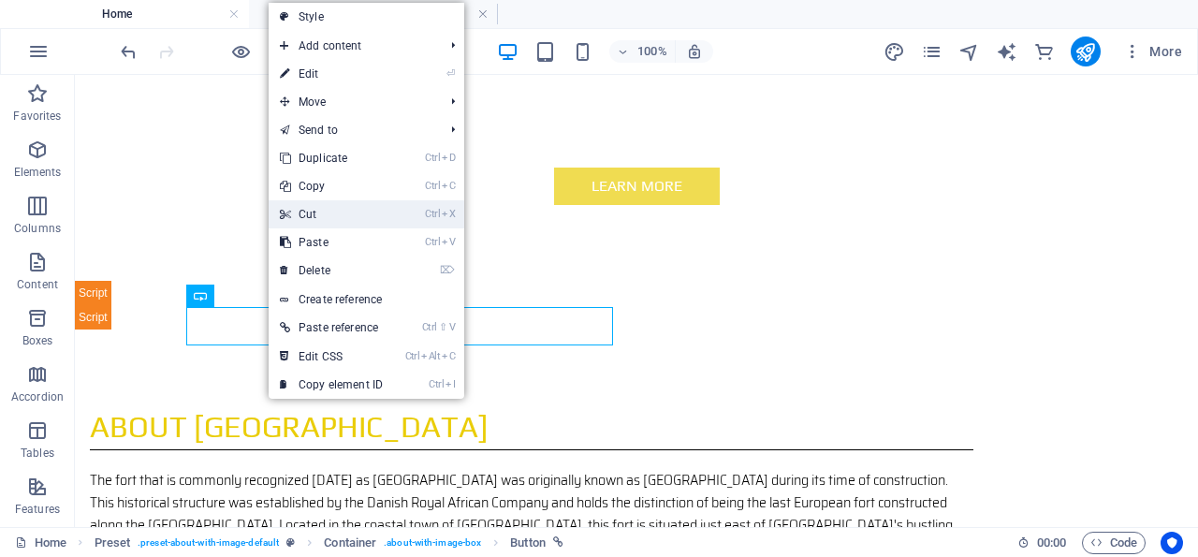
click at [341, 212] on link "Ctrl X Cut" at bounding box center [331, 214] width 125 height 28
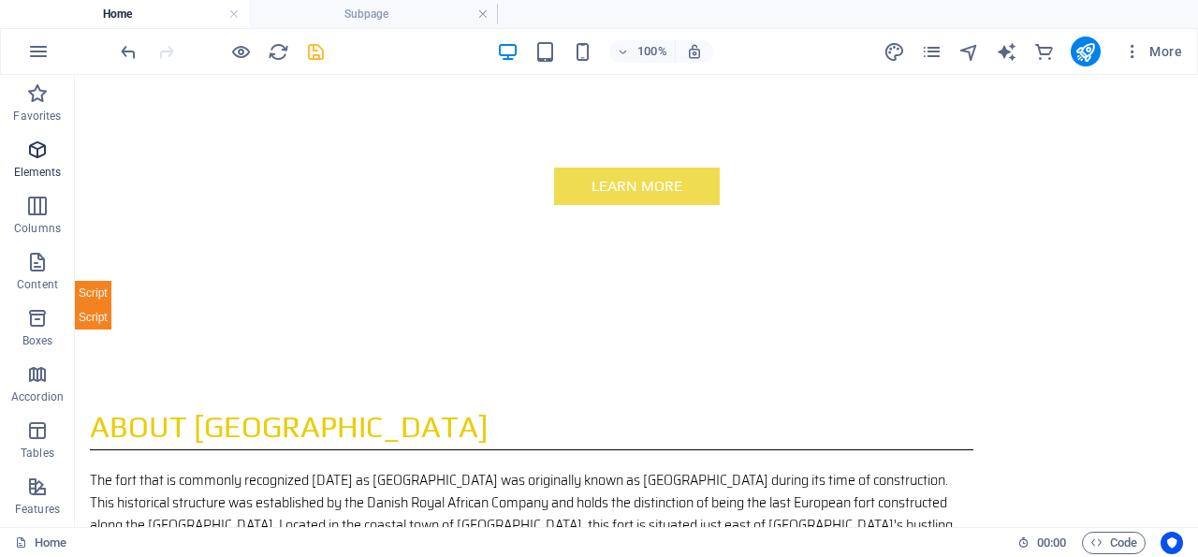
click at [38, 149] on icon "button" at bounding box center [37, 150] width 22 height 22
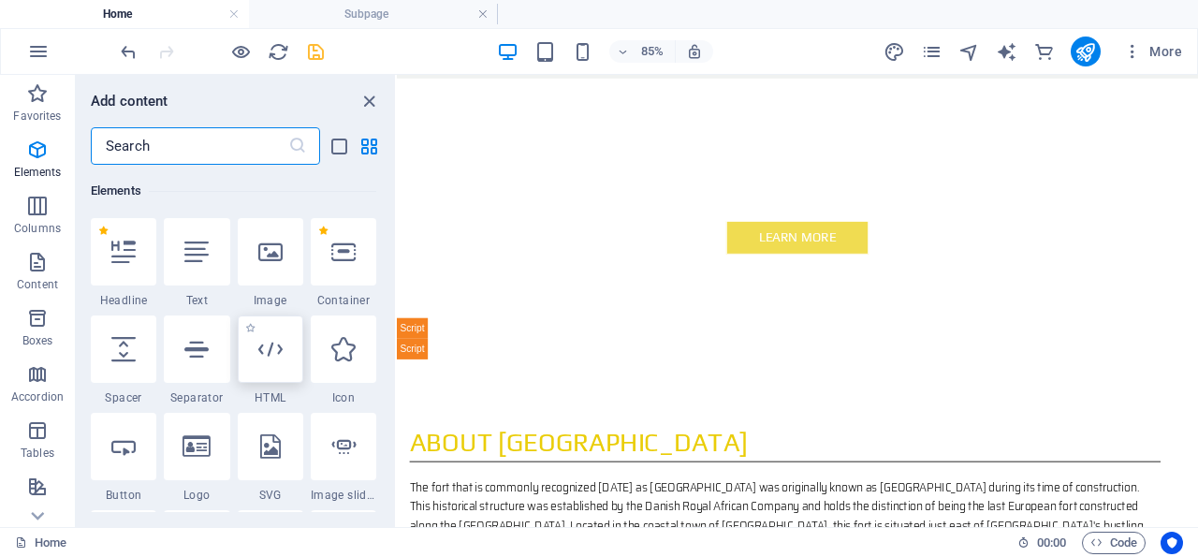
scroll to position [199, 0]
click at [156, 143] on input "text" at bounding box center [189, 145] width 197 height 37
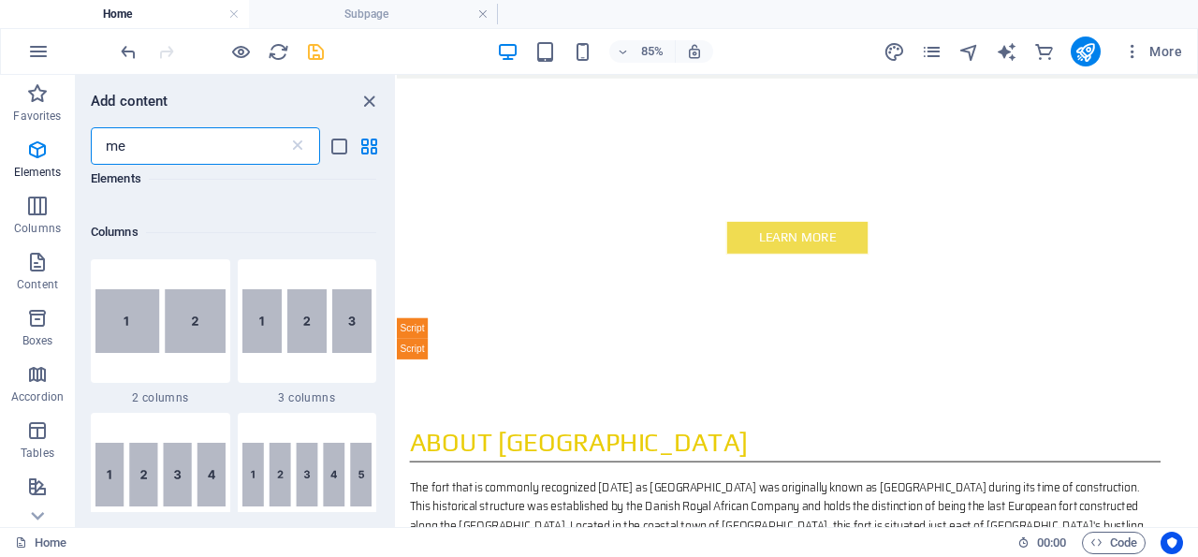
scroll to position [0, 0]
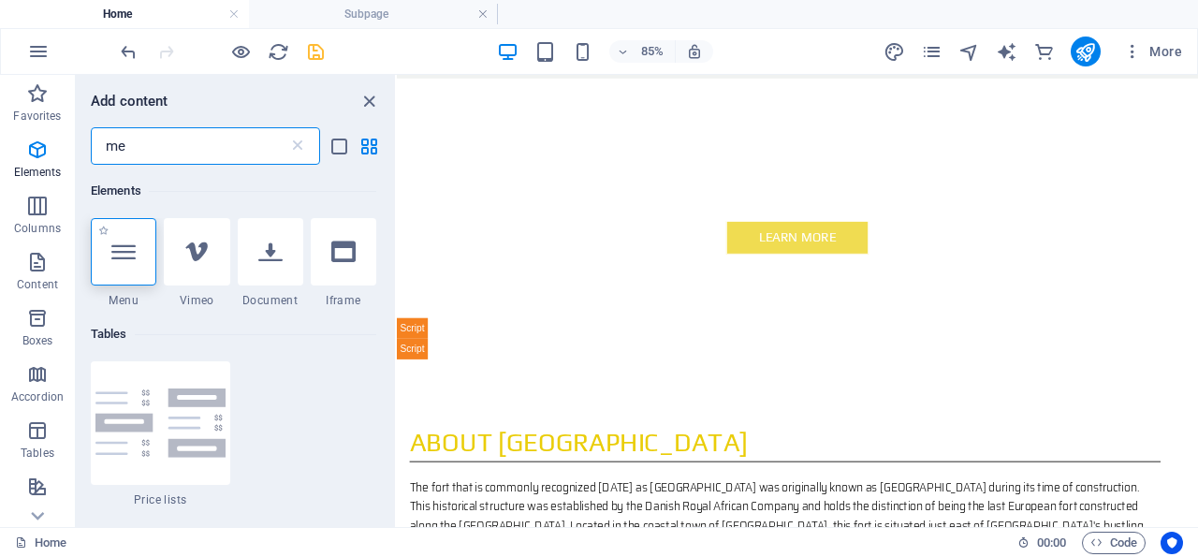
type input "me"
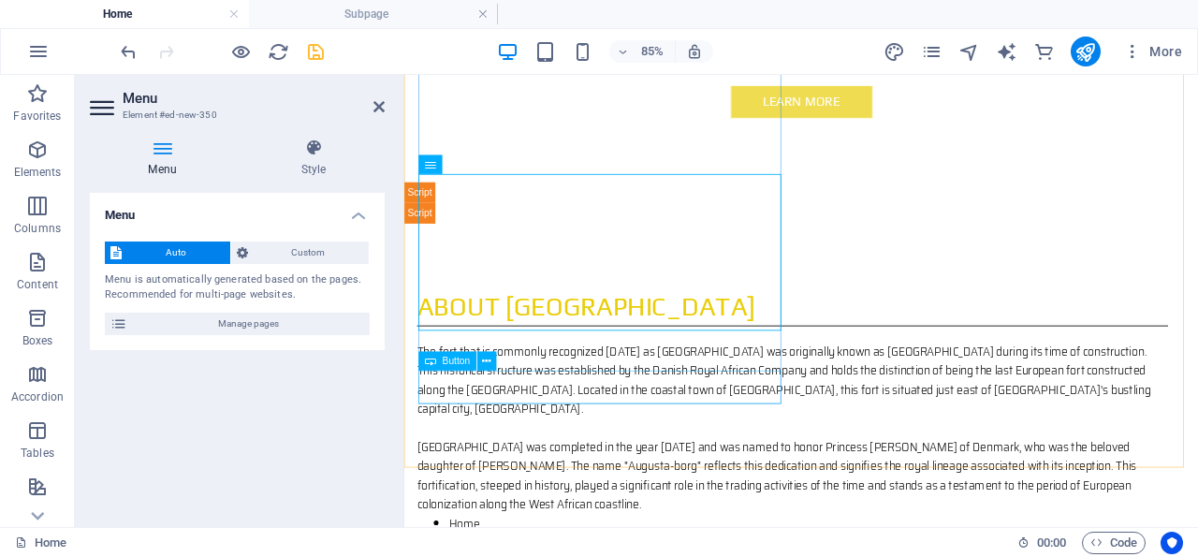
scroll to position [940, 0]
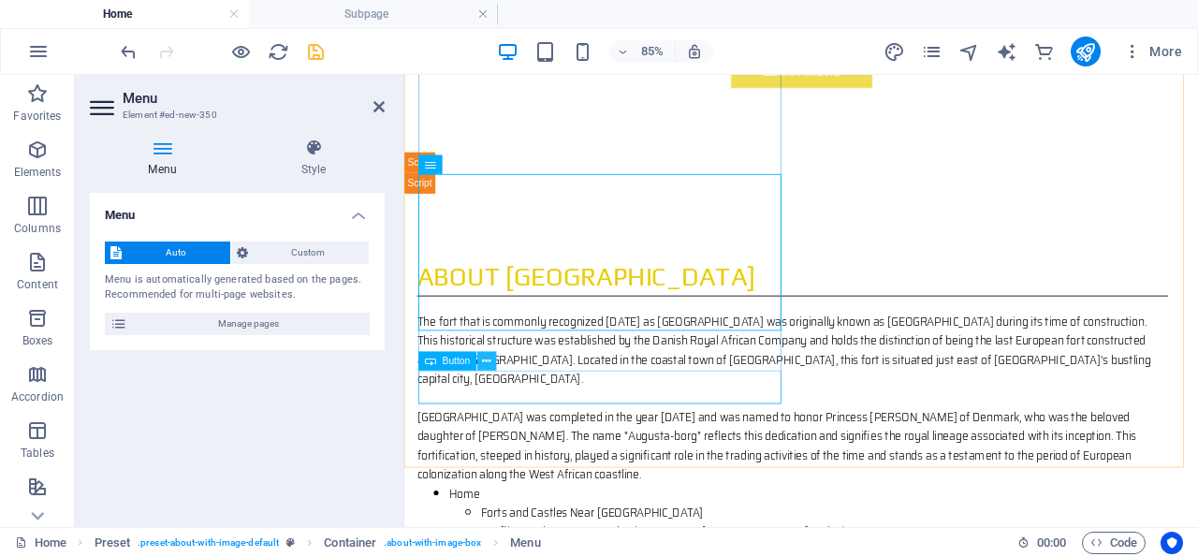
click at [489, 360] on icon at bounding box center [486, 361] width 8 height 17
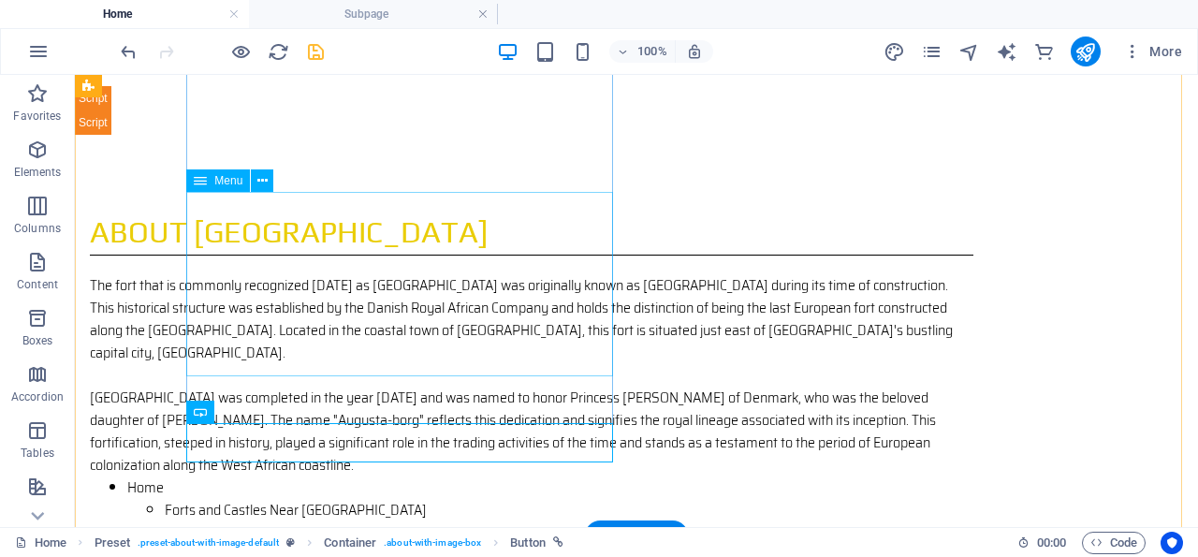
scroll to position [860, 0]
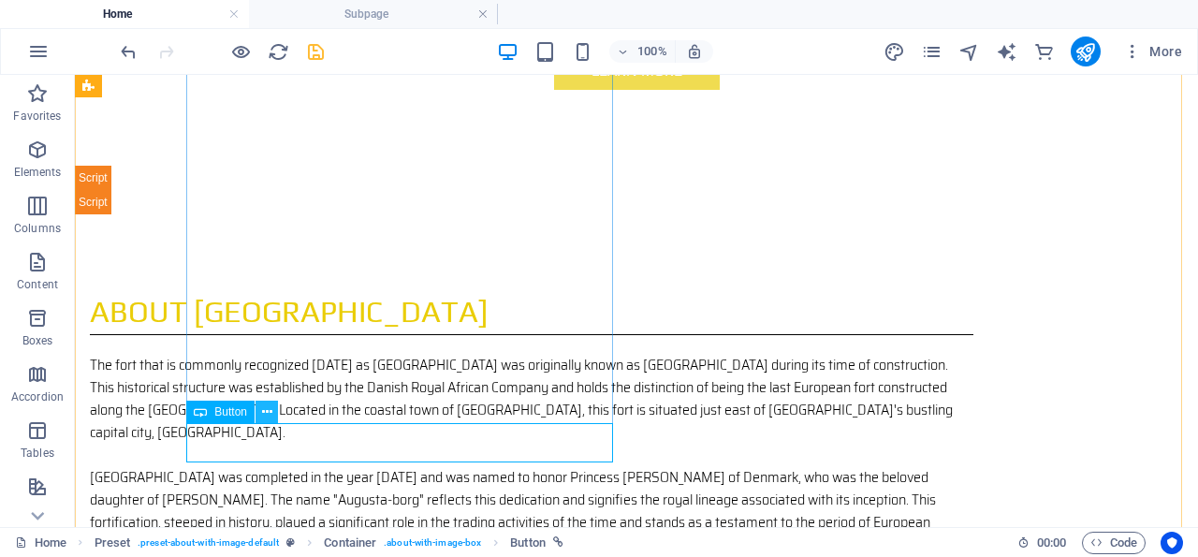
click at [268, 411] on icon at bounding box center [267, 412] width 10 height 20
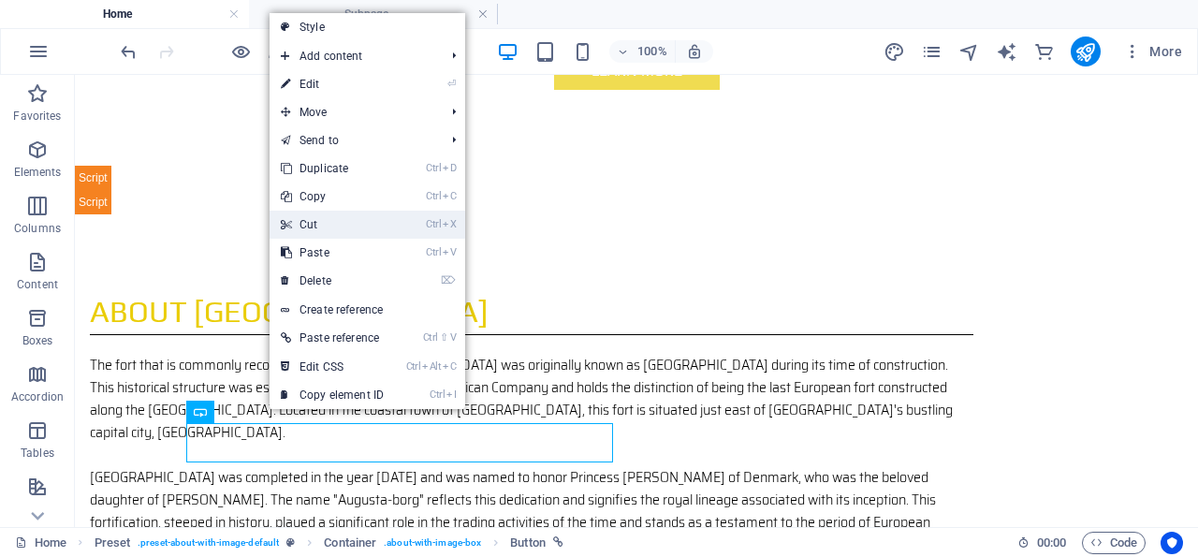
click at [320, 224] on link "Ctrl X Cut" at bounding box center [332, 225] width 125 height 28
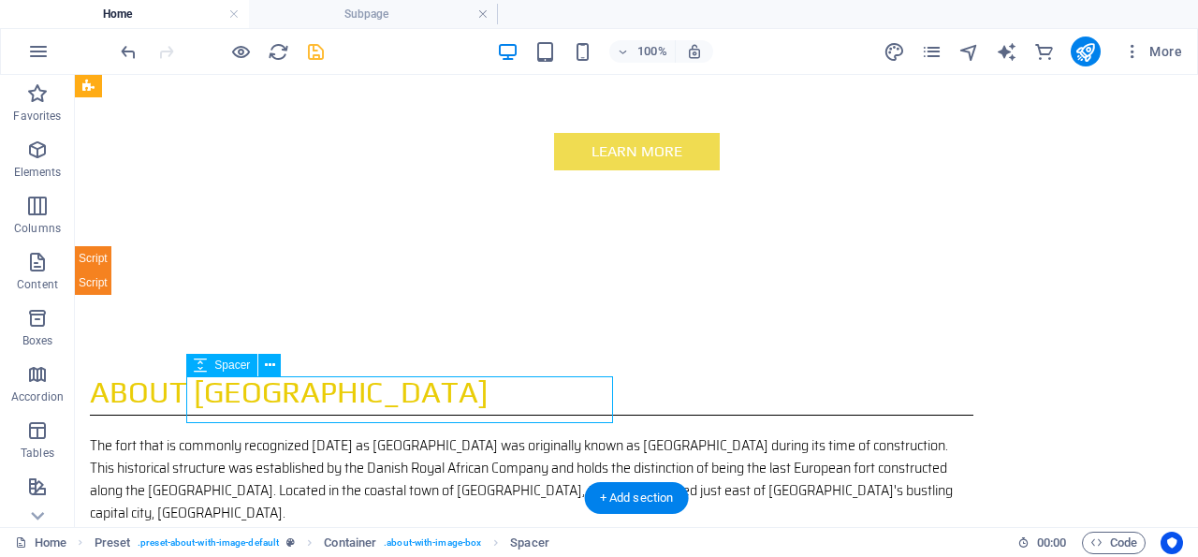
select select "px"
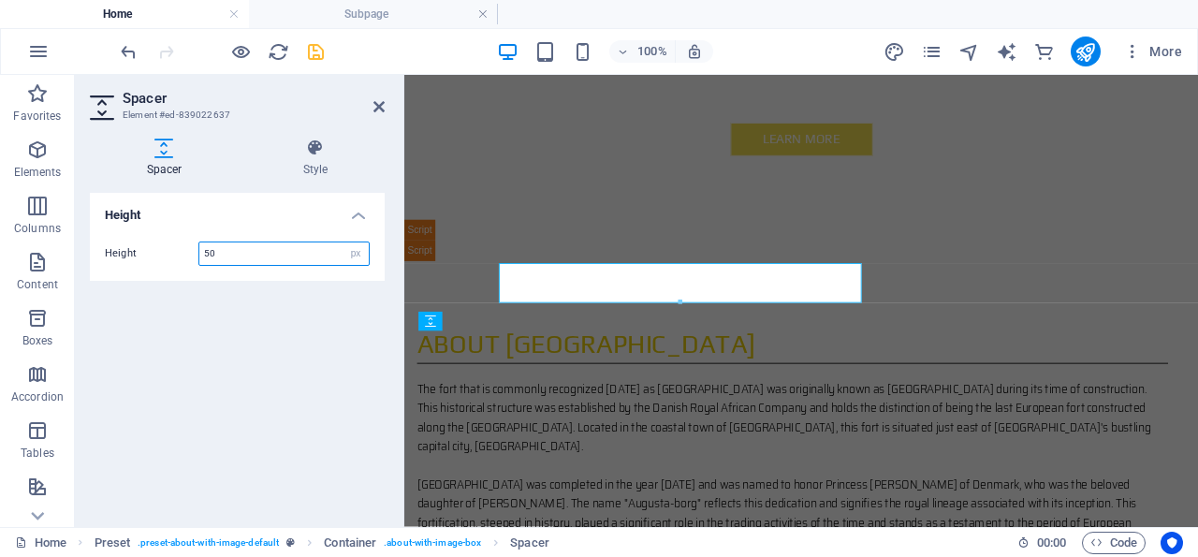
scroll to position [940, 0]
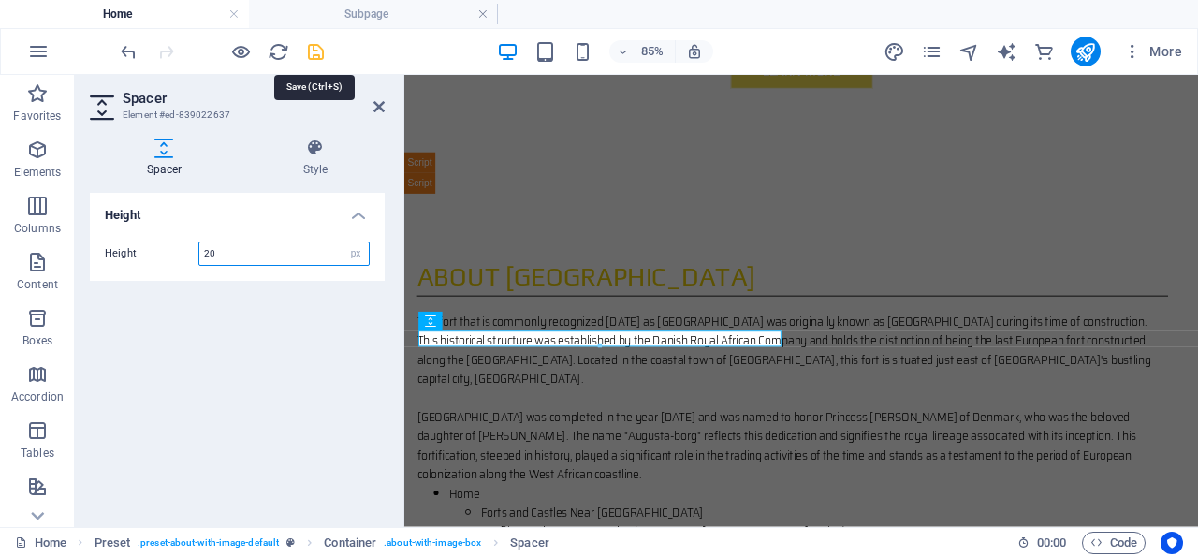
type input "20"
drag, startPoint x: 319, startPoint y: 49, endPoint x: 173, endPoint y: 253, distance: 250.9
click at [319, 49] on icon "save" at bounding box center [316, 52] width 22 height 22
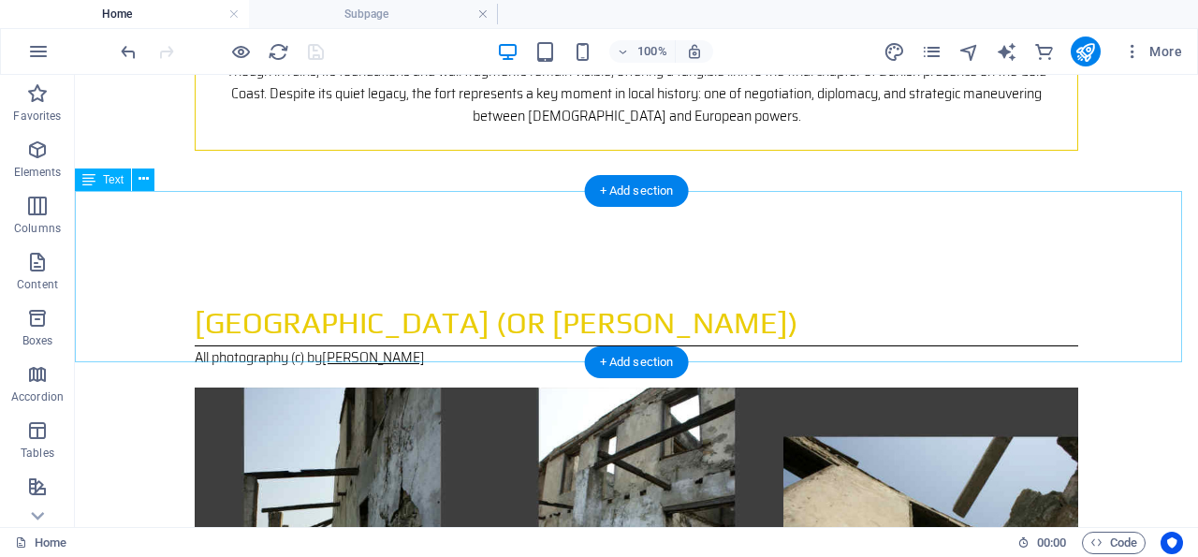
scroll to position [6384, 0]
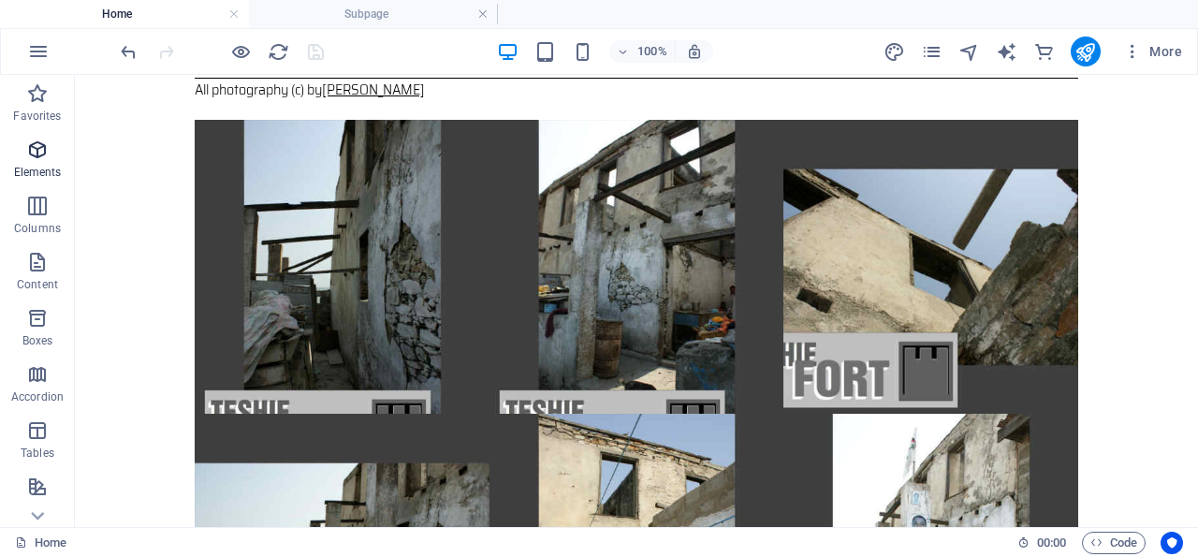
click at [36, 148] on icon "button" at bounding box center [37, 150] width 22 height 22
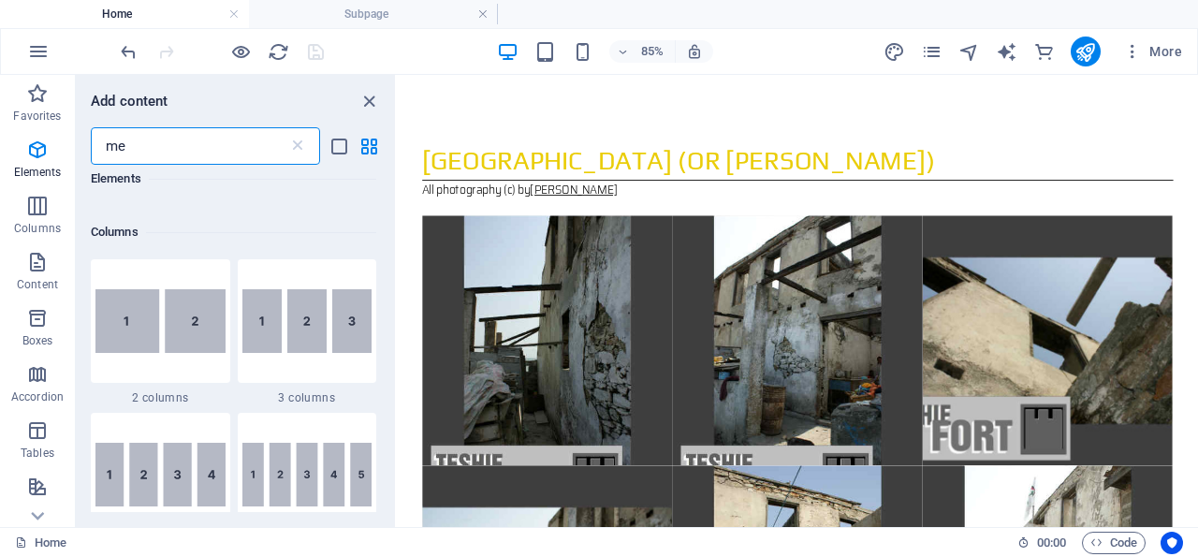
scroll to position [0, 0]
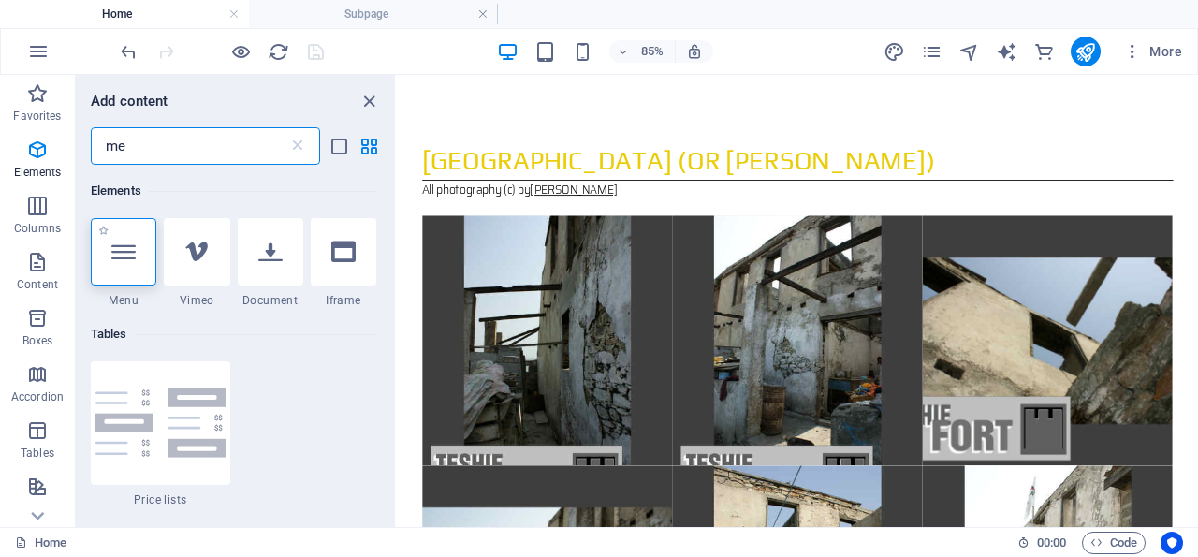
type input "me"
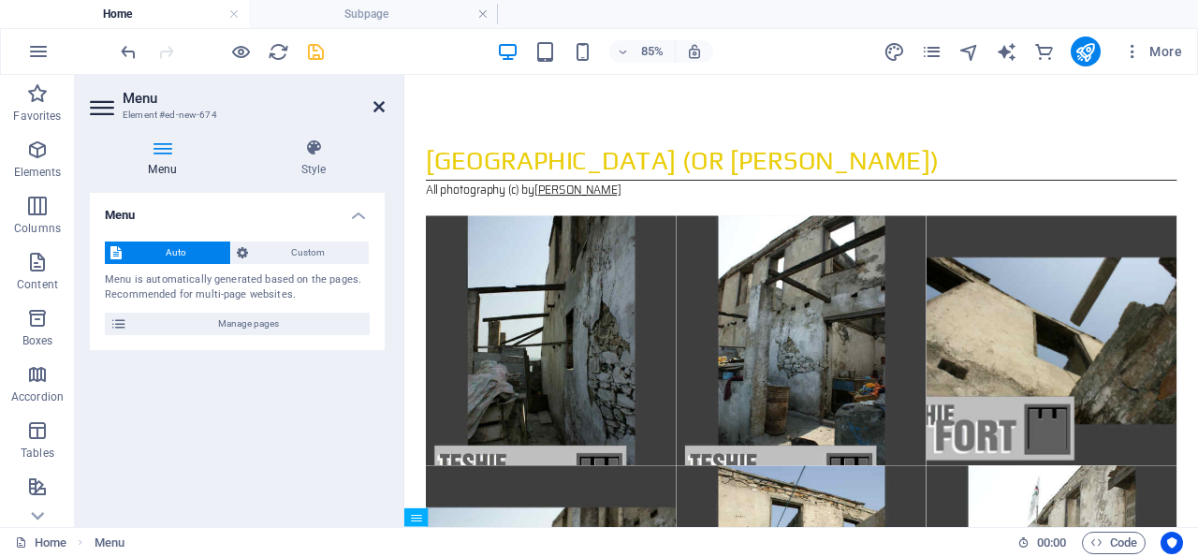
click at [377, 102] on icon at bounding box center [378, 106] width 11 height 15
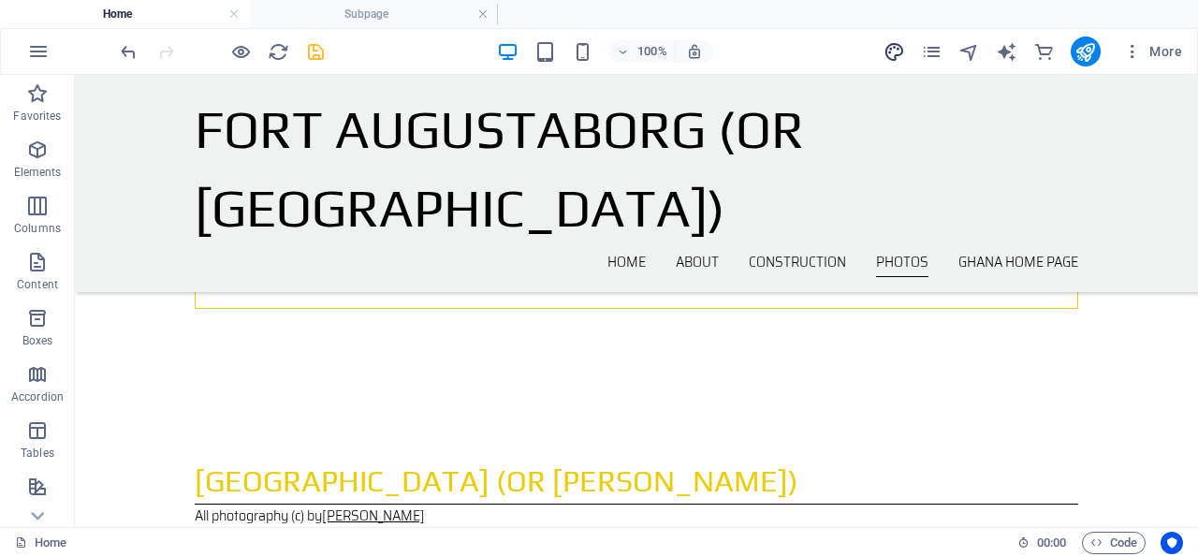
scroll to position [5790, 0]
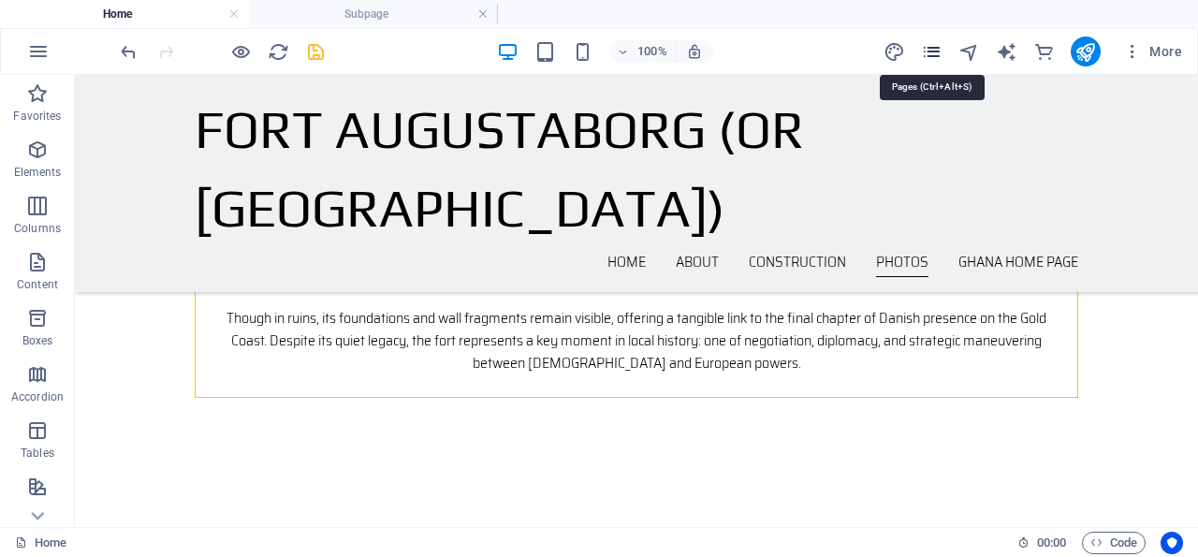
click at [935, 51] on icon "pages" at bounding box center [932, 52] width 22 height 22
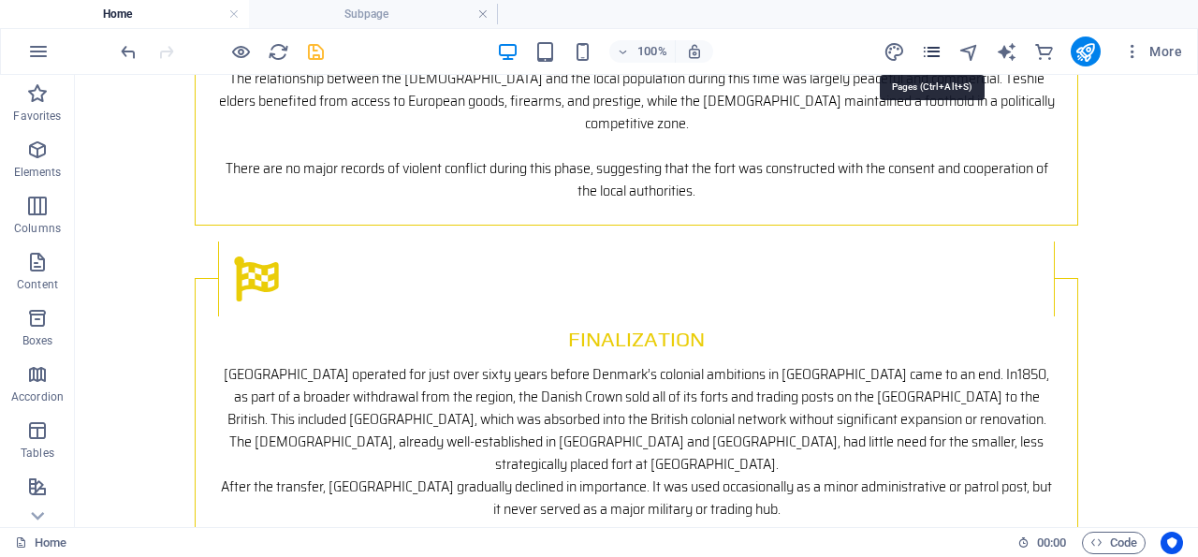
scroll to position [5984, 0]
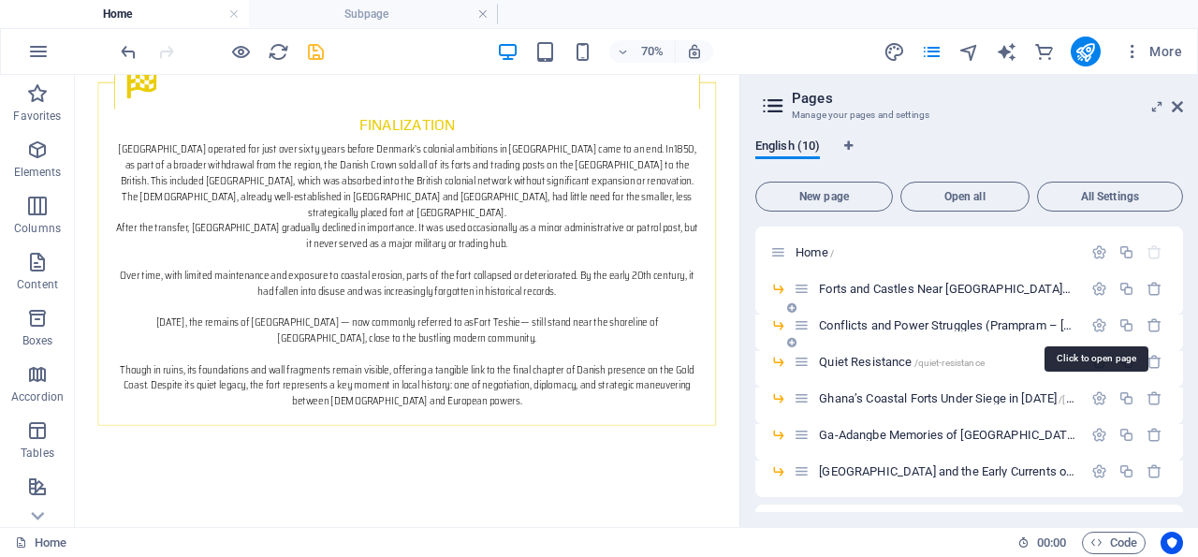
click at [902, 324] on span "Conflicts and Power Struggles (Prampram – [GEOGRAPHIC_DATA] region) /conflicts-…" at bounding box center [1173, 325] width 708 height 14
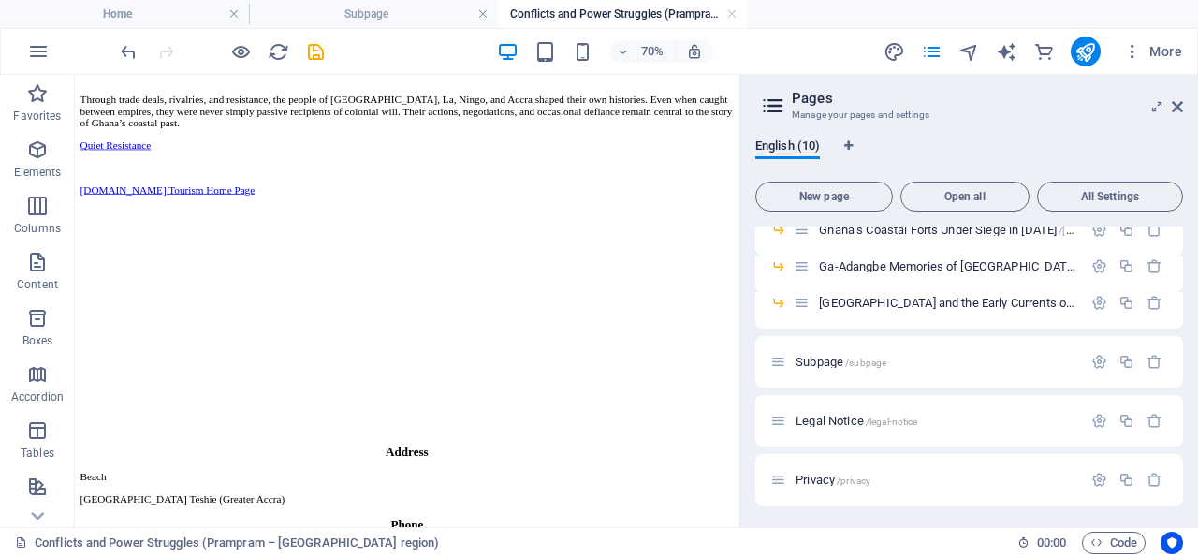
scroll to position [0, 0]
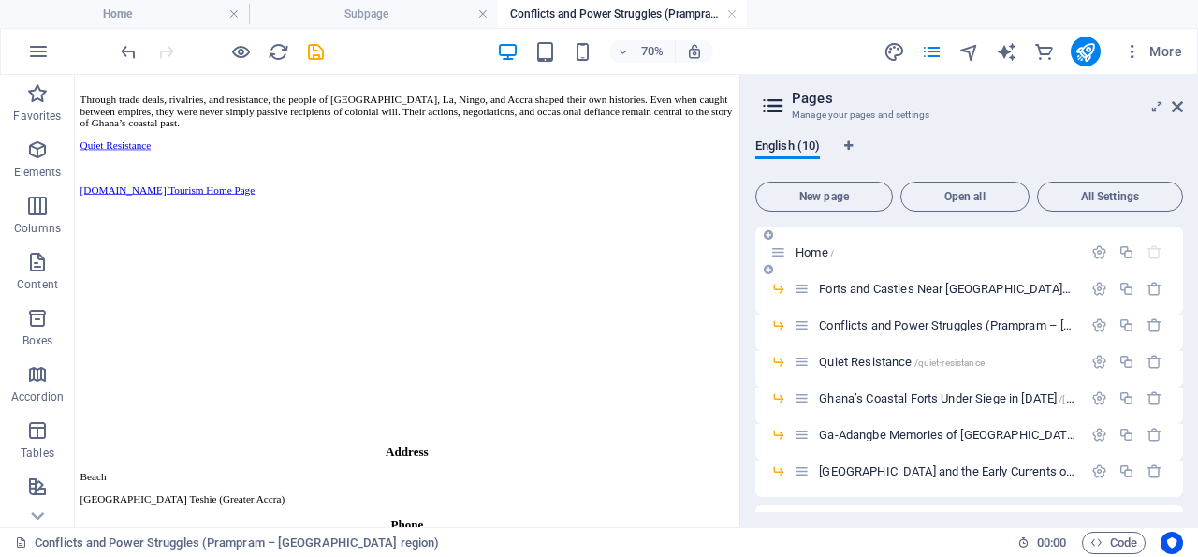
click at [824, 253] on span "Home /" at bounding box center [814, 252] width 38 height 14
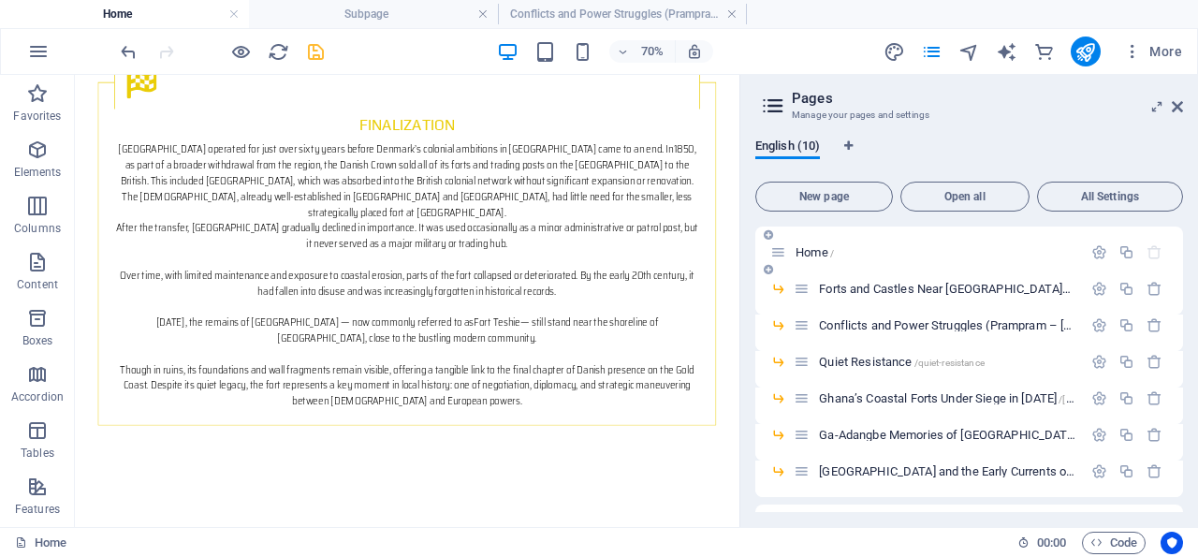
scroll to position [6137, 0]
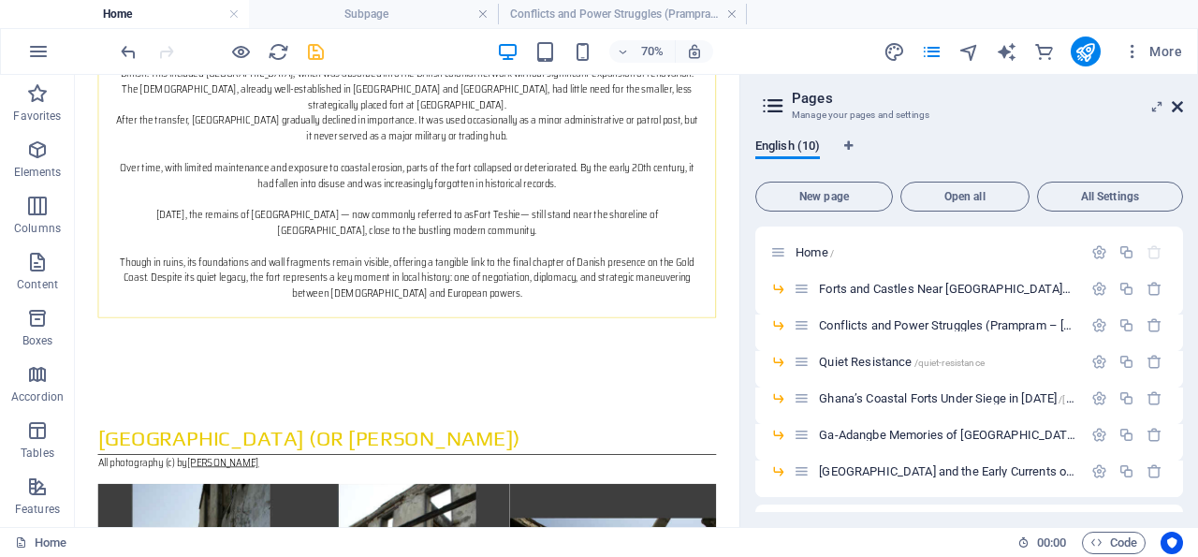
drag, startPoint x: 1178, startPoint y: 101, endPoint x: 474, endPoint y: 207, distance: 711.7
click at [1178, 101] on icon at bounding box center [1177, 106] width 11 height 15
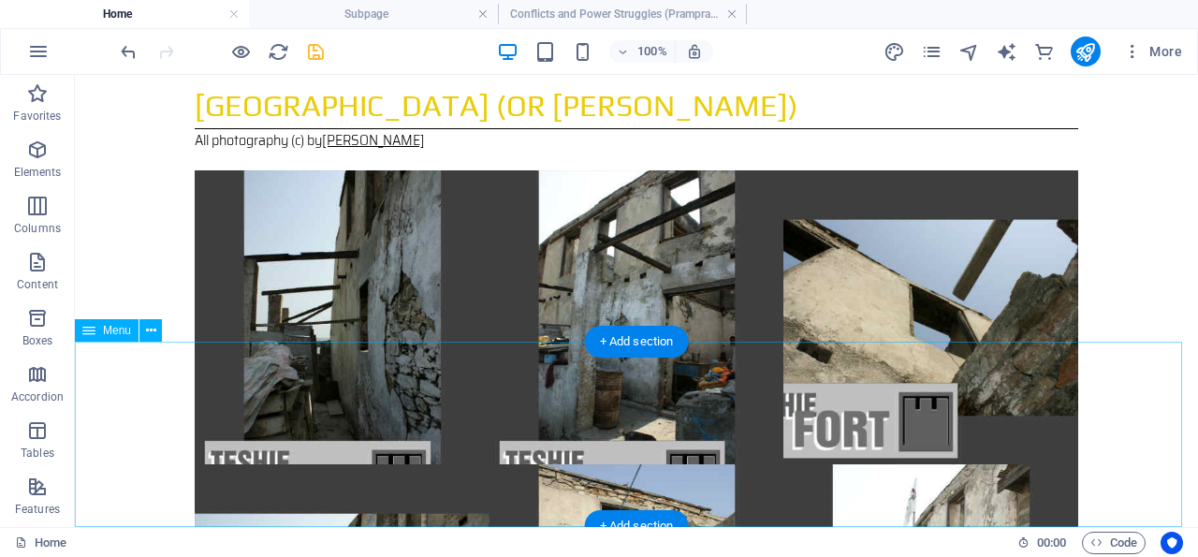
scroll to position [6569, 0]
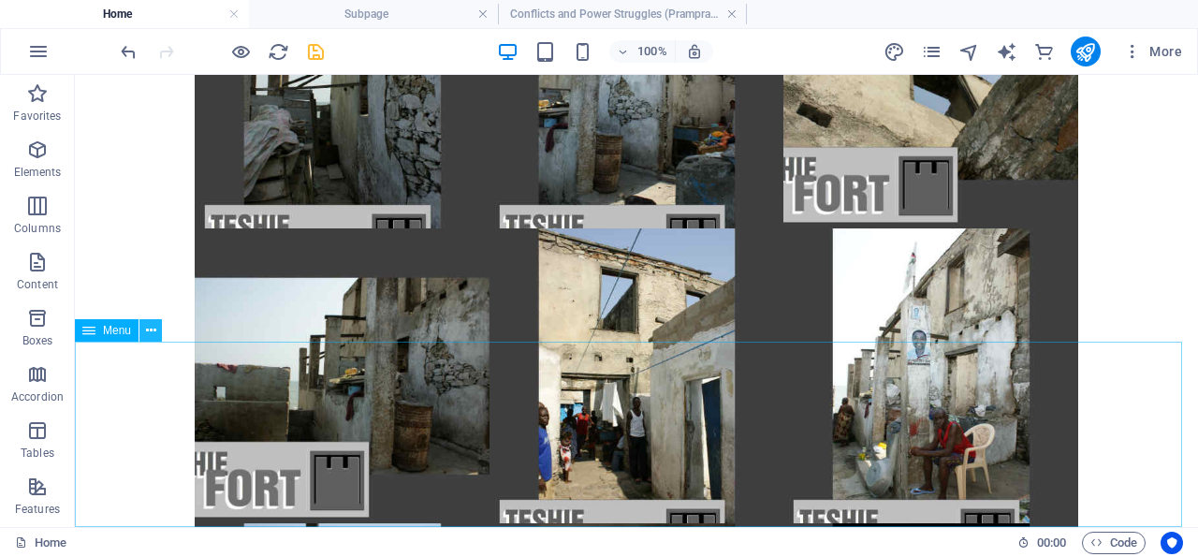
click at [151, 328] on icon at bounding box center [151, 331] width 10 height 20
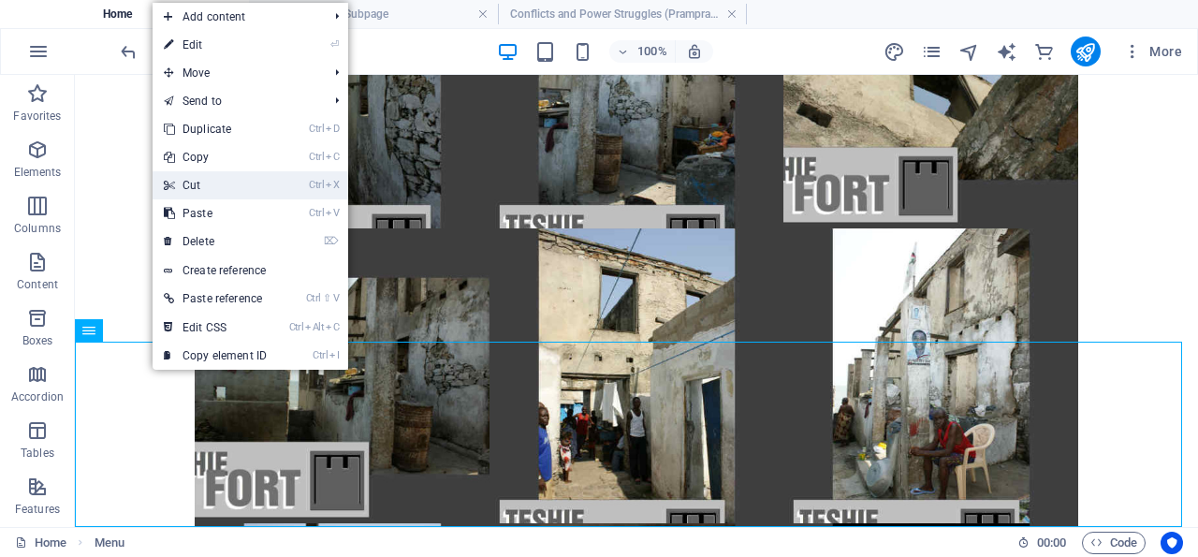
drag, startPoint x: 207, startPoint y: 182, endPoint x: 132, endPoint y: 109, distance: 105.2
click at [207, 182] on link "Ctrl X Cut" at bounding box center [215, 185] width 125 height 28
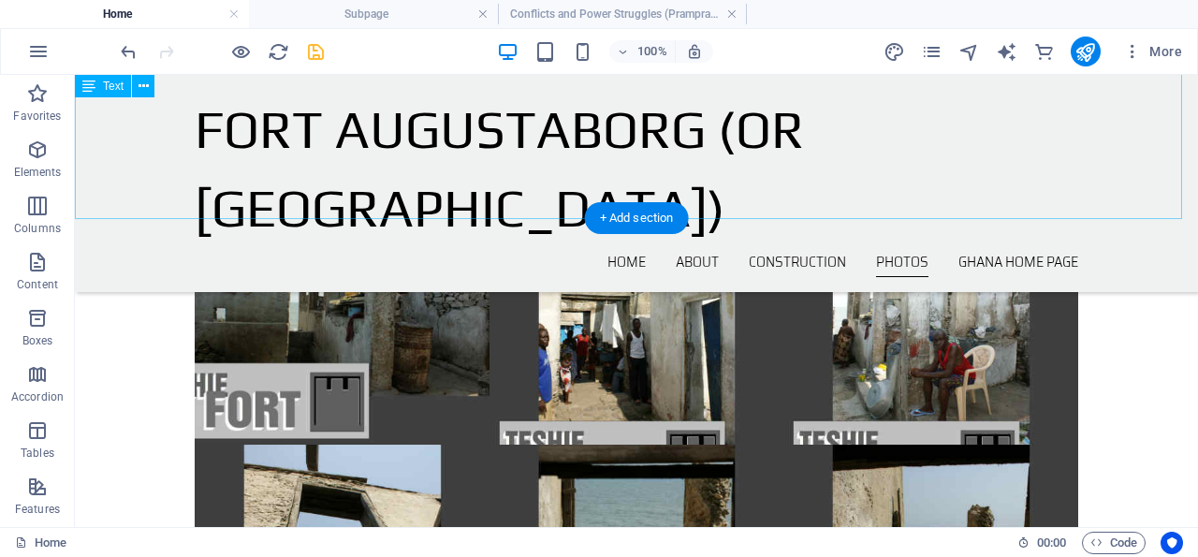
scroll to position [6384, 0]
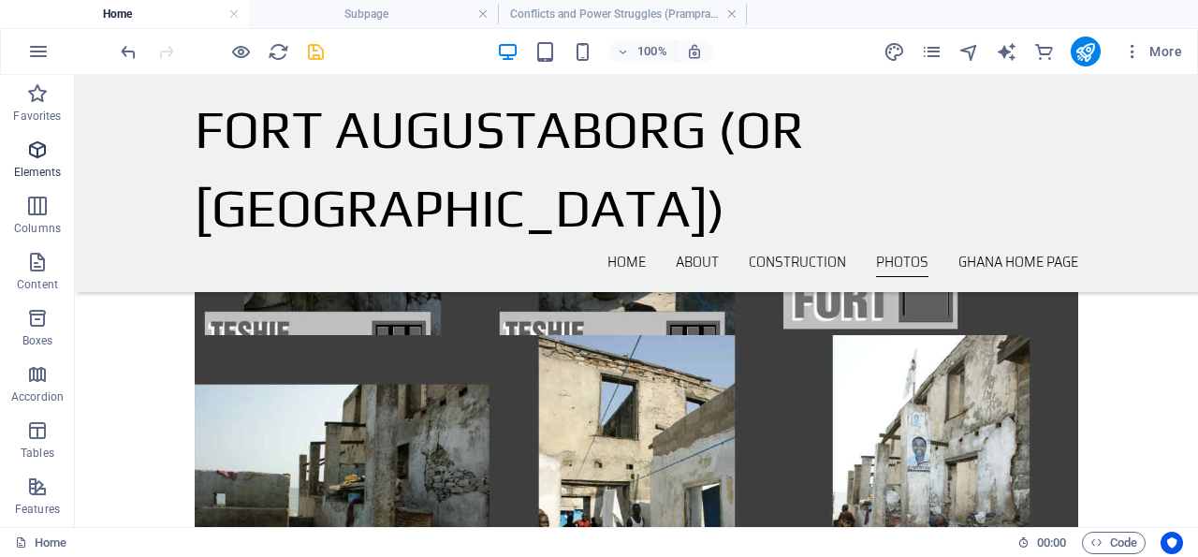
click at [38, 147] on icon "button" at bounding box center [37, 150] width 22 height 22
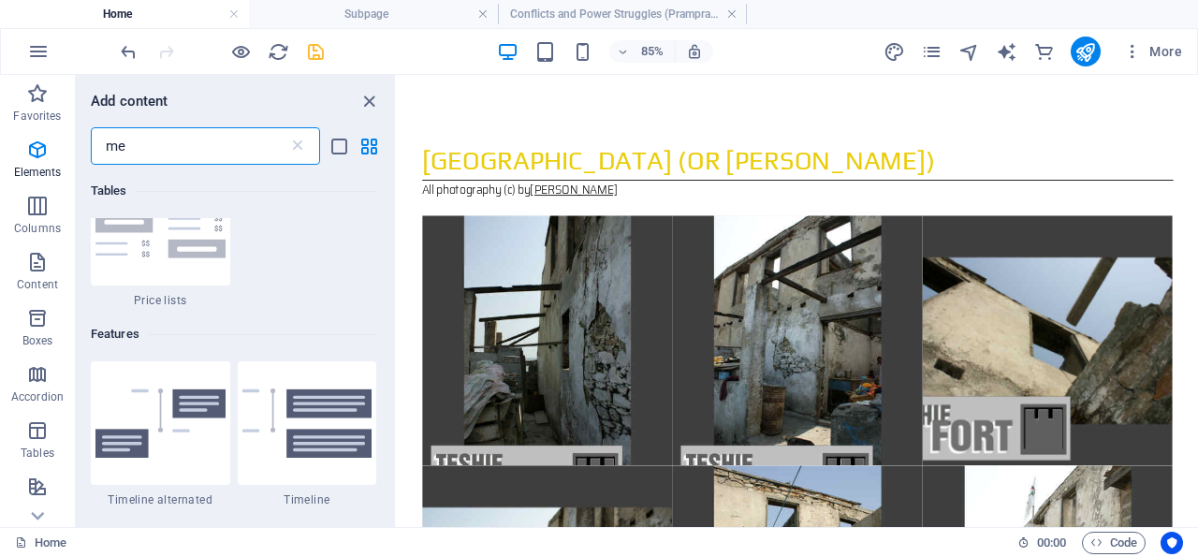
scroll to position [0, 0]
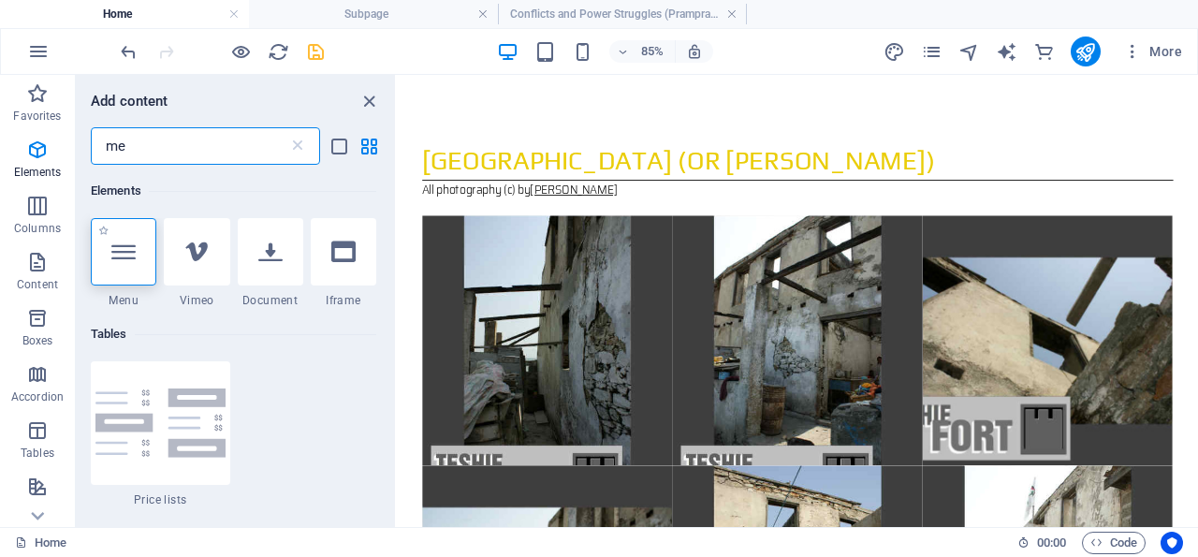
type input "me"
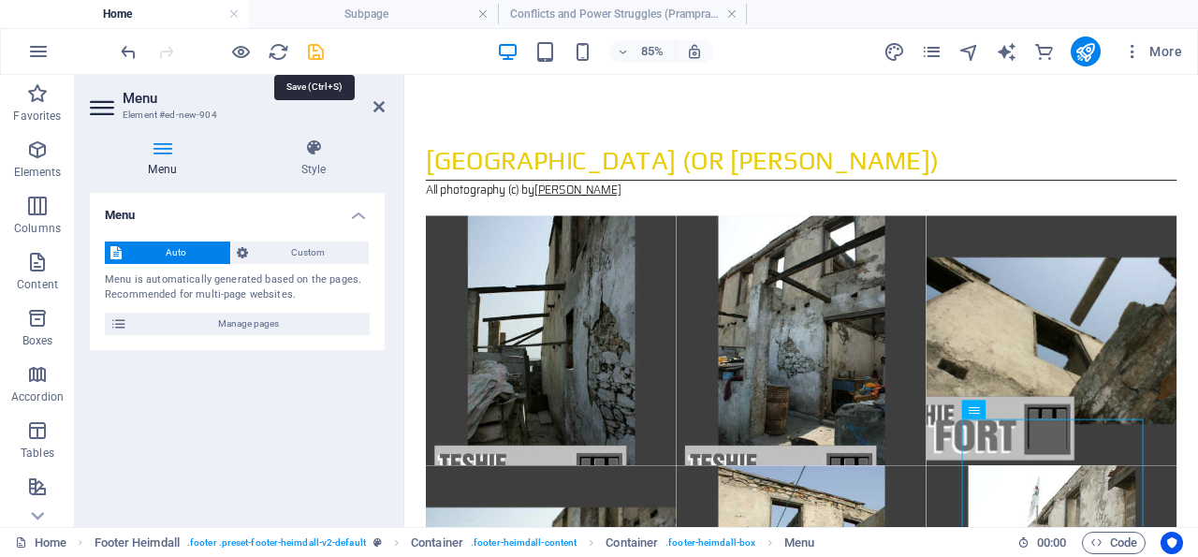
drag, startPoint x: 315, startPoint y: 48, endPoint x: 205, endPoint y: 93, distance: 119.2
click at [315, 48] on icon "save" at bounding box center [316, 52] width 22 height 22
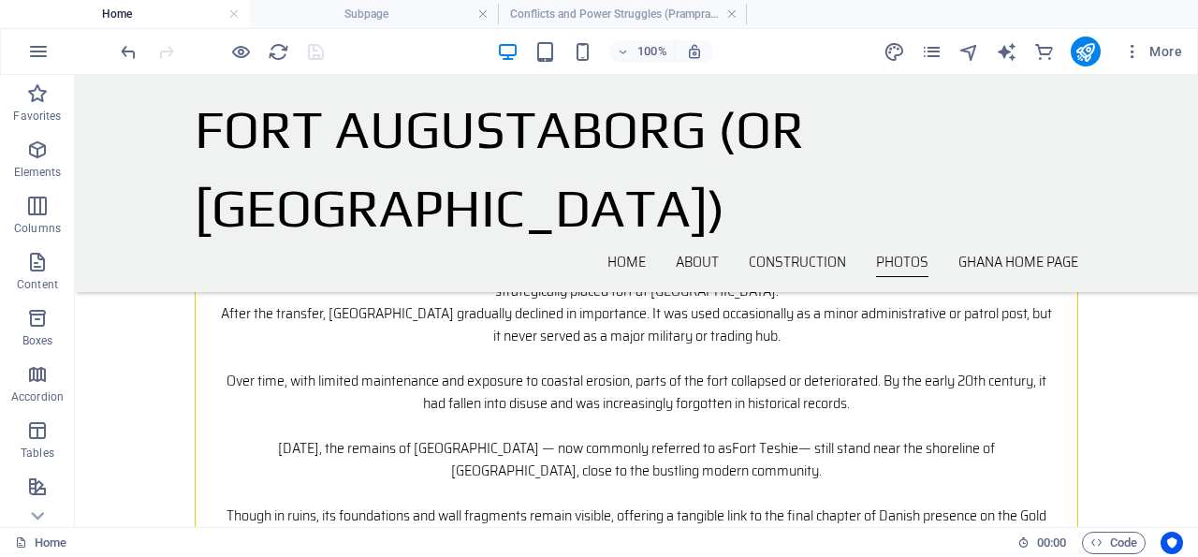
scroll to position [5613, 0]
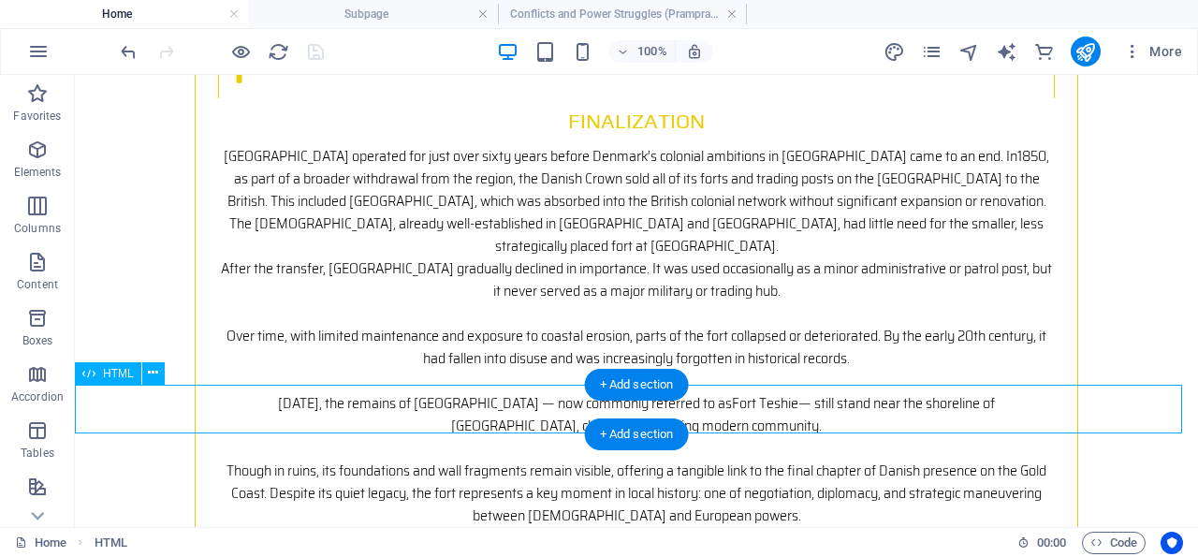
scroll to position [5581, 0]
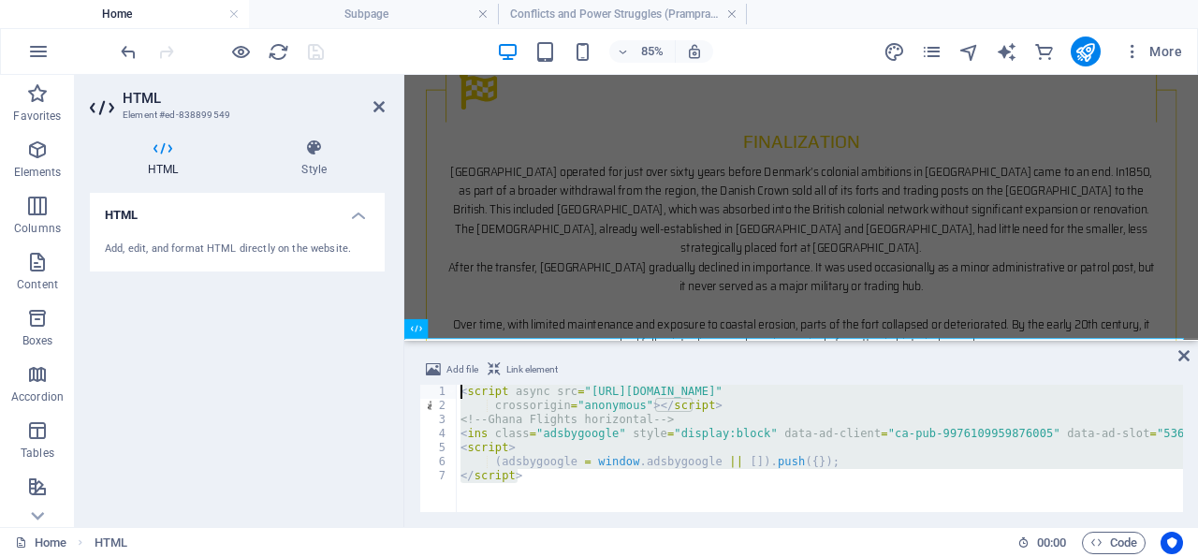
drag, startPoint x: 543, startPoint y: 479, endPoint x: 449, endPoint y: 355, distance: 155.7
click at [457, 385] on div "< script async src = "https://pagead2.googlesyndication.com/pagead/js/adsbygoog…" at bounding box center [820, 448] width 726 height 127
type textarea "<script async src="https://pagead2.googlesyndication.com/pagead/js/adsbygoogle.…"
click at [379, 103] on icon at bounding box center [378, 106] width 11 height 15
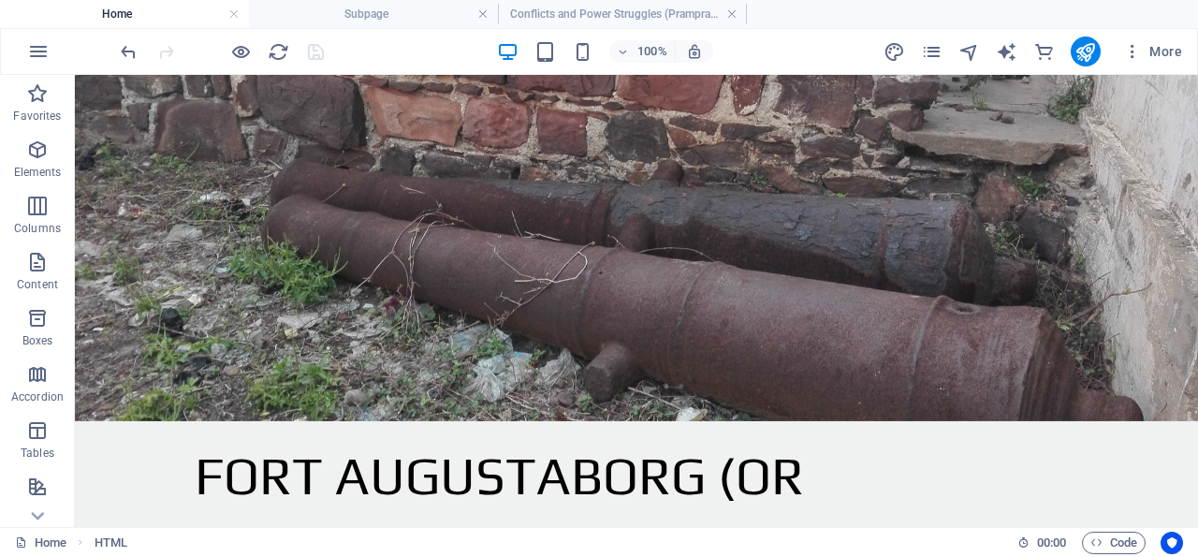
scroll to position [180, 0]
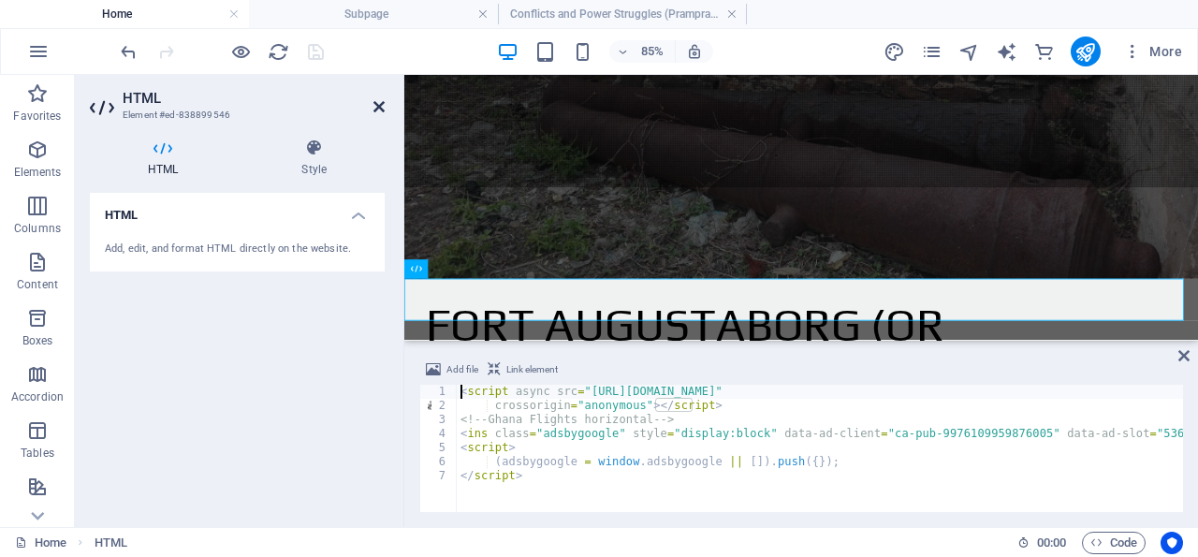
drag, startPoint x: 381, startPoint y: 106, endPoint x: 212, endPoint y: 285, distance: 246.3
click at [381, 106] on icon at bounding box center [378, 106] width 11 height 15
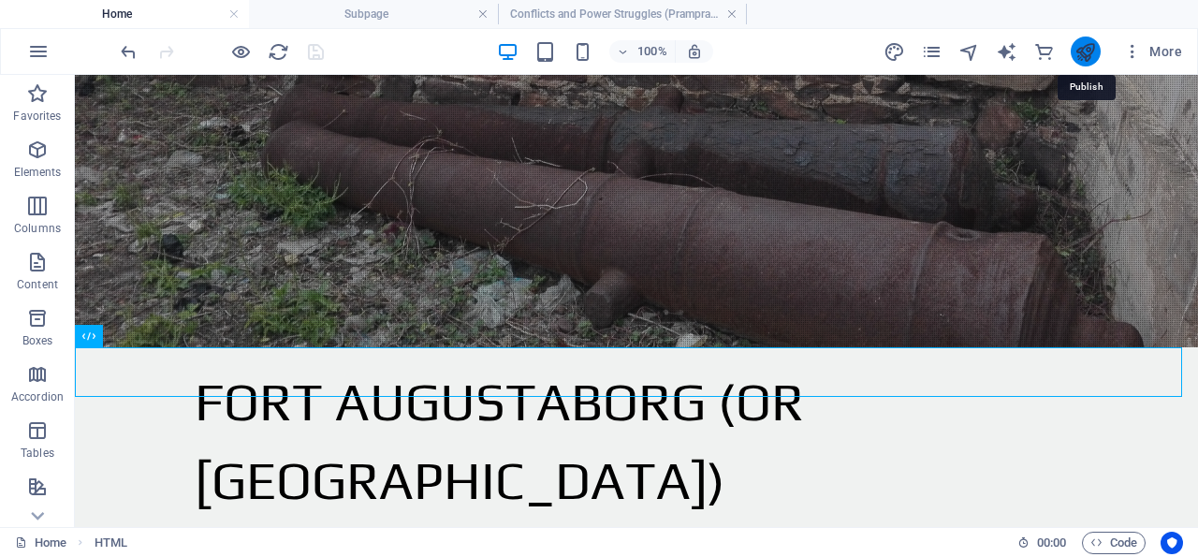
click at [1087, 50] on icon "publish" at bounding box center [1085, 52] width 22 height 22
